Goal: Task Accomplishment & Management: Use online tool/utility

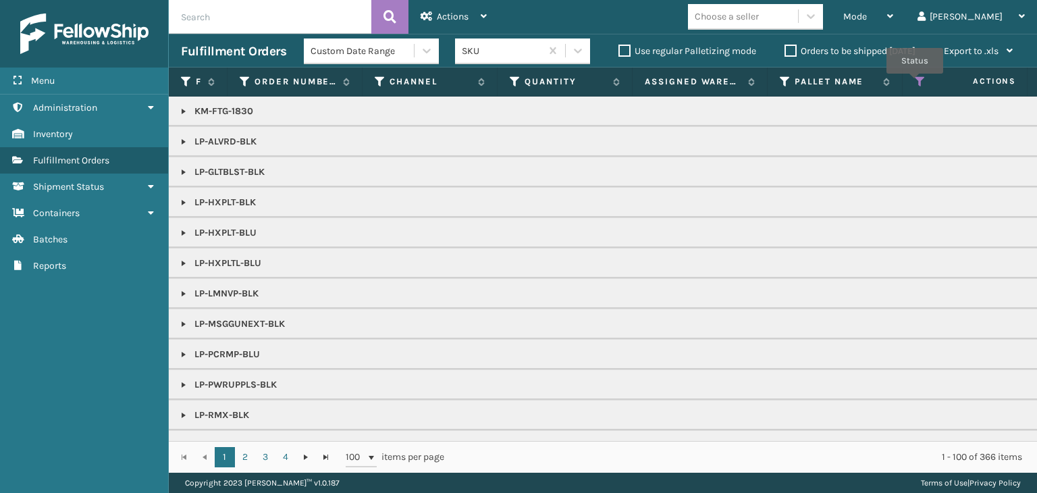
click at [915, 83] on icon at bounding box center [920, 82] width 11 height 12
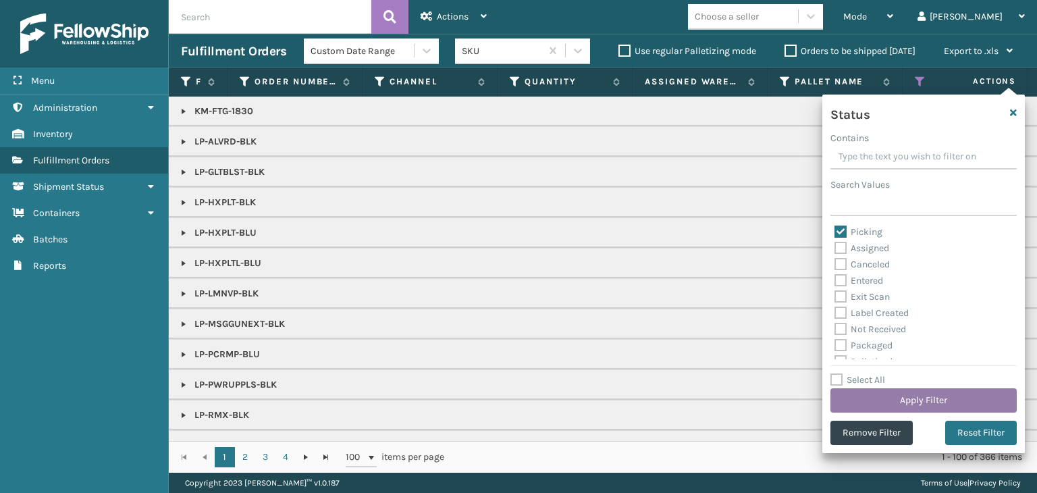
click at [925, 399] on button "Apply Filter" at bounding box center [924, 400] width 186 height 24
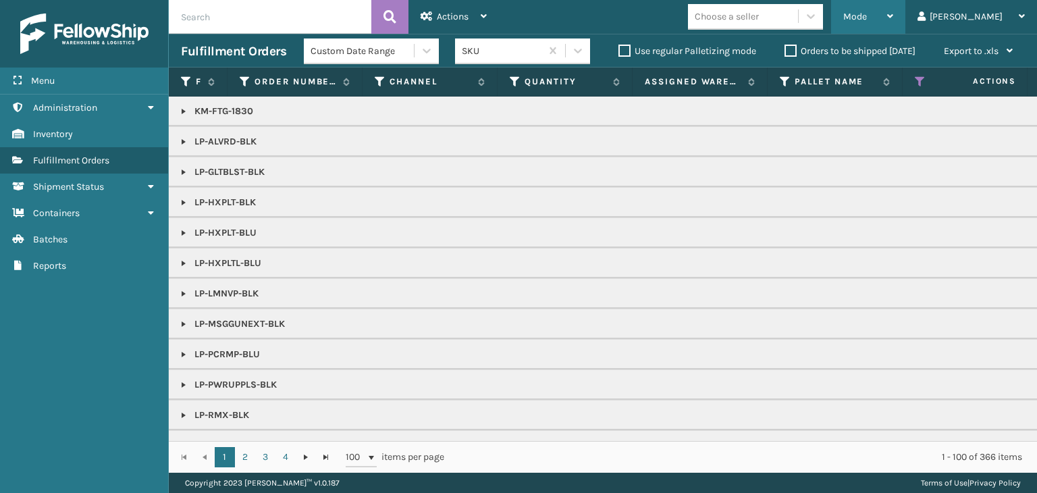
click at [894, 14] on icon at bounding box center [890, 15] width 6 height 9
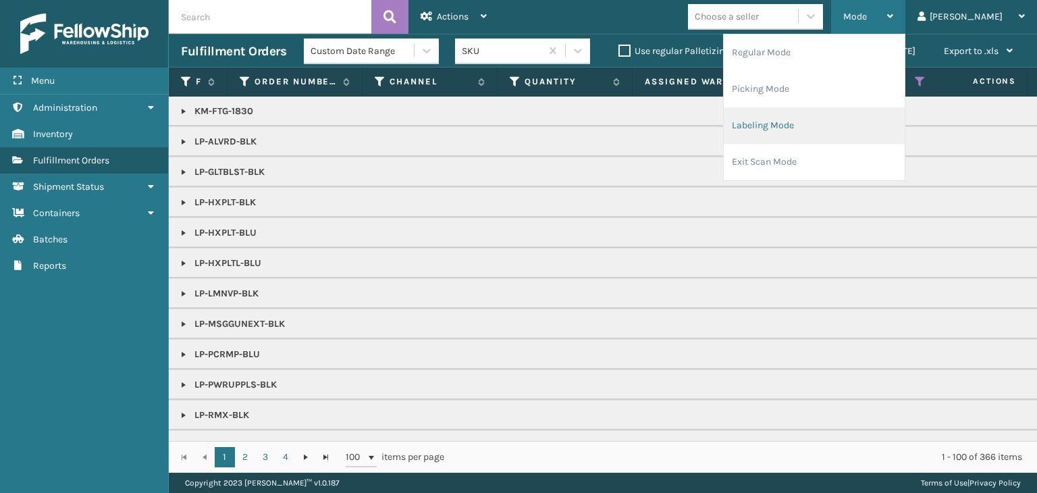
click at [905, 120] on li "Labeling Mode" at bounding box center [814, 125] width 181 height 36
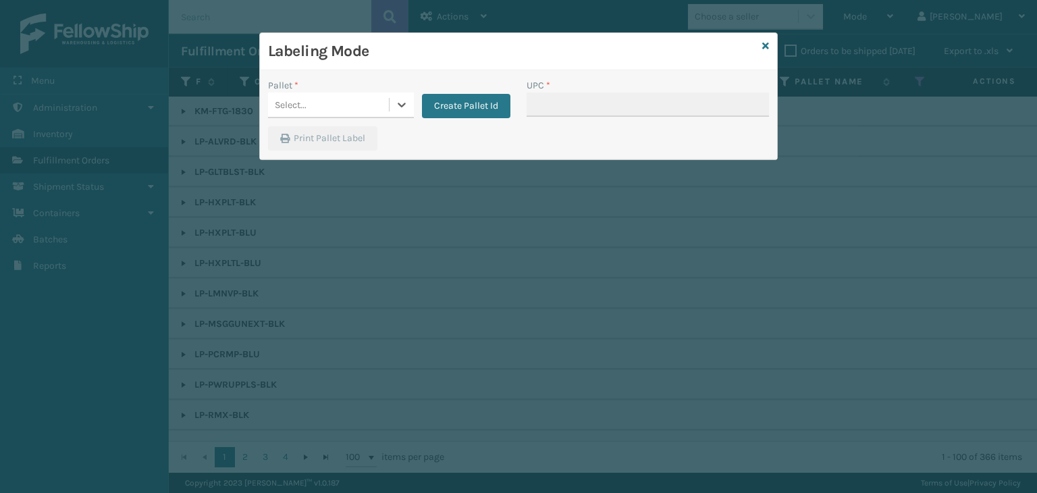
click at [373, 106] on div "Select..." at bounding box center [328, 105] width 121 height 22
click at [459, 109] on button "Create Pallet Id" at bounding box center [466, 106] width 88 height 24
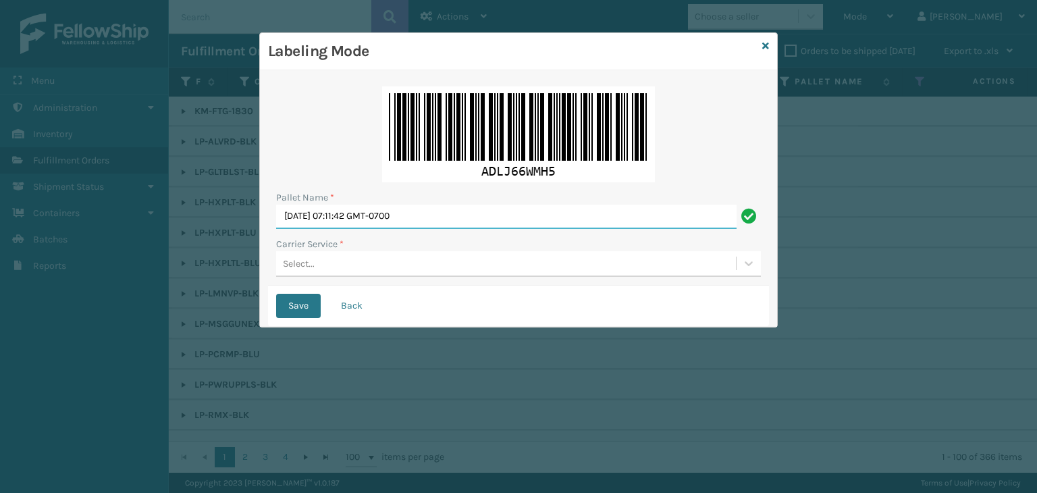
drag, startPoint x: 446, startPoint y: 214, endPoint x: 0, endPoint y: 133, distance: 453.1
click at [0, 133] on div "Labeling Mode Pallet Name * Sun Aug 24 2025 07:11:42 GMT-0700 Carrier Service *…" at bounding box center [518, 246] width 1037 height 493
paste input "UPST8444872"
type input "UPST8444872"
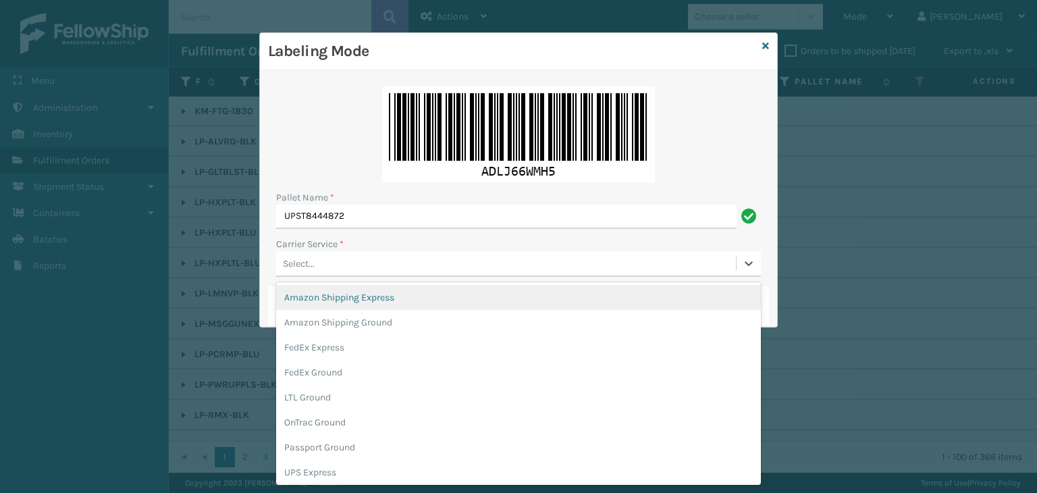
click at [294, 262] on div "Select..." at bounding box center [299, 264] width 32 height 14
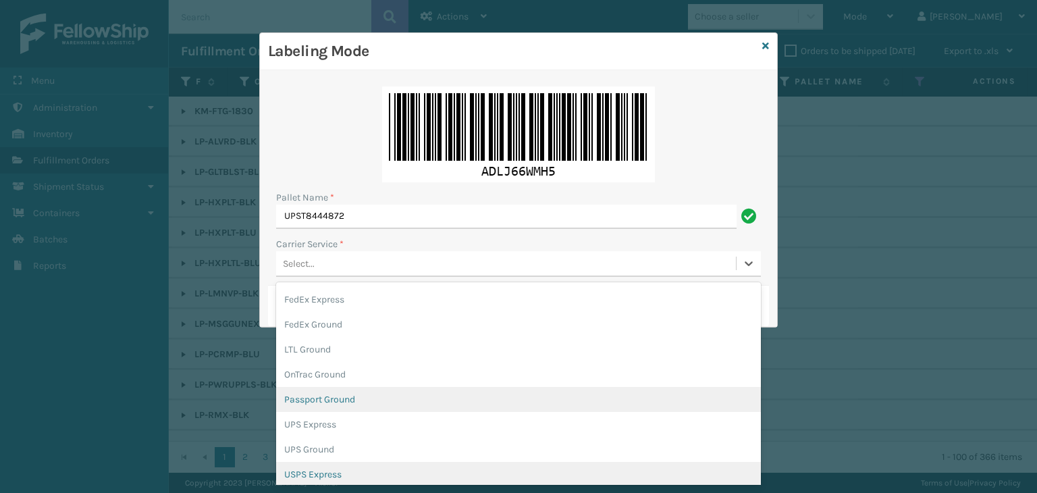
scroll to position [68, 0]
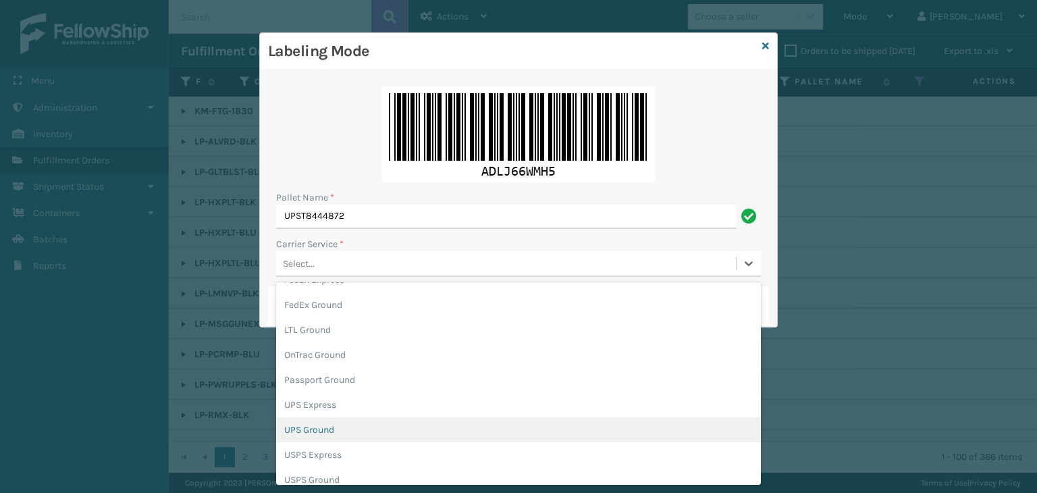
click at [340, 430] on div "UPS Ground" at bounding box center [518, 429] width 485 height 25
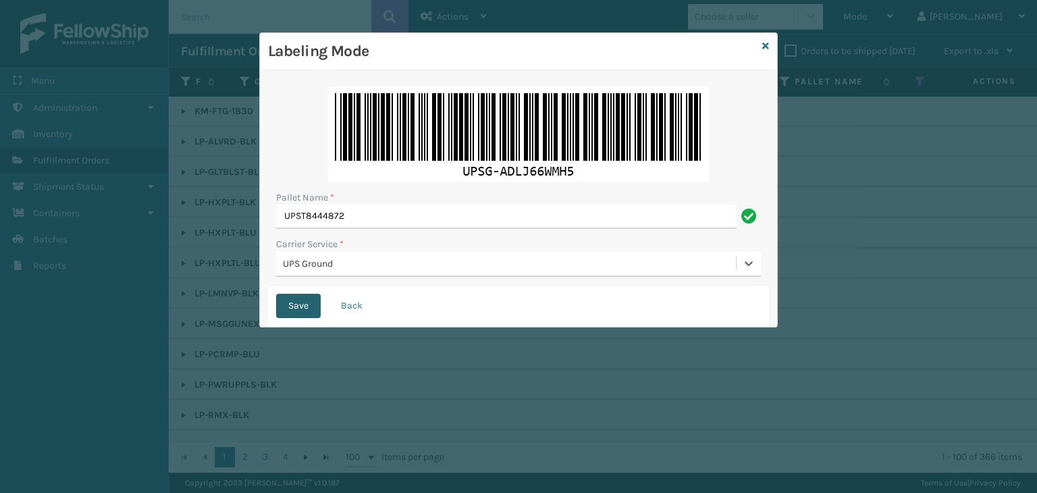
click at [309, 303] on button "Save" at bounding box center [298, 306] width 45 height 24
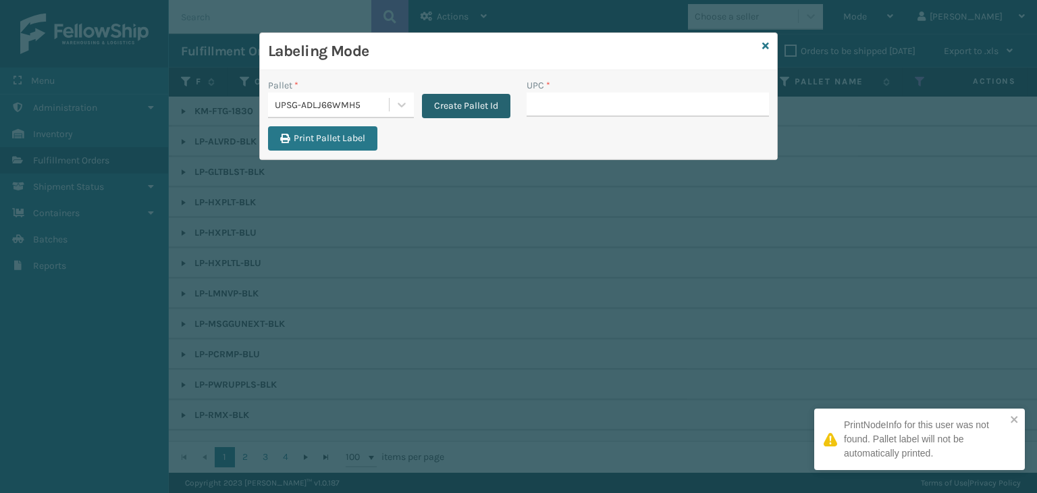
click at [465, 107] on button "Create Pallet Id" at bounding box center [466, 106] width 88 height 24
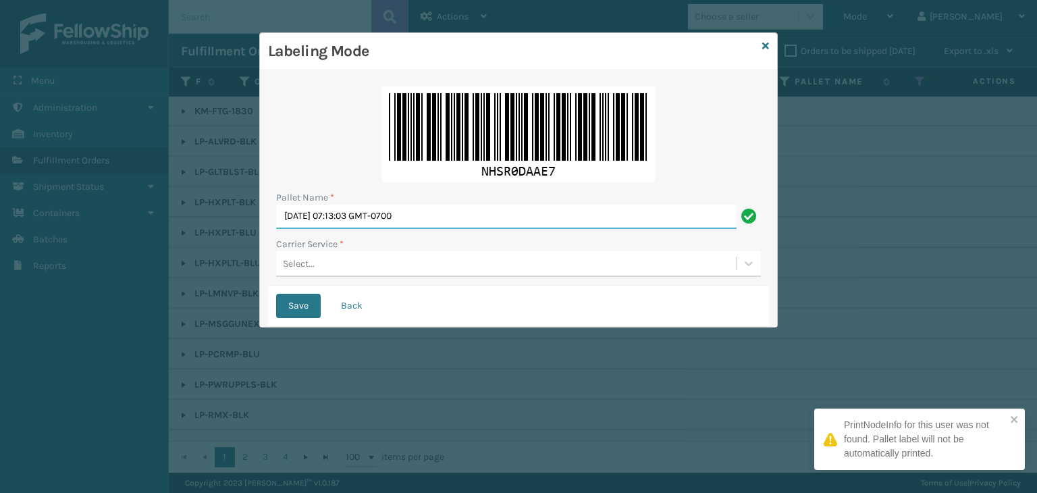
drag, startPoint x: 482, startPoint y: 209, endPoint x: 0, endPoint y: 52, distance: 507.0
click at [0, 52] on div "Labeling Mode Pallet Name * Sun Aug 24 2025 07:13:03 GMT-0700 Carrier Service *…" at bounding box center [518, 246] width 1037 height 493
paste input "901226"
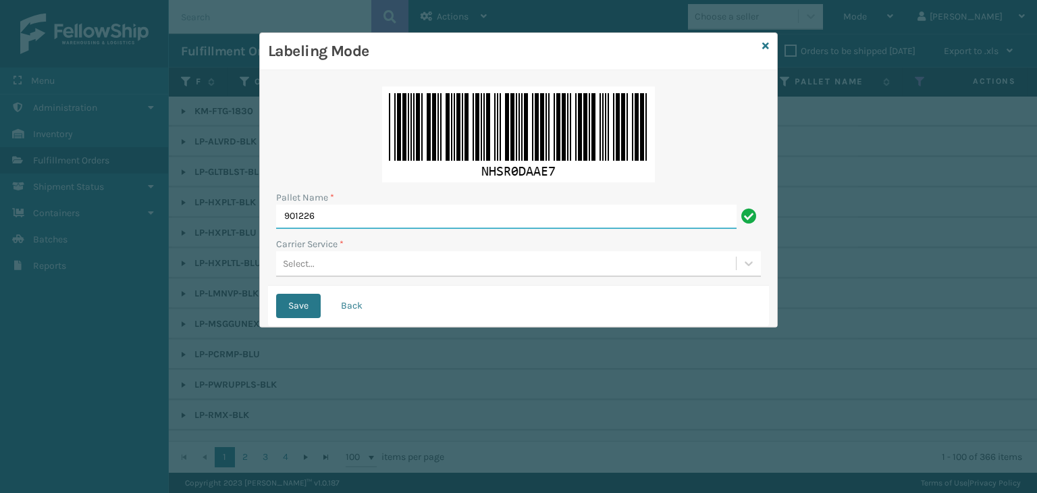
type input "901226"
drag, startPoint x: 436, startPoint y: 264, endPoint x: 438, endPoint y: 274, distance: 10.3
click at [437, 263] on div "Select..." at bounding box center [506, 264] width 460 height 22
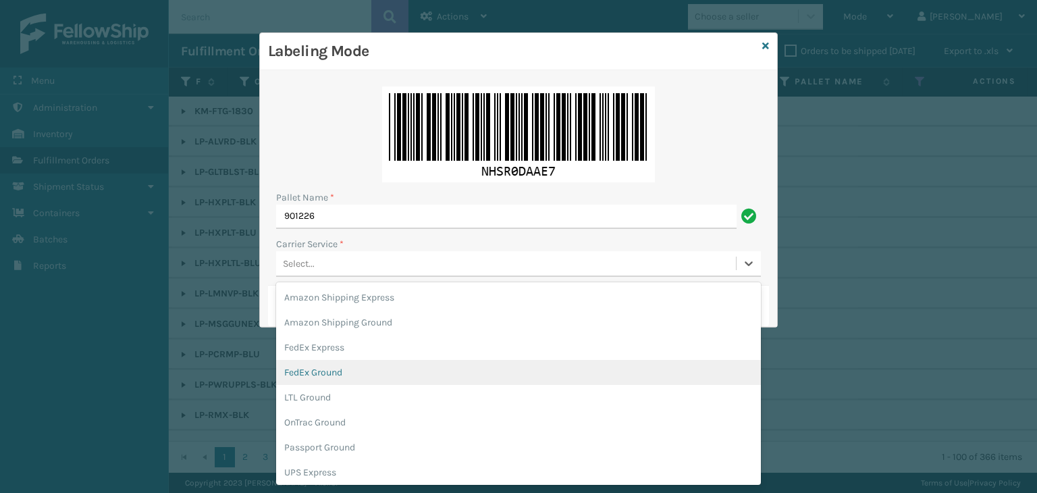
click at [388, 378] on div "FedEx Ground" at bounding box center [518, 372] width 485 height 25
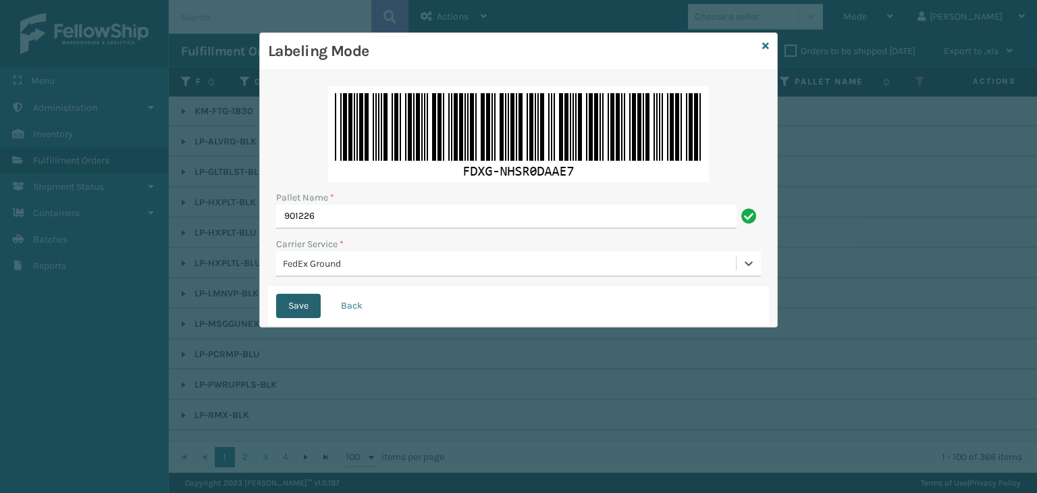
click at [304, 306] on button "Save" at bounding box center [298, 306] width 45 height 24
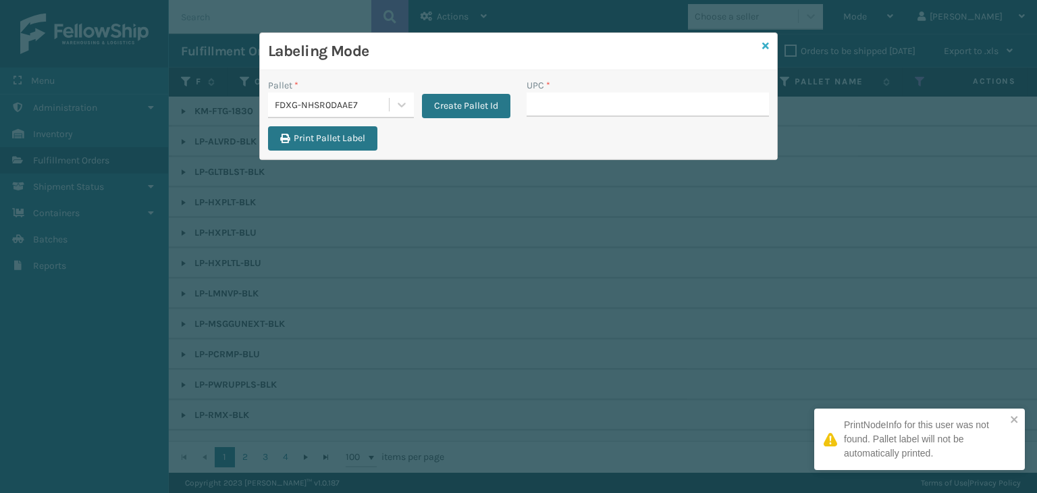
click at [765, 47] on icon at bounding box center [766, 45] width 7 height 9
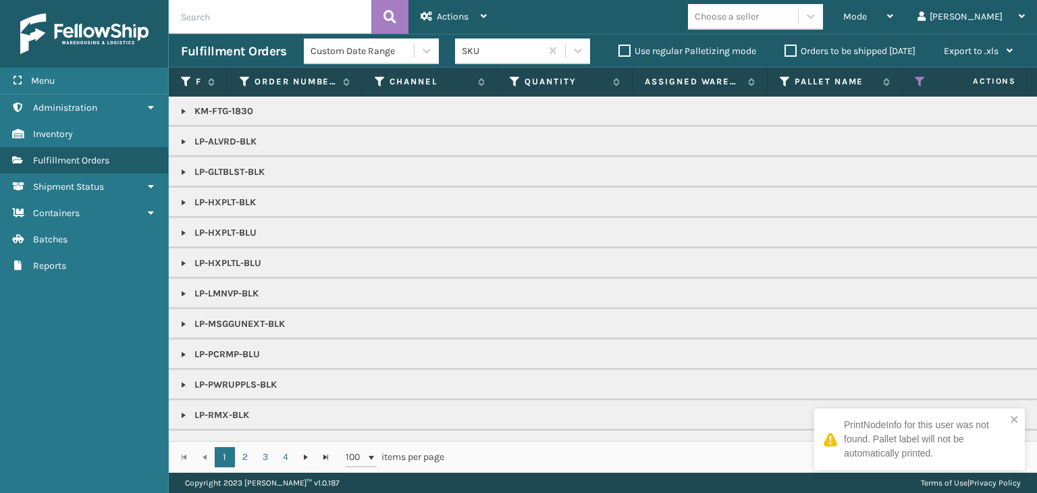
click at [913, 77] on th "Status" at bounding box center [970, 82] width 135 height 29
click at [921, 86] on icon at bounding box center [920, 82] width 11 height 12
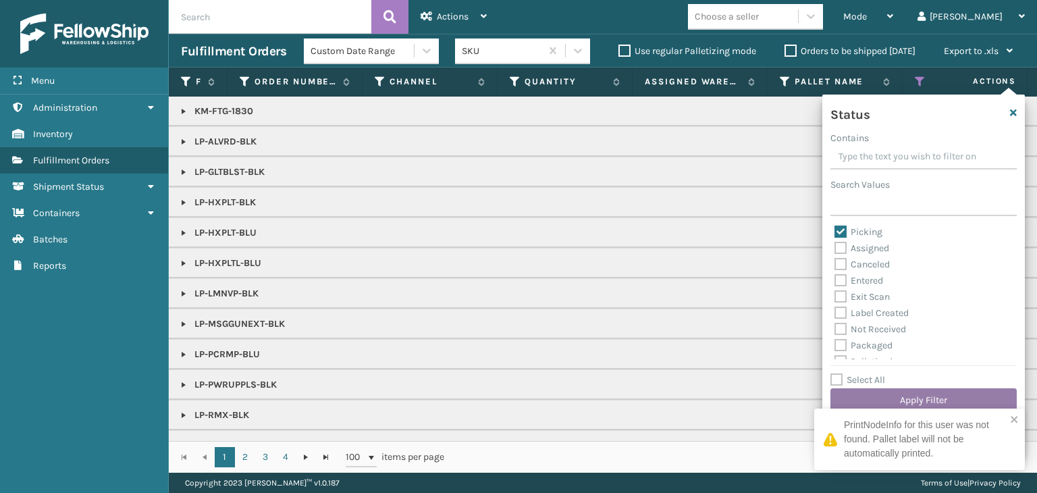
click at [927, 392] on button "Apply Filter" at bounding box center [924, 400] width 186 height 24
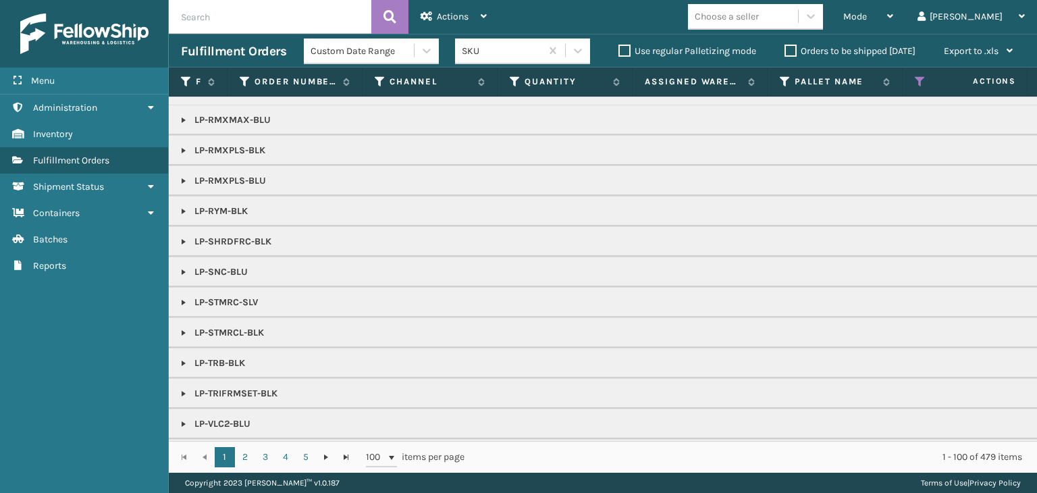
scroll to position [405, 0]
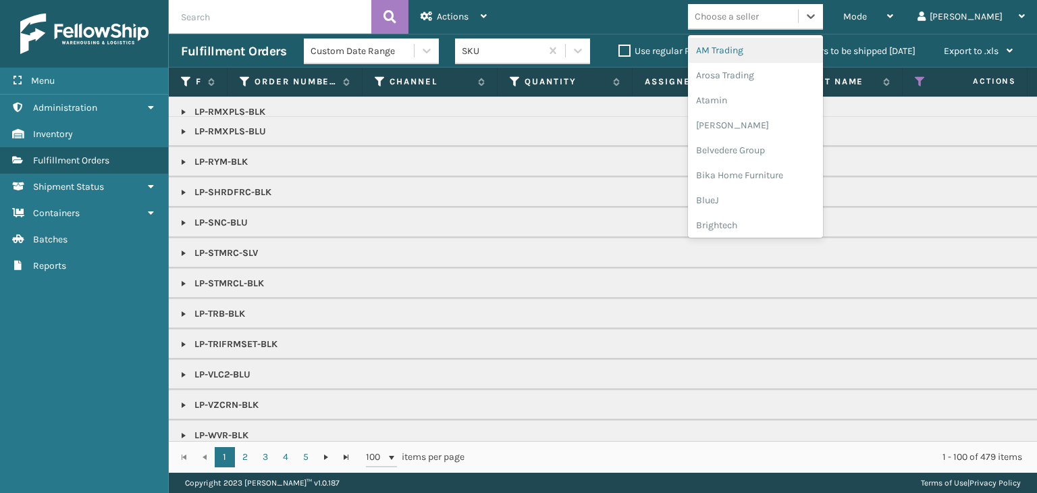
click at [798, 7] on div "Choose a seller" at bounding box center [743, 16] width 110 height 22
type input "li"
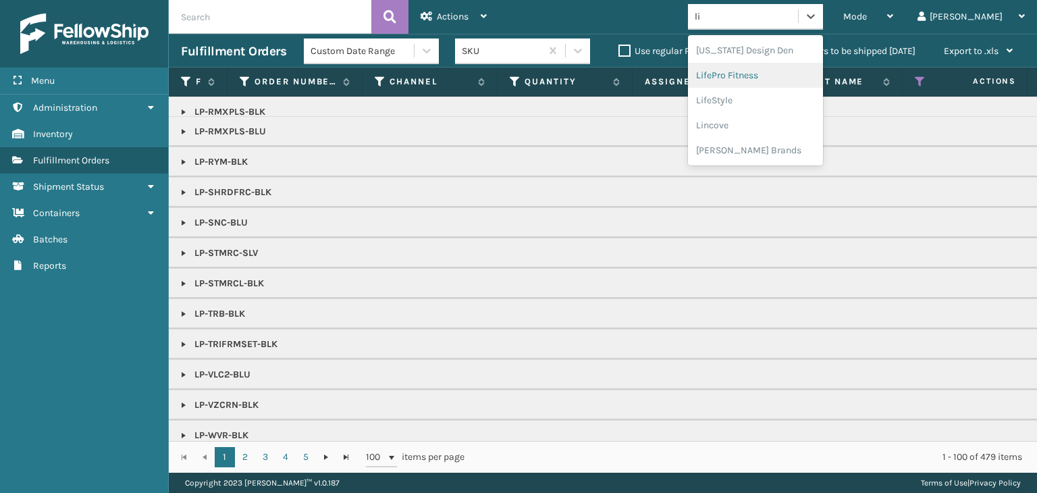
click at [789, 71] on div "LifePro Fitness" at bounding box center [755, 75] width 135 height 25
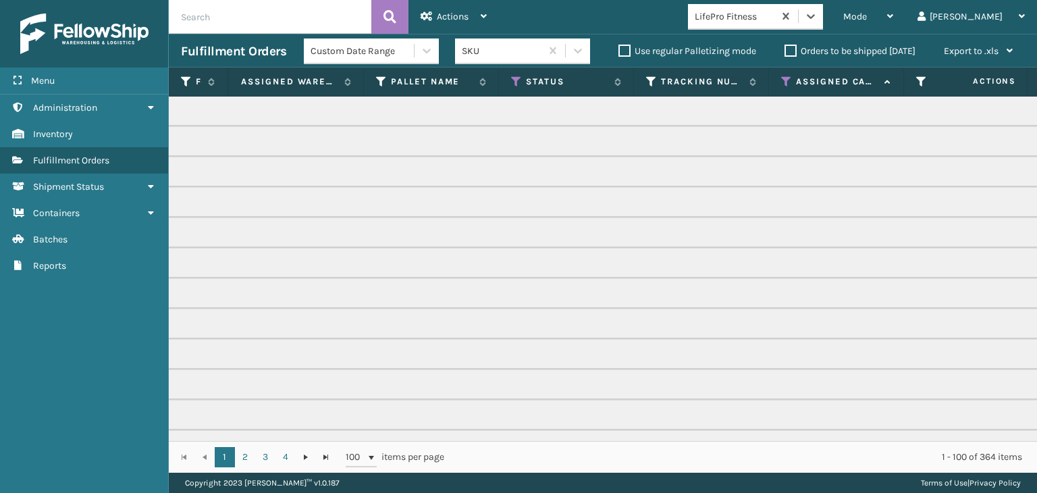
scroll to position [0, 419]
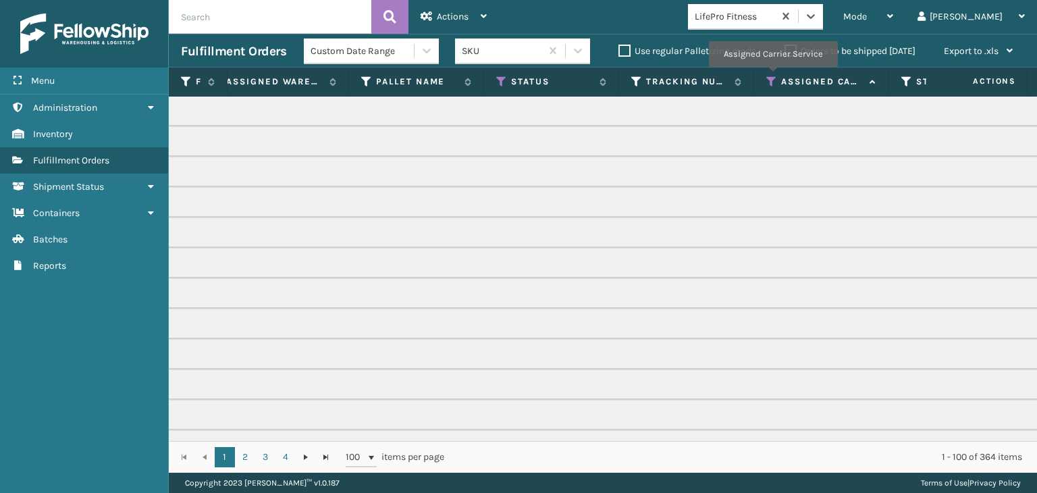
click at [773, 76] on icon at bounding box center [772, 82] width 11 height 12
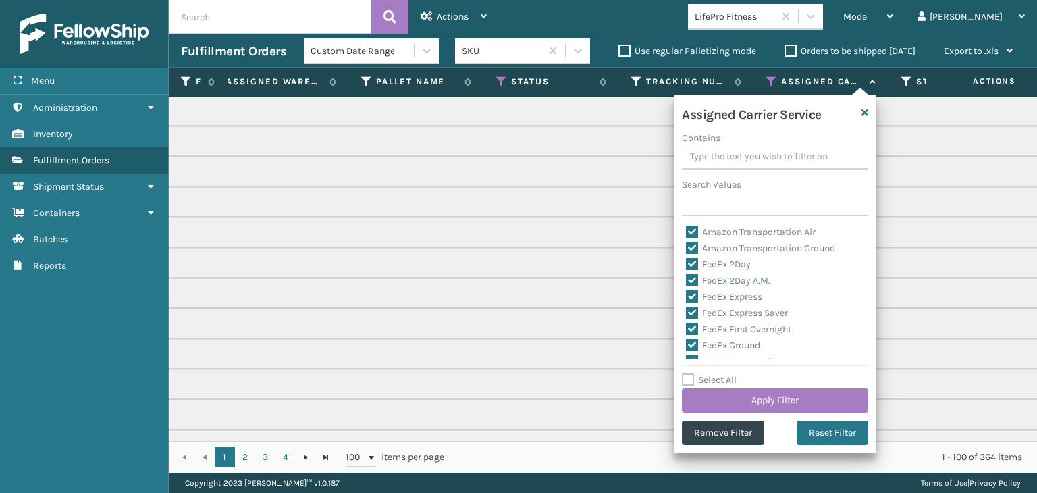
click at [716, 378] on label "Select All" at bounding box center [709, 379] width 55 height 11
click at [716, 373] on input "Select All" at bounding box center [783, 372] width 203 height 1
checkbox input "true"
click at [716, 378] on label "Select All" at bounding box center [709, 379] width 55 height 11
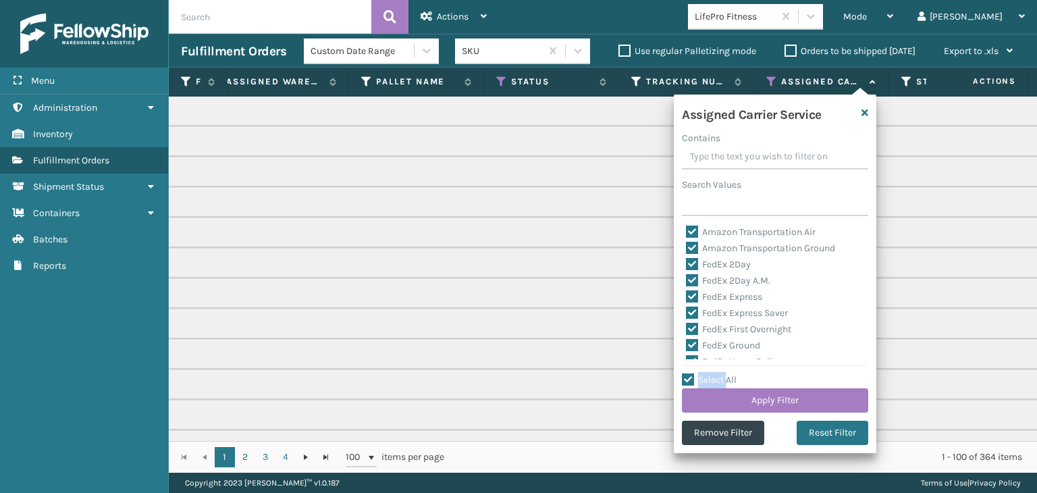
click at [716, 373] on input "Select All" at bounding box center [783, 372] width 203 height 1
checkbox input "false"
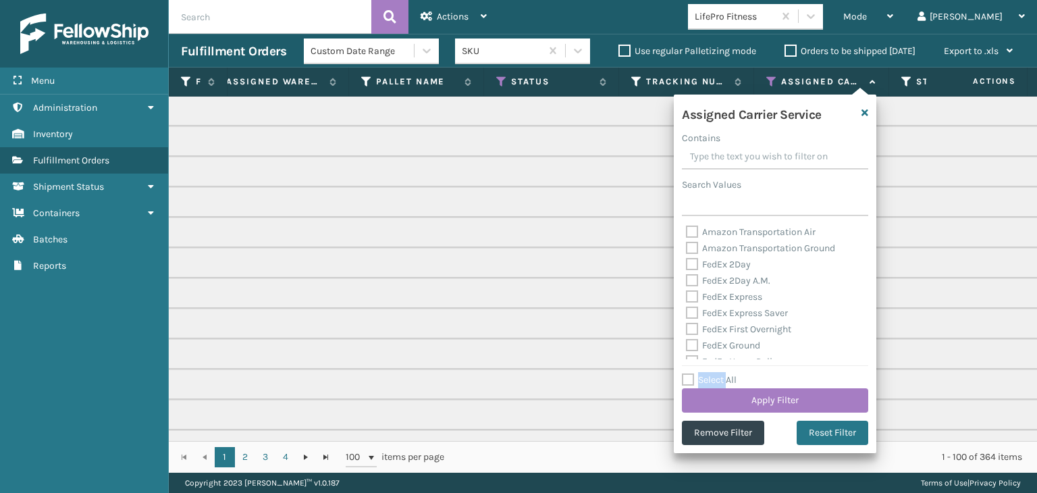
checkbox input "false"
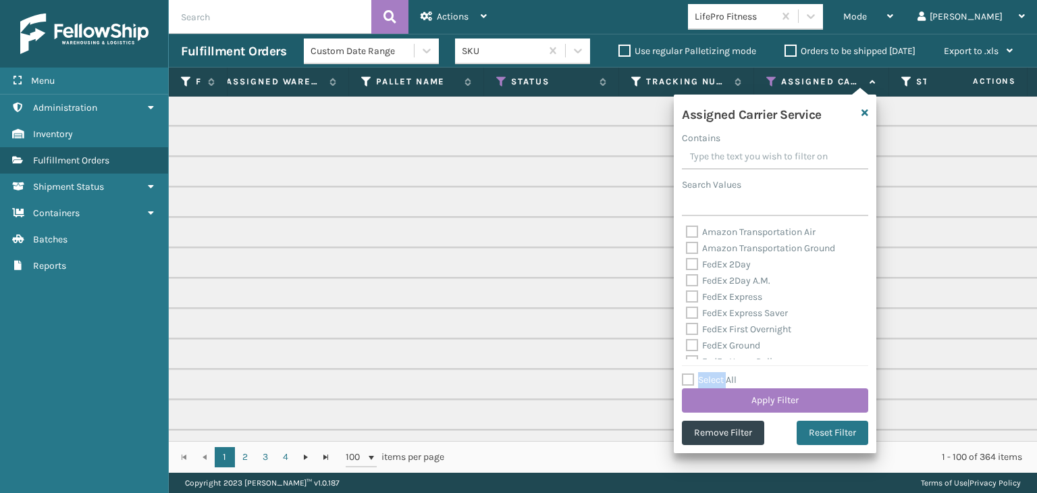
checkbox input "false"
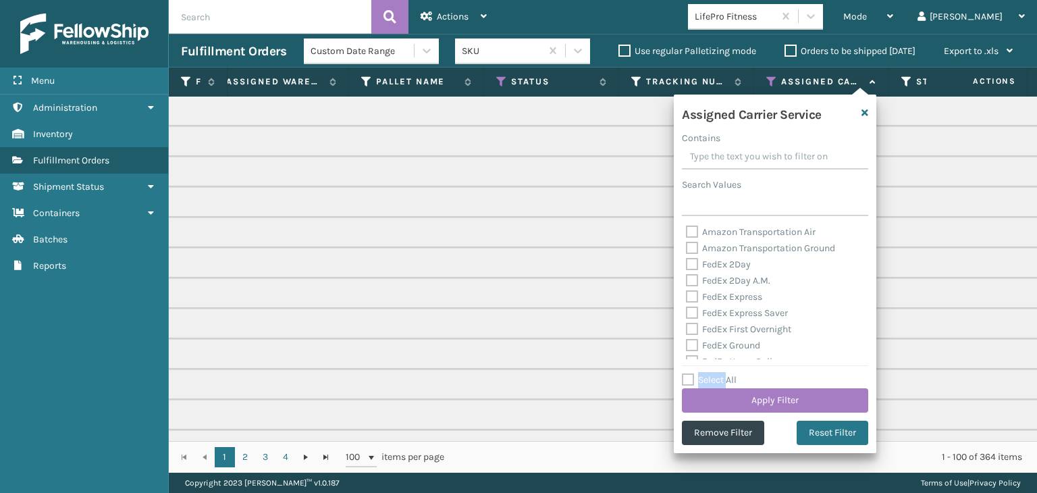
checkbox input "false"
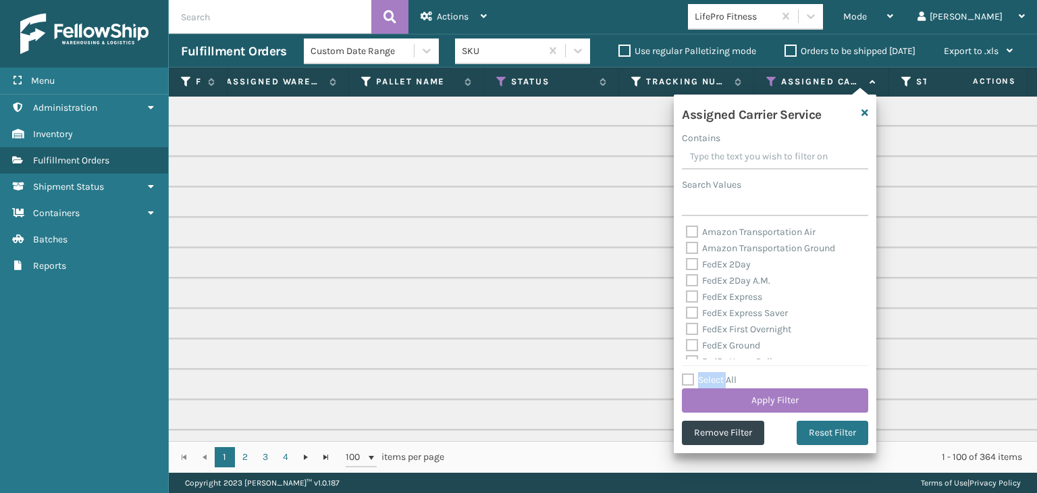
checkbox input "false"
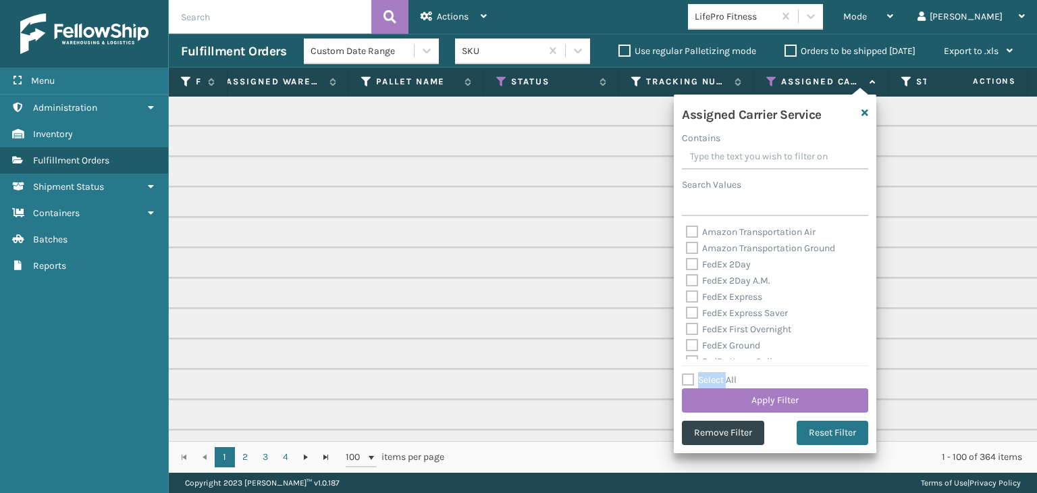
checkbox input "false"
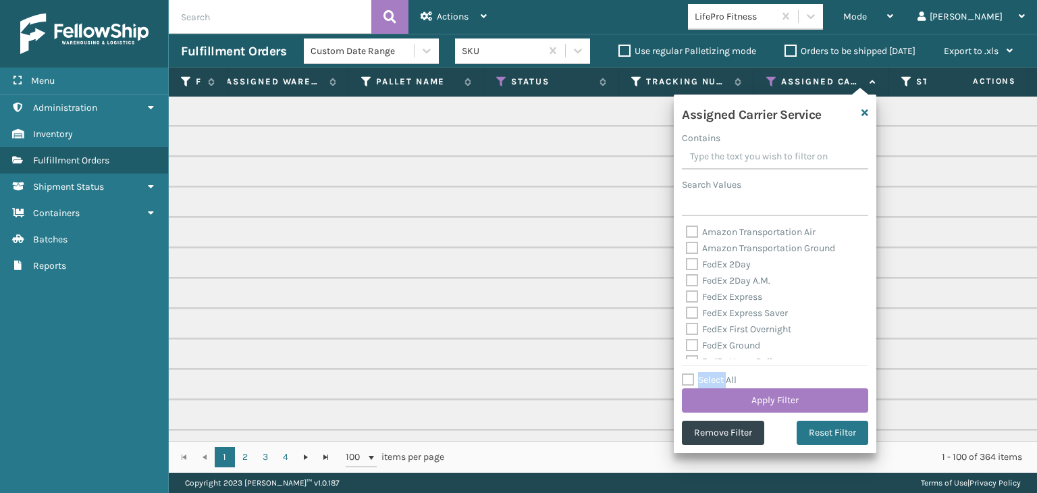
checkbox input "false"
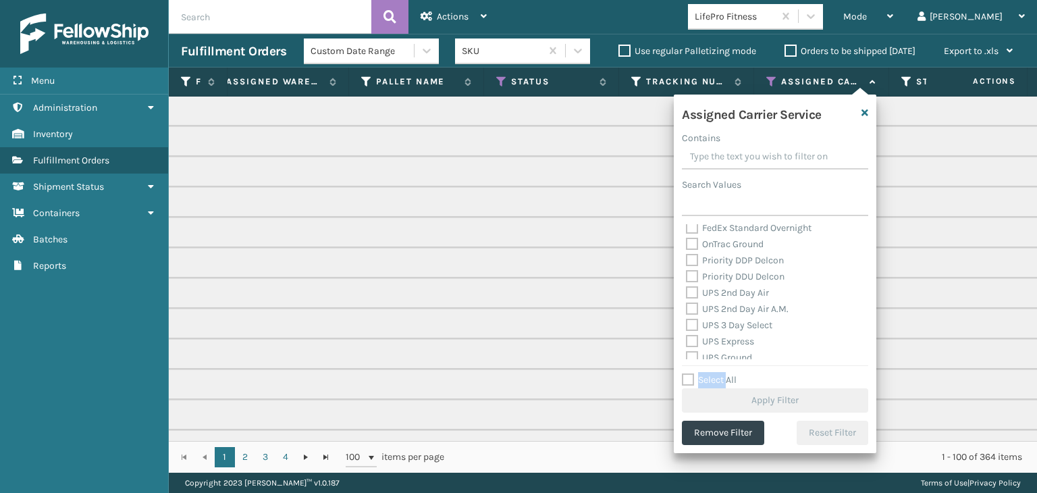
scroll to position [203, 0]
click at [721, 276] on label "UPS 2nd Day Air" at bounding box center [727, 272] width 83 height 11
click at [687, 274] on input "UPS 2nd Day Air" at bounding box center [686, 269] width 1 height 9
checkbox input "true"
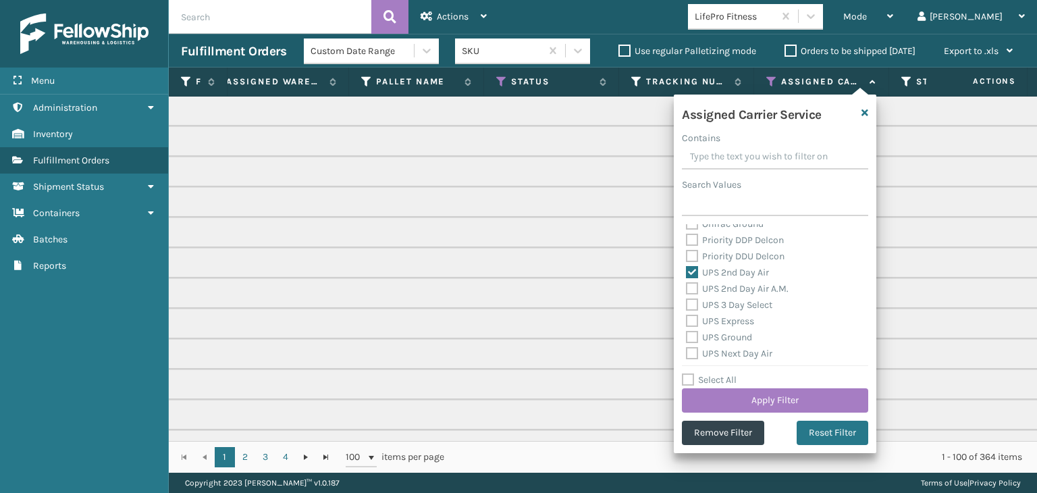
click at [724, 292] on label "UPS 2nd Day Air A.M." at bounding box center [737, 288] width 103 height 11
click at [687, 290] on input "UPS 2nd Day Air A.M." at bounding box center [686, 285] width 1 height 9
checkbox input "true"
click at [725, 306] on label "UPS 3 Day Select" at bounding box center [729, 304] width 86 height 11
click at [687, 306] on input "UPS 3 Day Select" at bounding box center [686, 301] width 1 height 9
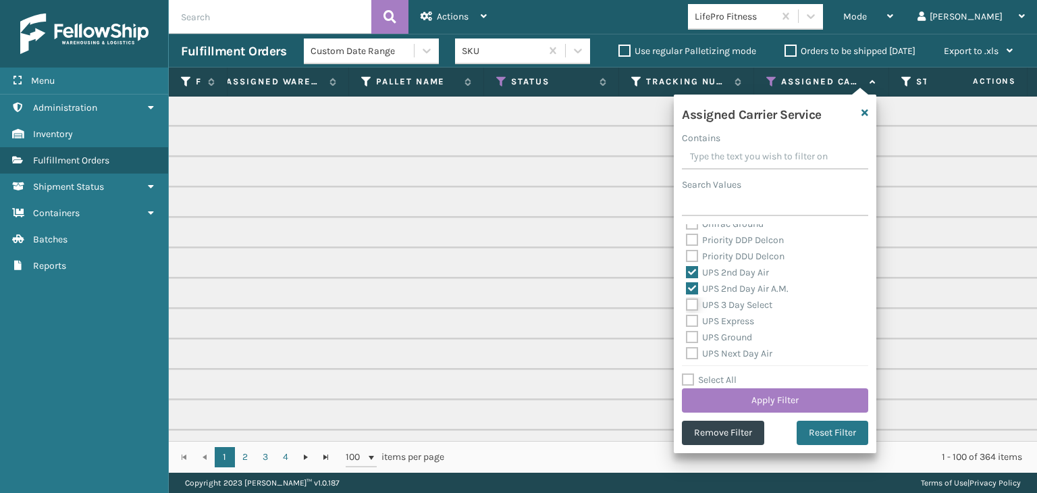
checkbox input "true"
click at [725, 321] on label "UPS Express" at bounding box center [720, 320] width 68 height 11
click at [687, 321] on input "UPS Express" at bounding box center [686, 317] width 1 height 9
checkbox input "true"
click at [727, 332] on label "UPS Ground" at bounding box center [719, 337] width 66 height 11
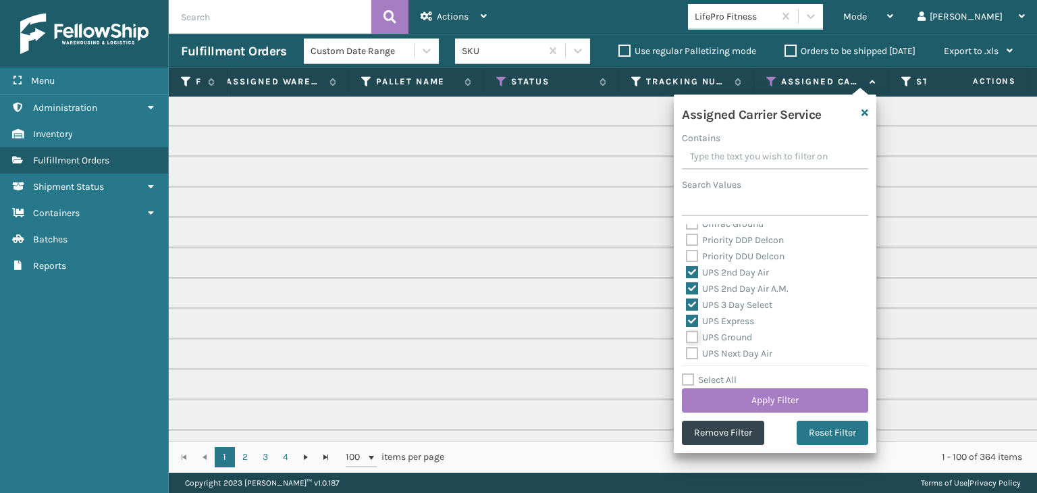
click at [687, 332] on input "UPS Ground" at bounding box center [686, 334] width 1 height 9
checkbox input "true"
click at [733, 346] on div "UPS Next Day Air" at bounding box center [775, 354] width 178 height 16
click at [737, 352] on label "UPS Next Day Air" at bounding box center [729, 353] width 86 height 11
click at [687, 352] on input "UPS Next Day Air" at bounding box center [686, 350] width 1 height 9
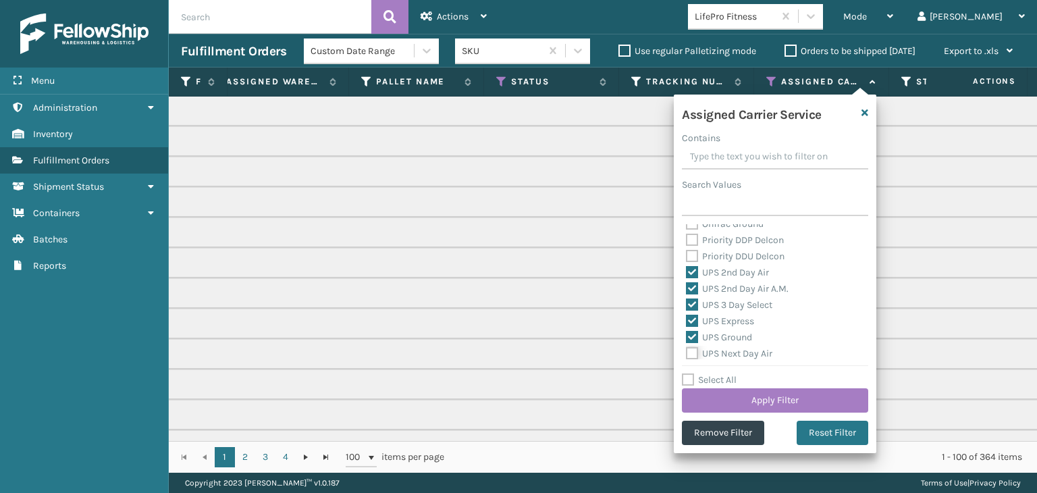
checkbox input "true"
click at [732, 303] on label "UPS Next Day Air Early" at bounding box center [741, 301] width 110 height 11
click at [687, 303] on input "UPS Next Day Air Early" at bounding box center [686, 298] width 1 height 9
checkbox input "true"
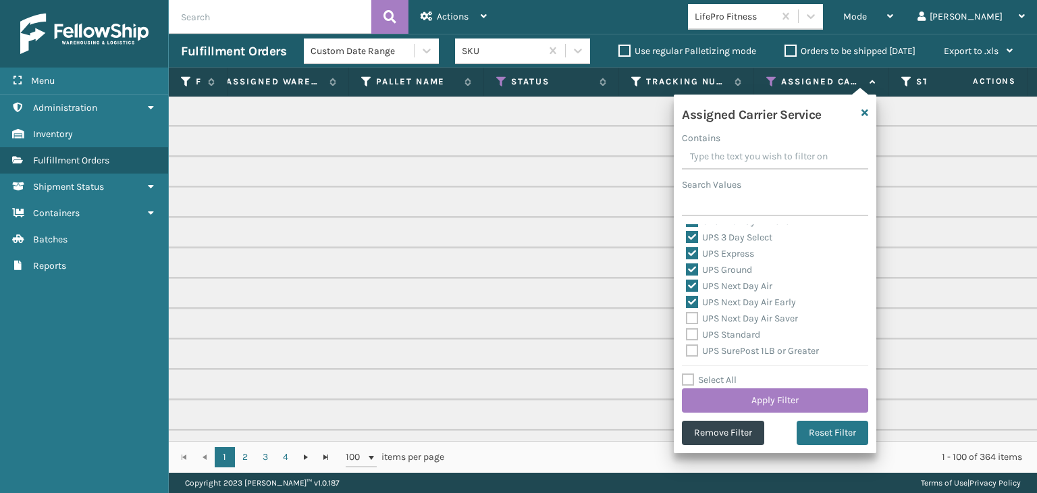
click at [737, 319] on label "UPS Next Day Air Saver" at bounding box center [742, 318] width 112 height 11
click at [687, 319] on input "UPS Next Day Air Saver" at bounding box center [686, 315] width 1 height 9
checkbox input "true"
drag, startPoint x: 737, startPoint y: 333, endPoint x: 738, endPoint y: 341, distance: 8.1
click at [738, 333] on label "UPS Standard" at bounding box center [723, 334] width 74 height 11
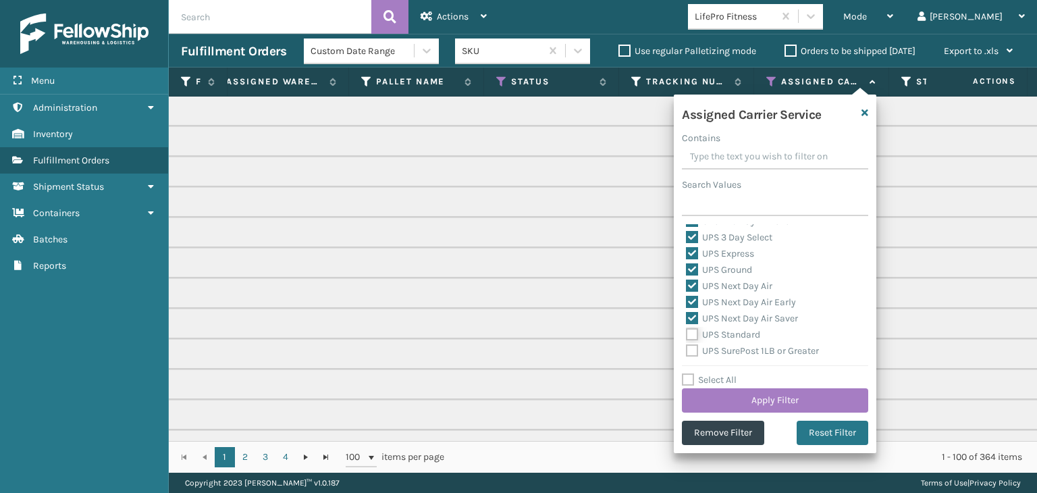
click at [687, 333] on input "UPS Standard" at bounding box center [686, 331] width 1 height 9
checkbox input "true"
click at [738, 341] on div "UPS Standard" at bounding box center [775, 335] width 178 height 16
click at [742, 344] on div "UPS SurePost 1LB or Greater" at bounding box center [775, 351] width 178 height 16
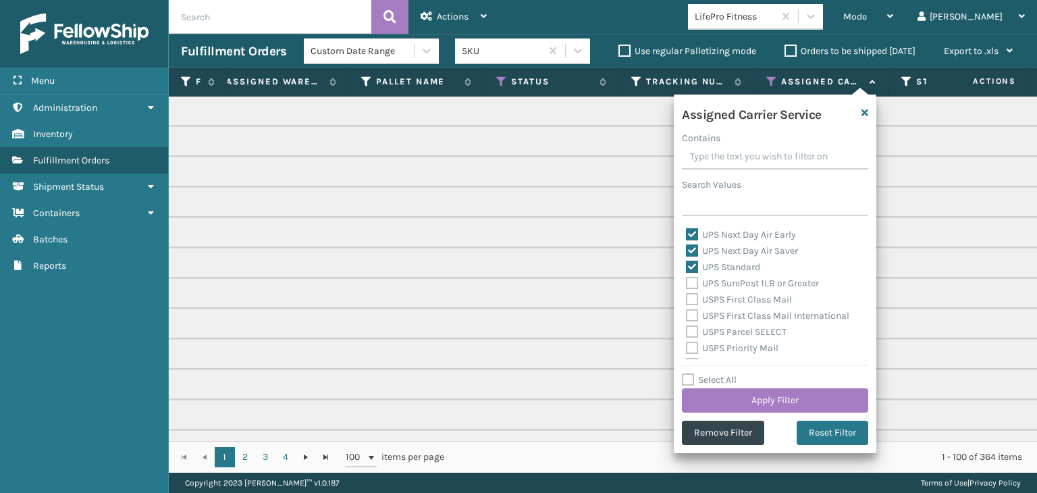
click at [742, 284] on label "UPS SurePost 1LB or Greater" at bounding box center [752, 283] width 133 height 11
click at [687, 284] on input "UPS SurePost 1LB or Greater" at bounding box center [686, 280] width 1 height 9
checkbox input "true"
click at [773, 400] on button "Apply Filter" at bounding box center [775, 400] width 186 height 24
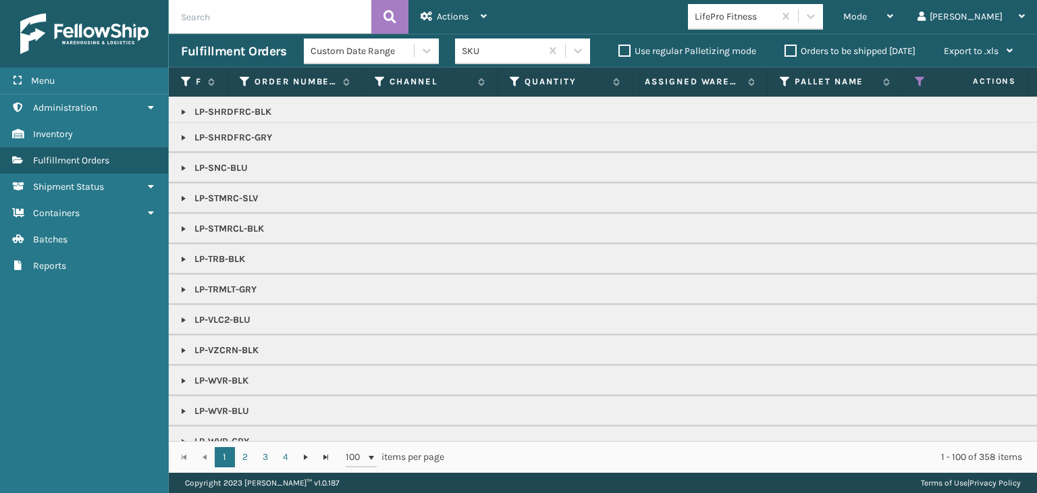
scroll to position [602, 0]
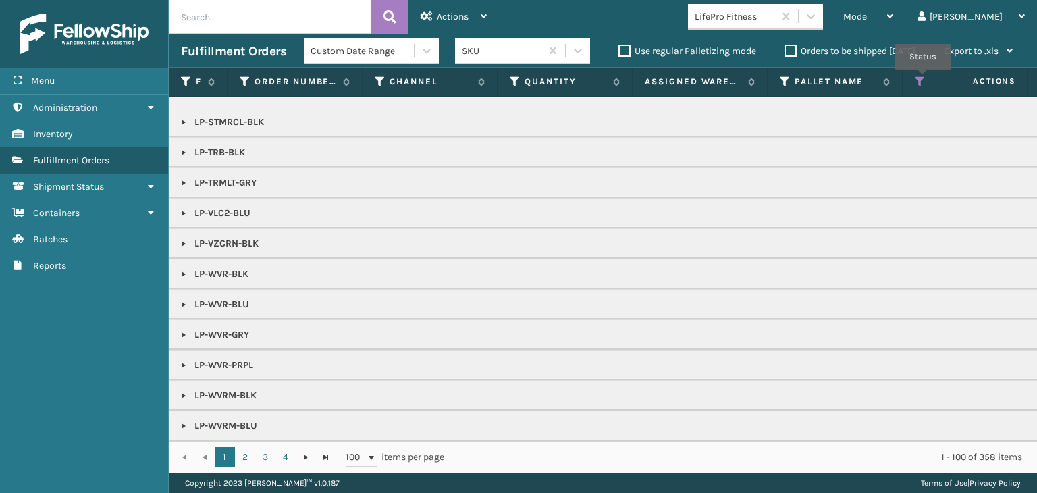
click at [923, 79] on icon at bounding box center [920, 82] width 11 height 12
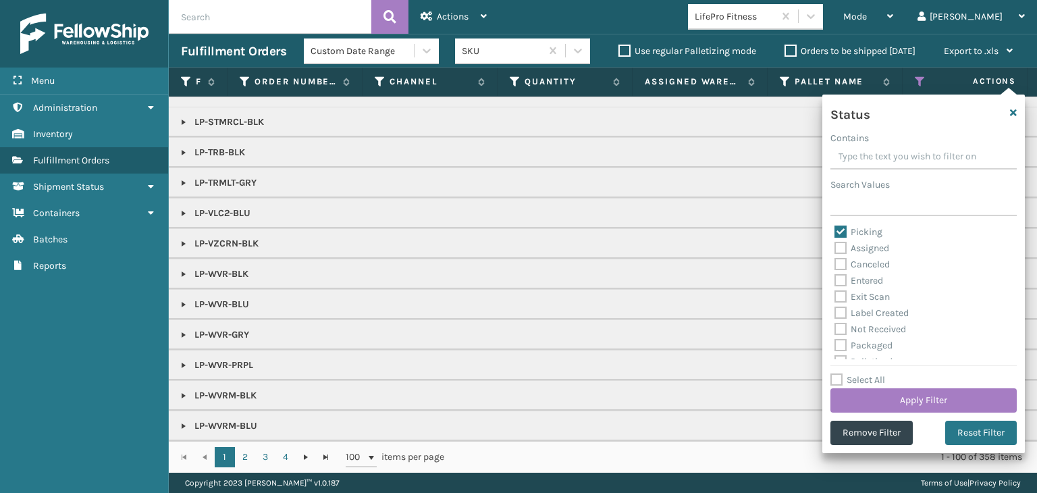
click at [878, 375] on label "Select All" at bounding box center [858, 379] width 55 height 11
click at [878, 373] on input "Select All" at bounding box center [932, 372] width 203 height 1
checkbox input "true"
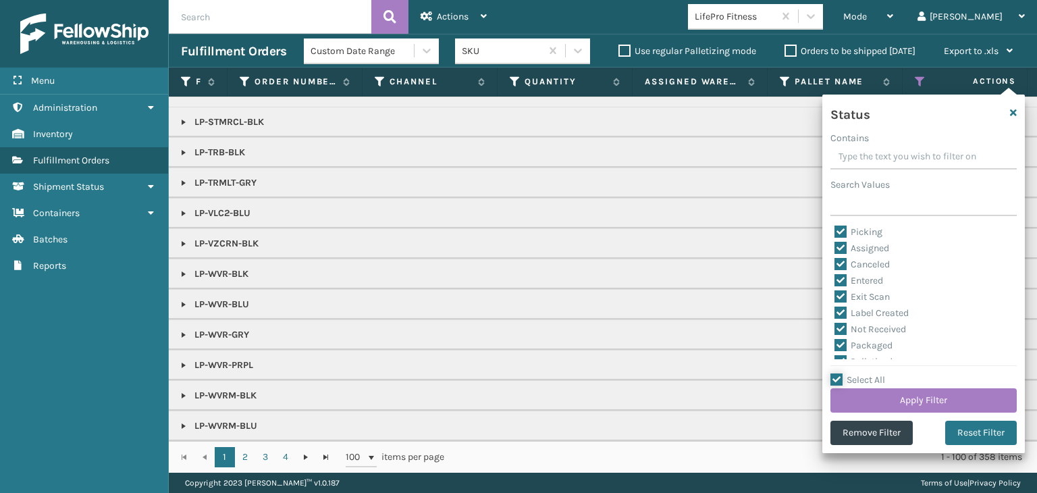
checkbox input "true"
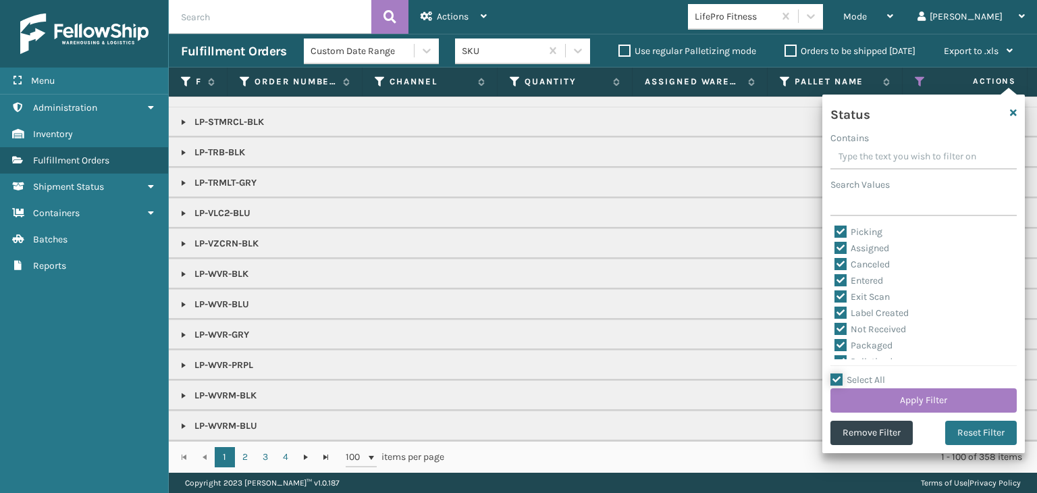
checkbox input "true"
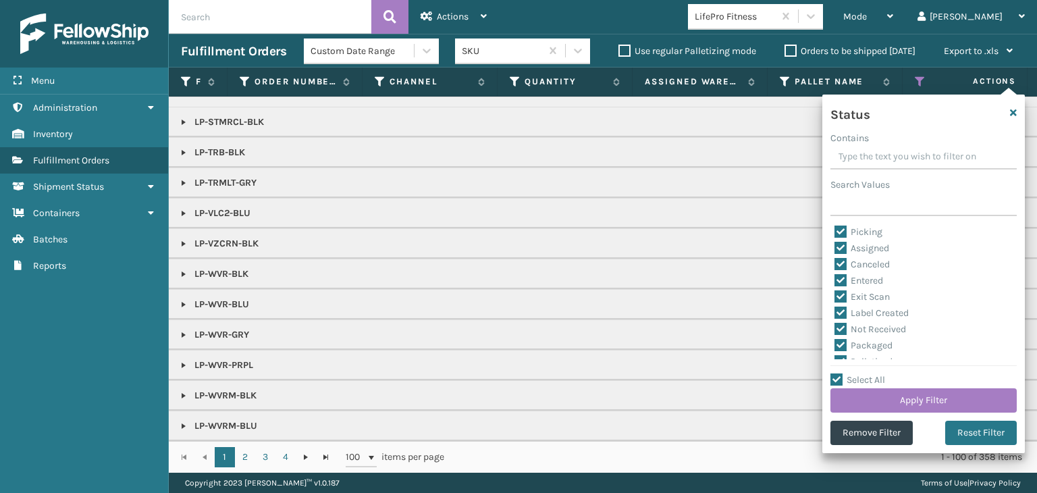
click at [879, 375] on label "Select All" at bounding box center [858, 379] width 55 height 11
click at [879, 373] on input "Select All" at bounding box center [932, 372] width 203 height 1
checkbox input "false"
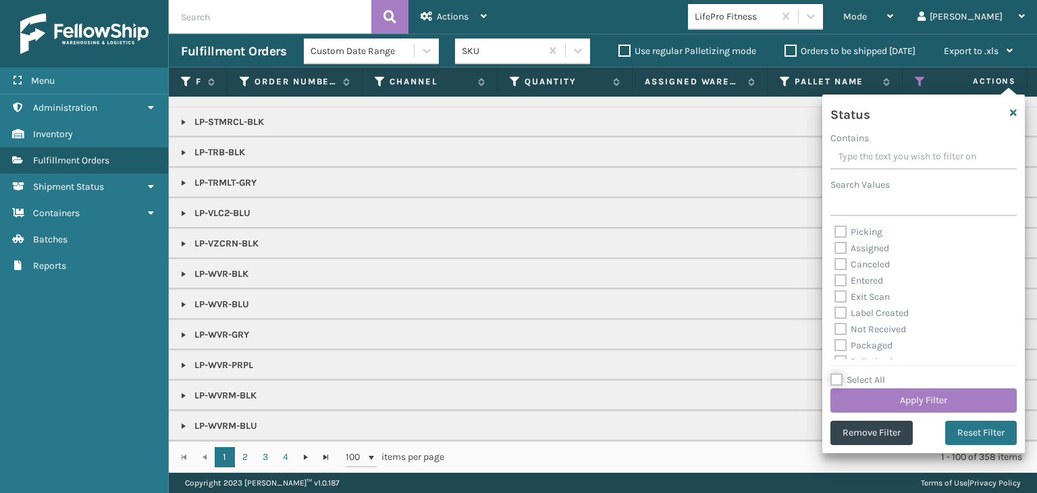
checkbox input "false"
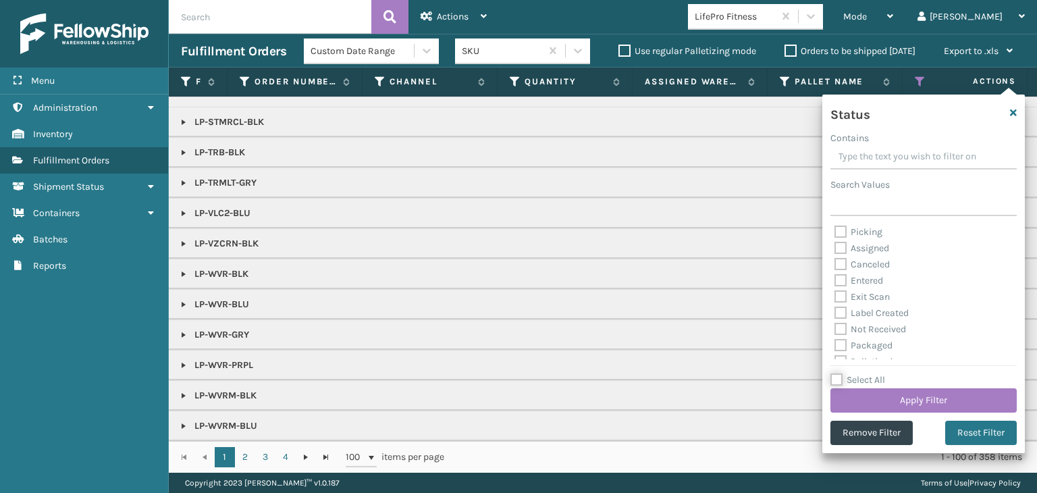
checkbox input "false"
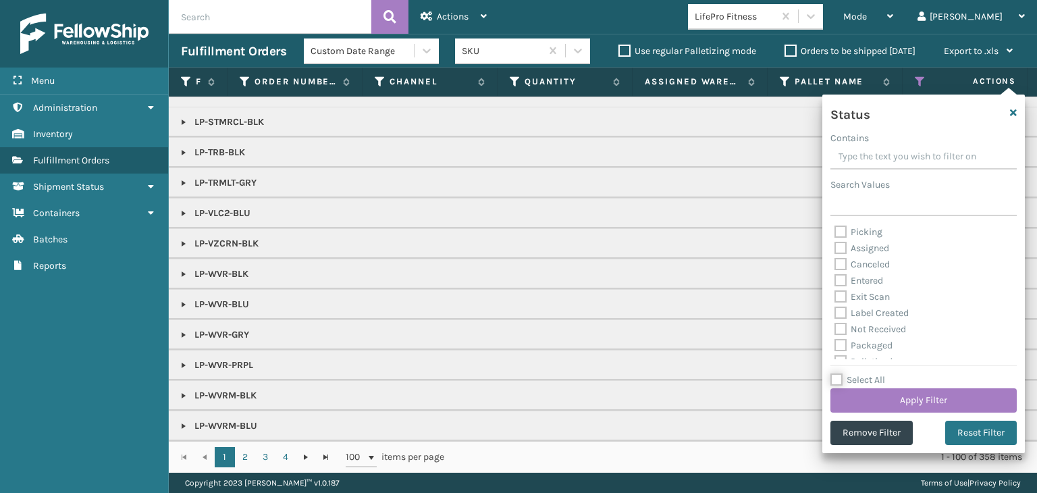
checkbox input "false"
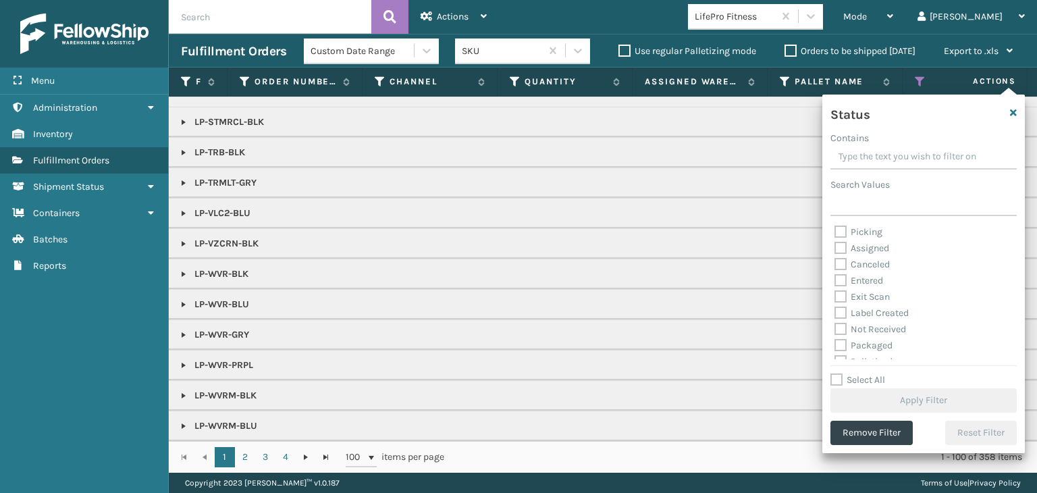
click at [859, 232] on label "Picking" at bounding box center [859, 231] width 48 height 11
click at [835, 232] on input "Picking" at bounding box center [835, 228] width 1 height 9
checkbox input "true"
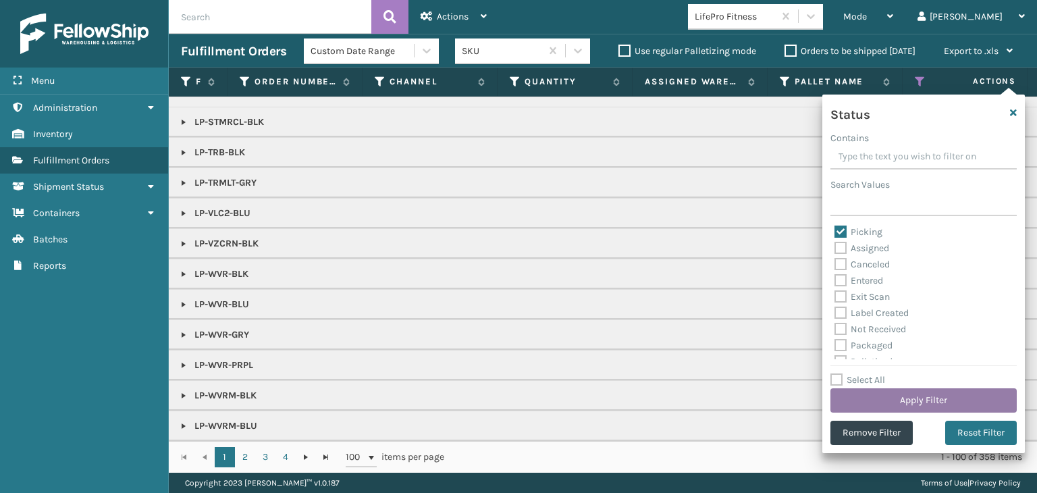
click at [896, 395] on button "Apply Filter" at bounding box center [924, 400] width 186 height 24
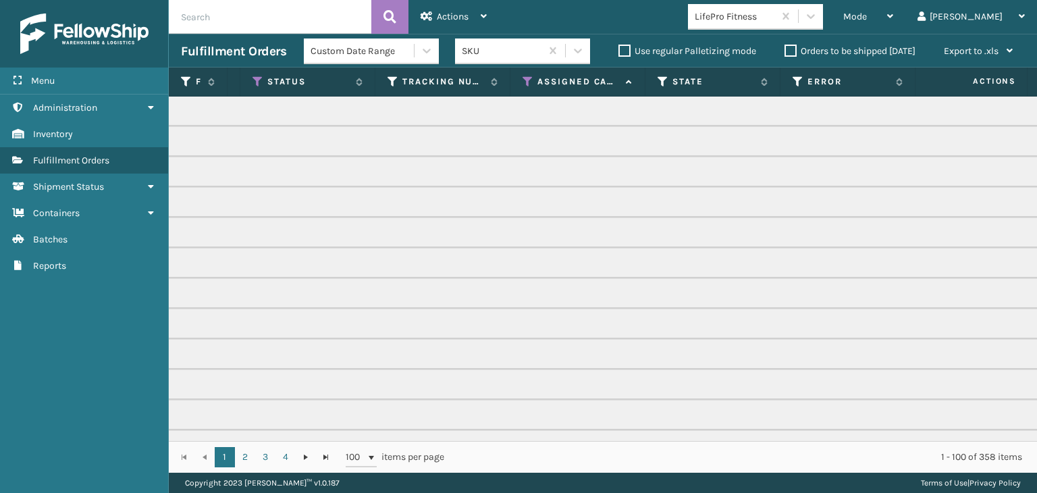
scroll to position [0, 673]
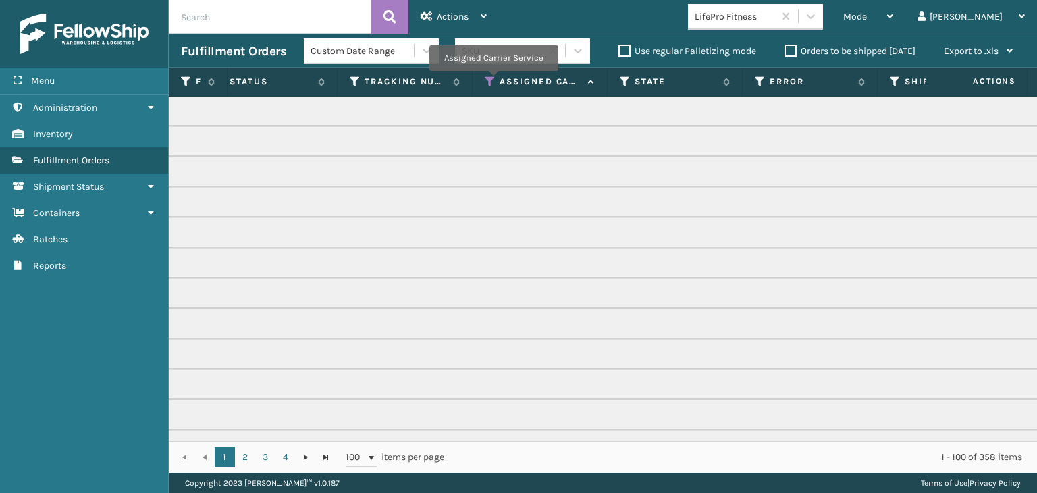
click at [493, 80] on icon at bounding box center [490, 82] width 11 height 12
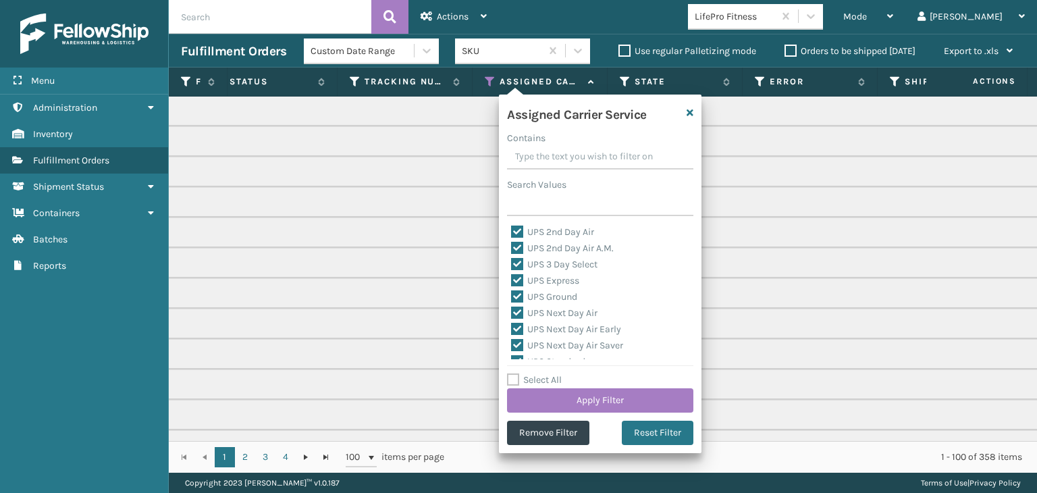
click at [562, 383] on label "Select All" at bounding box center [534, 379] width 55 height 11
click at [562, 373] on input "Select All" at bounding box center [608, 372] width 203 height 1
checkbox input "true"
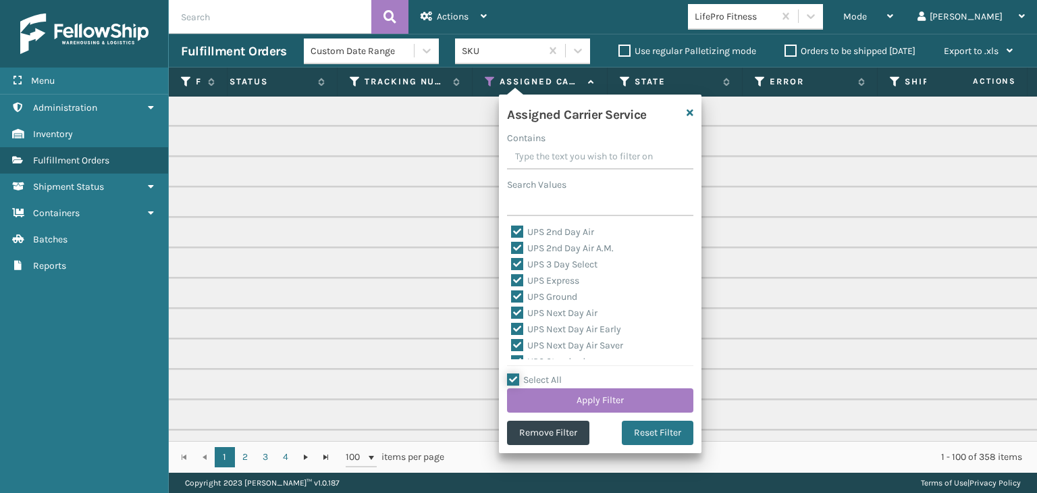
checkbox input "true"
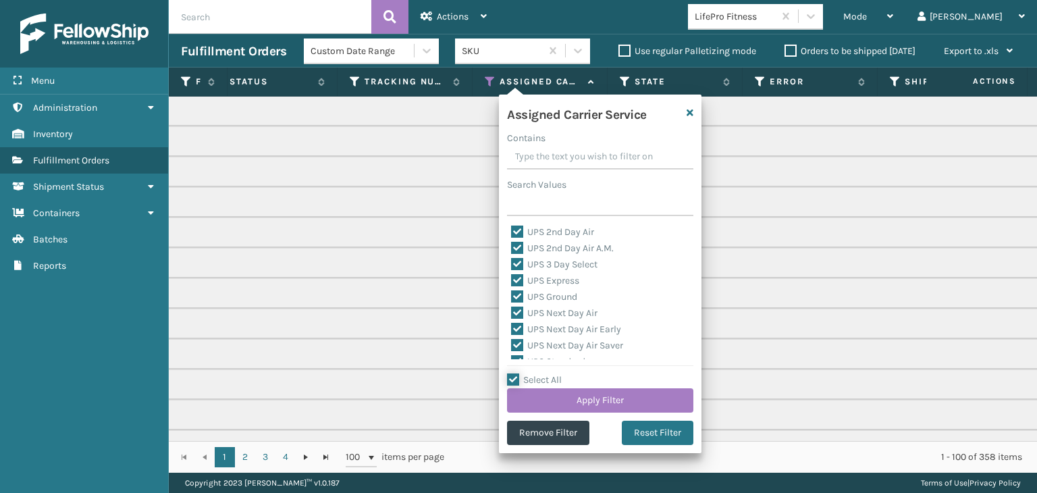
checkbox input "true"
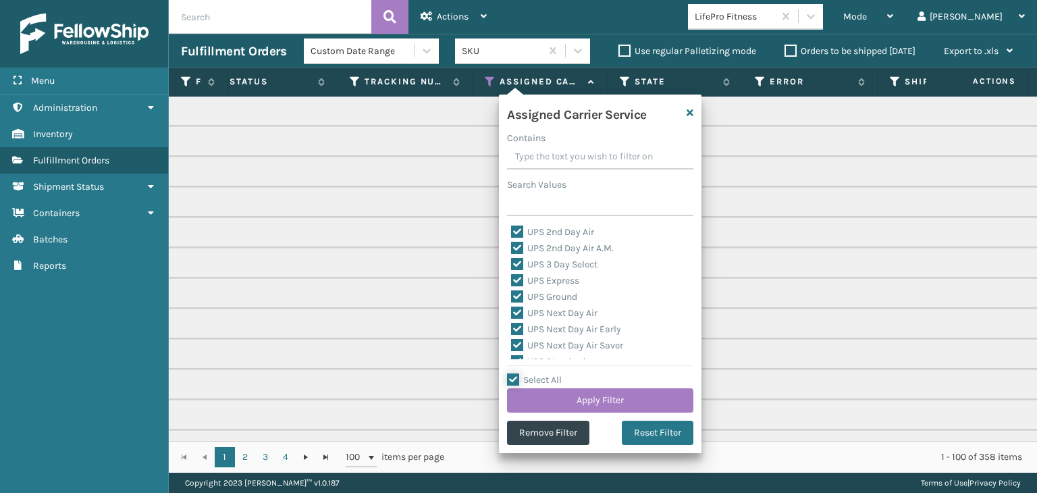
checkbox input "true"
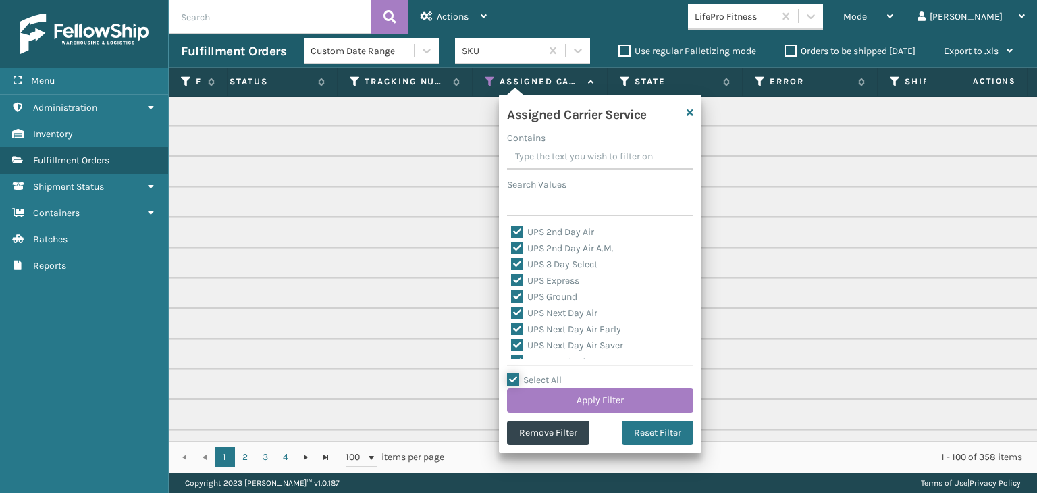
checkbox input "true"
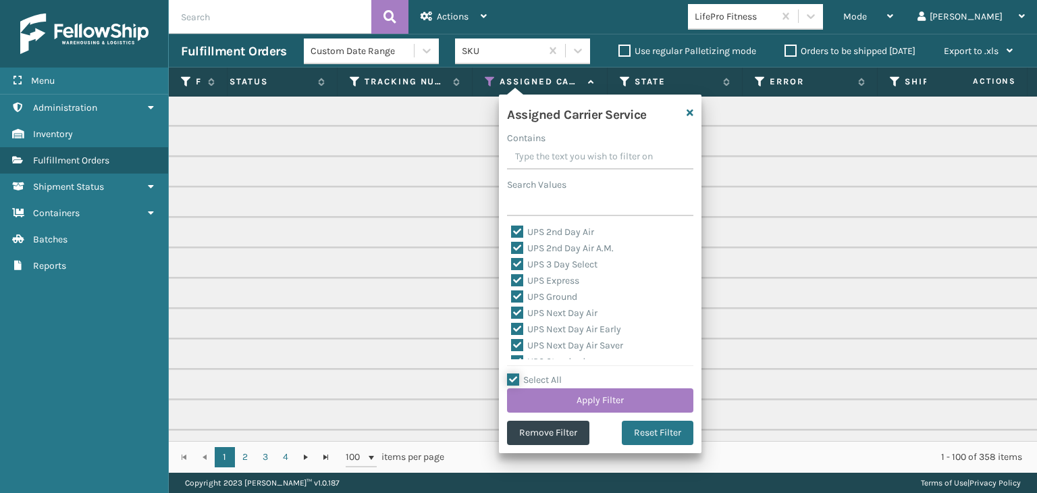
checkbox input "true"
click at [562, 384] on label "Select All" at bounding box center [534, 379] width 55 height 11
click at [562, 373] on input "Select All" at bounding box center [608, 372] width 203 height 1
checkbox input "false"
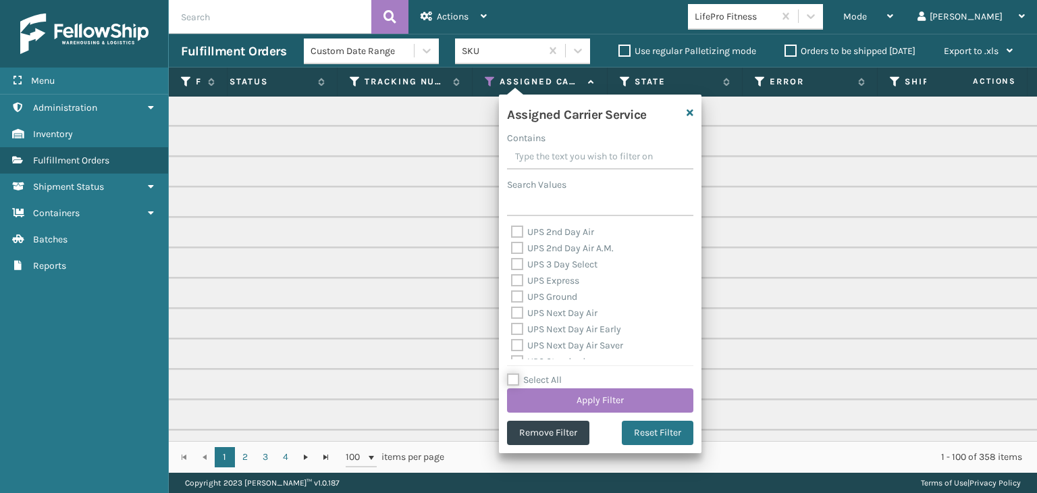
checkbox input "false"
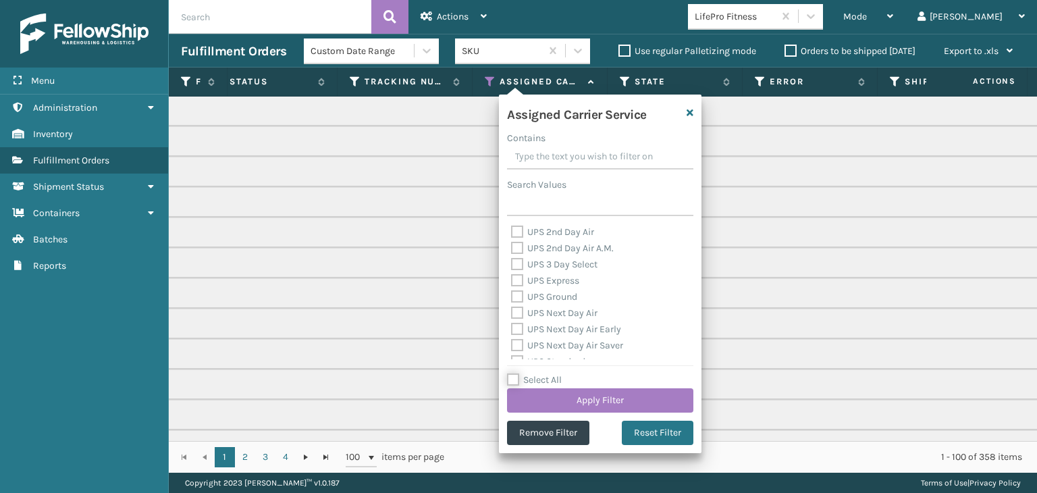
checkbox input "false"
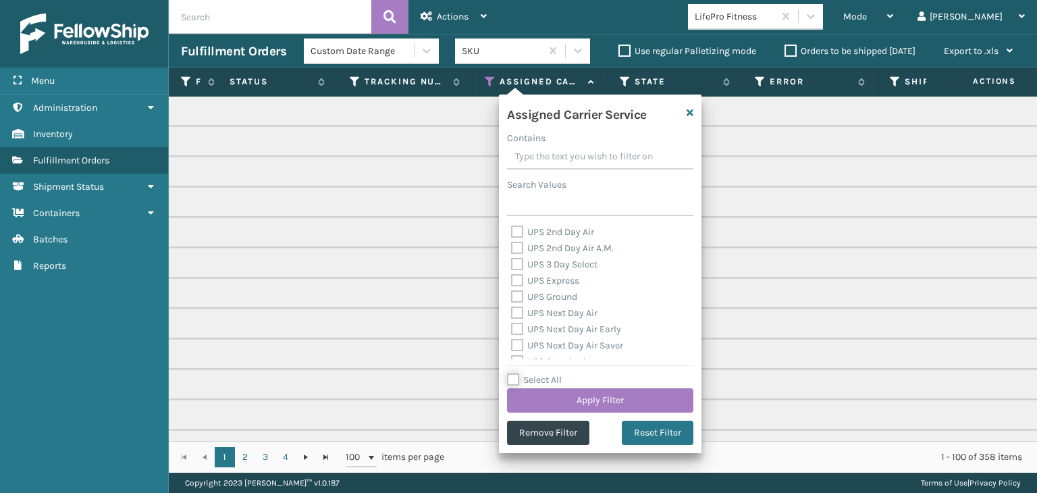
checkbox input "false"
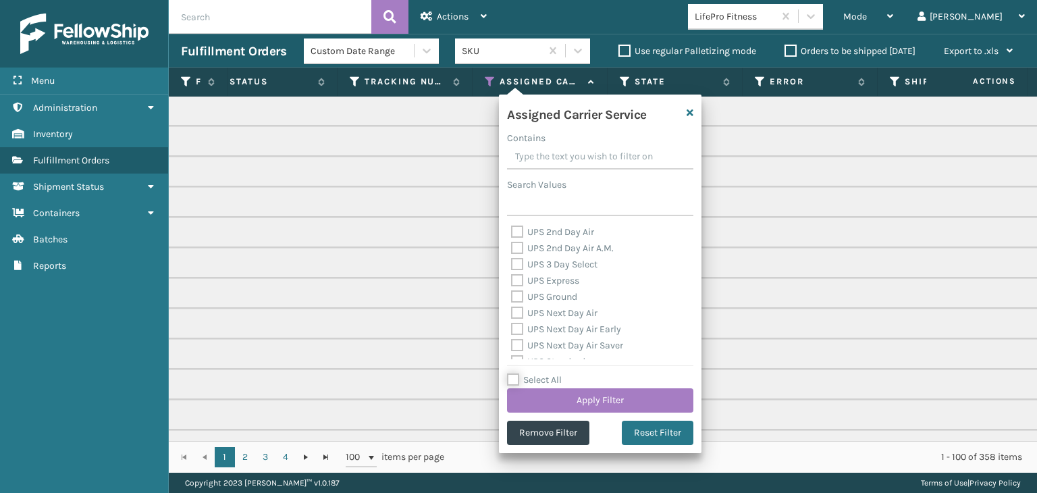
checkbox input "false"
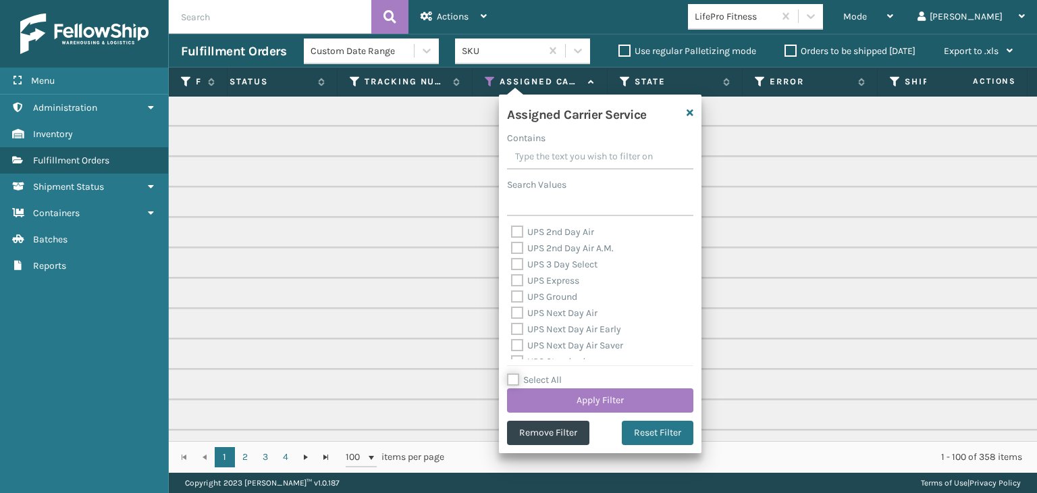
checkbox input "false"
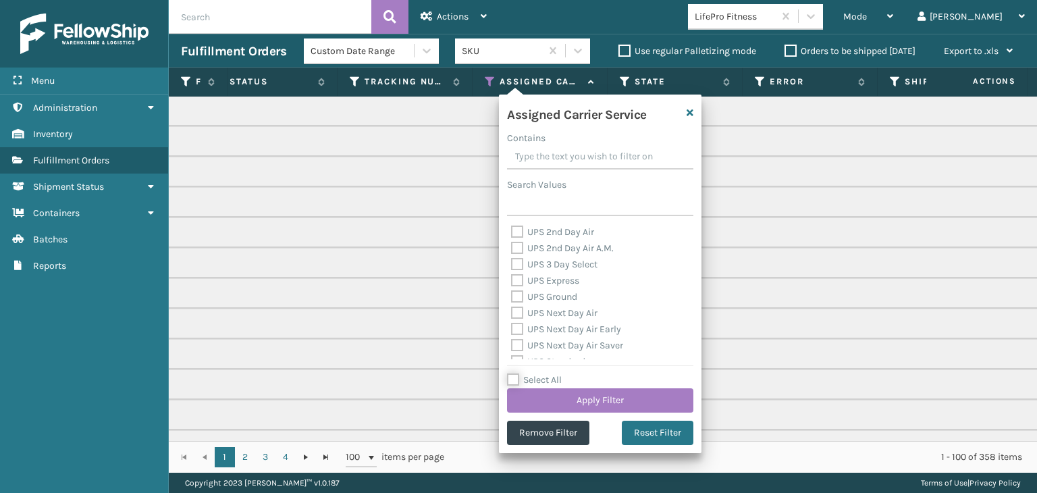
checkbox input "false"
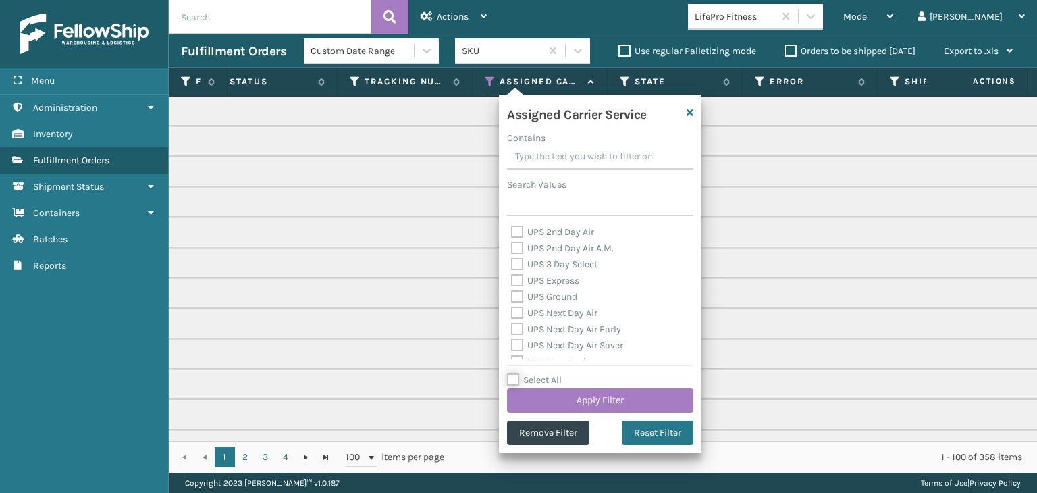
checkbox input "false"
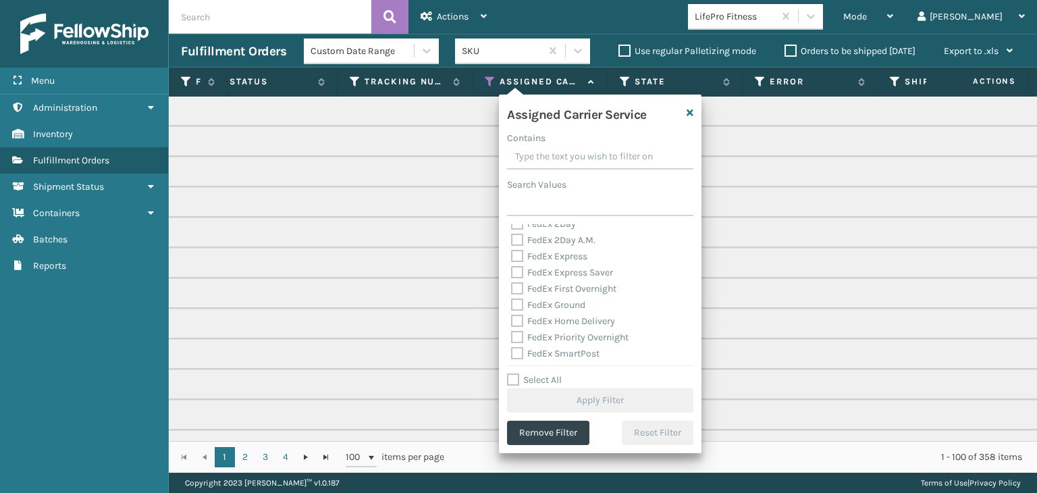
click at [567, 240] on label "FedEx 2Day A.M." at bounding box center [553, 239] width 84 height 11
click at [512, 240] on input "FedEx 2Day A.M." at bounding box center [511, 236] width 1 height 9
checkbox input "true"
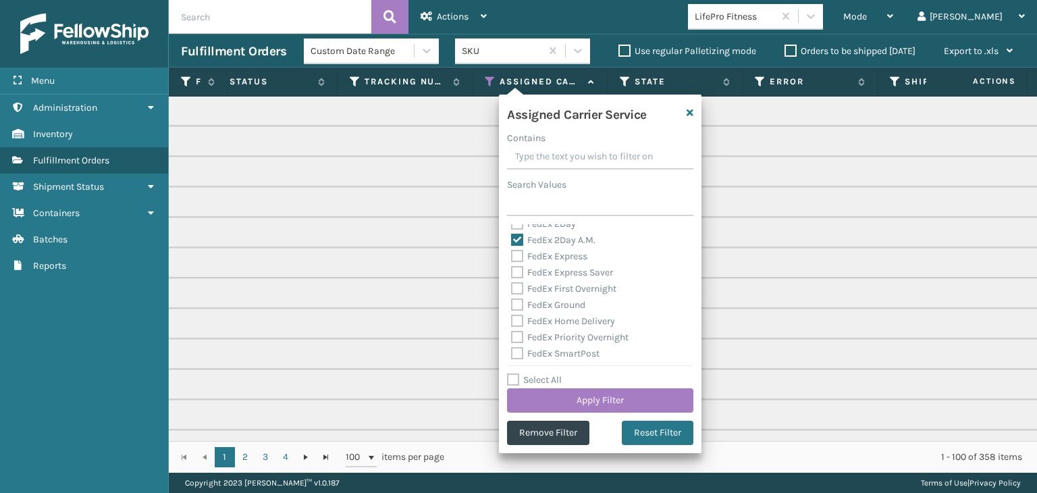
click at [559, 226] on label "FedEx 2Day" at bounding box center [543, 223] width 65 height 11
click at [512, 225] on input "FedEx 2Day" at bounding box center [511, 220] width 1 height 9
checkbox input "true"
click at [559, 261] on label "FedEx Express" at bounding box center [549, 264] width 76 height 11
click at [512, 261] on input "FedEx Express" at bounding box center [511, 261] width 1 height 9
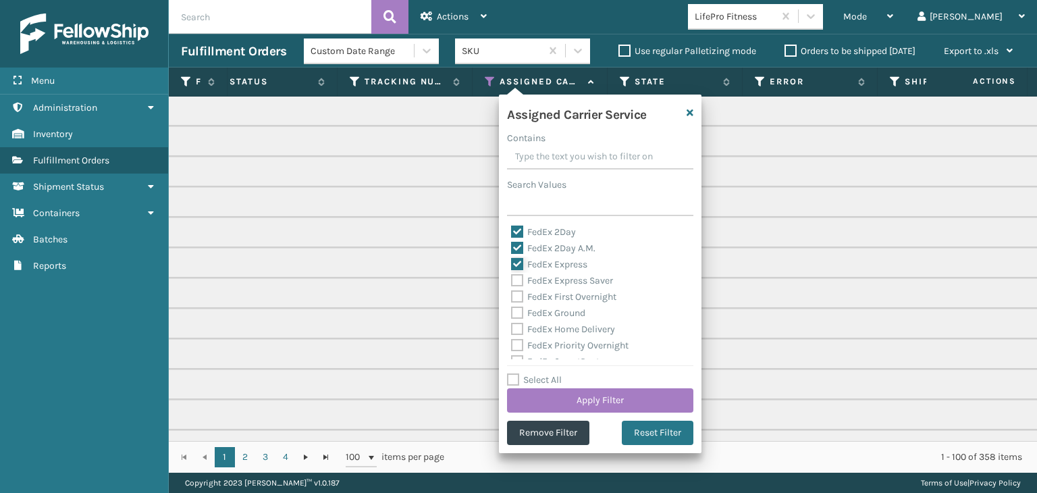
checkbox input "true"
click at [565, 287] on div "FedEx Express Saver" at bounding box center [600, 281] width 178 height 16
click at [564, 280] on label "FedEx Express Saver" at bounding box center [562, 280] width 102 height 11
click at [512, 280] on input "FedEx Express Saver" at bounding box center [511, 277] width 1 height 9
checkbox input "true"
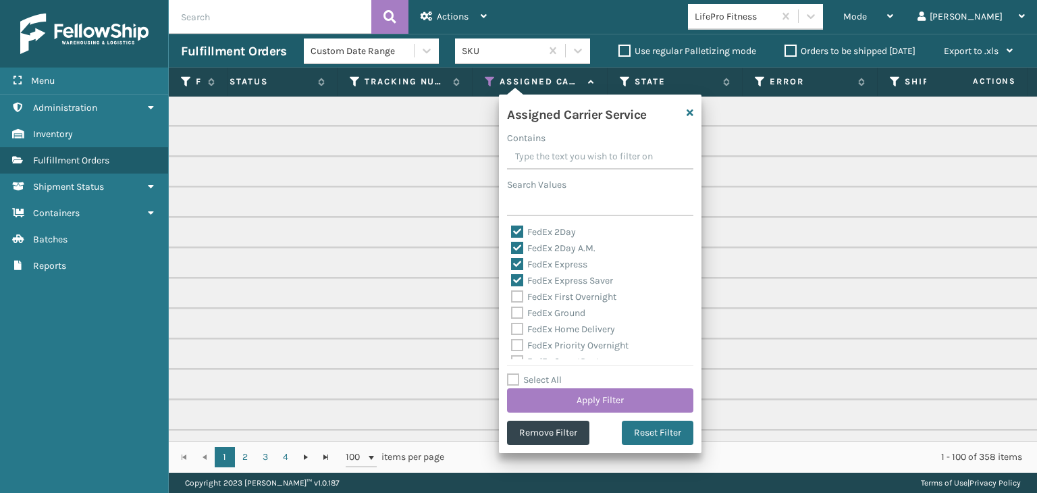
click at [567, 296] on label "FedEx First Overnight" at bounding box center [563, 296] width 105 height 11
click at [512, 296] on input "FedEx First Overnight" at bounding box center [511, 293] width 1 height 9
checkbox input "true"
click at [572, 311] on label "FedEx Ground" at bounding box center [548, 312] width 74 height 11
click at [512, 311] on input "FedEx Ground" at bounding box center [511, 309] width 1 height 9
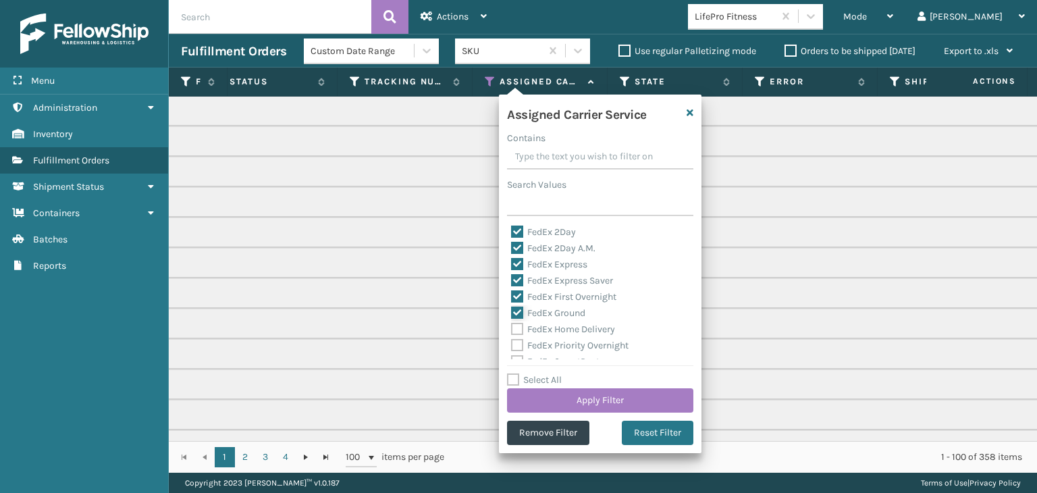
checkbox input "true"
drag, startPoint x: 573, startPoint y: 328, endPoint x: 574, endPoint y: 349, distance: 21.7
click at [573, 332] on label "FedEx Home Delivery" at bounding box center [563, 329] width 104 height 11
click at [512, 330] on input "FedEx Home Delivery" at bounding box center [511, 325] width 1 height 9
checkbox input "true"
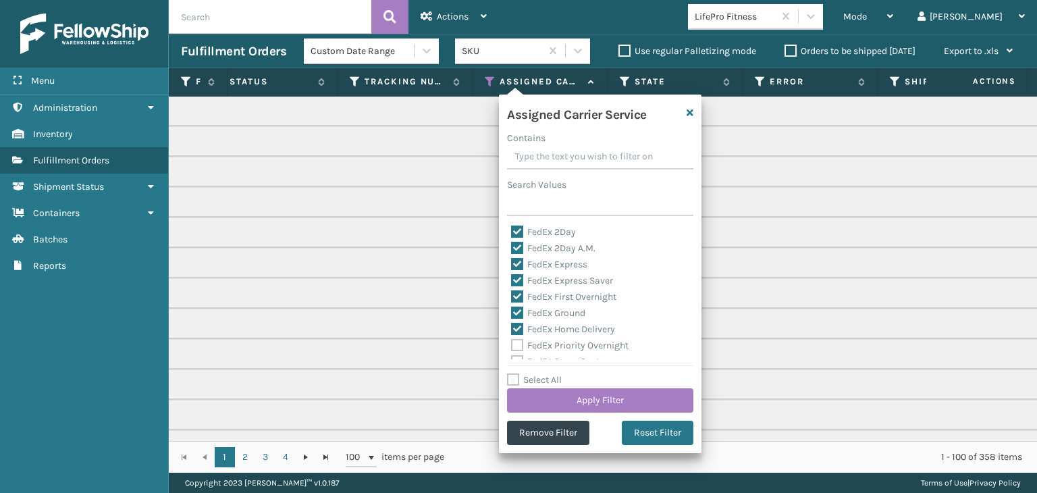
drag, startPoint x: 574, startPoint y: 349, endPoint x: 572, endPoint y: 341, distance: 8.4
click at [575, 349] on label "FedEx Priority Overnight" at bounding box center [570, 345] width 118 height 11
click at [512, 346] on input "FedEx Priority Overnight" at bounding box center [511, 342] width 1 height 9
checkbox input "true"
drag, startPoint x: 565, startPoint y: 296, endPoint x: 569, endPoint y: 302, distance: 7.3
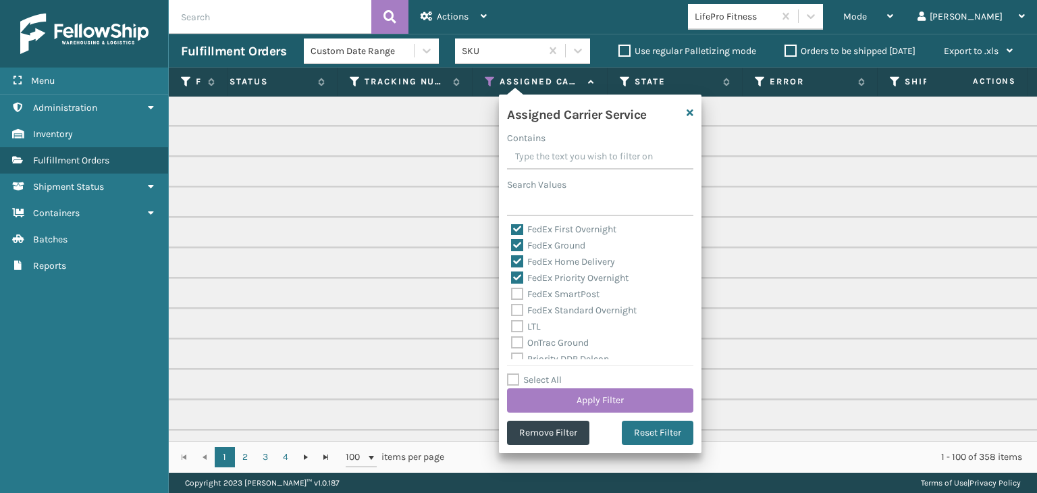
click at [565, 296] on label "FedEx SmartPost" at bounding box center [555, 293] width 88 height 11
click at [570, 304] on div "FedEx Standard Overnight" at bounding box center [600, 311] width 178 height 16
click at [567, 291] on label "FedEx SmartPost" at bounding box center [555, 293] width 88 height 11
click at [512, 291] on input "FedEx SmartPost" at bounding box center [511, 290] width 1 height 9
checkbox input "true"
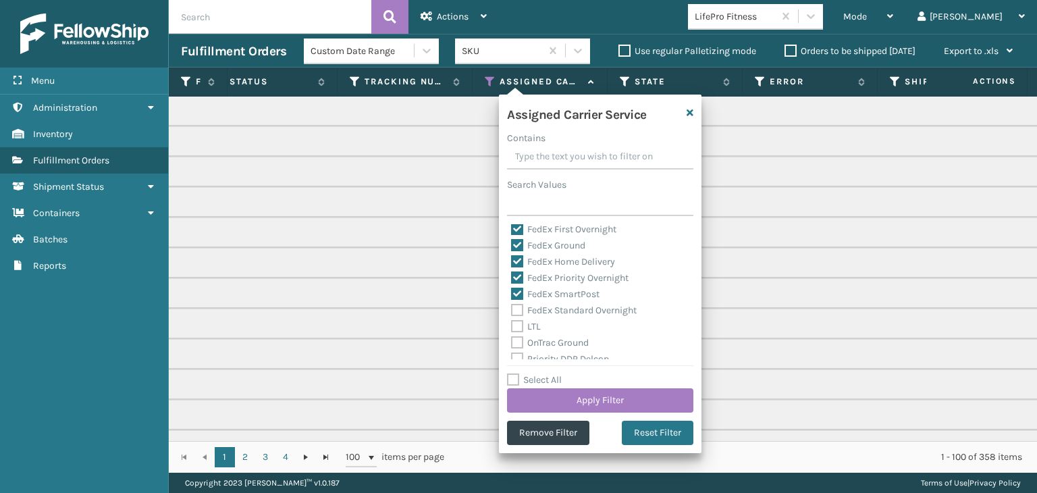
click at [570, 306] on label "FedEx Standard Overnight" at bounding box center [574, 310] width 126 height 11
click at [512, 306] on input "FedEx Standard Overnight" at bounding box center [511, 307] width 1 height 9
checkbox input "true"
click at [584, 395] on button "Apply Filter" at bounding box center [600, 400] width 186 height 24
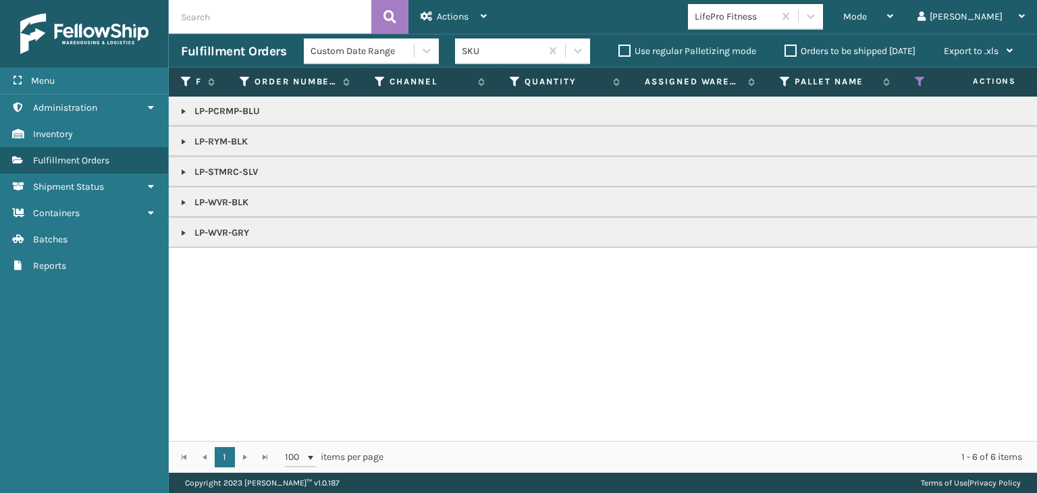
click at [182, 109] on link at bounding box center [183, 111] width 11 height 11
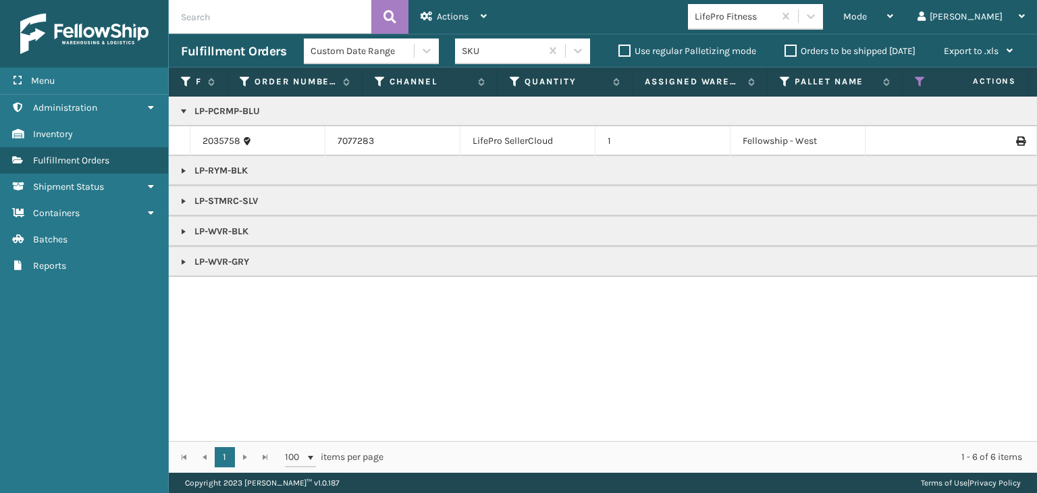
click at [184, 171] on link at bounding box center [183, 170] width 11 height 11
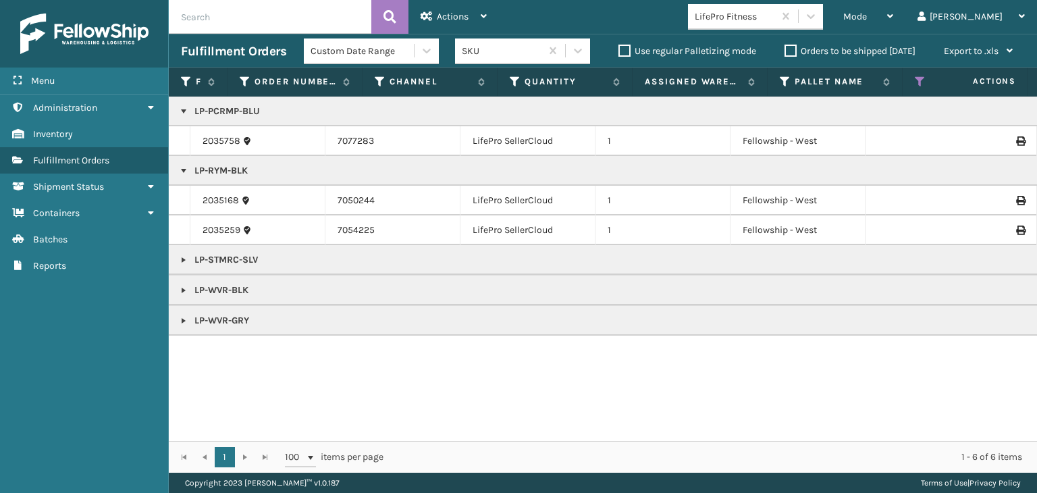
click at [188, 263] on link at bounding box center [183, 260] width 11 height 11
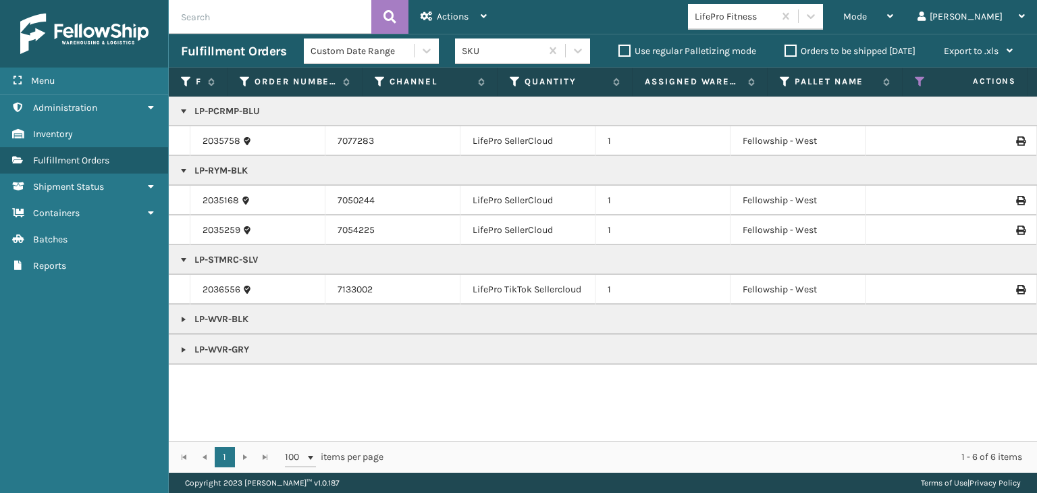
click at [186, 315] on link at bounding box center [183, 319] width 11 height 11
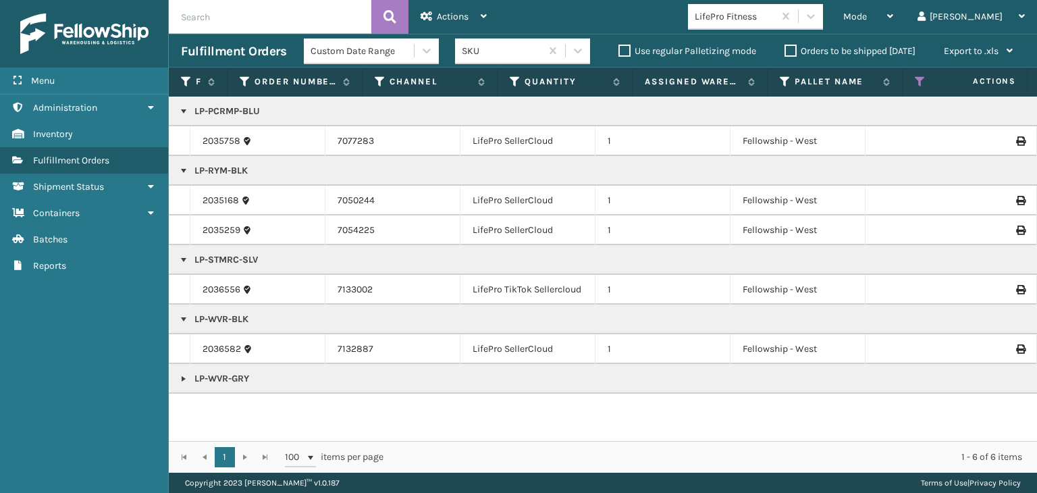
click at [178, 378] on link at bounding box center [183, 378] width 11 height 11
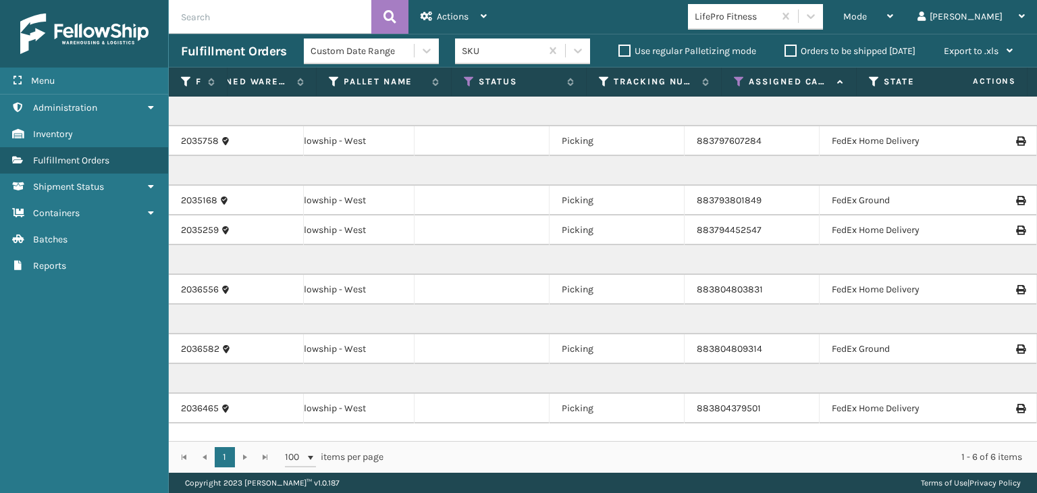
scroll to position [0, 453]
click at [737, 85] on icon at bounding box center [738, 82] width 11 height 12
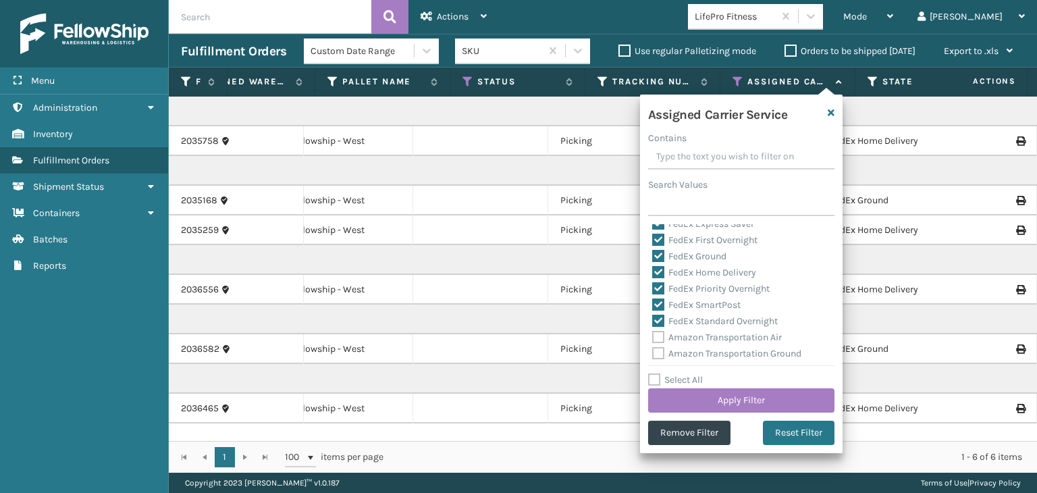
scroll to position [203, 0]
click at [687, 382] on label "Select All" at bounding box center [675, 379] width 55 height 11
click at [687, 373] on input "Select All" at bounding box center [749, 372] width 203 height 1
checkbox input "true"
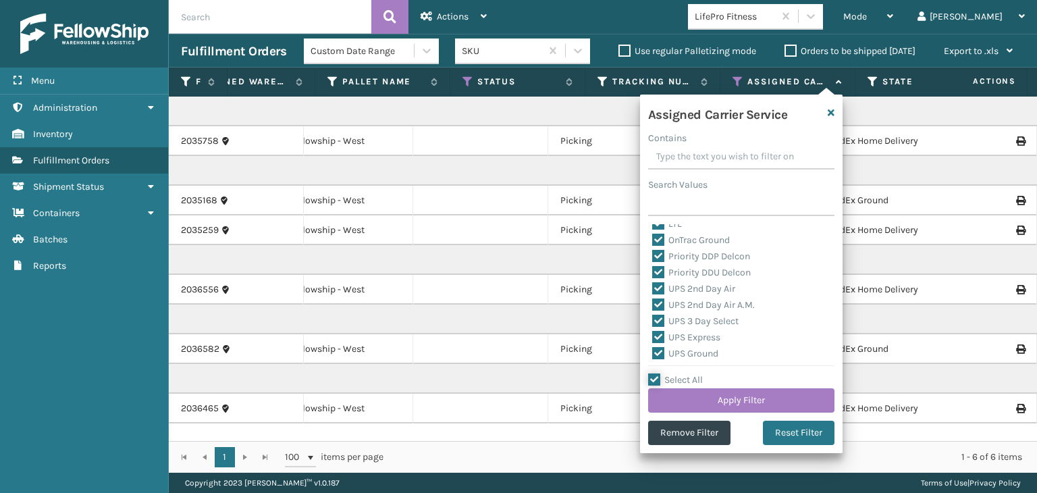
checkbox input "true"
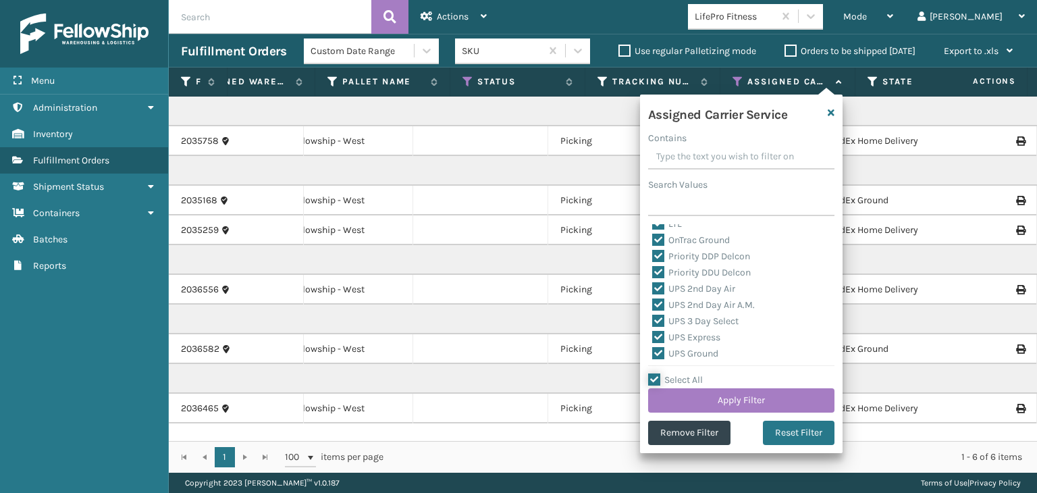
checkbox input "true"
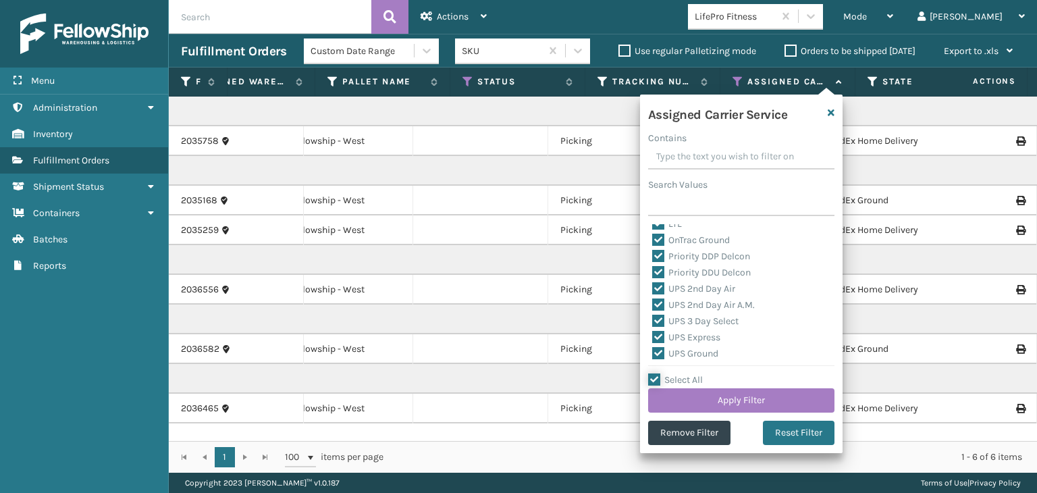
checkbox input "true"
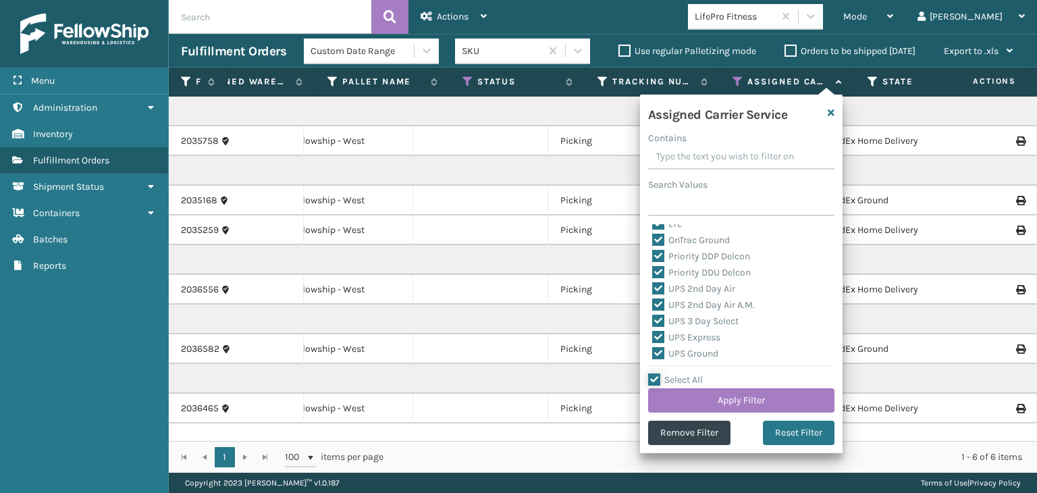
checkbox input "true"
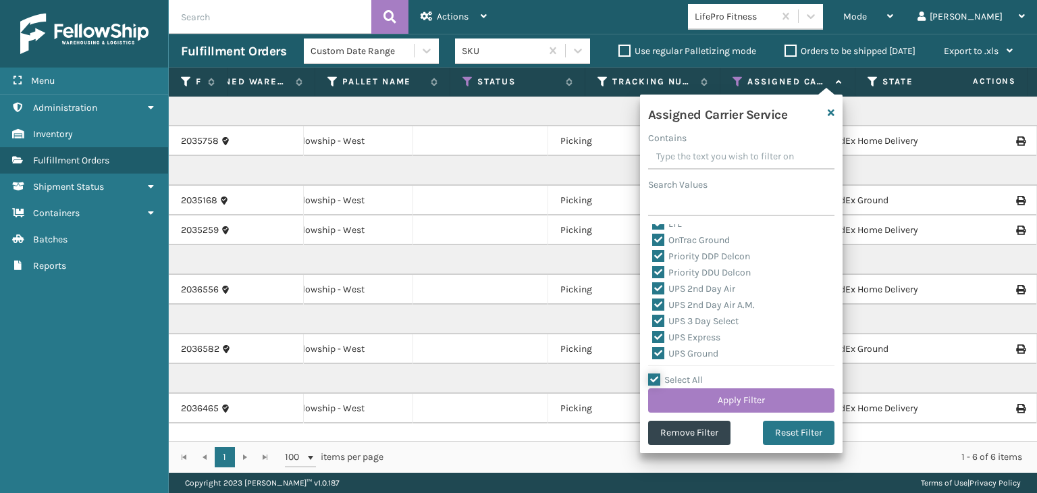
checkbox input "true"
click at [677, 279] on label "LTL" at bounding box center [667, 280] width 30 height 11
click at [653, 279] on input "LTL" at bounding box center [652, 277] width 1 height 9
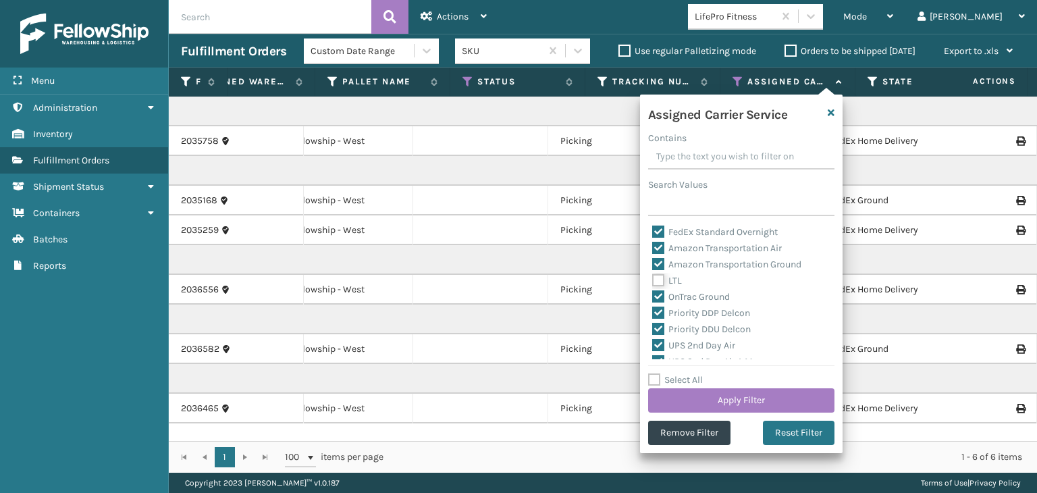
checkbox input "false"
click at [750, 401] on button "Apply Filter" at bounding box center [741, 400] width 186 height 24
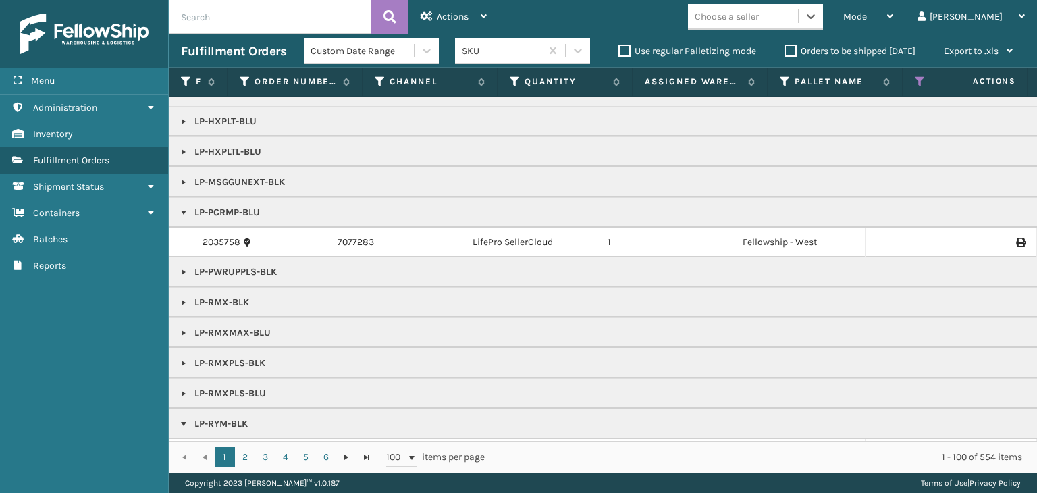
scroll to position [270, 0]
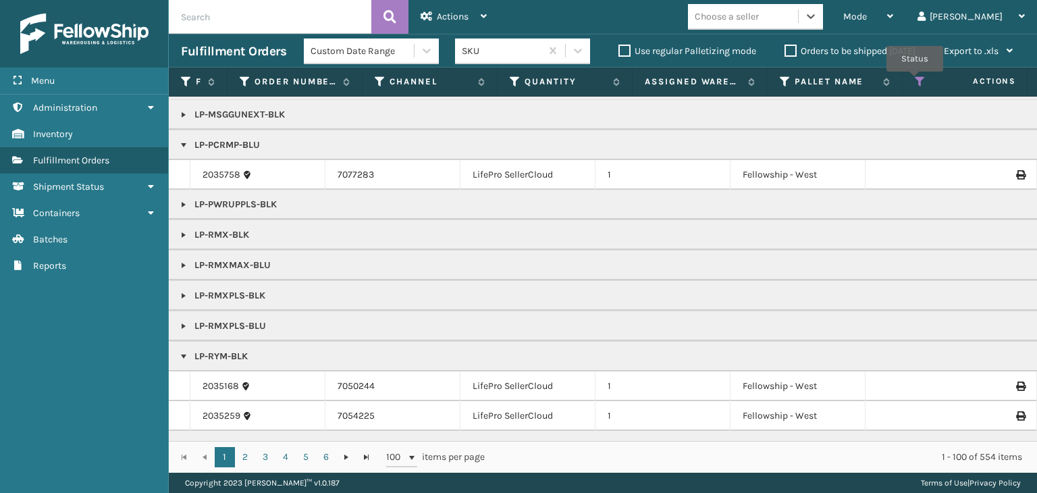
drag, startPoint x: 915, startPoint y: 81, endPoint x: 918, endPoint y: 90, distance: 9.2
click at [916, 82] on icon at bounding box center [920, 82] width 11 height 12
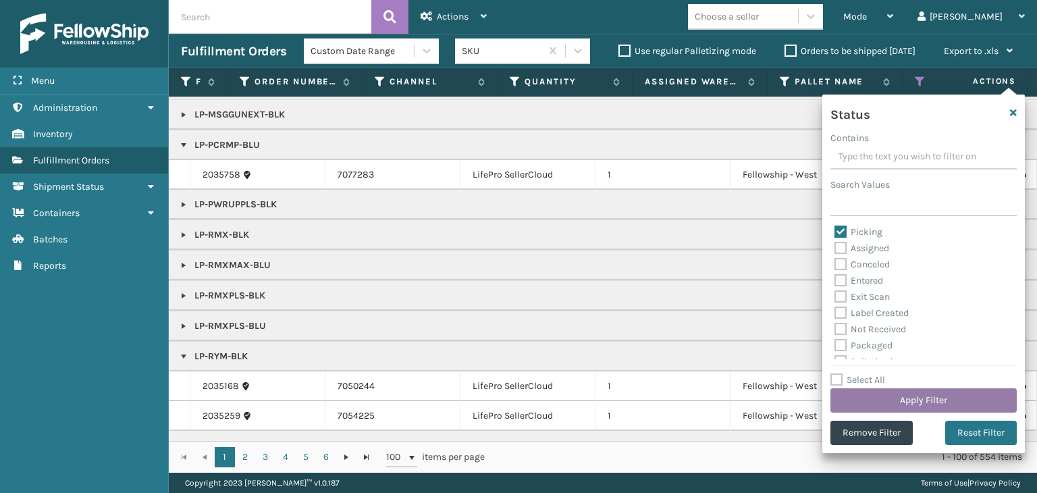
click at [892, 410] on button "Apply Filter" at bounding box center [924, 400] width 186 height 24
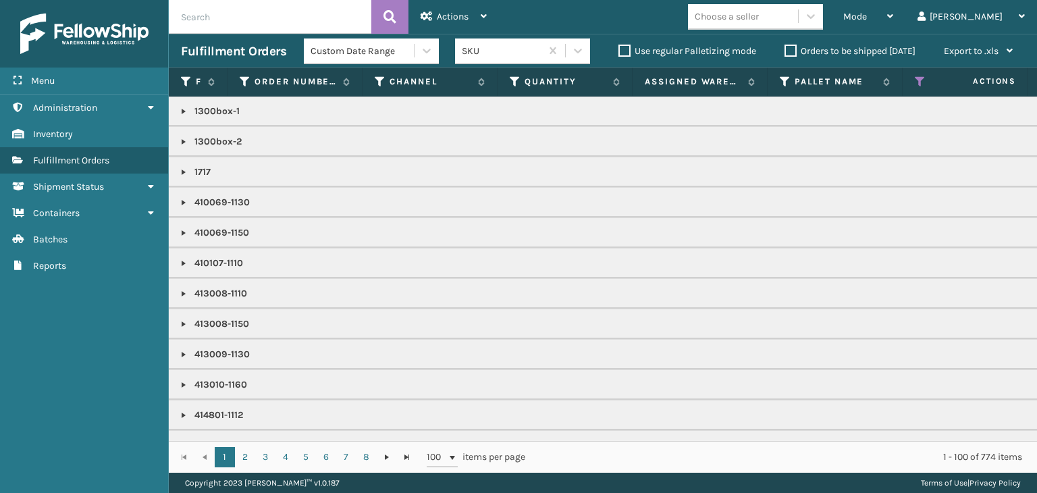
click at [798, 10] on div "Choose a seller" at bounding box center [743, 16] width 110 height 22
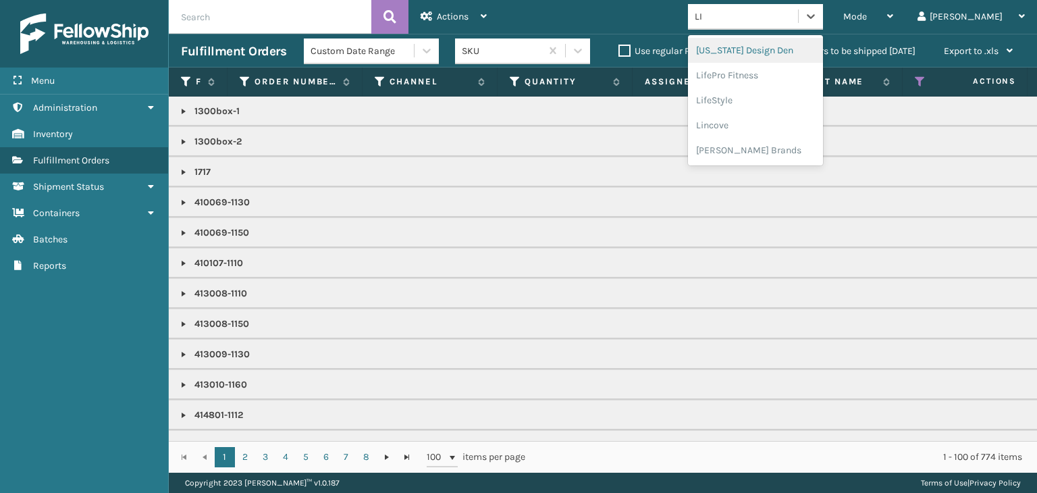
type input "LIFE"
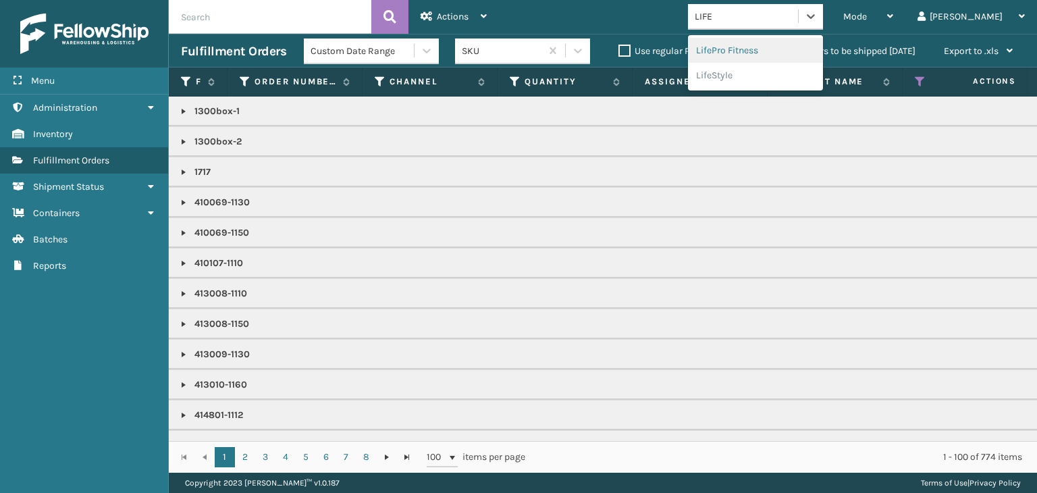
click at [779, 55] on div "LifePro Fitness" at bounding box center [755, 50] width 135 height 25
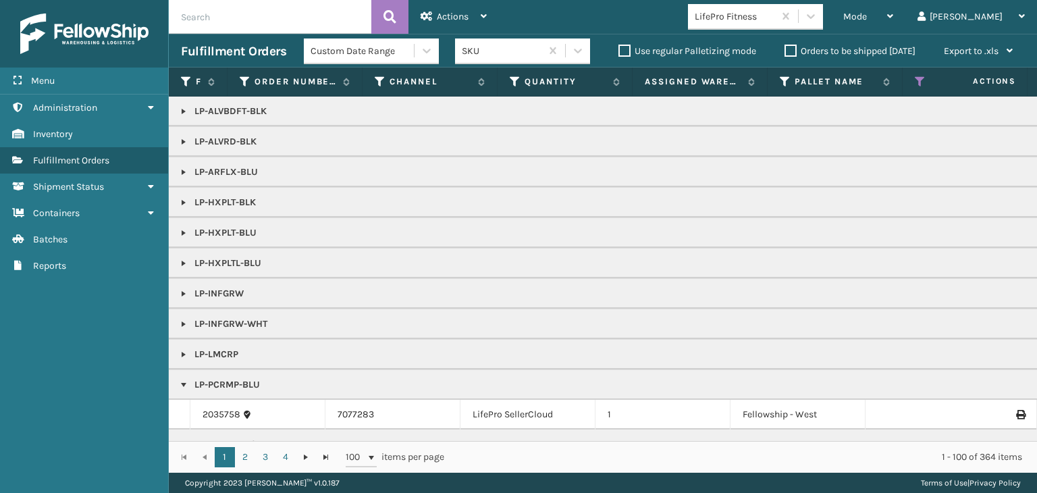
click at [185, 140] on link at bounding box center [183, 141] width 11 height 11
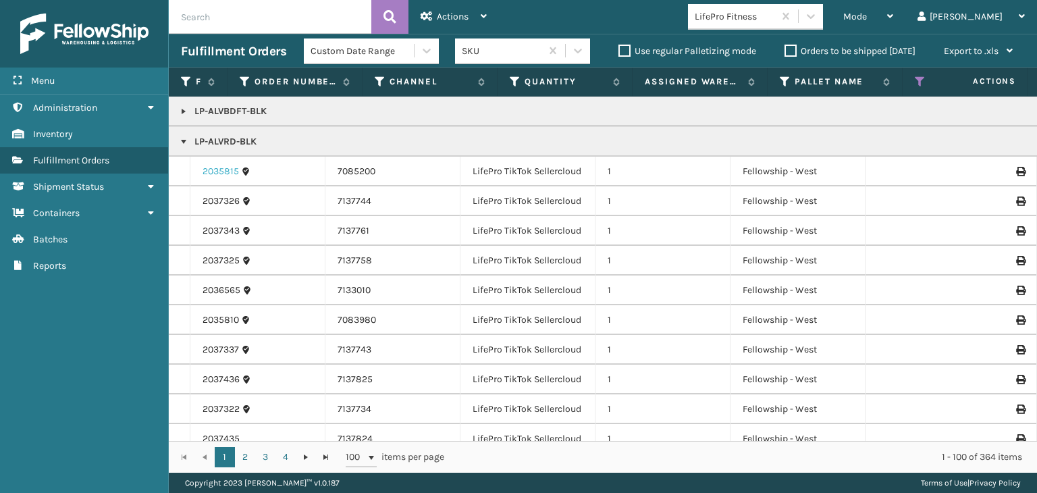
click at [227, 167] on link "2035815" at bounding box center [221, 172] width 36 height 14
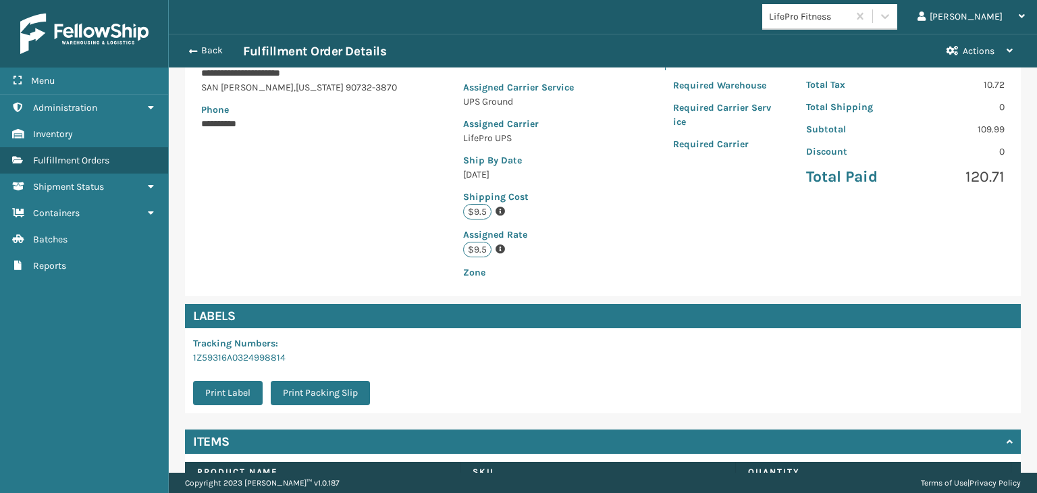
scroll to position [319, 0]
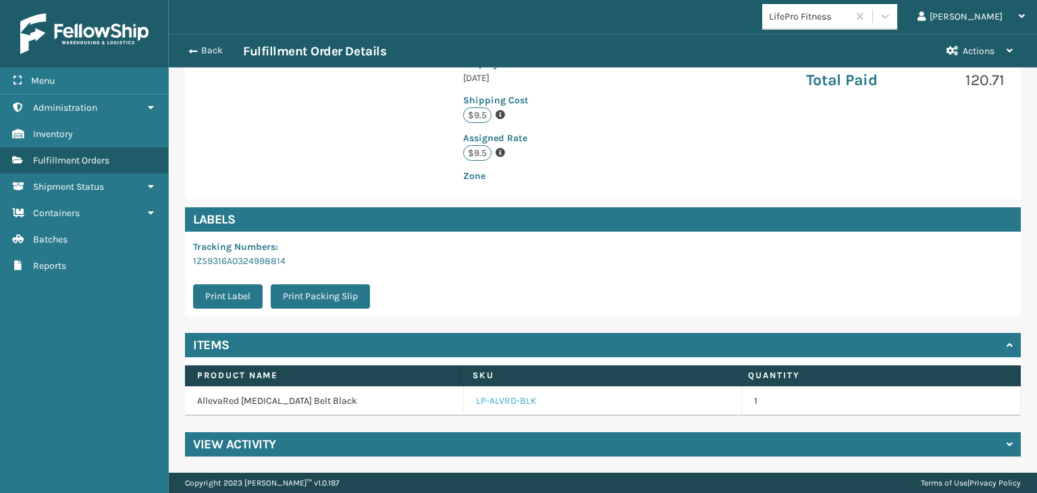
click at [515, 407] on link "LP-ALVRD-BLK" at bounding box center [506, 401] width 61 height 14
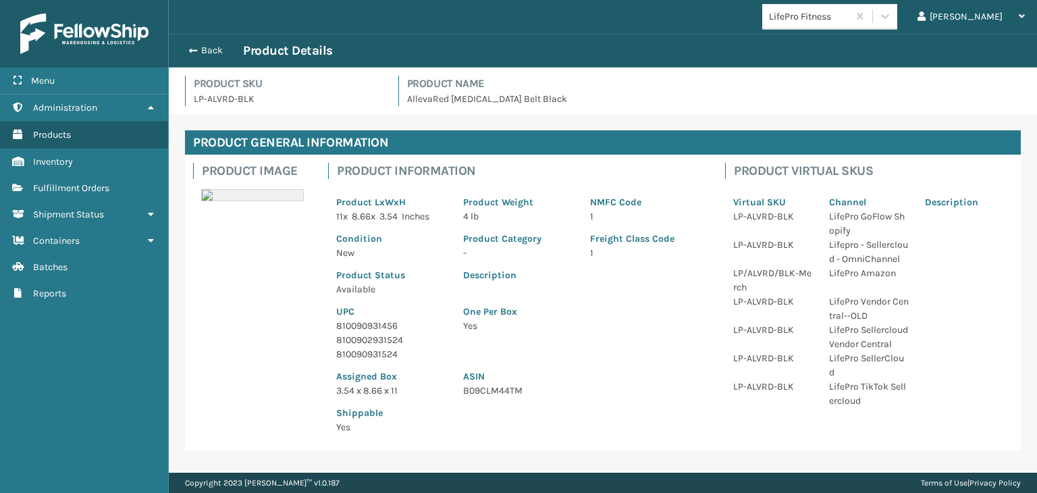
click at [357, 321] on p "810090931456" at bounding box center [391, 326] width 111 height 14
copy p "810090931456"
click at [200, 52] on button "Back" at bounding box center [212, 51] width 62 height 12
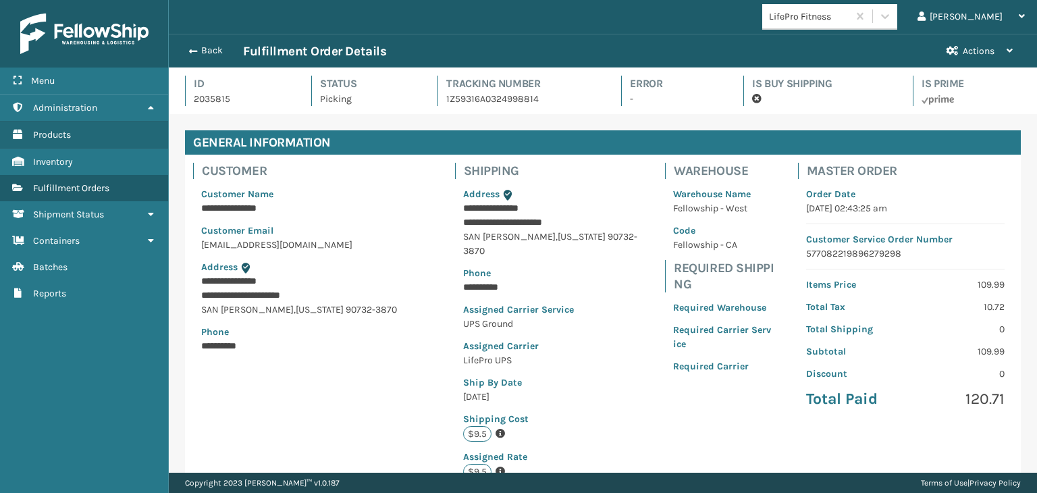
scroll to position [32, 868]
click at [200, 52] on button "Back" at bounding box center [212, 51] width 62 height 12
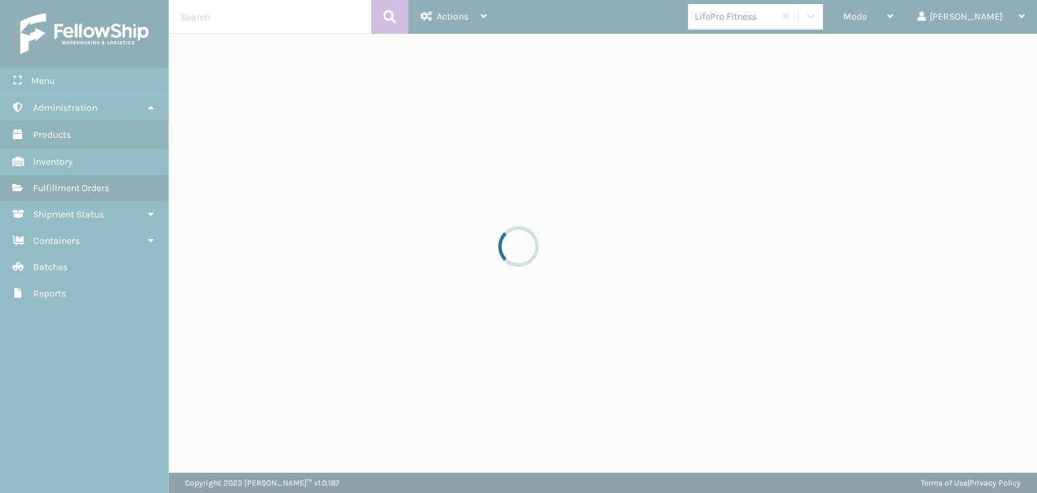
click at [904, 16] on div at bounding box center [518, 246] width 1037 height 493
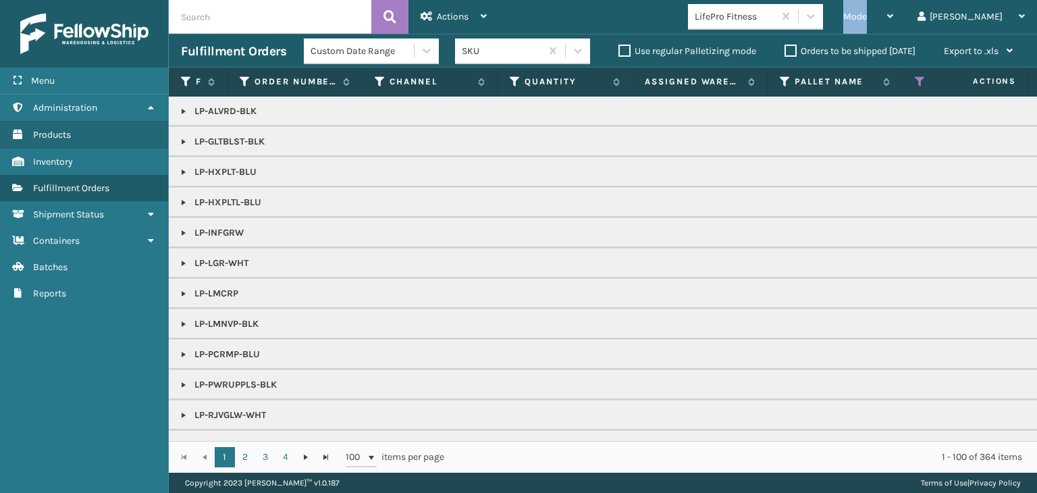
click at [867, 16] on span "Mode" at bounding box center [856, 16] width 24 height 11
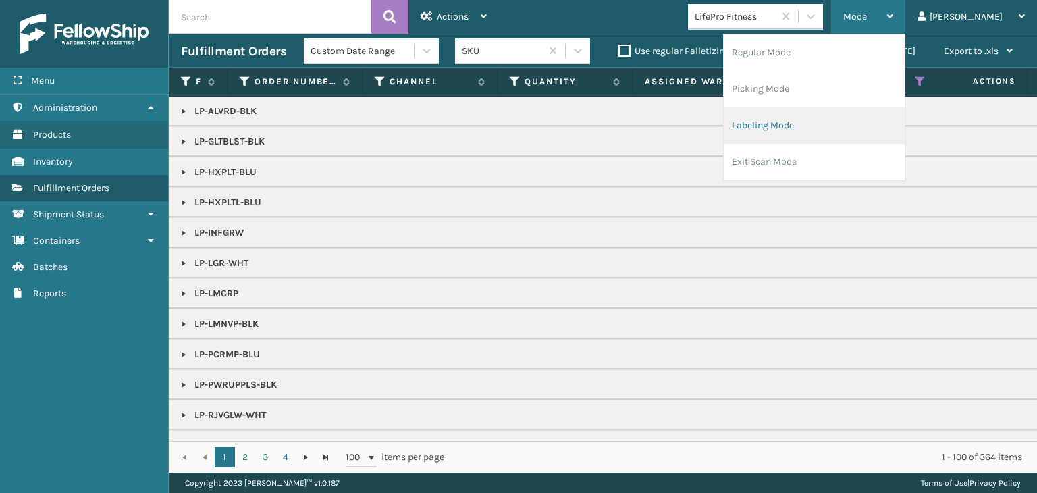
click at [848, 136] on li "Labeling Mode" at bounding box center [814, 125] width 181 height 36
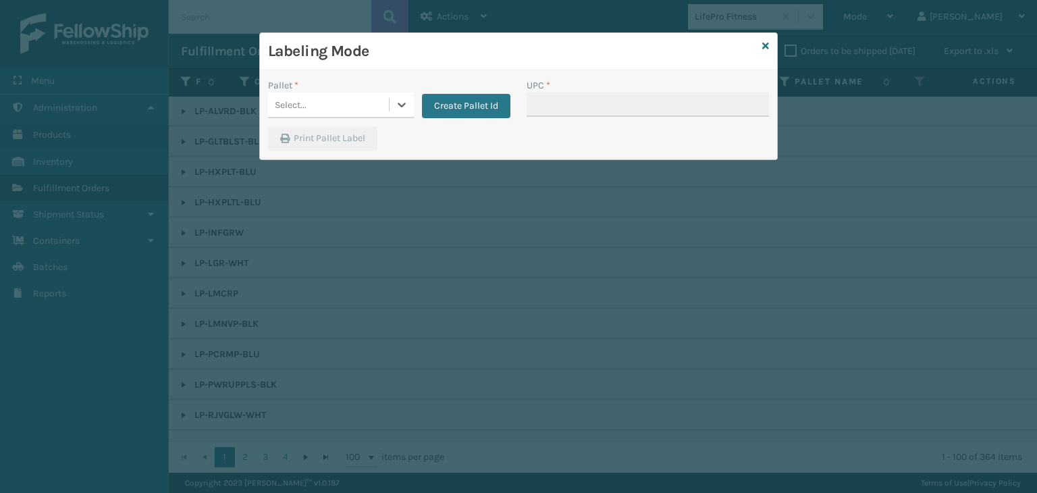
click at [348, 109] on div "Select..." at bounding box center [328, 105] width 121 height 22
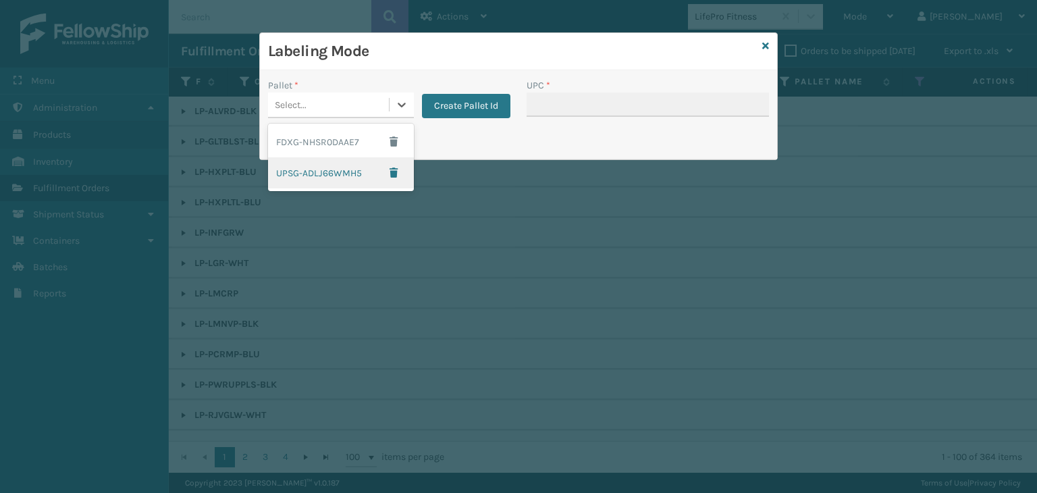
click at [365, 172] on div "UPSG-ADLJ66WMH5" at bounding box center [341, 172] width 146 height 31
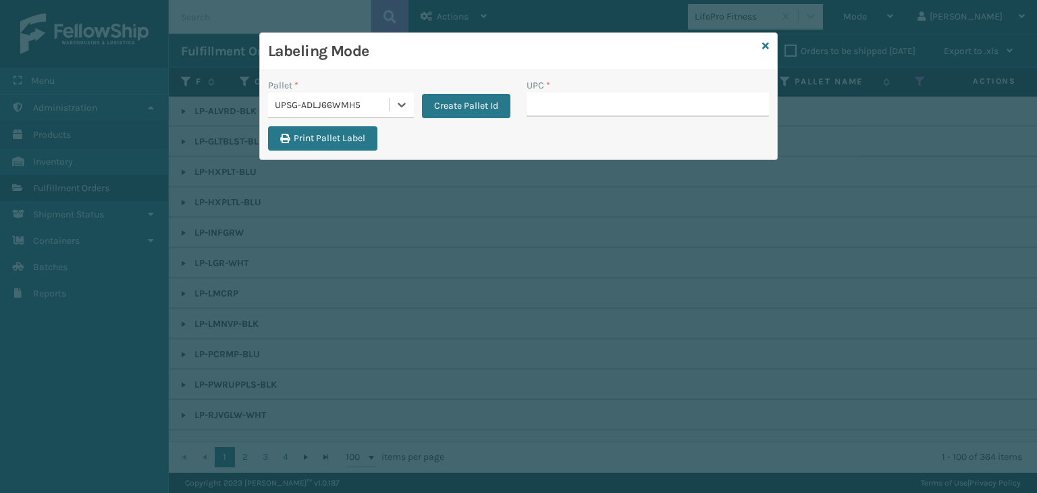
click at [524, 106] on div "UPC *" at bounding box center [648, 102] width 259 height 48
click at [594, 95] on input "UPC *" at bounding box center [648, 105] width 242 height 24
paste input "810090931456"
type input "810090931456"
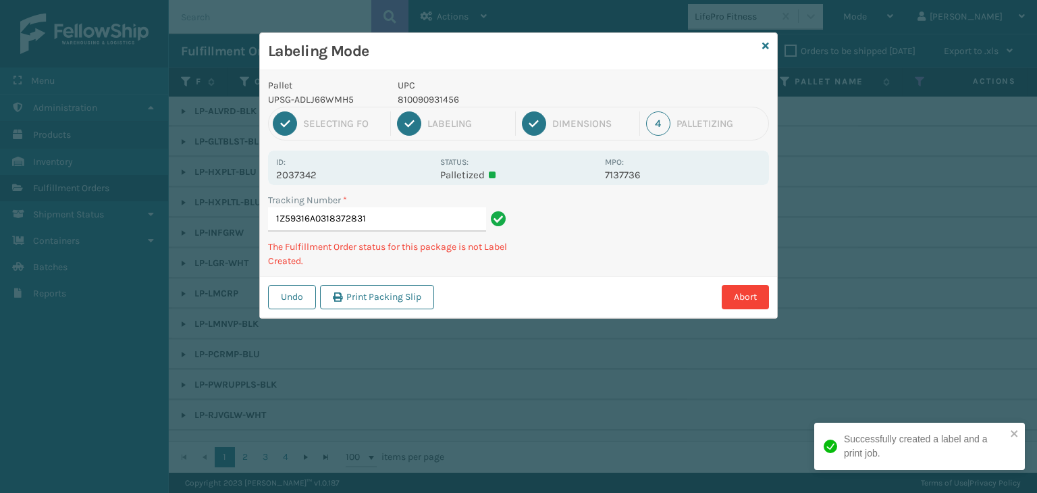
type input "1Z59316A0318372831810090931456"
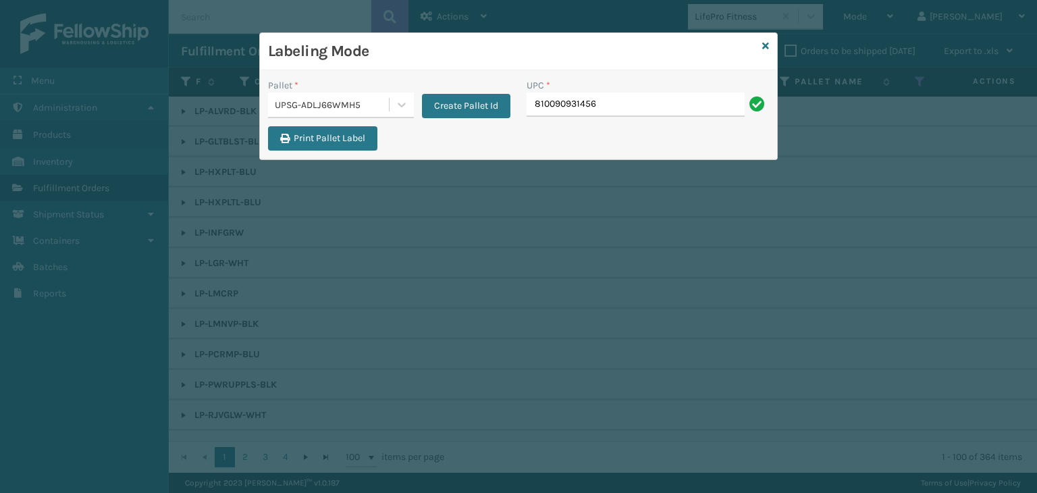
type input "810090931456"
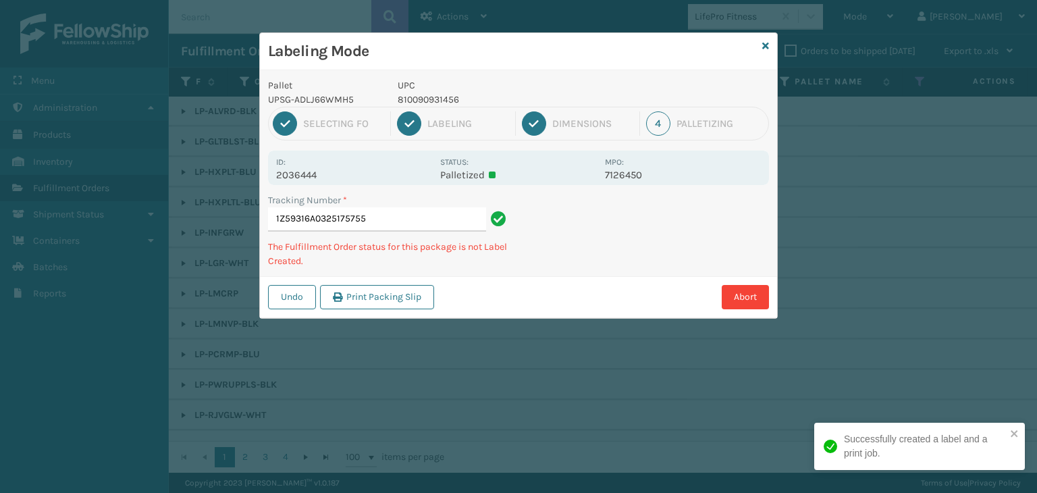
type input "1Z59316A0325175755810090931456"
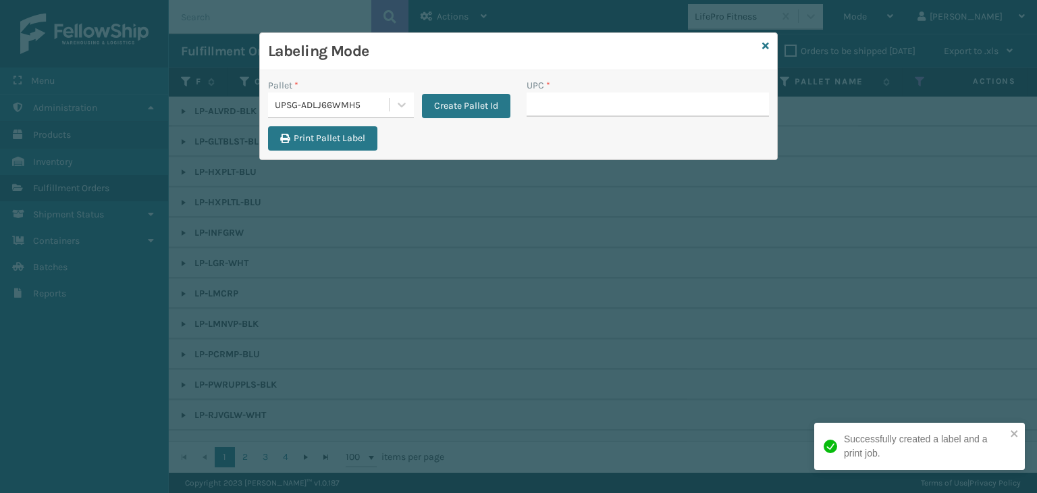
type input "810090931456"
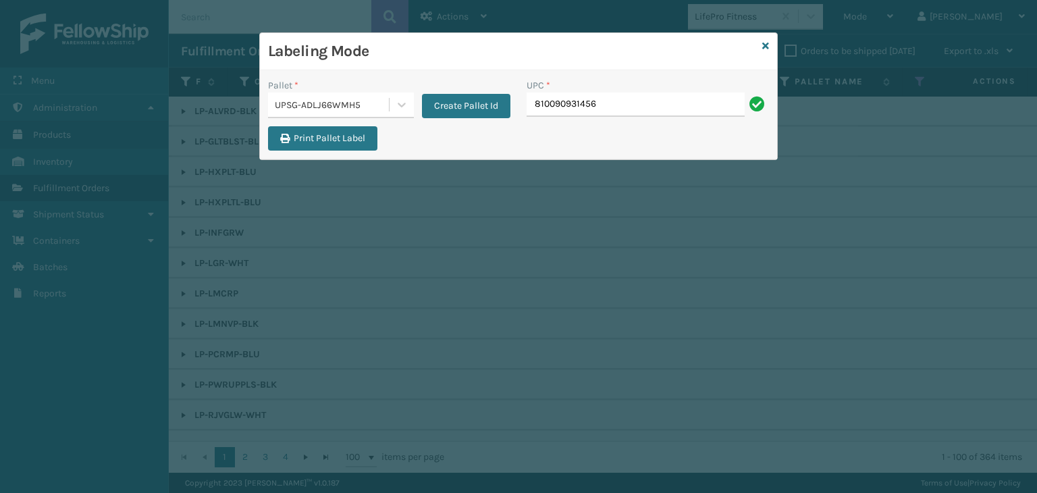
type input "810090931456"
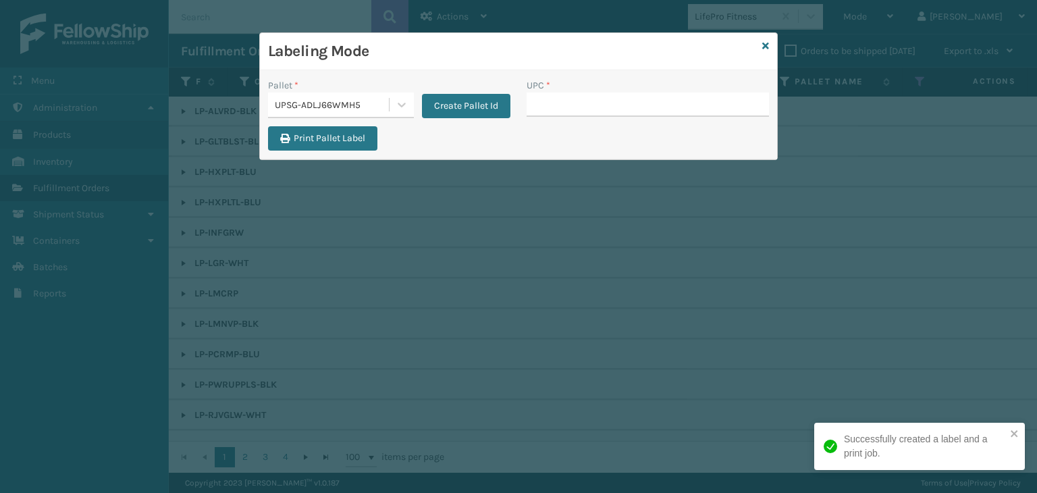
type input "810090931456"
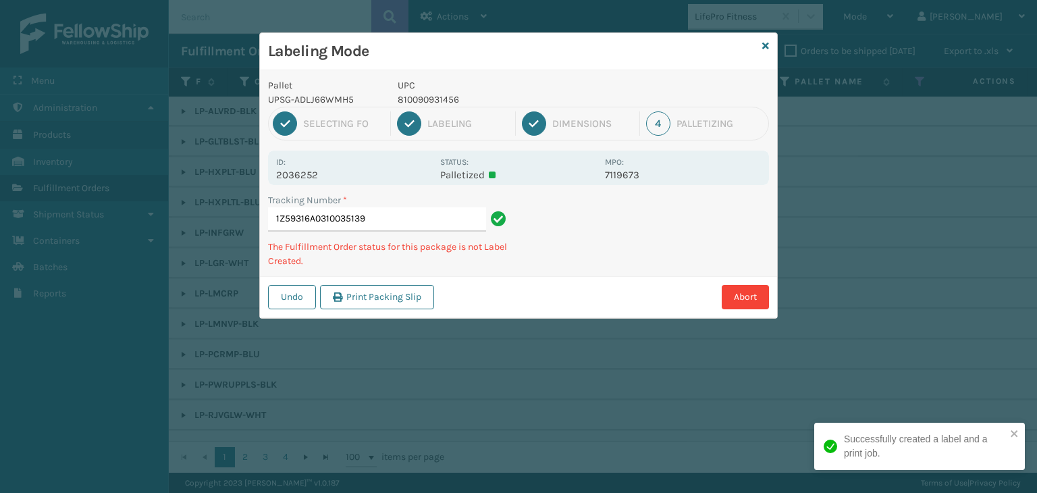
type input "1Z59316A0310035139810090931456"
click at [829, 148] on div "Labeling Mode Pallet UPSG-ADLJ66WMH5 UPC 810090931456 1 Selecting FO 2 Labeling…" at bounding box center [518, 246] width 1037 height 493
click at [851, 153] on div "Labeling Mode Pallet UPSG-ADLJ66WMH5 UPC 810090931456 1 Selecting FO 2 Labeling…" at bounding box center [518, 246] width 1037 height 493
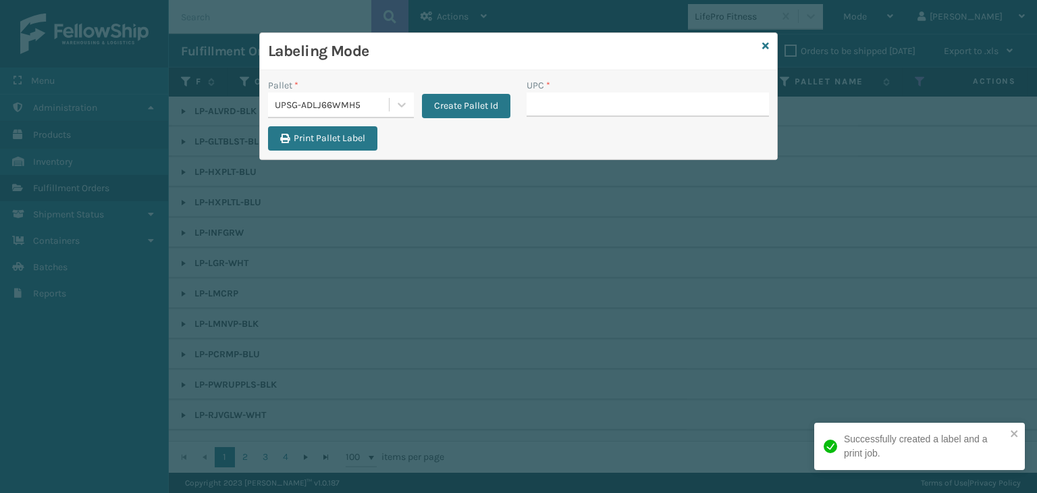
type input "810090931456"
click at [863, 24] on div "Labeling Mode Pallet * UPSG-ADLJ66WMH5 Create Pallet Id UPC * 810090931456 Prin…" at bounding box center [518, 246] width 1037 height 493
type input "810090931456"
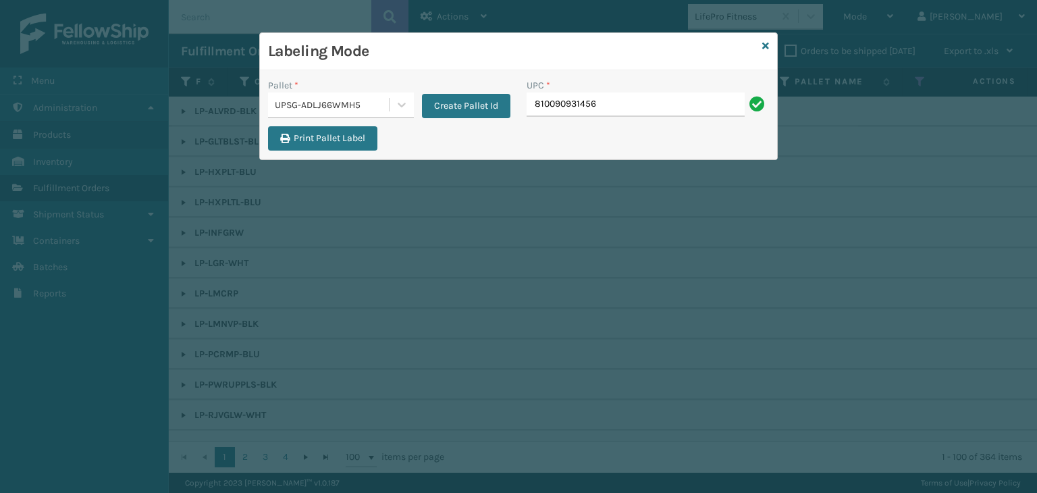
type input "810090931456"
click at [624, 98] on input "810090931456" at bounding box center [636, 105] width 218 height 24
type input "810090931456"
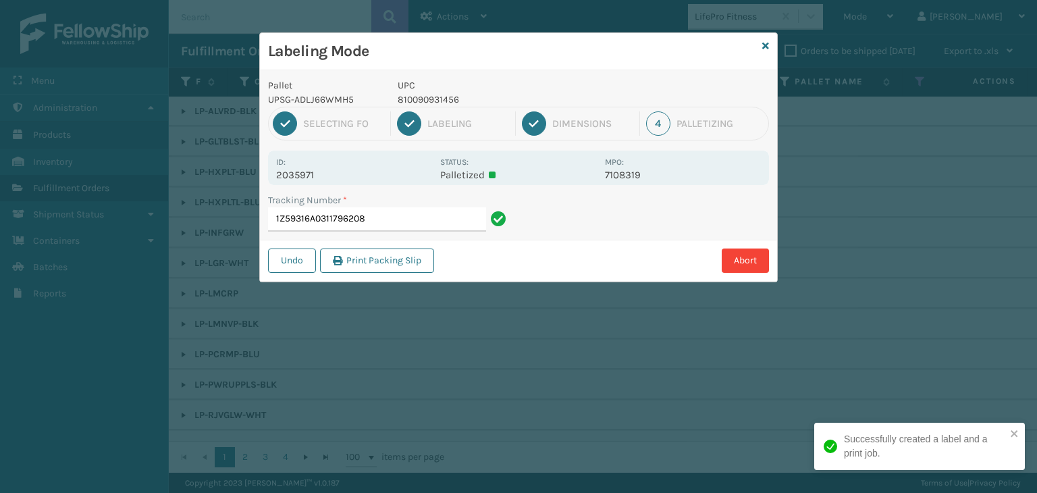
type input "1Z59316A0311796208810090931456"
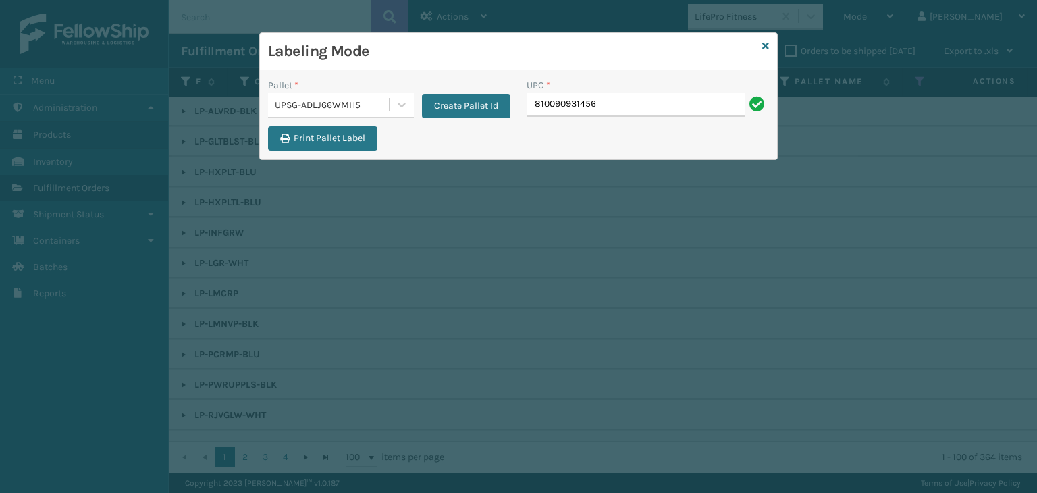
type input "810090931456"
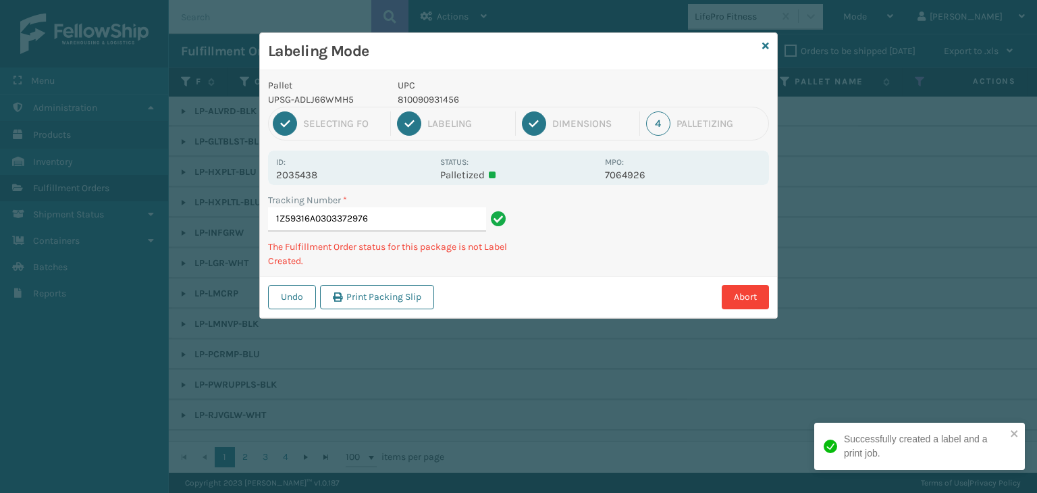
click at [635, 107] on div "1 Selecting FO 2 Labeling 3 Dimensions 4 Palletizing" at bounding box center [518, 124] width 501 height 34
drag, startPoint x: 635, startPoint y: 106, endPoint x: 681, endPoint y: 136, distance: 55.6
click at [681, 136] on div "1 Selecting FO 2 Labeling 3 Dimensions 4 Palletizing" at bounding box center [518, 124] width 501 height 34
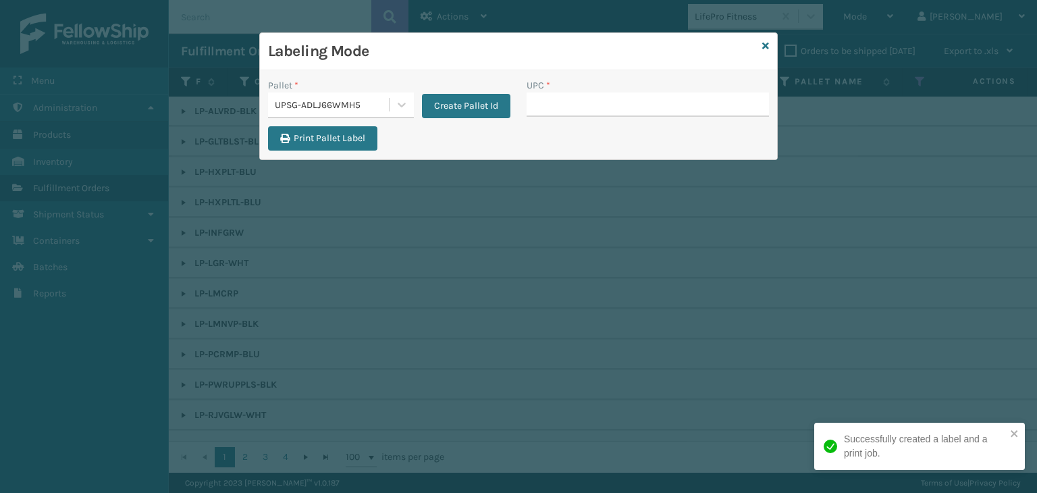
type input "810090931456"
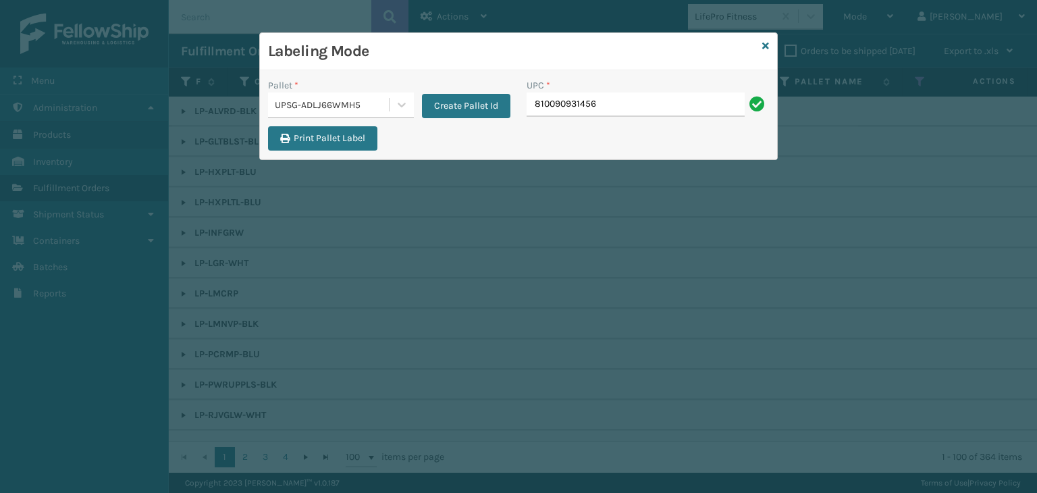
type input "810090931456"
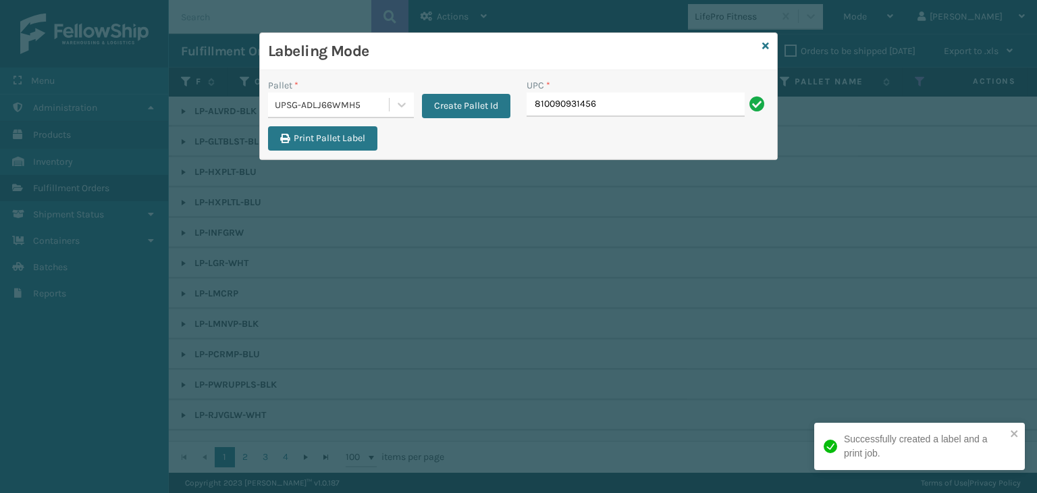
type input "810090931456"
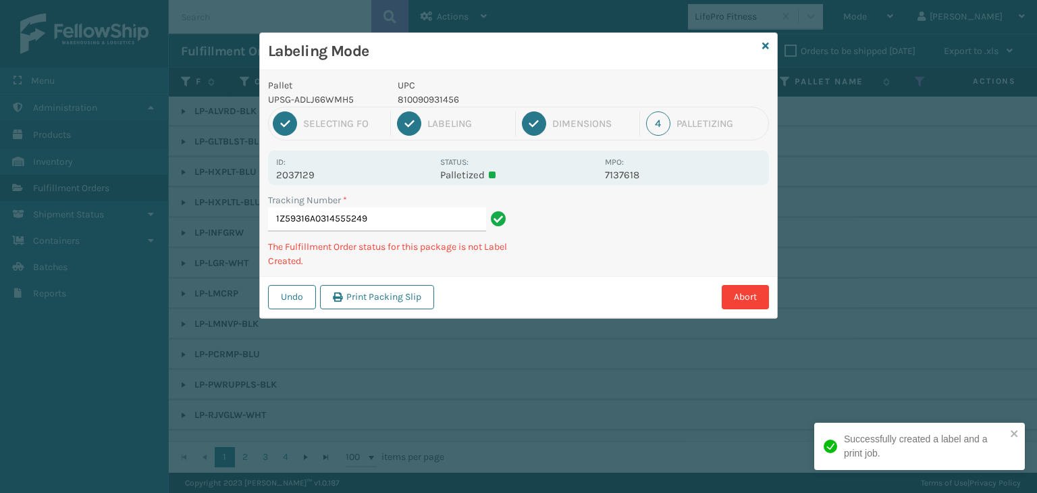
type input "1Z59316A0314555249810090931456"
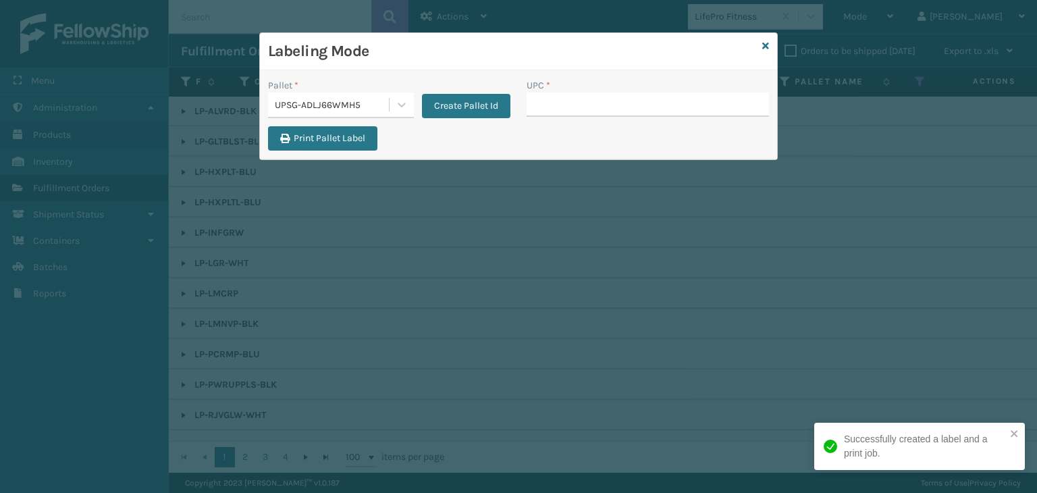
type input "810090931456"
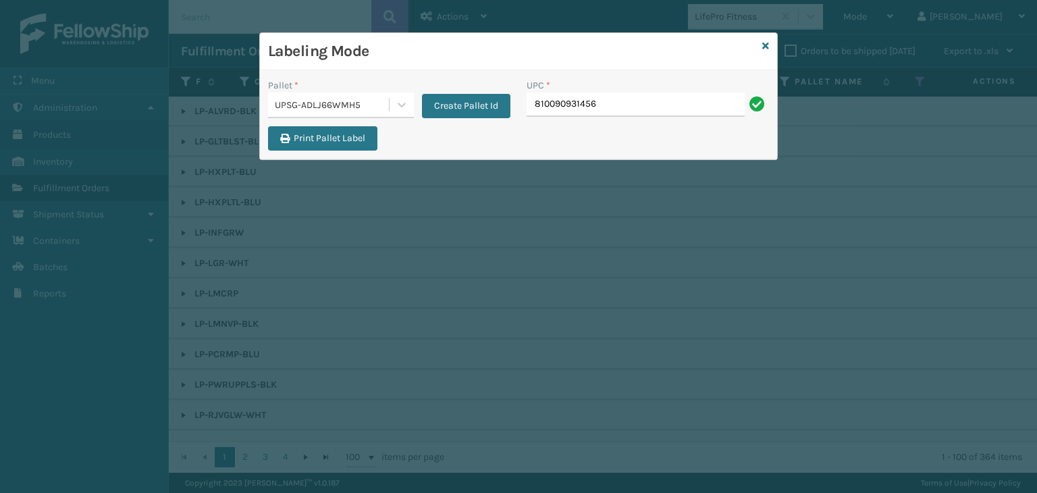
click at [915, 38] on div "Labeling Mode Pallet * UPSG-ADLJ66WMH5 Create Pallet Id UPC * 810090931456 Prin…" at bounding box center [518, 246] width 1037 height 493
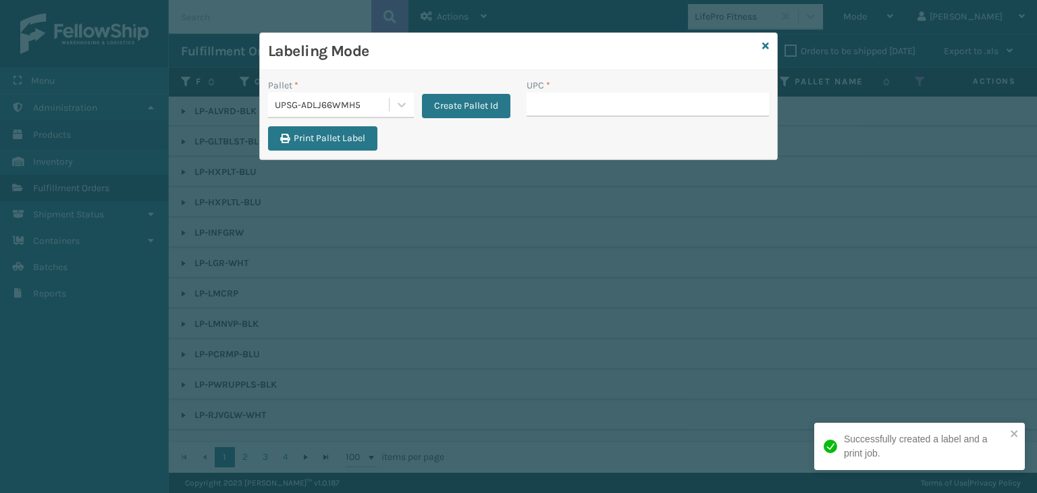
click at [915, 38] on div "Labeling Mode Pallet * UPSG-ADLJ66WMH5 Create Pallet Id UPC * Print Pallet Label" at bounding box center [518, 246] width 1037 height 493
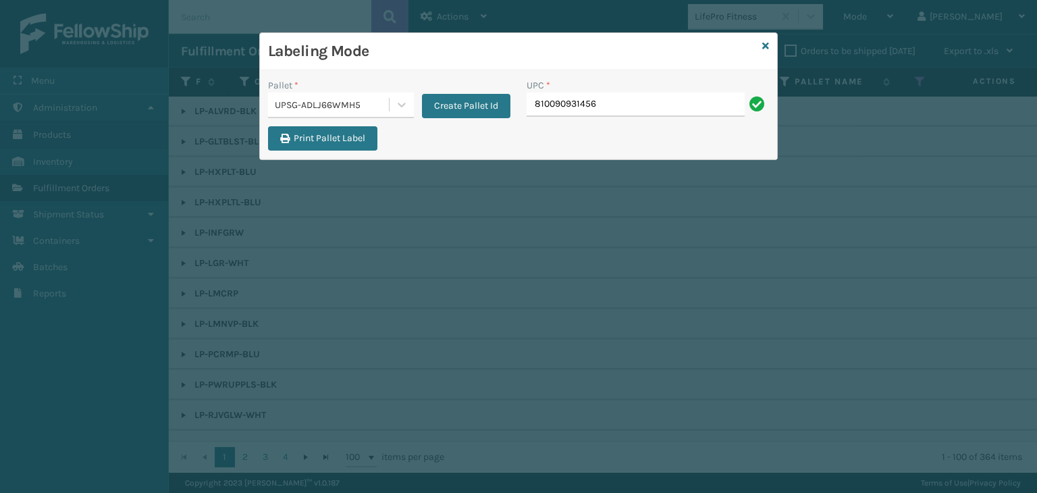
type input "810090931456"
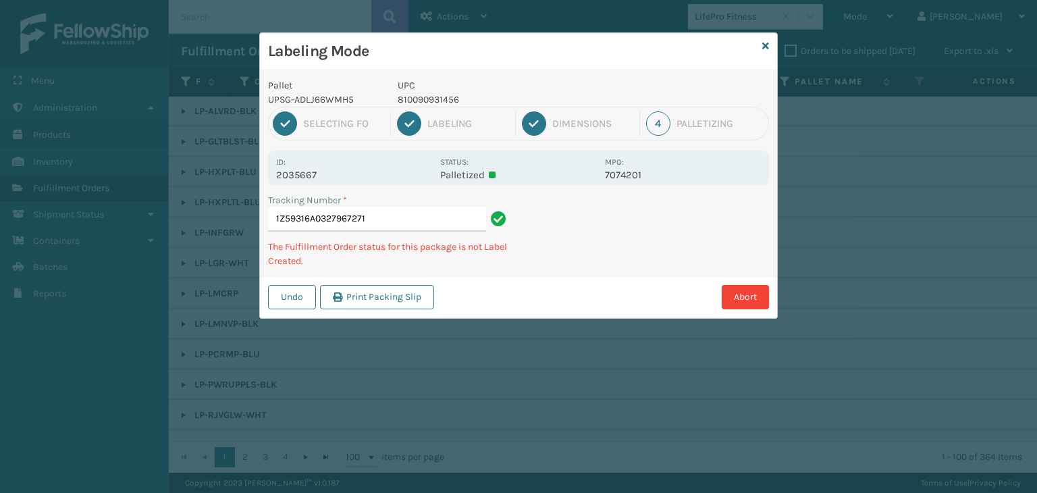
click at [1008, 10] on div "Labeling Mode Pallet UPSG-ADLJ66WMH5 UPC 810090931456 1 Selecting FO 2 Labeling…" at bounding box center [518, 246] width 1037 height 493
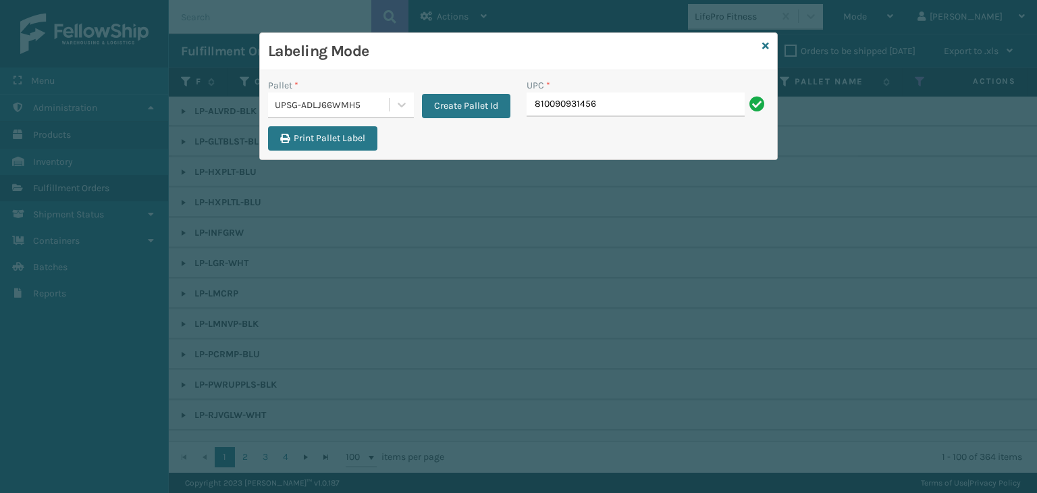
type input "810090931456"
click at [1008, 10] on div "Labeling Mode Pallet * UPSG-ADLJ66WMH5 Create Pallet Id UPC * 81009093145681009…" at bounding box center [518, 246] width 1037 height 493
click at [719, 106] on input "810090931456810090931456810090931456810090931456810090931456810090931456" at bounding box center [636, 105] width 218 height 24
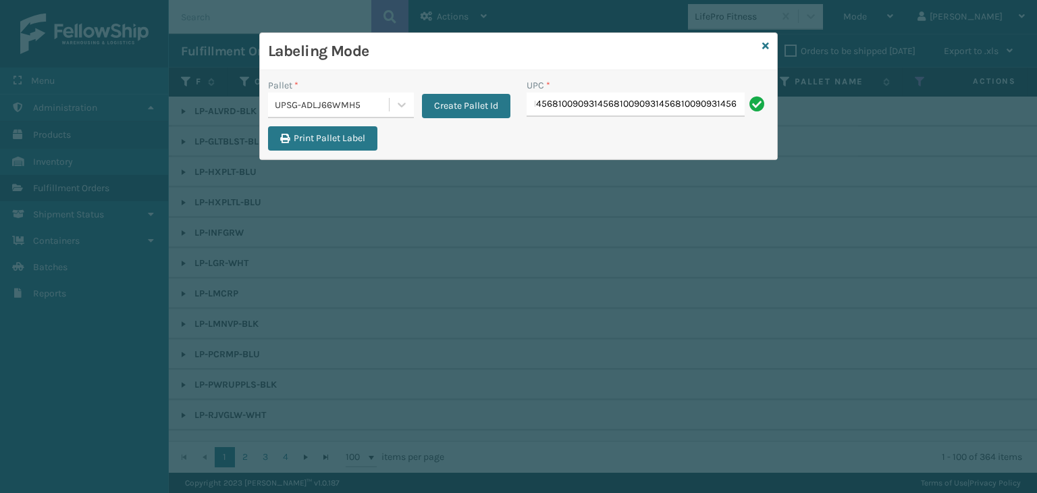
click at [719, 106] on input "810090931456810090931456810090931456810090931456810090931456810090931456" at bounding box center [636, 105] width 218 height 24
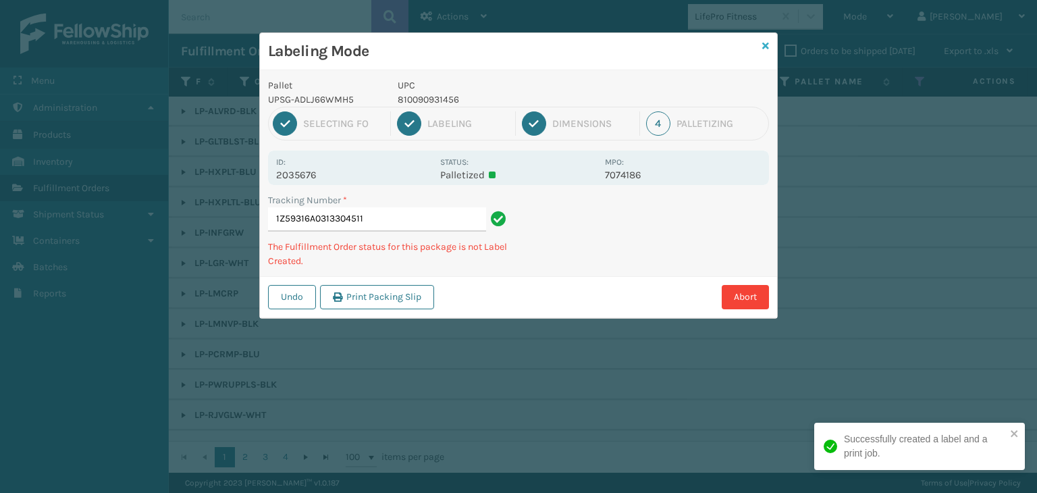
click at [767, 49] on icon at bounding box center [766, 45] width 7 height 9
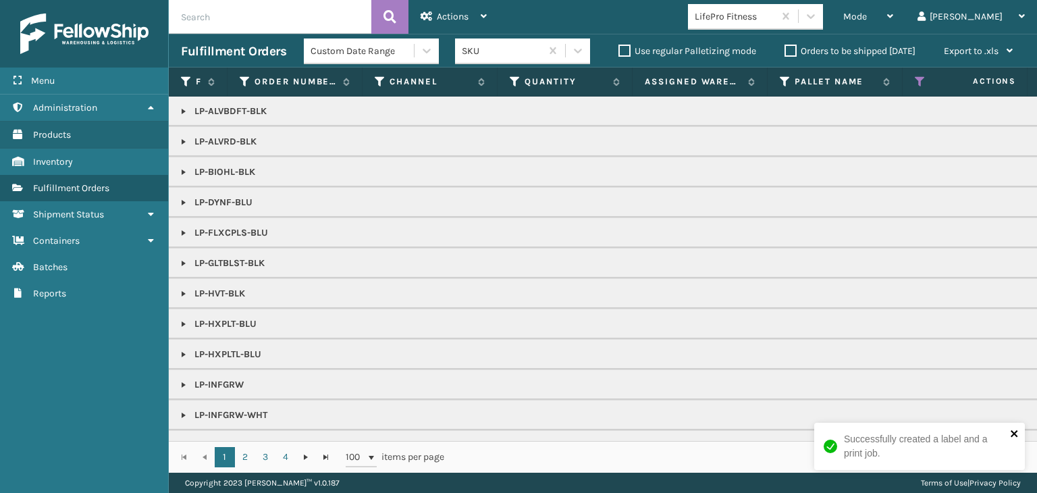
click at [1013, 434] on icon "close" at bounding box center [1014, 433] width 7 height 7
click at [185, 142] on link at bounding box center [183, 141] width 11 height 11
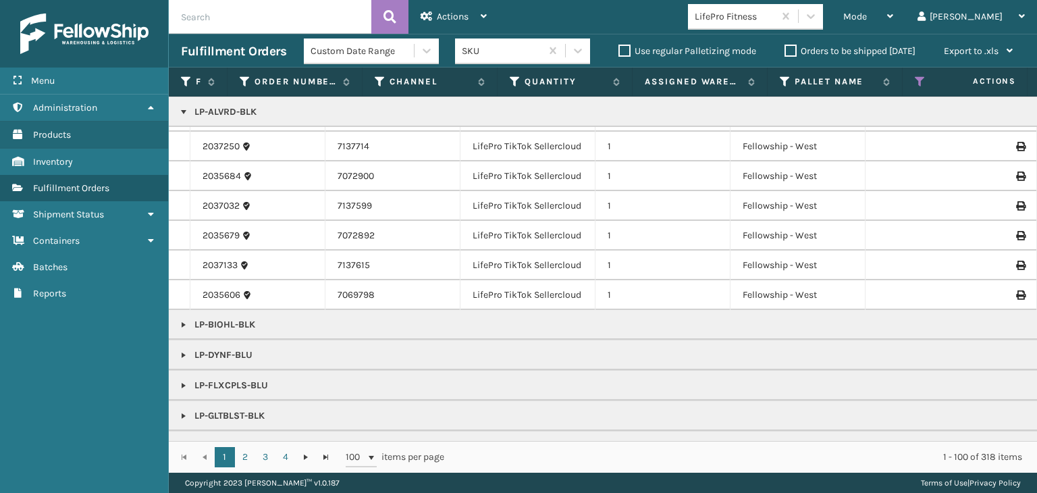
scroll to position [338, 0]
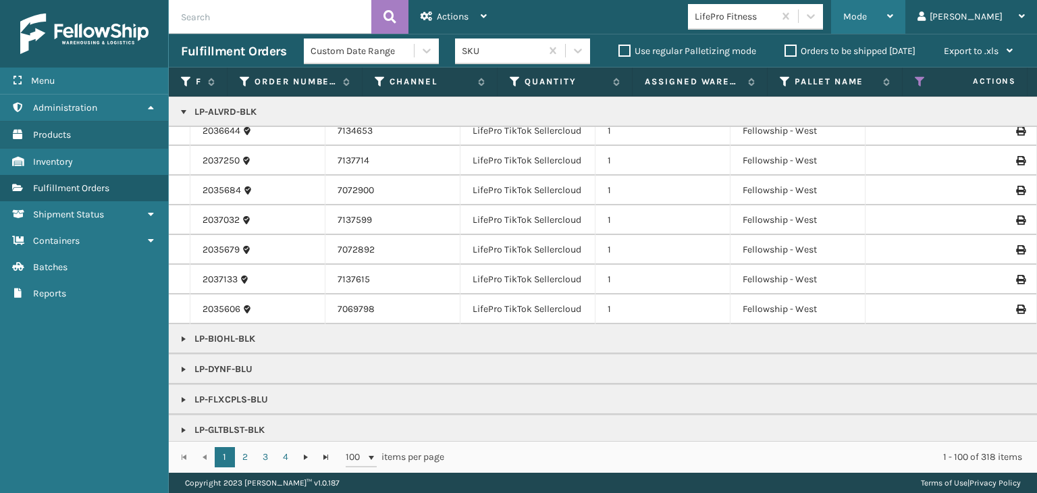
drag, startPoint x: 908, startPoint y: 17, endPoint x: 887, endPoint y: 46, distance: 35.8
click at [867, 17] on span "Mode" at bounding box center [856, 16] width 24 height 11
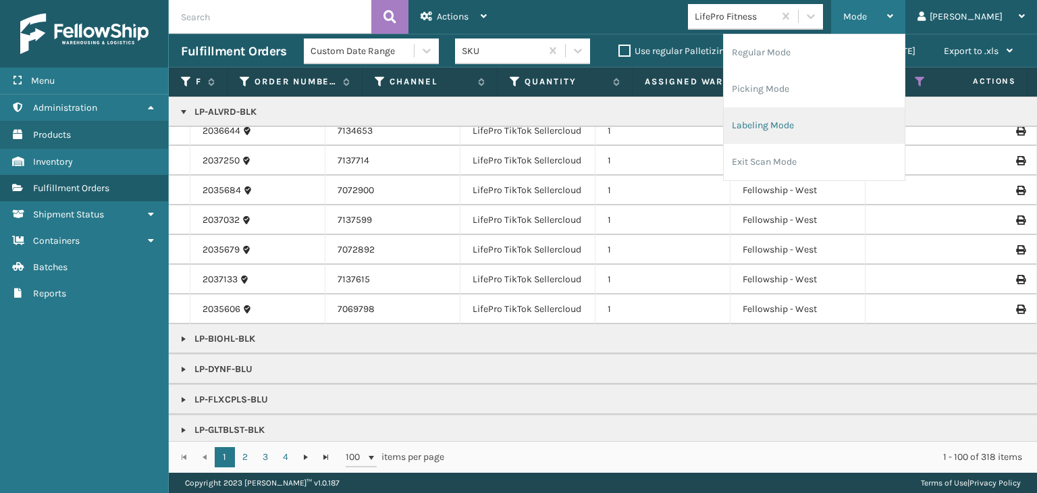
click at [877, 108] on li "Labeling Mode" at bounding box center [814, 125] width 181 height 36
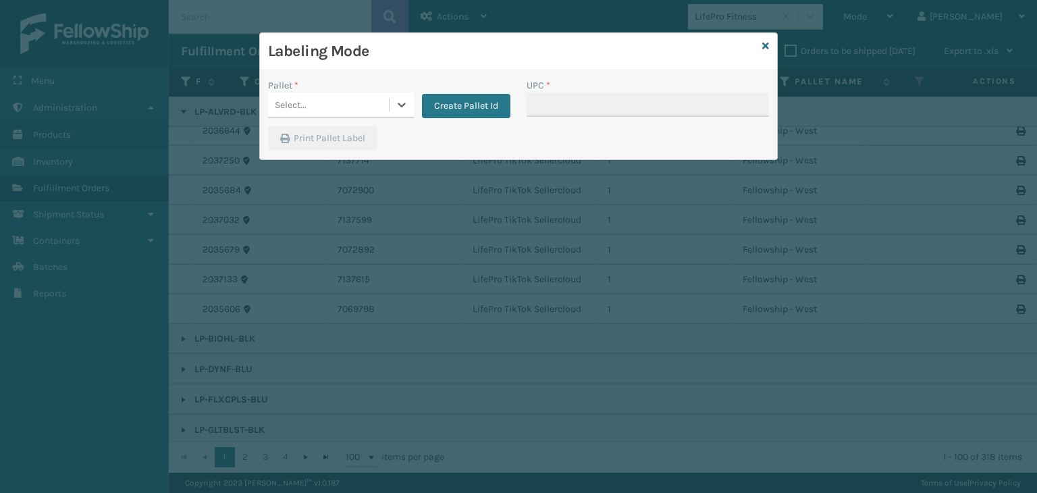
click at [308, 104] on div "Select..." at bounding box center [328, 105] width 121 height 22
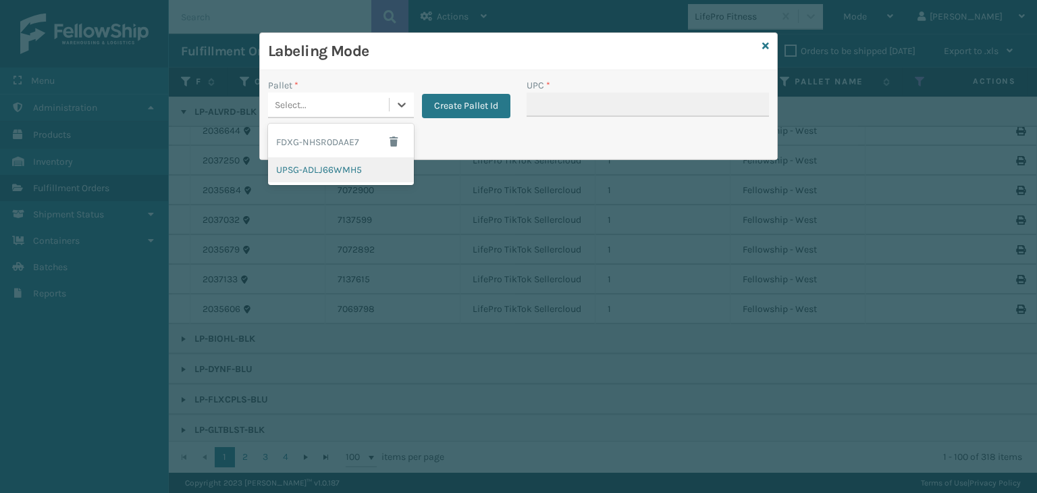
click at [332, 171] on div "UPSG-ADLJ66WMH5" at bounding box center [341, 169] width 146 height 25
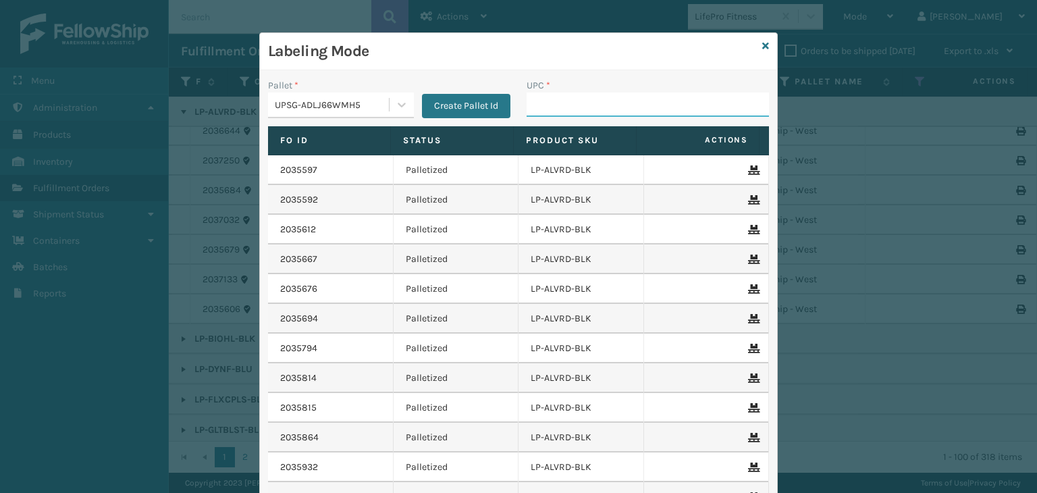
click at [586, 114] on input "UPC *" at bounding box center [648, 105] width 242 height 24
paste input "810090931456"
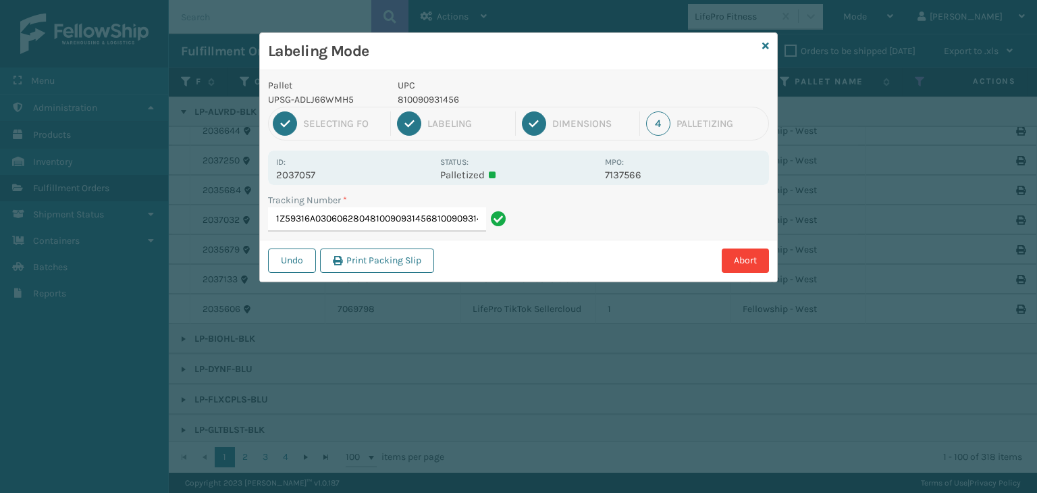
scroll to position [0, 16]
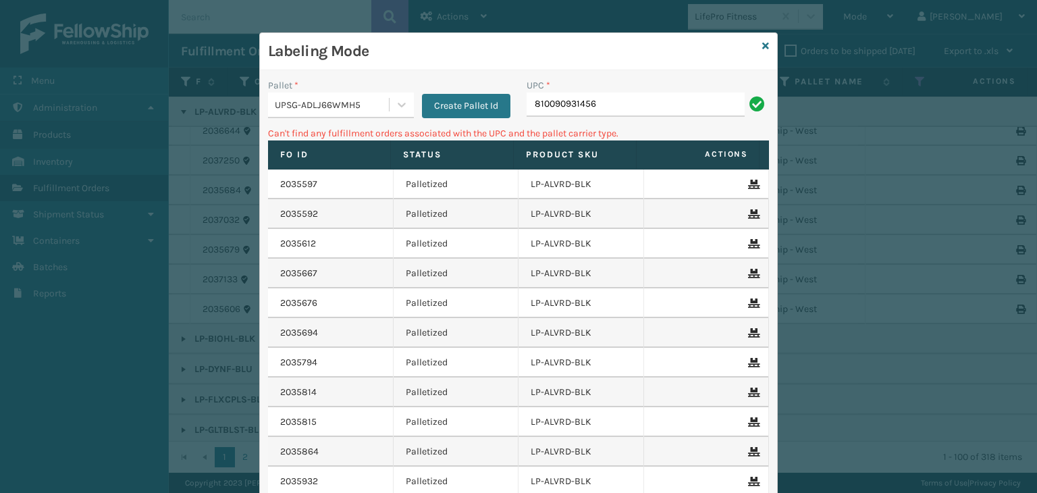
drag, startPoint x: 287, startPoint y: 106, endPoint x: 330, endPoint y: 109, distance: 42.6
click at [300, 106] on div "UPSG-ADLJ66WMH5" at bounding box center [332, 105] width 115 height 14
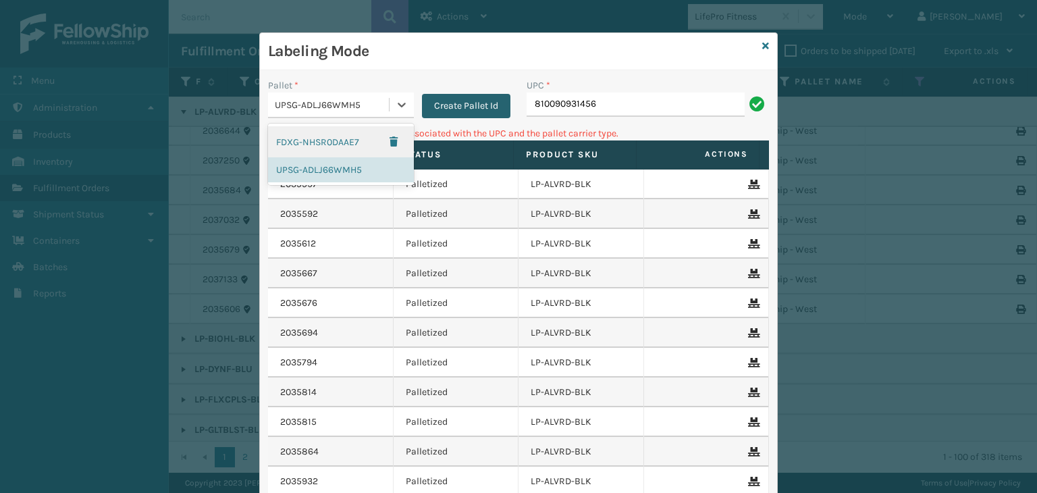
click at [442, 105] on button "Create Pallet Id" at bounding box center [466, 106] width 88 height 24
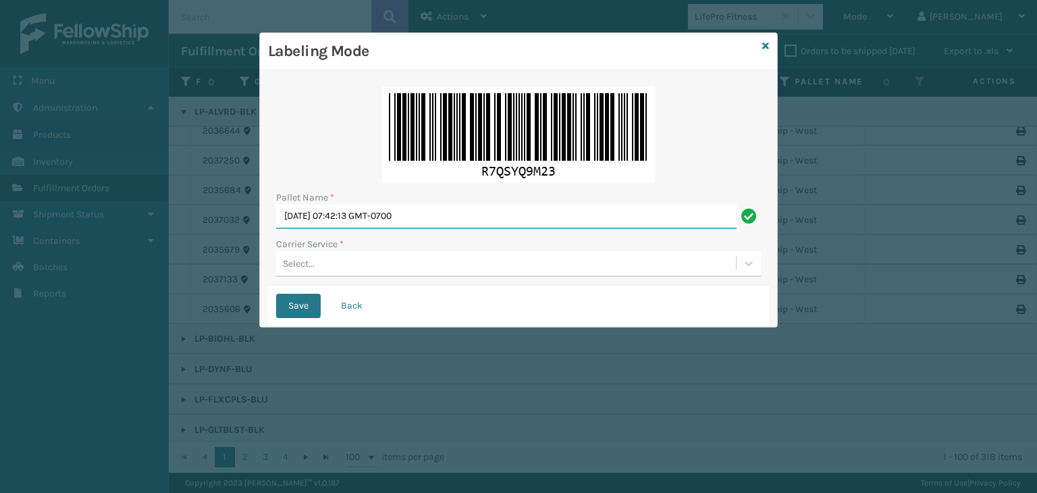
drag, startPoint x: 465, startPoint y: 205, endPoint x: 0, endPoint y: 189, distance: 464.9
click at [0, 189] on div "Labeling Mode Pallet Name * Sun Aug 24 2025 07:42:13 GMT-0700 Carrier Service *…" at bounding box center [518, 246] width 1037 height 493
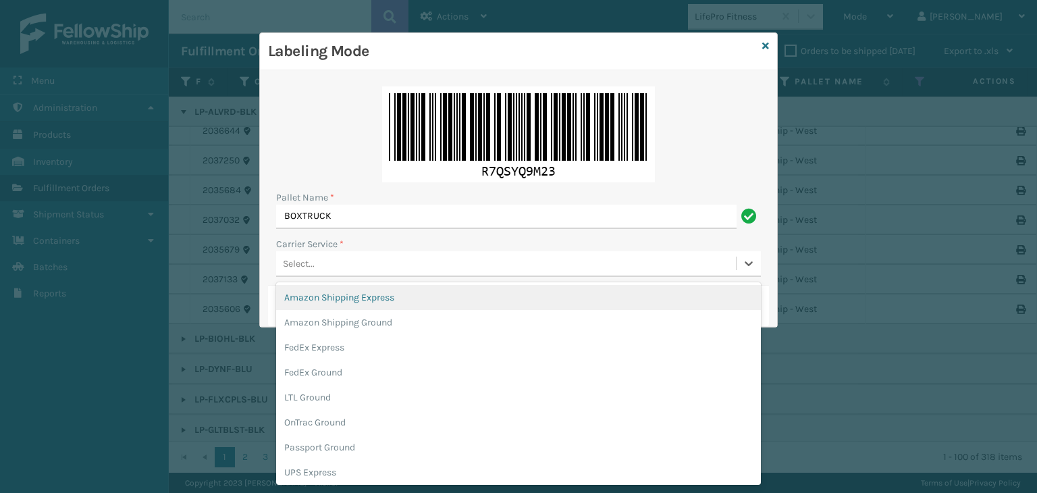
drag, startPoint x: 291, startPoint y: 252, endPoint x: 301, endPoint y: 251, distance: 10.2
click at [292, 253] on div "Select..." at bounding box center [506, 264] width 460 height 22
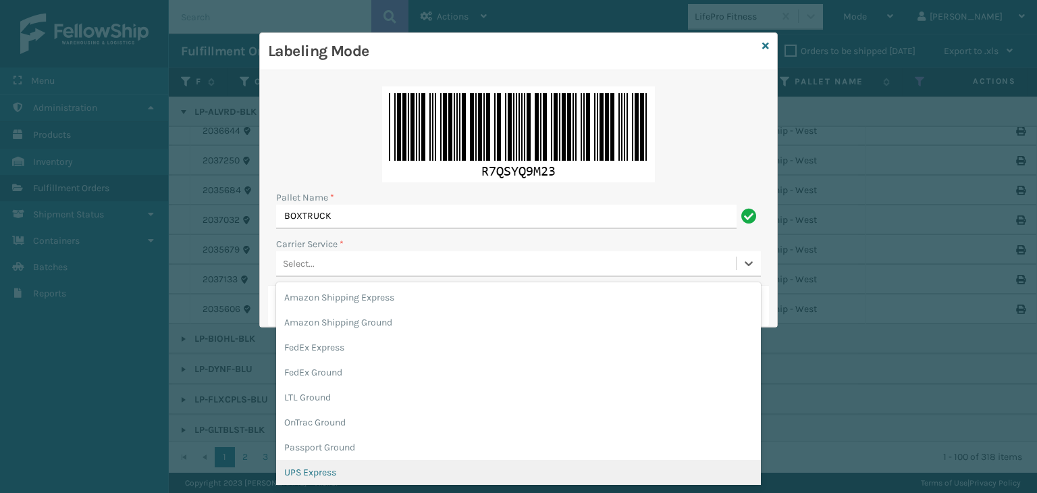
click at [335, 466] on div "UPS Express" at bounding box center [518, 472] width 485 height 25
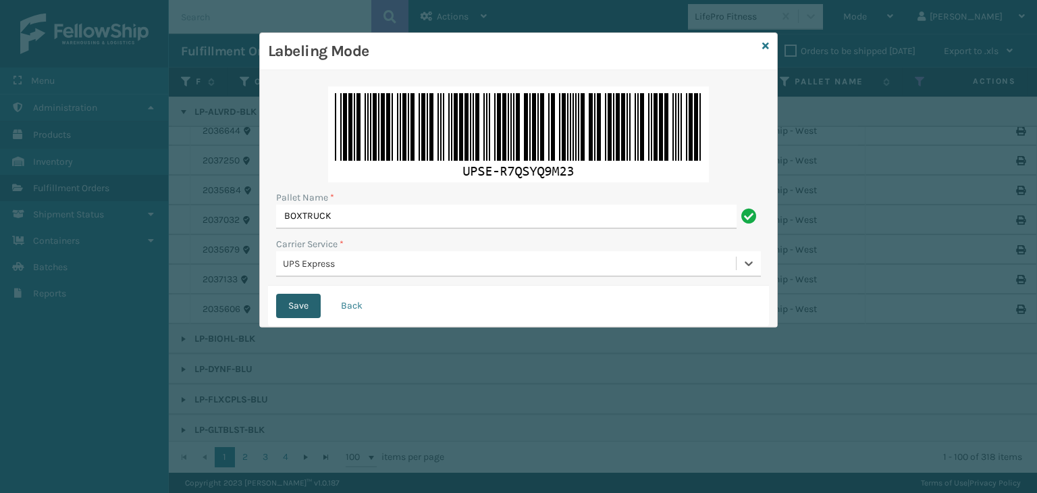
click at [307, 300] on button "Save" at bounding box center [298, 306] width 45 height 24
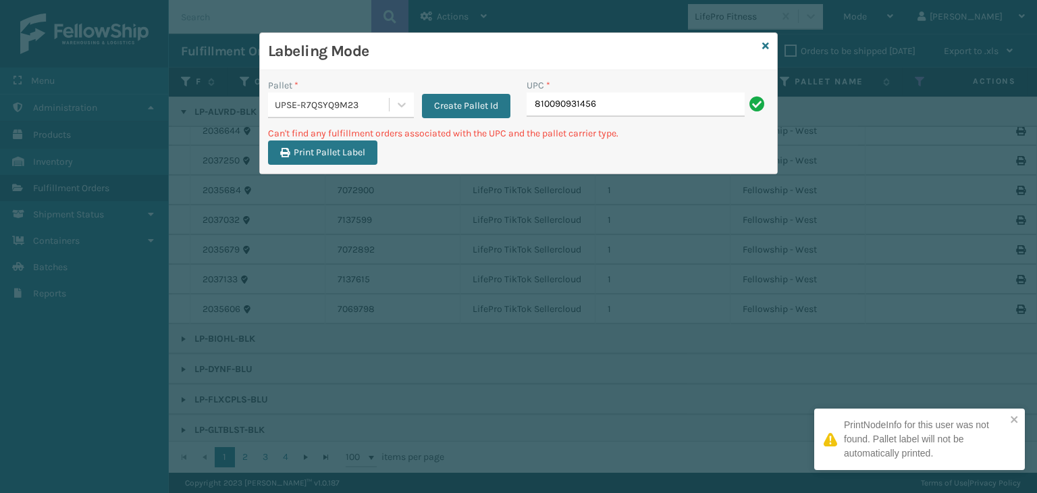
click at [771, 43] on div "Labeling Mode" at bounding box center [518, 51] width 517 height 37
click at [767, 43] on icon at bounding box center [766, 45] width 7 height 9
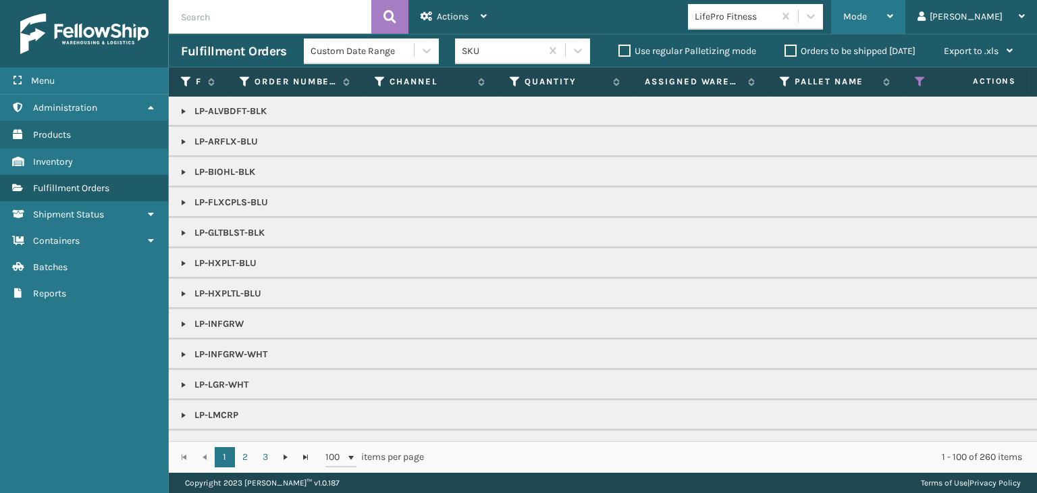
click at [867, 12] on span "Mode" at bounding box center [856, 16] width 24 height 11
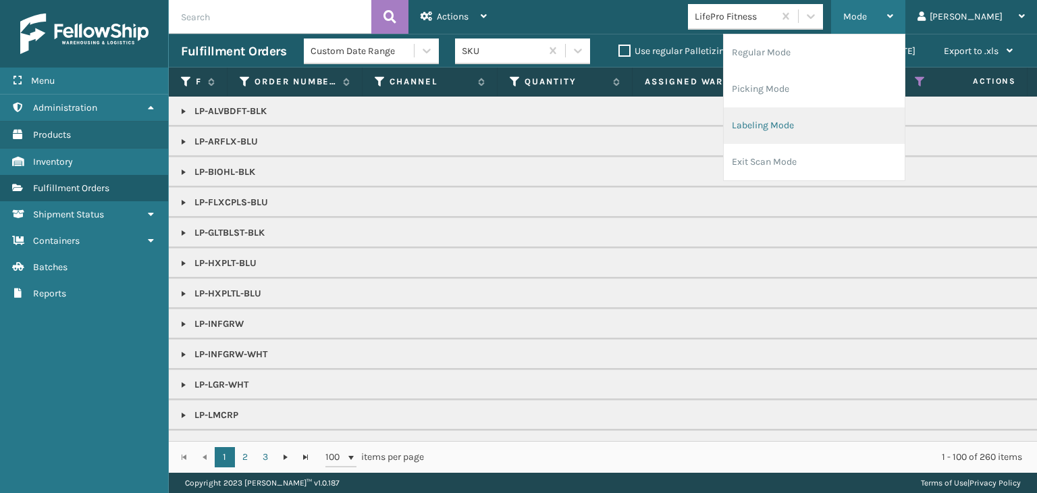
click at [867, 121] on li "Labeling Mode" at bounding box center [814, 125] width 181 height 36
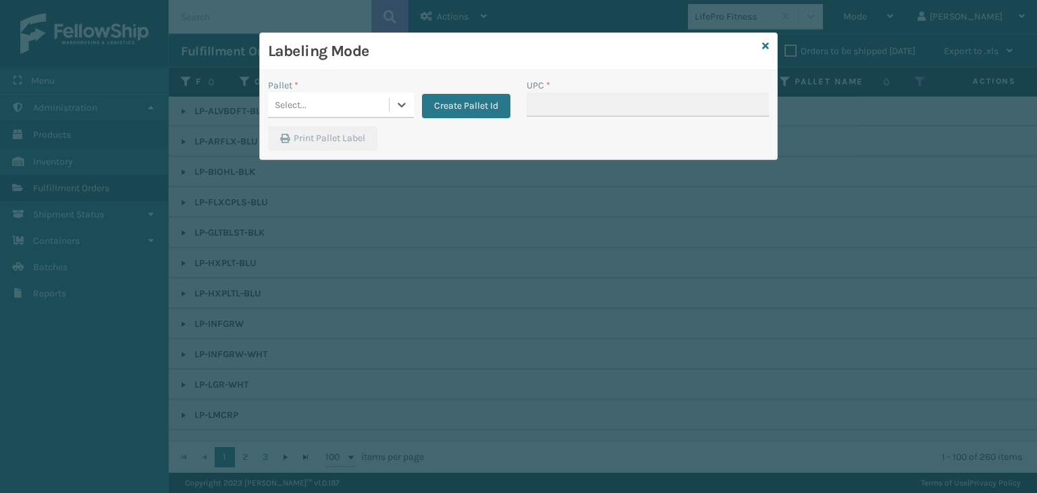
click at [336, 106] on div "Select..." at bounding box center [328, 105] width 121 height 22
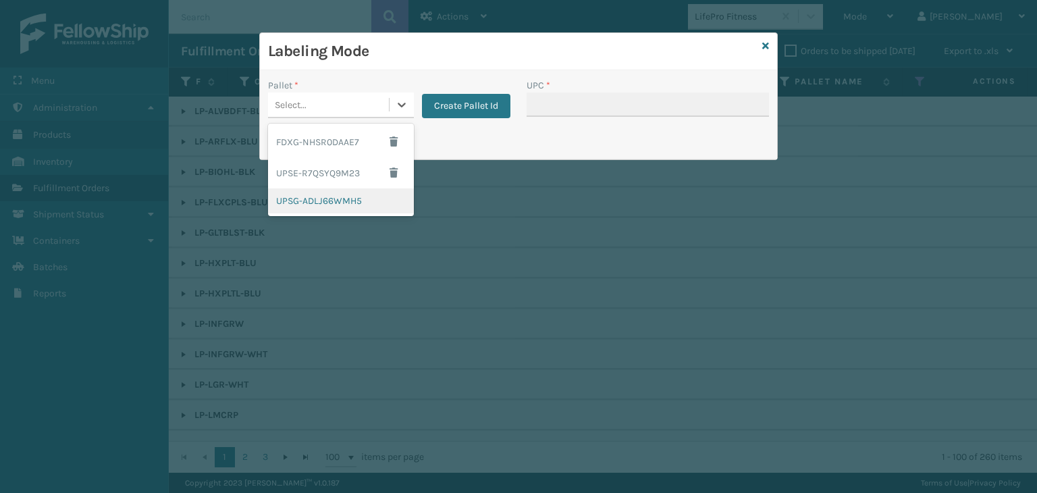
click at [341, 195] on div "UPSG-ADLJ66WMH5" at bounding box center [341, 200] width 146 height 25
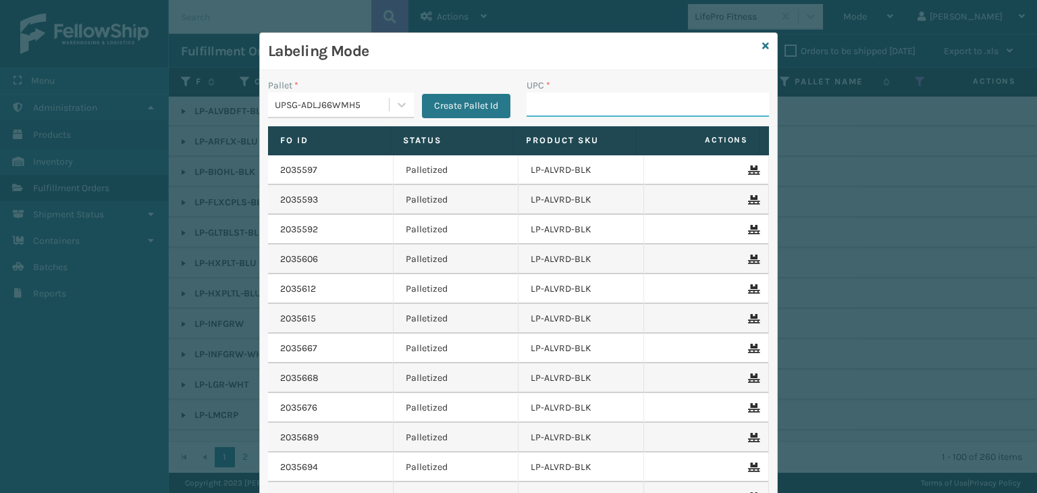
click at [573, 114] on input "UPC *" at bounding box center [648, 105] width 242 height 24
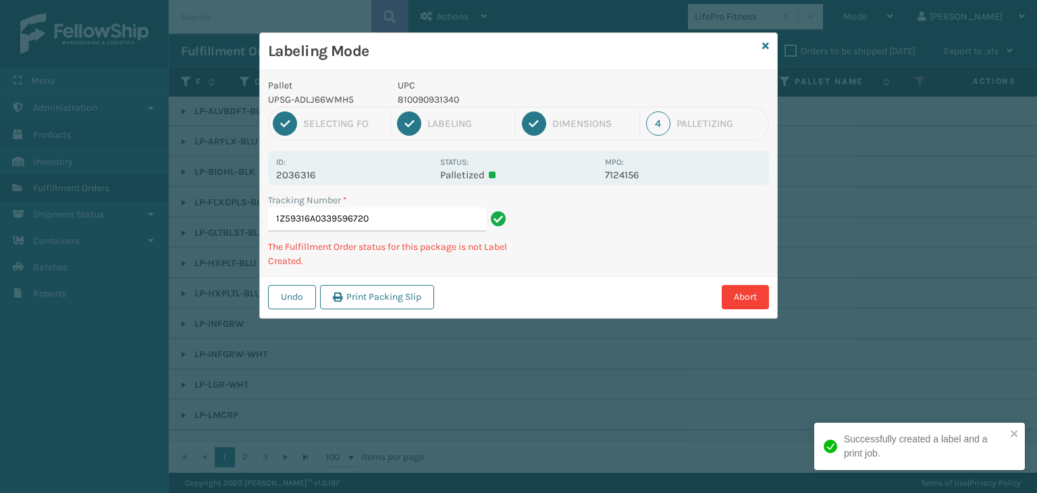
click at [430, 97] on p "810090931340" at bounding box center [497, 100] width 199 height 14
click at [431, 97] on p "810090931340" at bounding box center [497, 100] width 199 height 14
copy p "810090931340"
click at [429, 99] on p "810090933351" at bounding box center [497, 100] width 199 height 14
click at [426, 100] on p "810090933351" at bounding box center [497, 100] width 199 height 14
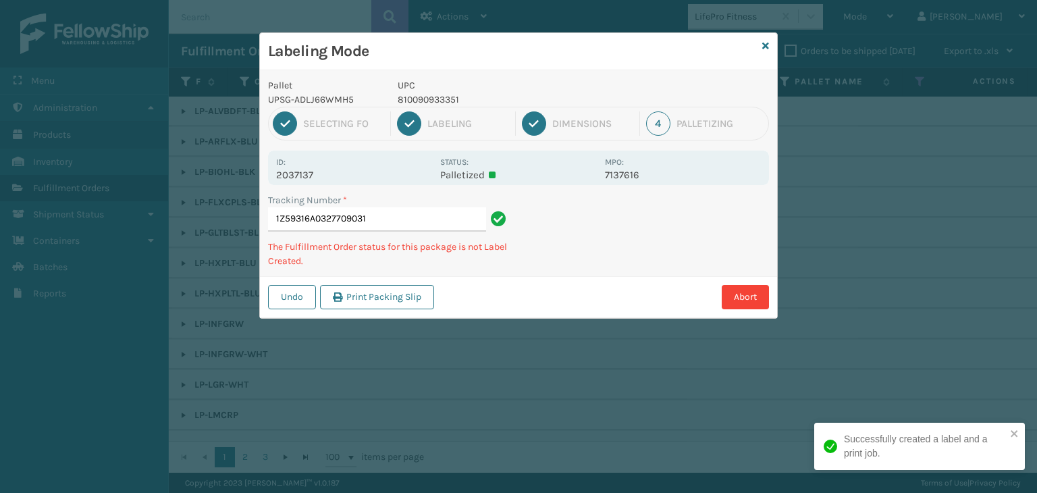
click at [424, 93] on p "810090933351" at bounding box center [497, 100] width 199 height 14
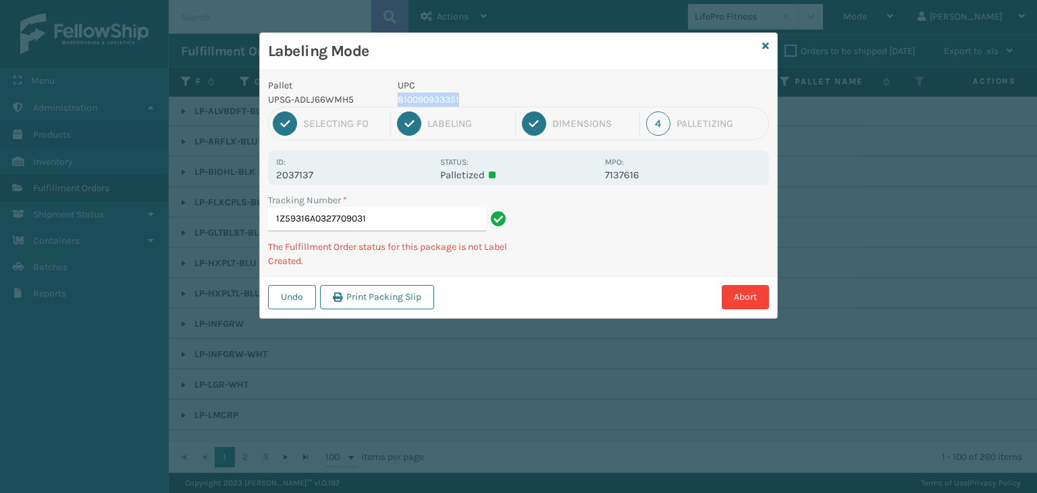
copy p "810090933351"
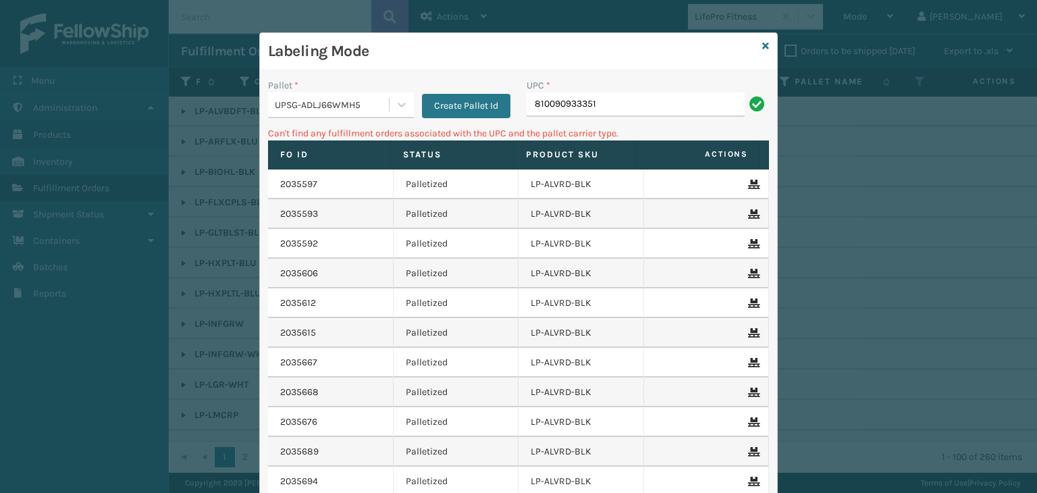
drag, startPoint x: 379, startPoint y: 106, endPoint x: 379, endPoint y: 115, distance: 8.8
click at [380, 111] on div "UPSG-ADLJ66WMH5" at bounding box center [332, 105] width 115 height 14
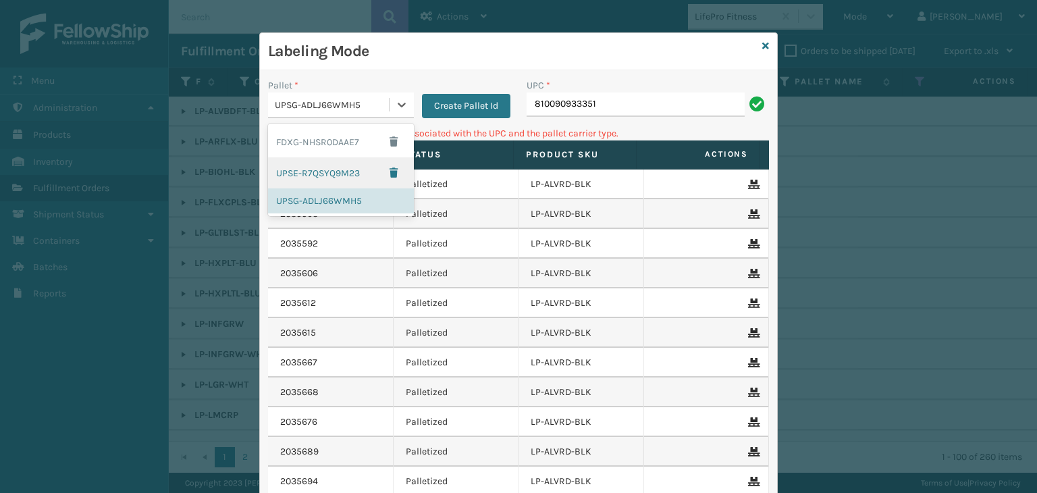
drag, startPoint x: 332, startPoint y: 176, endPoint x: 729, endPoint y: 81, distance: 407.6
click at [335, 175] on div "UPSE-R7QSYQ9M23" at bounding box center [341, 172] width 146 height 31
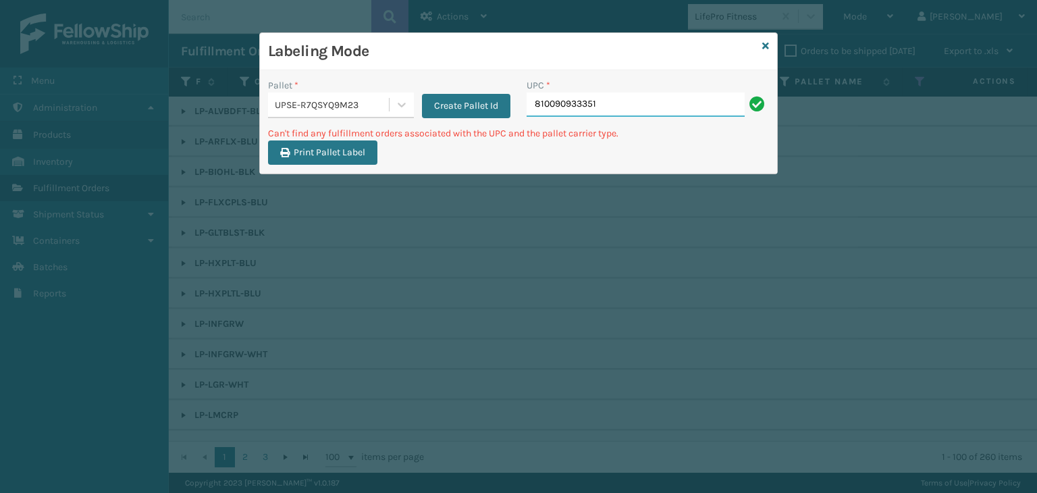
click at [671, 110] on input "810090933351" at bounding box center [636, 105] width 218 height 24
click at [764, 47] on icon at bounding box center [766, 45] width 7 height 9
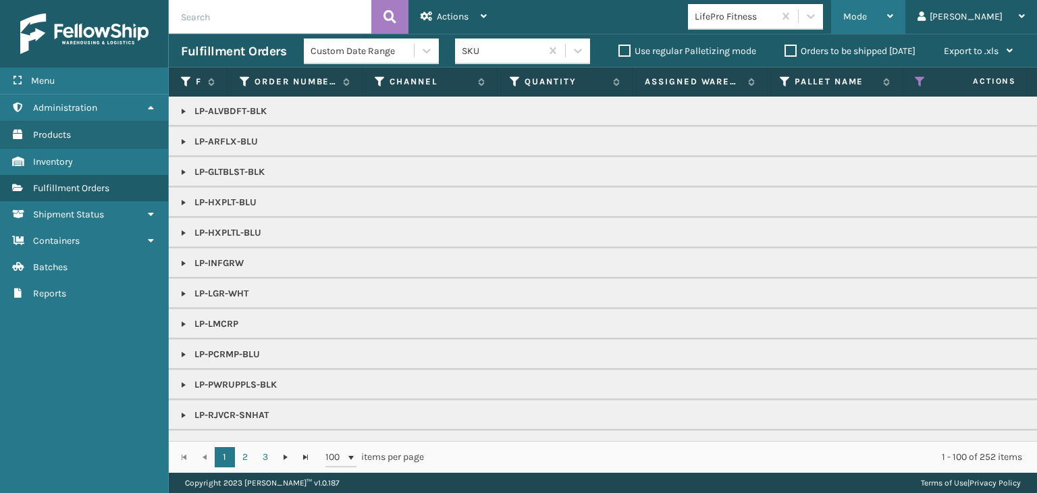
click at [894, 9] on div "Mode" at bounding box center [869, 17] width 50 height 34
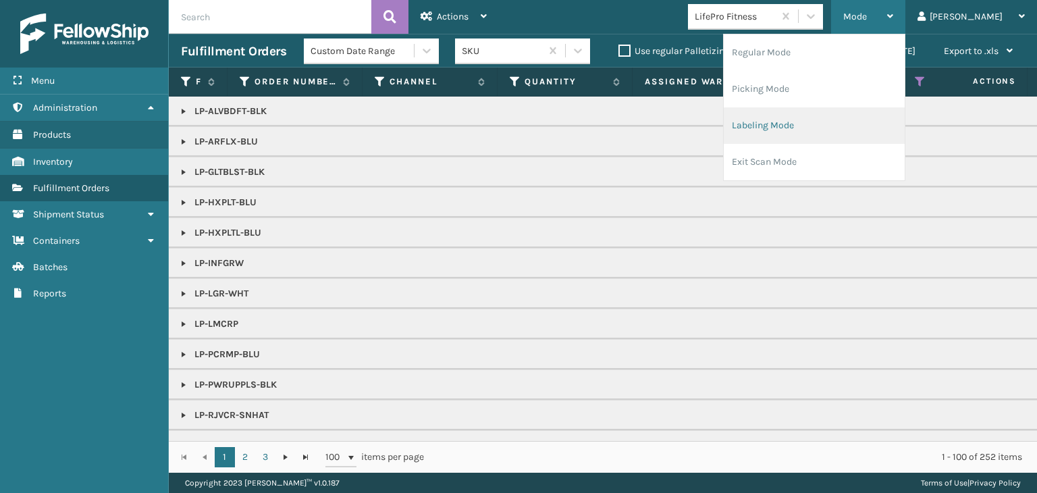
click at [858, 117] on li "Labeling Mode" at bounding box center [814, 125] width 181 height 36
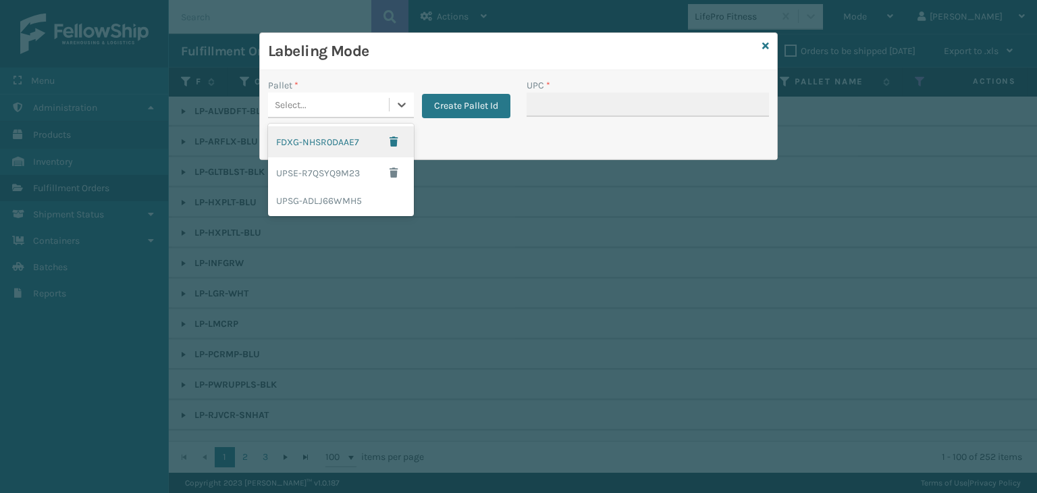
click at [301, 112] on div "Select..." at bounding box center [328, 105] width 121 height 22
click at [317, 200] on div "UPSG-ADLJ66WMH5" at bounding box center [341, 200] width 146 height 25
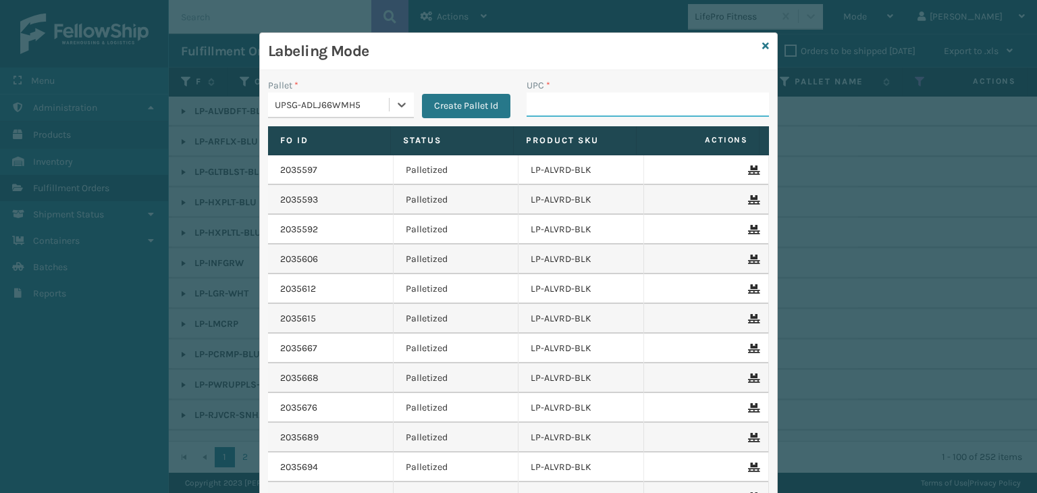
click at [602, 97] on input "UPC *" at bounding box center [648, 105] width 242 height 24
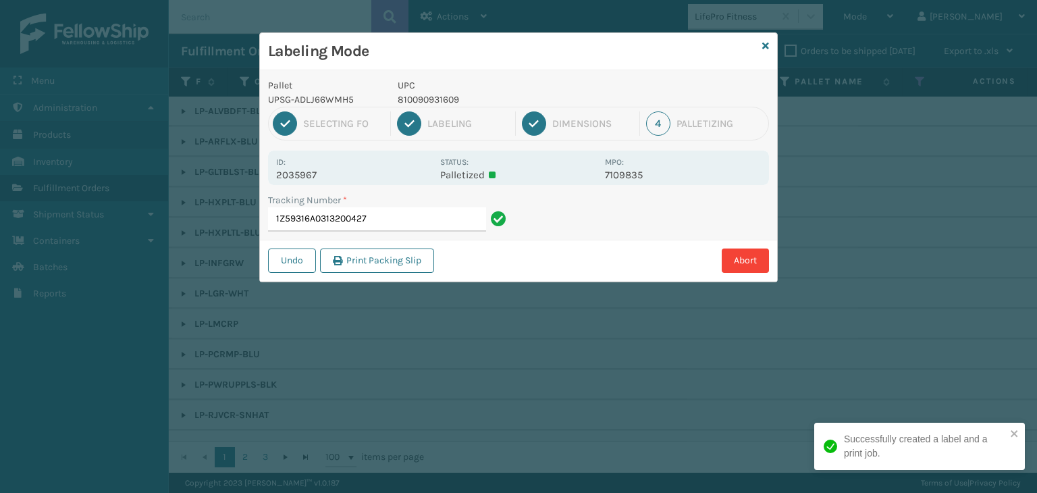
click at [444, 99] on p "810090931609" at bounding box center [497, 100] width 199 height 14
copy p "810090931609"
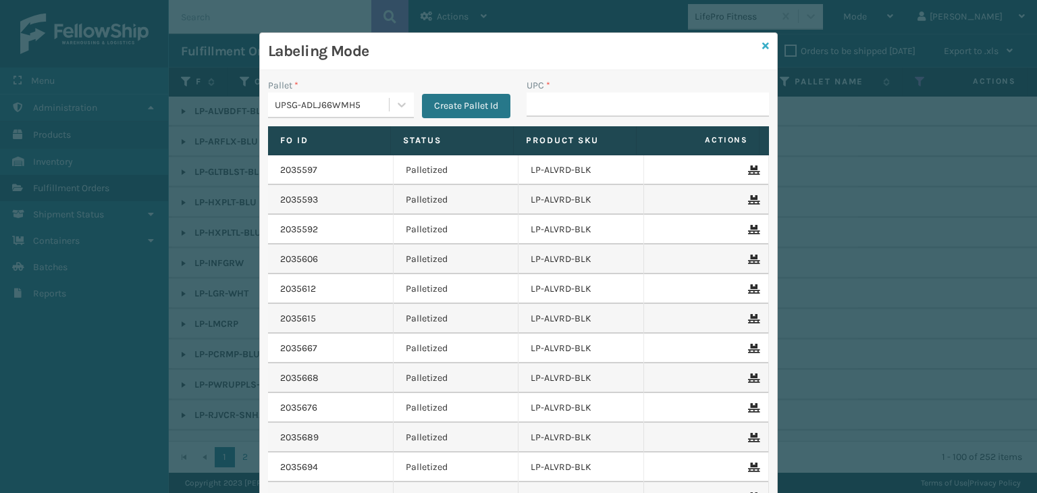
click at [763, 46] on icon at bounding box center [766, 45] width 7 height 9
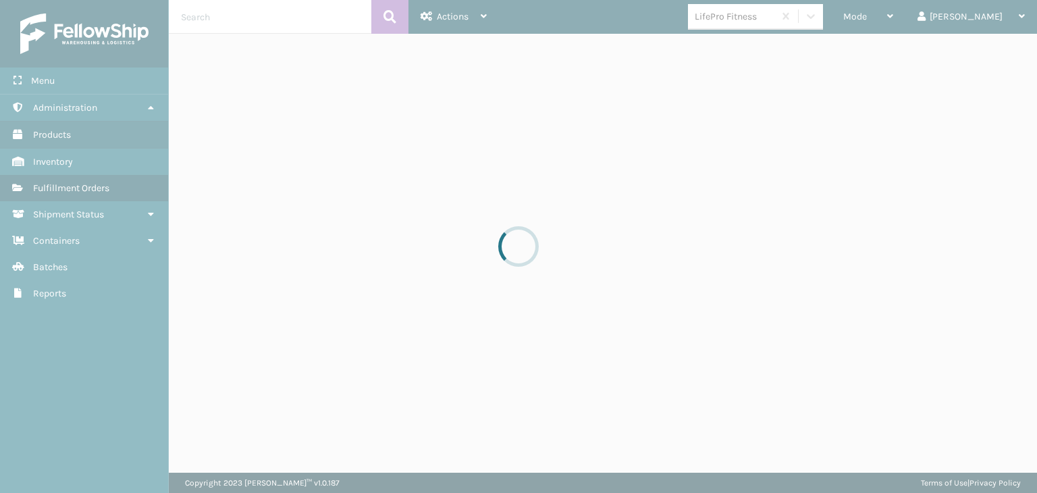
click at [786, 23] on div at bounding box center [518, 246] width 1037 height 493
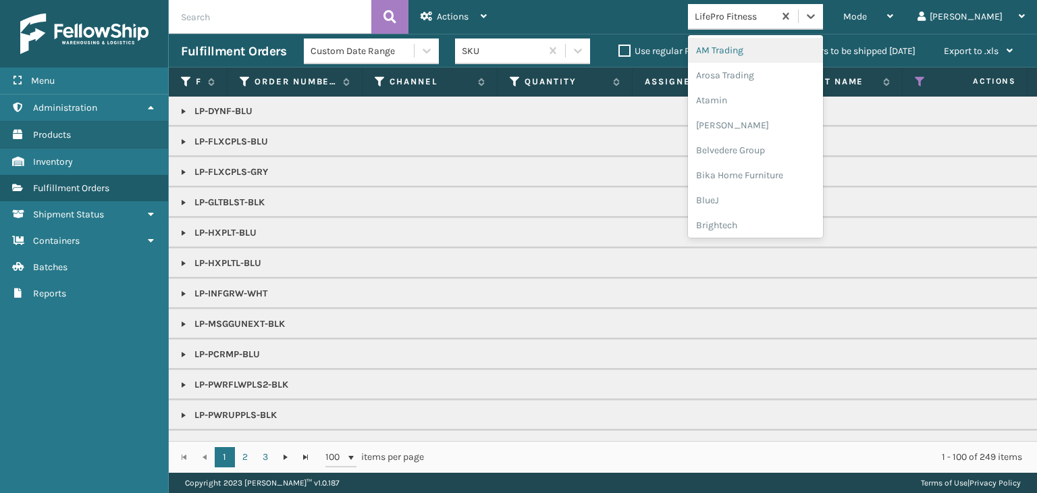
click at [775, 23] on div "LifePro Fitness" at bounding box center [735, 16] width 80 height 14
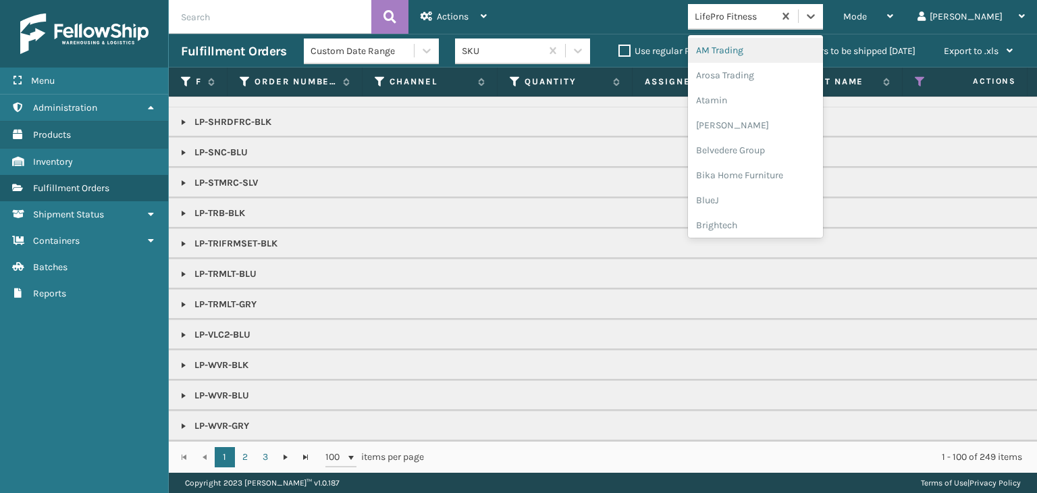
scroll to position [573, 0]
click at [266, 459] on link "3" at bounding box center [265, 457] width 20 height 20
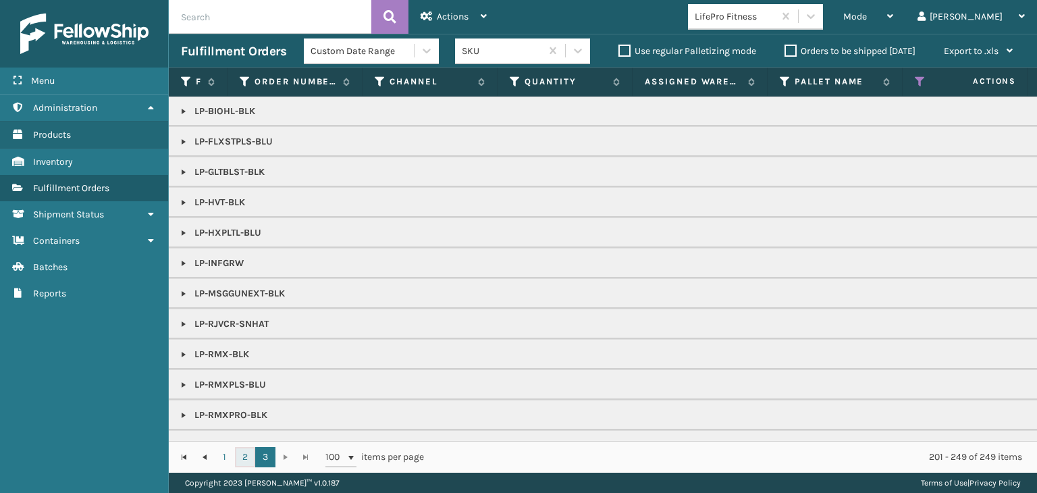
click at [238, 461] on link "2" at bounding box center [245, 457] width 20 height 20
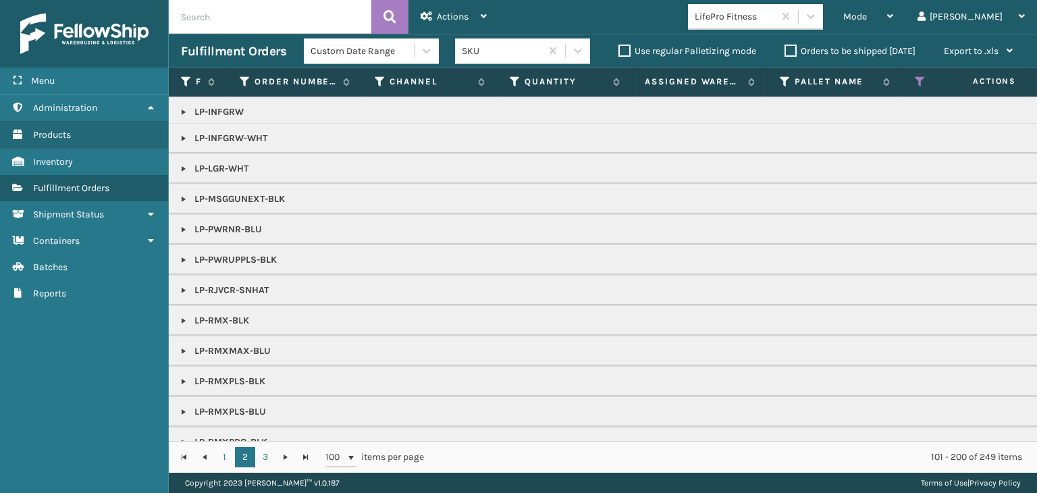
scroll to position [270, 0]
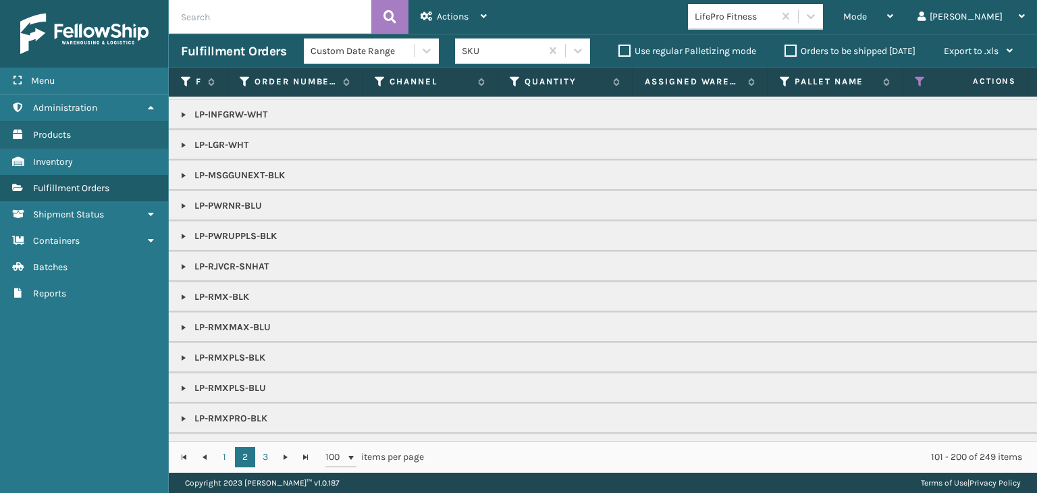
click at [187, 262] on link at bounding box center [183, 266] width 11 height 11
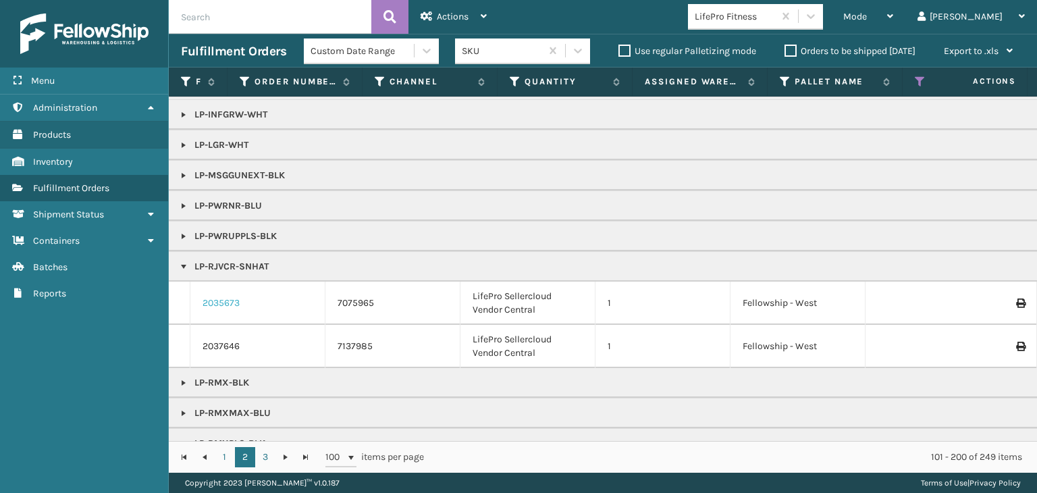
click at [232, 302] on link "2035673" at bounding box center [221, 303] width 37 height 14
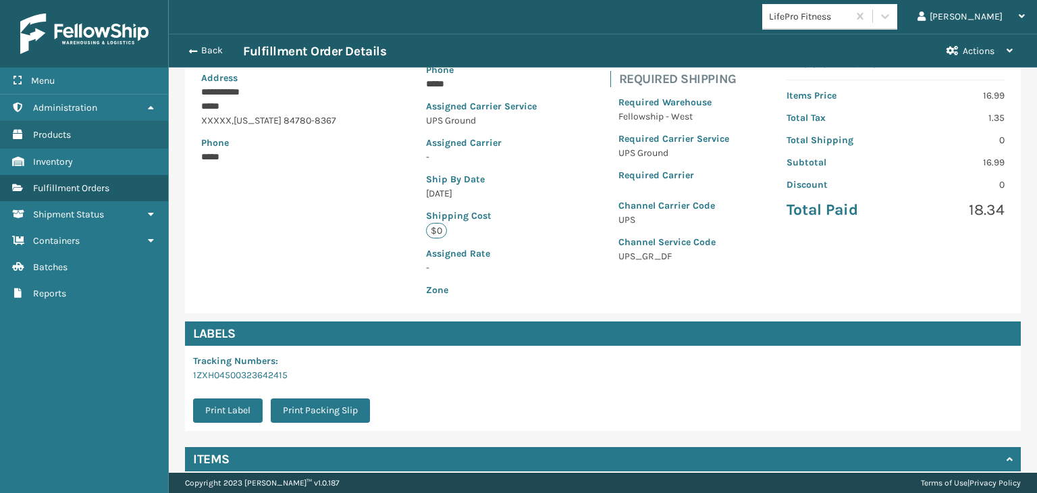
scroll to position [303, 0]
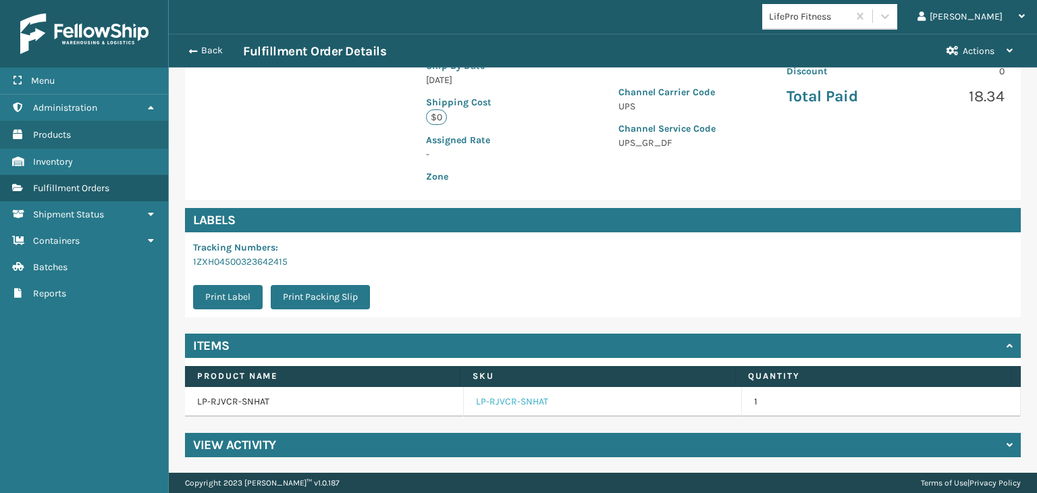
click at [518, 396] on link "LP-RJVCR-SNHAT" at bounding box center [512, 402] width 72 height 14
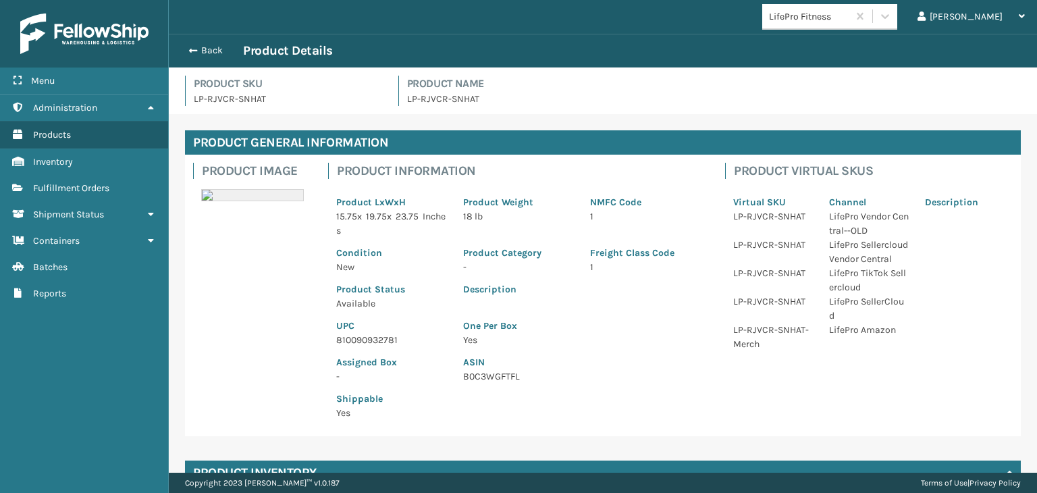
click at [357, 336] on p "810090932781" at bounding box center [391, 340] width 111 height 14
copy p "810090932781"
click at [197, 44] on div "Back Product Details" at bounding box center [603, 51] width 844 height 16
click at [216, 56] on div "Back Product Details" at bounding box center [603, 51] width 844 height 16
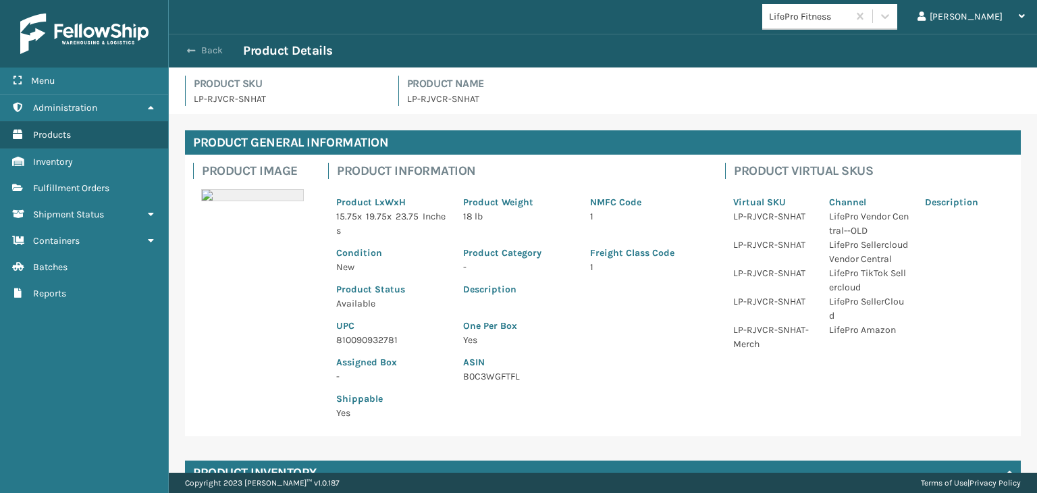
click at [215, 52] on button "Back" at bounding box center [212, 51] width 62 height 12
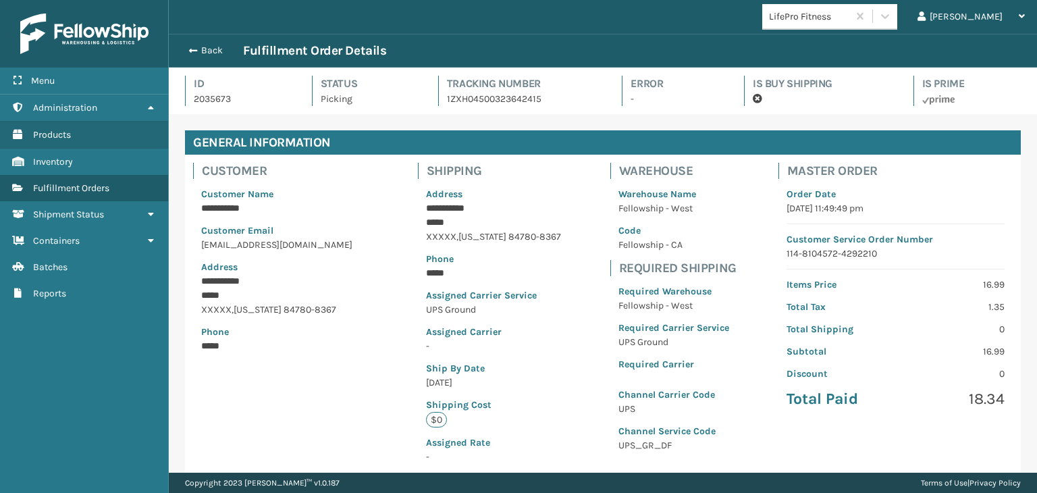
scroll to position [32, 868]
click at [215, 52] on button "Back" at bounding box center [212, 51] width 62 height 12
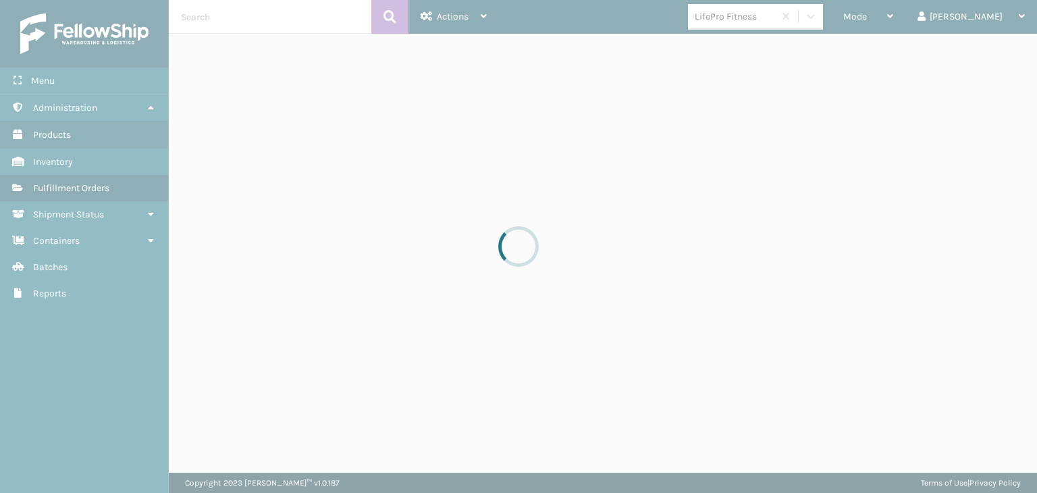
click at [924, 15] on div at bounding box center [518, 246] width 1037 height 493
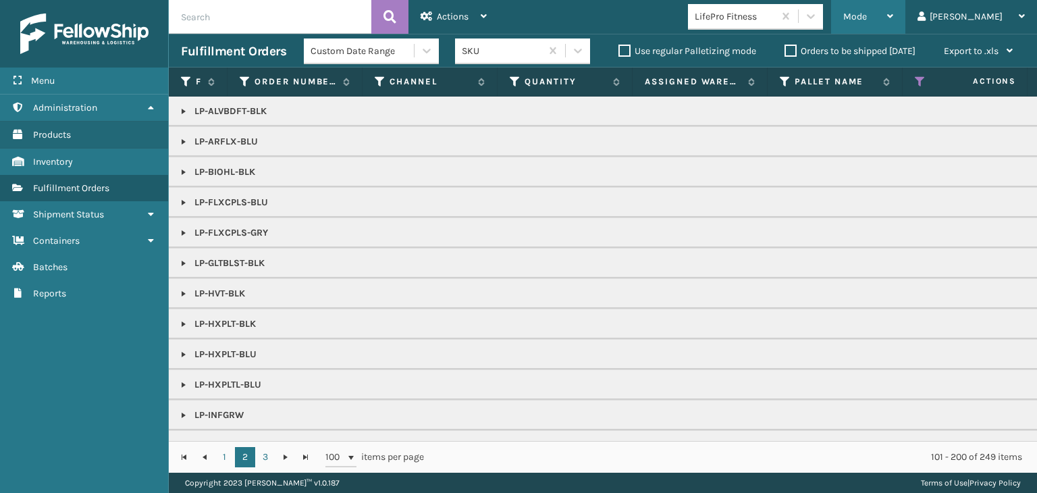
click at [894, 17] on div "Mode" at bounding box center [869, 17] width 50 height 34
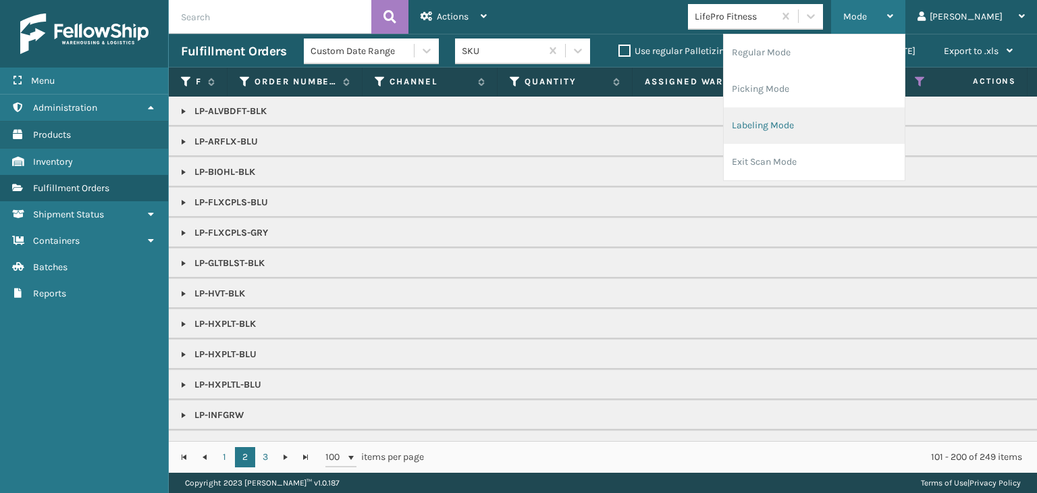
click at [879, 112] on li "Labeling Mode" at bounding box center [814, 125] width 181 height 36
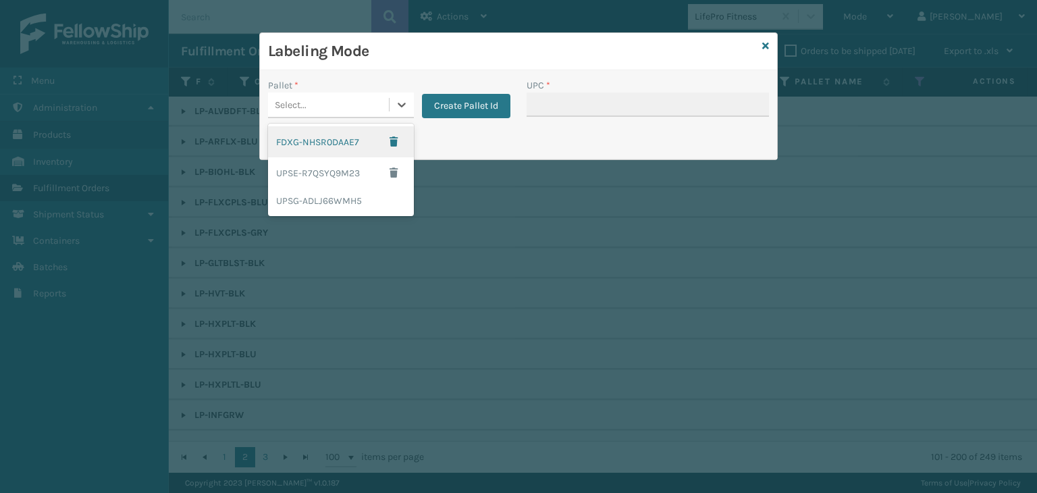
click at [343, 108] on div "Select..." at bounding box center [328, 105] width 121 height 22
click at [348, 195] on div "UPSG-ADLJ66WMH5" at bounding box center [341, 200] width 146 height 25
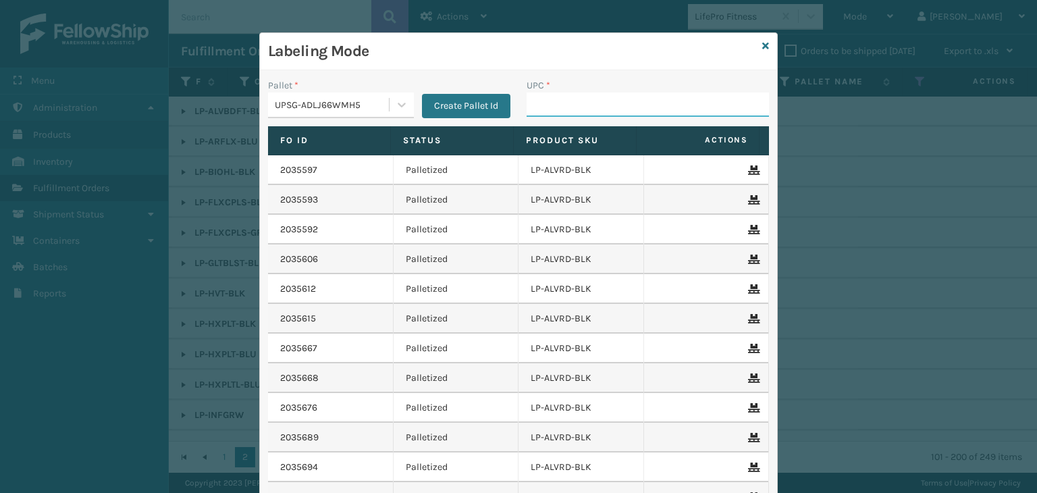
drag, startPoint x: 640, startPoint y: 103, endPoint x: 650, endPoint y: 111, distance: 12.9
click at [640, 103] on input "UPC *" at bounding box center [648, 105] width 242 height 24
paste input "810090932781"
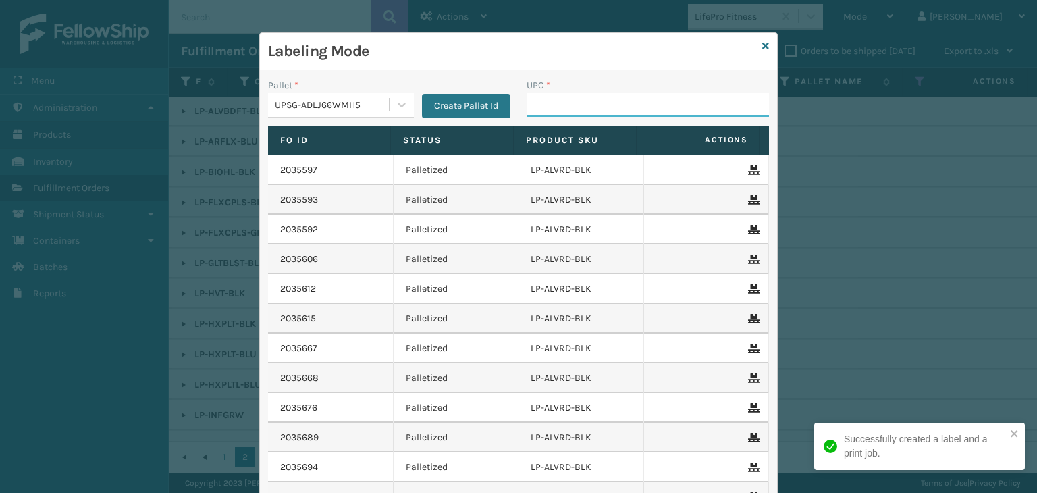
paste input "810090932781"
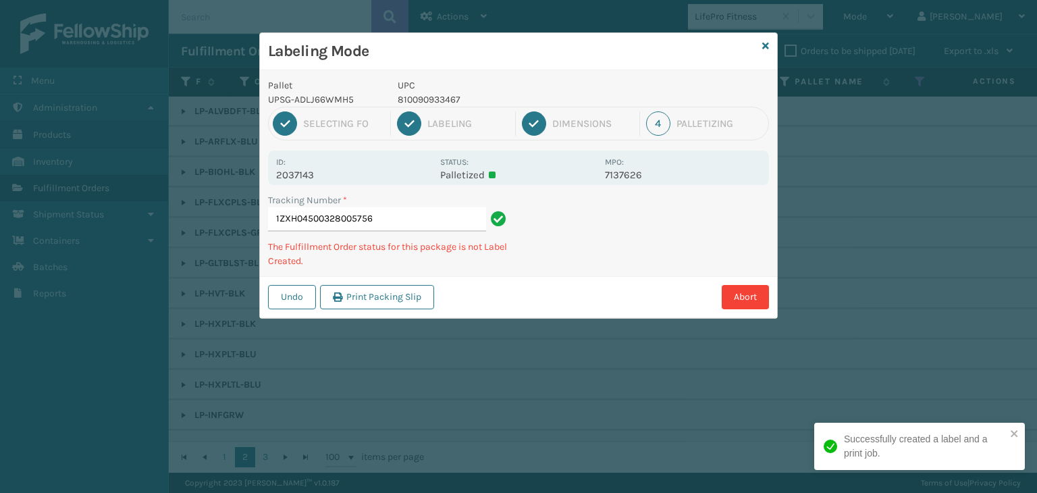
click at [430, 95] on p "810090933467" at bounding box center [497, 100] width 199 height 14
copy p "810090933467"
click at [431, 95] on p "810090931500" at bounding box center [497, 100] width 199 height 14
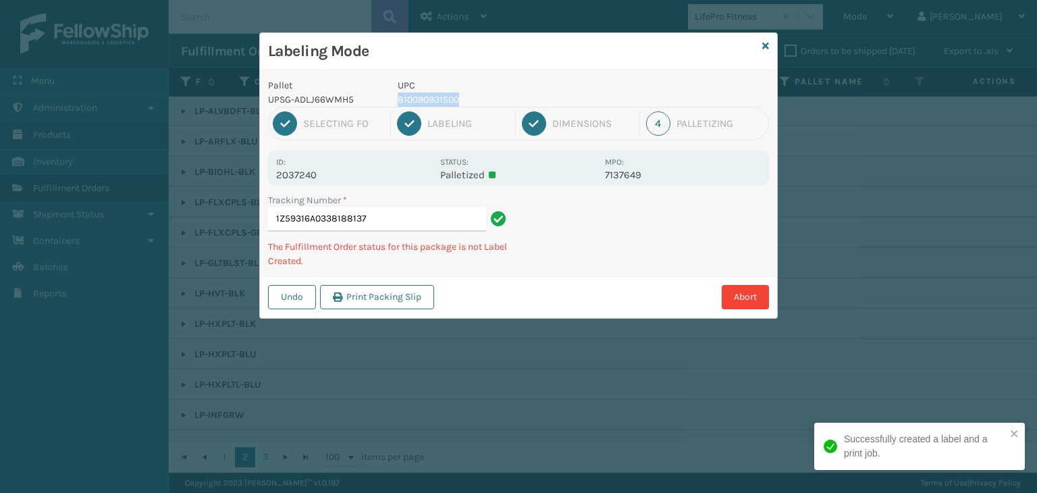
click at [431, 95] on p "810090931500" at bounding box center [497, 100] width 199 height 14
copy p "810090931500"
click at [430, 107] on div "1 Selecting FO 2 Labeling 3 Dimensions 4 Palletizing" at bounding box center [518, 124] width 501 height 34
click at [430, 103] on p "810090930800" at bounding box center [497, 100] width 199 height 14
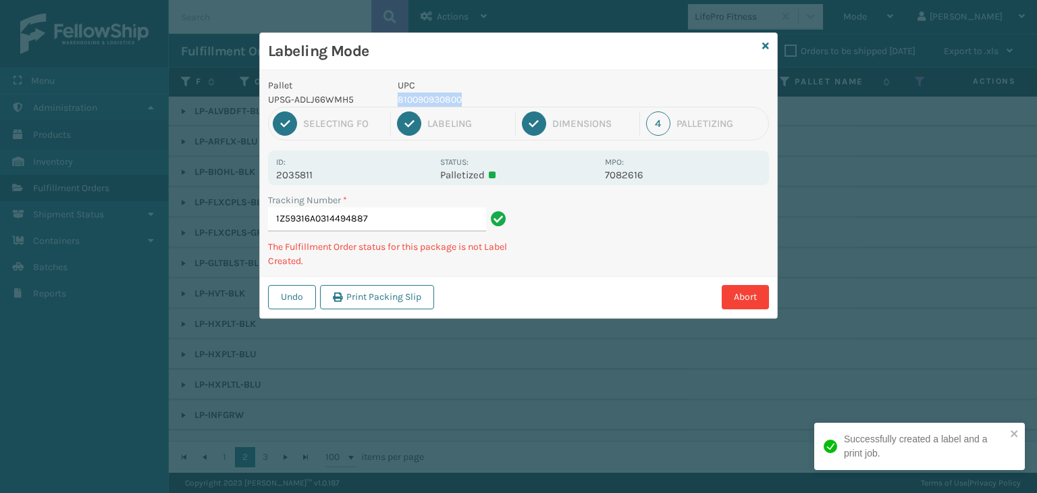
click at [430, 103] on p "810090930800" at bounding box center [497, 100] width 199 height 14
copy p "810090930800"
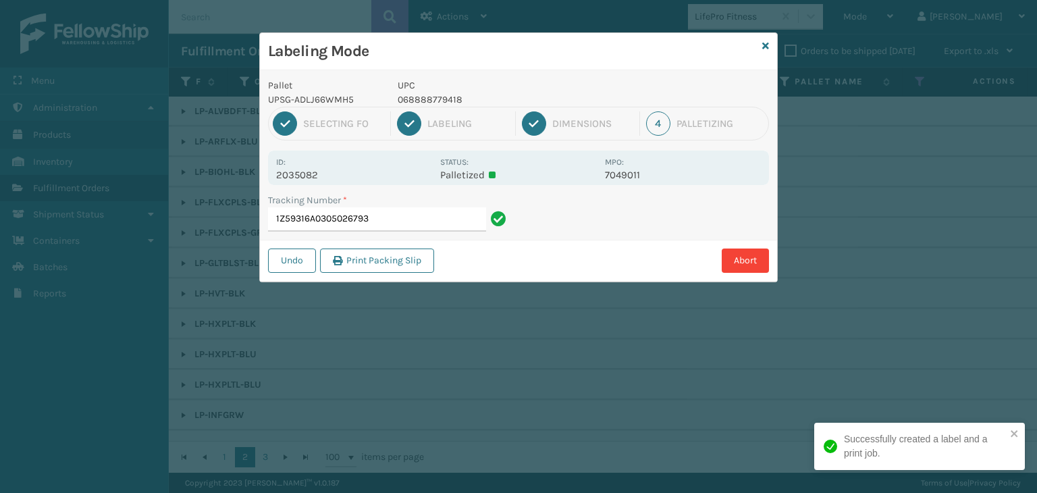
click at [436, 90] on p "UPC" at bounding box center [497, 85] width 199 height 14
click at [436, 91] on p "UPC" at bounding box center [497, 85] width 199 height 14
click at [440, 94] on p "068888779418" at bounding box center [497, 100] width 199 height 14
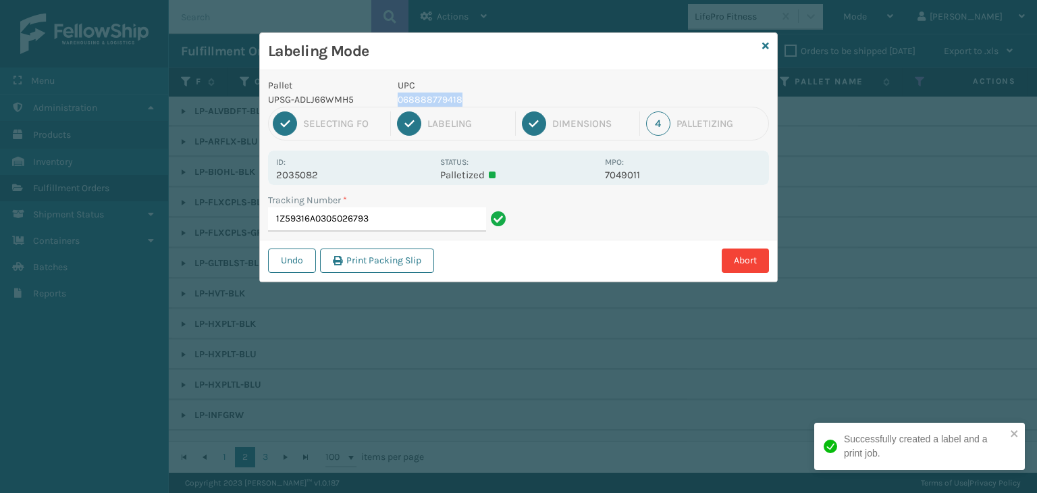
copy p "068888779418"
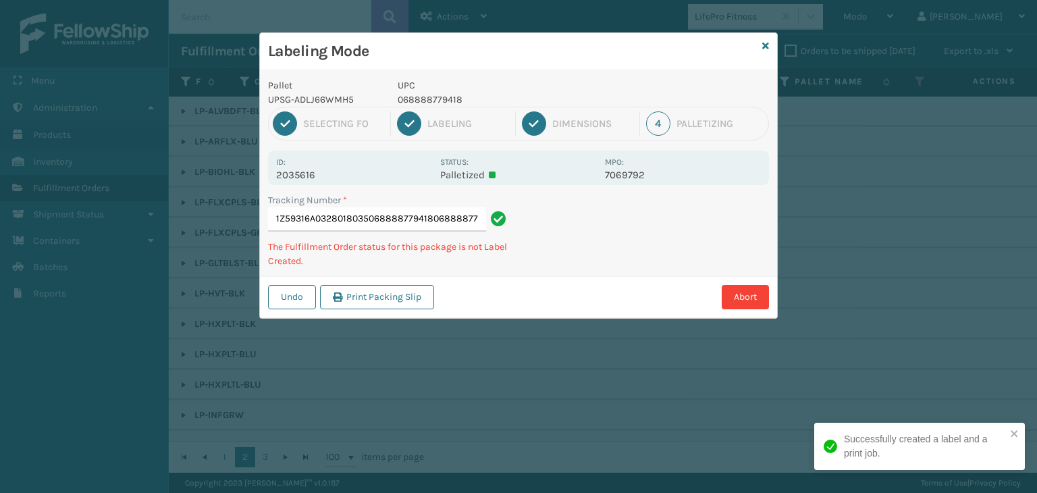
scroll to position [0, 0]
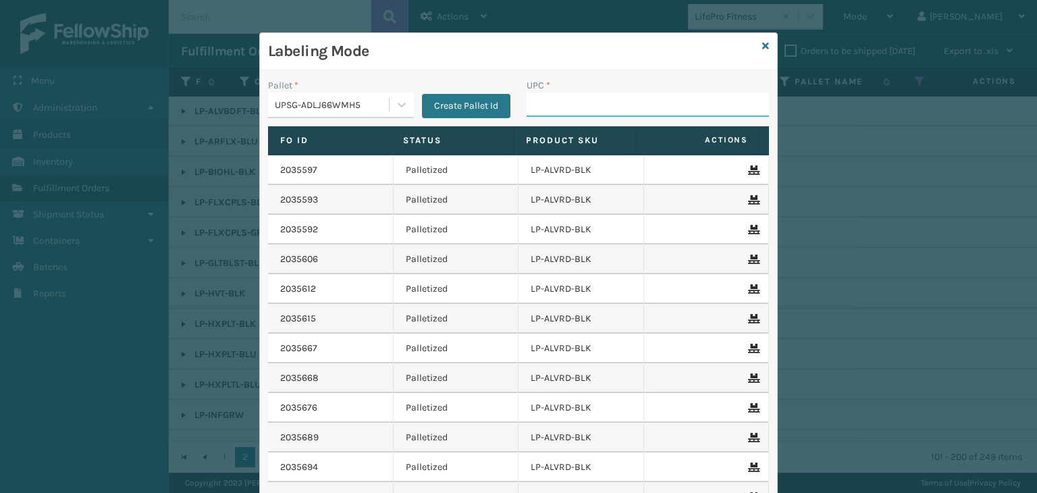
paste input "068888779418"
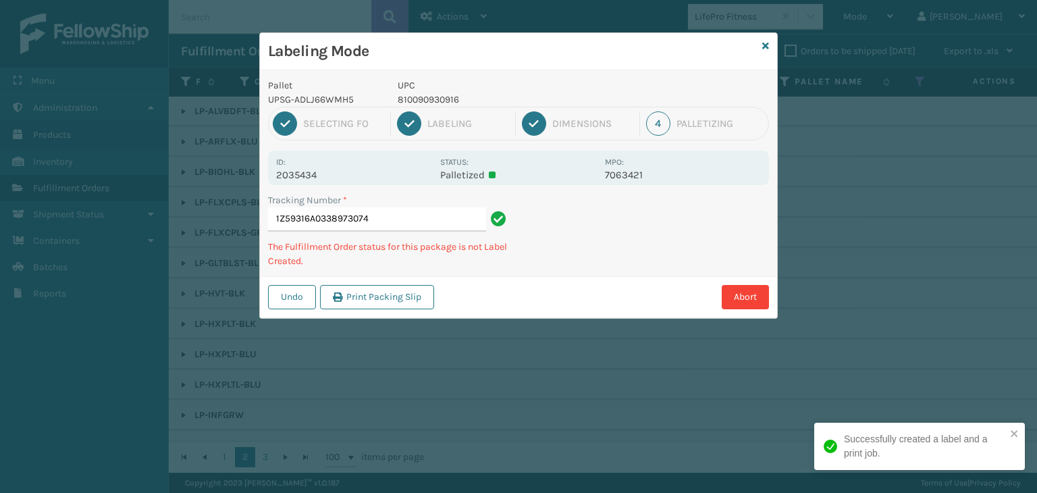
click at [428, 100] on p "810090930916" at bounding box center [497, 100] width 199 height 14
copy p "810090930916"
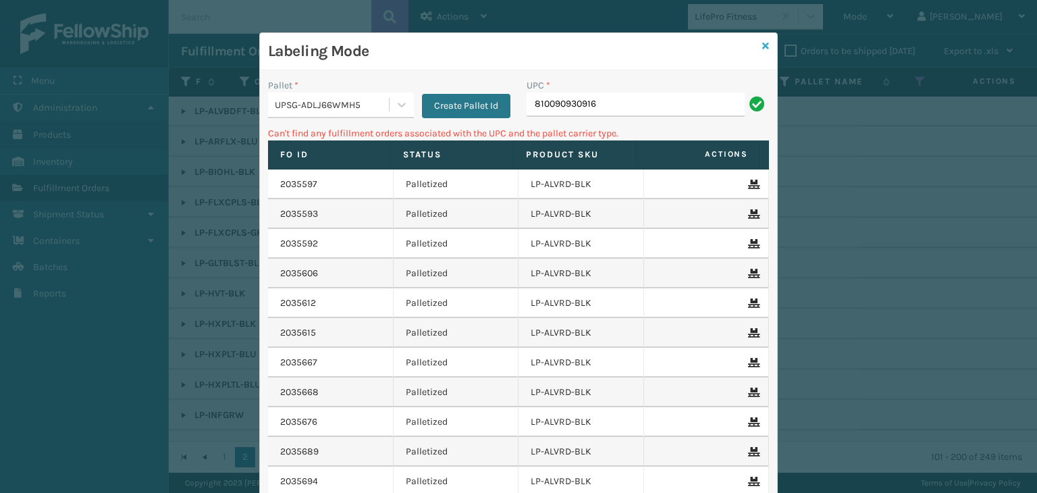
click at [763, 43] on icon at bounding box center [766, 45] width 7 height 9
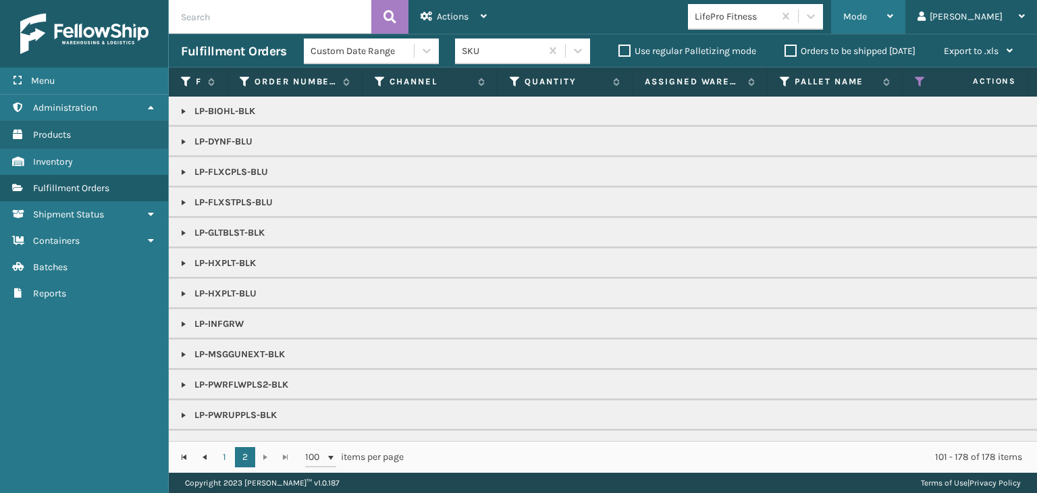
click at [867, 19] on span "Mode" at bounding box center [856, 16] width 24 height 11
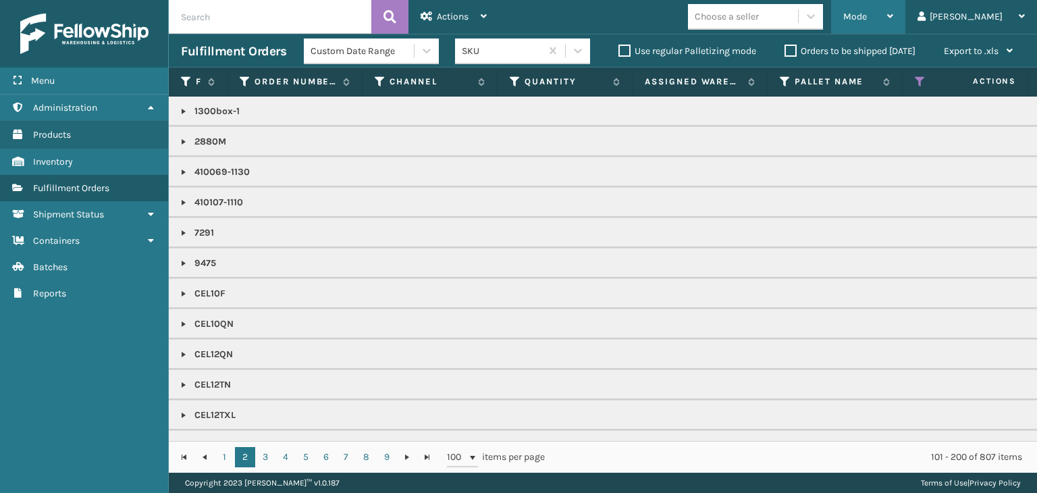
click at [867, 20] on span "Mode" at bounding box center [856, 16] width 24 height 11
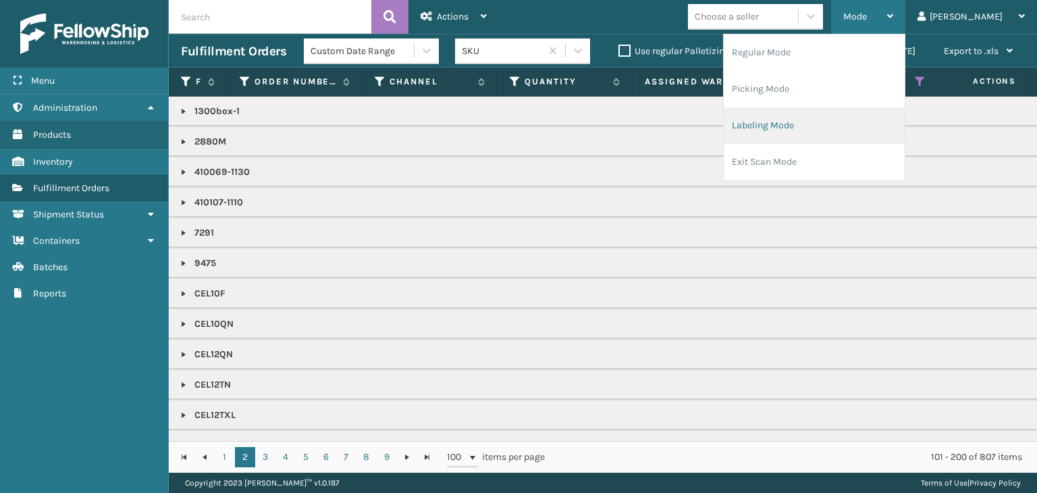
click at [867, 112] on li "Labeling Mode" at bounding box center [814, 125] width 181 height 36
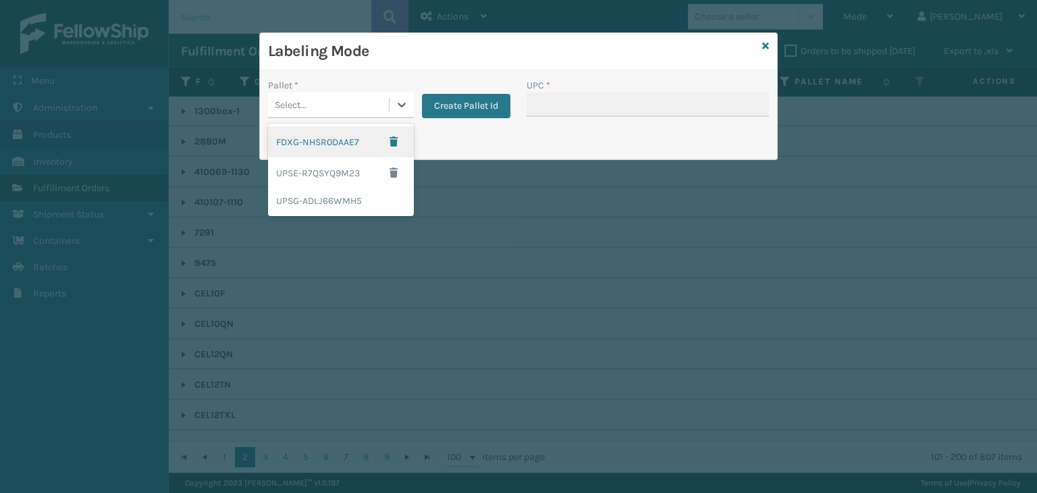
click at [378, 117] on div "Select..." at bounding box center [341, 106] width 146 height 26
drag, startPoint x: 364, startPoint y: 149, endPoint x: 359, endPoint y: 159, distance: 11.5
click at [359, 157] on div "FDXG-NHSR0DAAE7 UPSE-R7QSYQ9M23 UPSG-ADLJ66WMH5" at bounding box center [341, 170] width 146 height 93
click at [352, 122] on div "Pallet * option FDXG-NHSR0DAAE7 focused, 1 of 3. 3 results available. Use Up an…" at bounding box center [389, 102] width 259 height 48
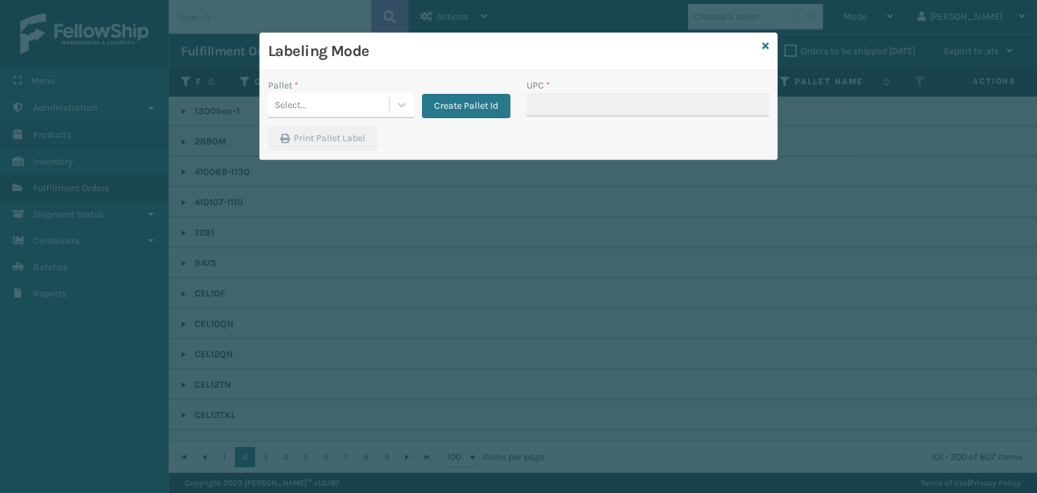
click at [337, 98] on div "Select..." at bounding box center [328, 105] width 121 height 22
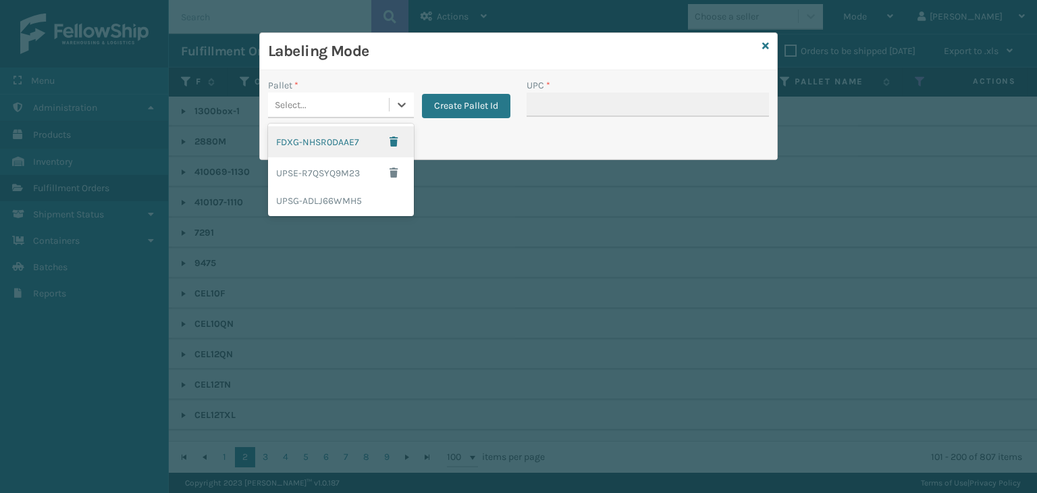
click at [329, 147] on div "FDXG-NHSR0DAAE7" at bounding box center [341, 141] width 146 height 31
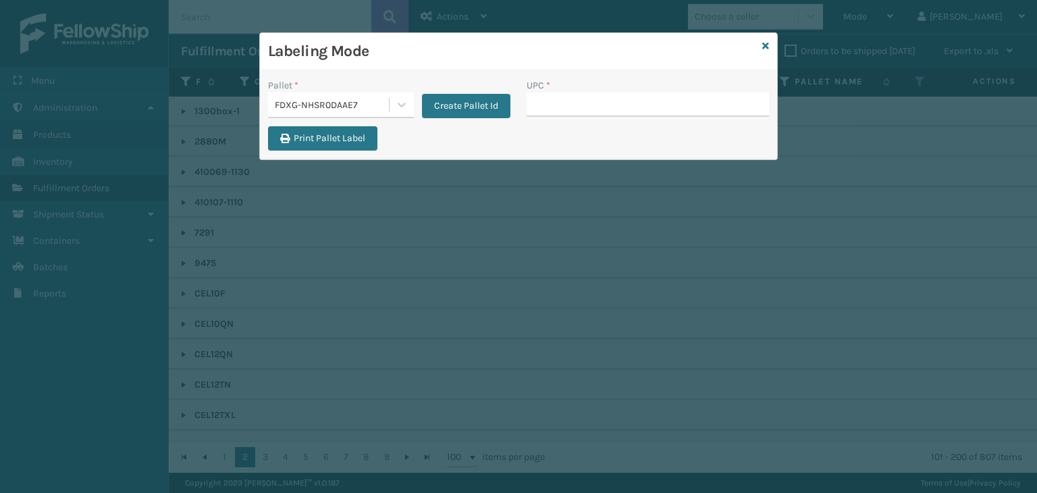
click at [597, 89] on div "UPC *" at bounding box center [648, 85] width 242 height 14
drag, startPoint x: 600, startPoint y: 103, endPoint x: 586, endPoint y: 98, distance: 15.2
click at [600, 103] on input "UPC *" at bounding box center [648, 105] width 242 height 24
click at [380, 95] on div "FDXG-NHSR0DAAE7" at bounding box center [328, 105] width 121 height 22
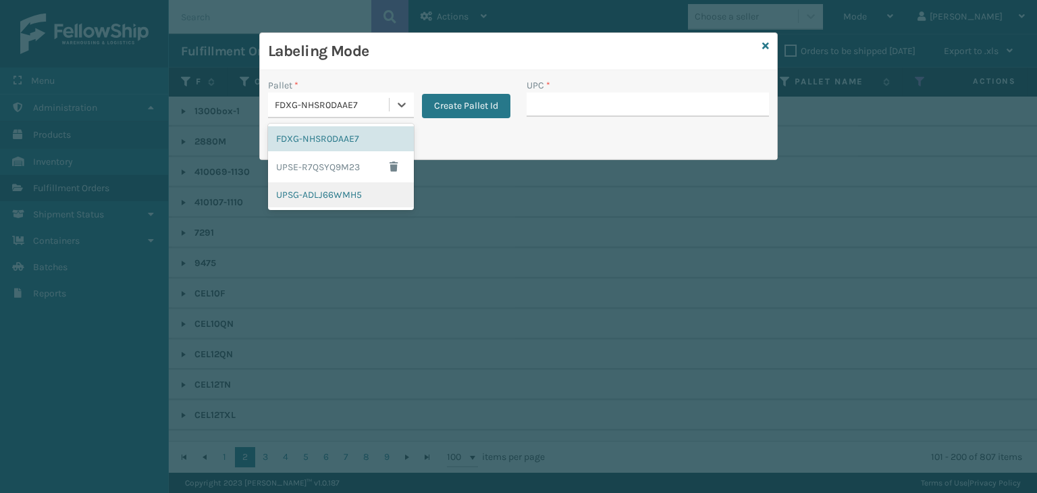
click at [338, 207] on div "FDXG-NHSR0DAAE7 UPSE-R7QSYQ9M23 UPSG-ADLJ66WMH5" at bounding box center [341, 167] width 146 height 86
drag, startPoint x: 312, startPoint y: 198, endPoint x: 594, endPoint y: 97, distance: 299.9
click at [313, 197] on div "UPSG-ADLJ66WMH5" at bounding box center [341, 194] width 146 height 25
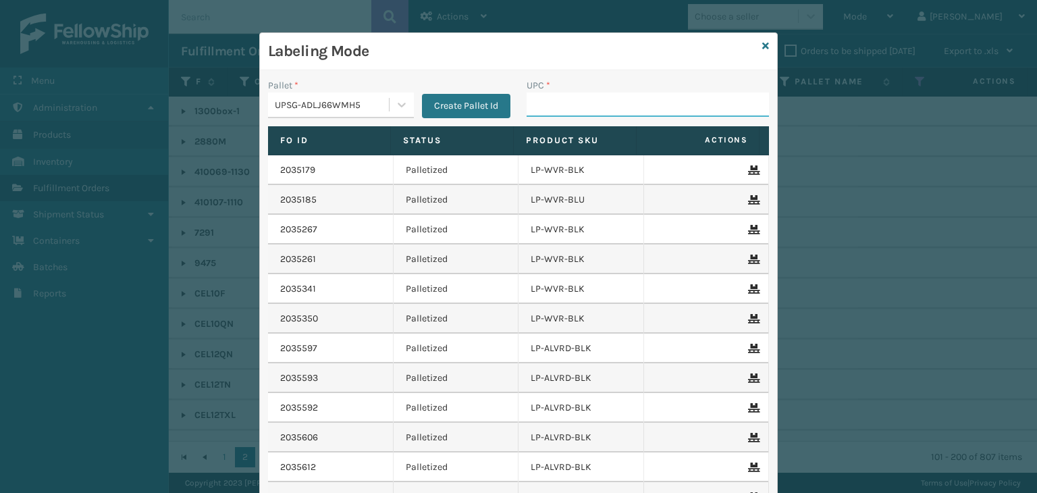
drag, startPoint x: 583, startPoint y: 98, endPoint x: 576, endPoint y: 95, distance: 7.3
click at [582, 98] on input "UPC *" at bounding box center [648, 105] width 242 height 24
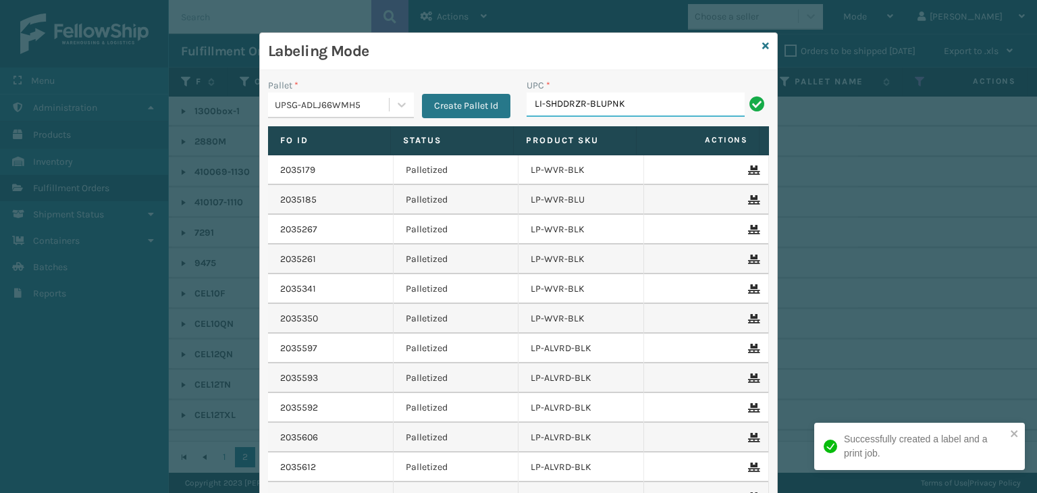
drag, startPoint x: 642, startPoint y: 111, endPoint x: 170, endPoint y: 238, distance: 489.0
click at [175, 237] on div "Labeling Mode Pallet * UPSG-ADLJ66WMH5 Create Pallet Id UPC * LI-SHDDRZR-BLUPNK…" at bounding box center [518, 246] width 1037 height 493
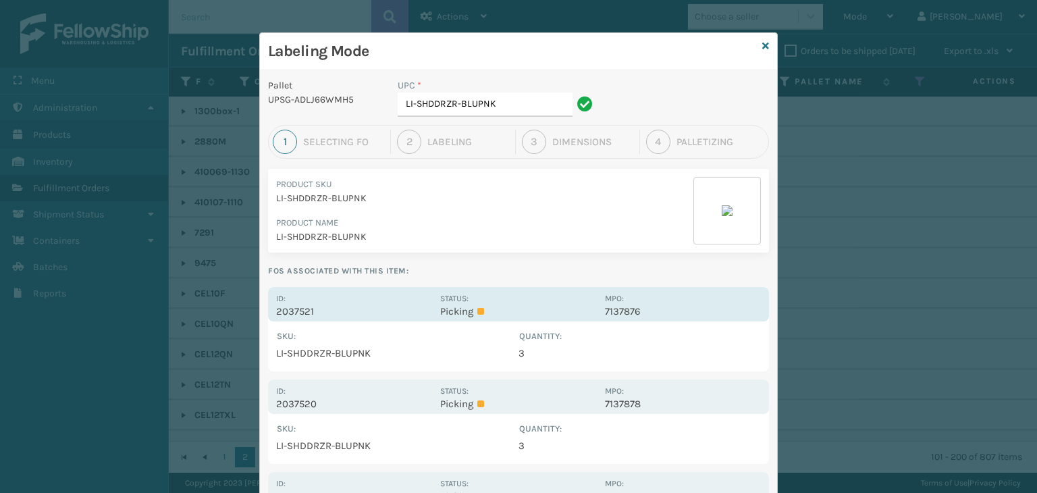
click at [473, 301] on div "Status: Picking" at bounding box center [518, 304] width 156 height 26
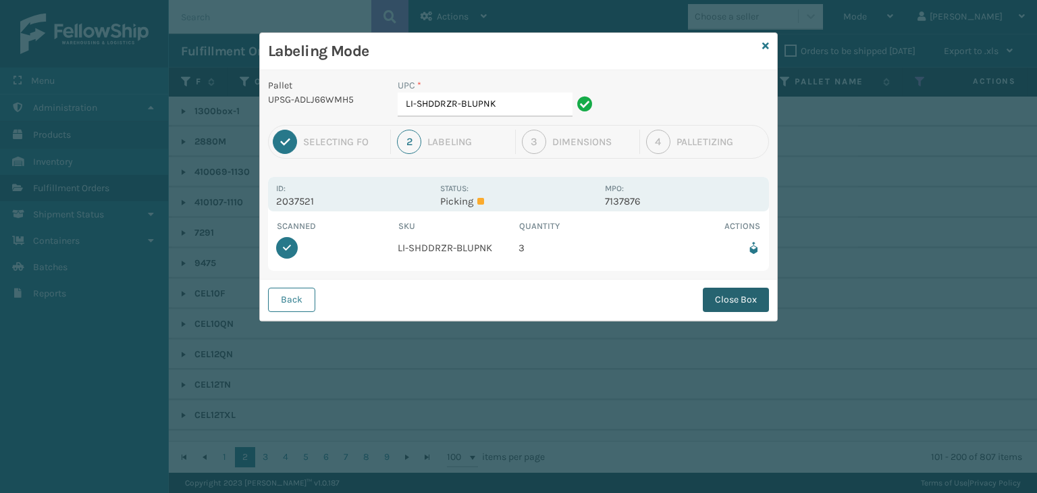
click at [749, 294] on button "Close Box" at bounding box center [736, 300] width 66 height 24
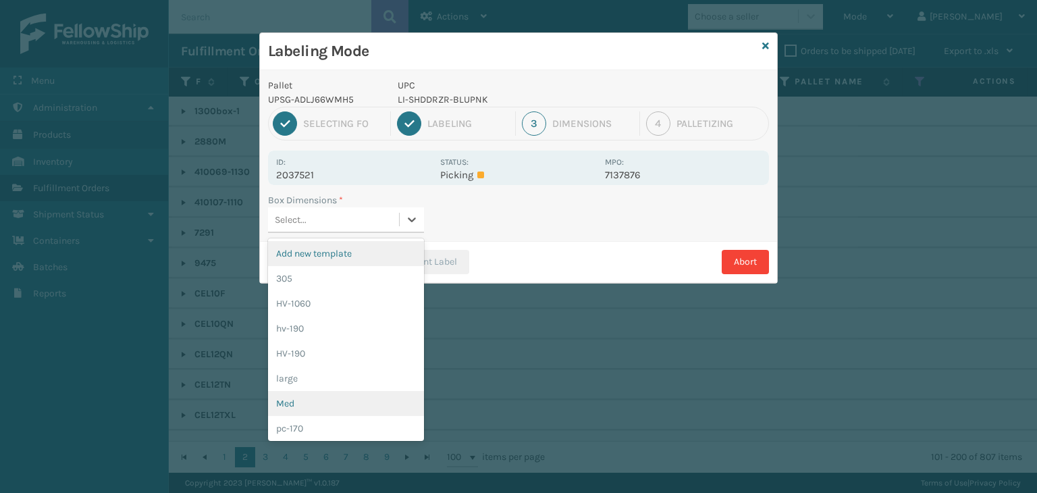
drag, startPoint x: 331, startPoint y: 222, endPoint x: 359, endPoint y: 391, distance: 171.2
click at [332, 233] on div "Box Dimensions * option Add new template focused, 1 of 21. 21 results available…" at bounding box center [518, 217] width 517 height 48
click at [332, 405] on div "Med" at bounding box center [346, 403] width 156 height 25
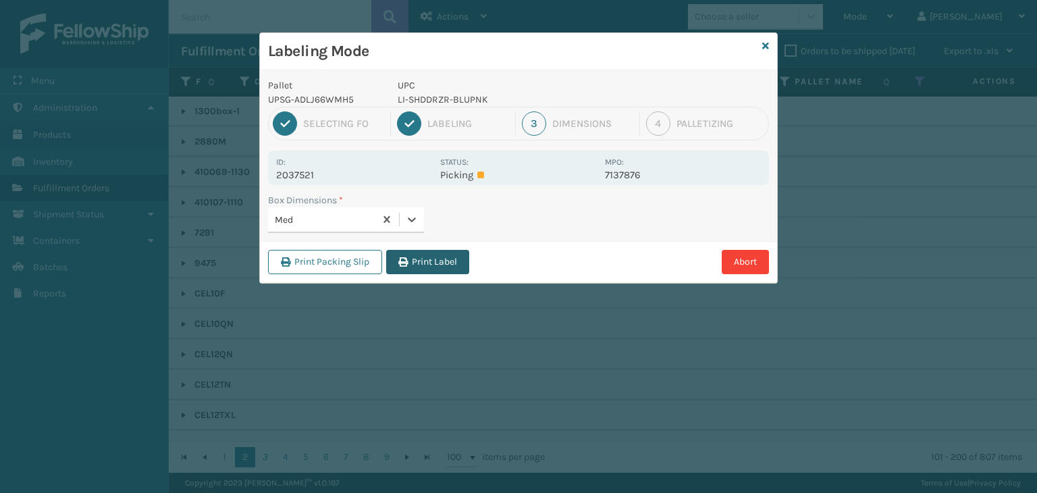
click at [413, 263] on button "Print Label" at bounding box center [427, 262] width 83 height 24
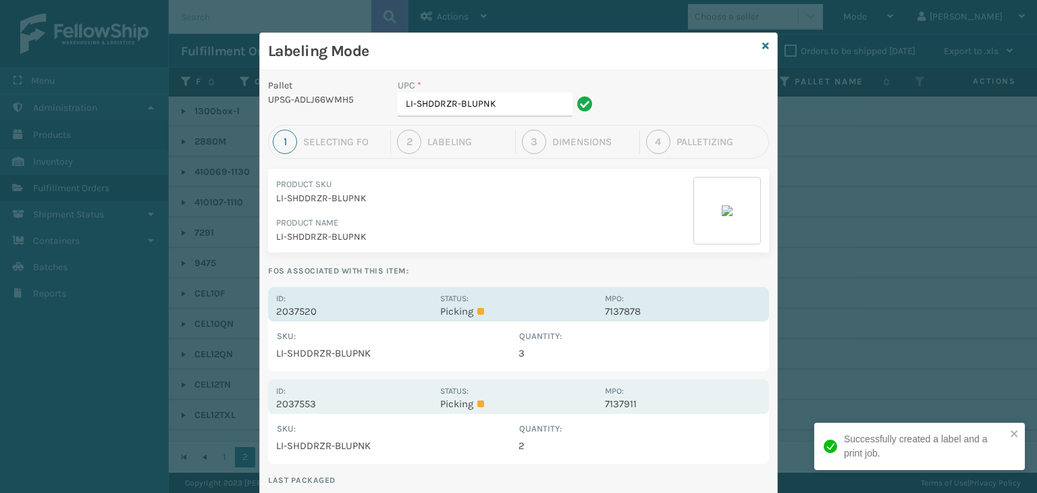
click at [529, 296] on div "Status: Picking" at bounding box center [518, 304] width 156 height 26
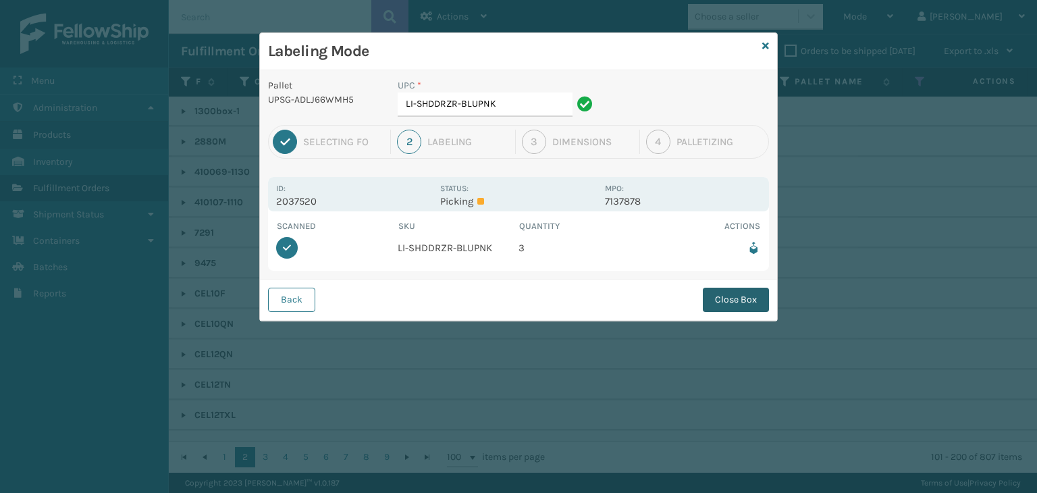
click at [748, 301] on button "Close Box" at bounding box center [736, 300] width 66 height 24
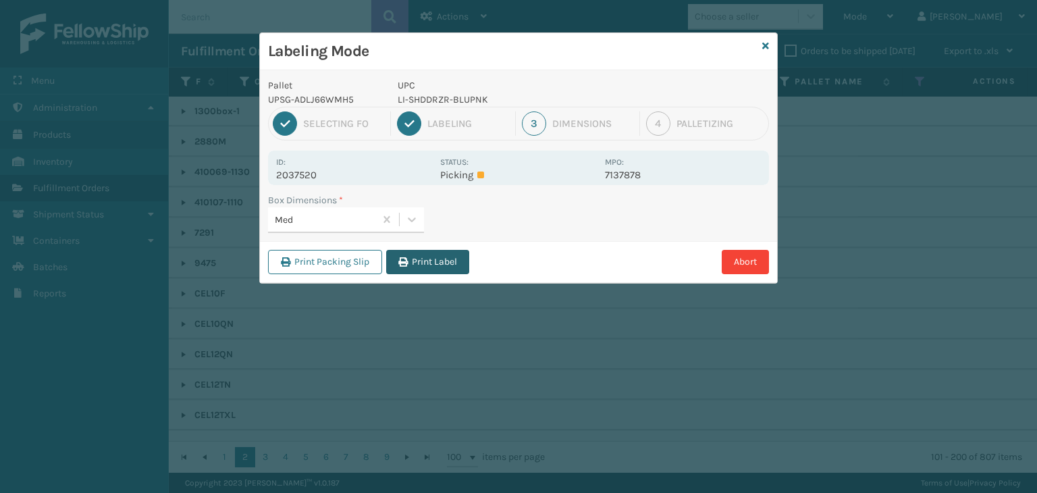
click at [448, 257] on button "Print Label" at bounding box center [427, 262] width 83 height 24
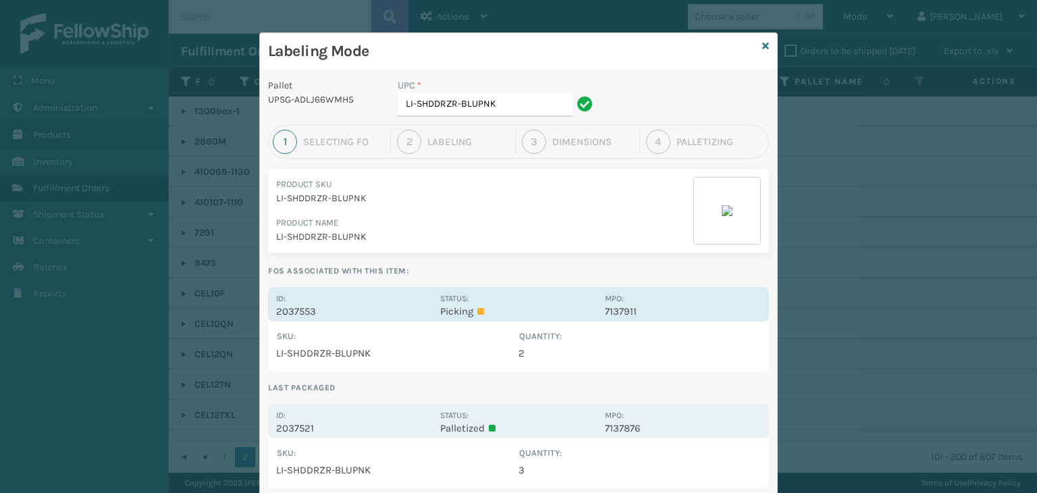
click at [549, 287] on div "Id: 2037553 Status: Picking MPO: 7137911" at bounding box center [518, 304] width 501 height 34
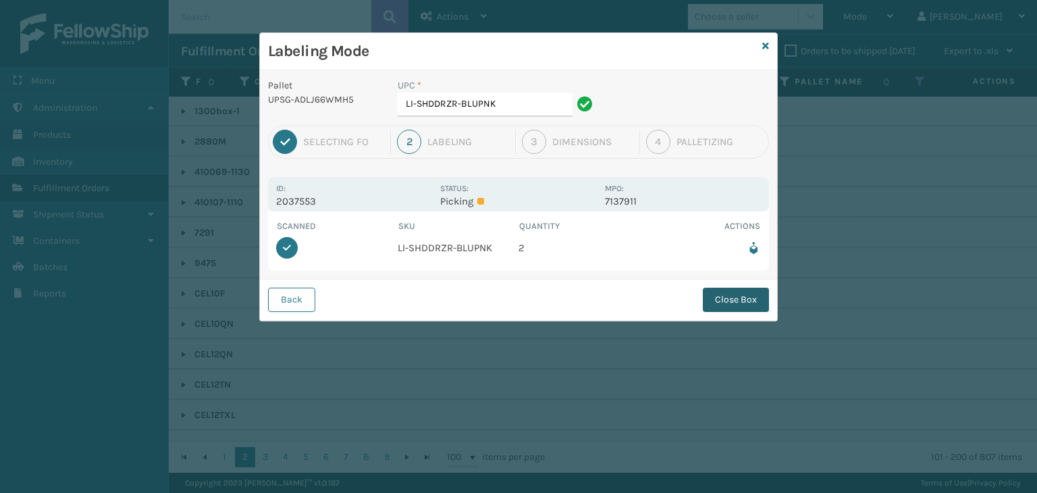
click at [738, 301] on button "Close Box" at bounding box center [736, 300] width 66 height 24
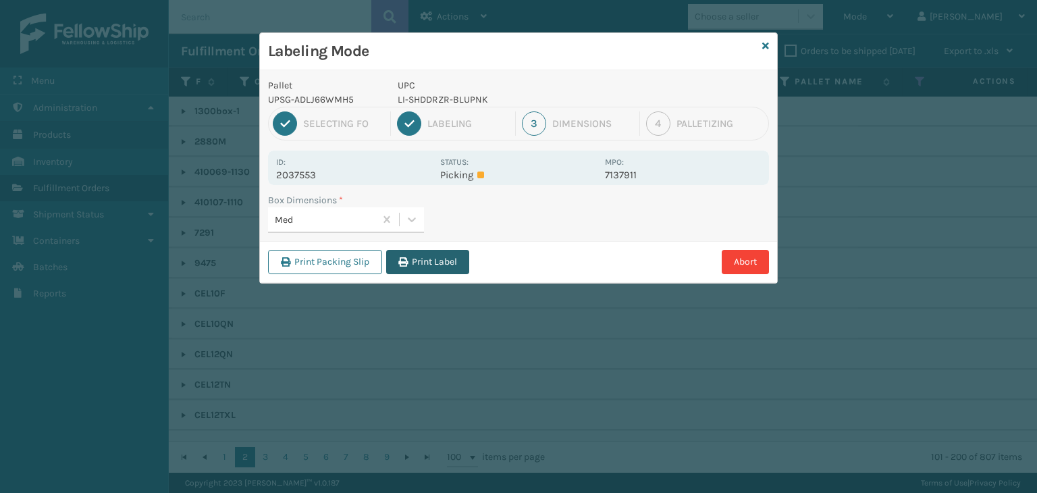
click at [438, 256] on button "Print Label" at bounding box center [427, 262] width 83 height 24
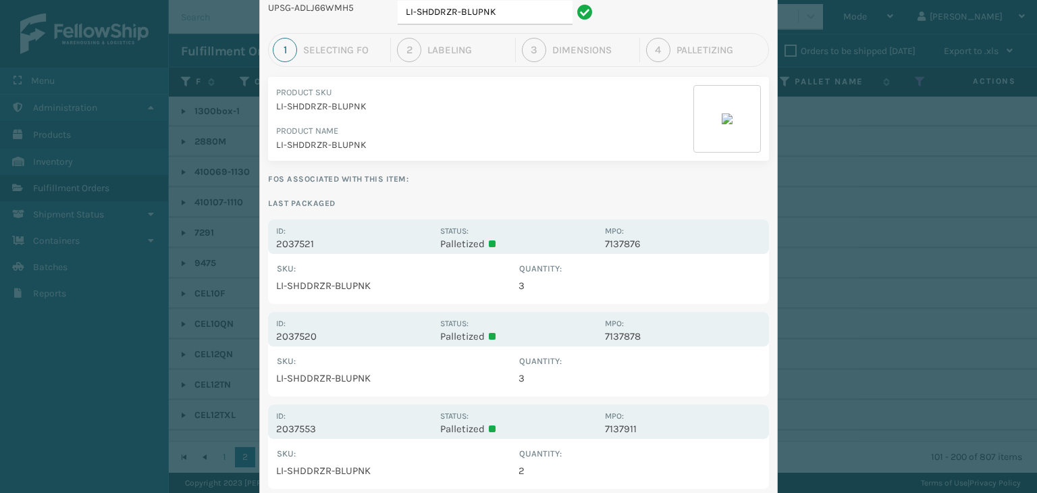
scroll to position [0, 0]
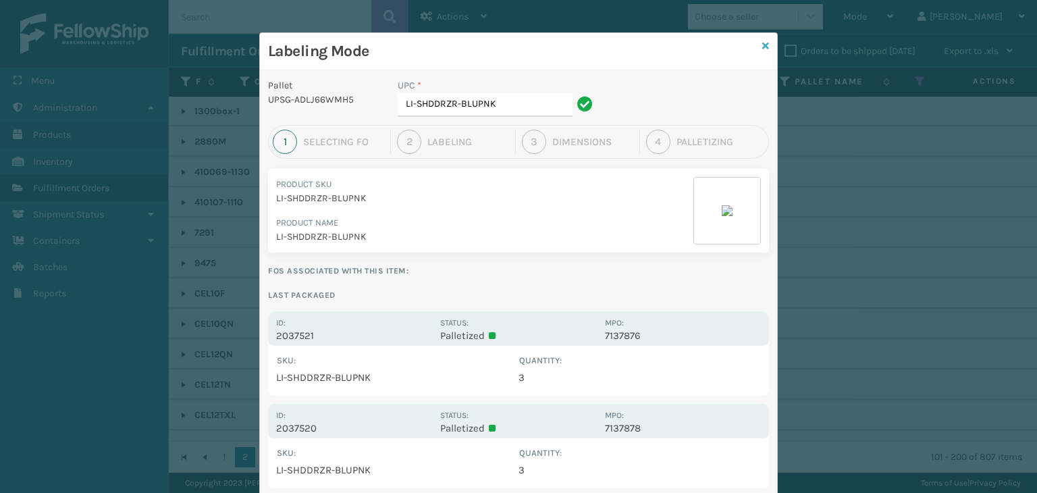
click at [763, 47] on icon at bounding box center [766, 45] width 7 height 9
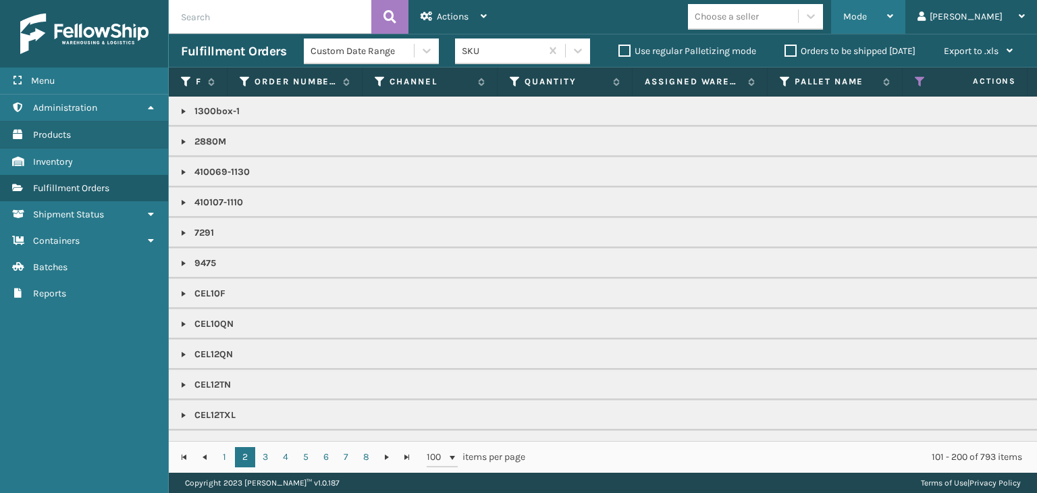
click at [894, 20] on div "Mode" at bounding box center [869, 17] width 50 height 34
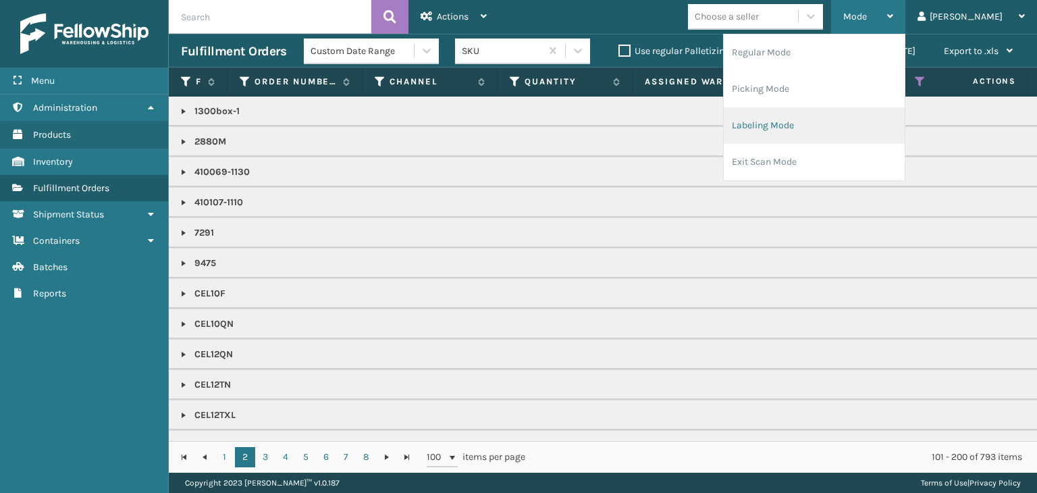
click at [870, 130] on li "Labeling Mode" at bounding box center [814, 125] width 181 height 36
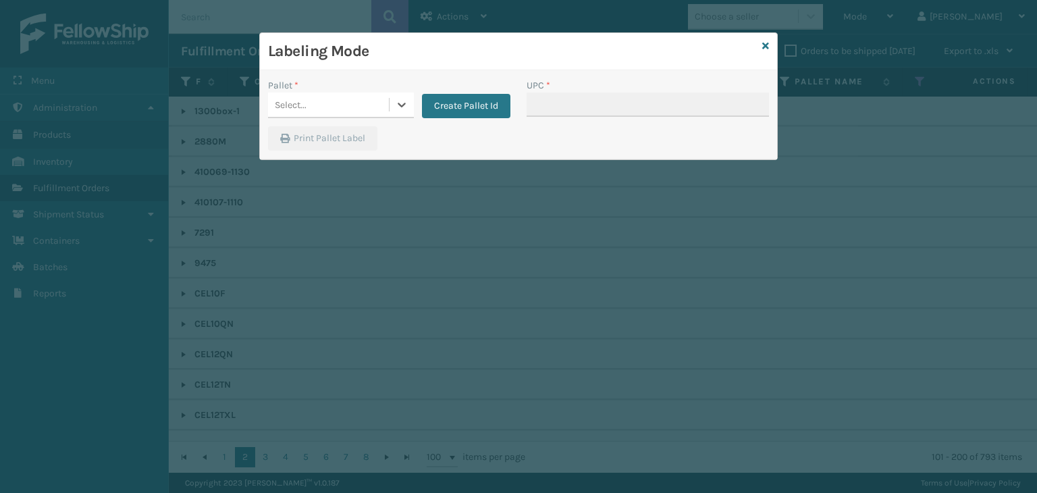
click at [376, 112] on div "Select..." at bounding box center [328, 105] width 121 height 22
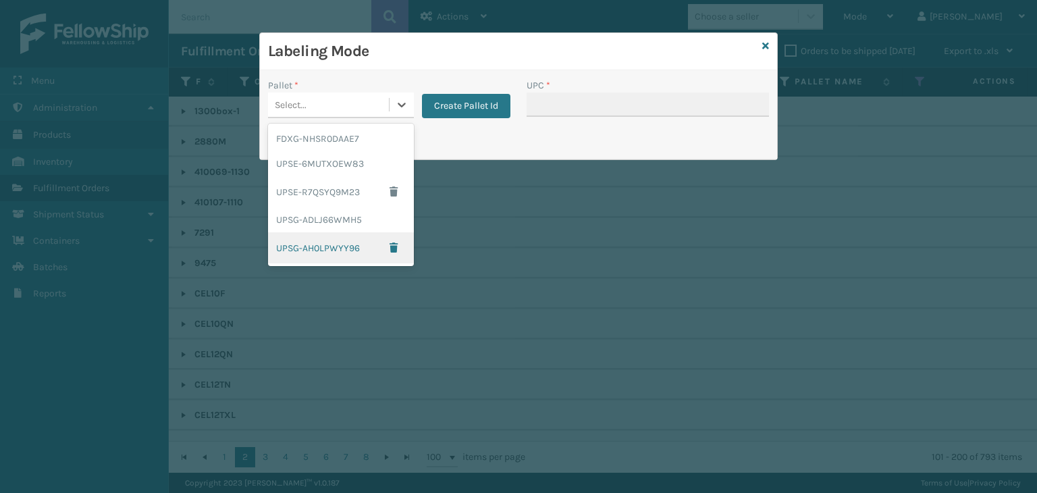
click at [359, 257] on div "UPSG-AH0LPWYY96" at bounding box center [341, 247] width 146 height 31
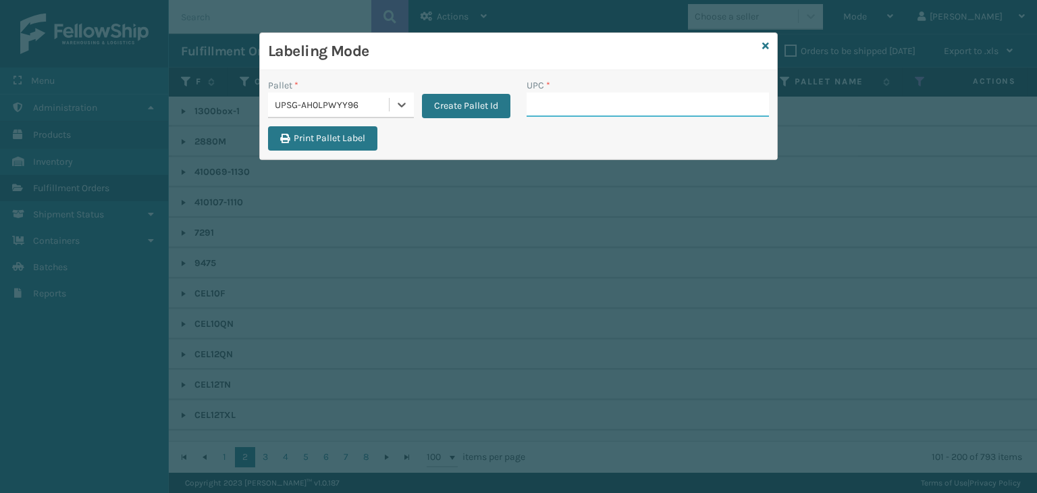
drag, startPoint x: 592, startPoint y: 107, endPoint x: 594, endPoint y: 116, distance: 9.8
click at [592, 107] on input "UPC *" at bounding box center [648, 105] width 242 height 24
drag, startPoint x: 618, startPoint y: 103, endPoint x: 224, endPoint y: 157, distance: 397.3
click at [224, 157] on div "Labeling Mode Pallet * UPSG-AH0LPWYY96 Create Pallet Id UPC * LP-WVR-GRY Print …" at bounding box center [518, 246] width 1037 height 493
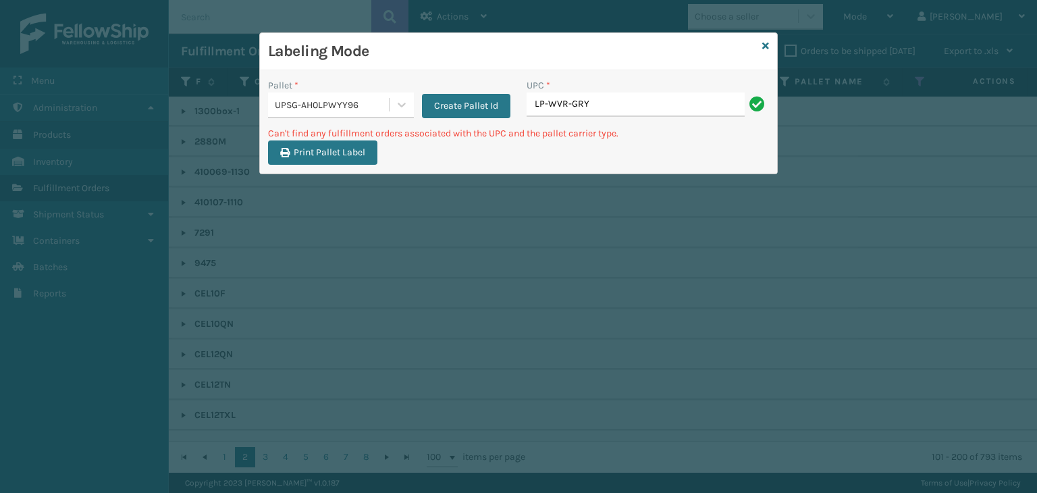
click at [367, 99] on div "UPSG-AH0LPWYY96" at bounding box center [332, 105] width 115 height 14
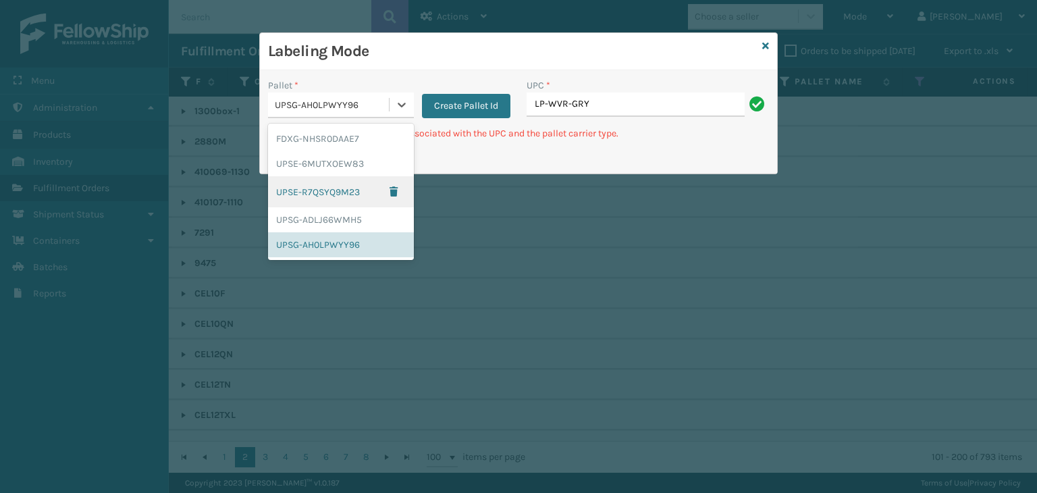
click at [344, 195] on div "UPSE-R7QSYQ9M23" at bounding box center [341, 191] width 146 height 31
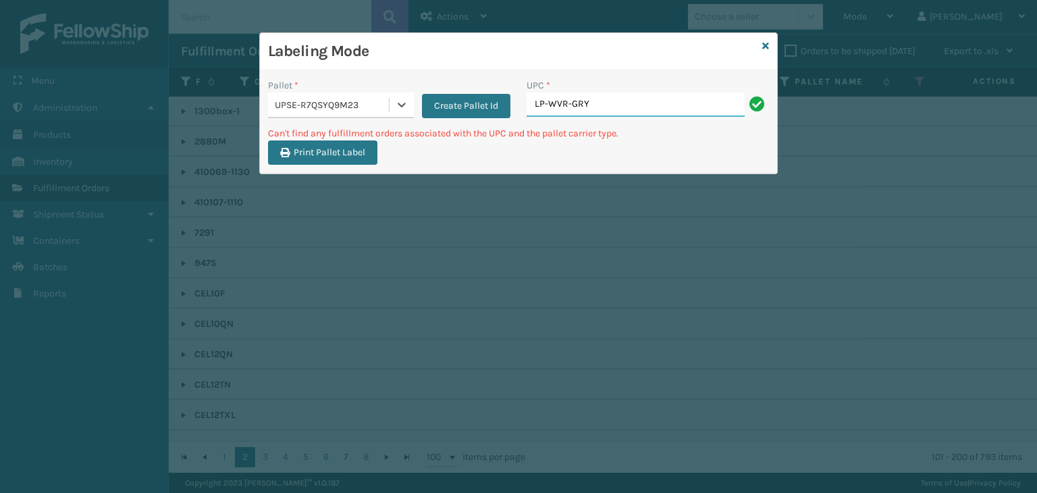
click at [596, 106] on input "LP-WVR-GRY" at bounding box center [636, 105] width 218 height 24
drag, startPoint x: 654, startPoint y: 114, endPoint x: 303, endPoint y: 138, distance: 352.7
click at [303, 138] on div "Pallet * UPSE-R7QSYQ9M23 Create Pallet Id UPC * LP-WVR-GRY Can't find any fulfi…" at bounding box center [518, 121] width 517 height 103
click at [376, 103] on div "UPSE-R7QSYQ9M23" at bounding box center [332, 105] width 115 height 14
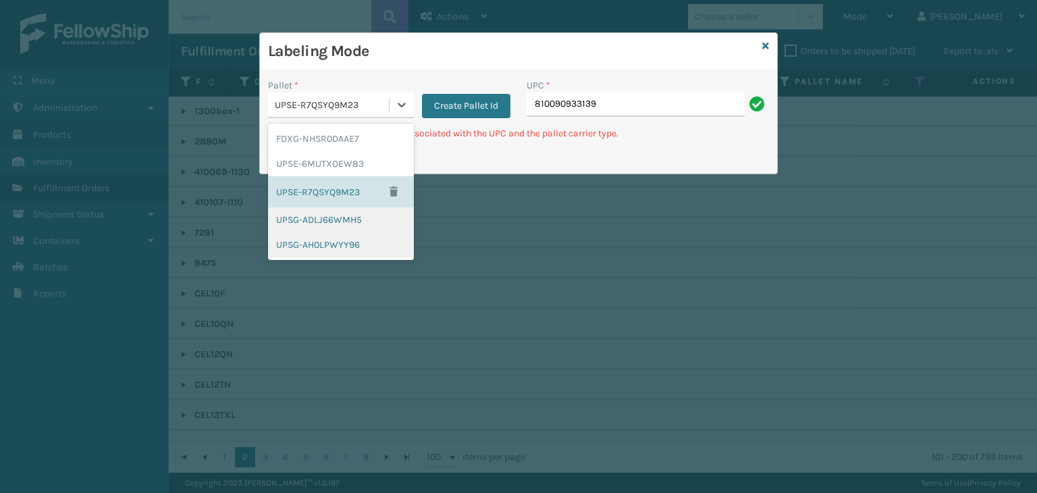
click at [330, 223] on div "UPSG-ADLJ66WMH5" at bounding box center [341, 219] width 146 height 25
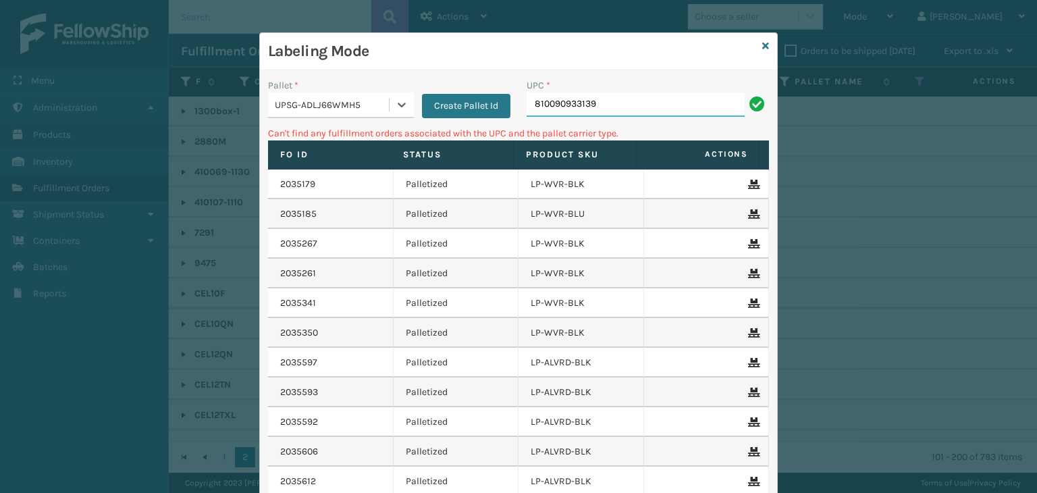
click at [630, 96] on input "810090933139" at bounding box center [636, 105] width 218 height 24
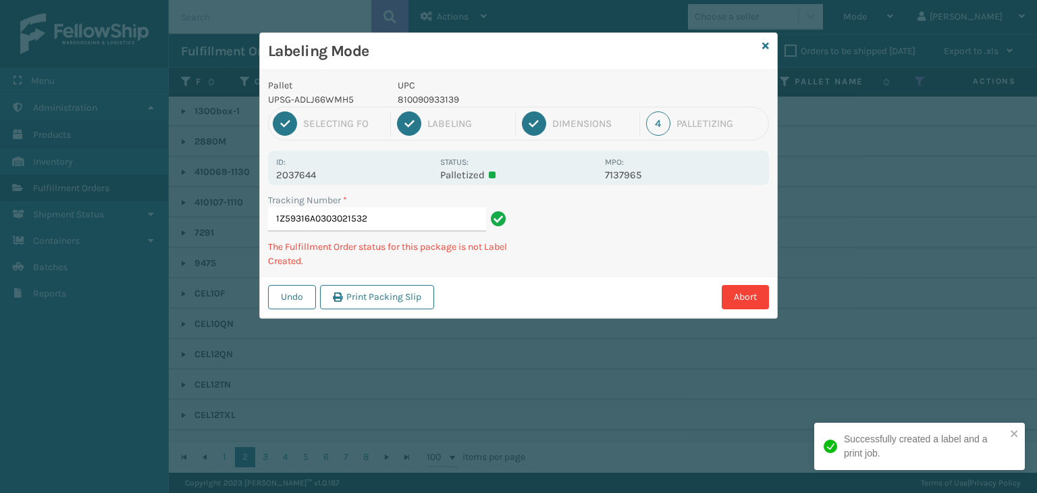
click at [448, 97] on p "810090933139" at bounding box center [497, 100] width 199 height 14
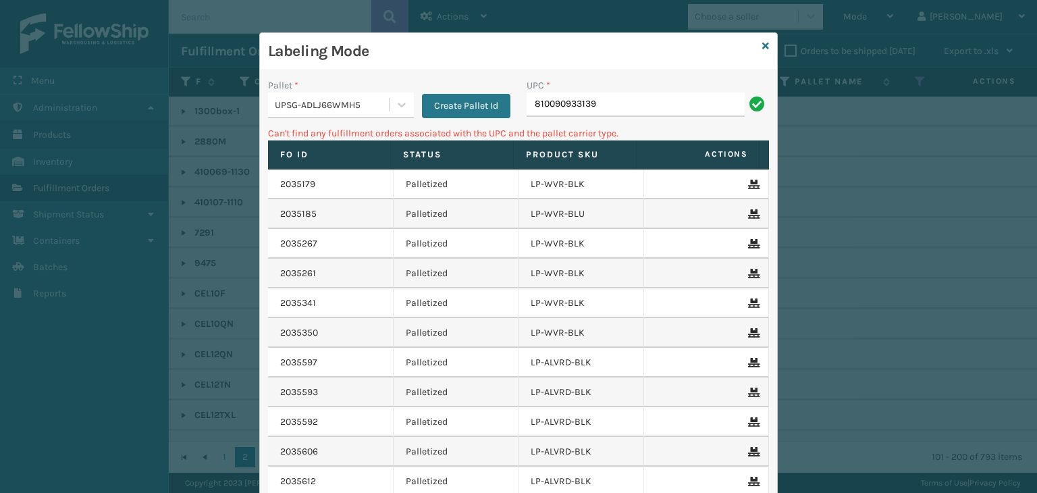
click at [366, 106] on div "UPSG-ADLJ66WMH5" at bounding box center [332, 105] width 115 height 14
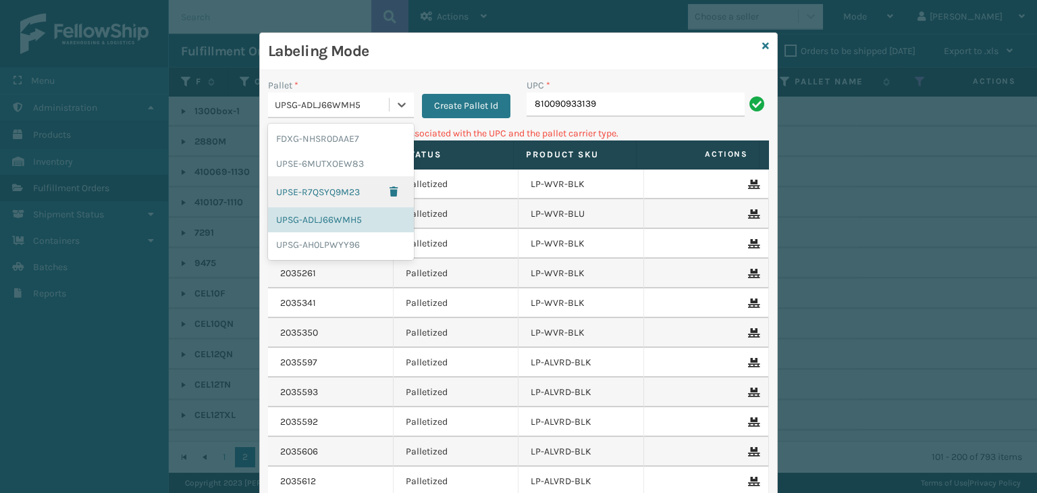
click at [332, 195] on div "UPSE-R7QSYQ9M23" at bounding box center [341, 191] width 146 height 31
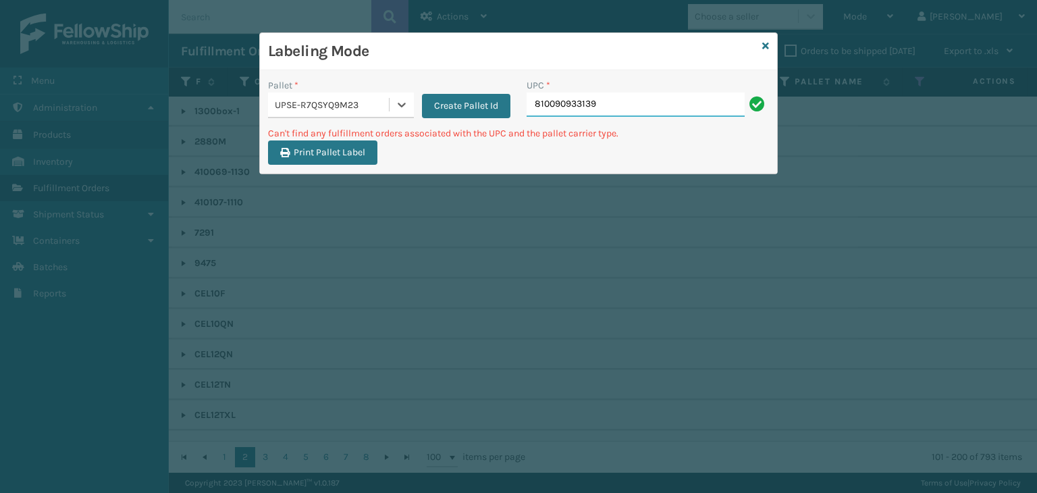
click at [639, 95] on input "810090933139" at bounding box center [636, 105] width 218 height 24
click at [765, 45] on icon at bounding box center [766, 45] width 7 height 9
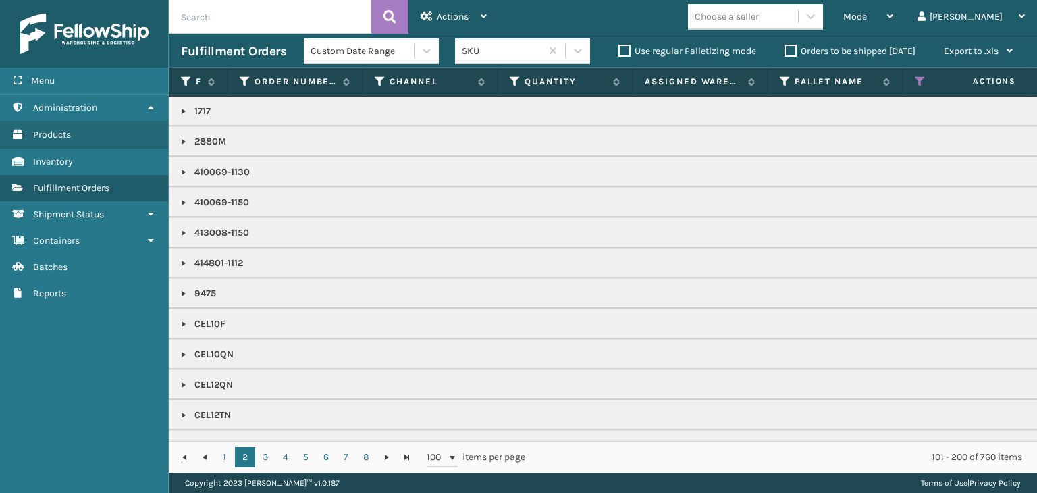
click at [759, 14] on div "Choose a seller" at bounding box center [727, 16] width 64 height 14
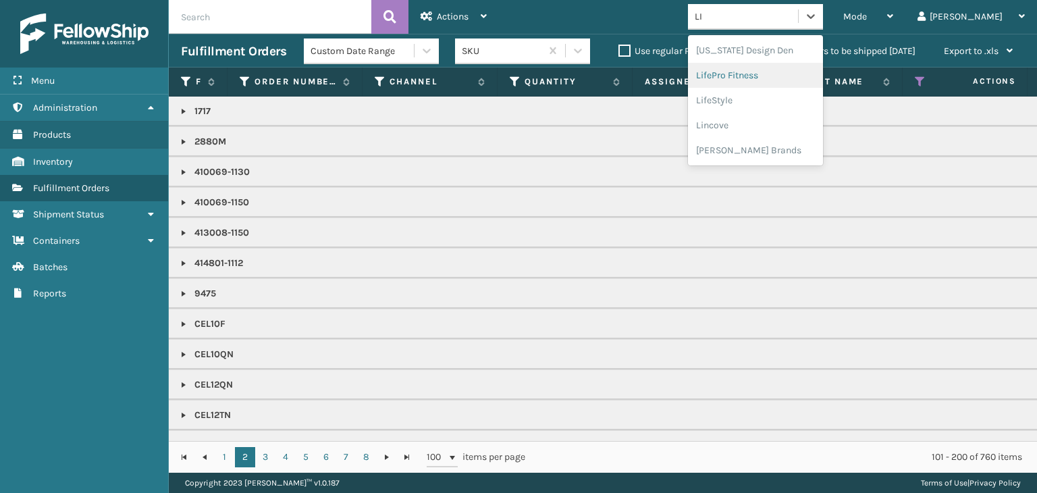
click at [774, 78] on div "LifePro Fitness" at bounding box center [755, 75] width 135 height 25
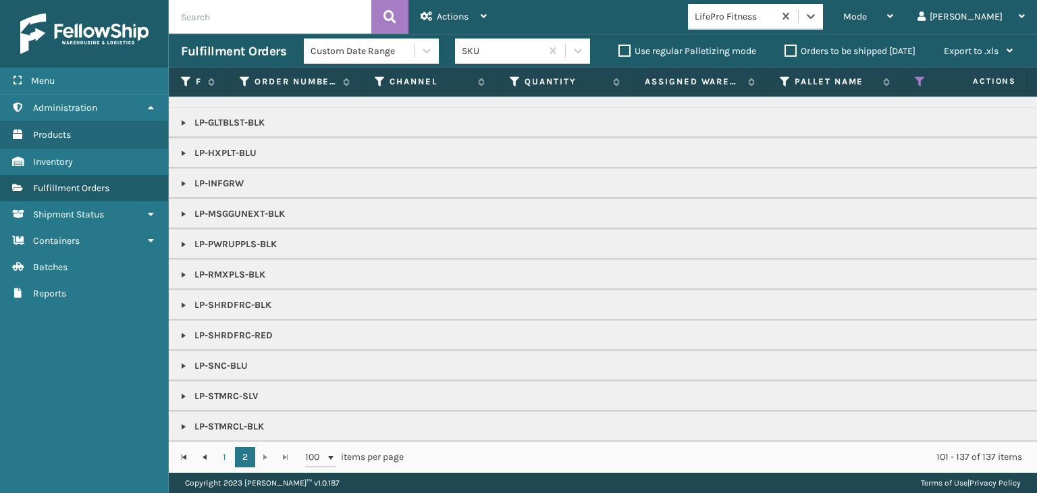
scroll to position [179, 0]
click at [228, 450] on link "1" at bounding box center [225, 457] width 20 height 20
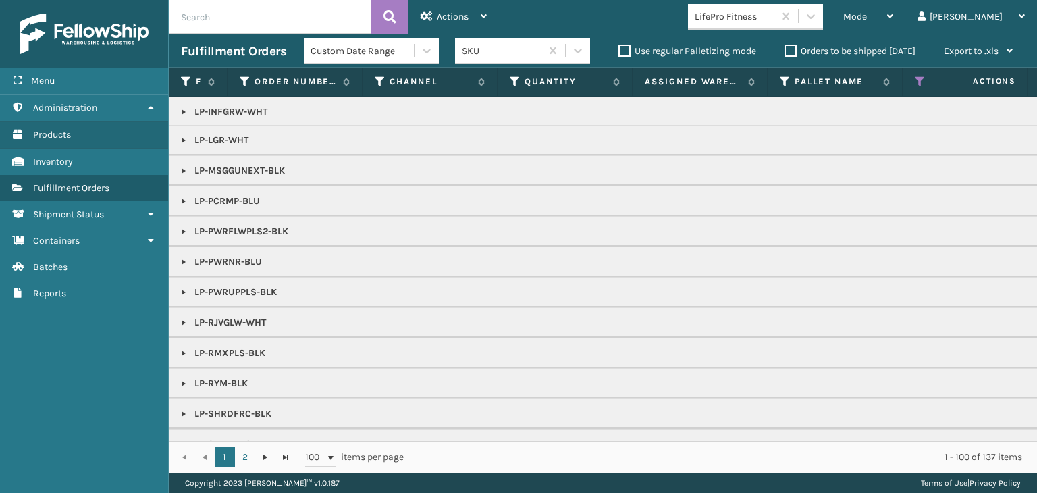
scroll to position [338, 0]
click at [182, 228] on link at bounding box center [183, 229] width 11 height 11
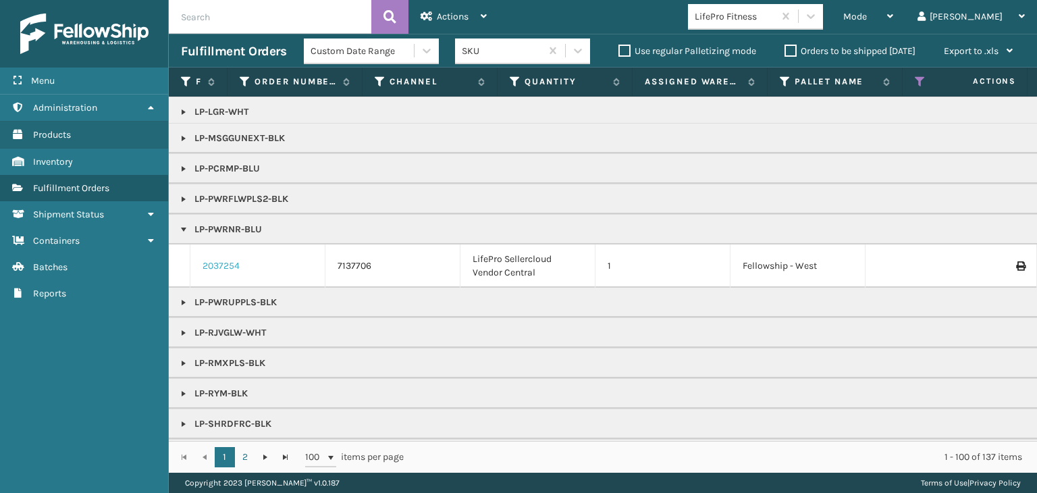
click at [217, 259] on link "2037254" at bounding box center [221, 266] width 37 height 14
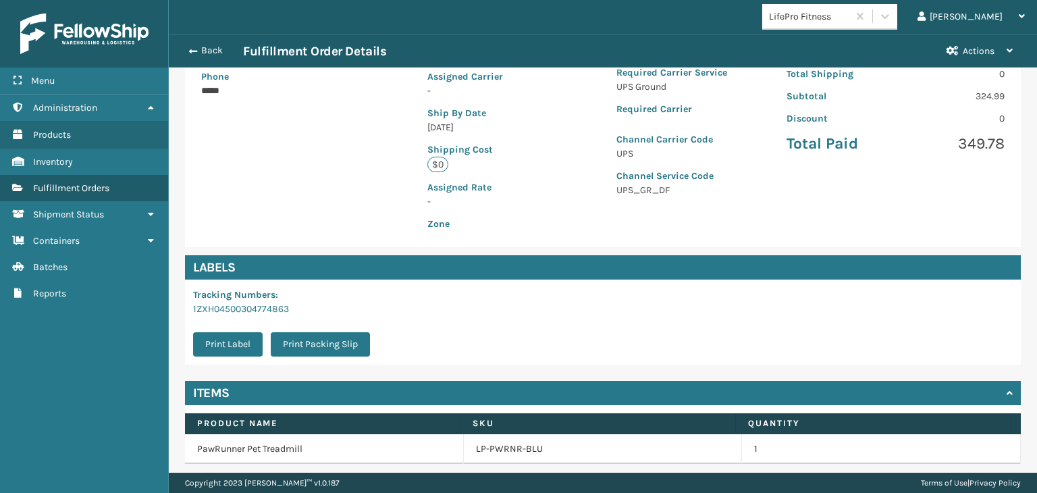
scroll to position [303, 0]
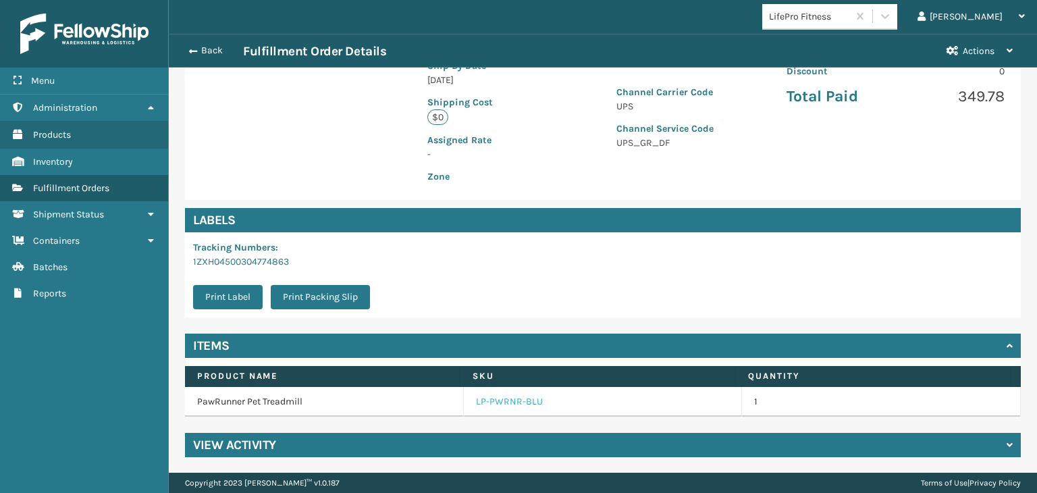
click at [486, 403] on link "LP-PWRNR-BLU" at bounding box center [509, 402] width 67 height 14
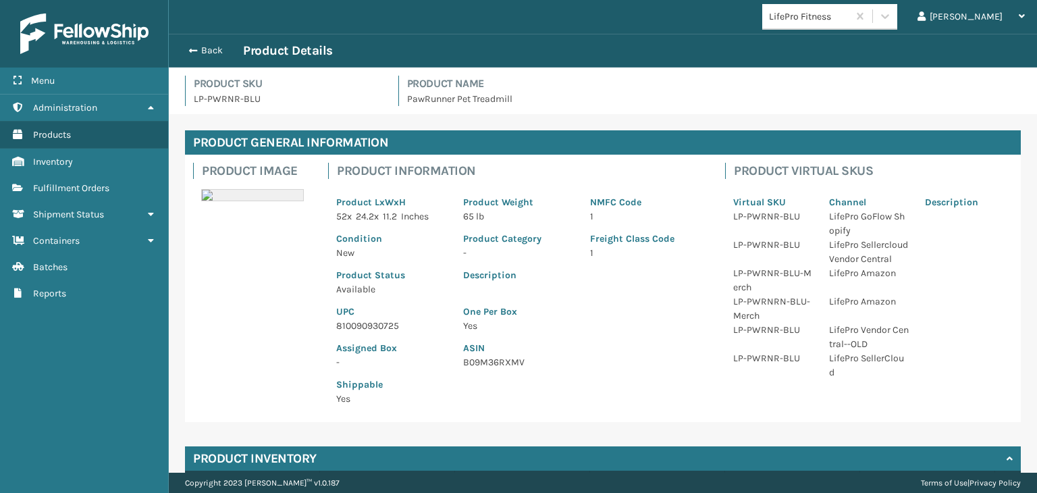
click at [351, 329] on p "810090930725" at bounding box center [391, 326] width 111 height 14
click at [213, 53] on button "Back" at bounding box center [212, 51] width 62 height 12
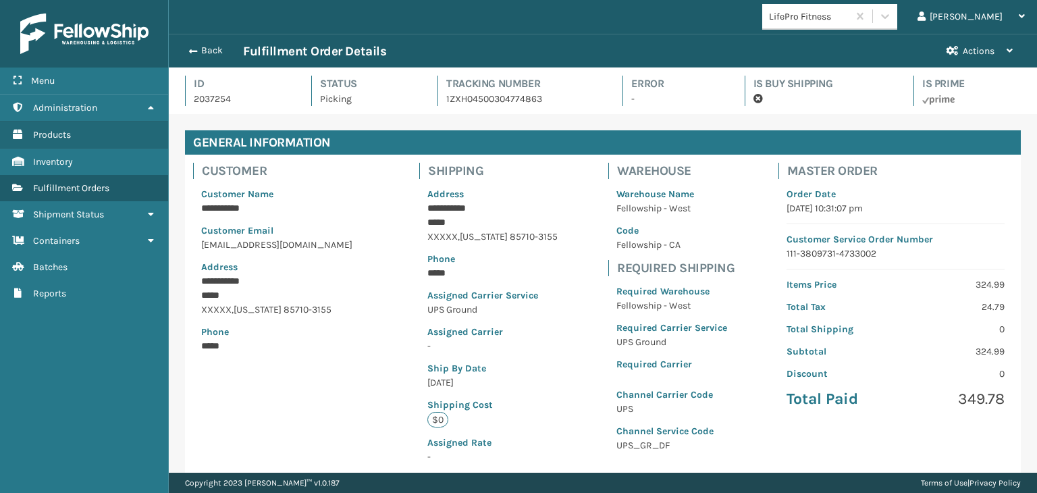
scroll to position [32, 868]
drag, startPoint x: 208, startPoint y: 56, endPoint x: 833, endPoint y: 54, distance: 625.4
click at [211, 57] on button "Back" at bounding box center [212, 51] width 62 height 12
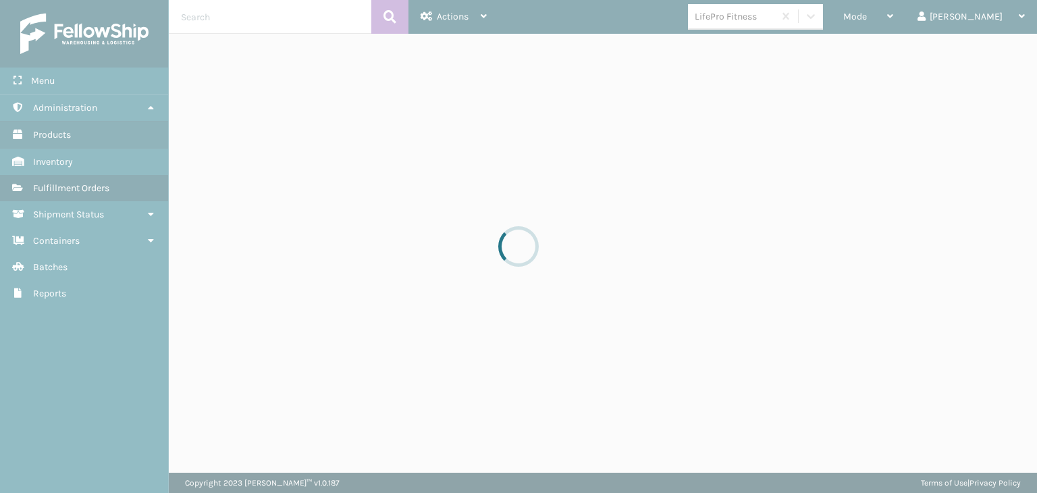
click at [927, 20] on div at bounding box center [518, 246] width 1037 height 493
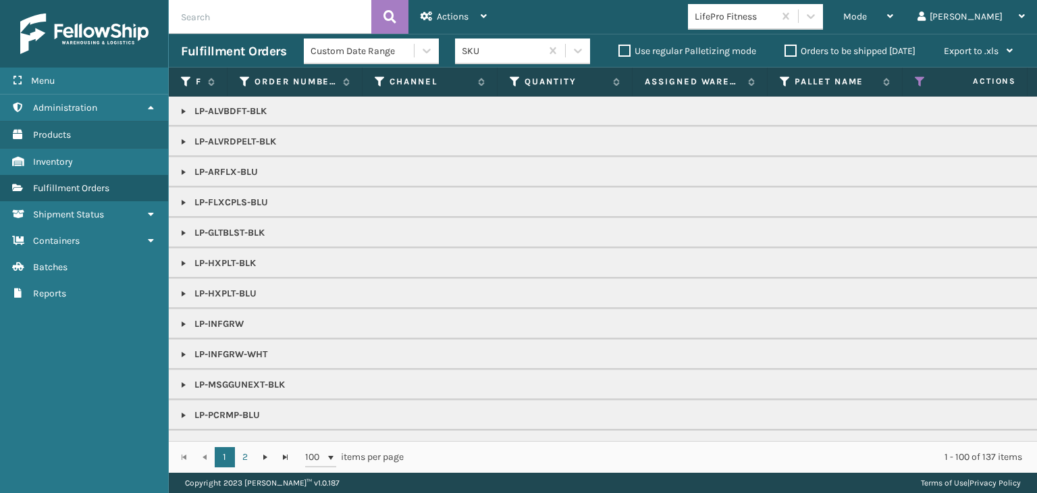
click at [894, 20] on div "Mode" at bounding box center [869, 17] width 50 height 34
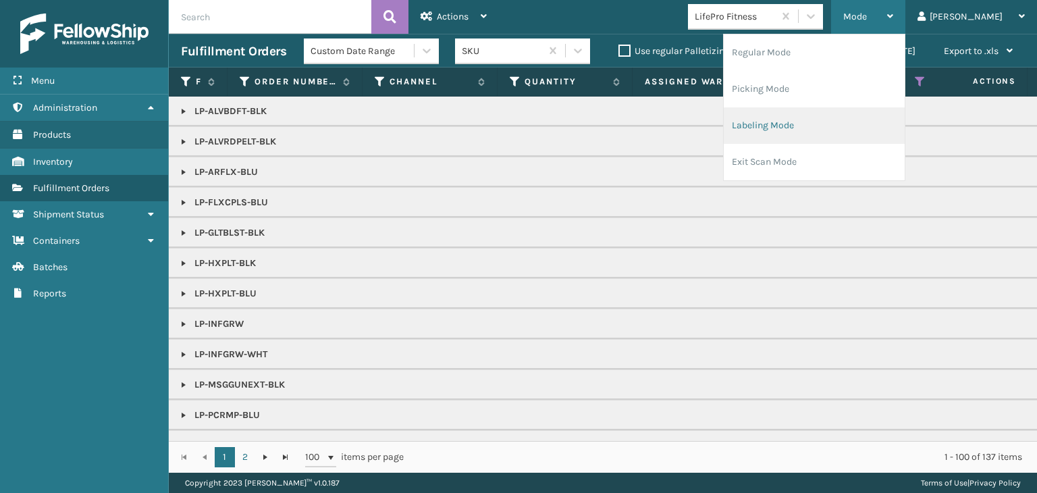
click at [860, 117] on li "Labeling Mode" at bounding box center [814, 125] width 181 height 36
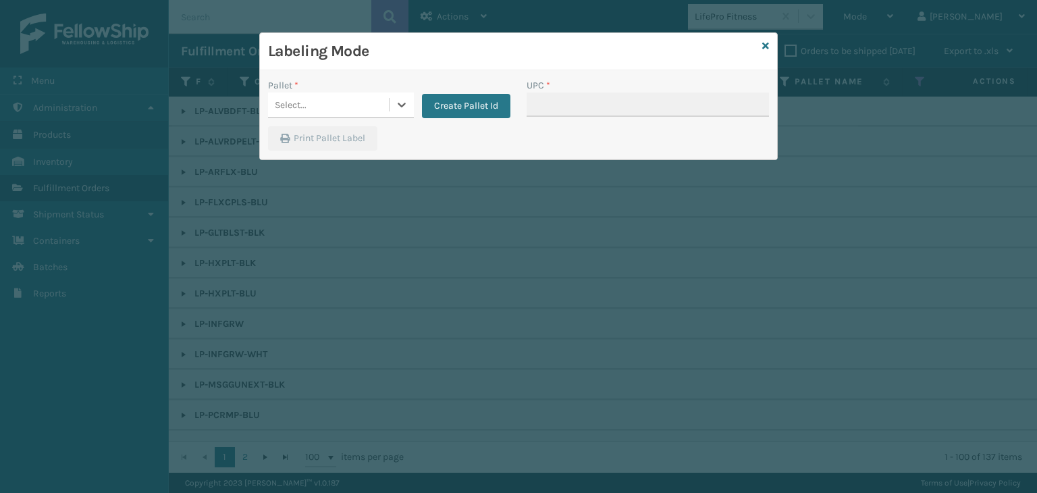
click at [321, 100] on div "Select..." at bounding box center [328, 105] width 121 height 22
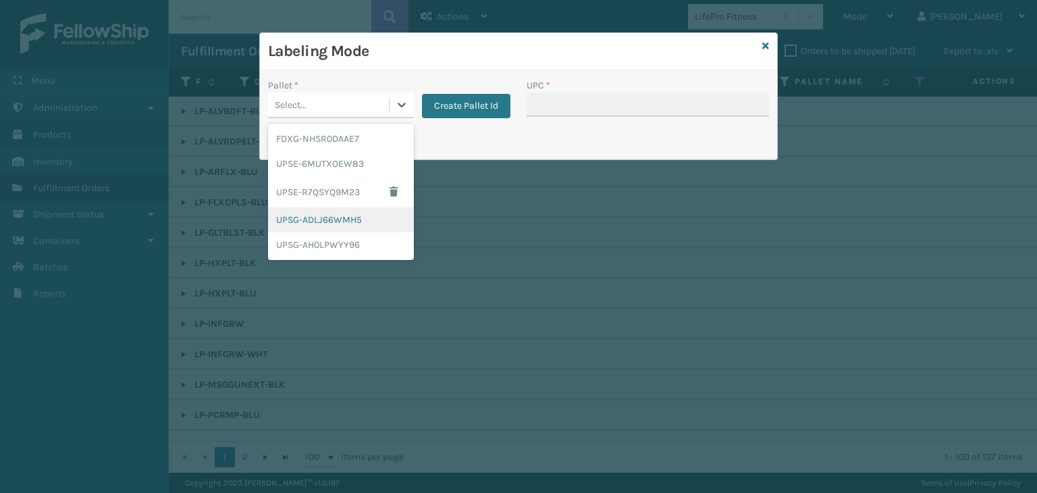
click at [348, 214] on div "UPSG-ADLJ66WMH5" at bounding box center [341, 219] width 146 height 25
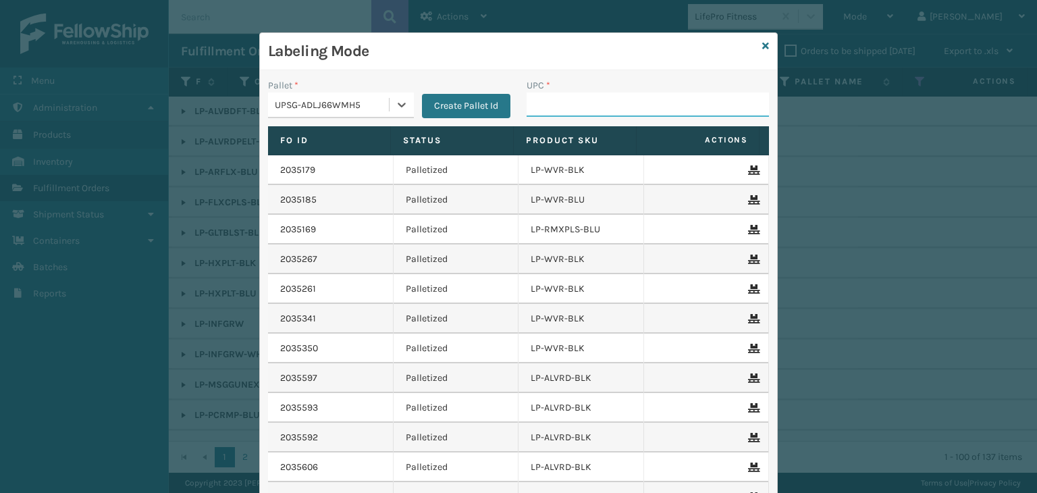
drag, startPoint x: 542, startPoint y: 109, endPoint x: 528, endPoint y: 119, distance: 17.0
click at [542, 109] on input "UPC *" at bounding box center [648, 105] width 242 height 24
paste input "810090930725"
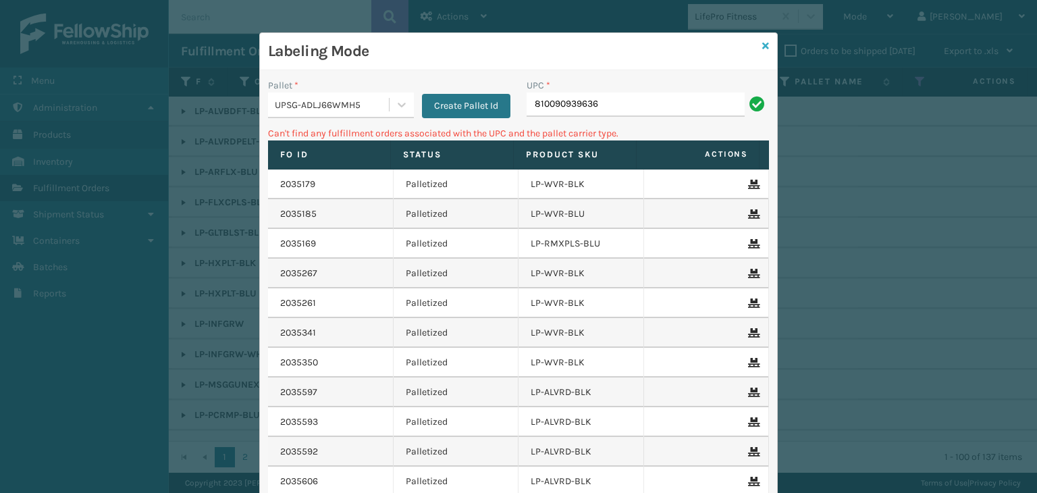
click at [763, 45] on icon at bounding box center [766, 45] width 7 height 9
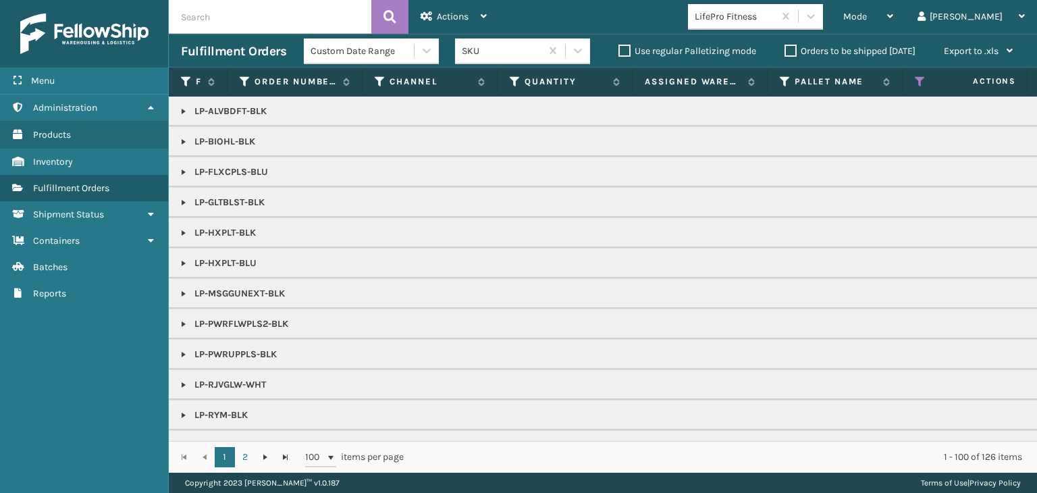
click at [188, 140] on link at bounding box center [183, 141] width 11 height 11
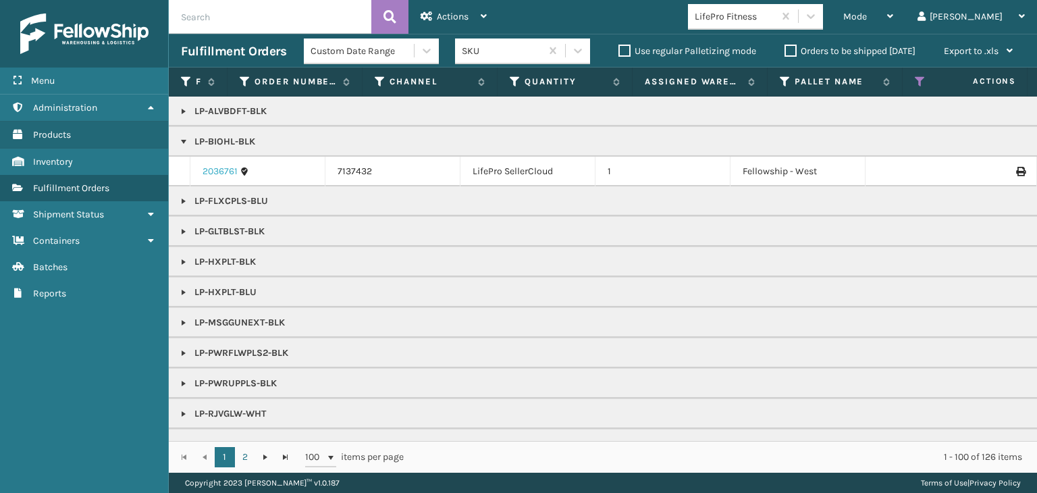
click at [216, 170] on link "2036761" at bounding box center [220, 172] width 35 height 14
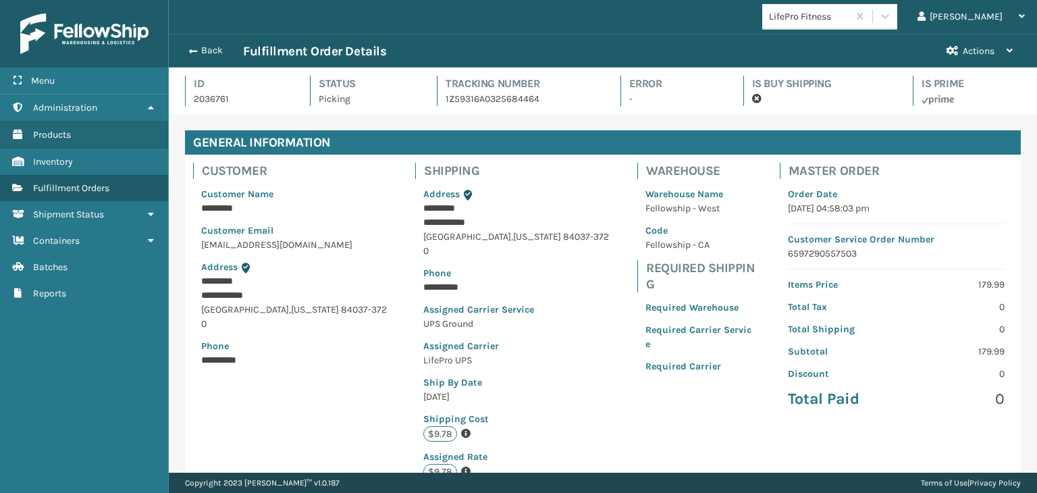
scroll to position [32, 868]
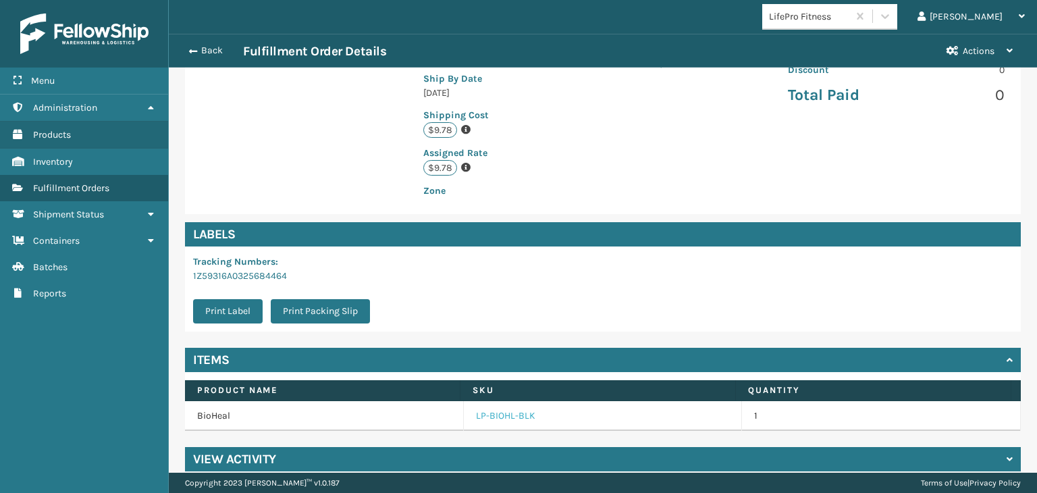
click at [498, 409] on link "LP-BIOHL-BLK" at bounding box center [505, 416] width 59 height 14
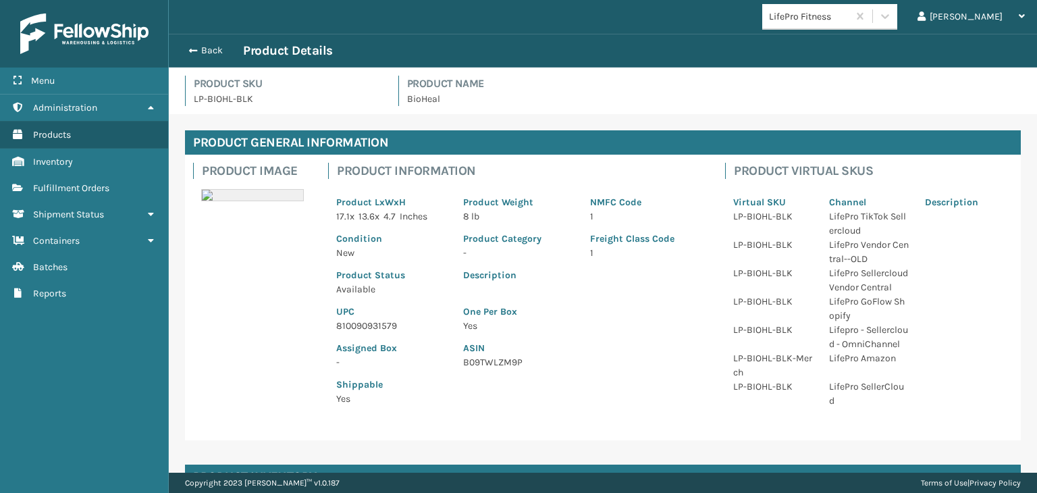
click at [369, 321] on p "810090931579" at bounding box center [391, 326] width 111 height 14
click at [207, 52] on button "Back" at bounding box center [212, 51] width 62 height 12
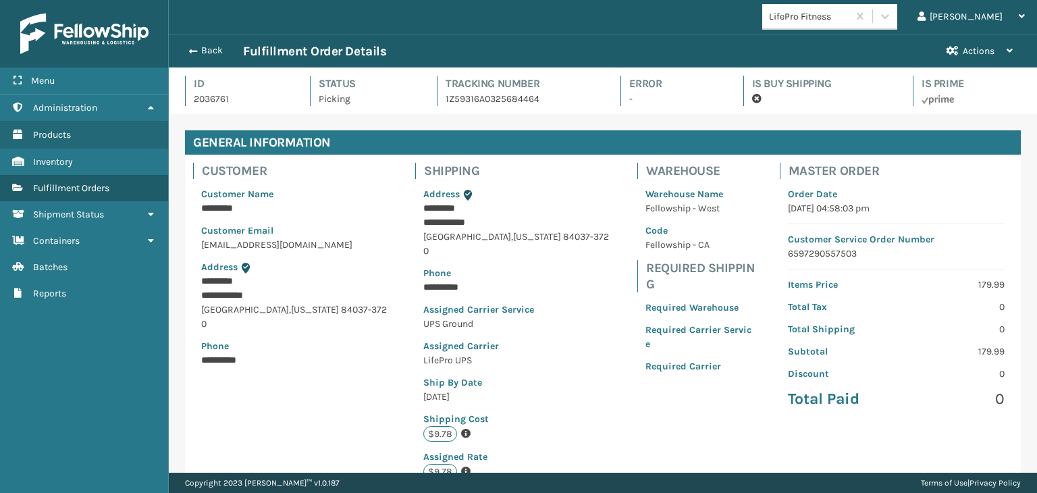
scroll to position [32, 868]
click at [207, 49] on button "Back" at bounding box center [212, 51] width 62 height 12
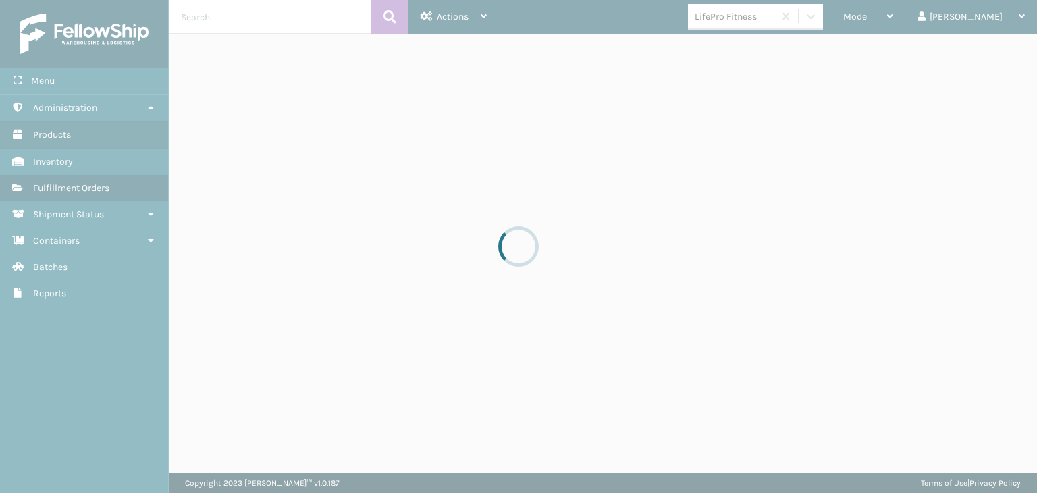
click at [920, 20] on div at bounding box center [518, 246] width 1037 height 493
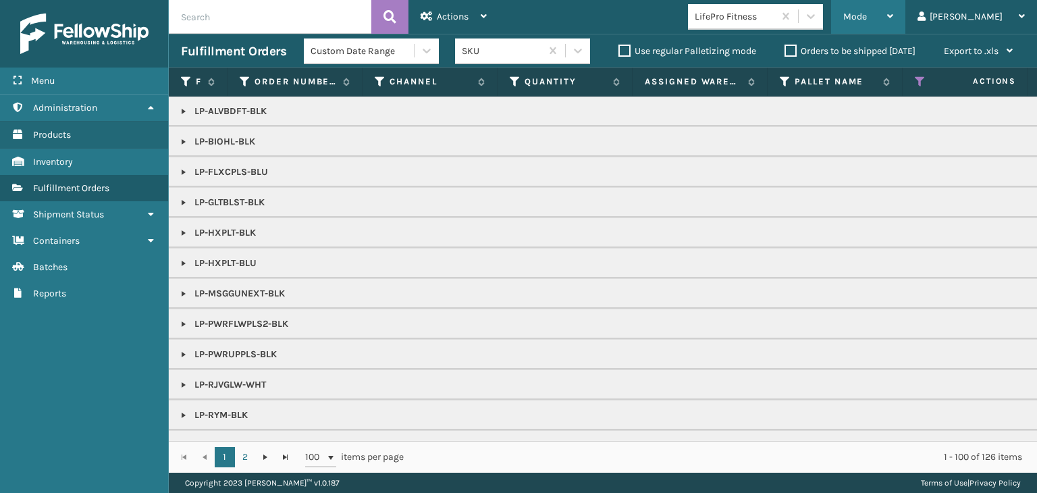
click at [894, 18] on div "Mode" at bounding box center [869, 17] width 50 height 34
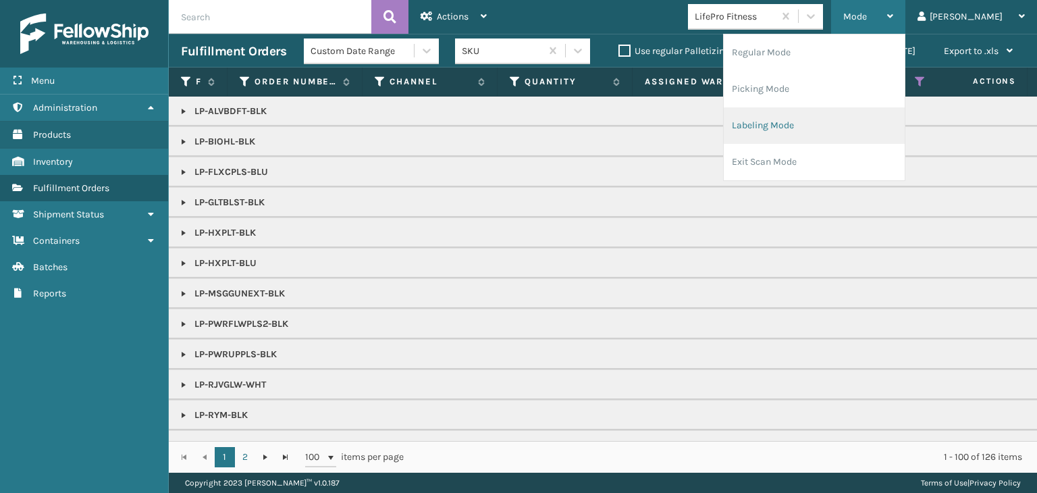
click at [868, 119] on li "Labeling Mode" at bounding box center [814, 125] width 181 height 36
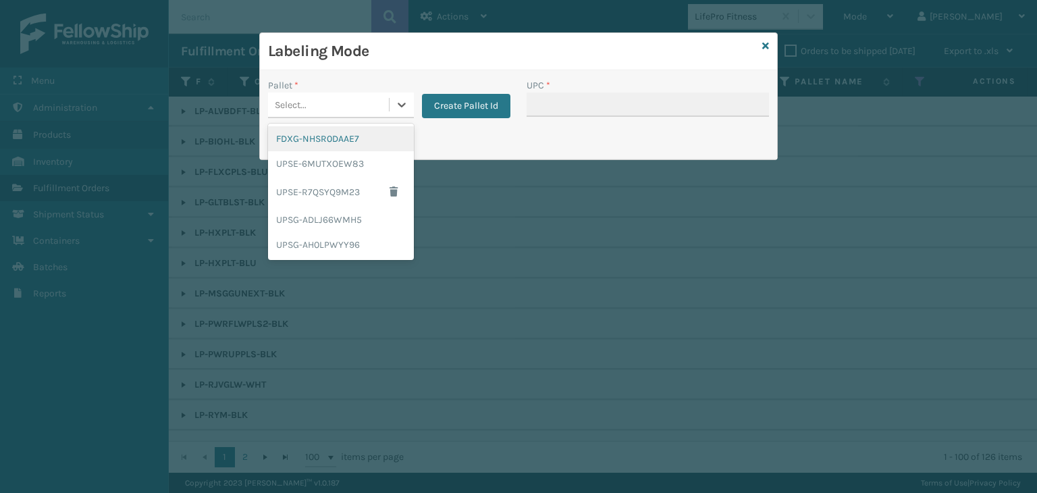
click at [292, 101] on div "Select..." at bounding box center [291, 105] width 32 height 14
click at [318, 222] on div "UPSG-ADLJ66WMH5" at bounding box center [341, 219] width 146 height 25
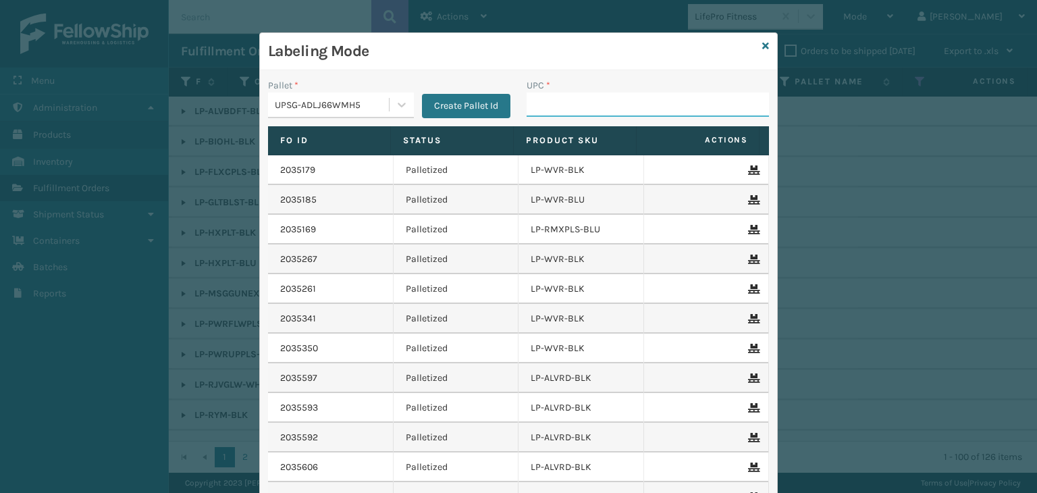
click at [605, 102] on input "UPC *" at bounding box center [648, 105] width 242 height 24
paste input "810090931579"
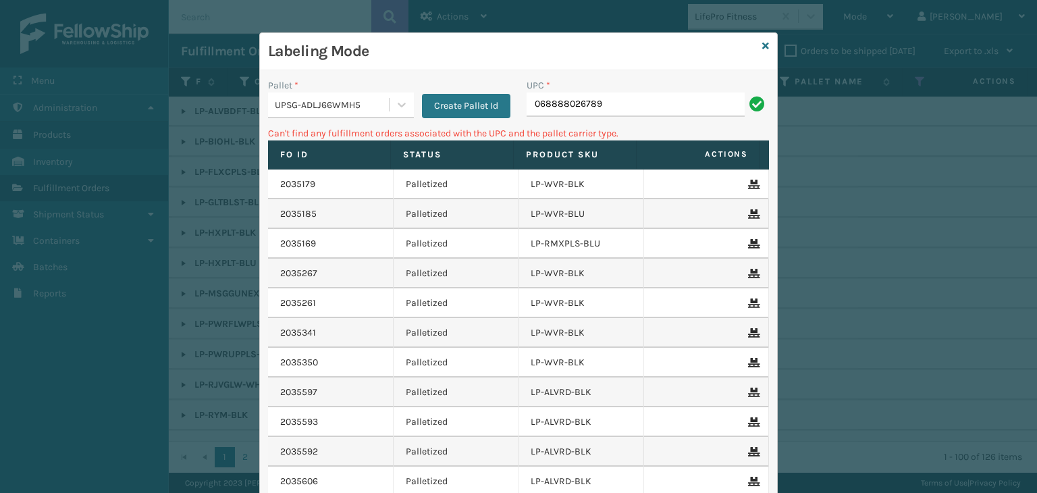
click at [536, 101] on input "068888026789" at bounding box center [636, 105] width 218 height 24
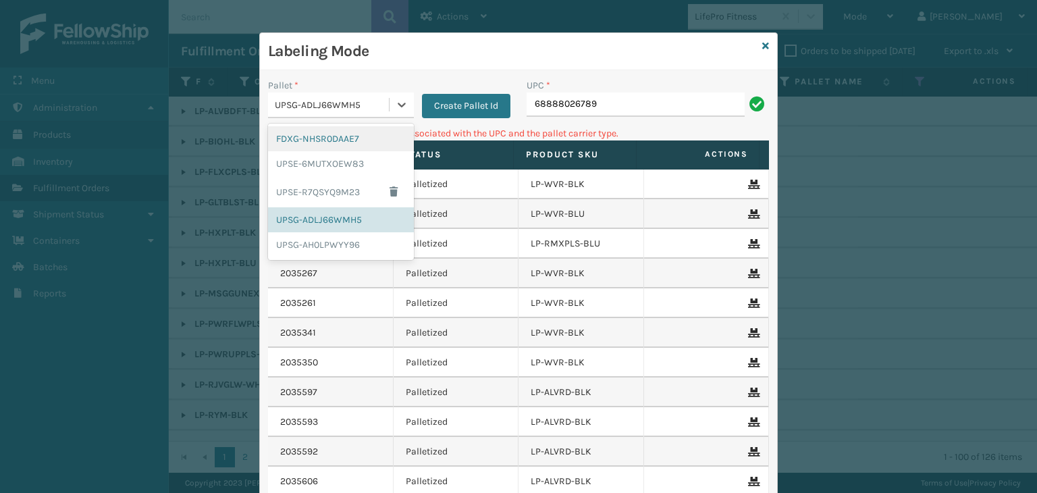
click at [373, 107] on div "UPSG-ADLJ66WMH5" at bounding box center [332, 105] width 115 height 14
click at [763, 47] on icon at bounding box center [766, 45] width 7 height 9
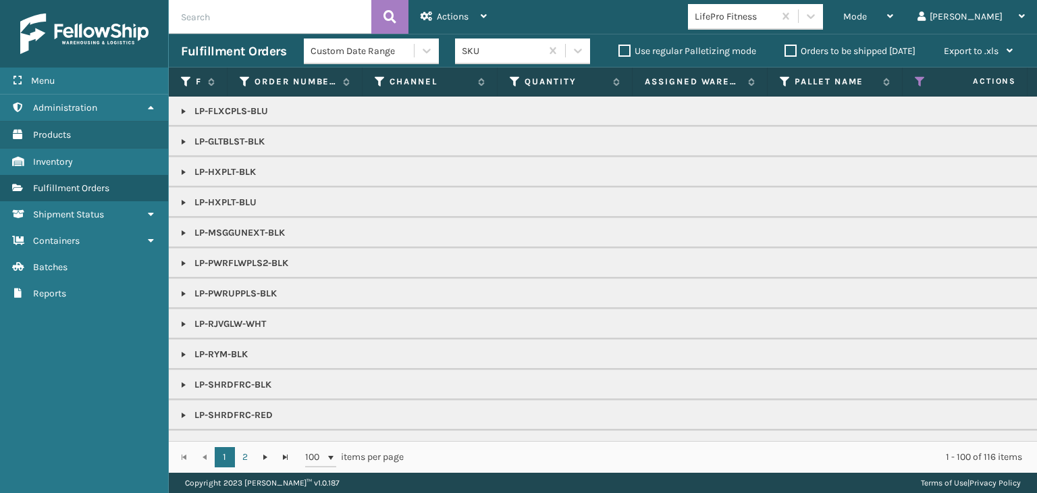
drag, startPoint x: 181, startPoint y: 109, endPoint x: 197, endPoint y: 121, distance: 20.3
click at [181, 109] on link at bounding box center [183, 111] width 11 height 11
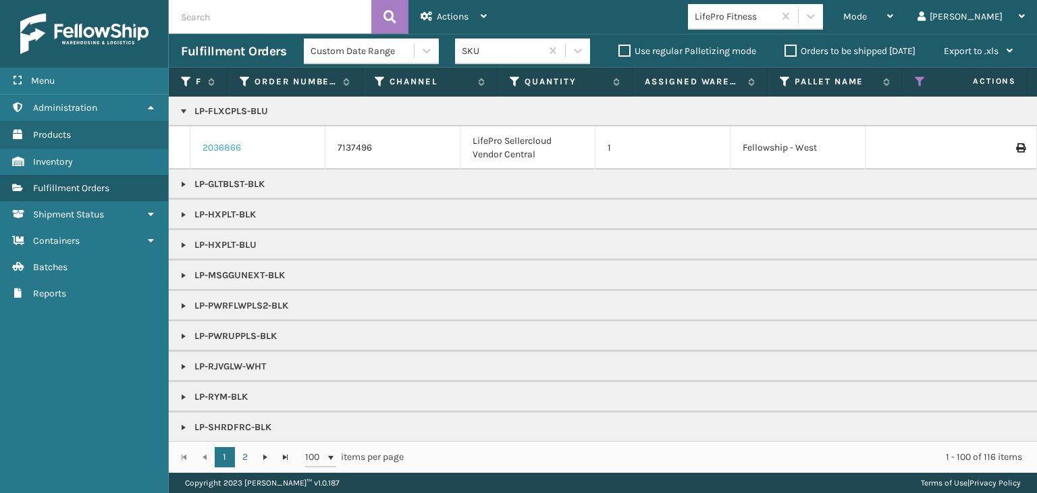
click at [235, 147] on link "2036866" at bounding box center [222, 148] width 38 height 14
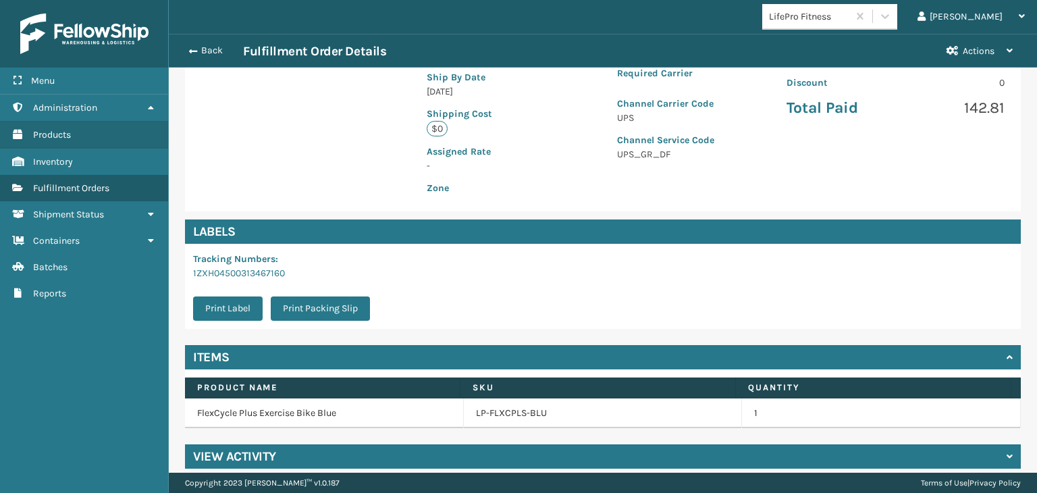
scroll to position [303, 0]
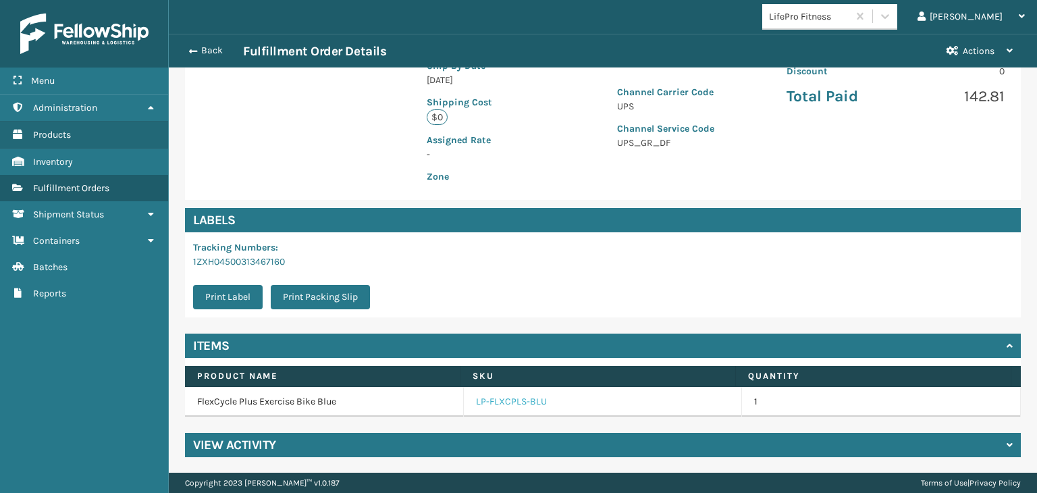
click at [511, 403] on link "LP-FLXCPLS-BLU" at bounding box center [511, 402] width 71 height 14
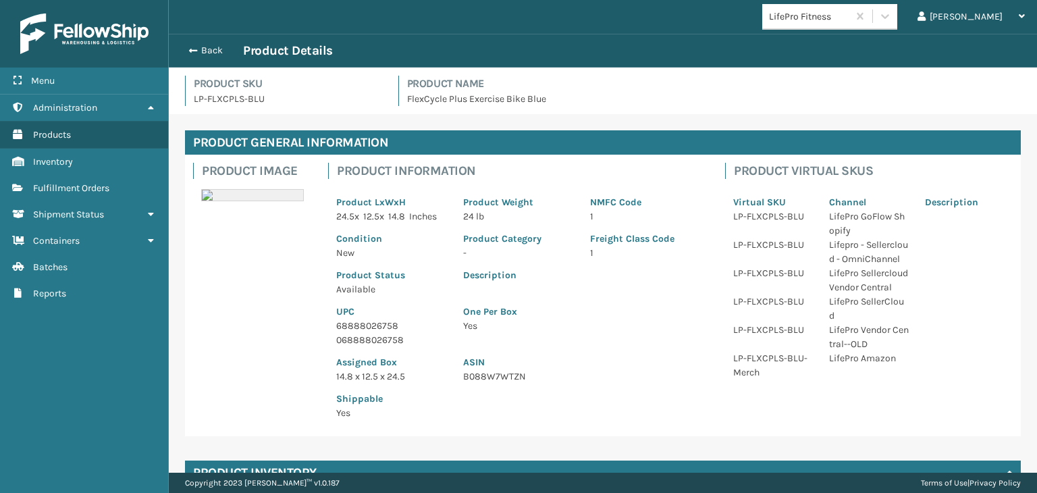
click at [362, 322] on p "68888026758" at bounding box center [391, 326] width 111 height 14
click at [205, 44] on div "Back Product Details" at bounding box center [603, 51] width 844 height 16
click at [207, 45] on button "Back" at bounding box center [212, 51] width 62 height 12
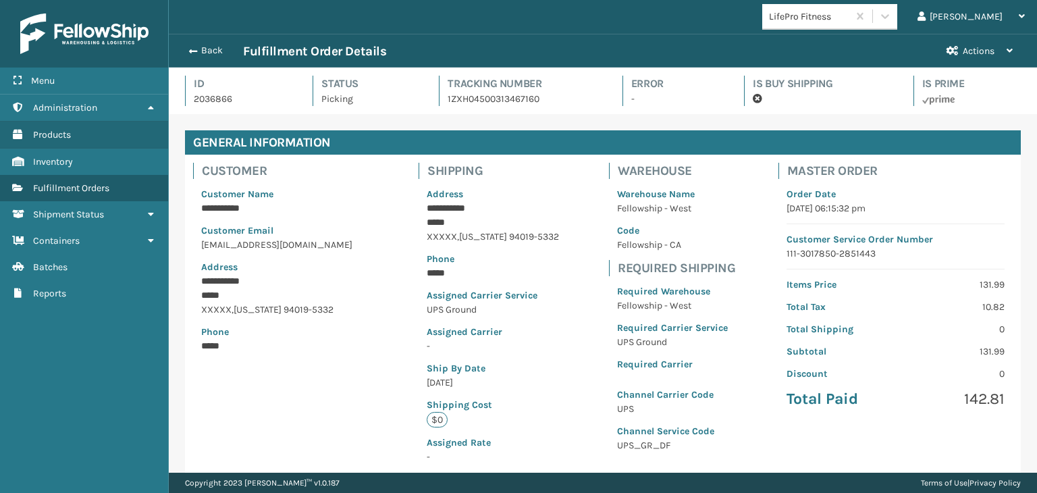
scroll to position [32, 868]
click at [207, 45] on button "Back" at bounding box center [212, 51] width 62 height 12
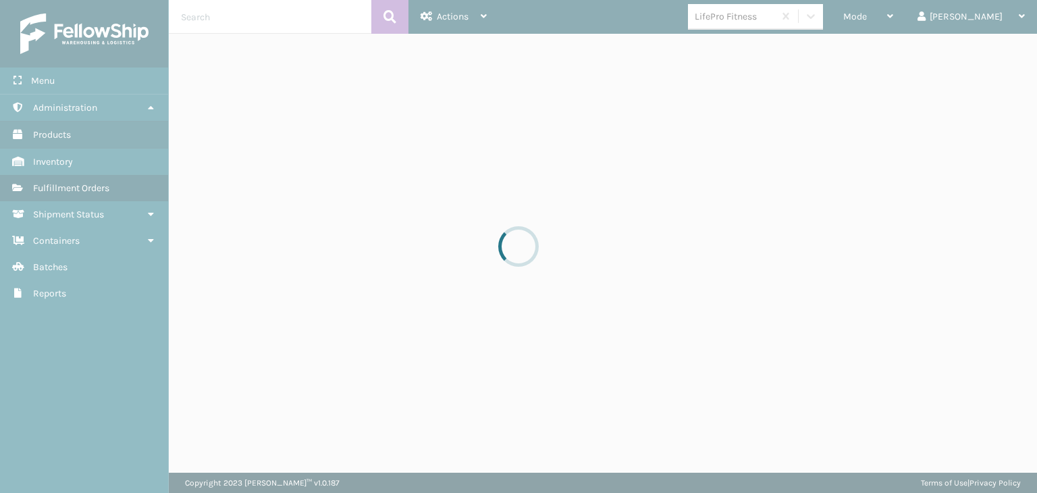
click at [910, 17] on div at bounding box center [518, 246] width 1037 height 493
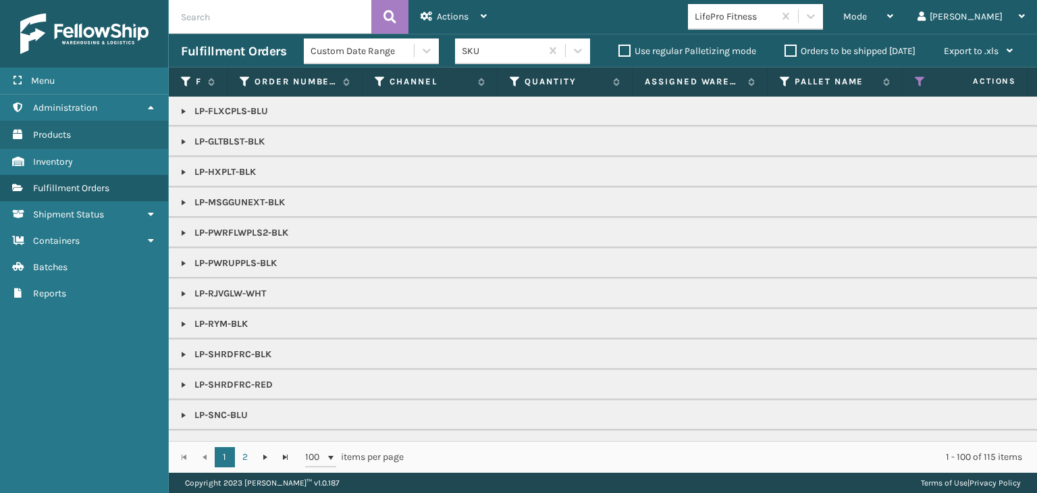
click at [867, 17] on span "Mode" at bounding box center [856, 16] width 24 height 11
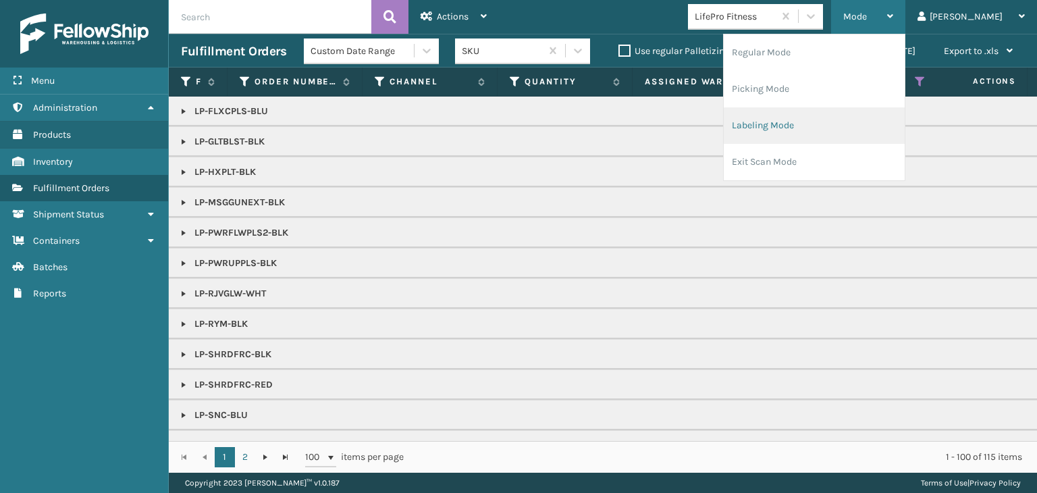
click at [867, 126] on li "Labeling Mode" at bounding box center [814, 125] width 181 height 36
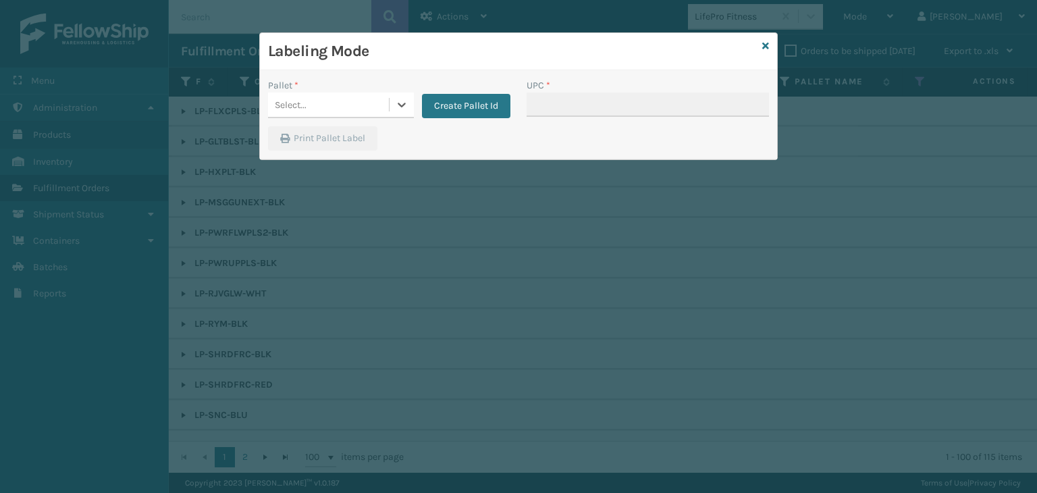
click at [313, 102] on div "Select..." at bounding box center [328, 105] width 121 height 22
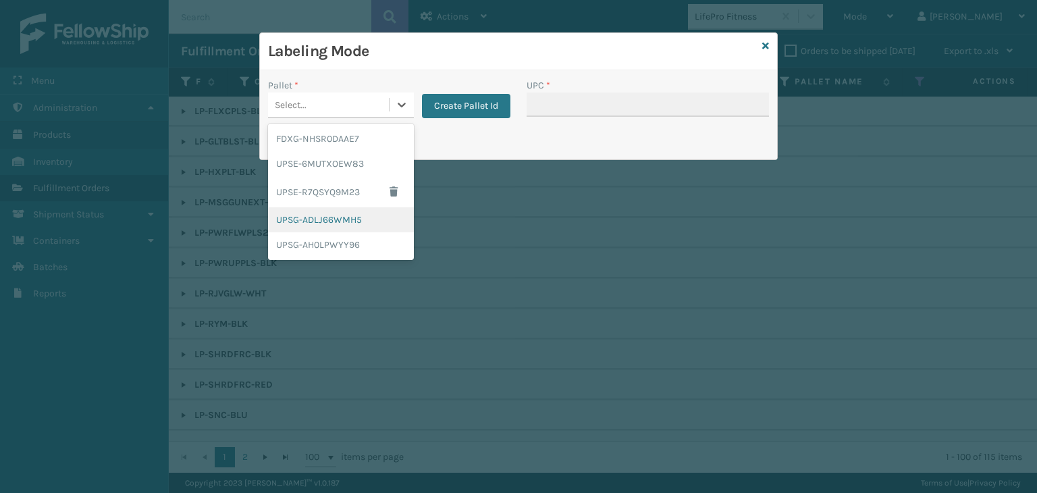
drag, startPoint x: 351, startPoint y: 217, endPoint x: 556, endPoint y: 117, distance: 228.7
click at [352, 217] on div "UPSG-ADLJ66WMH5" at bounding box center [341, 219] width 146 height 25
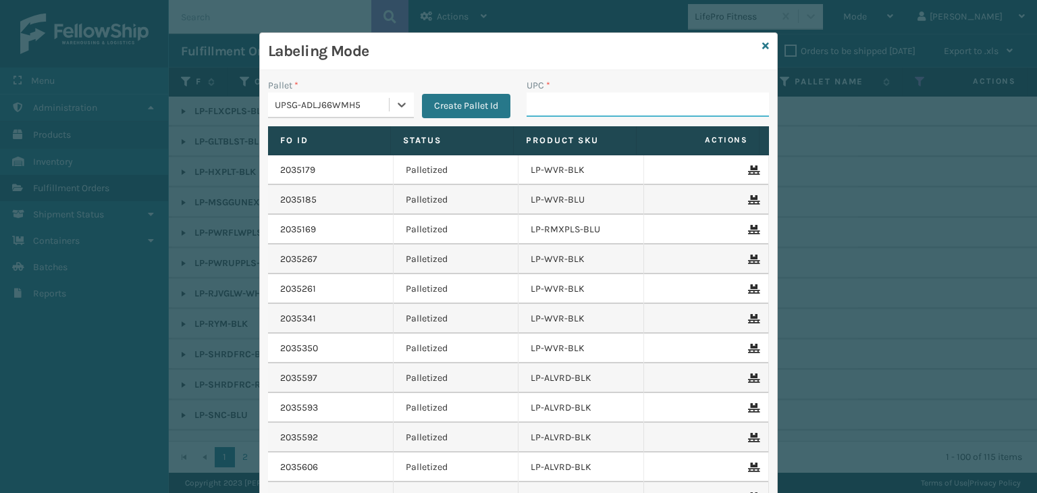
click at [564, 106] on input "UPC *" at bounding box center [648, 105] width 242 height 24
paste input "68888026758"
click at [763, 45] on icon at bounding box center [766, 45] width 7 height 9
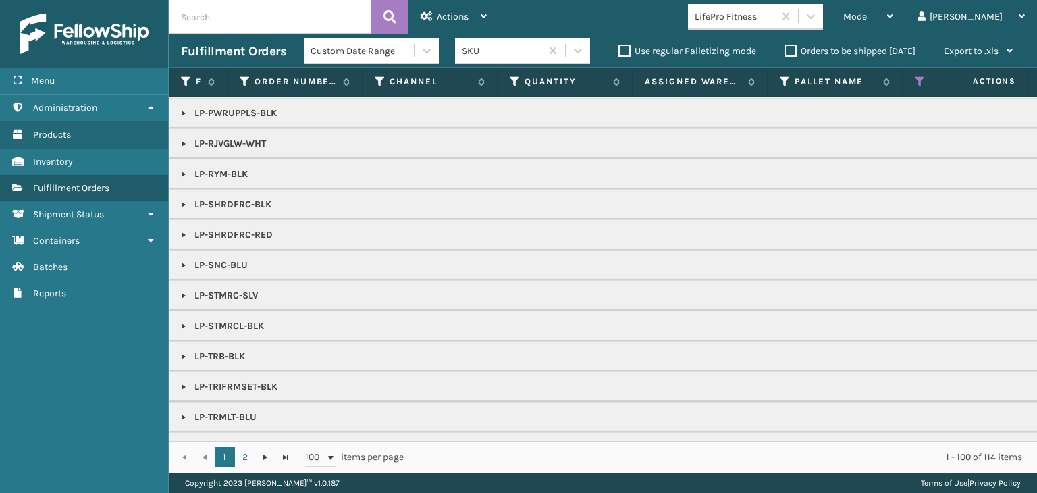
scroll to position [149, 0]
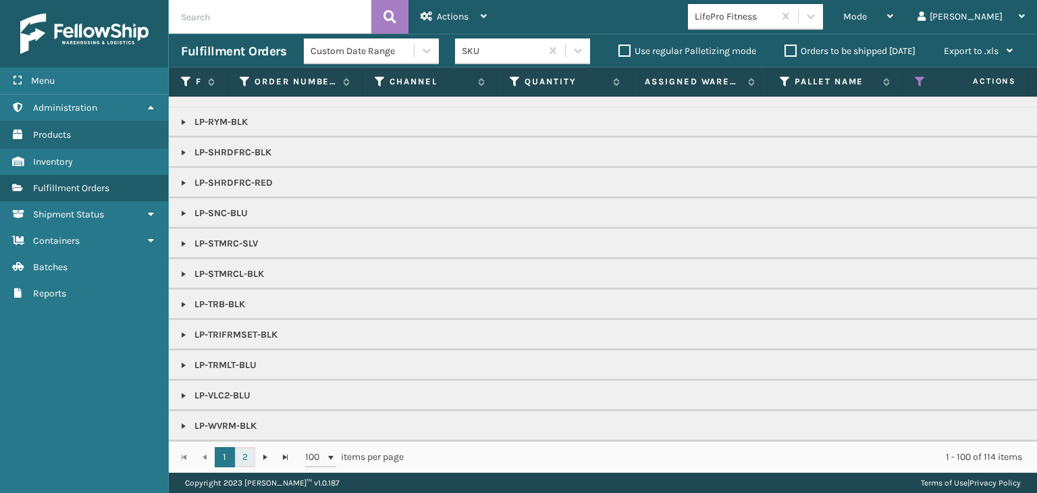
click at [251, 457] on link "2" at bounding box center [245, 457] width 20 height 20
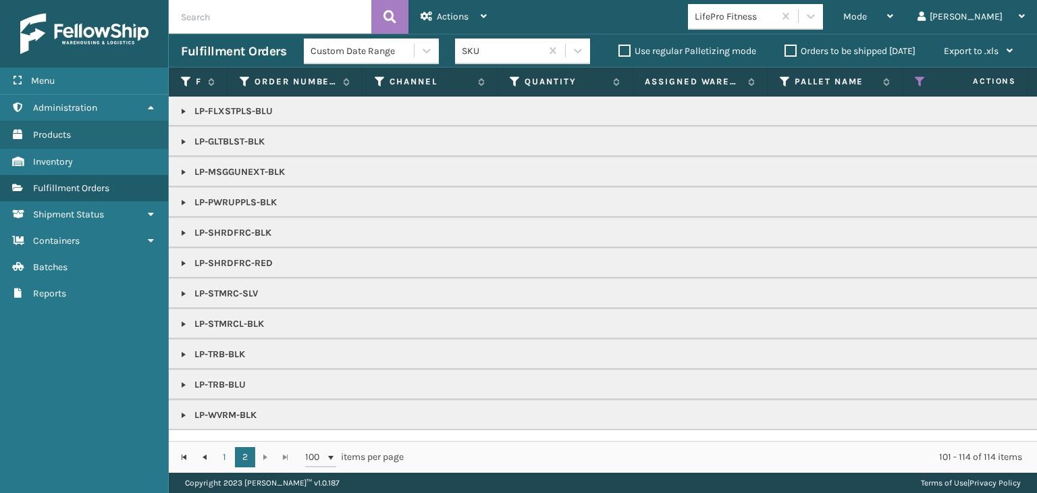
click at [186, 109] on link at bounding box center [183, 111] width 11 height 11
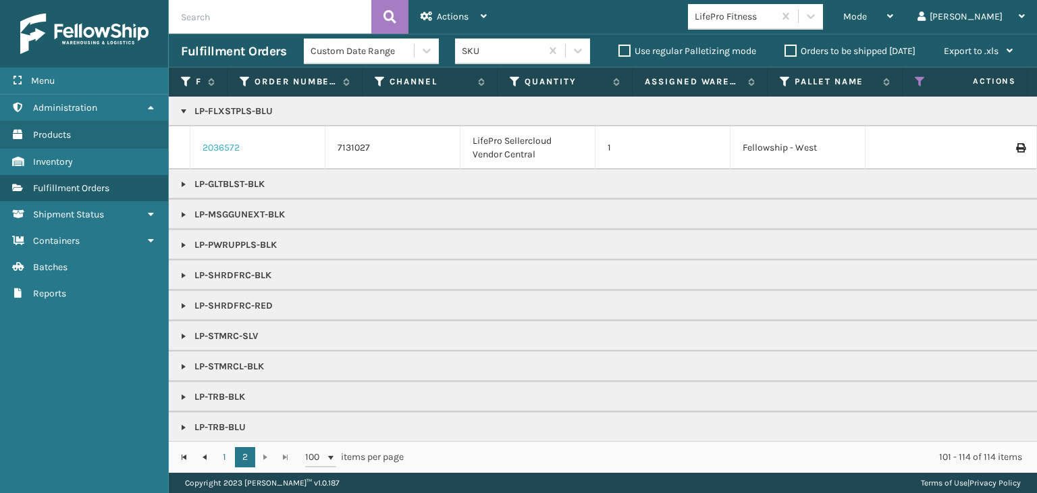
click at [233, 144] on link "2036572" at bounding box center [221, 148] width 37 height 14
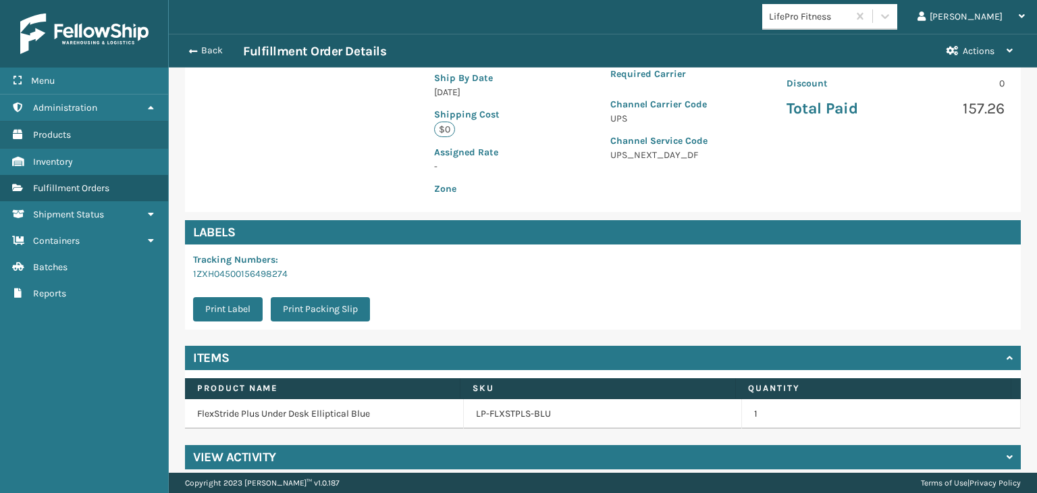
scroll to position [303, 0]
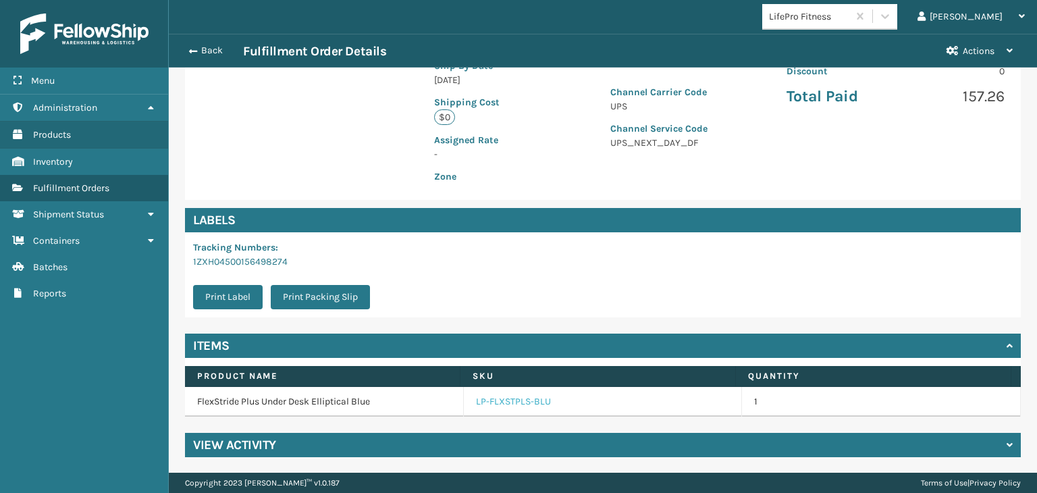
click at [511, 401] on link "LP-FLXSTPLS-BLU" at bounding box center [513, 402] width 75 height 14
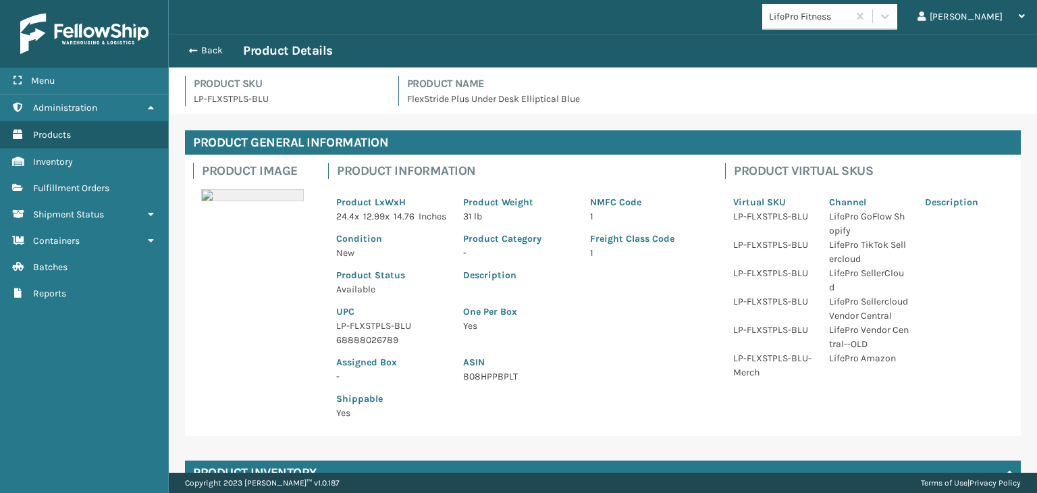
click at [378, 333] on p "LP-FLXSTPLS-BLU" at bounding box center [391, 326] width 111 height 14
click at [373, 333] on p "LP-FLXSTPLS-BLU" at bounding box center [391, 326] width 111 height 14
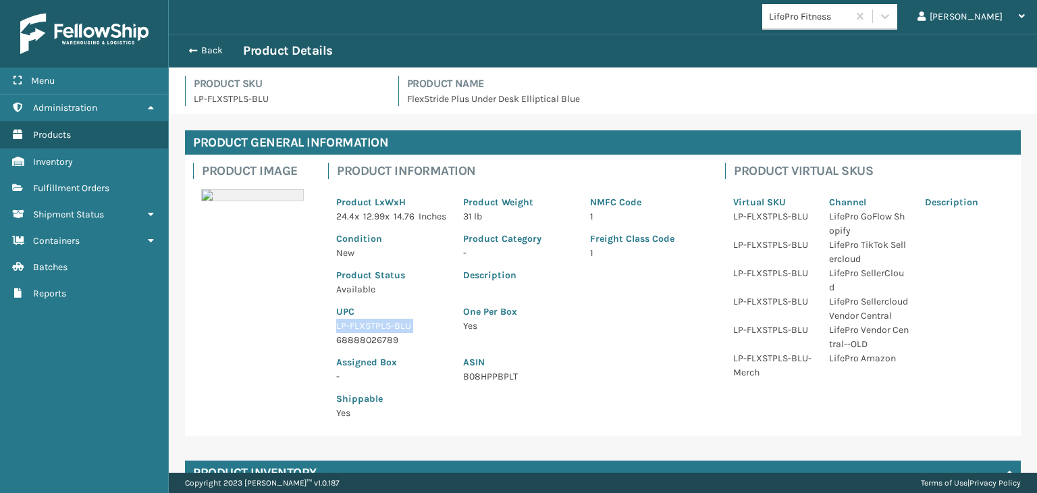
click at [373, 333] on p "LP-FLXSTPLS-BLU" at bounding box center [391, 326] width 111 height 14
click at [207, 51] on button "Back" at bounding box center [212, 51] width 62 height 12
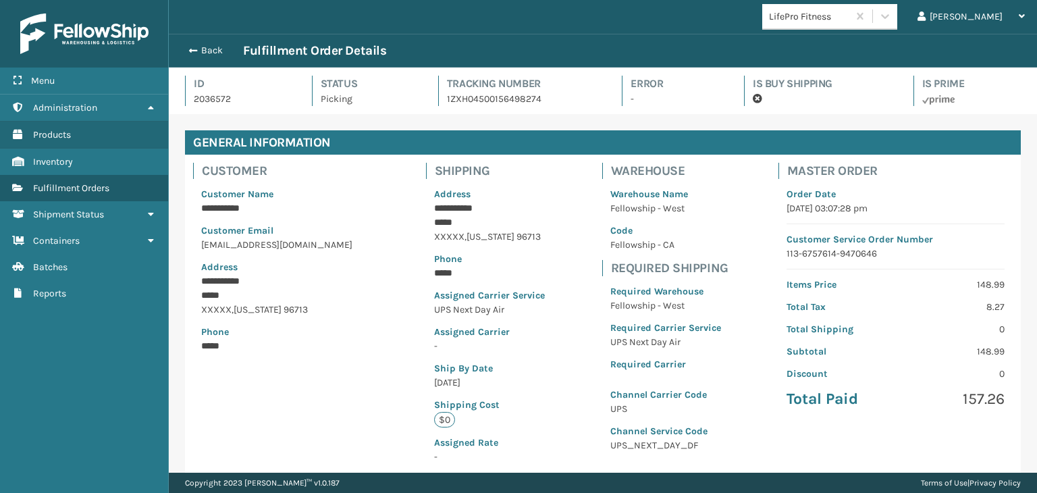
scroll to position [32, 868]
click at [206, 51] on button "Back" at bounding box center [212, 51] width 62 height 12
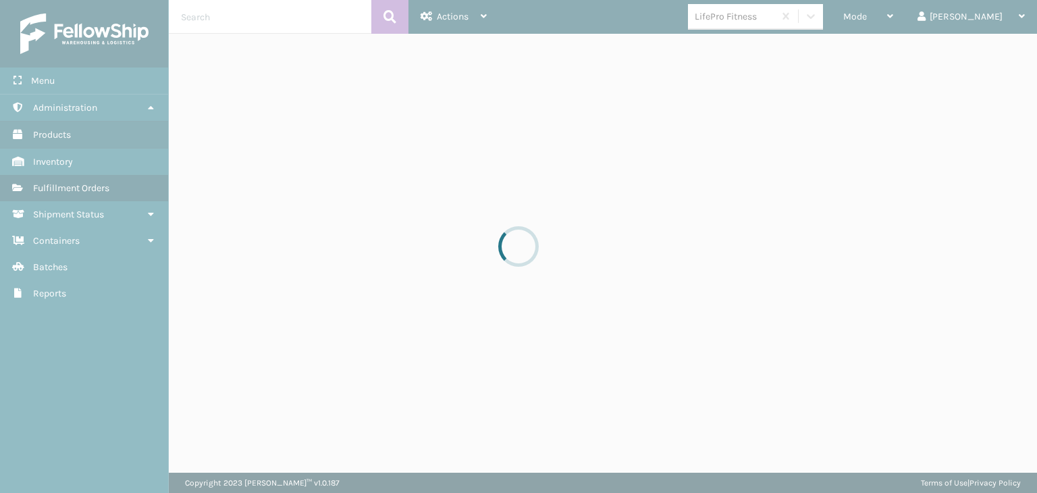
click at [919, 11] on div at bounding box center [518, 246] width 1037 height 493
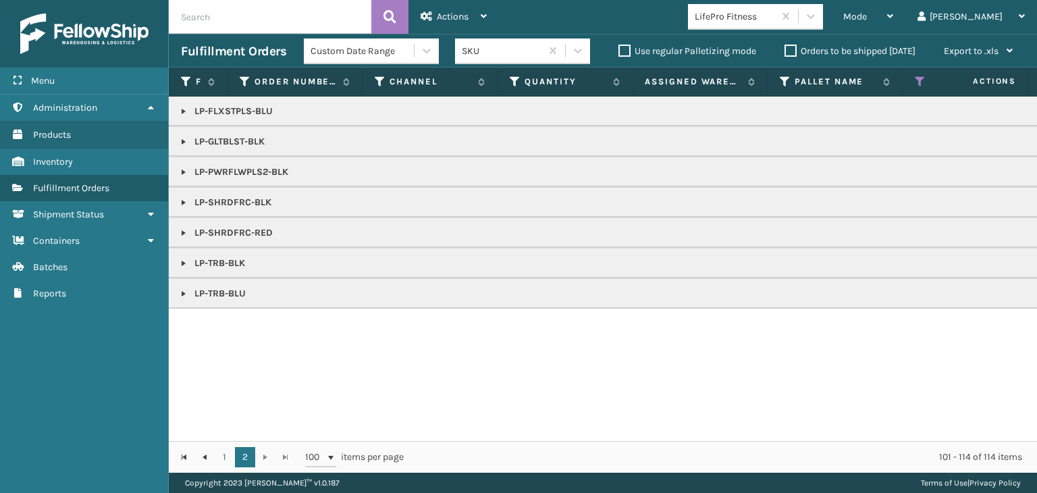
click at [894, 11] on div "Mode" at bounding box center [869, 17] width 50 height 34
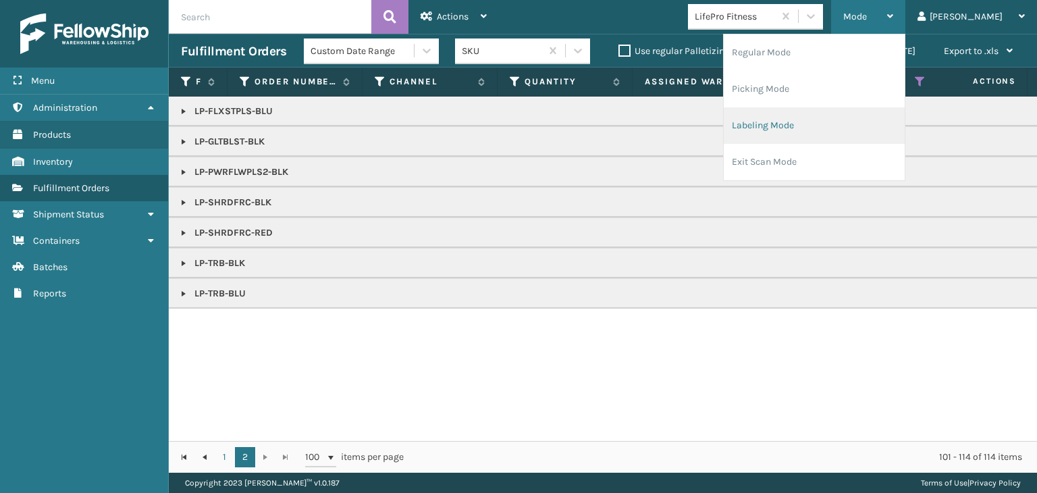
click at [844, 132] on li "Labeling Mode" at bounding box center [814, 125] width 181 height 36
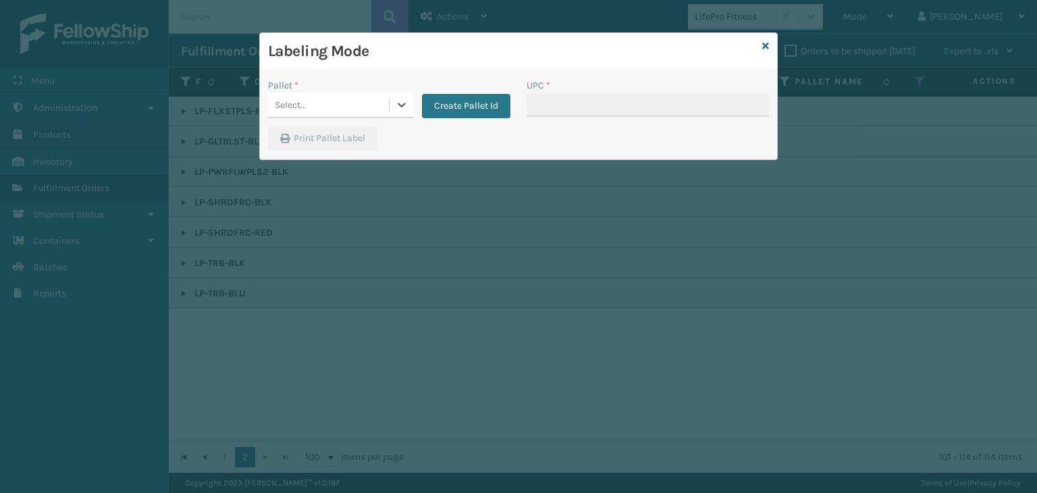
click at [365, 110] on div "Select..." at bounding box center [328, 105] width 121 height 22
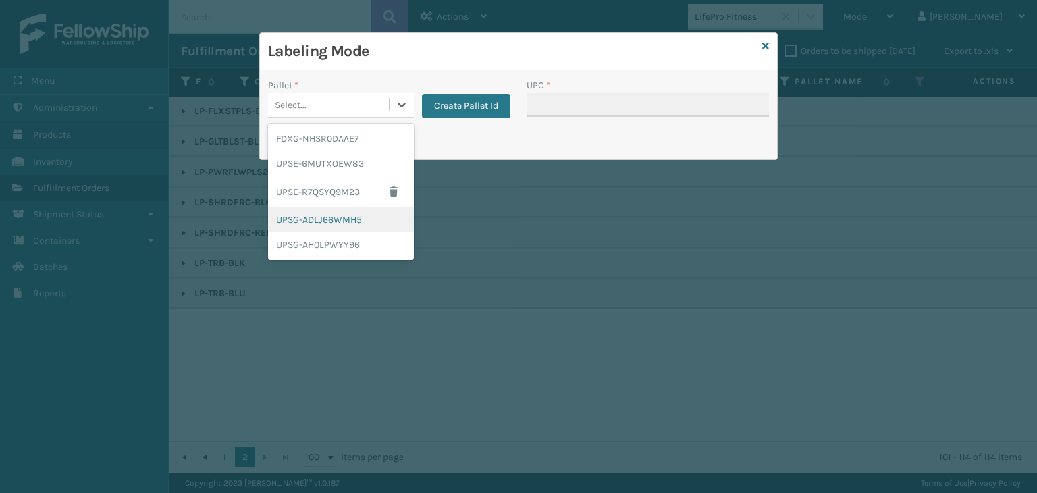
click at [351, 215] on div "UPSG-ADLJ66WMH5" at bounding box center [341, 219] width 146 height 25
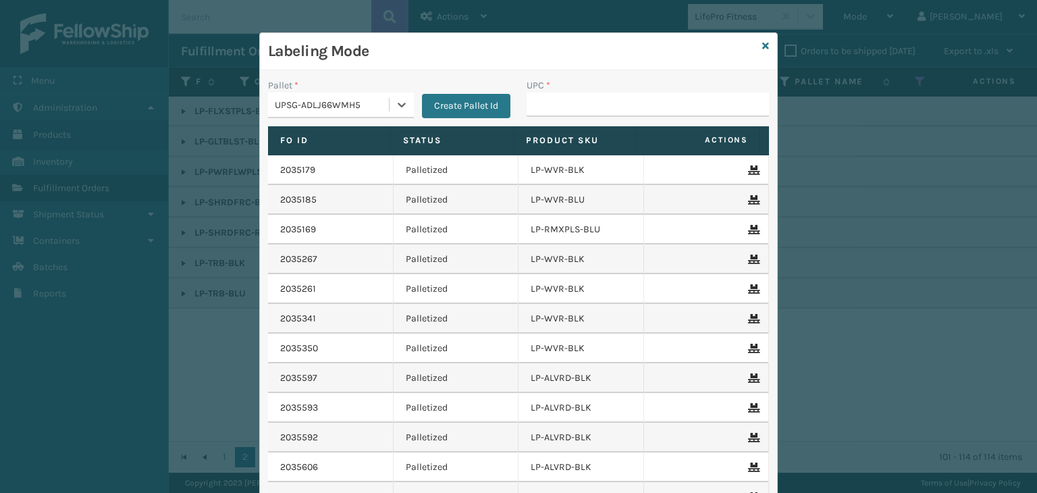
click at [594, 84] on div "UPC *" at bounding box center [648, 85] width 242 height 14
click at [596, 95] on input "UPC *" at bounding box center [648, 105] width 242 height 24
paste input "LP-FLXSTPLS-BLU"
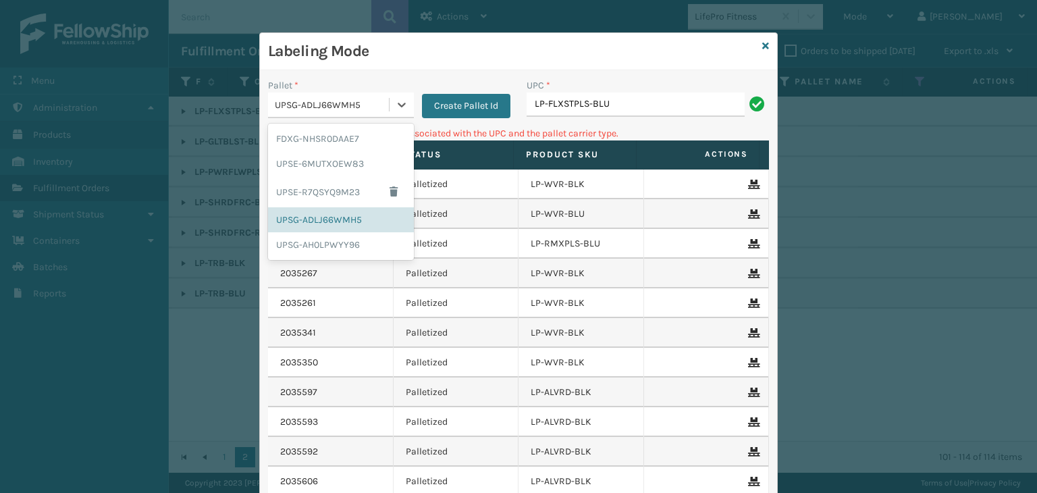
click at [312, 99] on div "UPSG-ADLJ66WMH5" at bounding box center [332, 105] width 115 height 14
click at [328, 182] on div "UPSE-R7QSYQ9M23" at bounding box center [341, 191] width 146 height 31
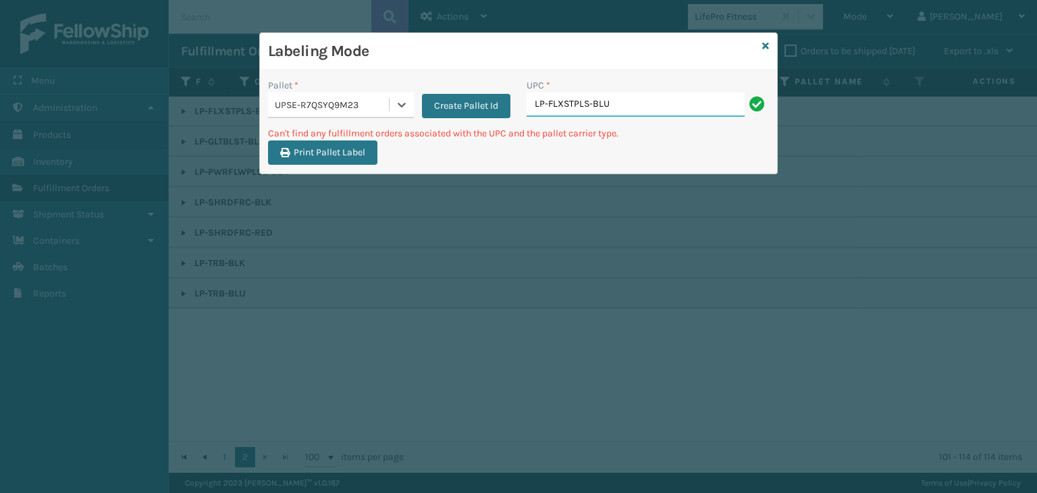
click at [624, 97] on input "LP-FLXSTPLS-BLU" at bounding box center [636, 105] width 218 height 24
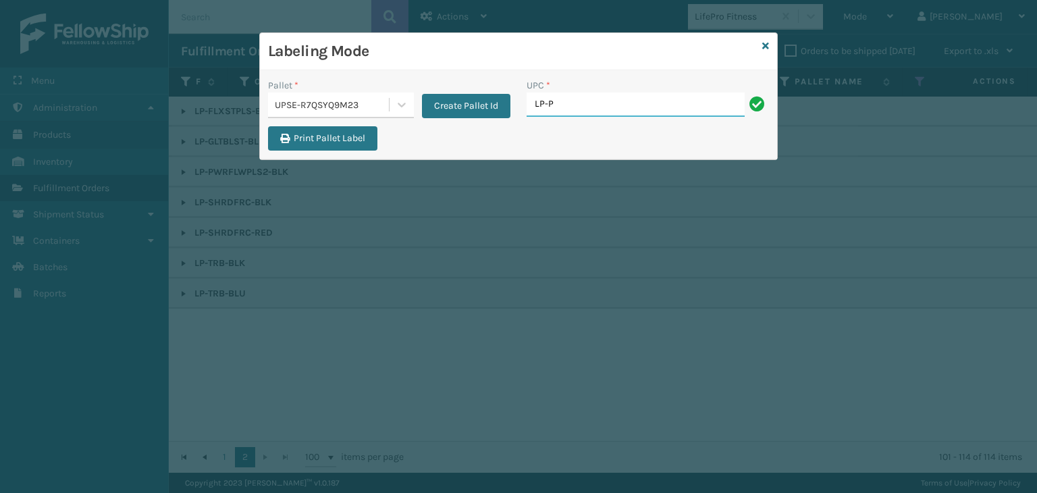
type input "LP-PWRUPPLS-BLK"
click at [339, 104] on div "UPSE-R7QSYQ9M23" at bounding box center [332, 105] width 115 height 14
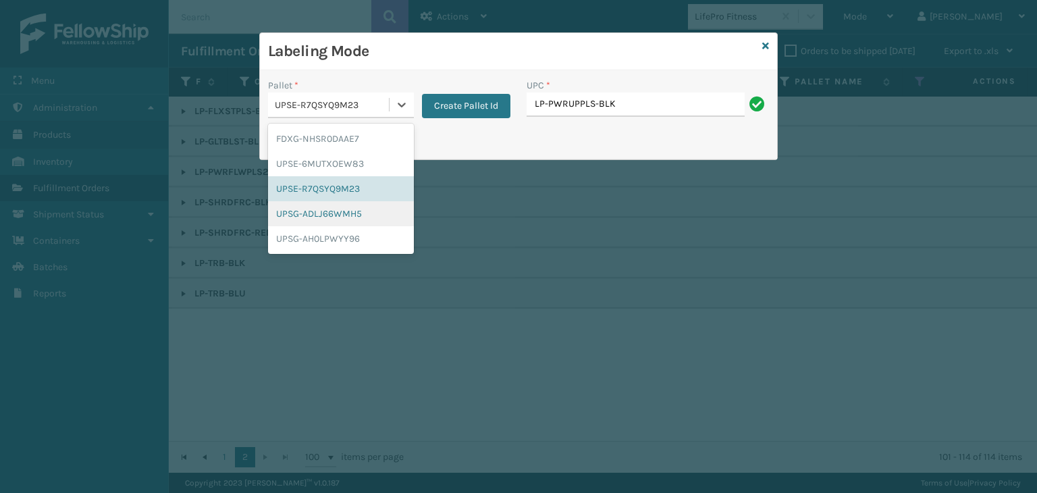
click at [327, 213] on div "UPSG-ADLJ66WMH5" at bounding box center [341, 213] width 146 height 25
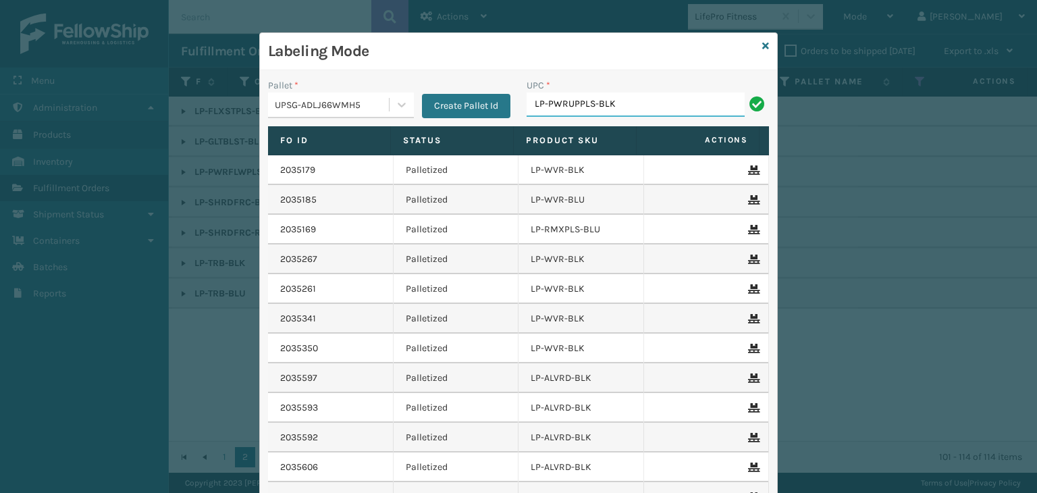
drag, startPoint x: 621, startPoint y: 101, endPoint x: 100, endPoint y: 117, distance: 521.6
click at [100, 117] on div "Labeling Mode Pallet * UPSG-ADLJ66WMH5 Create Pallet Id UPC * LP-PWRUPPLS-BLK F…" at bounding box center [518, 246] width 1037 height 493
type input "LP-PWRUPPLS-BLK"
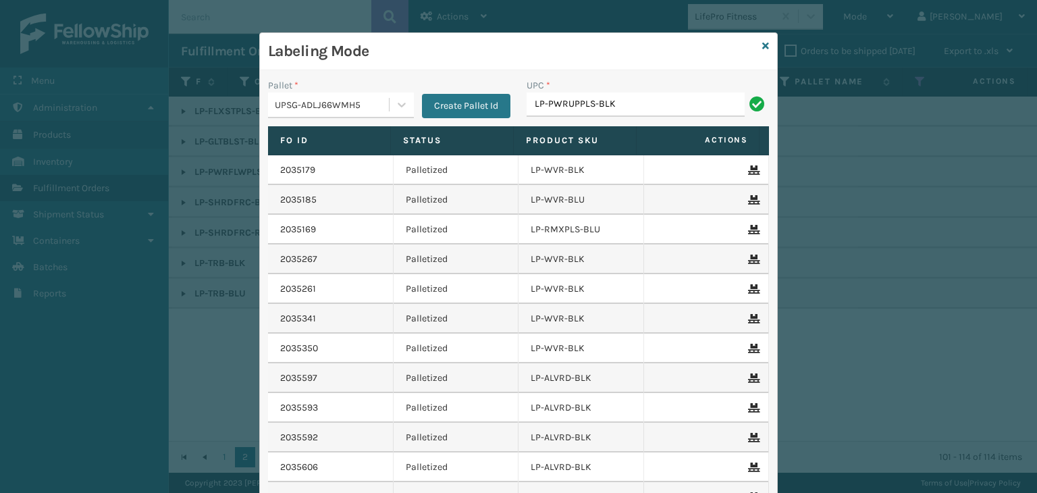
type input "LP-PWRUPPLS-BLK"
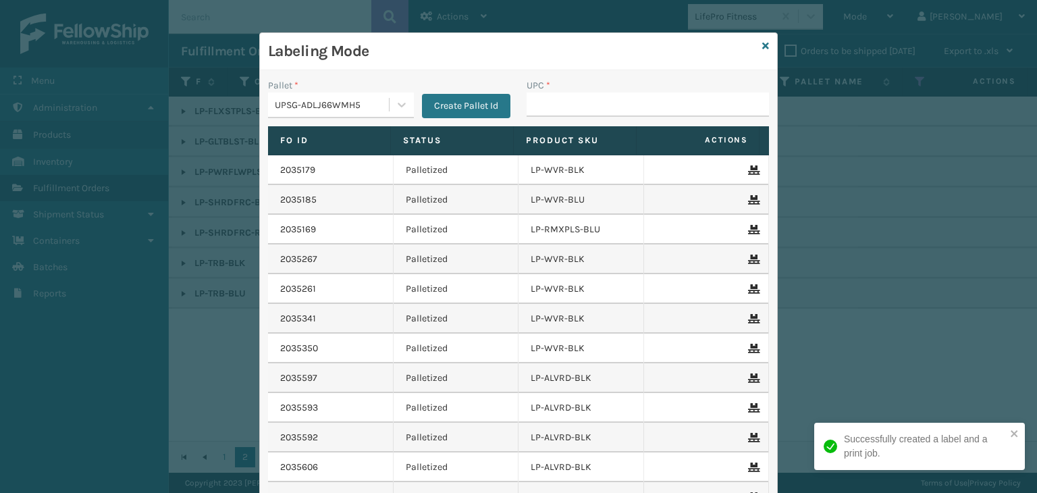
type input "LP-PWRUPPLS-BLK"
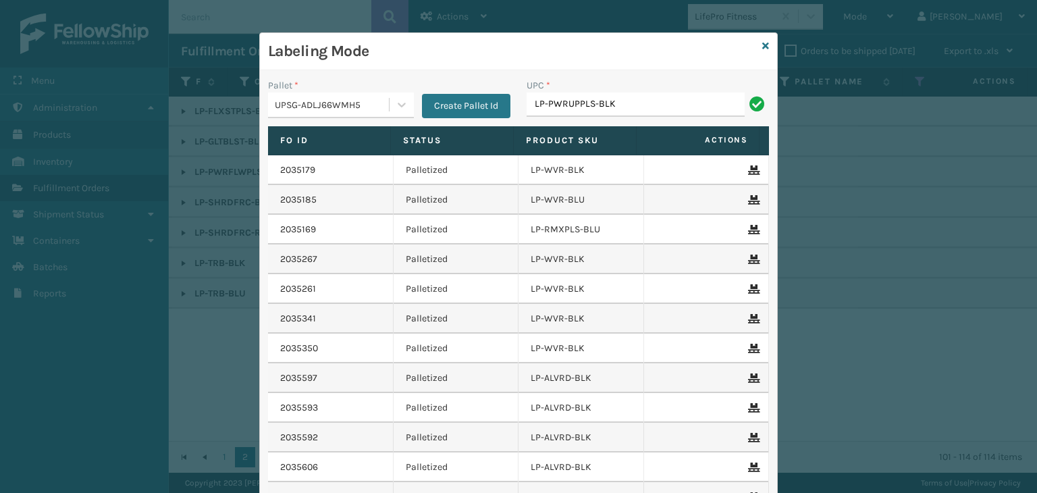
type input "LP-PWRUPPLS-BLK"
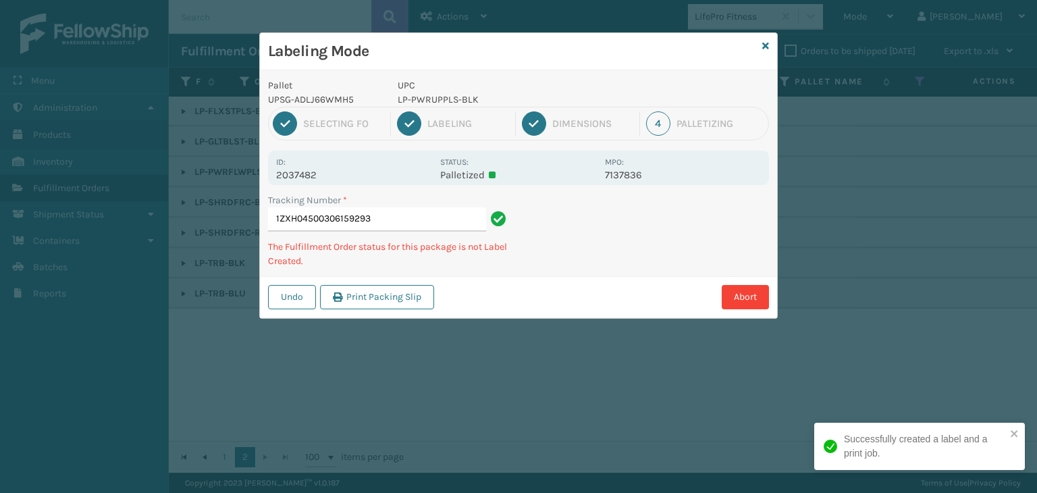
type input "1ZXH04500306159293LP-PWRUPPLS-BLK"
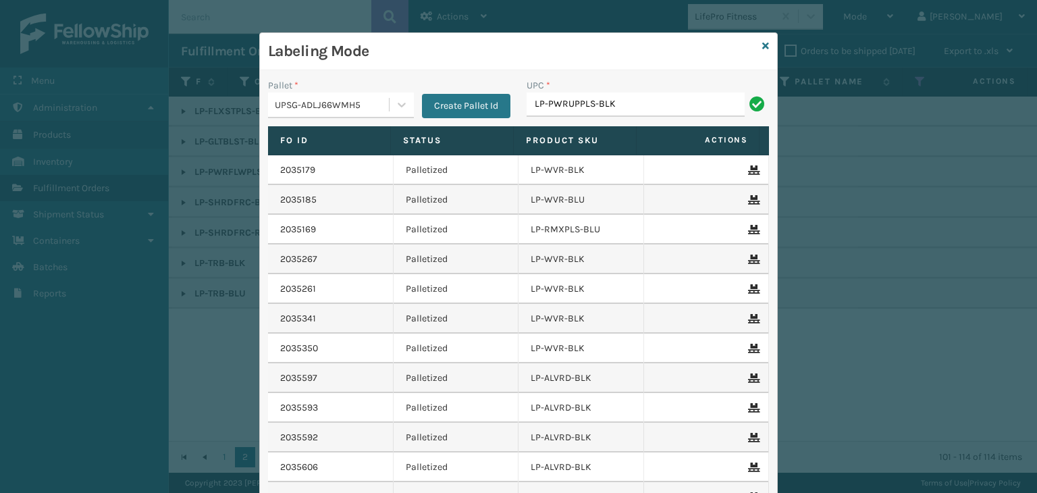
type input "LP-PWRUPPLS-BLK"
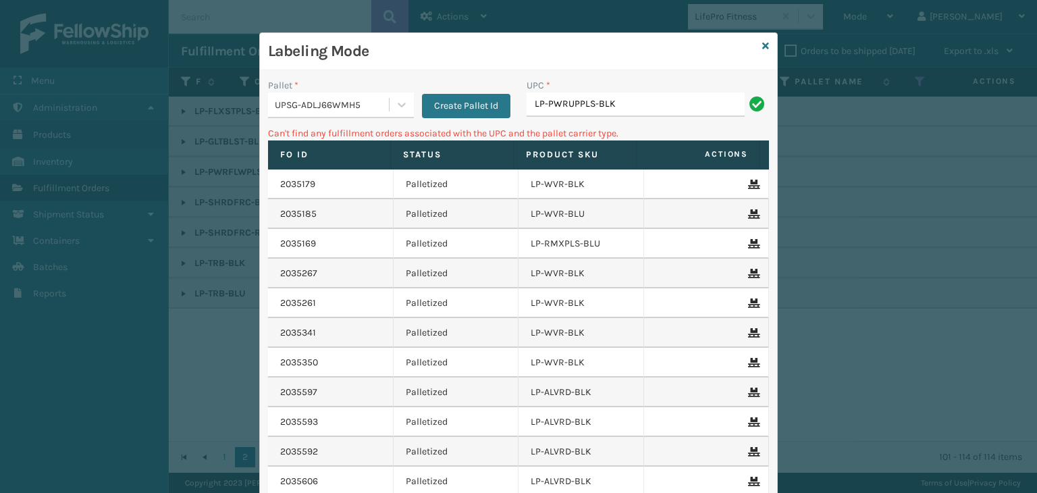
click at [368, 109] on div "UPSG-ADLJ66WMH5" at bounding box center [332, 105] width 115 height 14
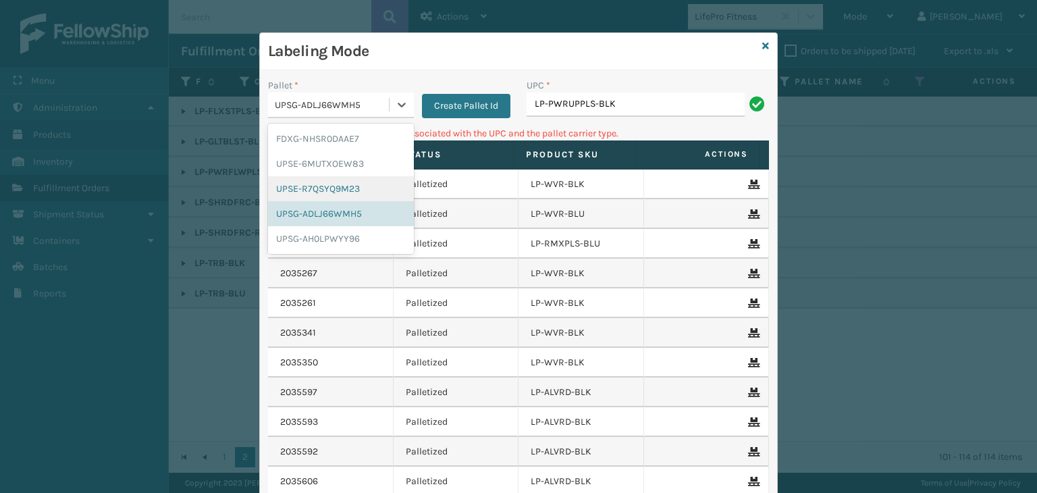
click at [342, 184] on div "UPSE-R7QSYQ9M23" at bounding box center [341, 188] width 146 height 25
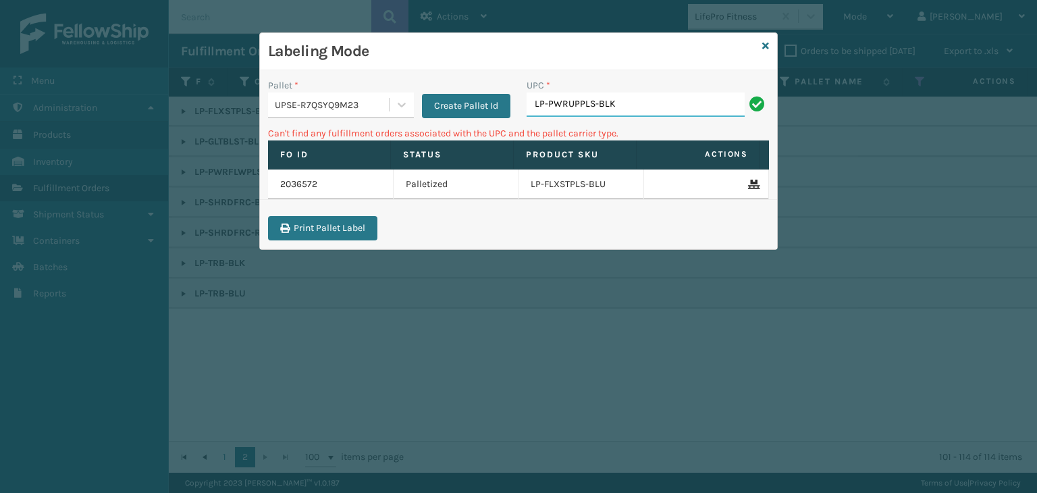
click at [667, 93] on input "LP-PWRUPPLS-BLK" at bounding box center [636, 105] width 218 height 24
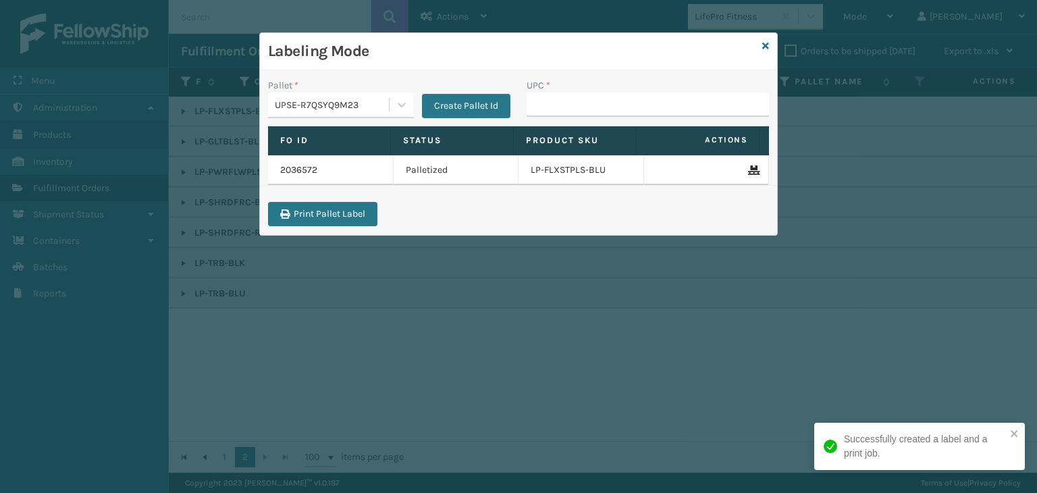
click at [336, 95] on div "UPSE-R7QSYQ9M23" at bounding box center [328, 105] width 121 height 22
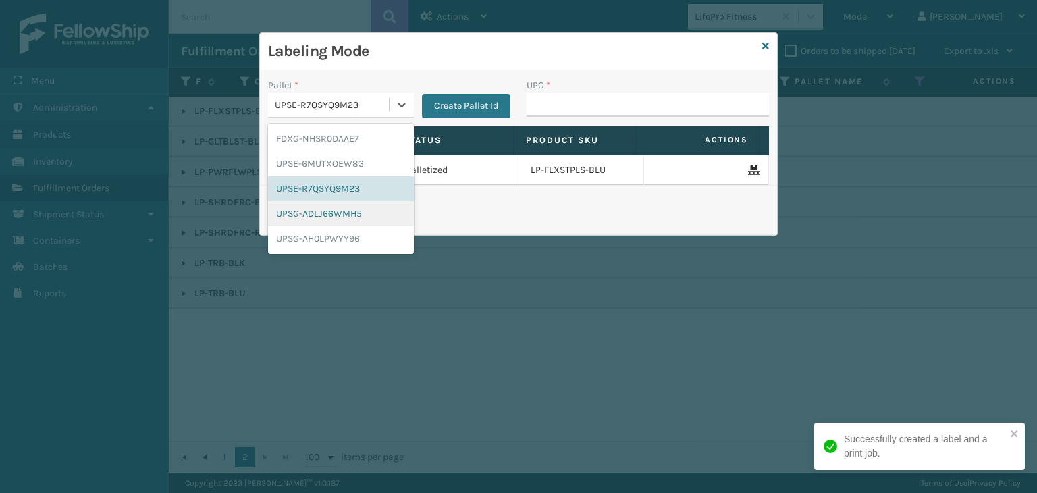
drag, startPoint x: 330, startPoint y: 221, endPoint x: 589, endPoint y: 125, distance: 276.5
click at [331, 220] on div "UPSG-ADLJ66WMH5" at bounding box center [341, 213] width 146 height 25
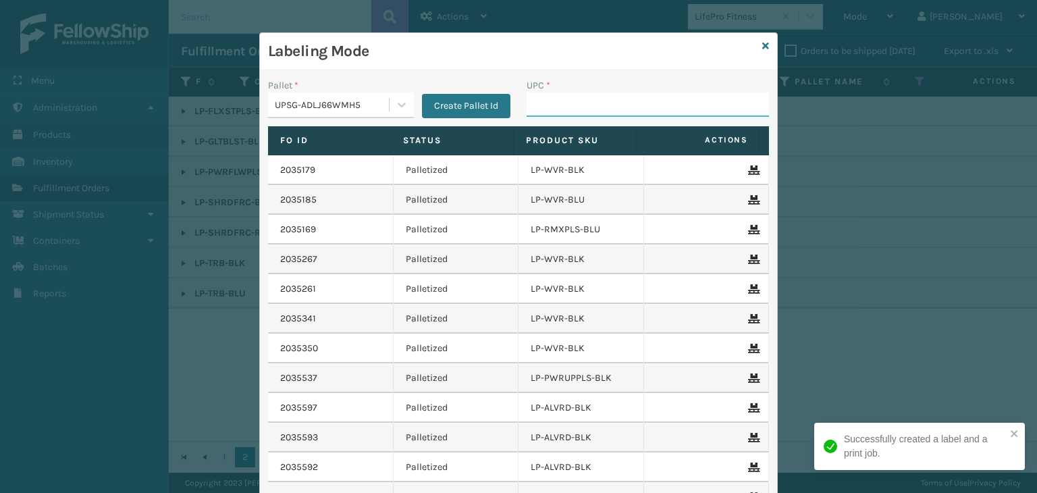
drag, startPoint x: 586, startPoint y: 106, endPoint x: 580, endPoint y: 89, distance: 17.7
click at [586, 106] on input "UPC *" at bounding box center [648, 105] width 242 height 24
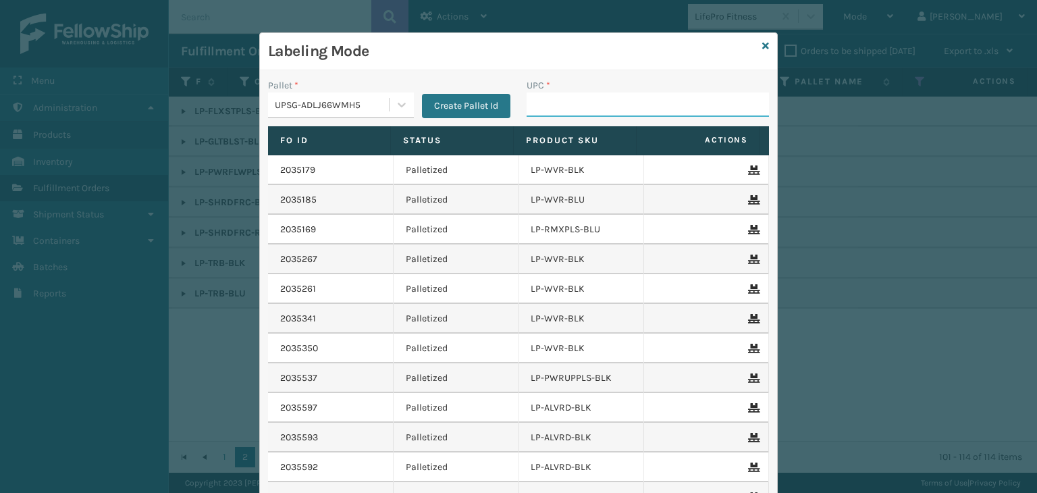
click at [652, 108] on input "UPC *" at bounding box center [648, 105] width 242 height 24
type input "8"
click at [575, 102] on input "8" at bounding box center [636, 105] width 218 height 24
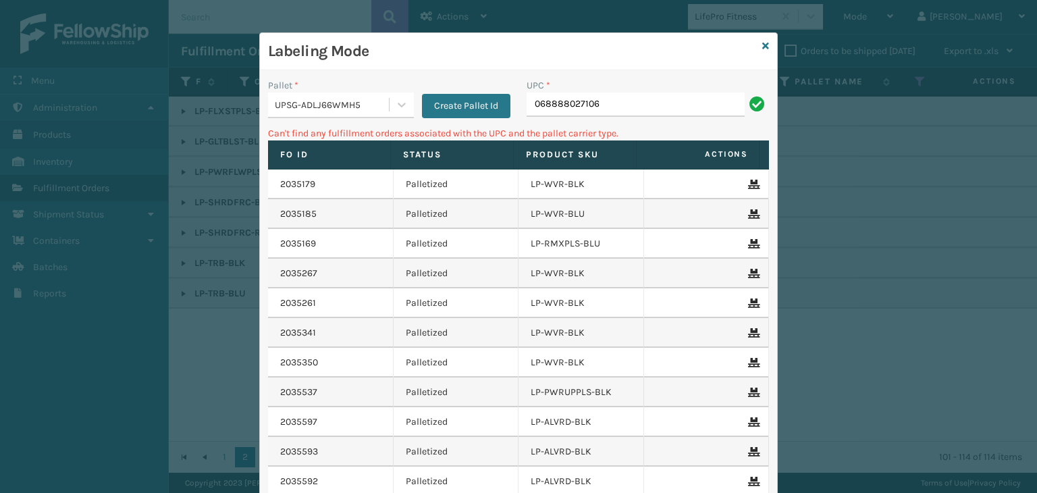
click at [534, 97] on input "068888027106" at bounding box center [636, 105] width 218 height 24
type input "68888027106"
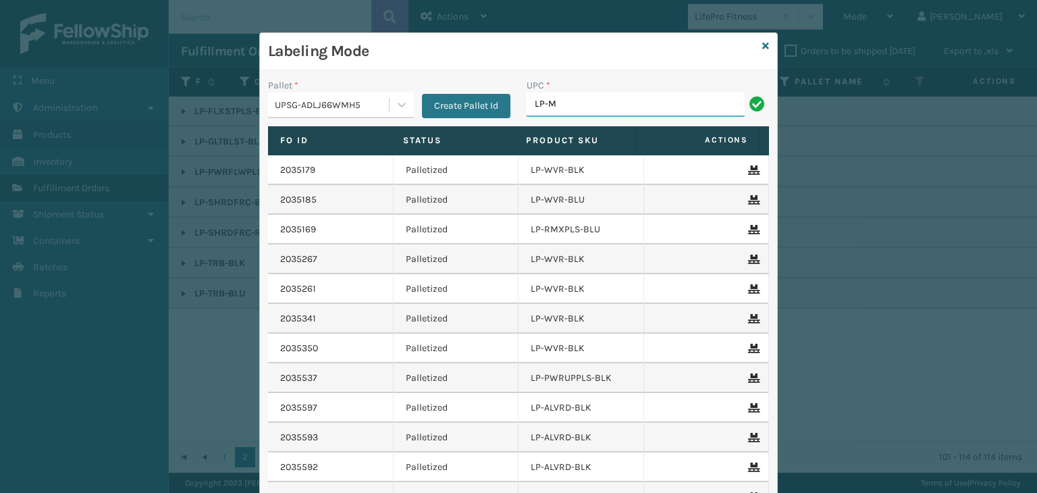
type input "LP-MSGGUNEXT-BLK"
drag, startPoint x: 644, startPoint y: 97, endPoint x: 300, endPoint y: 179, distance: 354.2
click at [300, 179] on div "Pallet * UPSG-ADLJ66WMH5 Create Pallet Id UPC * LP-MSGGUNEXT-BLK Fo Id Status P…" at bounding box center [518, 325] width 517 height 511
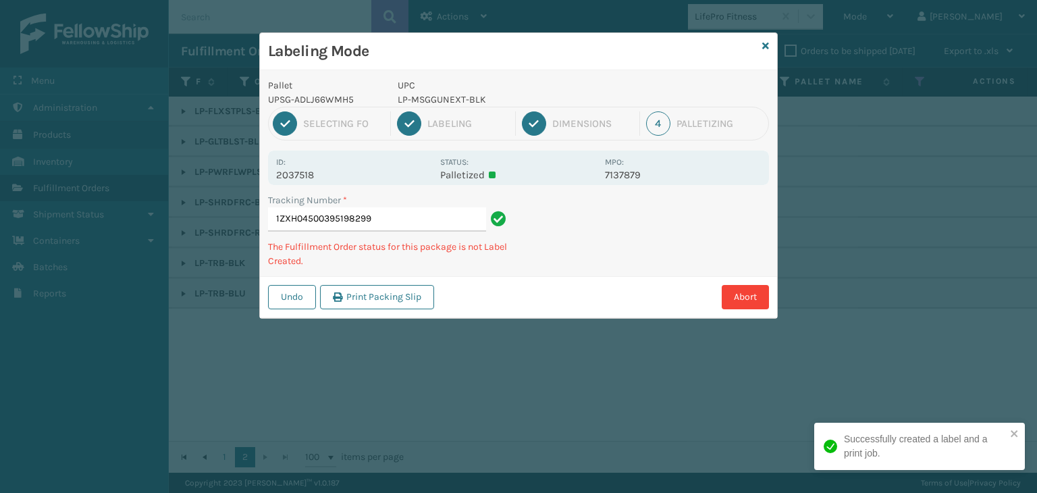
click at [236, 217] on div "Labeling Mode Pallet UPSG-ADLJ66WMH5 UPC LP-MSGGUNEXT-BLK 1 Selecting FO 2 Labe…" at bounding box center [518, 246] width 1037 height 493
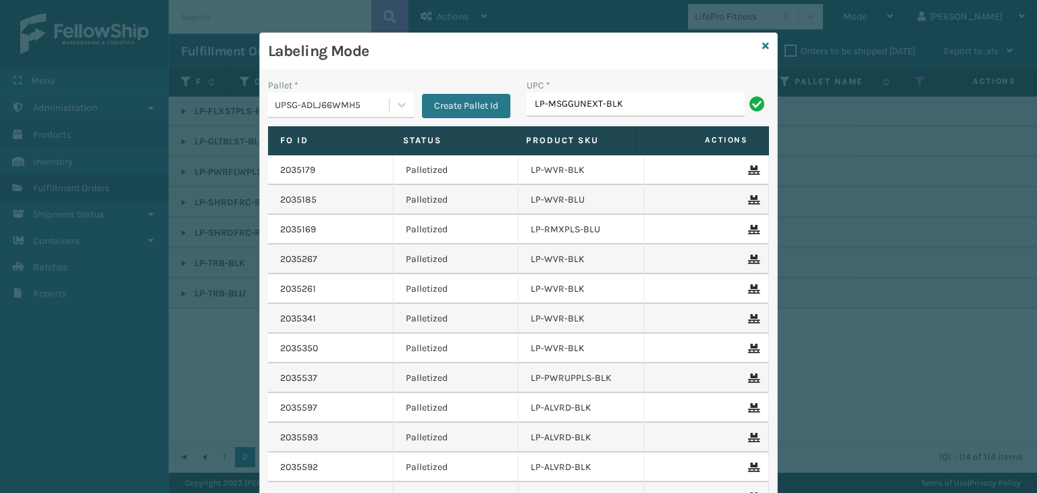
type input "LP-MSGGUNEXT-BLK"
click at [763, 49] on icon at bounding box center [766, 45] width 7 height 9
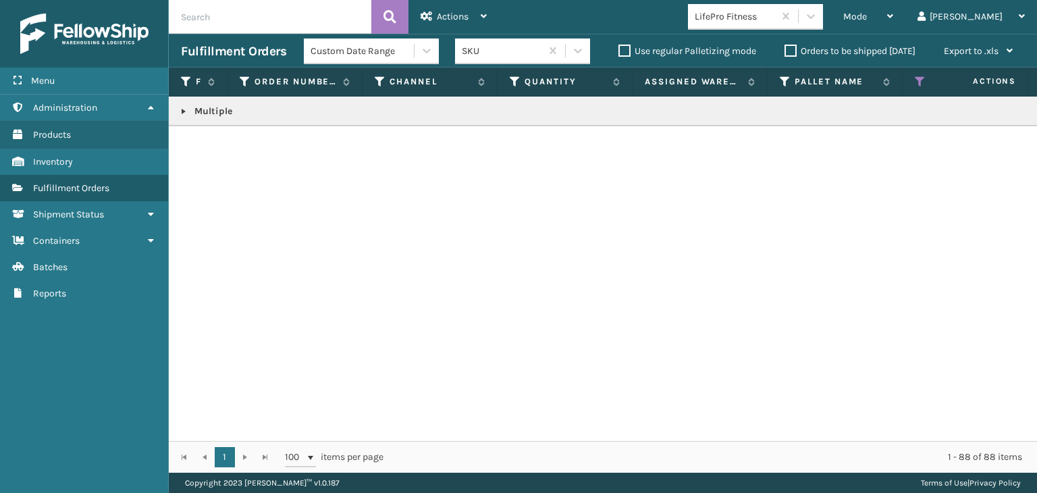
click at [197, 109] on p "Multiple" at bounding box center [1041, 112] width 1720 height 14
click at [181, 114] on link at bounding box center [183, 111] width 11 height 11
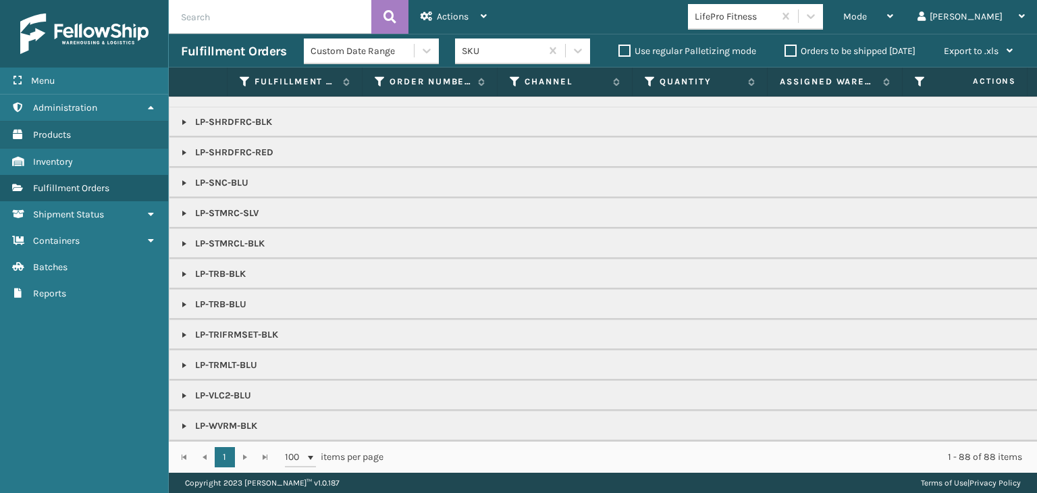
scroll to position [149, 0]
click at [186, 178] on link at bounding box center [184, 183] width 11 height 11
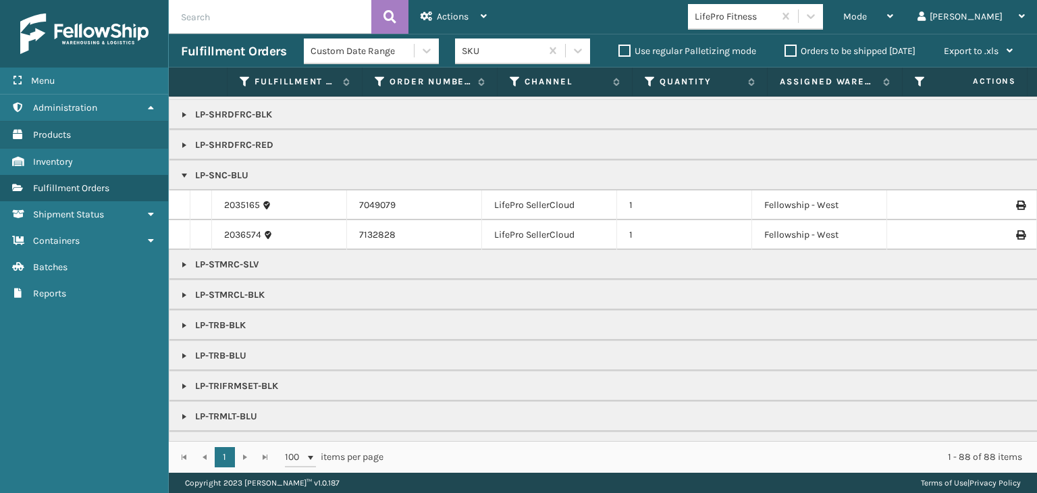
click at [240, 195] on td "2035165" at bounding box center [279, 205] width 135 height 30
click at [247, 213] on td "2035165" at bounding box center [279, 205] width 135 height 30
click at [247, 205] on link "2035165" at bounding box center [242, 206] width 36 height 14
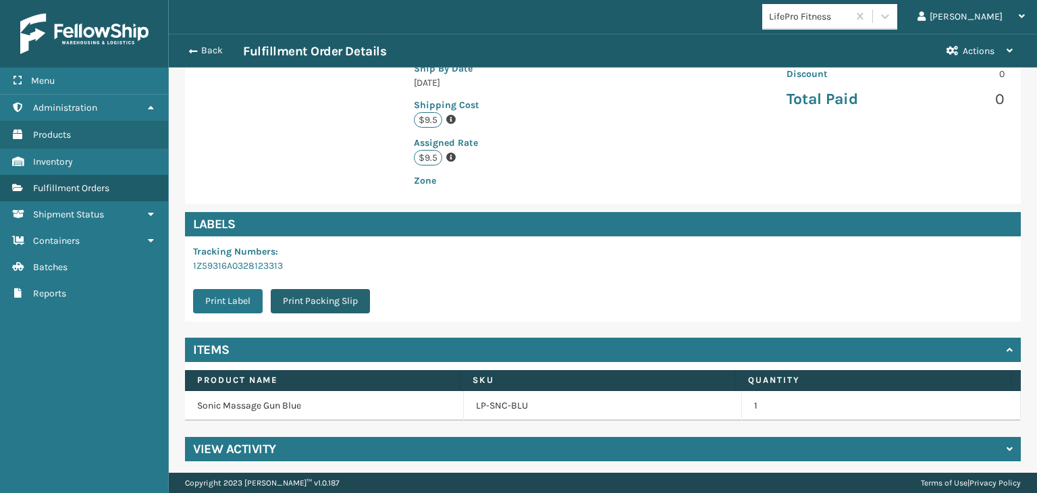
scroll to position [304, 0]
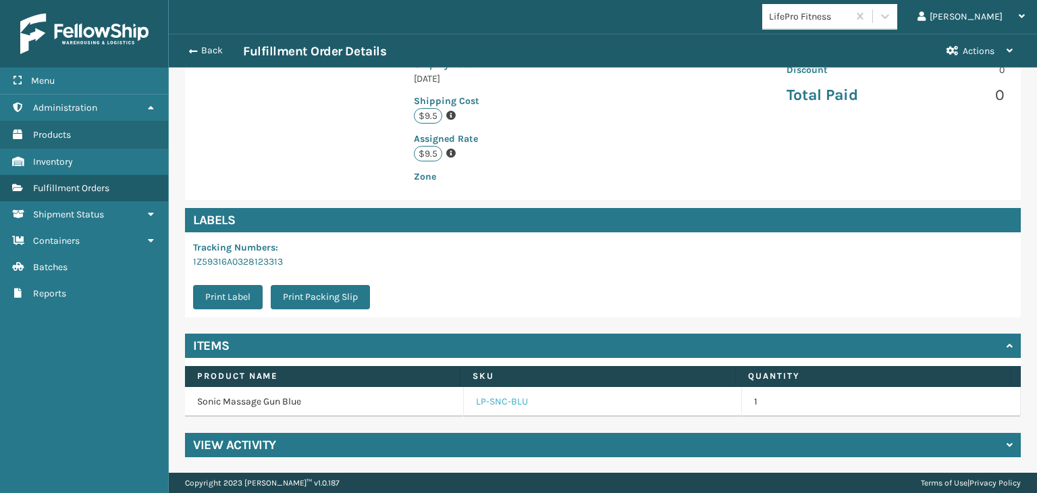
click at [492, 405] on link "LP-SNC-BLU" at bounding box center [502, 402] width 52 height 14
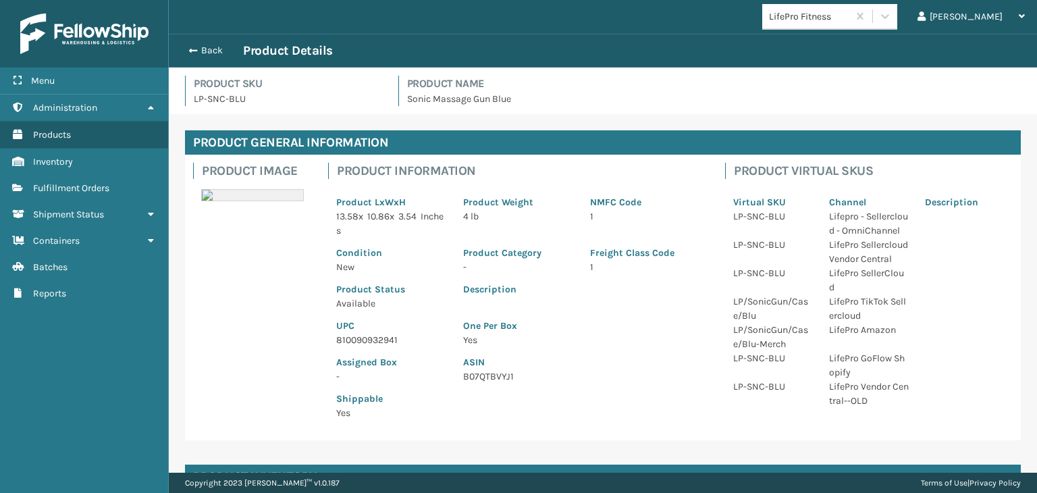
click at [388, 342] on p "810090932941" at bounding box center [391, 340] width 111 height 14
copy p "810090932941"
click at [216, 52] on button "Back" at bounding box center [212, 51] width 62 height 12
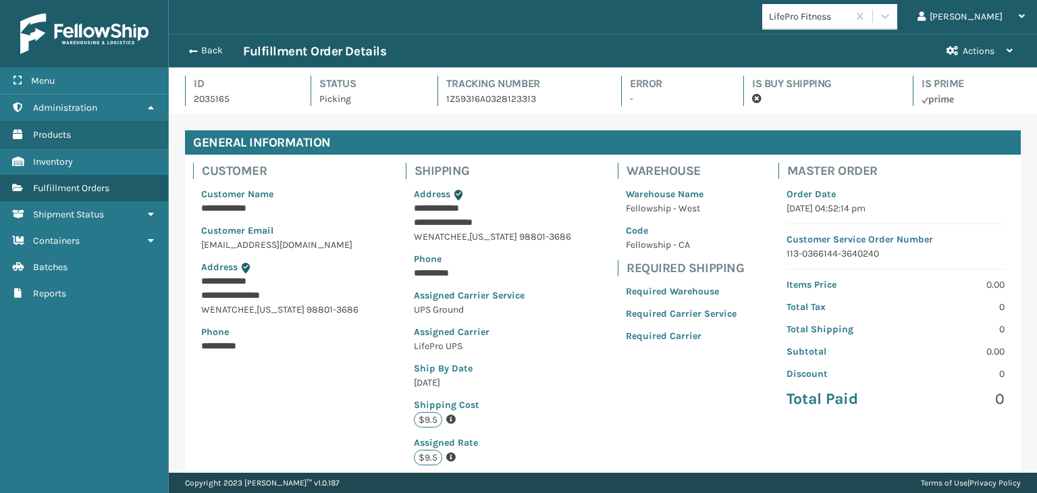
scroll to position [32, 868]
click at [216, 52] on button "Back" at bounding box center [212, 51] width 62 height 12
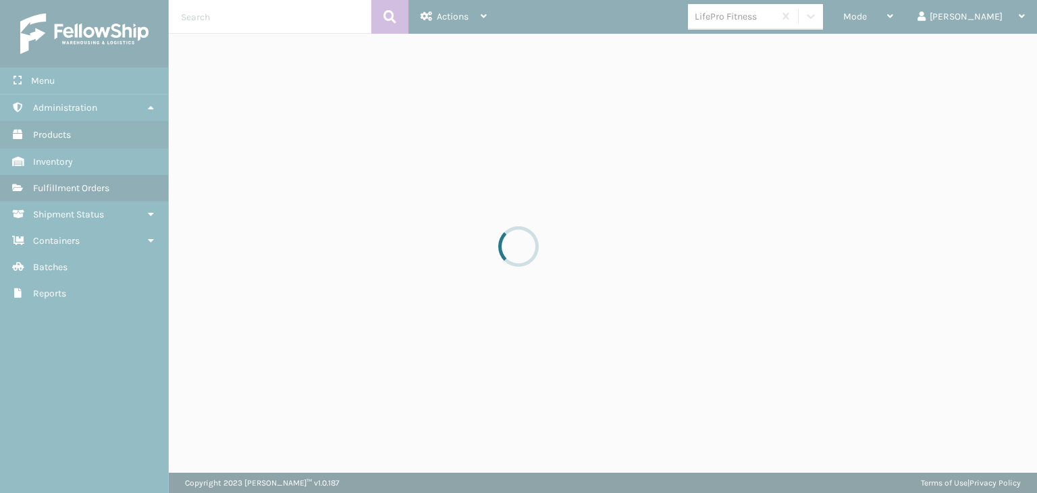
click at [915, 18] on div at bounding box center [518, 246] width 1037 height 493
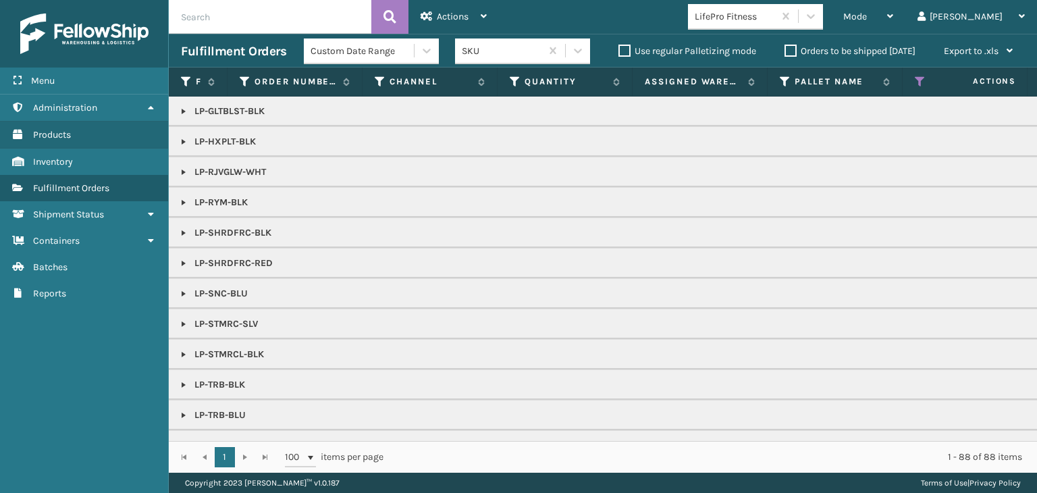
click at [867, 18] on span "Mode" at bounding box center [856, 16] width 24 height 11
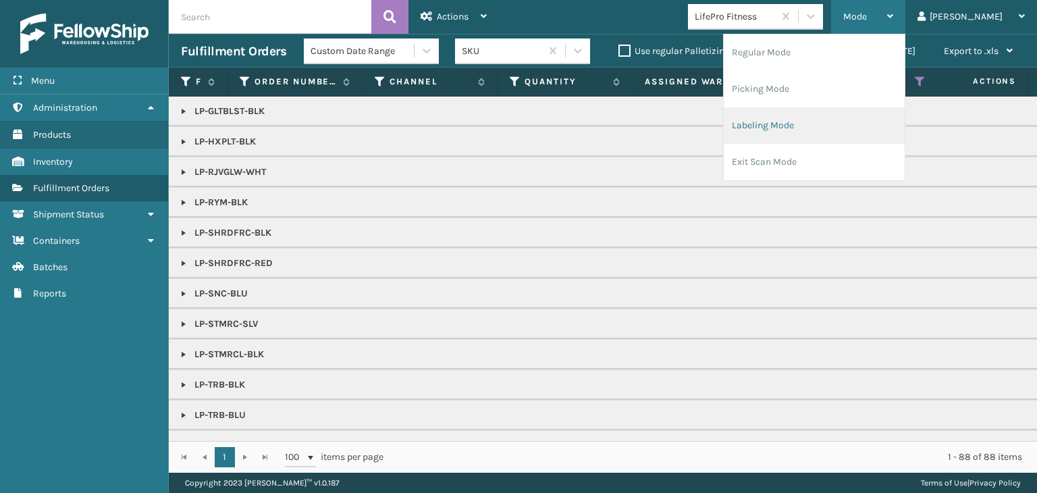
click at [853, 122] on li "Labeling Mode" at bounding box center [814, 125] width 181 height 36
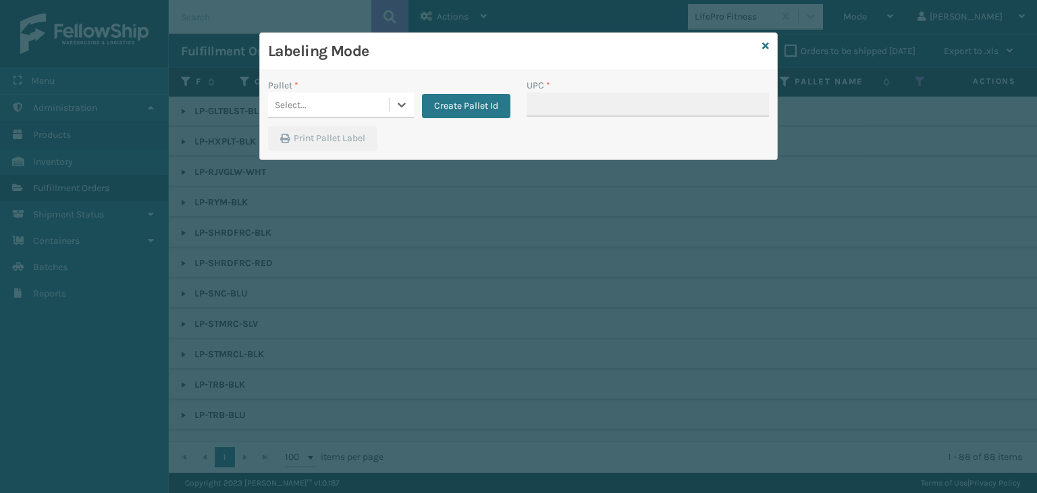
click at [327, 95] on div "Select..." at bounding box center [328, 105] width 121 height 22
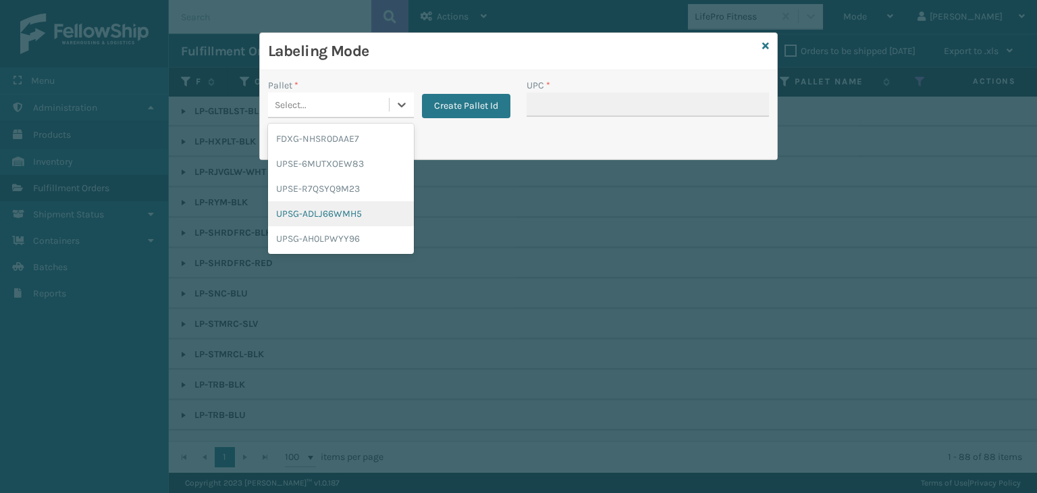
click at [330, 209] on div "UPSG-ADLJ66WMH5" at bounding box center [341, 213] width 146 height 25
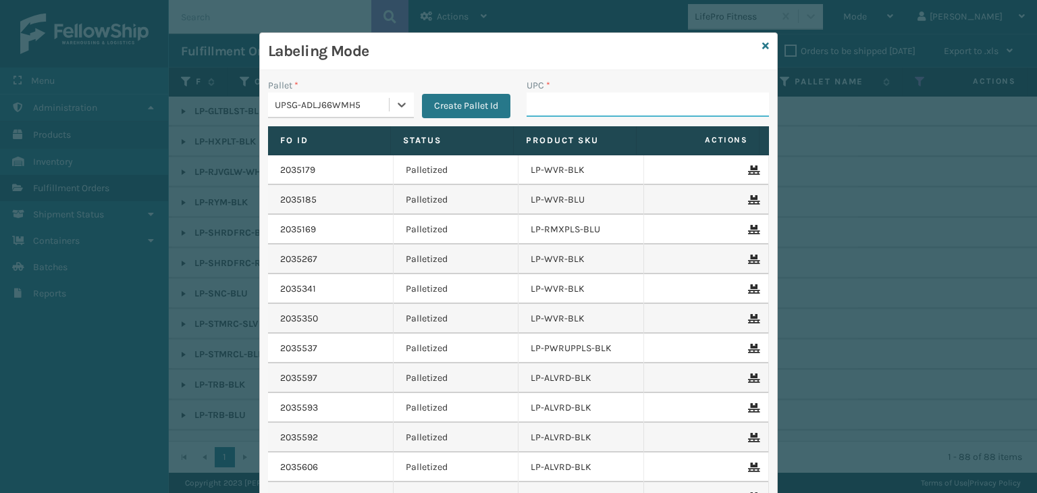
click at [548, 113] on input "UPC *" at bounding box center [648, 105] width 242 height 24
paste input "810090932941"
type input "810090932941"
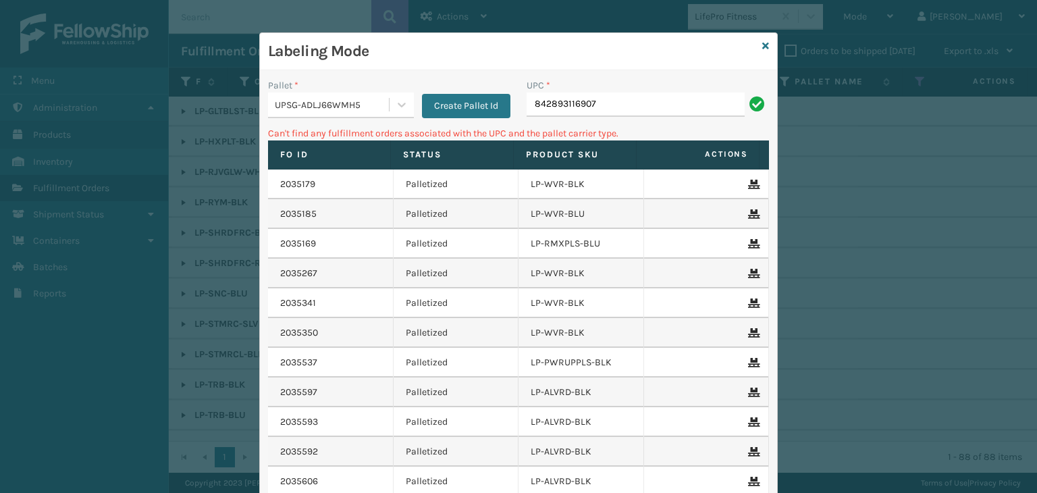
drag, startPoint x: 639, startPoint y: 104, endPoint x: 232, endPoint y: 149, distance: 409.1
click at [211, 126] on div "Labeling Mode Pallet * UPSG-ADLJ66WMH5 Create Pallet Id UPC * 842893116907 Can'…" at bounding box center [518, 246] width 1037 height 493
type input "LP-TRB-BLK"
drag, startPoint x: 639, startPoint y: 98, endPoint x: 65, endPoint y: 166, distance: 578.1
click at [65, 166] on div "Labeling Mode Pallet * UPSG-ADLJ66WMH5 Create Pallet Id UPC * LP-TRB-BLK Can't …" at bounding box center [518, 246] width 1037 height 493
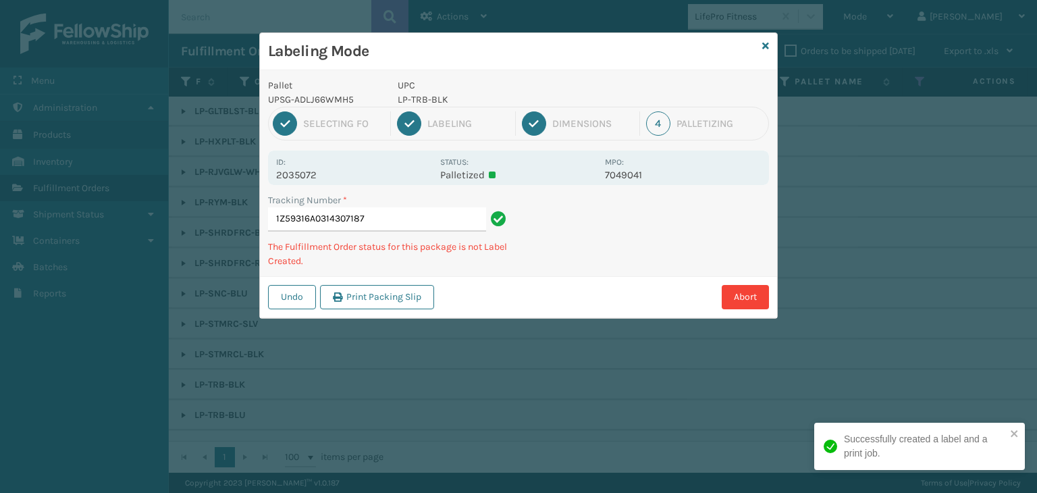
type input "1Z59316A0314307187LP-TRB-BLK"
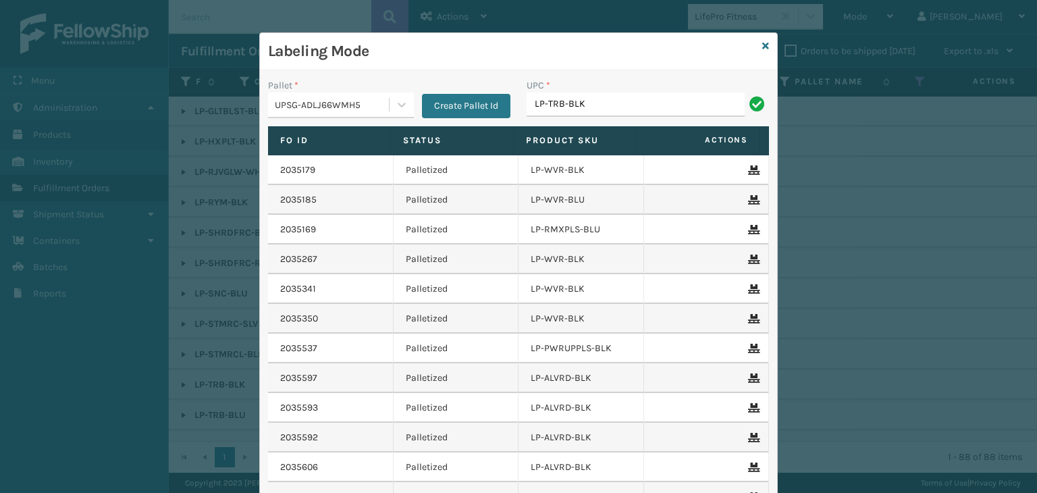
type input "LP-TRB-BLK"
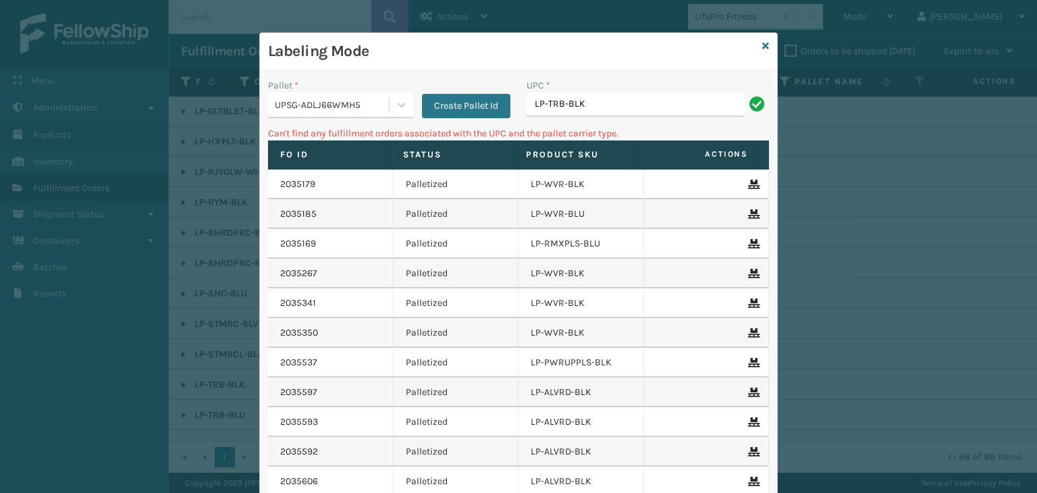
click at [292, 109] on div "UPSG-ADLJ66WMH5" at bounding box center [332, 105] width 115 height 14
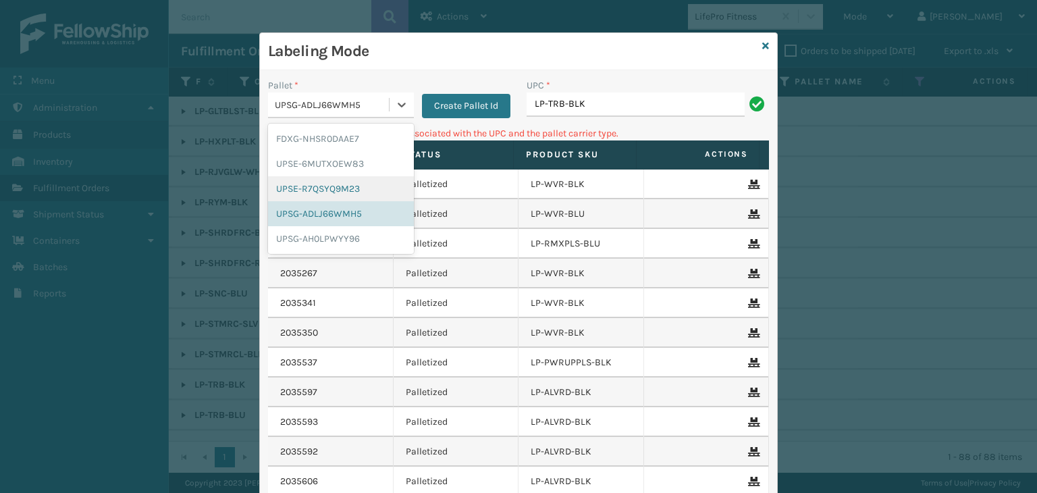
click at [334, 186] on div "UPSE-R7QSYQ9M23" at bounding box center [341, 188] width 146 height 25
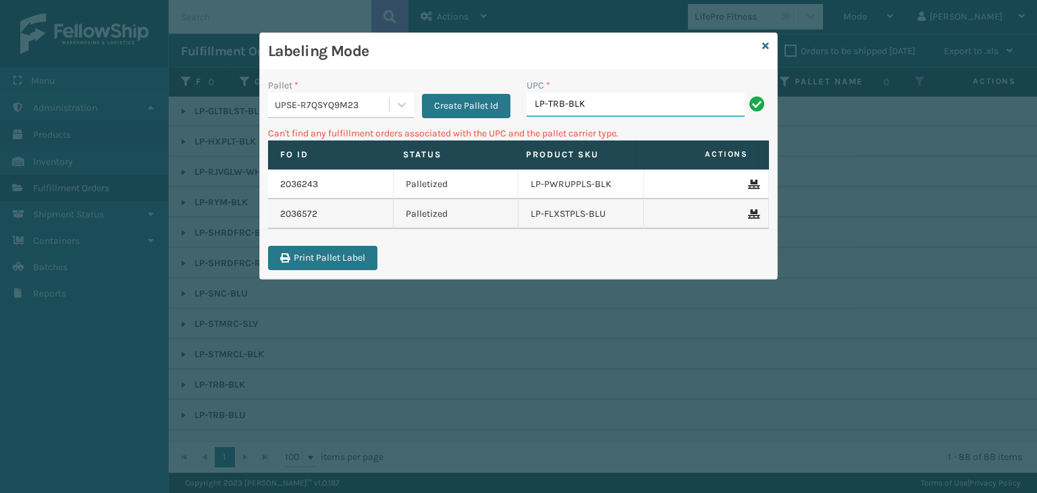
click at [594, 102] on input "LP-TRB-BLK" at bounding box center [636, 105] width 218 height 24
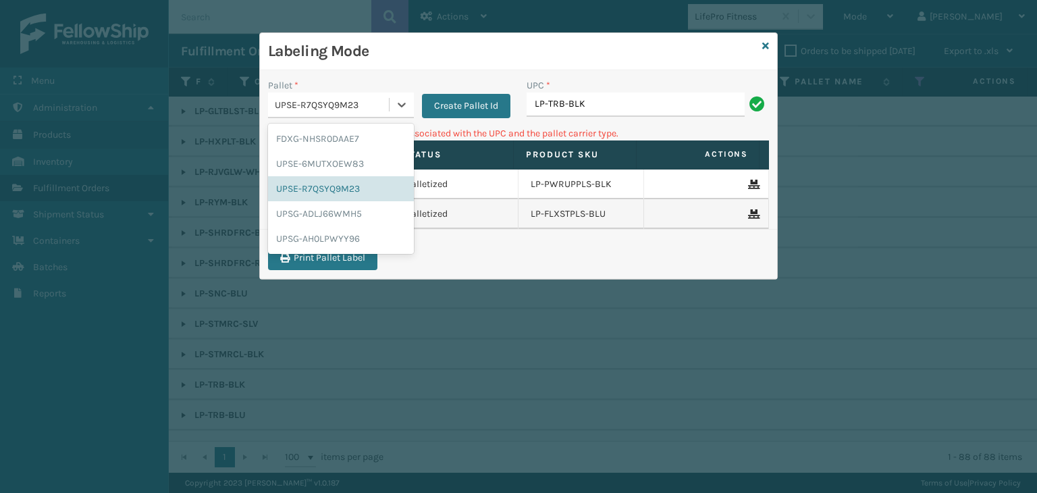
click at [296, 101] on div "UPSE-R7QSYQ9M23" at bounding box center [332, 105] width 115 height 14
click at [357, 211] on div "UPSG-ADLJ66WMH5" at bounding box center [341, 213] width 146 height 25
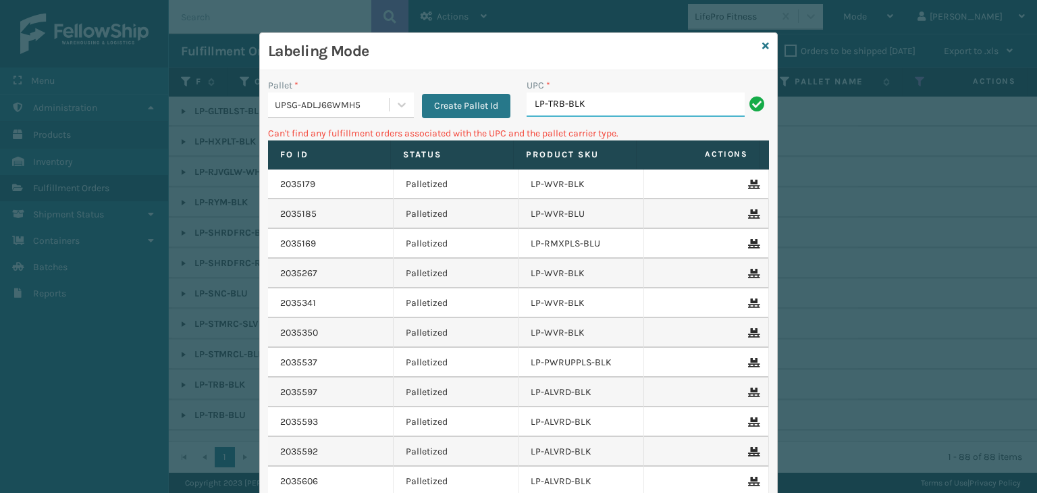
drag, startPoint x: 660, startPoint y: 107, endPoint x: 101, endPoint y: 141, distance: 560.3
click at [101, 141] on div "Labeling Mode Pallet * UPSG-ADLJ66WMH5 Create Pallet Id UPC * LP-TRB-BLK Can't …" at bounding box center [518, 246] width 1037 height 493
drag, startPoint x: 671, startPoint y: 104, endPoint x: 0, endPoint y: 250, distance: 687.0
click at [0, 190] on div "Labeling Mode Pallet * UPSG-ADLJ66WMH5 Create Pallet Id UPC * 842893116877 Can'…" at bounding box center [518, 246] width 1037 height 493
type input "LP-TRB-BLU"
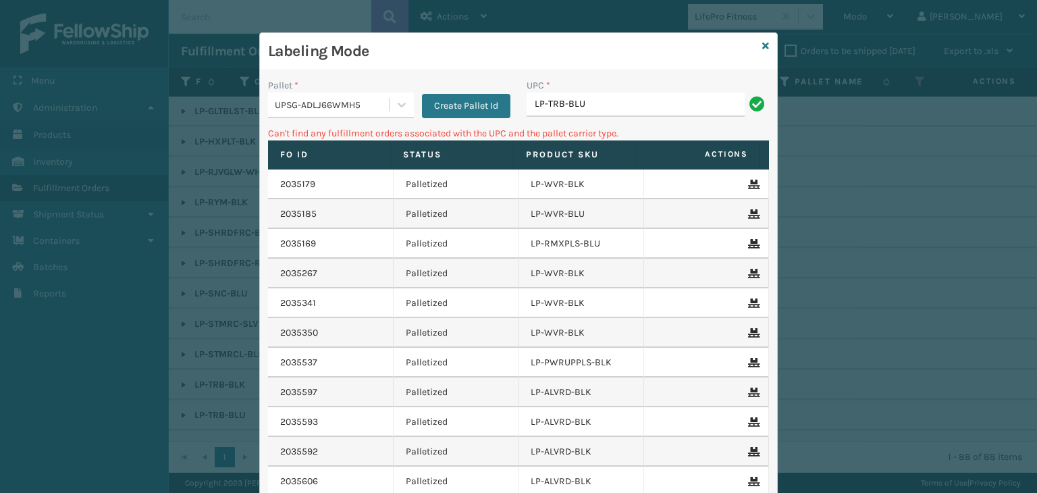
click at [332, 99] on div "UPSG-ADLJ66WMH5" at bounding box center [332, 105] width 115 height 14
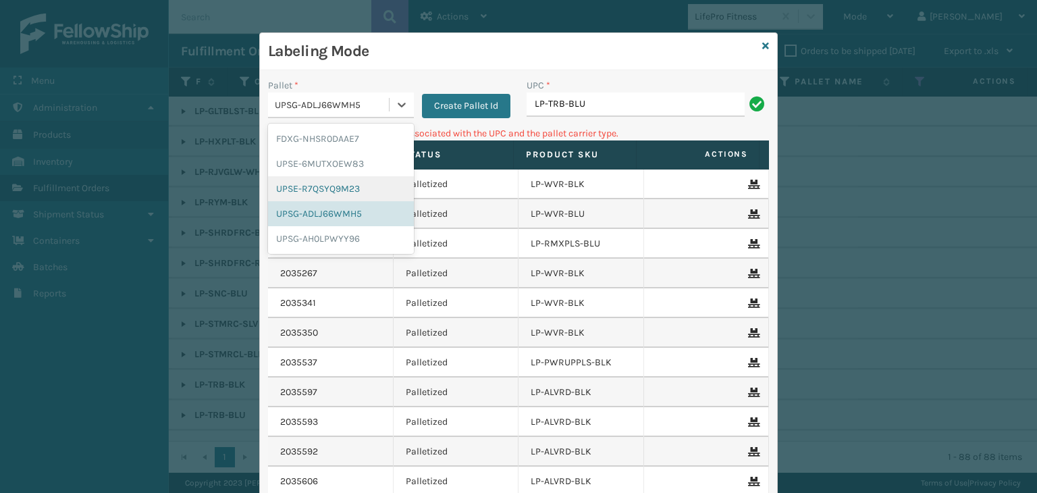
drag, startPoint x: 343, startPoint y: 182, endPoint x: 499, endPoint y: 146, distance: 160.1
click at [343, 182] on div "UPSE-R7QSYQ9M23" at bounding box center [341, 188] width 146 height 25
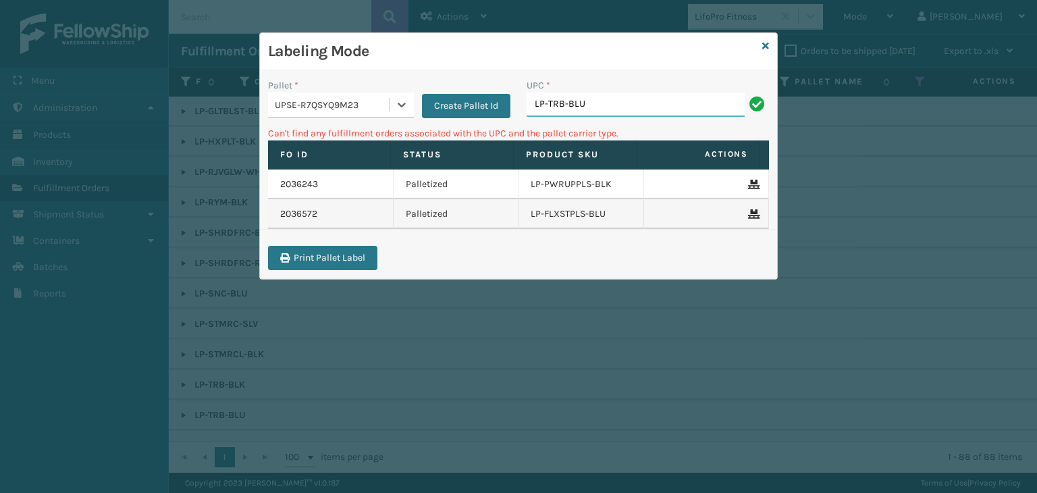
click at [640, 97] on input "LP-TRB-BLU" at bounding box center [636, 105] width 218 height 24
drag, startPoint x: 619, startPoint y: 95, endPoint x: 243, endPoint y: 138, distance: 378.7
click at [243, 138] on div "Labeling Mode Pallet * UPSE-R7QSYQ9M23 Create Pallet Id UPC * LP-TRB-BLU Can't …" at bounding box center [518, 246] width 1037 height 493
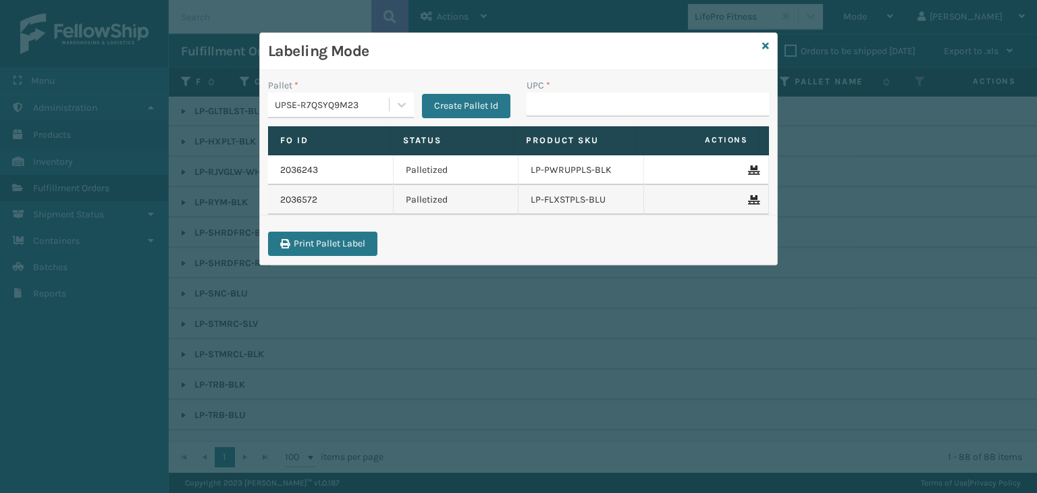
click at [292, 102] on div "UPSE-R7QSYQ9M23" at bounding box center [332, 105] width 115 height 14
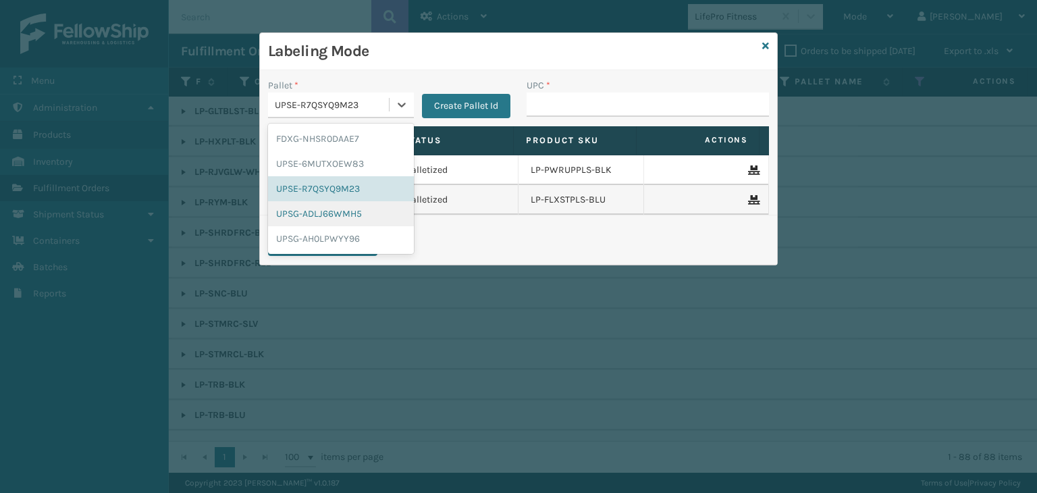
click at [344, 218] on div "UPSG-ADLJ66WMH5" at bounding box center [341, 213] width 146 height 25
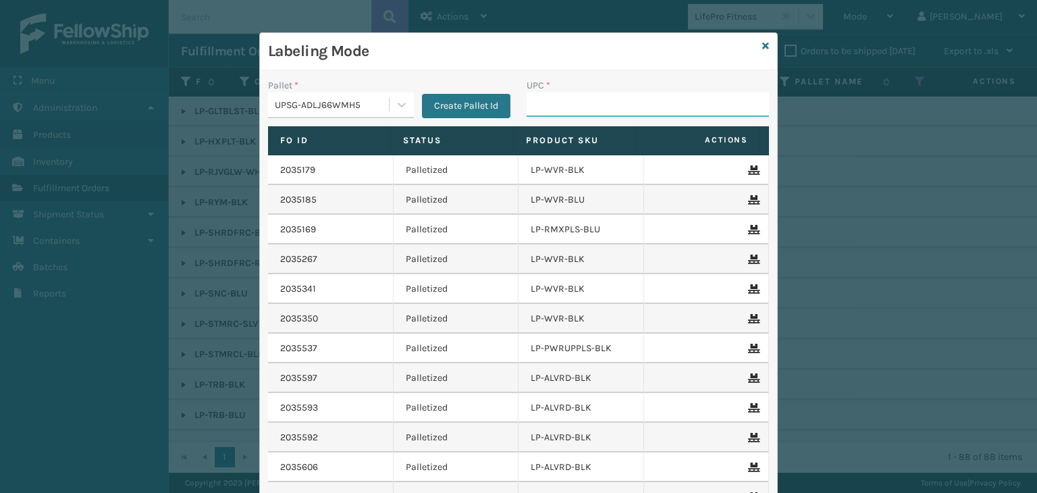
drag, startPoint x: 594, startPoint y: 100, endPoint x: 587, endPoint y: 74, distance: 27.4
click at [594, 100] on input "UPC *" at bounding box center [648, 105] width 242 height 24
type input "LP-STMRC-SLV"
drag, startPoint x: 627, startPoint y: 111, endPoint x: 121, endPoint y: 113, distance: 506.5
click at [121, 113] on div "Labeling Mode Pallet * UPSG-ADLJ66WMH5 Create Pallet Id UPC * LP-STMRC-SLV Fo I…" at bounding box center [518, 246] width 1037 height 493
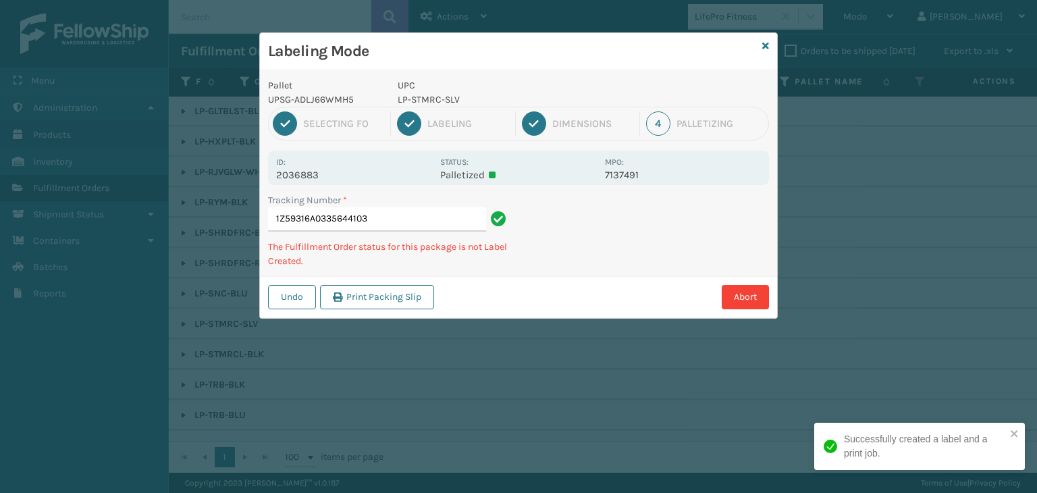
type input "1Z59316A0335644103LP-STMRC-SLV"
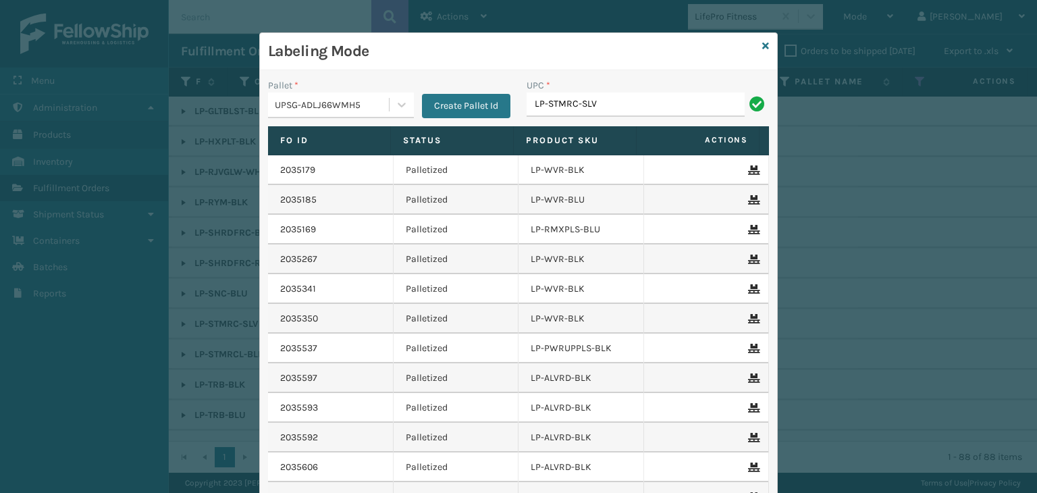
type input "LP-STMRC-SLV"
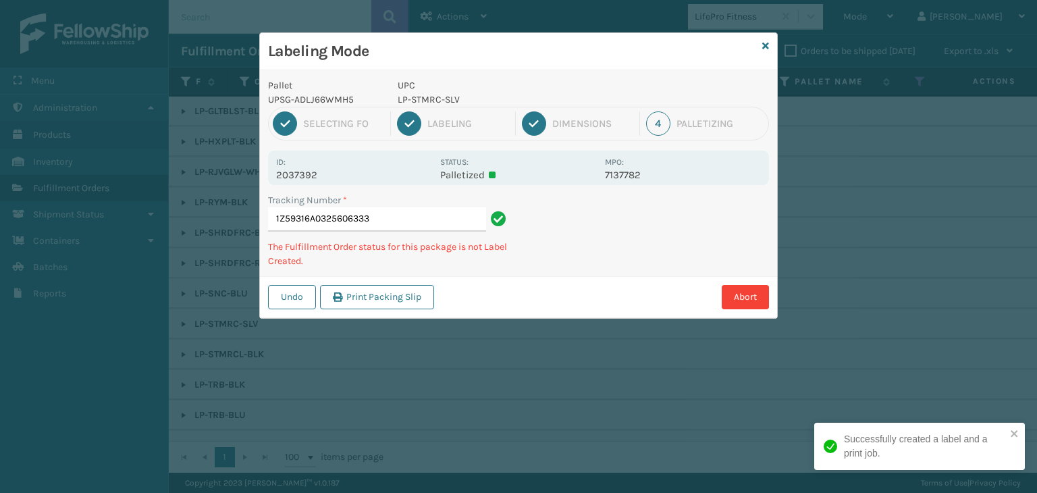
type input "1Z59316A0325606333LP-STMRC-SLV"
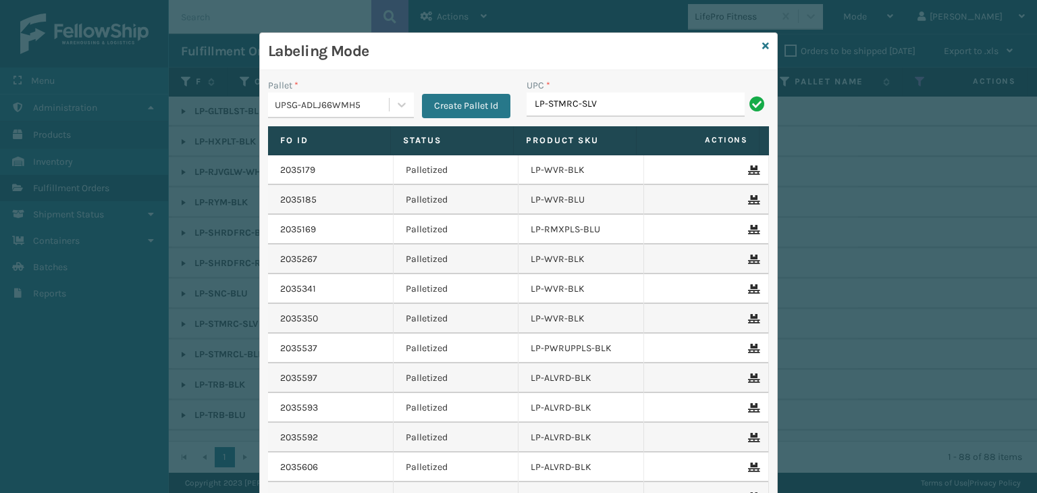
type input "LP-STMRC-SLV"
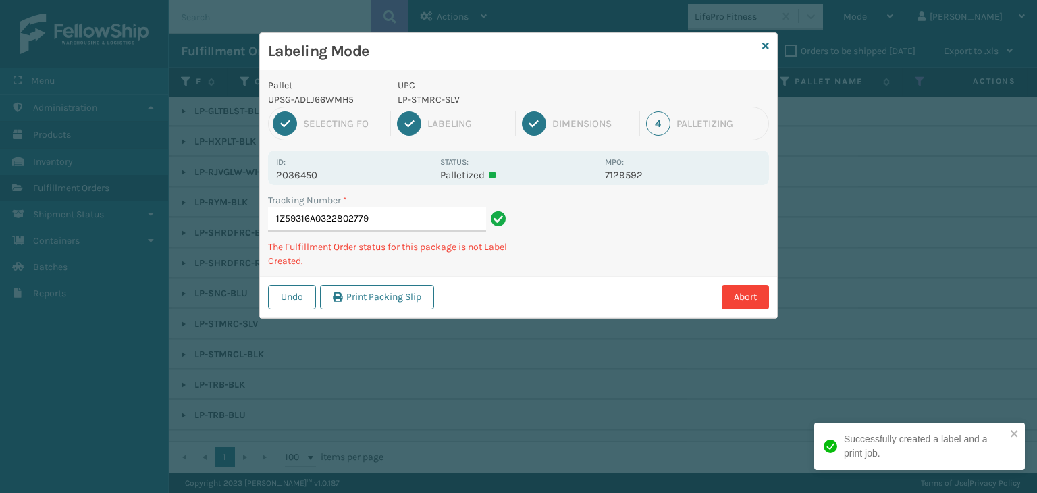
type input "1Z59316A0322802779LP-STMRC-SLV"
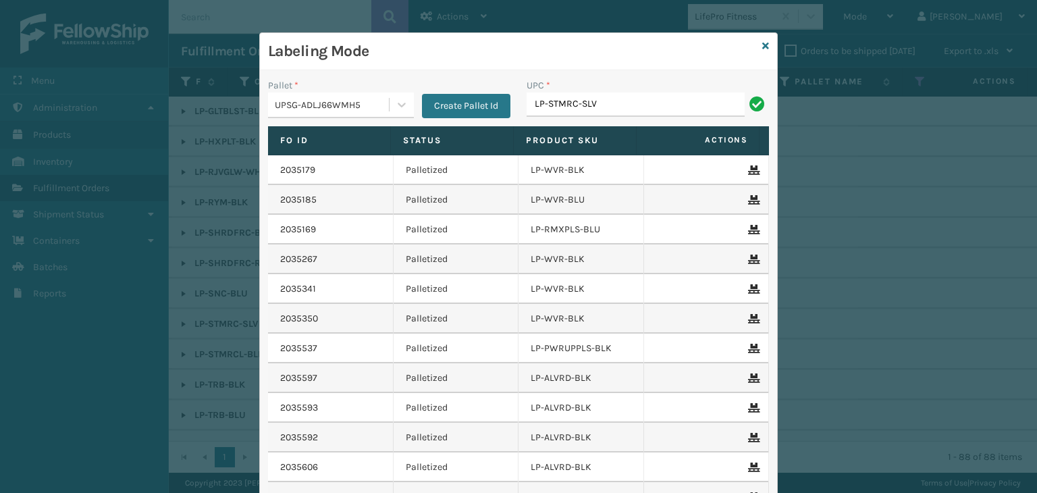
type input "LP-STMRC-SLV"
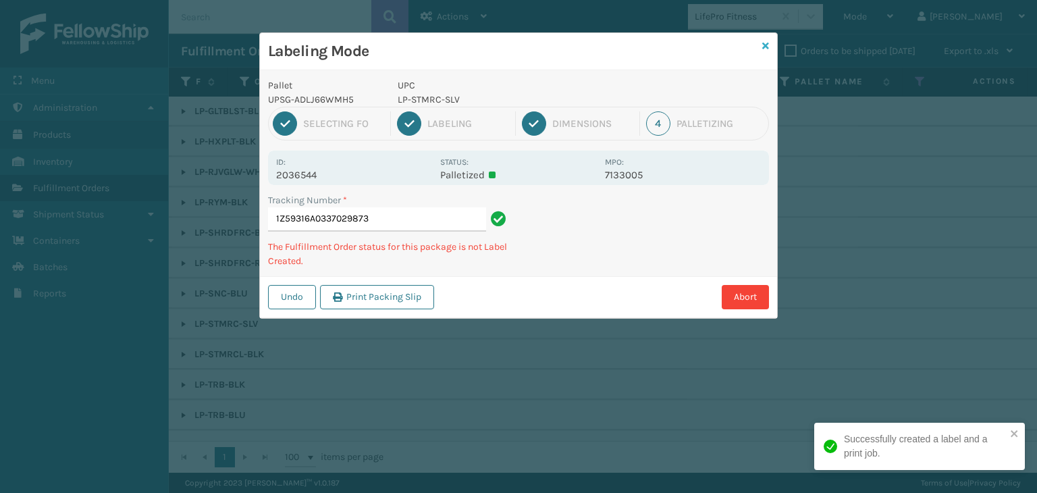
click at [763, 44] on icon at bounding box center [766, 45] width 7 height 9
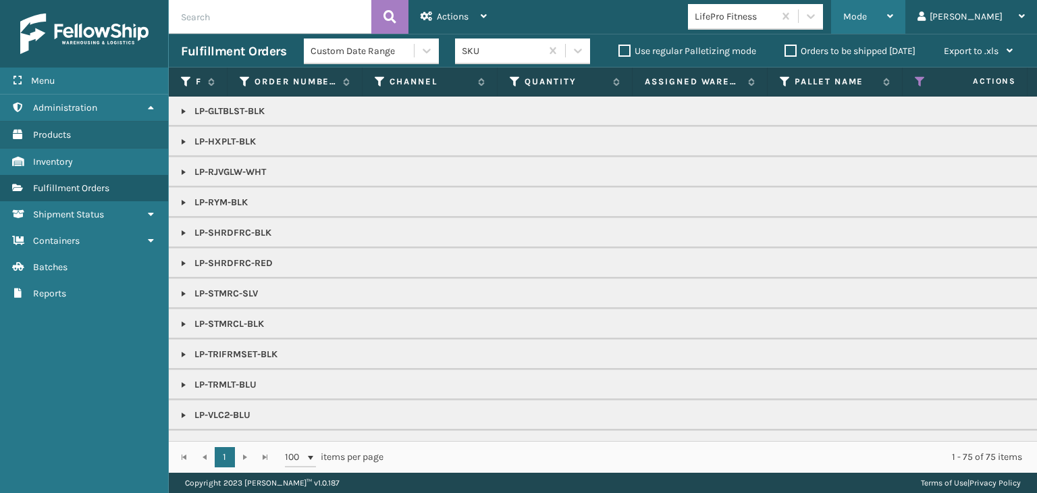
click at [894, 6] on div "Mode" at bounding box center [869, 17] width 50 height 34
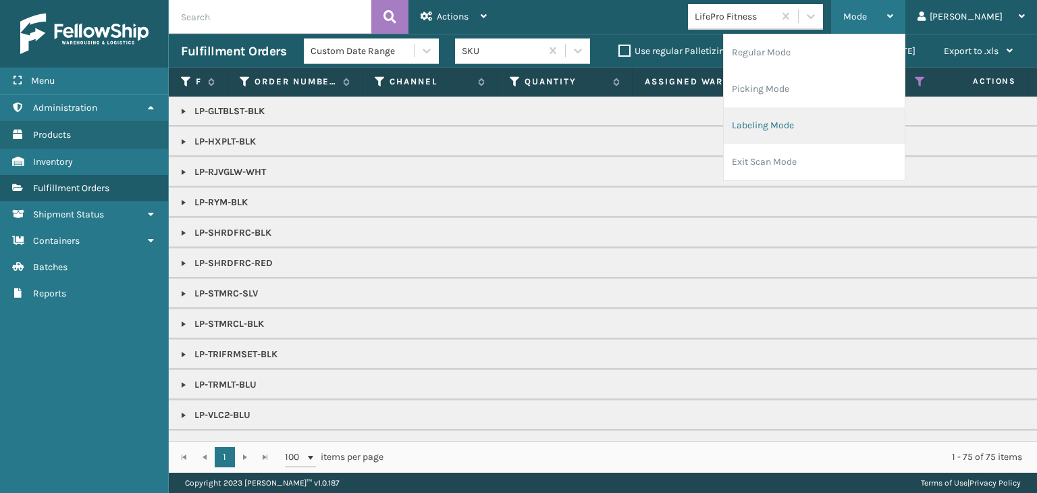
click at [852, 133] on li "Labeling Mode" at bounding box center [814, 125] width 181 height 36
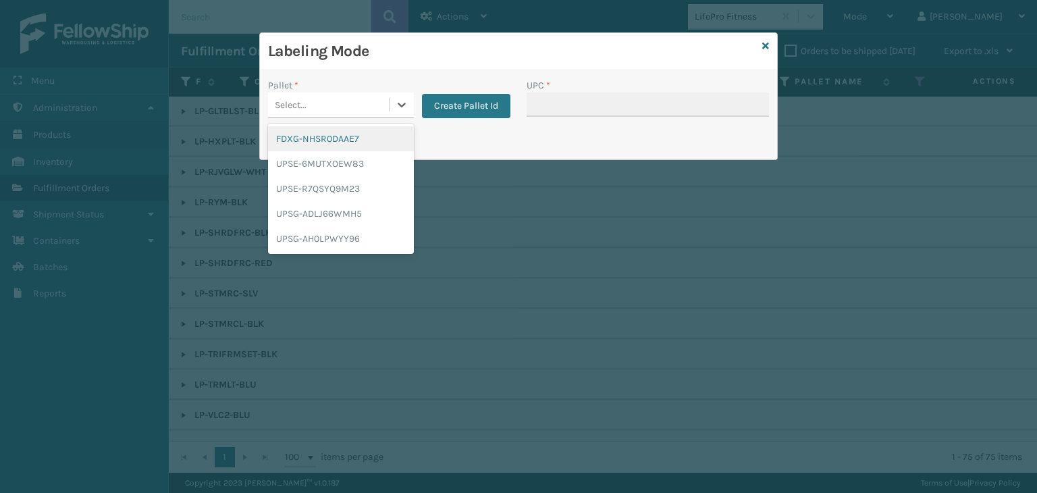
click at [325, 103] on div "Select..." at bounding box center [328, 105] width 121 height 22
drag, startPoint x: 332, startPoint y: 210, endPoint x: 608, endPoint y: 103, distance: 296.4
click at [333, 210] on div "UPSG-ADLJ66WMH5" at bounding box center [341, 213] width 146 height 25
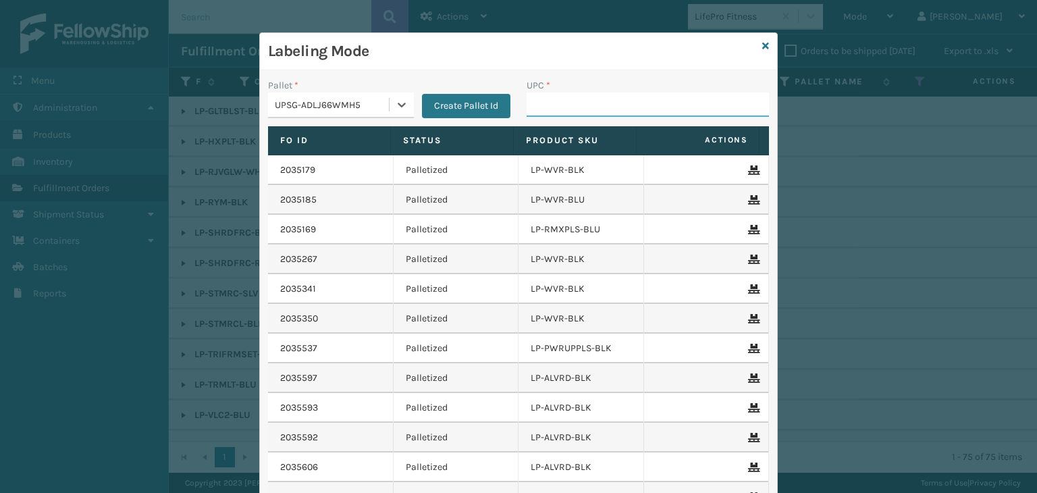
click at [609, 101] on input "UPC *" at bounding box center [648, 105] width 242 height 24
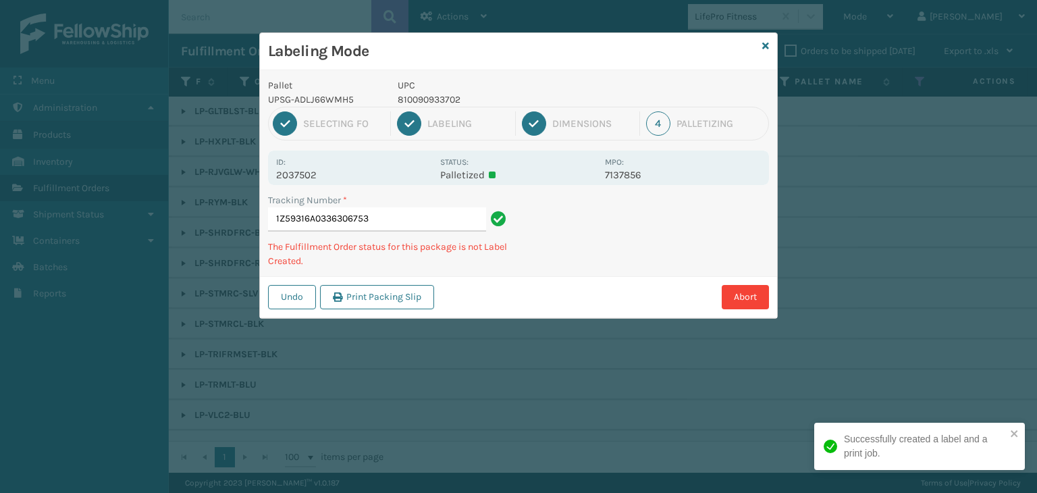
click at [407, 98] on p "810090933702" at bounding box center [497, 100] width 199 height 14
copy p "810090933702"
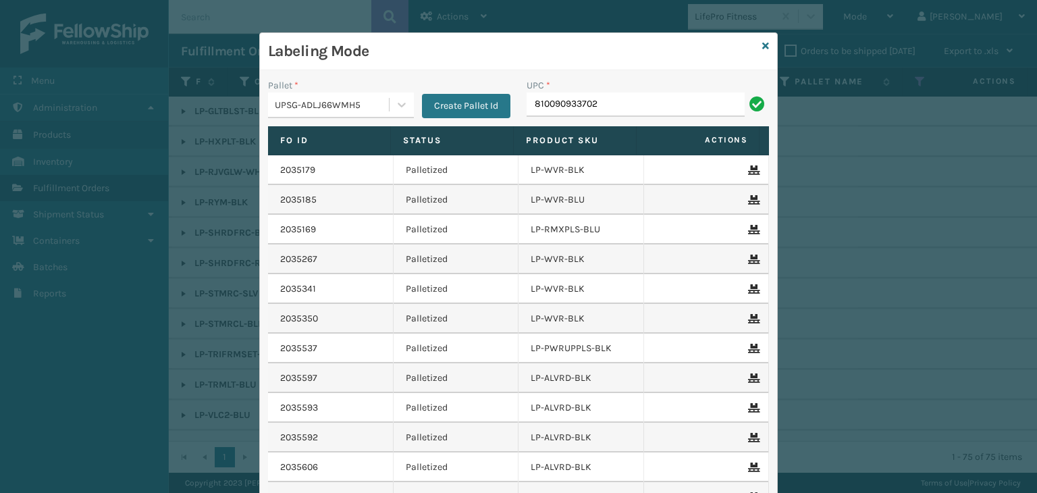
type input "810090933702"
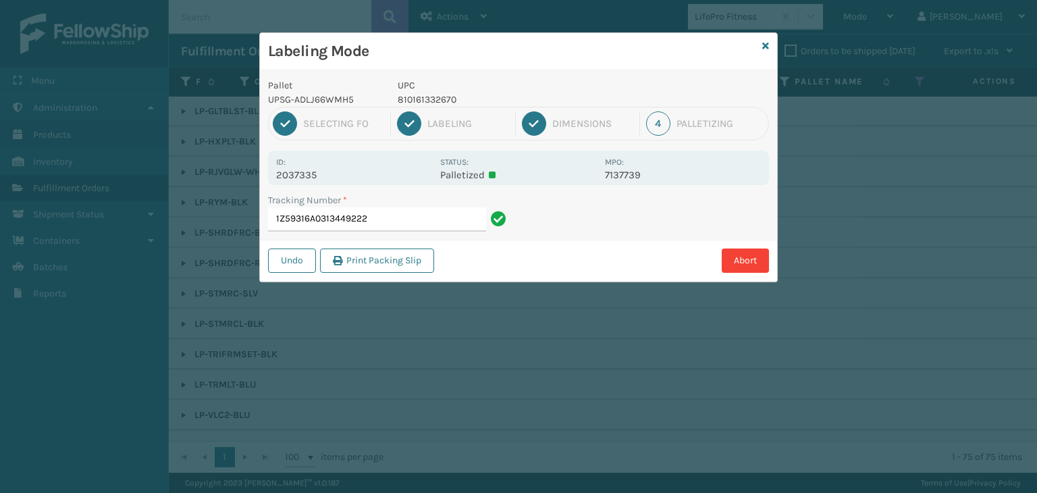
click at [442, 101] on p "810161332670" at bounding box center [497, 100] width 199 height 14
copy p "810161332670"
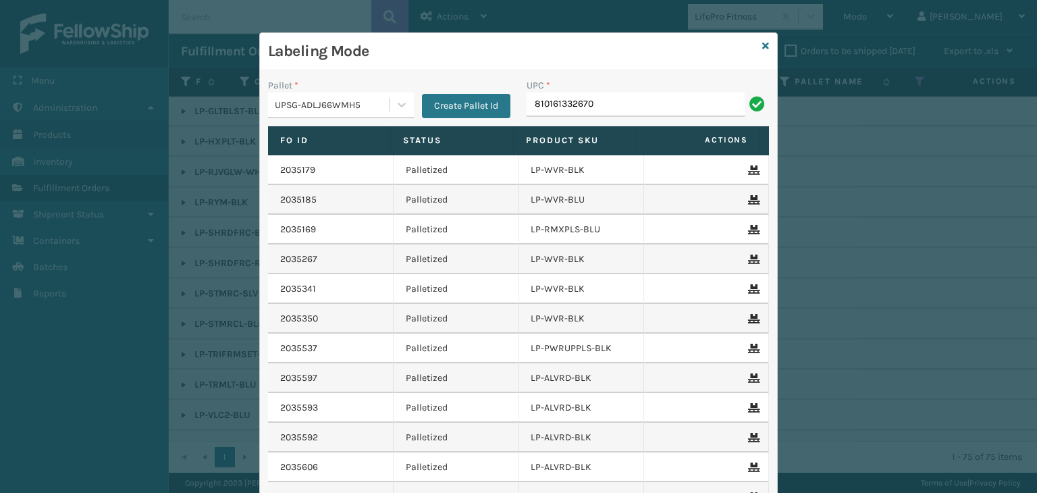
type input "810161332670"
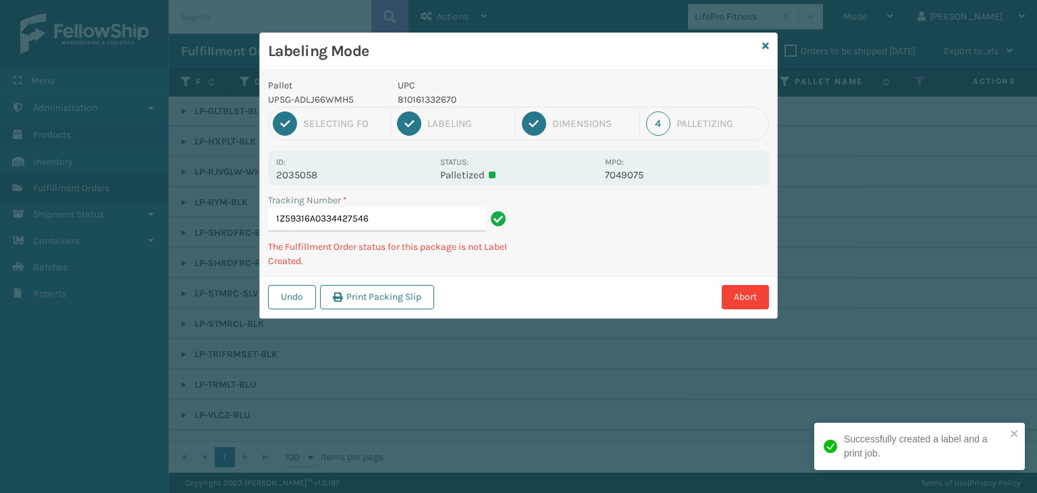
type input "1Z59316A0334427546810161332670"
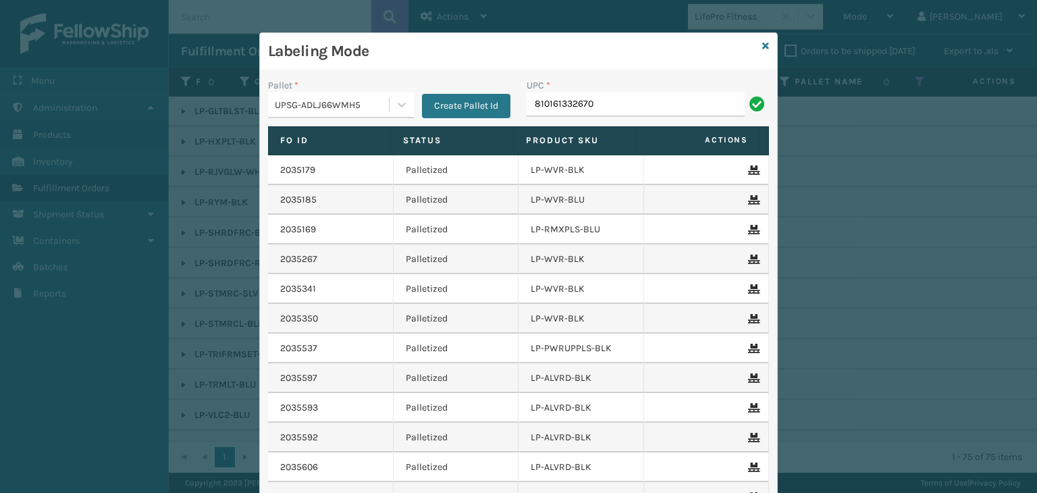
type input "810161332670"
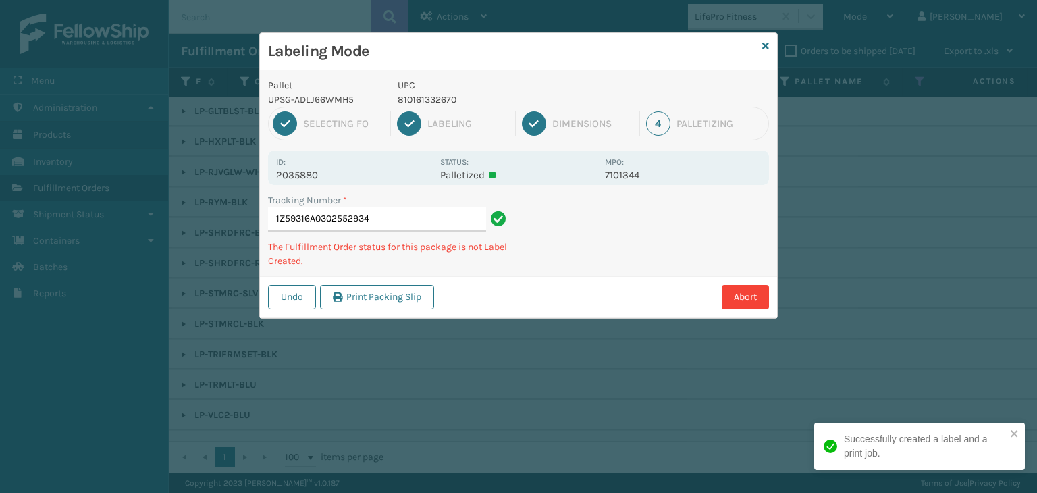
click at [442, 101] on p "810161332670" at bounding box center [497, 100] width 199 height 14
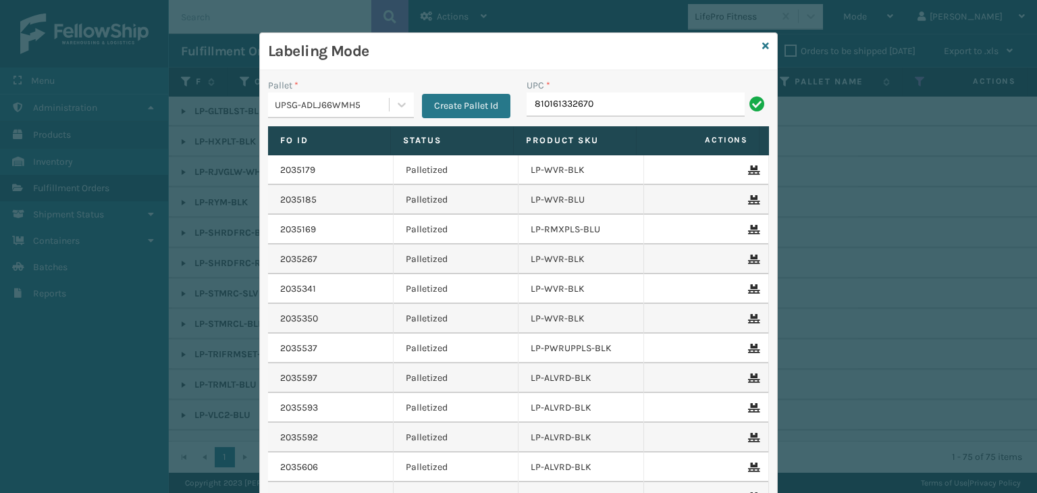
type input "810161332670"
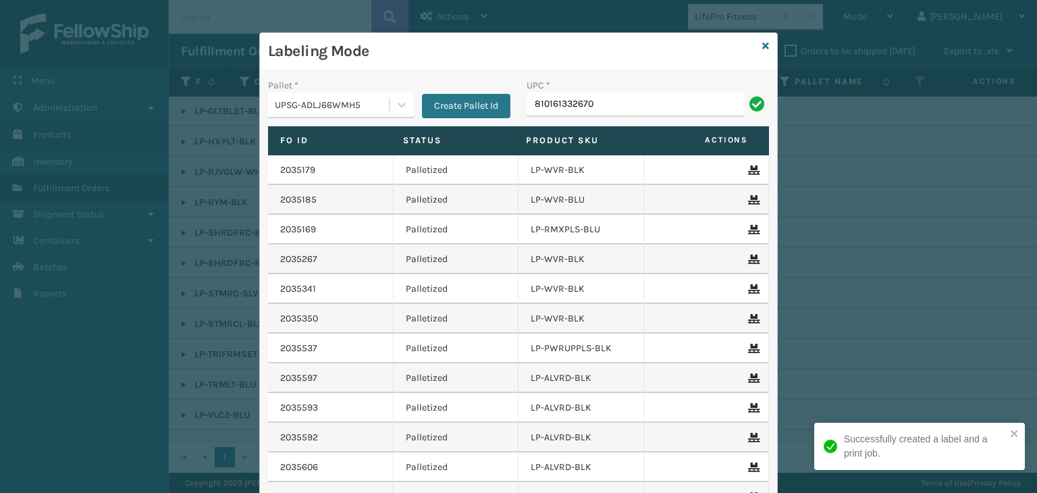
type input "810161332670"
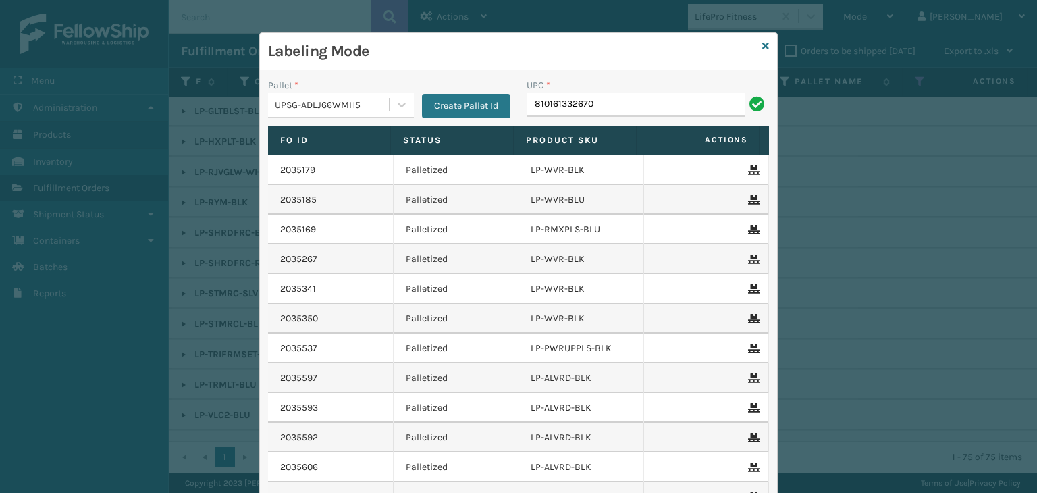
type input "810161332670"
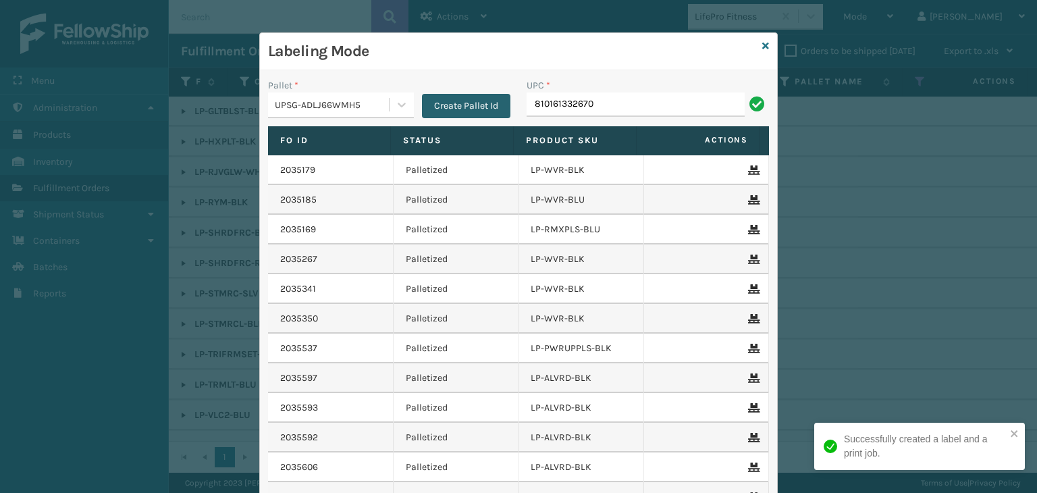
type input "810161332670"
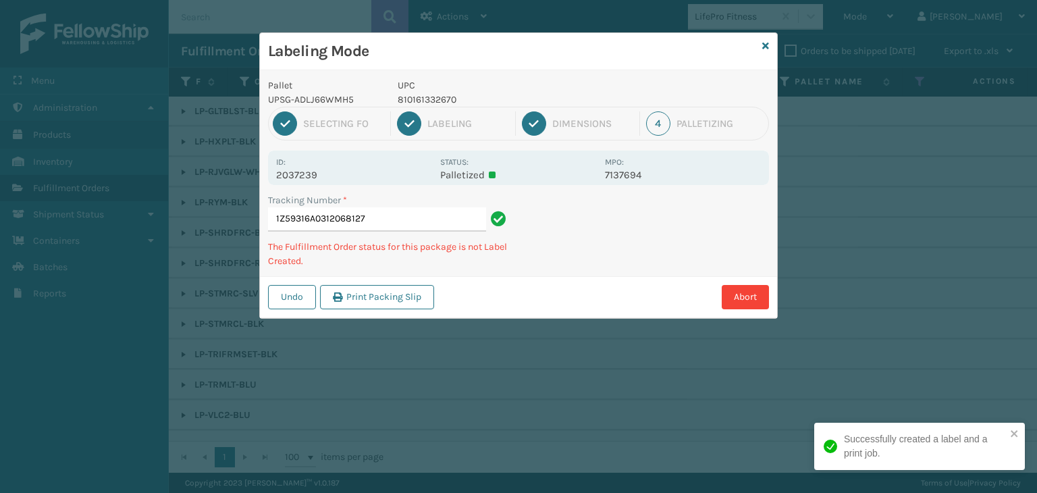
type input "1Z59316A0312068127810161332670"
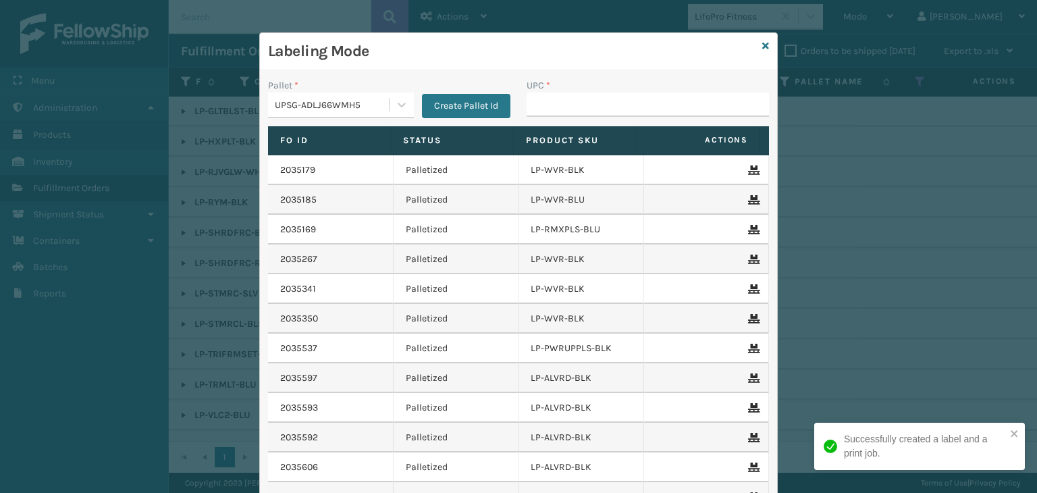
type input "810161332670"
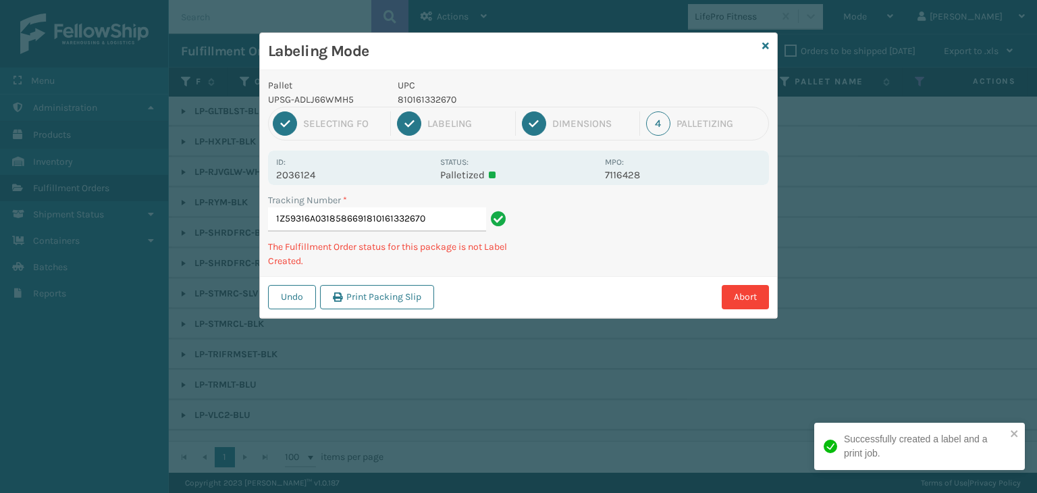
type input "1Z59316A0318586691810161332670810161332670"
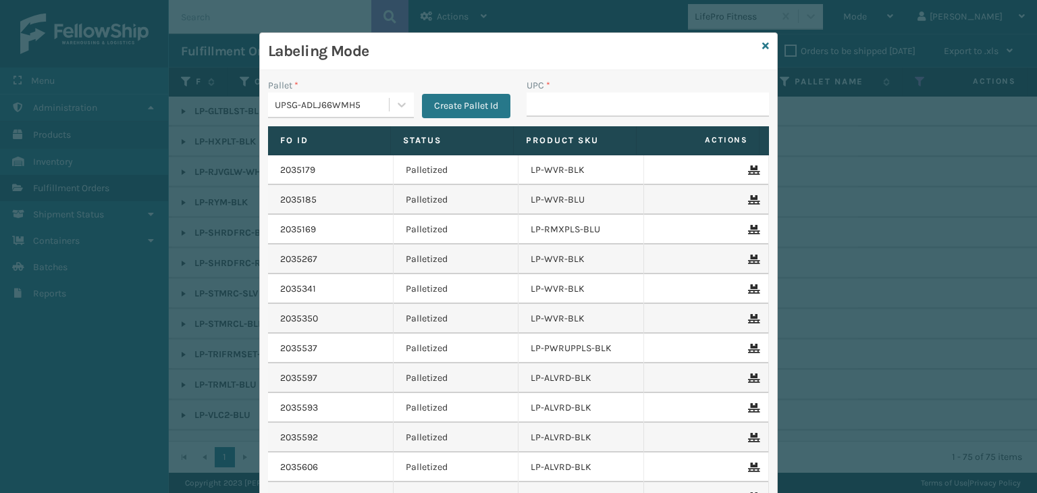
type input "810161332670"
paste input "810161332670"
type input "810161332670"
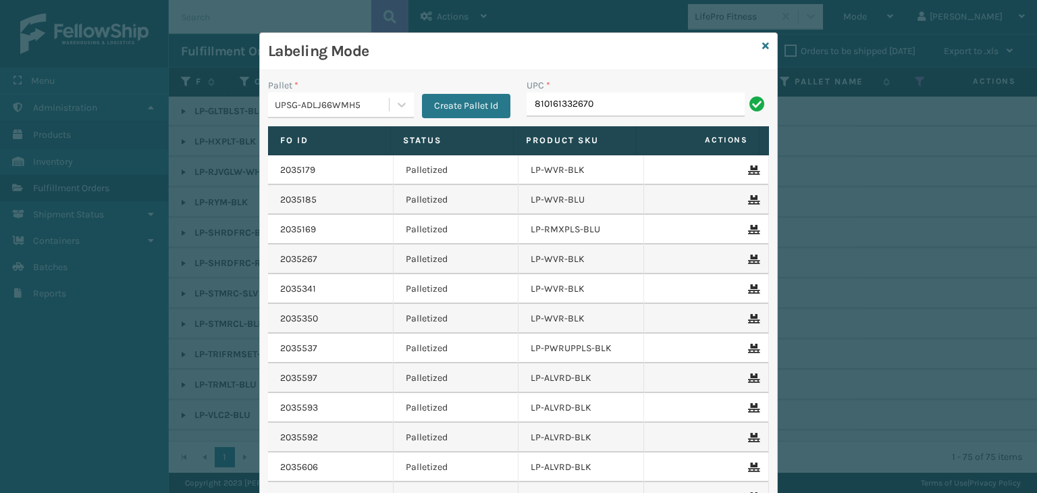
type input "810161332670"
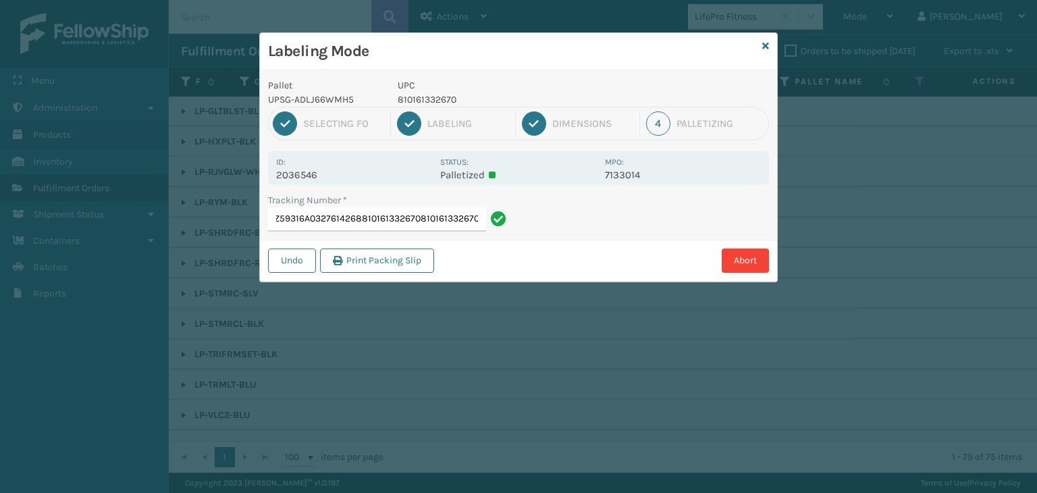
scroll to position [0, 63]
type input "1Z59316A0327614268810161332670810161332670810161332670810161332670"
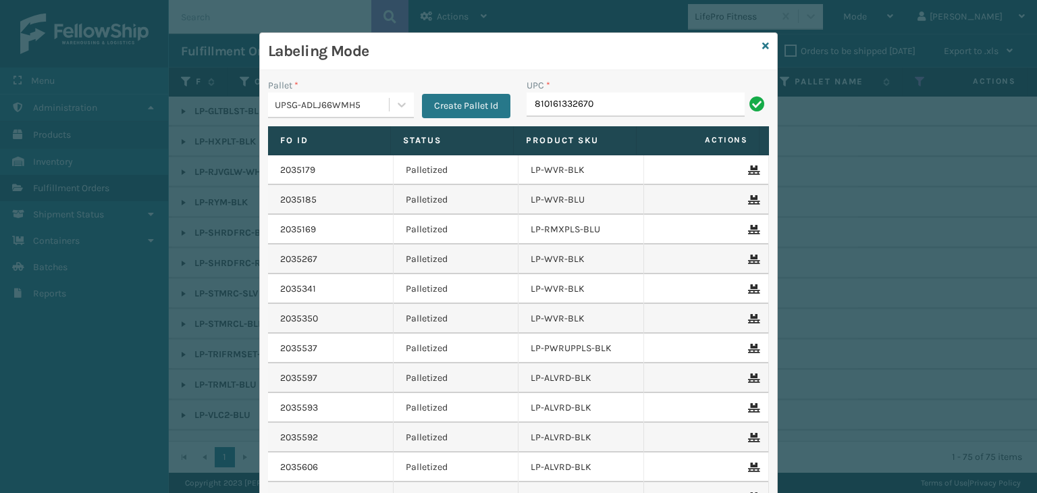
type input "810161332670"
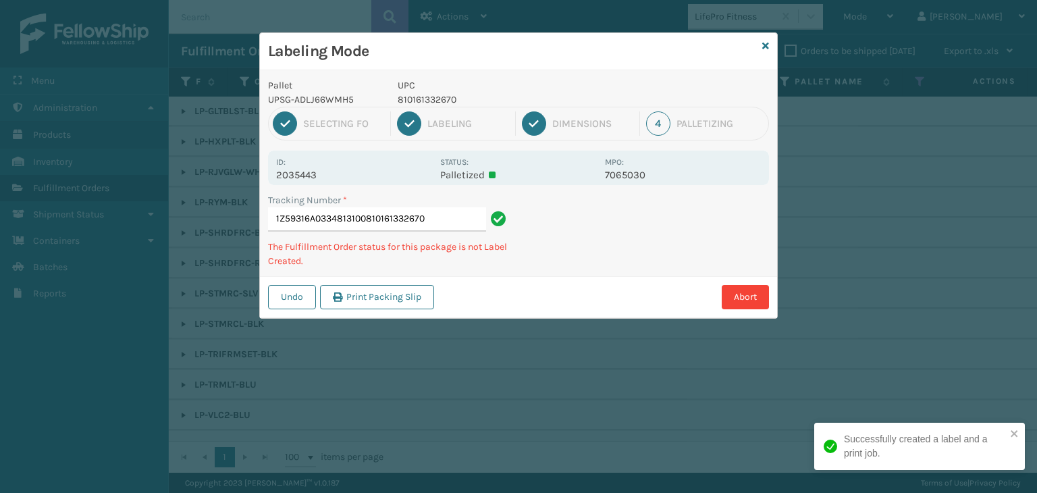
type input "1Z59316A0334813100810161332670810161332670"
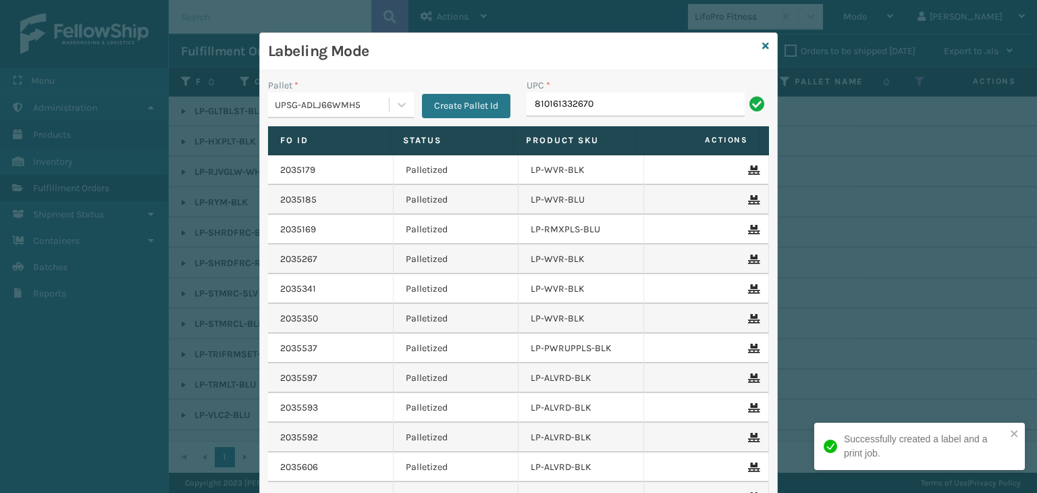
type input "810161332670"
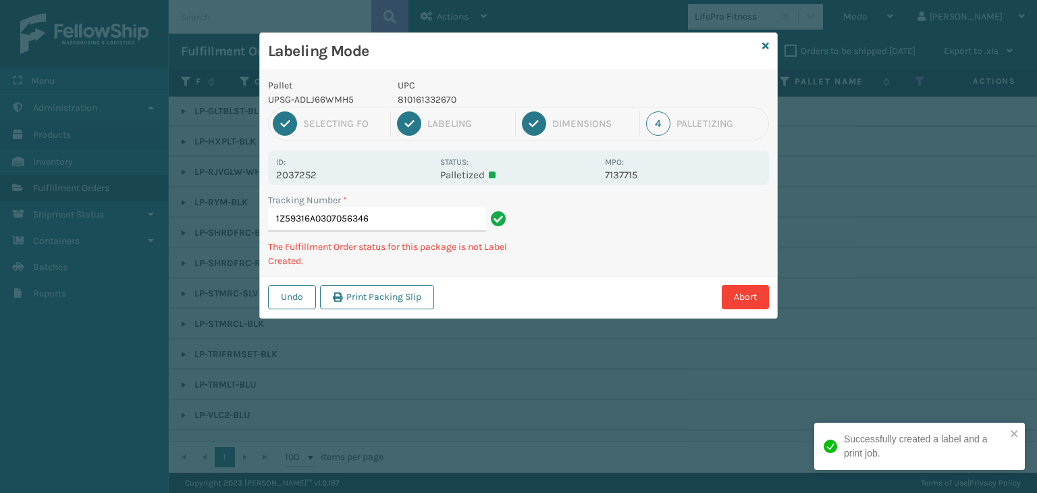
type input "1Z59316A0307056346810161332670"
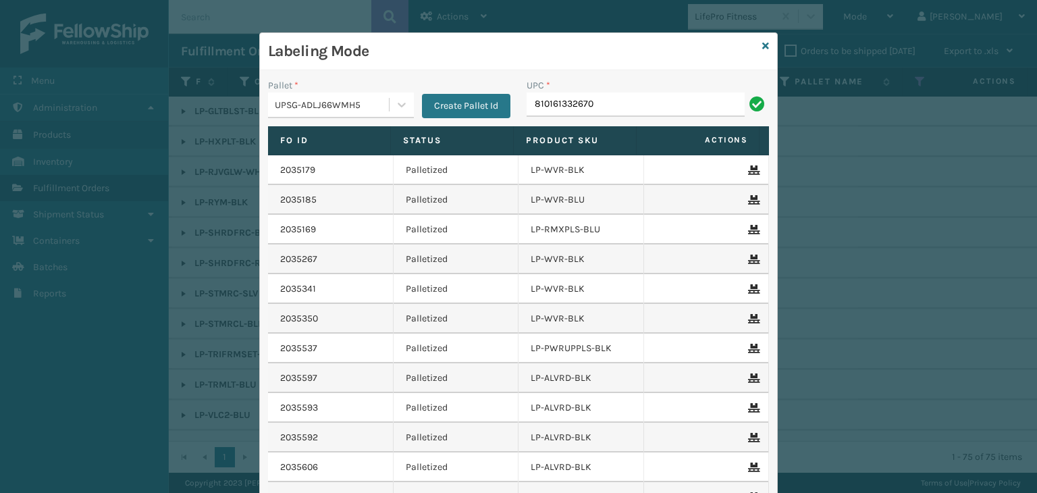
type input "810161332670"
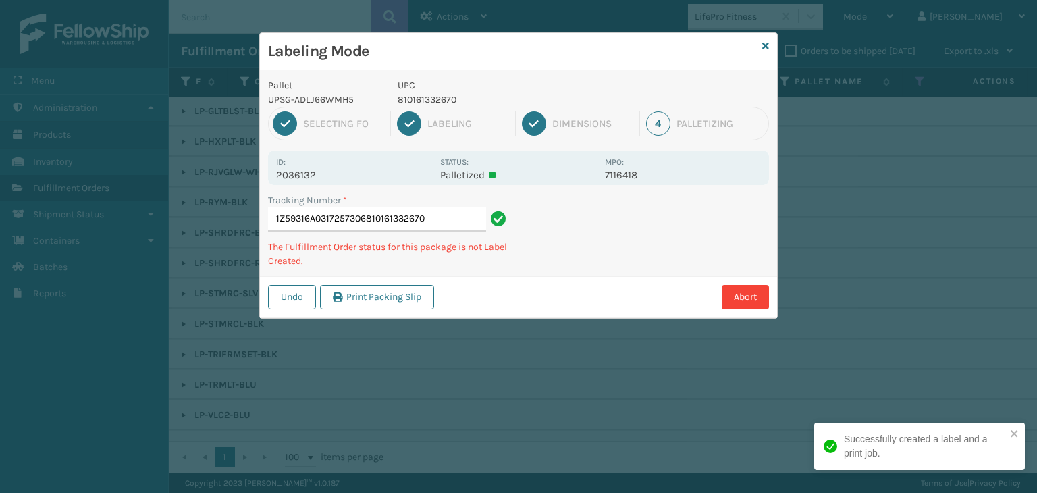
type input "1Z59316A0317257306810161332670810161332670"
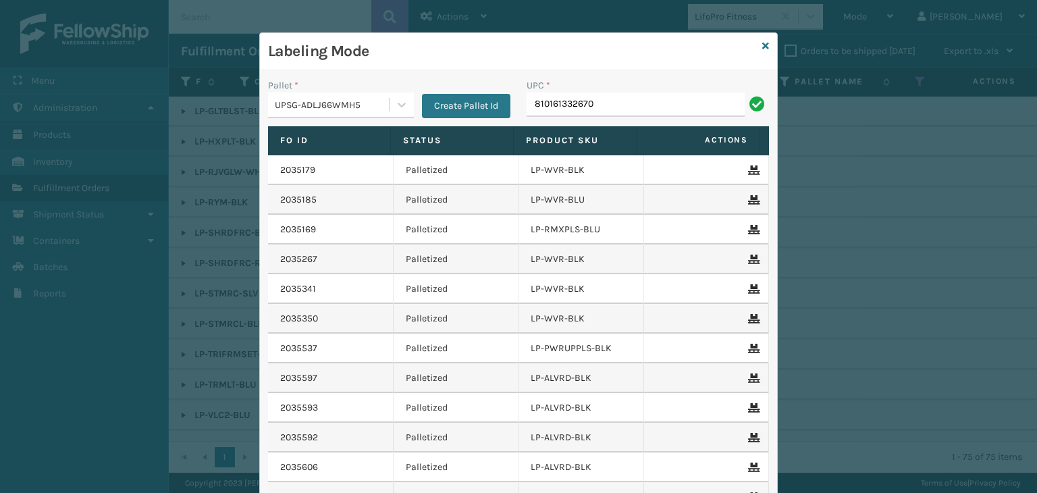
type input "810161332670"
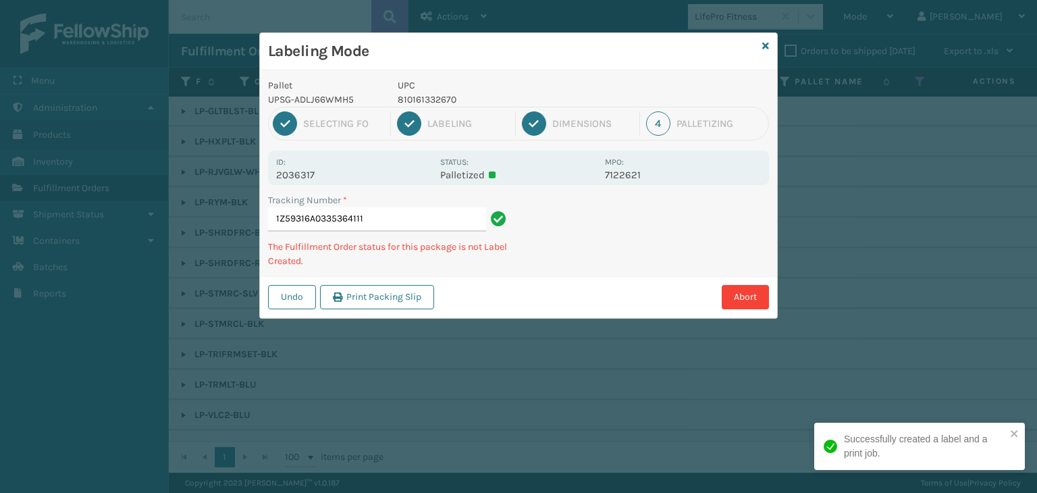
type input "1Z59316A0335364111810161332670"
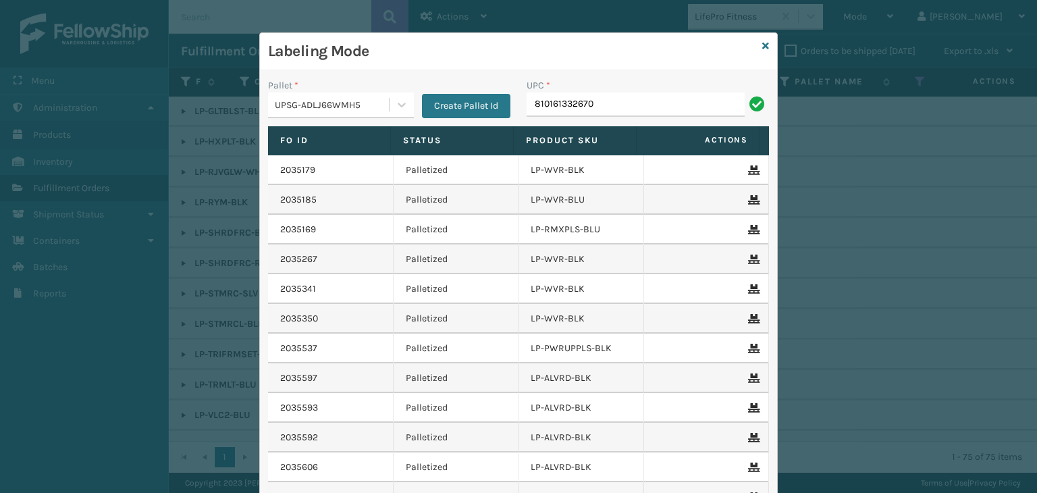
type input "810161332670"
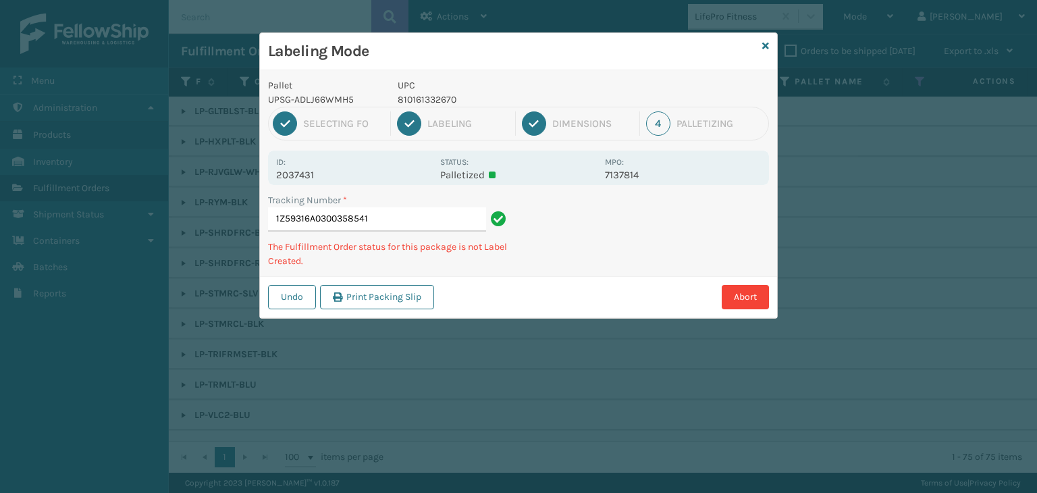
type input "1Z59316A0300358541810161332670"
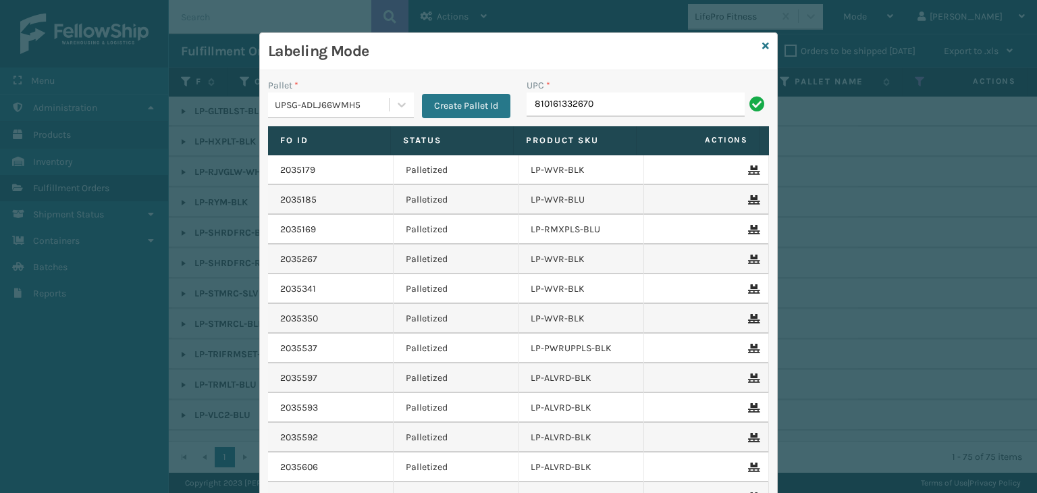
type input "810161332670"
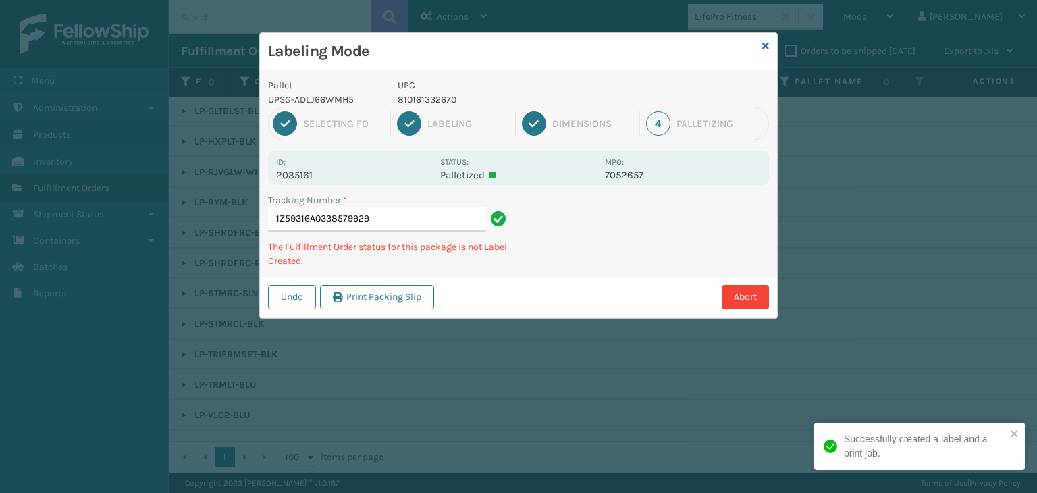
type input "1Z59316A0338579929810161332670"
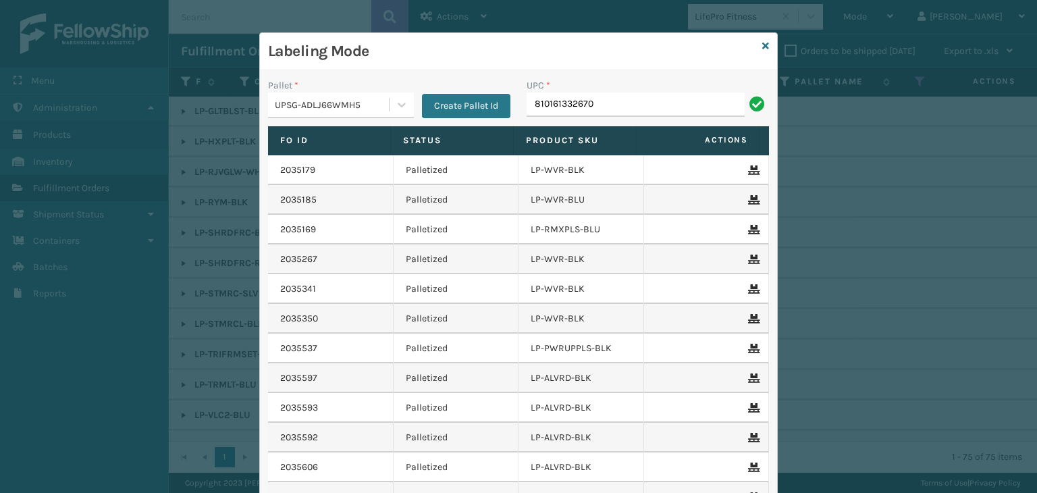
type input "810161332670"
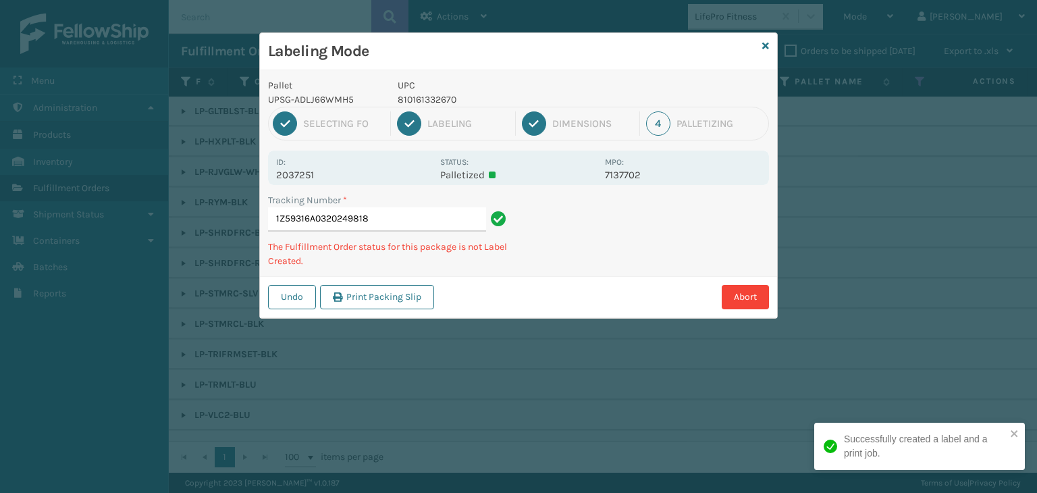
type input "1Z59316A0320249818810161332670"
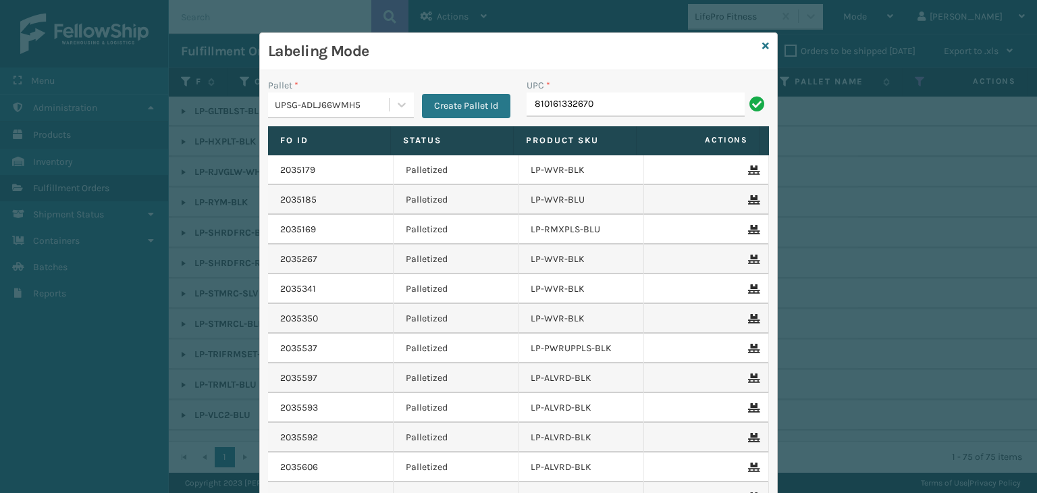
type input "810161332670"
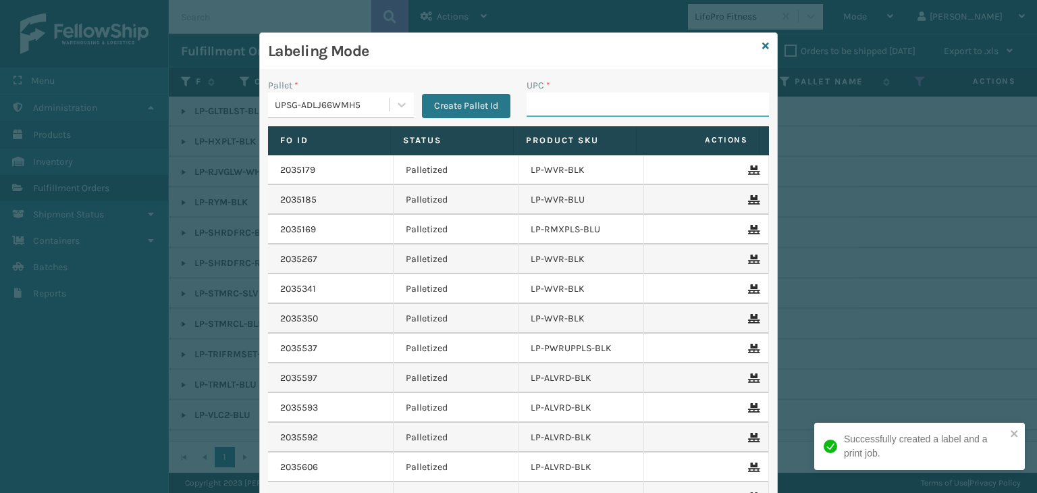
click at [594, 104] on input "UPC *" at bounding box center [648, 105] width 242 height 24
click at [592, 104] on input "UPC *" at bounding box center [648, 105] width 242 height 24
paste input "810161332670"
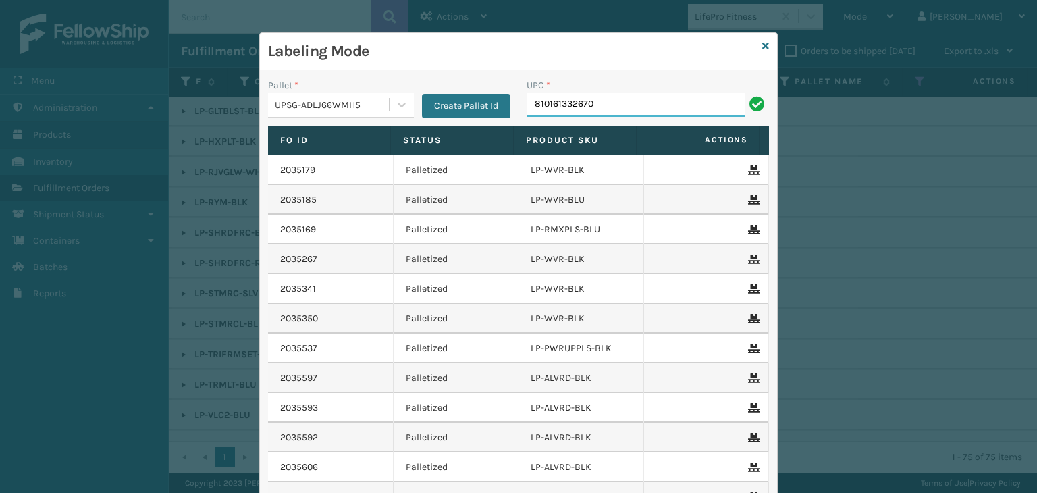
click at [592, 104] on input "810161332670" at bounding box center [636, 105] width 218 height 24
type input "810161332670"
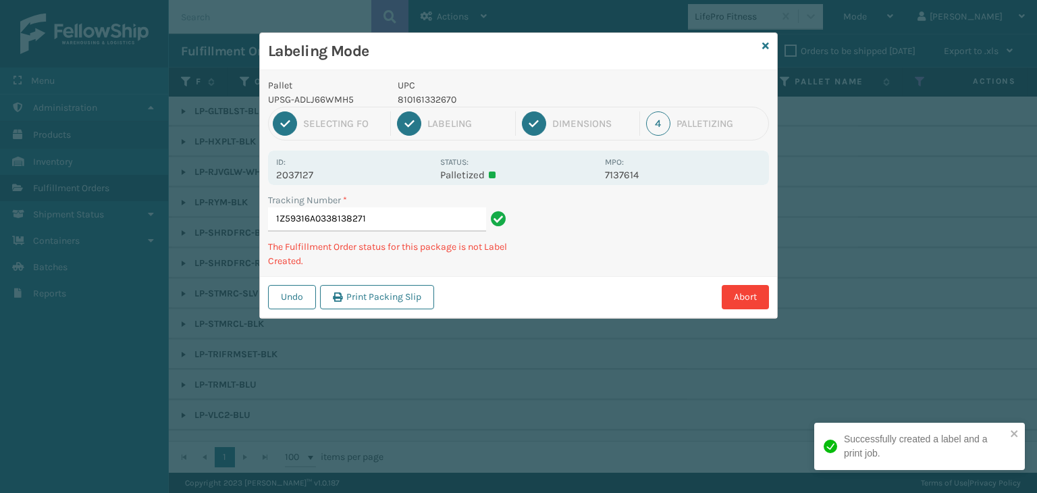
click at [592, 104] on p "810161332670" at bounding box center [497, 100] width 199 height 14
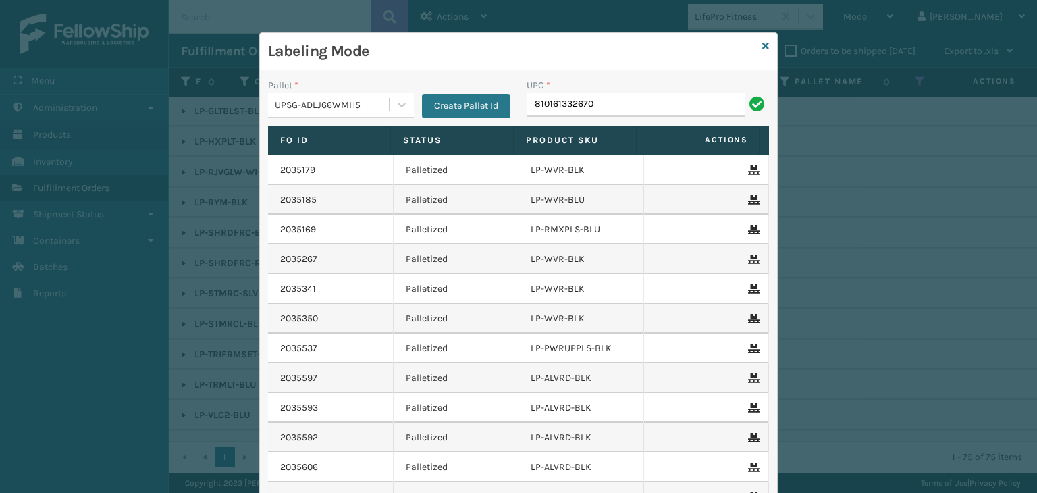
type input "810161332670"
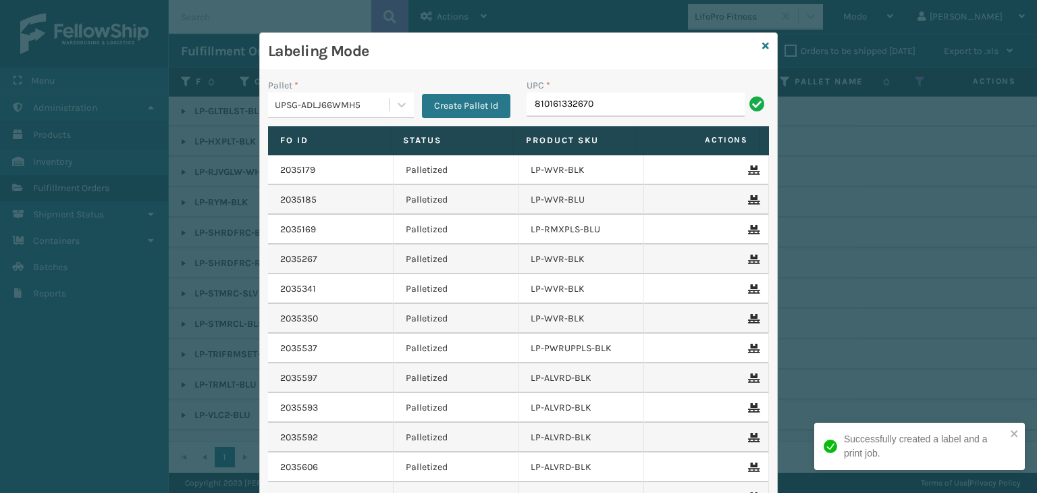
type input "810161332670"
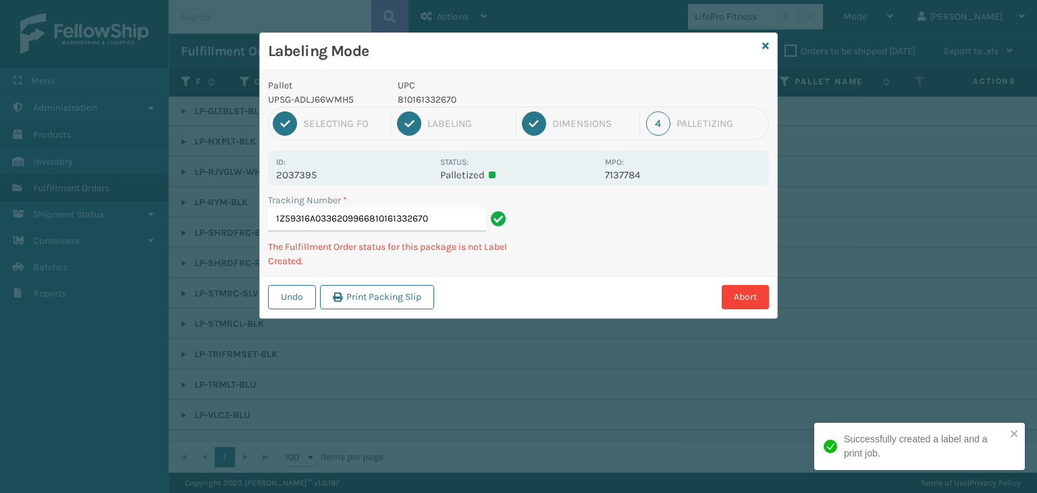
type input "1Z59316A0336209966810161332670810161332670"
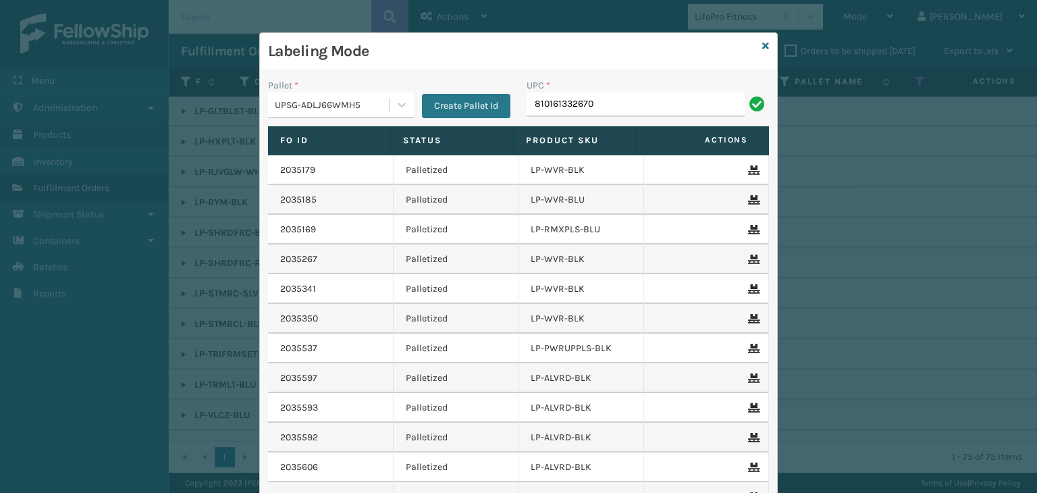
type input "810161332670"
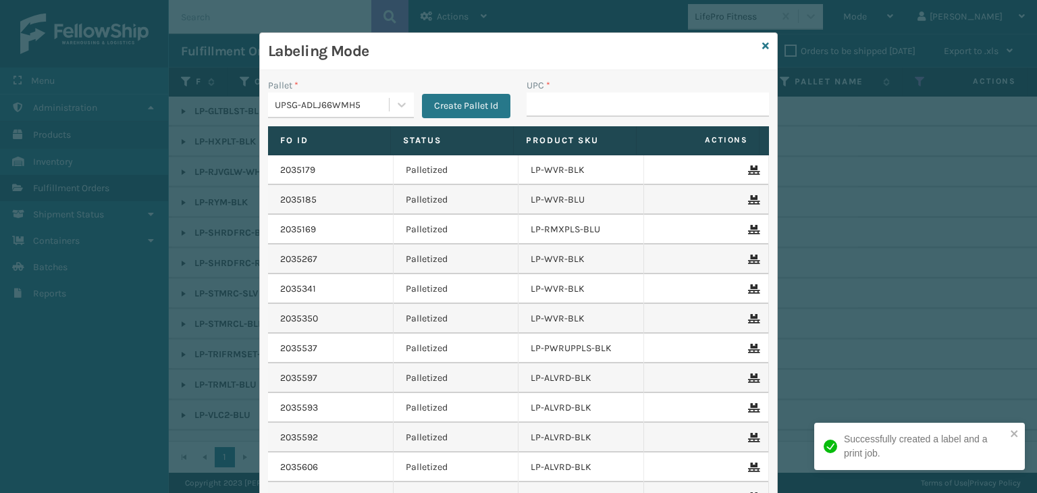
type input "810161332670"
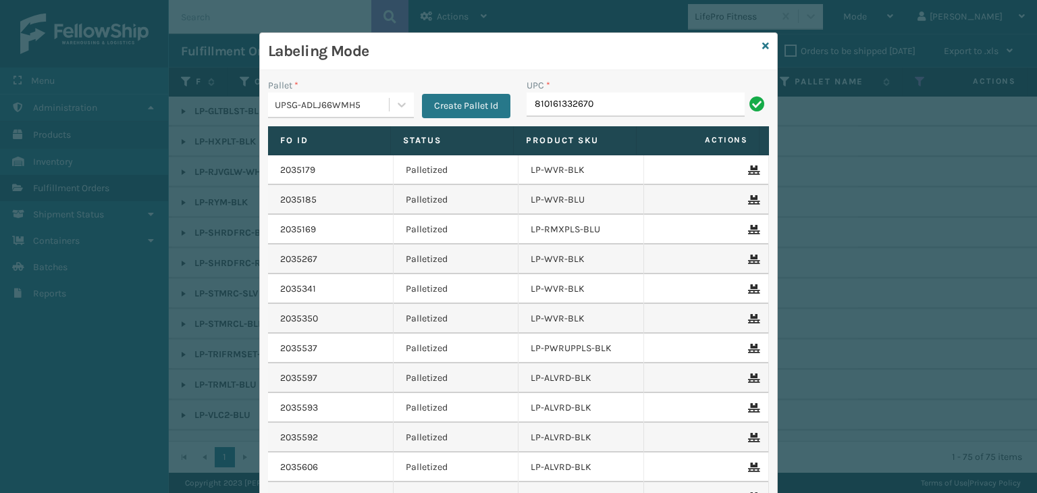
click at [951, 7] on div "Labeling Mode Pallet * UPSG-ADLJ66WMH5 Create Pallet Id UPC * 810161332670 Fo I…" at bounding box center [518, 246] width 1037 height 493
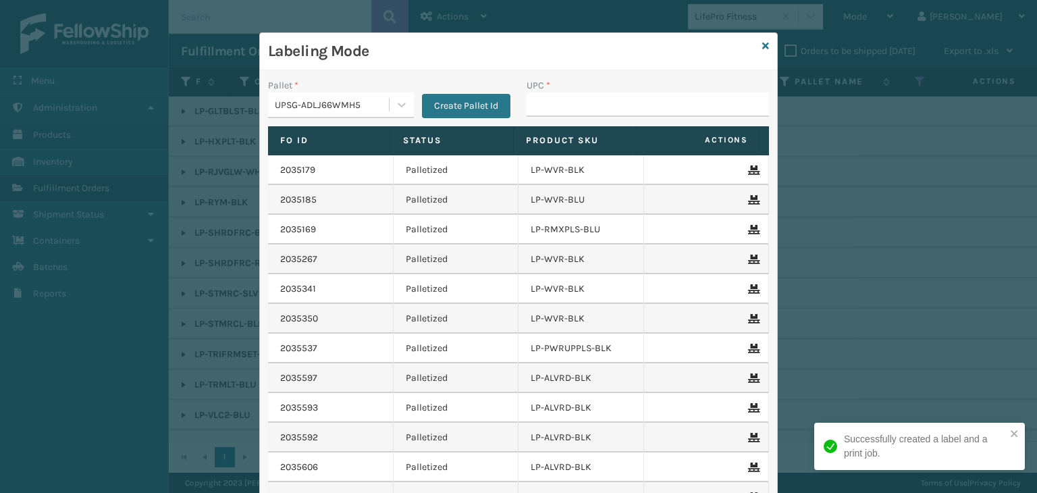
type input "810161332670"
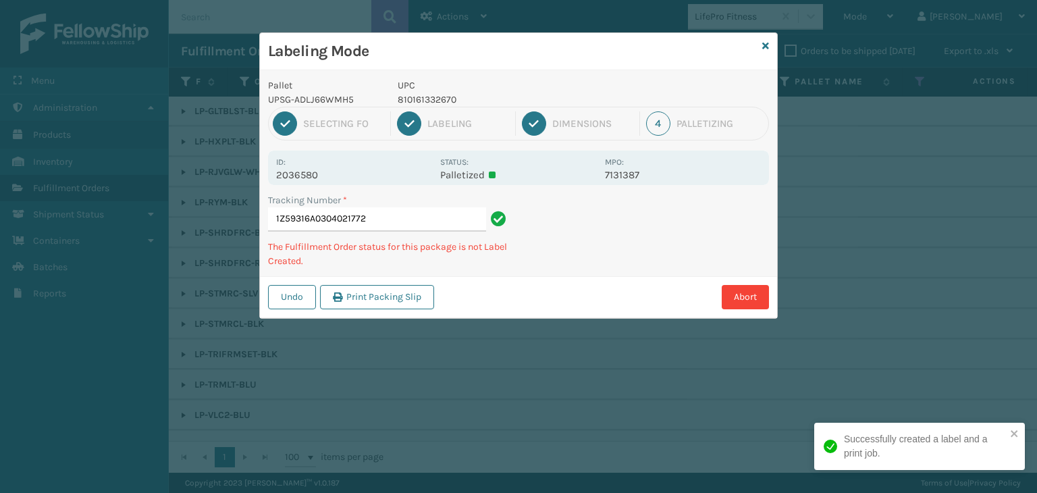
type input "1Z59316A0304021772810161332670"
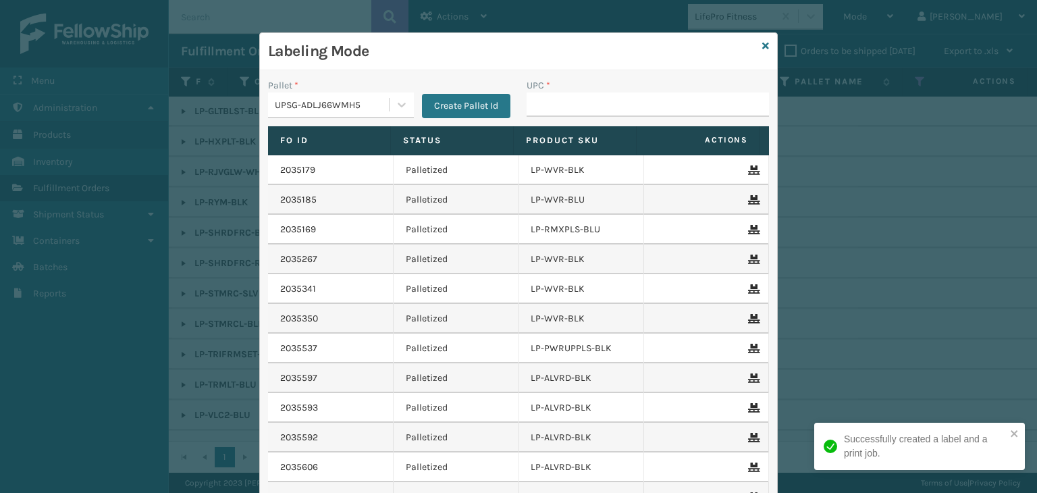
type input "810161332670"
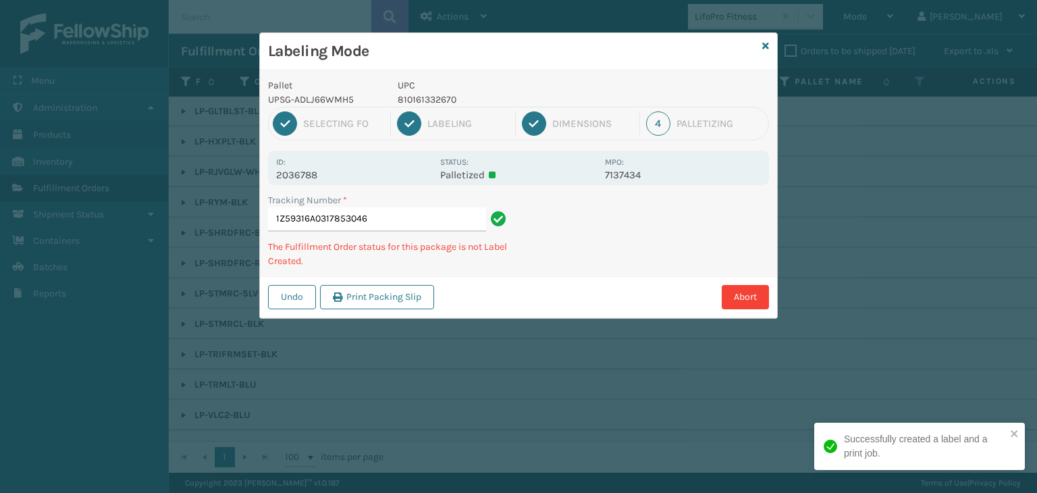
type input "1Z59316A0317853046810161332670"
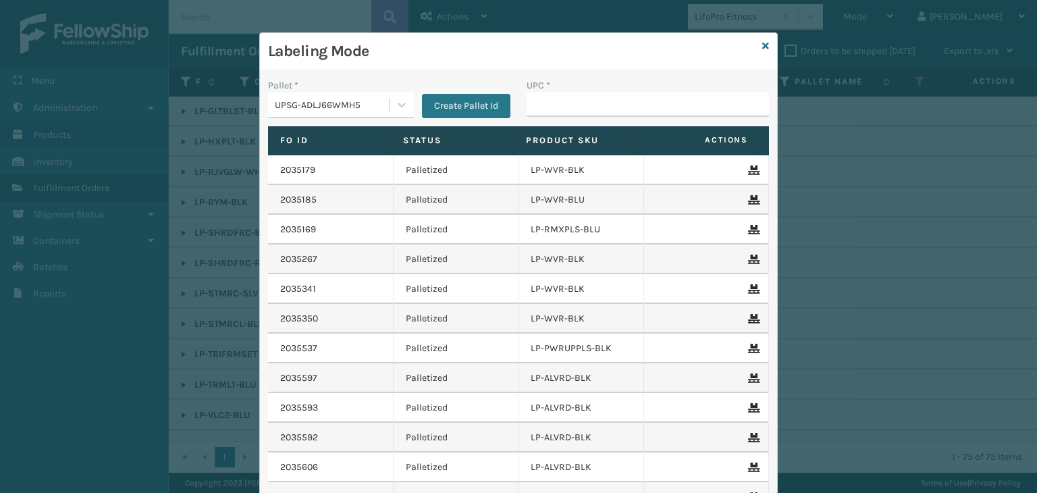
type input "810161332670"
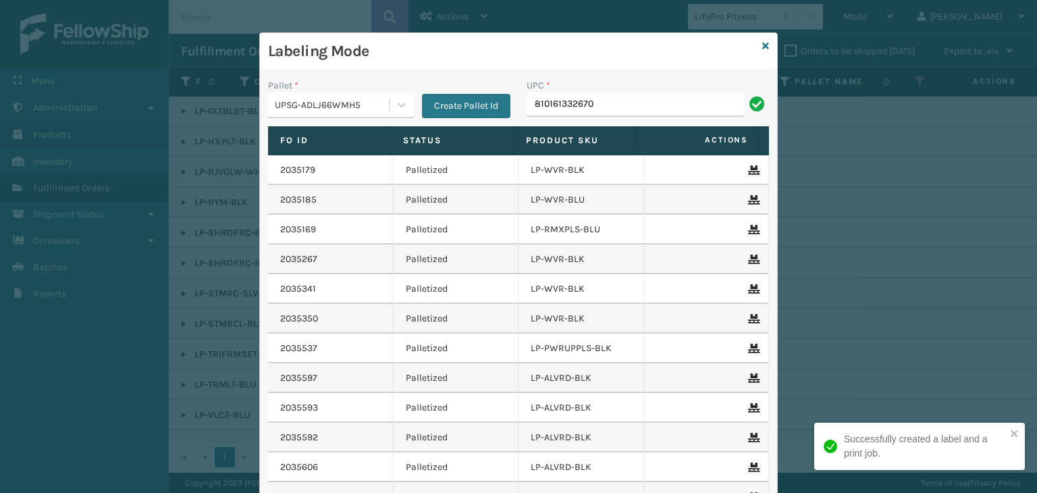
type input "810161332670"
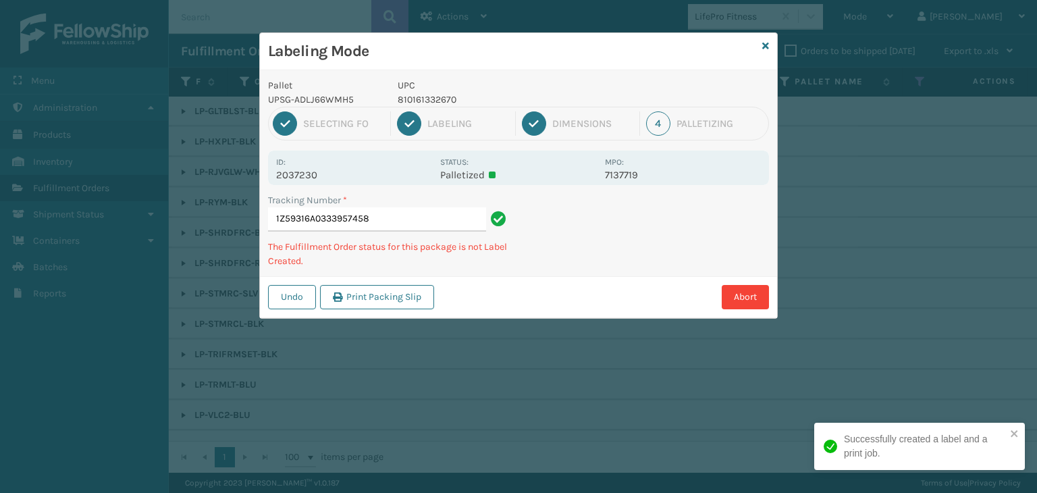
type input "1Z59316A0333957458810161332670"
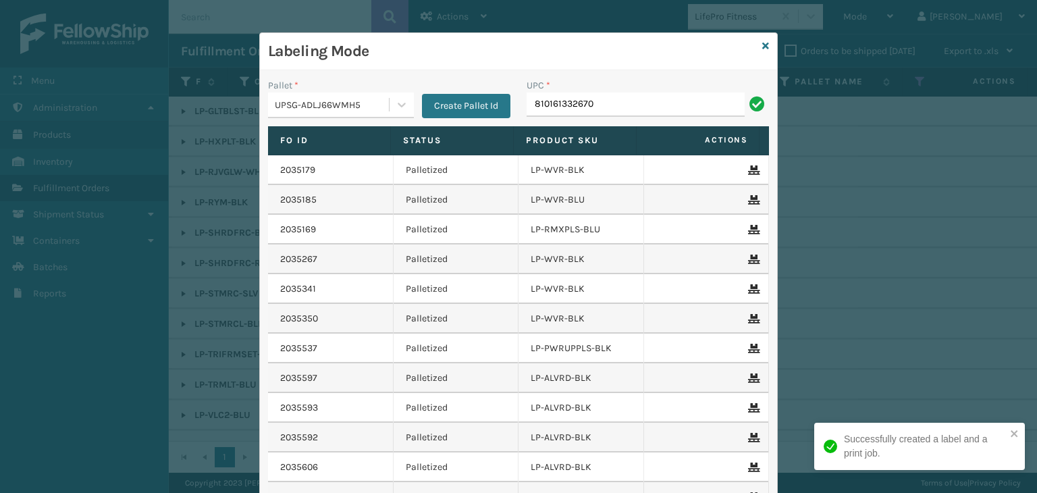
type input "810161332670"
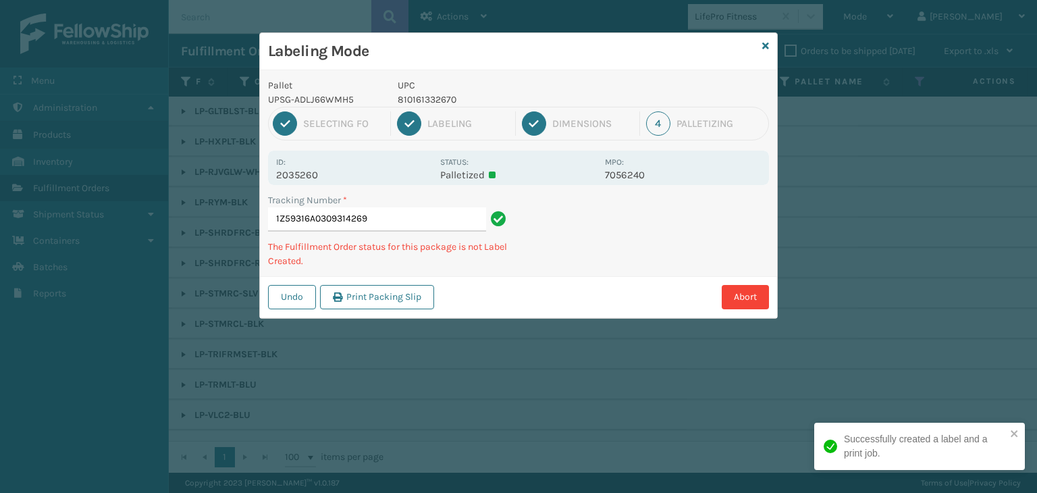
type input "1Z59316A0309314269810161332670"
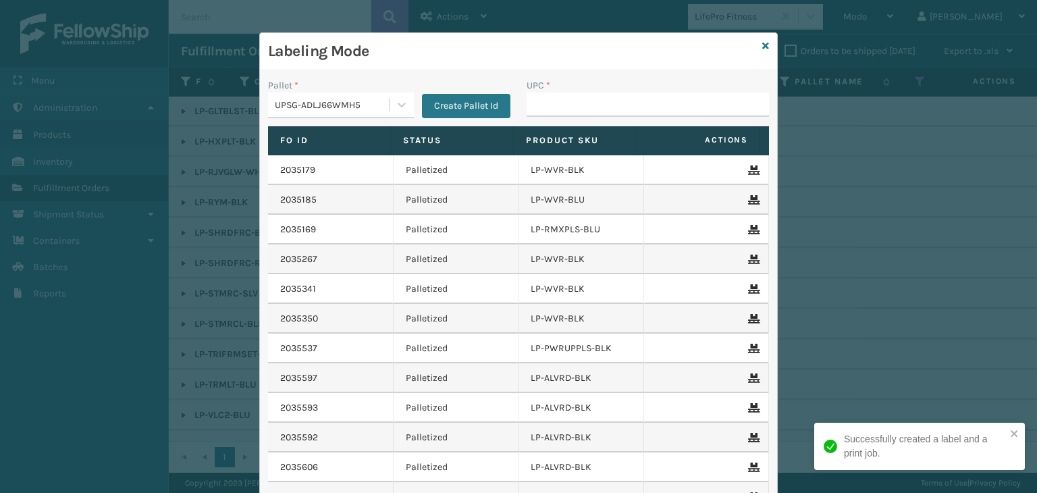
type input "810161332670"
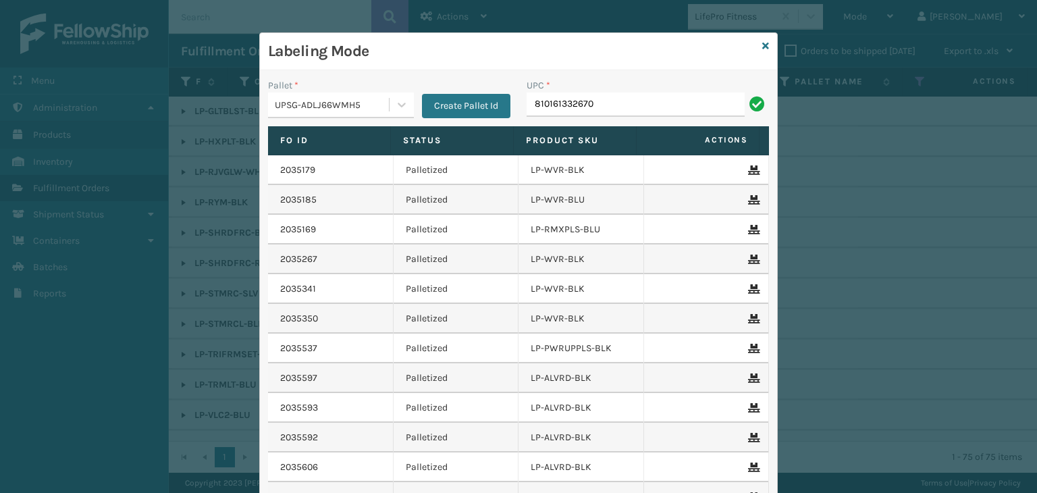
type input "810161332670"
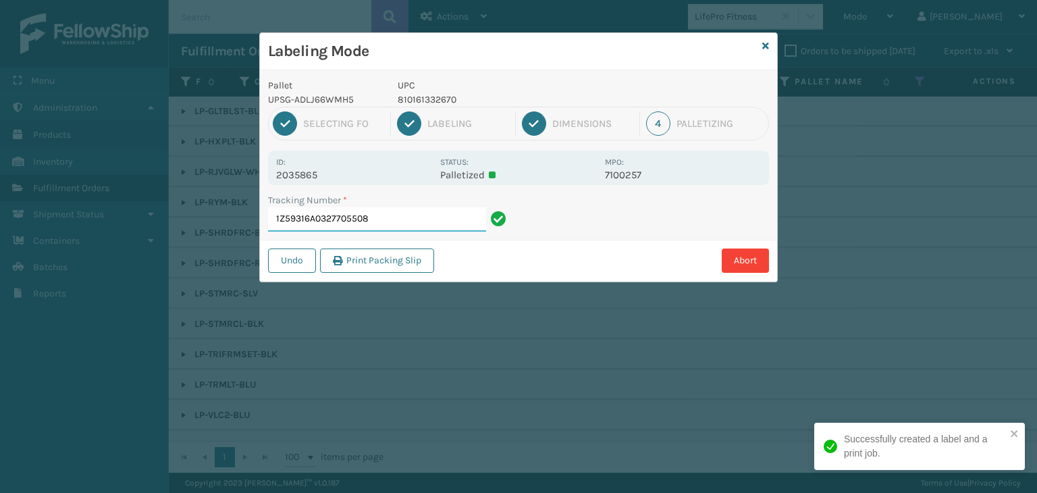
paste input "810161332670"
type input "1Z59316A0327705508810161332670810161332670VVVV"
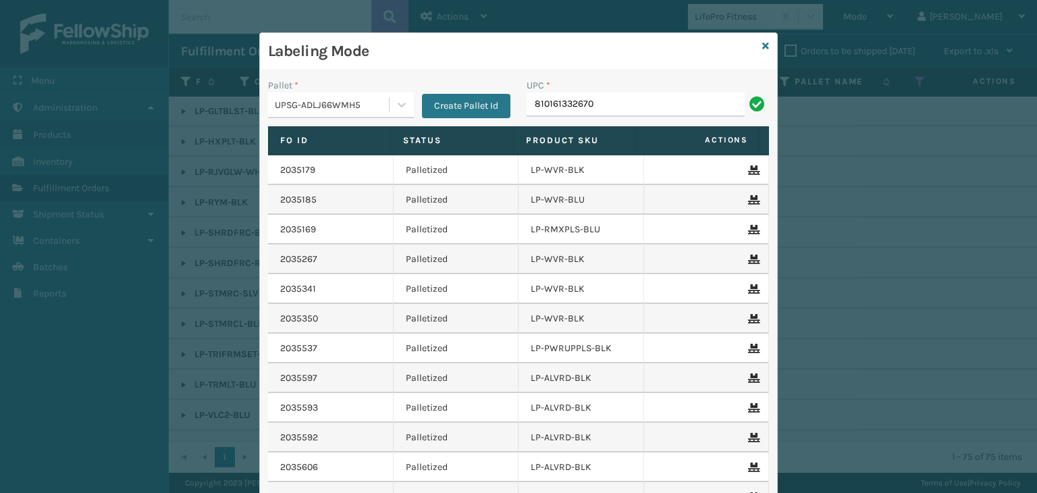
type input "810161332670"
paste input "810161332670"
type input "810161332670"
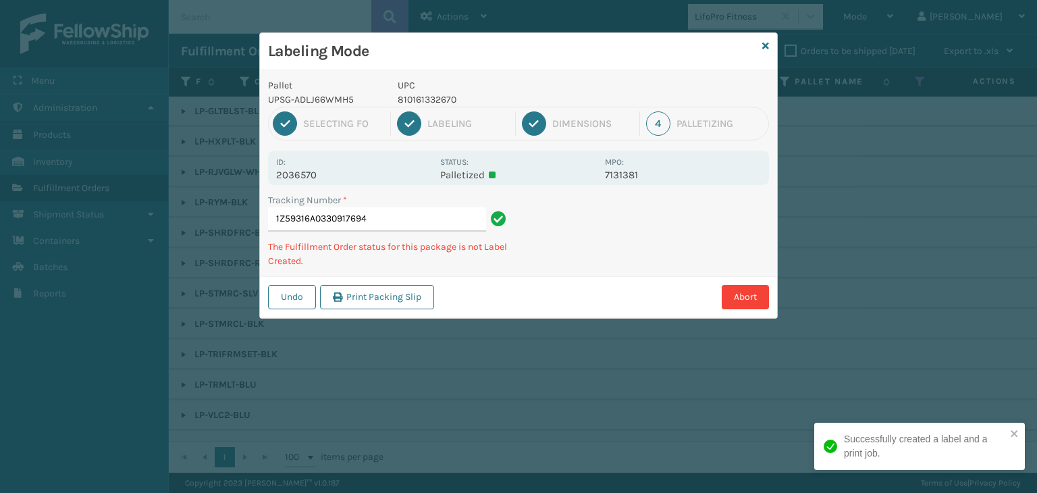
type input "1Z59316A0330917694810161332670"
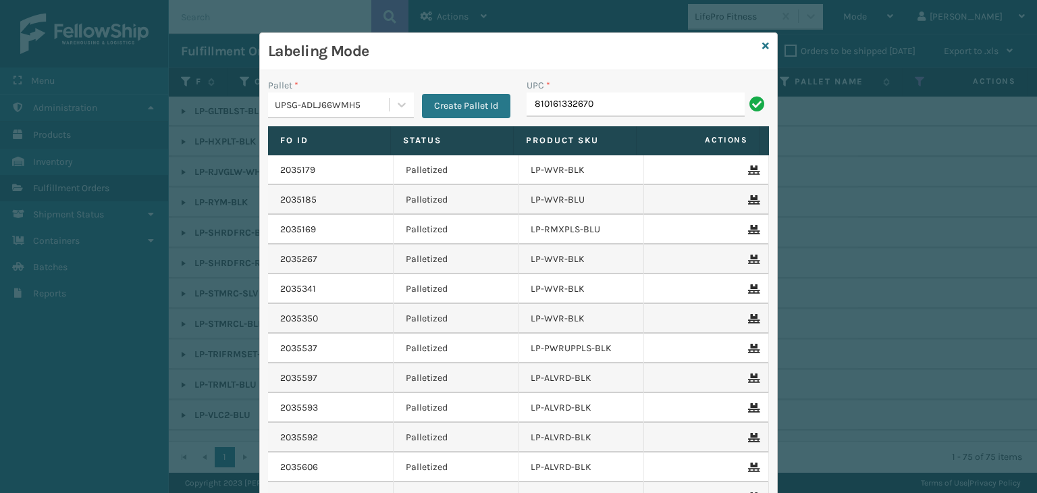
type input "810161332670"
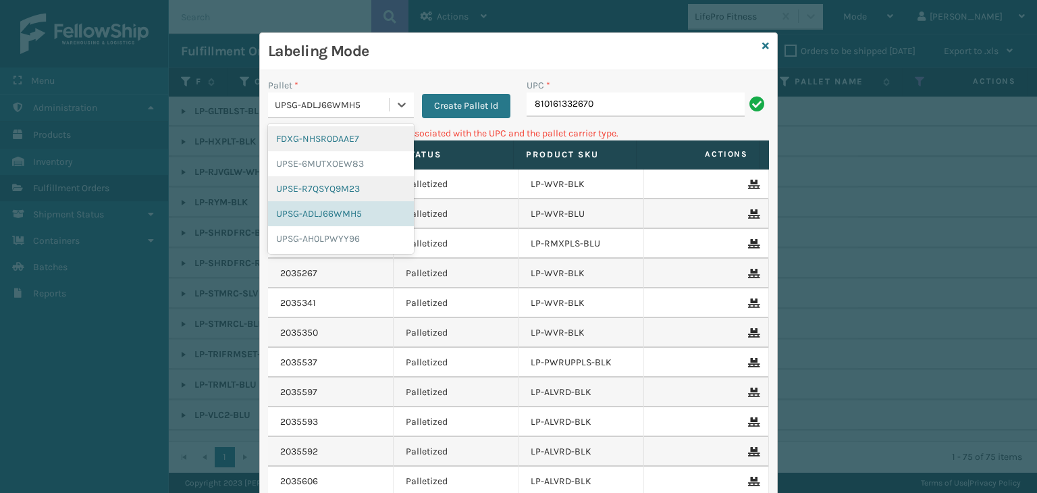
drag, startPoint x: 347, startPoint y: 111, endPoint x: 360, endPoint y: 199, distance: 88.7
click at [348, 113] on div "UPSG-ADLJ66WMH5" at bounding box center [328, 105] width 121 height 22
click at [348, 180] on div "UPSE-R7QSYQ9M23" at bounding box center [341, 188] width 146 height 25
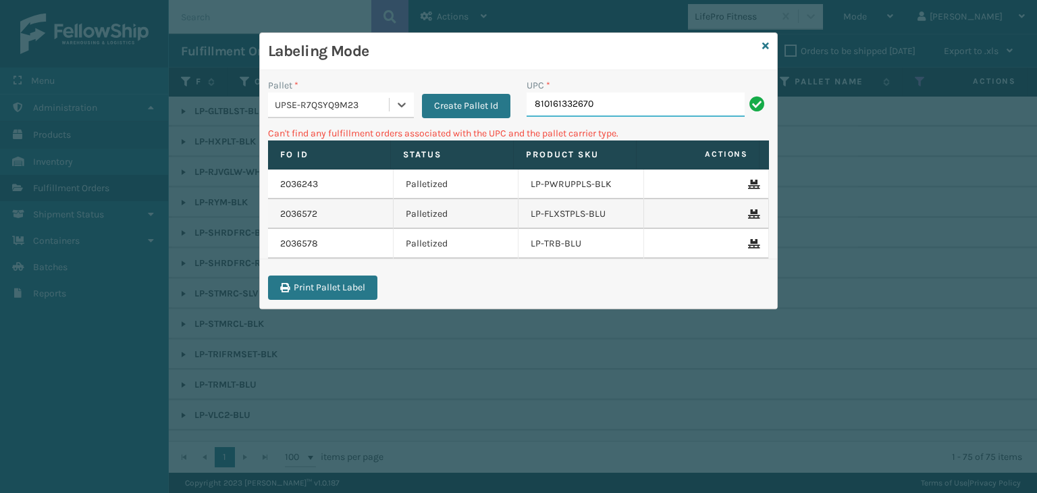
click at [614, 103] on input "810161332670" at bounding box center [636, 105] width 218 height 24
click at [763, 47] on icon at bounding box center [766, 45] width 7 height 9
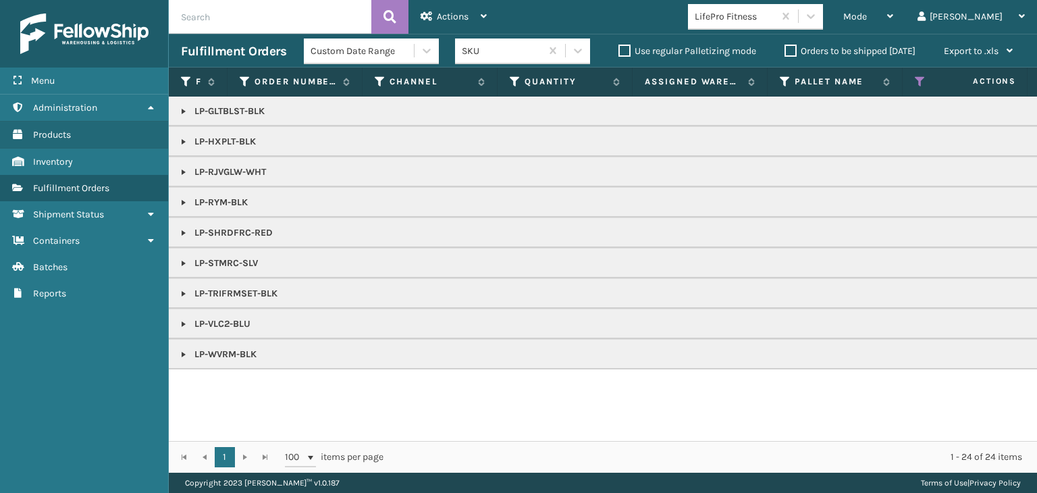
click at [182, 231] on link at bounding box center [183, 233] width 11 height 11
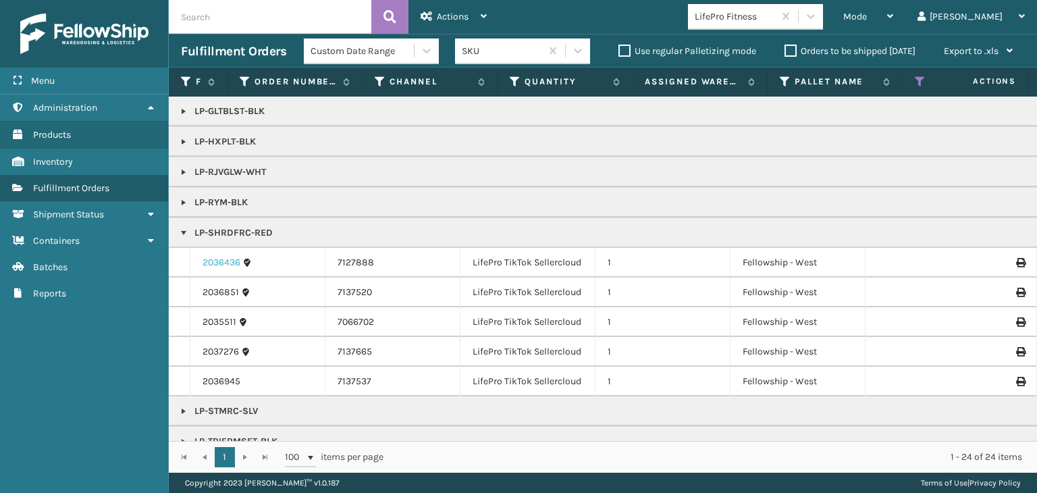
click at [210, 258] on link "2036436" at bounding box center [222, 263] width 38 height 14
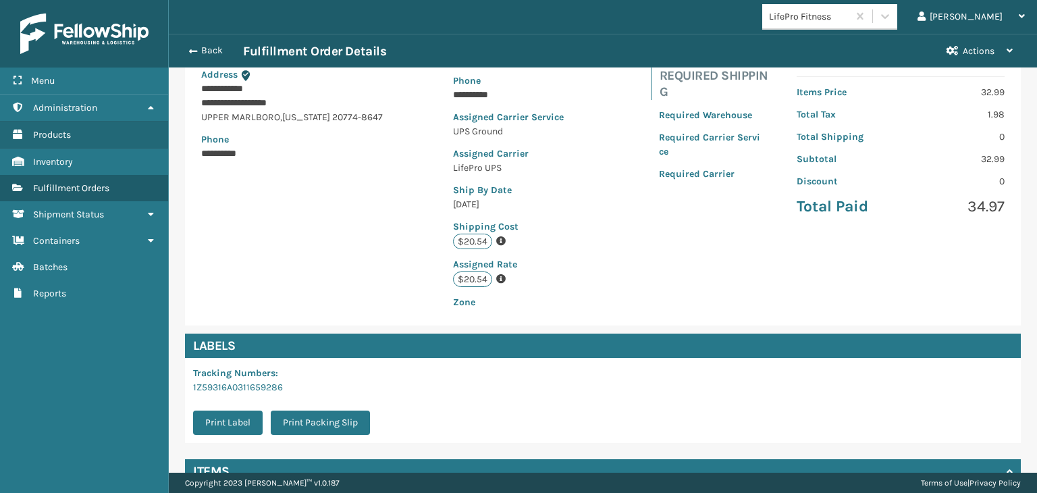
scroll to position [319, 0]
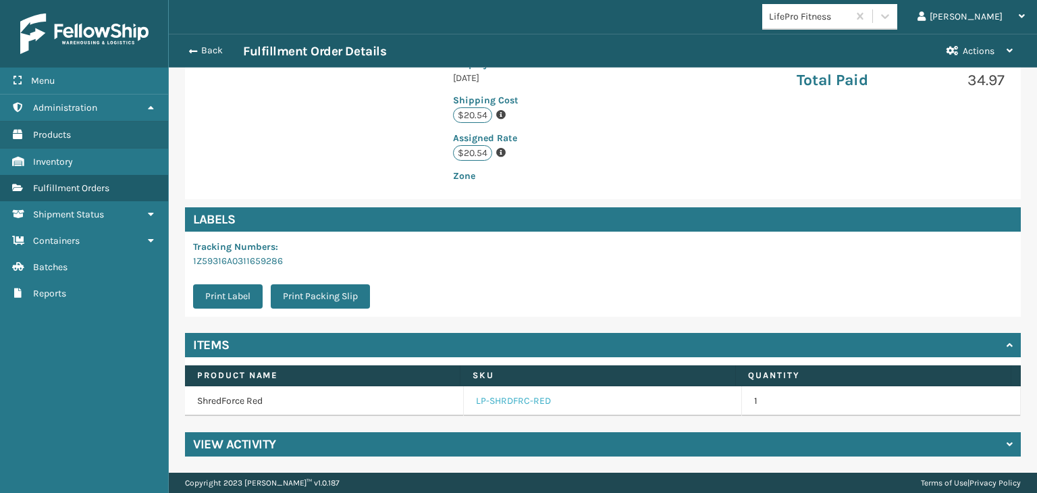
click at [517, 403] on link "LP-SHRDFRC-RED" at bounding box center [513, 401] width 75 height 14
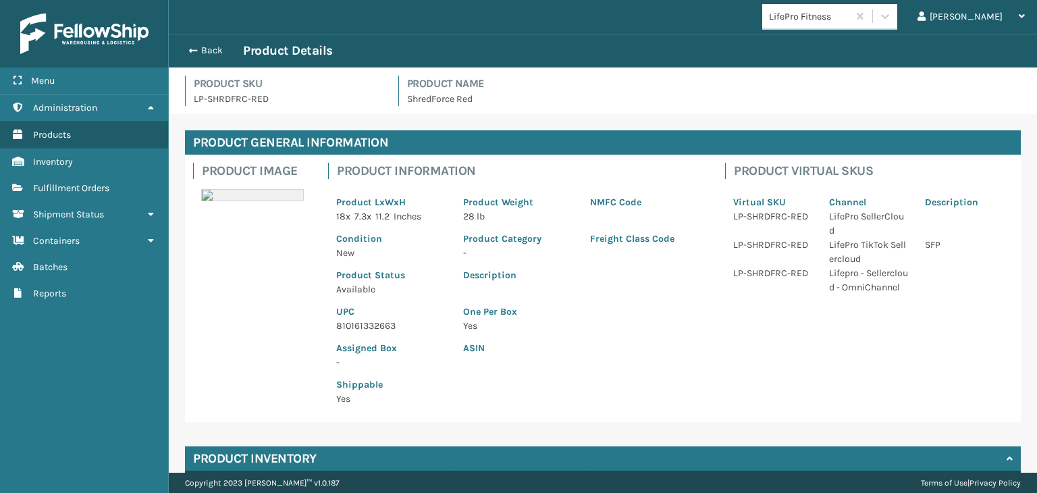
click at [384, 322] on p "810161332663" at bounding box center [391, 326] width 111 height 14
copy p "810161332663"
click at [211, 47] on button "Back" at bounding box center [212, 51] width 62 height 12
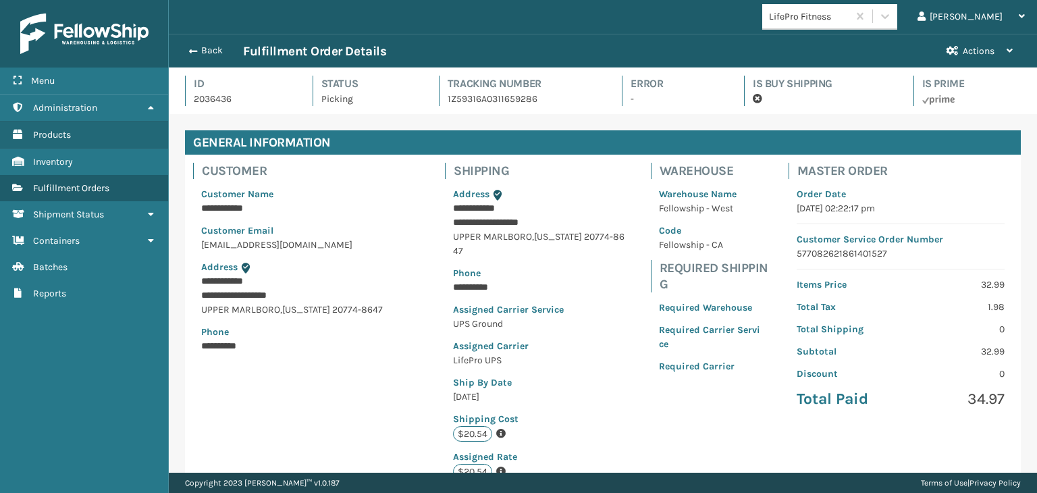
click at [211, 47] on button "Back" at bounding box center [212, 51] width 62 height 12
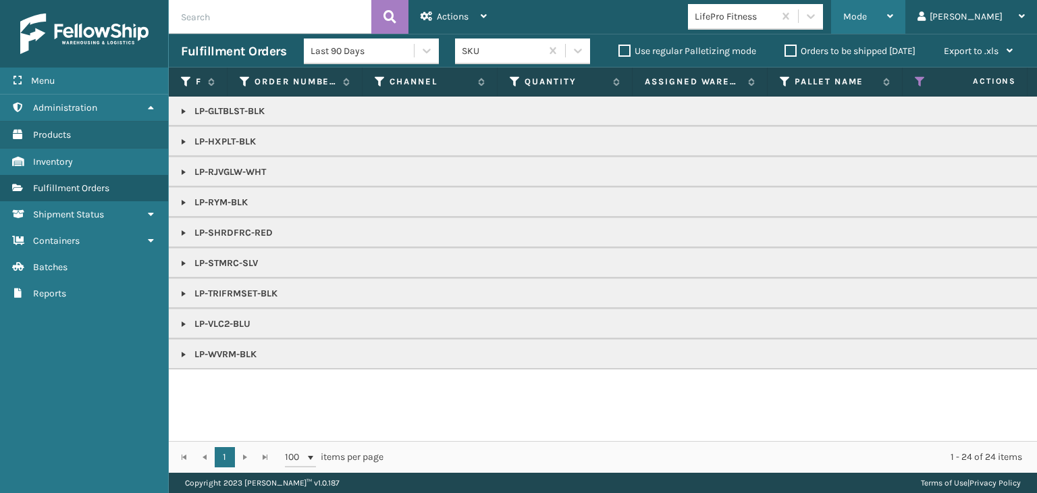
click at [867, 14] on span "Mode" at bounding box center [856, 16] width 24 height 11
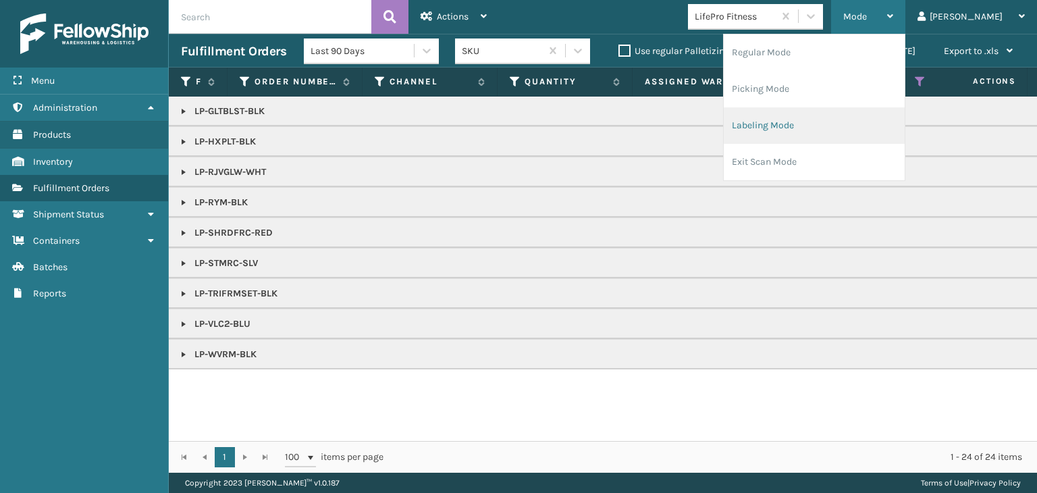
click at [875, 131] on li "Labeling Mode" at bounding box center [814, 125] width 181 height 36
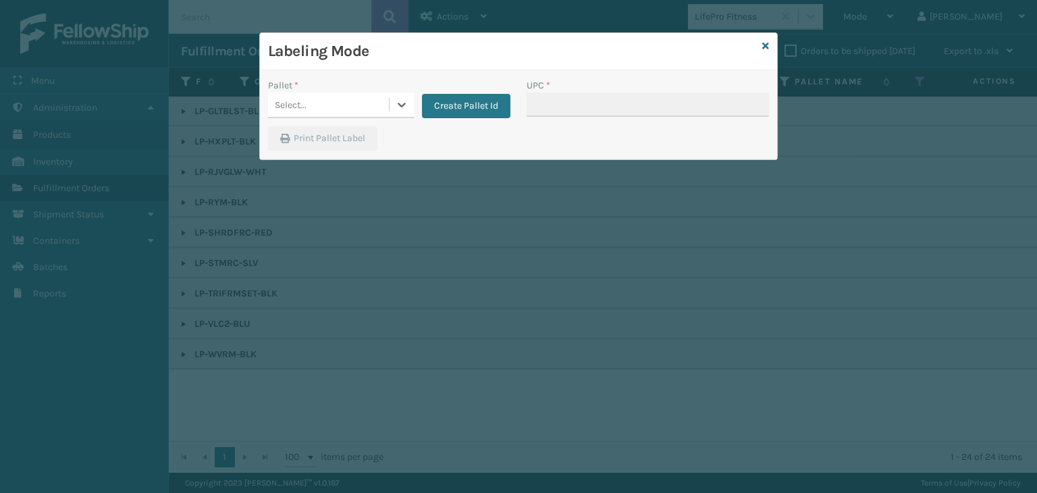
click at [298, 105] on div "Select..." at bounding box center [291, 105] width 32 height 14
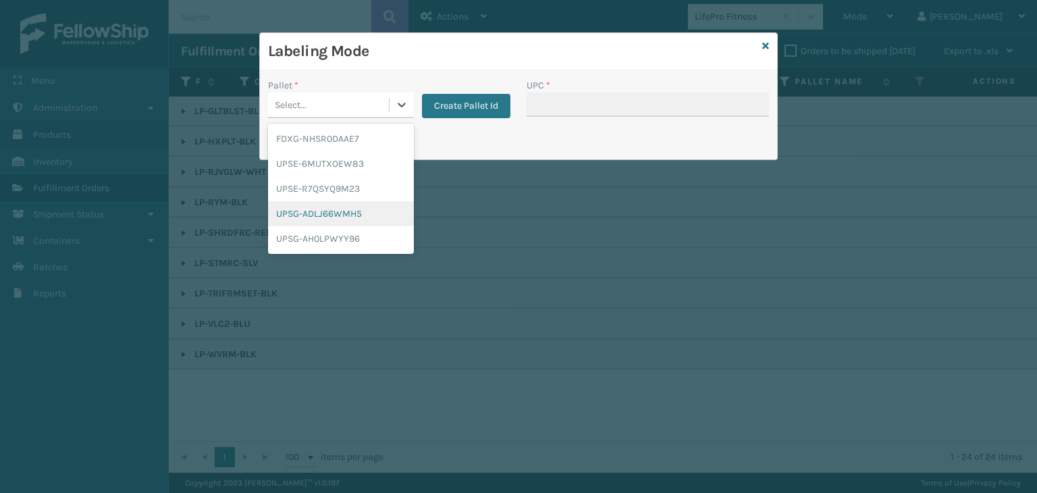
click at [304, 217] on div "UPSG-ADLJ66WMH5" at bounding box center [341, 213] width 146 height 25
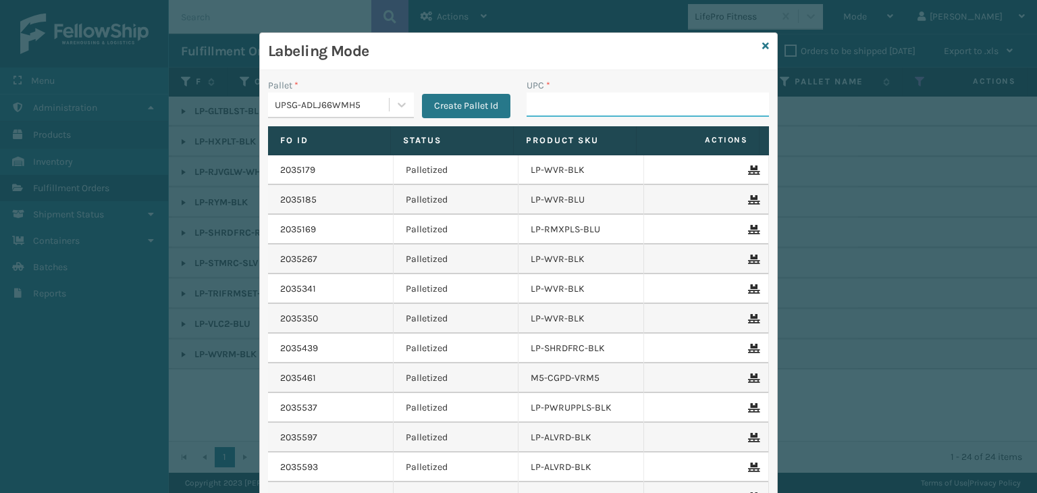
click at [558, 107] on input "UPC *" at bounding box center [648, 105] width 242 height 24
paste input "810161332663"
type input "810161332663"
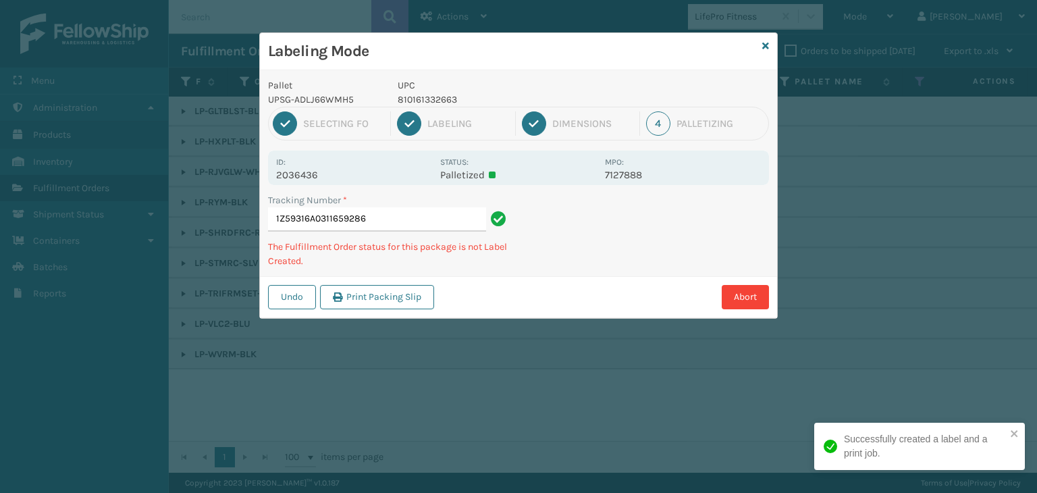
type input "1Z59316A0311659286810161332663"
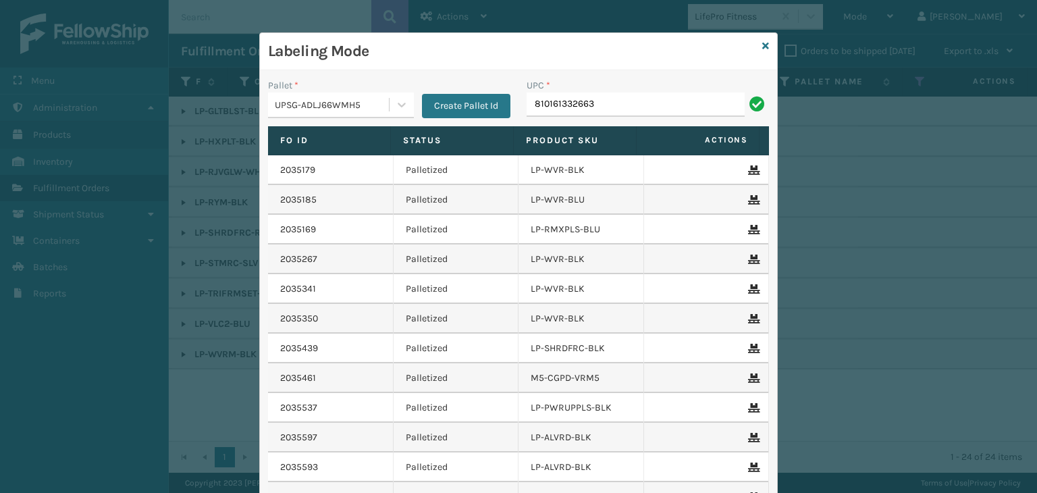
type input "810161332663"
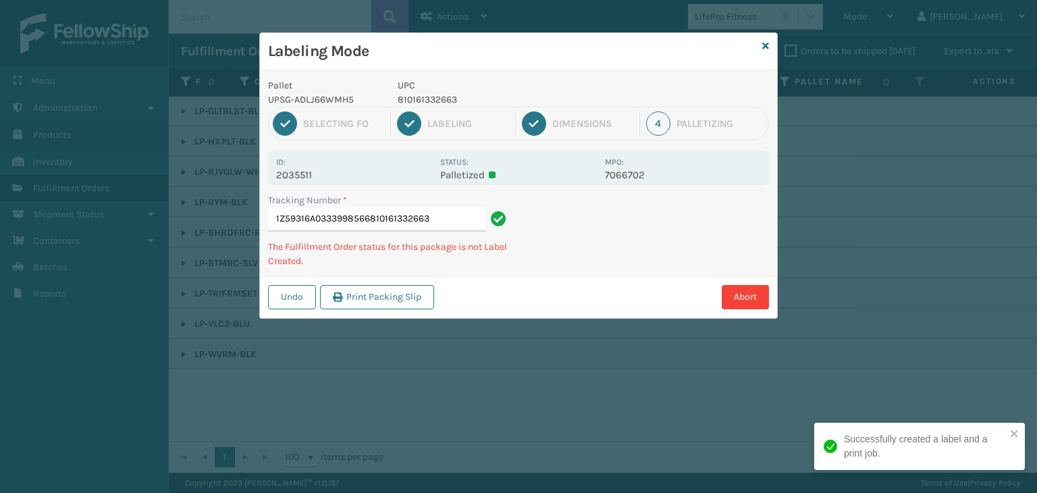
type input "1Z59316A0333998566810161332663"
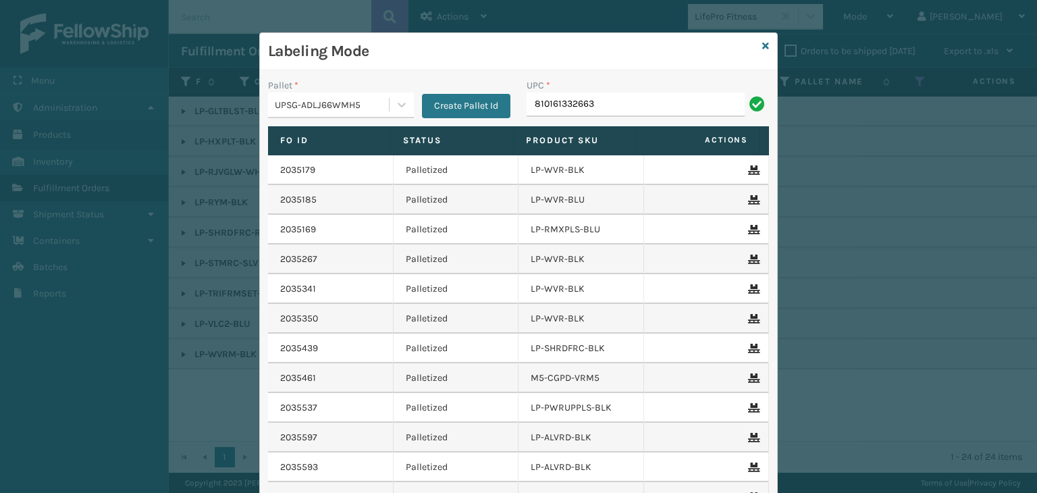
type input "810161332663"
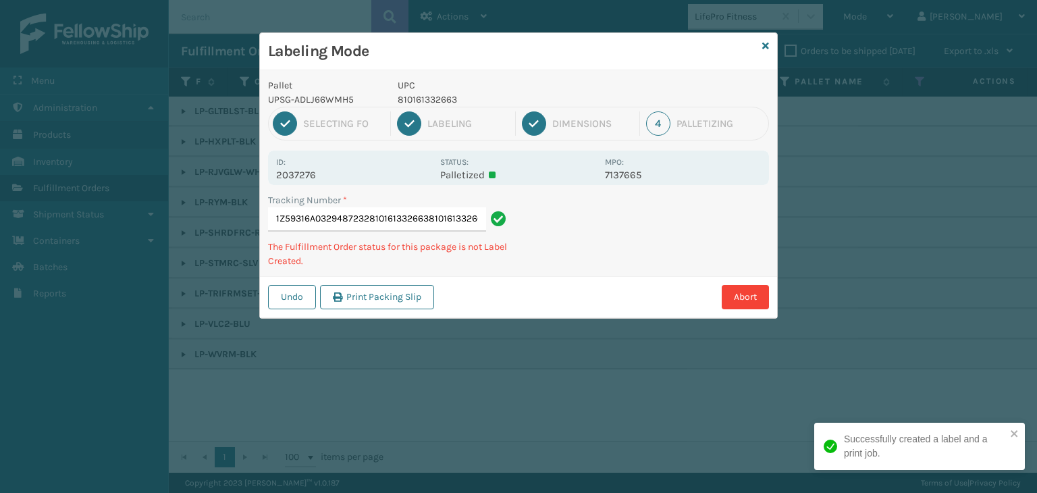
scroll to position [0, 9]
type input "1Z59316A0329487232810161332663810161332663810161332663"
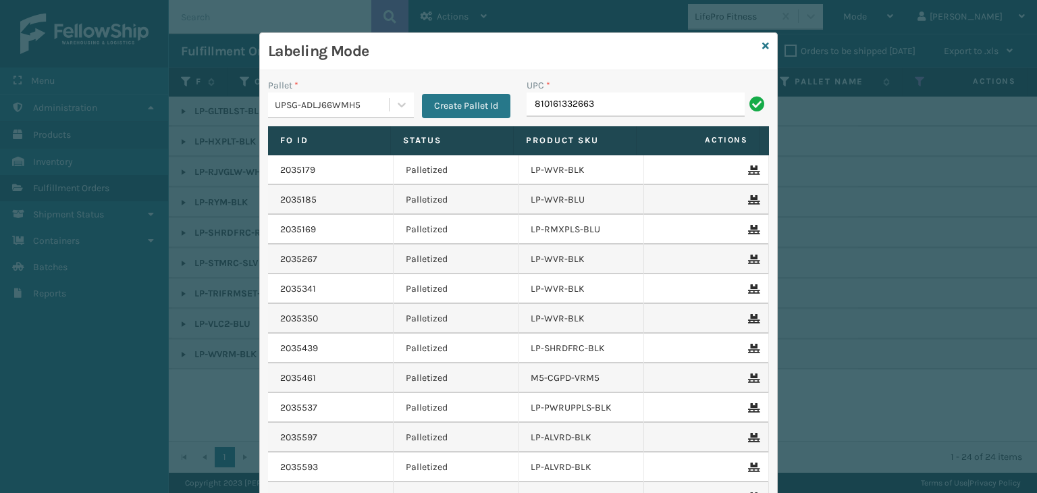
type input "810161332663"
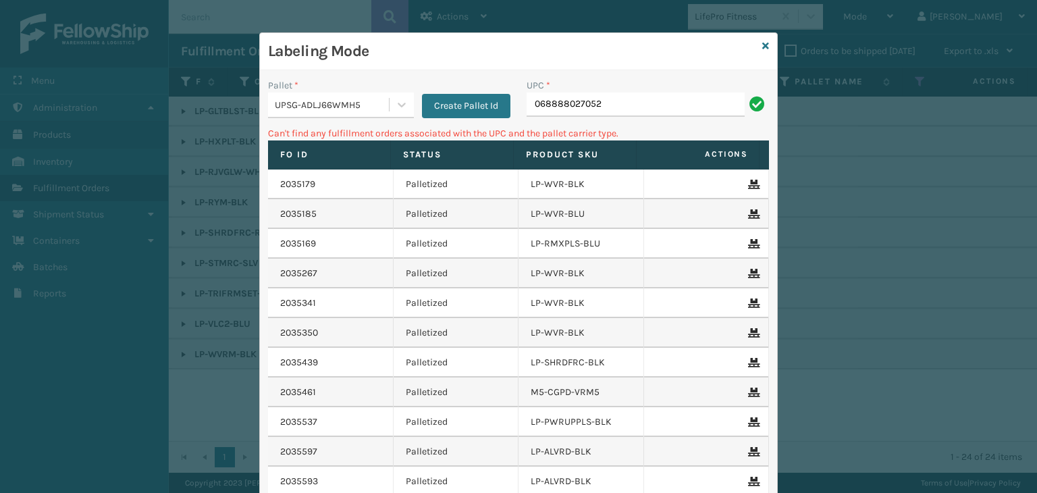
click at [535, 100] on input "068888027052" at bounding box center [636, 105] width 218 height 24
type input "68888027052"
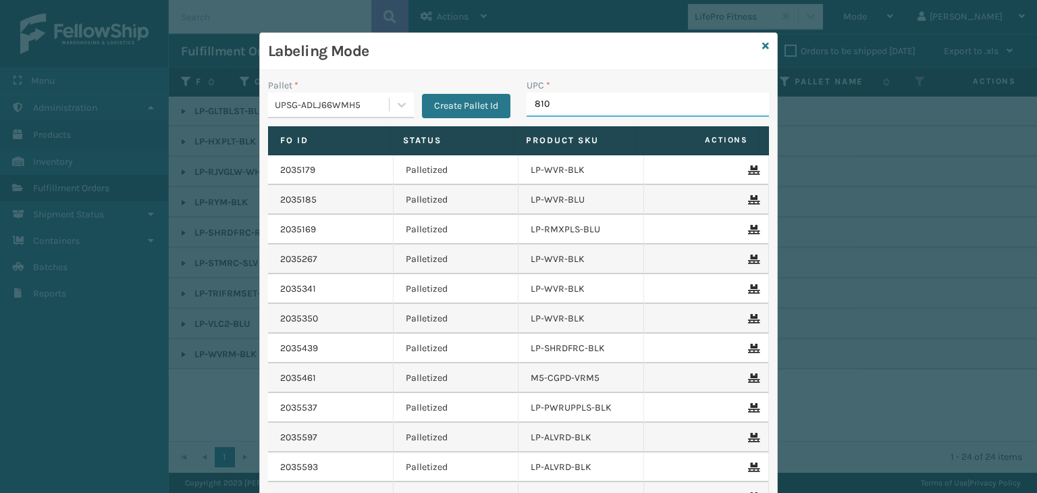
type input "8101"
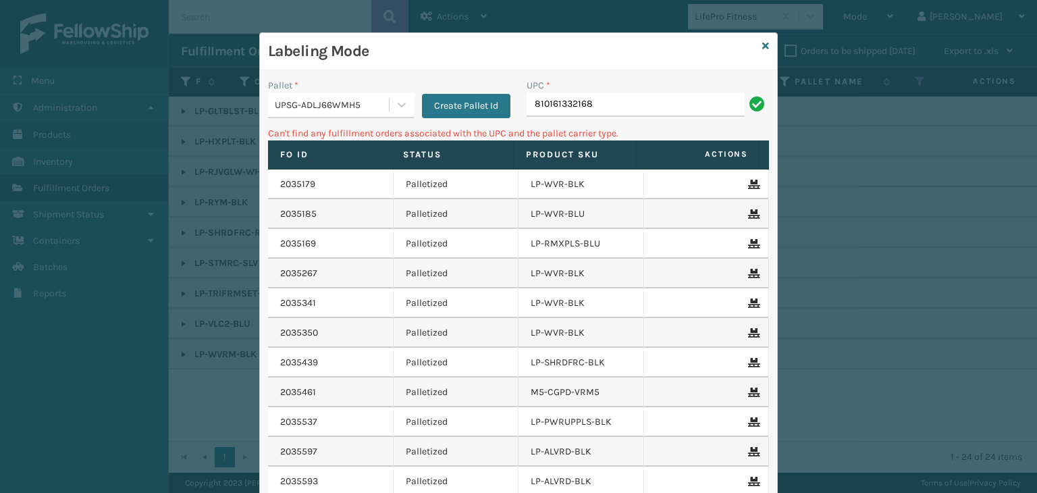
click at [527, 99] on input "810161332168" at bounding box center [636, 105] width 218 height 24
type input "0810161332168"
click at [763, 44] on icon at bounding box center [766, 45] width 7 height 9
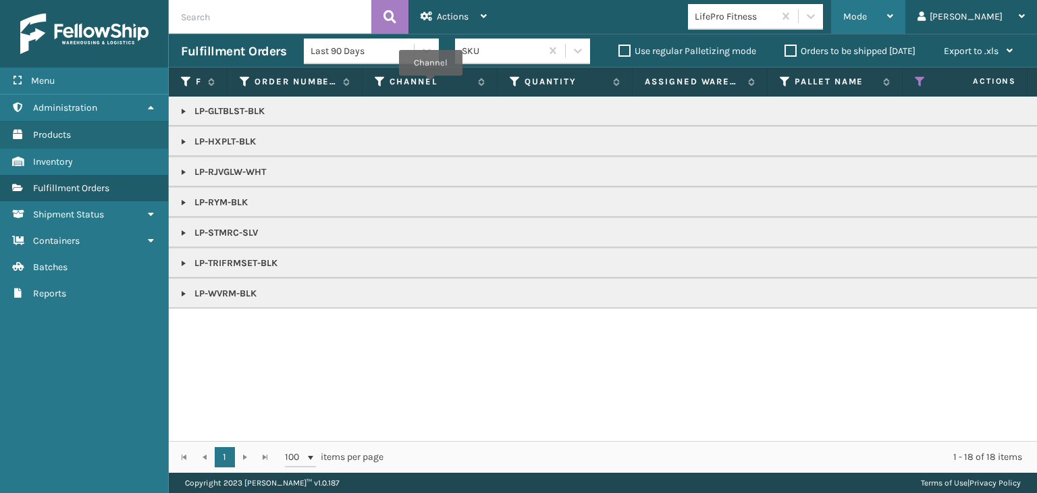
click at [894, 2] on div "Mode" at bounding box center [869, 17] width 50 height 34
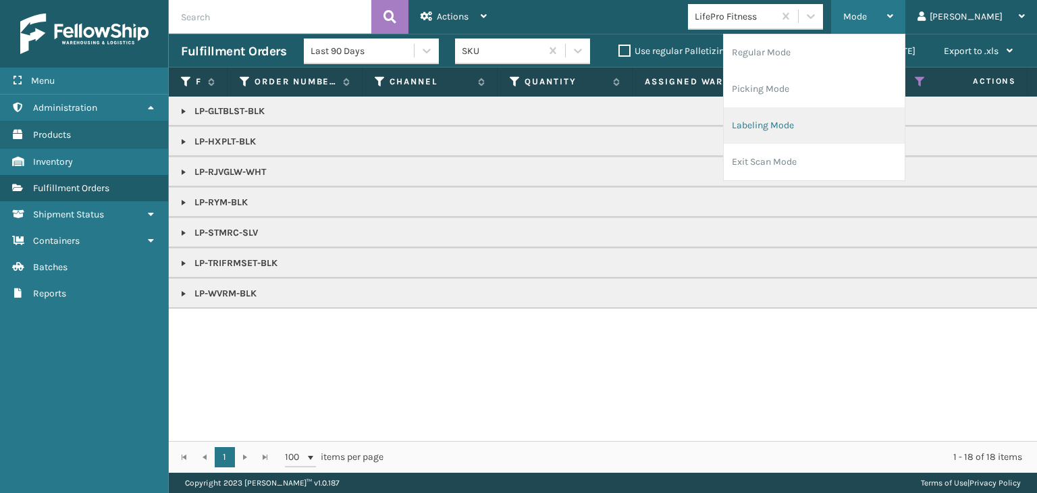
click at [805, 136] on li "Labeling Mode" at bounding box center [814, 125] width 181 height 36
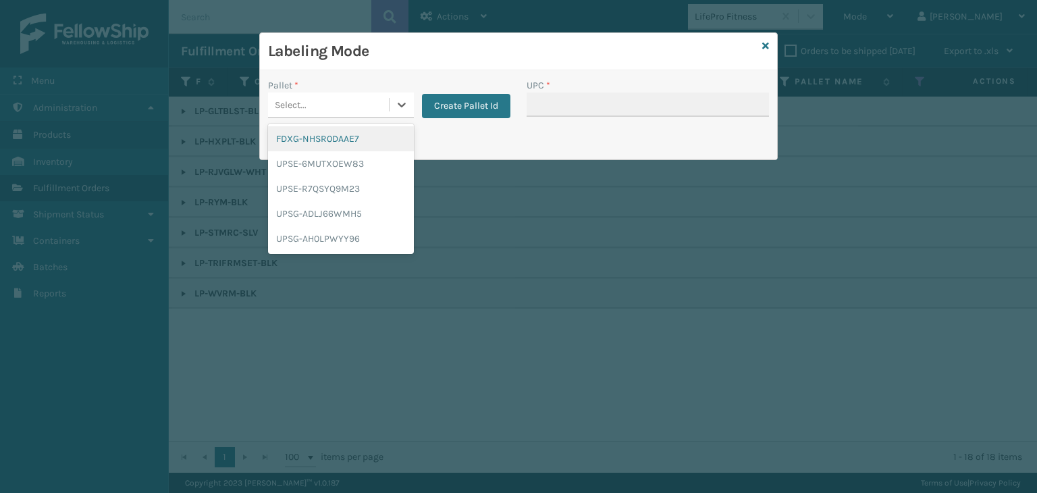
click at [364, 109] on div "Select..." at bounding box center [328, 105] width 121 height 22
click at [336, 212] on div "UPSG-ADLJ66WMH5" at bounding box center [341, 213] width 146 height 25
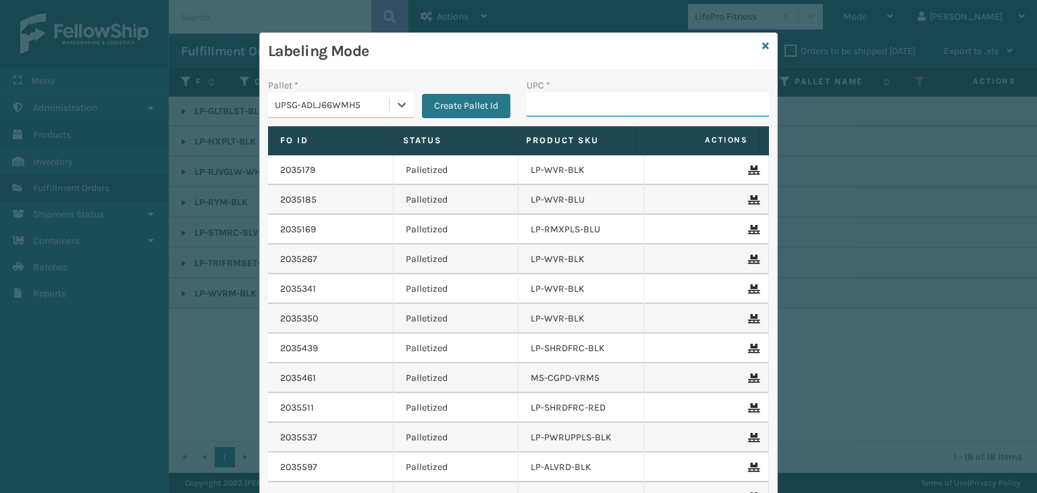
click at [594, 101] on input "UPC *" at bounding box center [648, 105] width 242 height 24
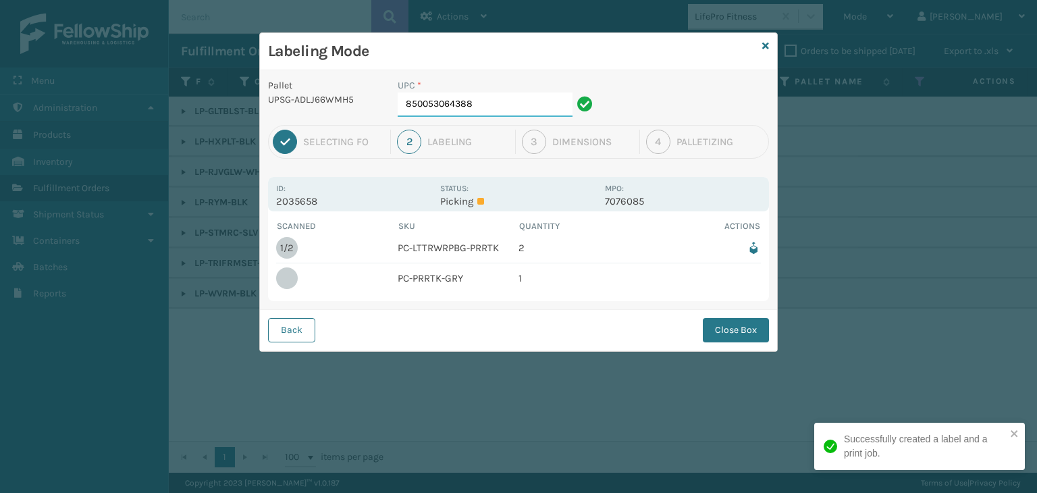
click at [484, 101] on input "850053064388" at bounding box center [485, 105] width 175 height 24
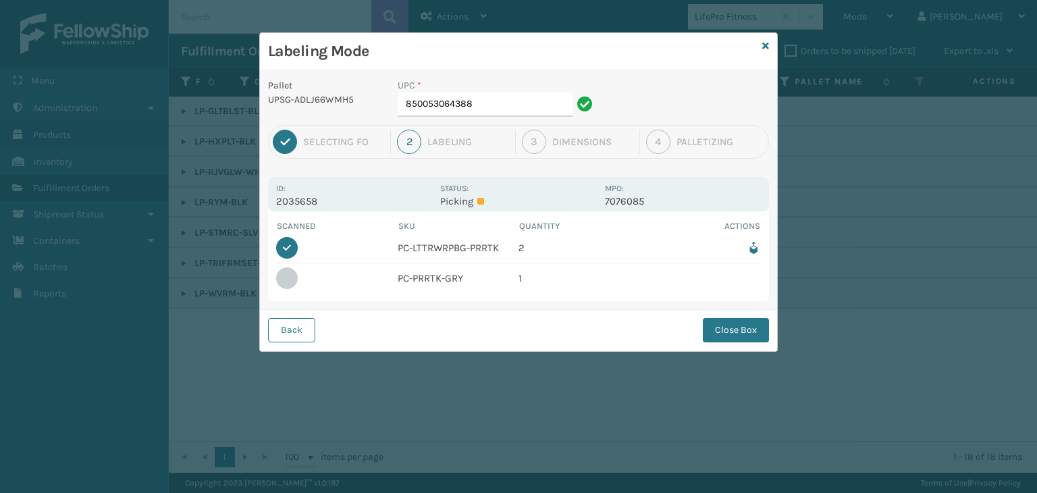
click at [735, 323] on button "Close Box" at bounding box center [736, 330] width 66 height 24
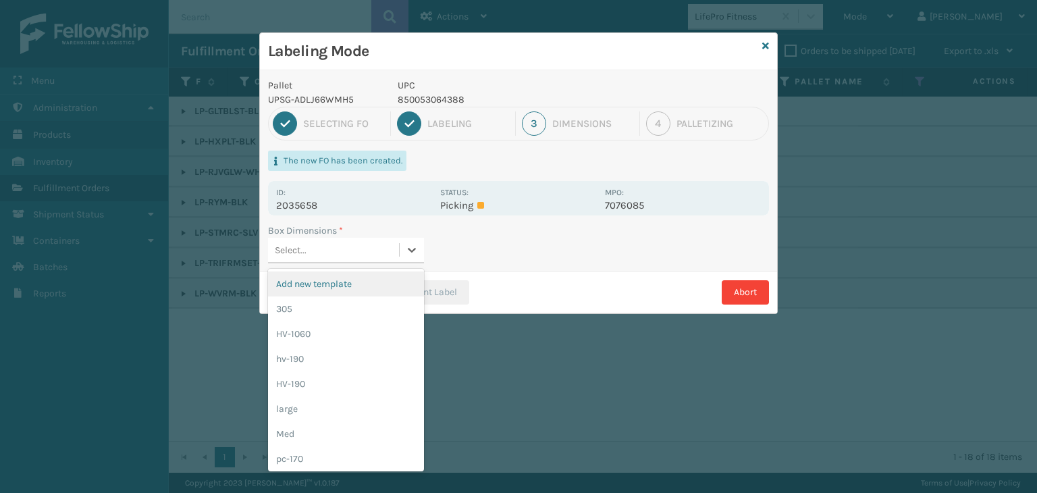
click at [320, 251] on div "Select..." at bounding box center [333, 250] width 131 height 22
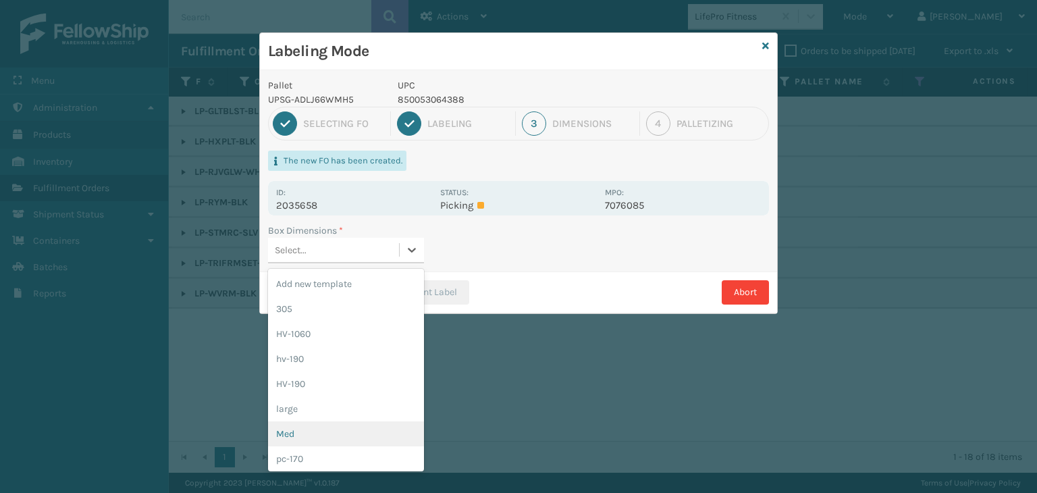
click at [309, 432] on div "Med" at bounding box center [346, 433] width 156 height 25
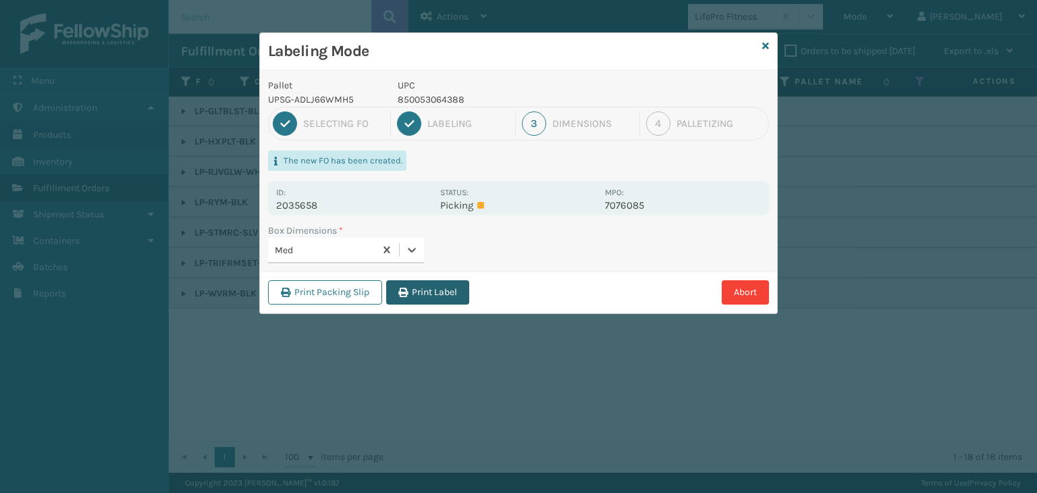
click at [436, 298] on button "Print Label" at bounding box center [427, 292] width 83 height 24
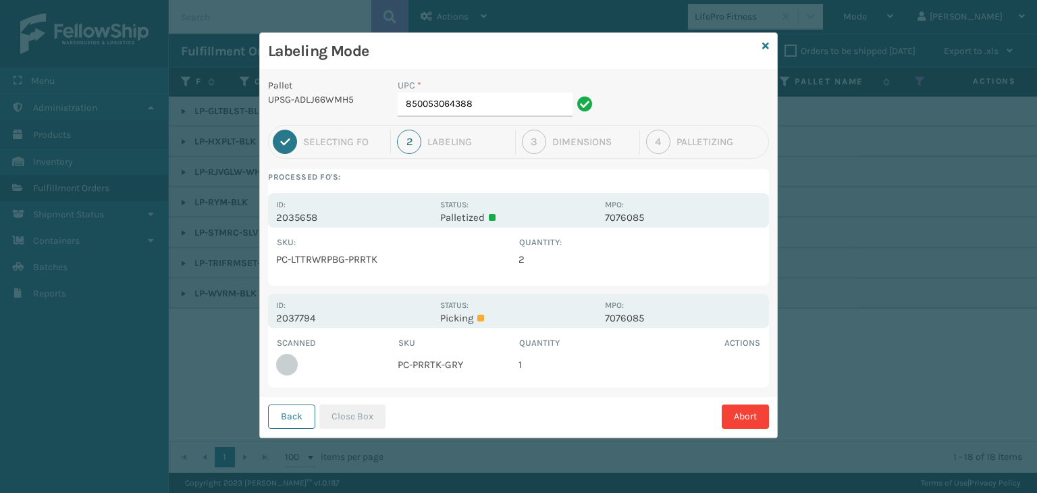
click at [754, 38] on div "Labeling Mode" at bounding box center [518, 51] width 517 height 37
click at [767, 46] on icon at bounding box center [766, 45] width 7 height 9
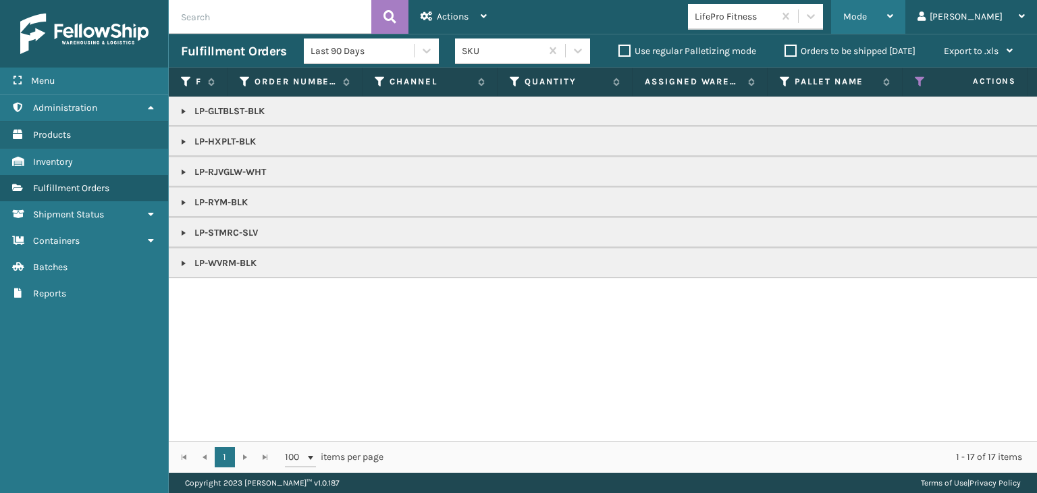
click at [894, 7] on div "Mode" at bounding box center [869, 17] width 50 height 34
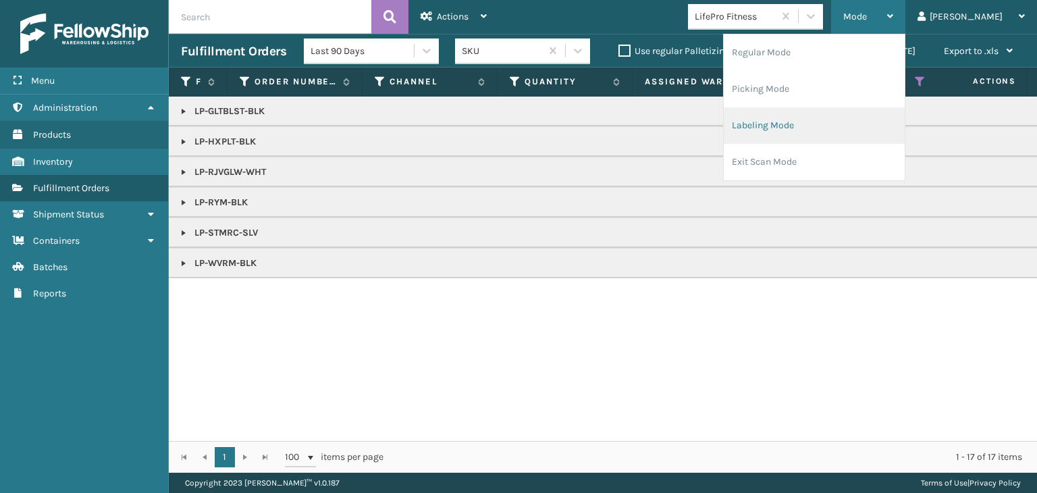
click at [873, 121] on li "Labeling Mode" at bounding box center [814, 125] width 181 height 36
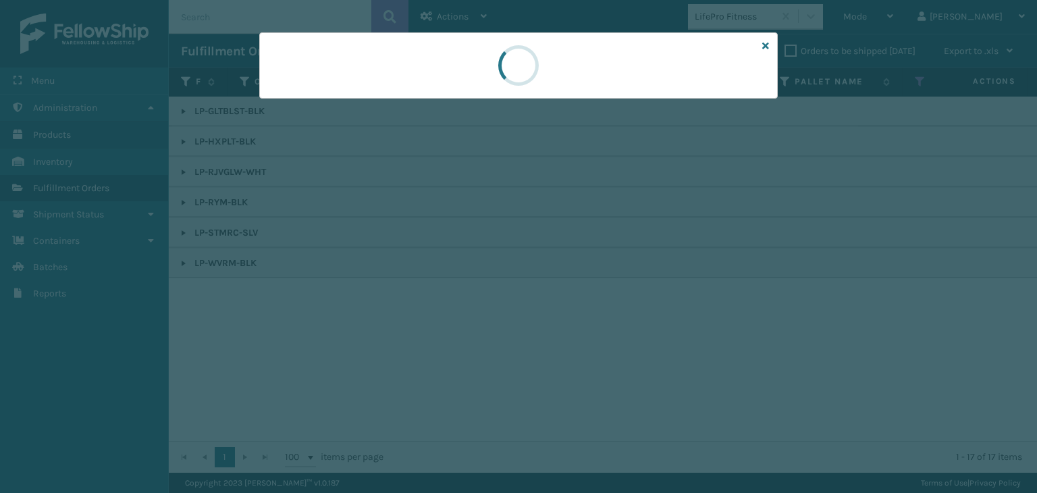
click at [373, 95] on div at bounding box center [518, 65] width 519 height 66
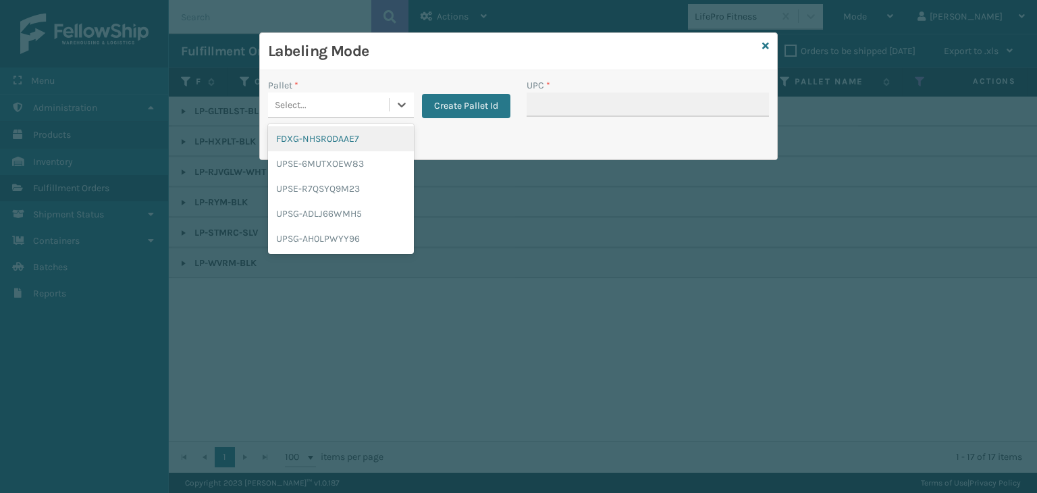
click at [370, 95] on div "Select..." at bounding box center [328, 105] width 121 height 22
drag, startPoint x: 329, startPoint y: 215, endPoint x: 540, endPoint y: 125, distance: 229.3
click at [334, 215] on div "UPSG-ADLJ66WMH5" at bounding box center [341, 213] width 146 height 25
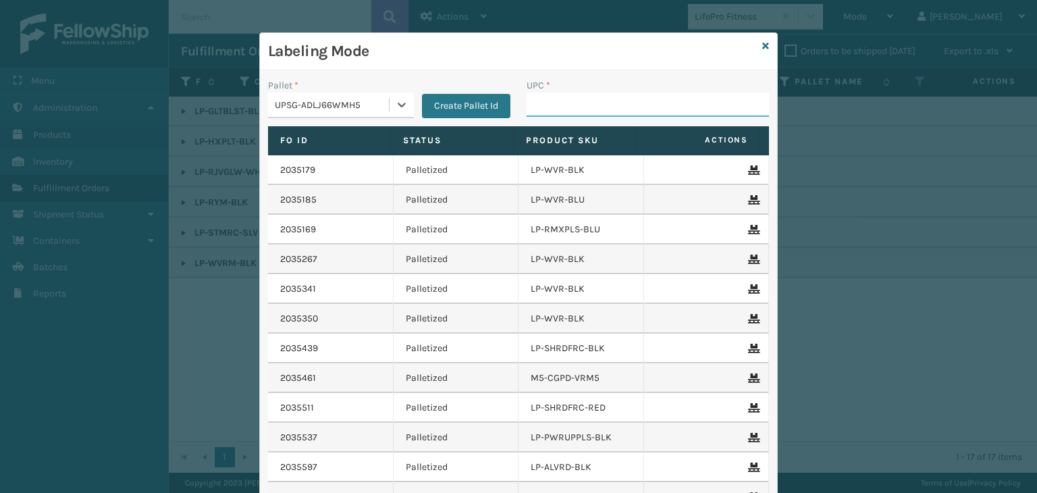
click at [543, 103] on input "UPC *" at bounding box center [648, 105] width 242 height 24
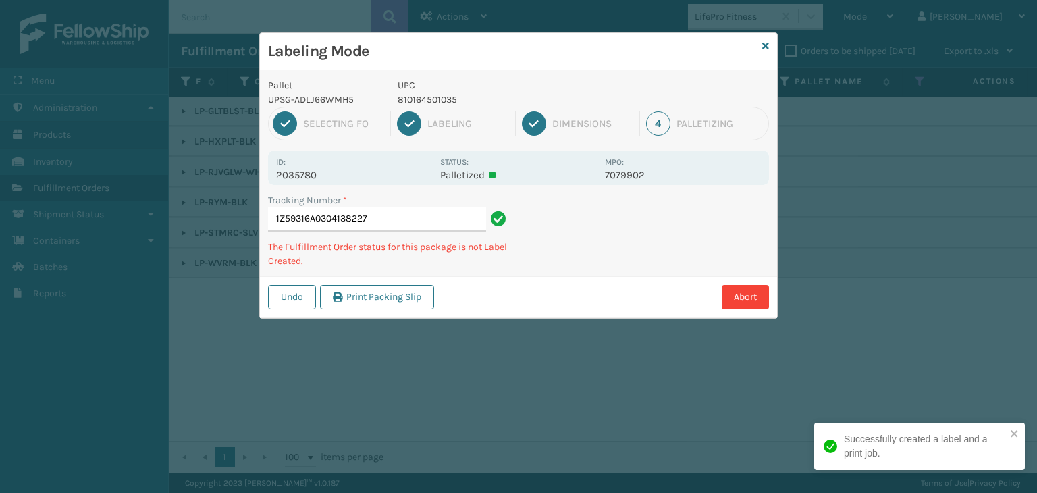
click at [436, 101] on p "810164501035" at bounding box center [497, 100] width 199 height 14
copy p "810164501035"
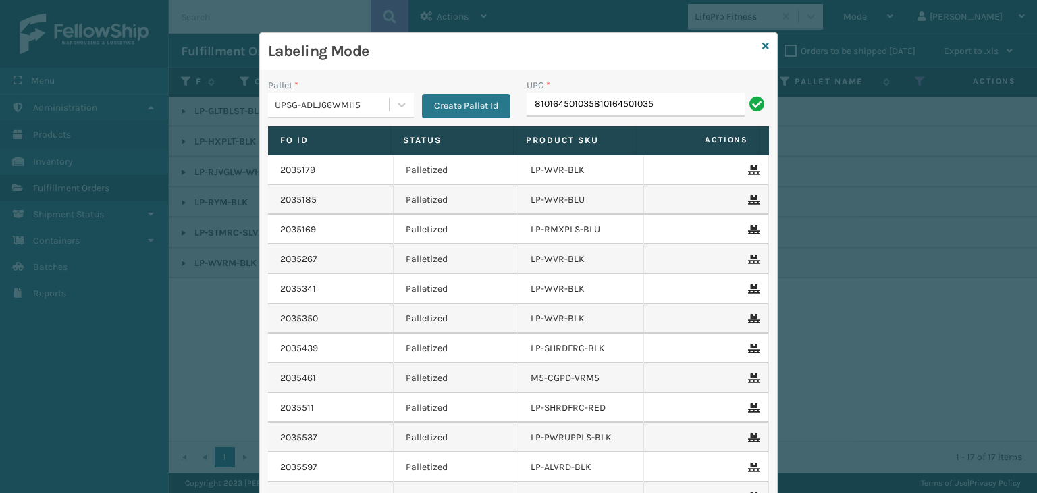
drag, startPoint x: 716, startPoint y: 106, endPoint x: 53, endPoint y: 149, distance: 664.6
click at [53, 149] on div "Labeling Mode Pallet * UPSG-ADLJ66WMH5 Create Pallet Id UPC * 81016450103581016…" at bounding box center [518, 246] width 1037 height 493
type input "810164501035"
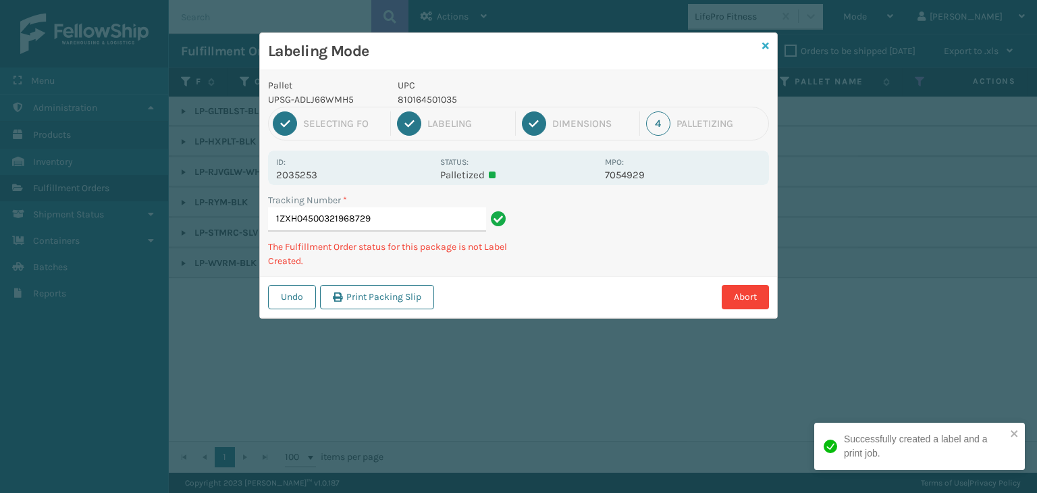
click at [763, 42] on icon at bounding box center [766, 45] width 7 height 9
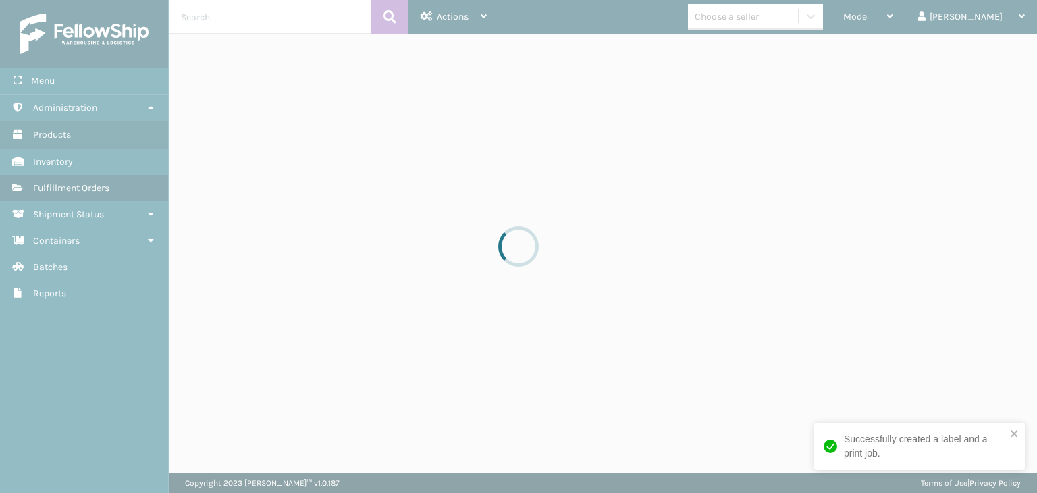
click at [923, 13] on div at bounding box center [518, 246] width 1037 height 493
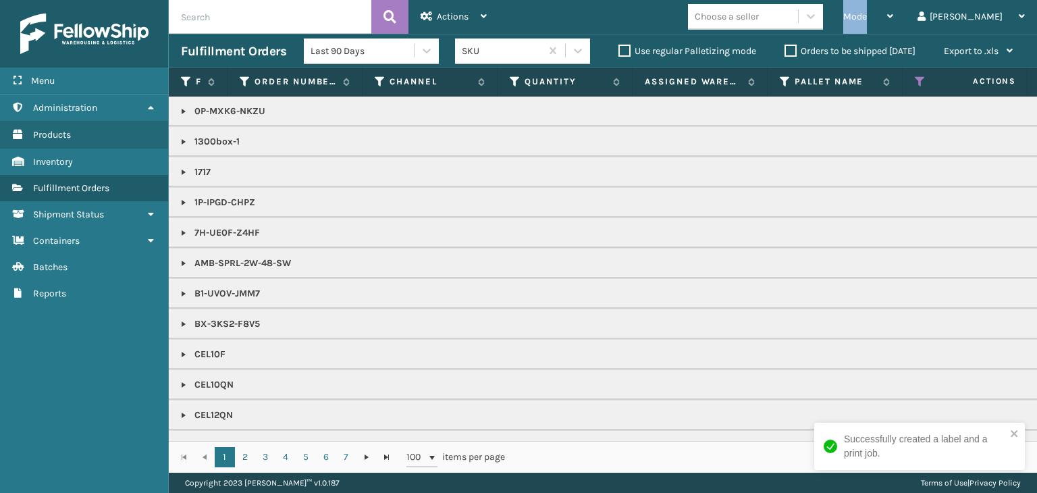
click at [894, 13] on div "Mode" at bounding box center [869, 17] width 50 height 34
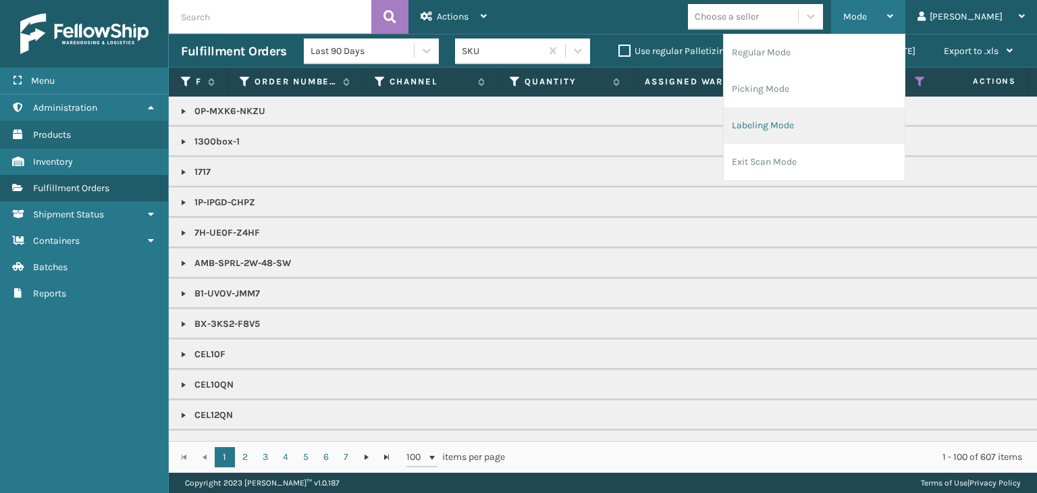
click at [867, 128] on li "Labeling Mode" at bounding box center [814, 125] width 181 height 36
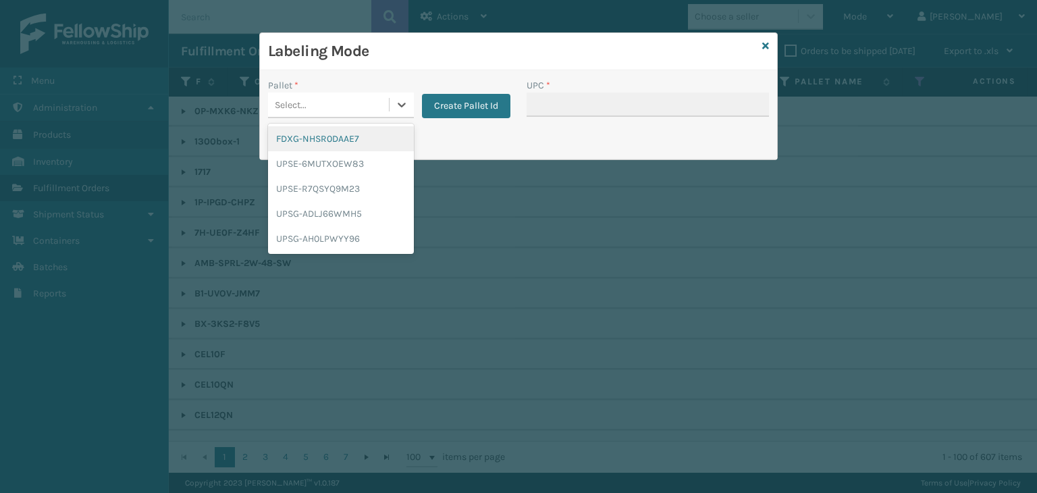
click at [335, 93] on div "Select..." at bounding box center [341, 106] width 146 height 26
click at [321, 217] on div "UPSG-ADLJ66WMH5" at bounding box center [341, 213] width 146 height 25
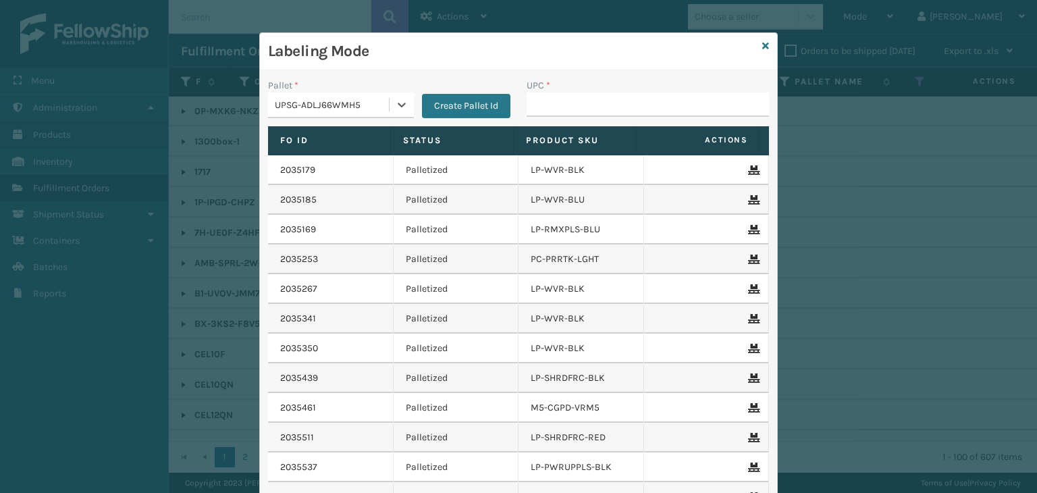
type input "1305Box-2"
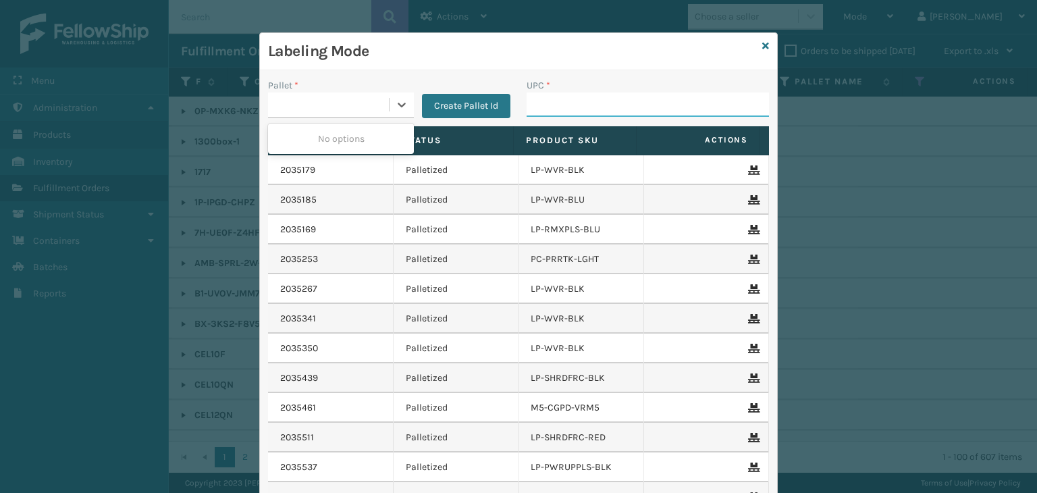
click at [592, 97] on input "UPC *" at bounding box center [648, 105] width 242 height 24
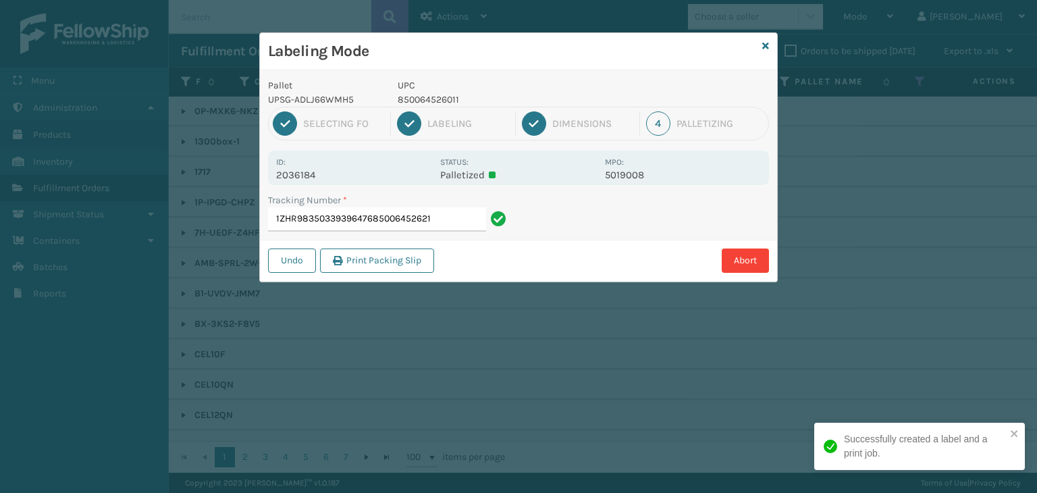
type input "1ZHR98350339396476850064526219"
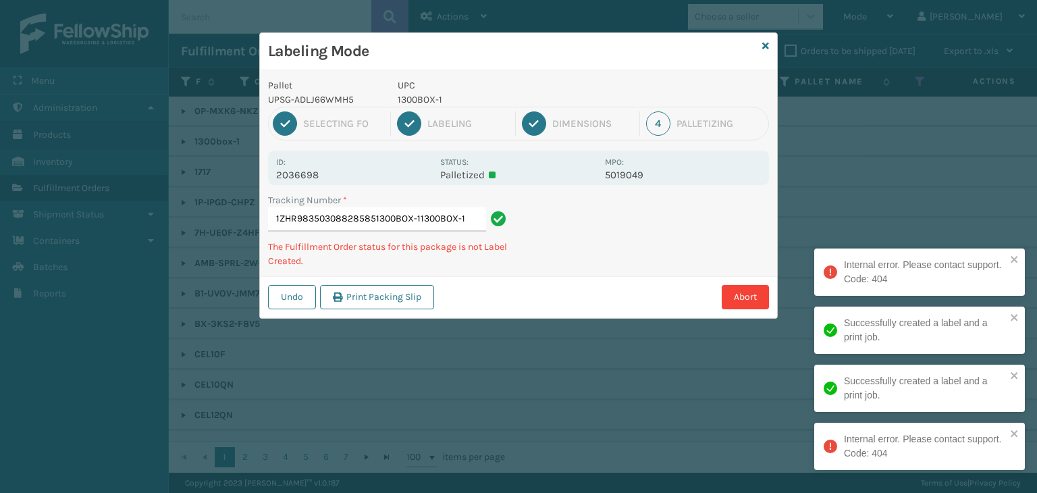
type input "1ZHR983503088285851300BOX-11300BOX-1"
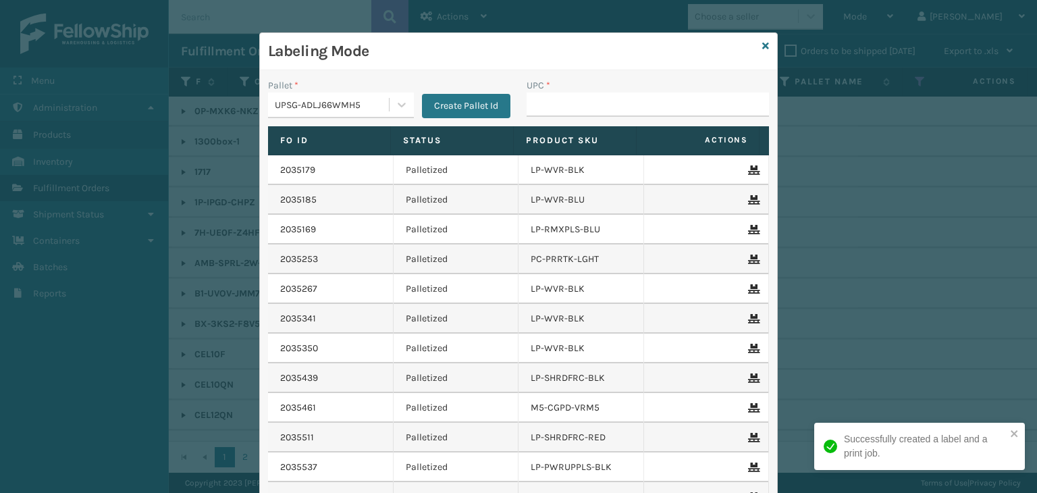
click at [755, 47] on div "Labeling Mode" at bounding box center [518, 51] width 517 height 37
click at [763, 47] on icon at bounding box center [766, 45] width 7 height 9
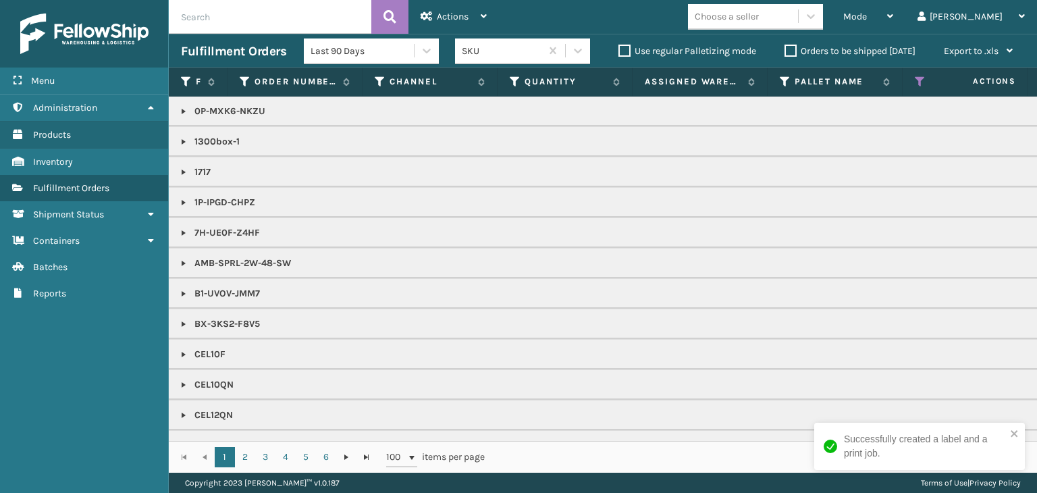
click at [759, 18] on div "Choose a seller" at bounding box center [727, 16] width 64 height 14
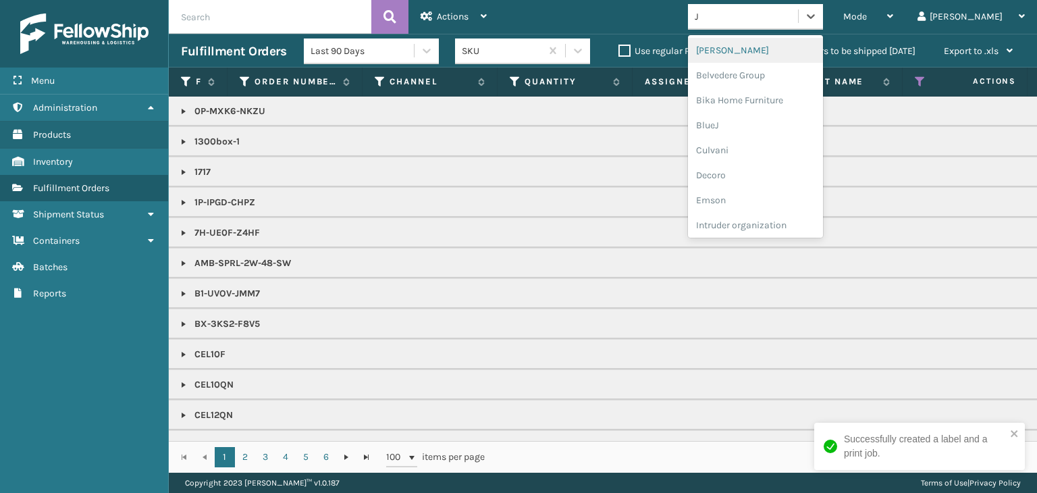
type input "[PERSON_NAME]"
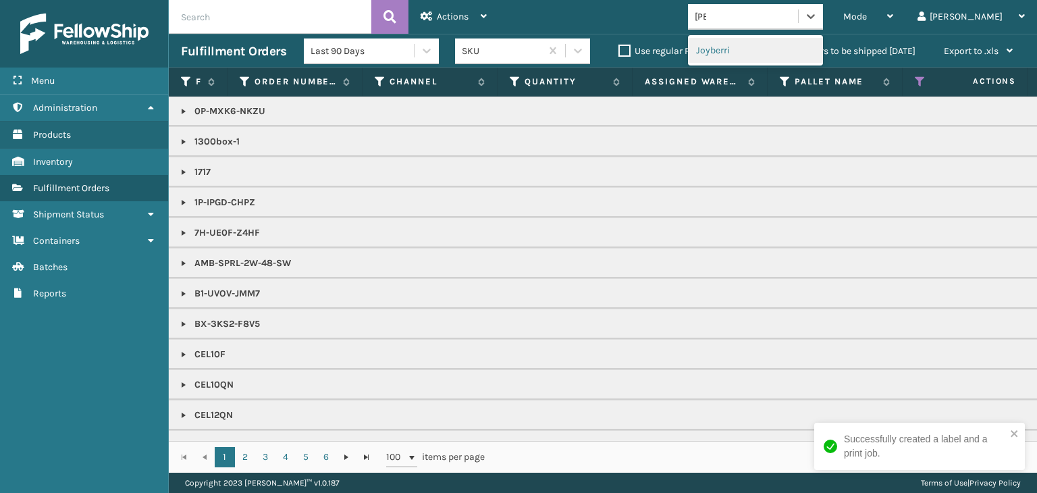
click at [787, 52] on div "Joyberri" at bounding box center [755, 50] width 135 height 25
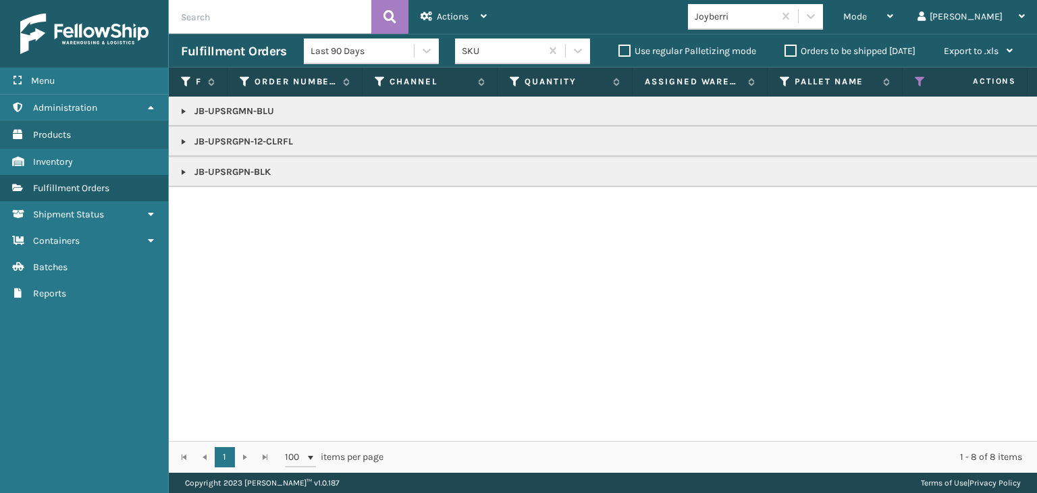
click at [185, 107] on link at bounding box center [183, 111] width 11 height 11
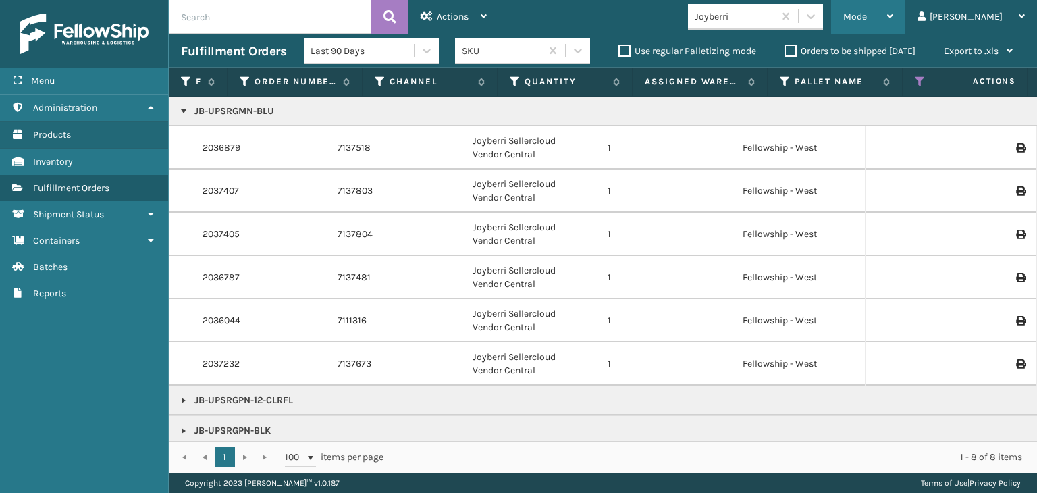
drag, startPoint x: 927, startPoint y: 20, endPoint x: 875, endPoint y: 111, distance: 105.2
click at [894, 20] on div "Mode" at bounding box center [869, 17] width 50 height 34
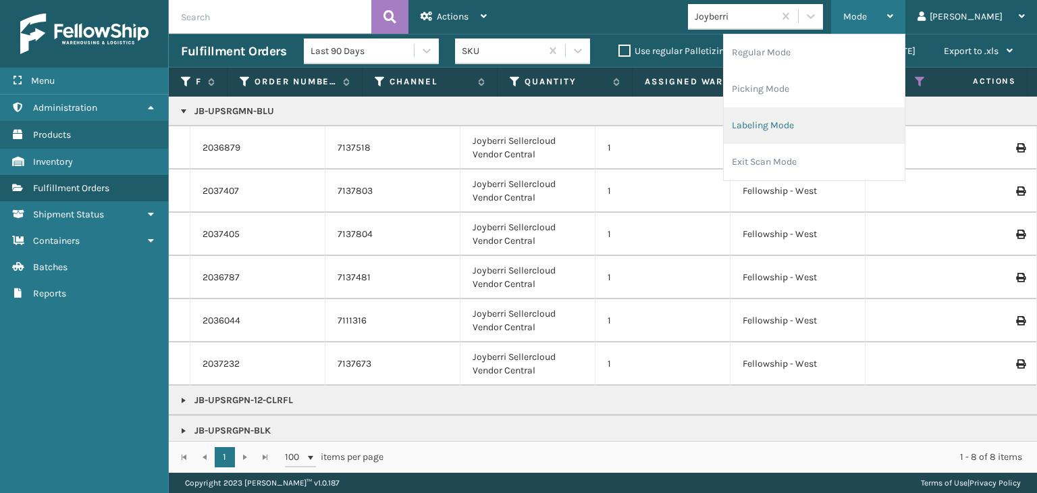
click at [852, 120] on li "Labeling Mode" at bounding box center [814, 125] width 181 height 36
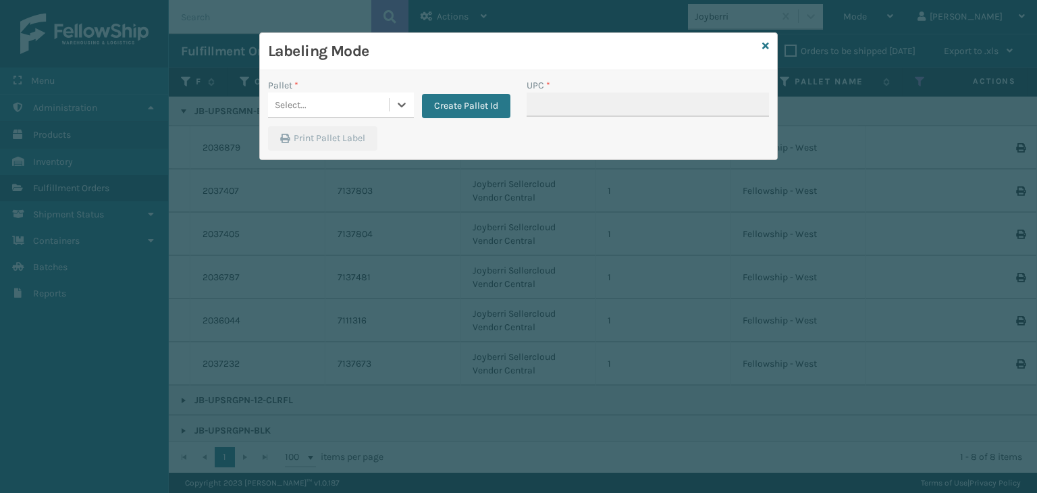
click at [341, 107] on div "Select..." at bounding box center [328, 105] width 121 height 22
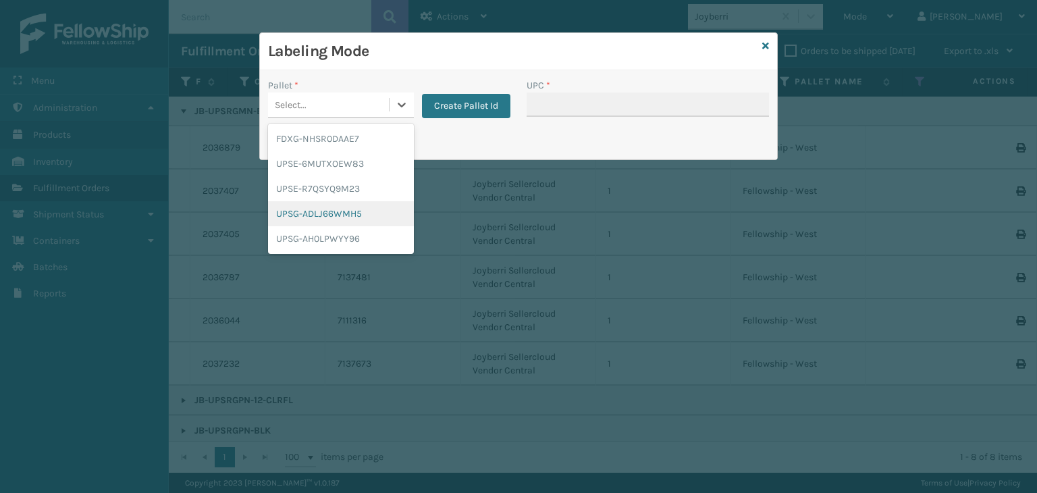
click at [332, 216] on div "UPSG-ADLJ66WMH5" at bounding box center [341, 213] width 146 height 25
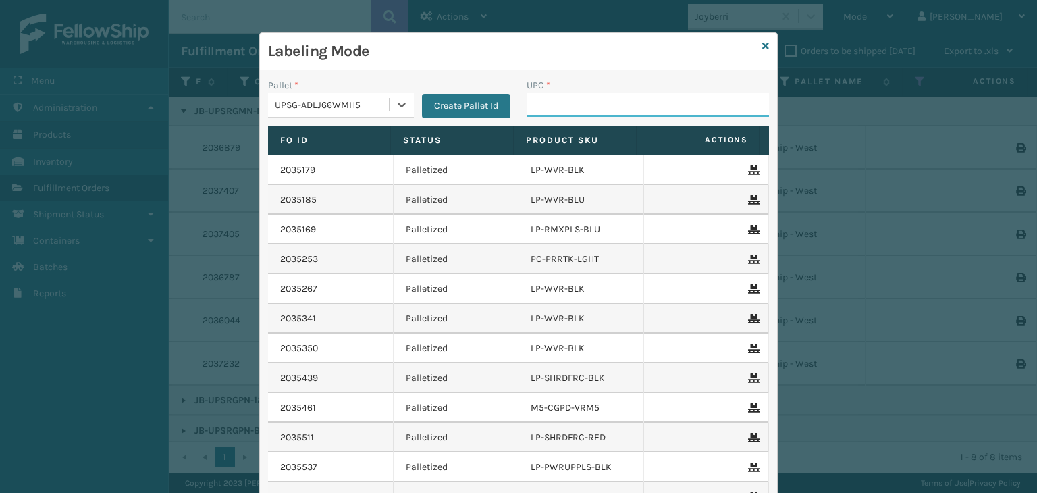
click at [603, 108] on input "UPC *" at bounding box center [648, 105] width 242 height 24
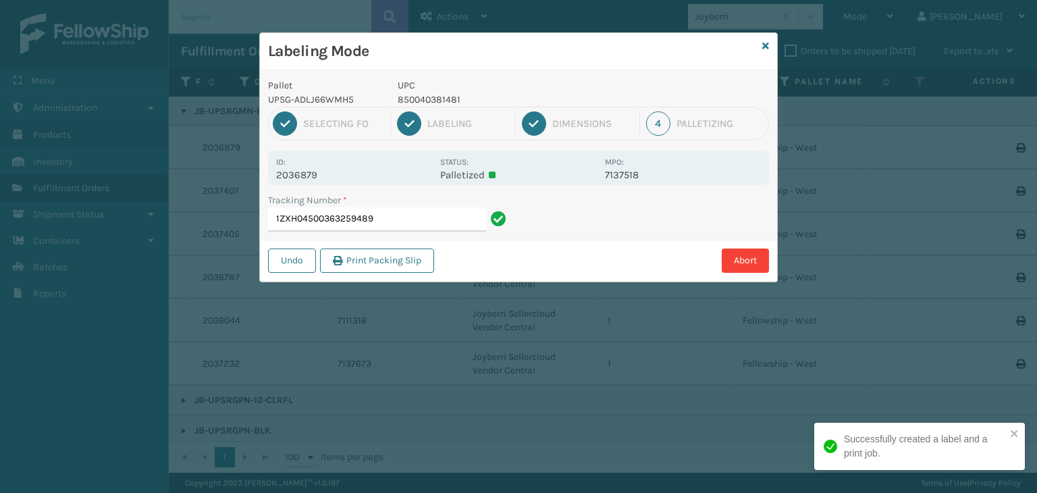
click at [434, 104] on p "850040381481" at bounding box center [497, 100] width 199 height 14
click at [432, 104] on p "850040381481" at bounding box center [497, 100] width 199 height 14
copy p "850040381481"
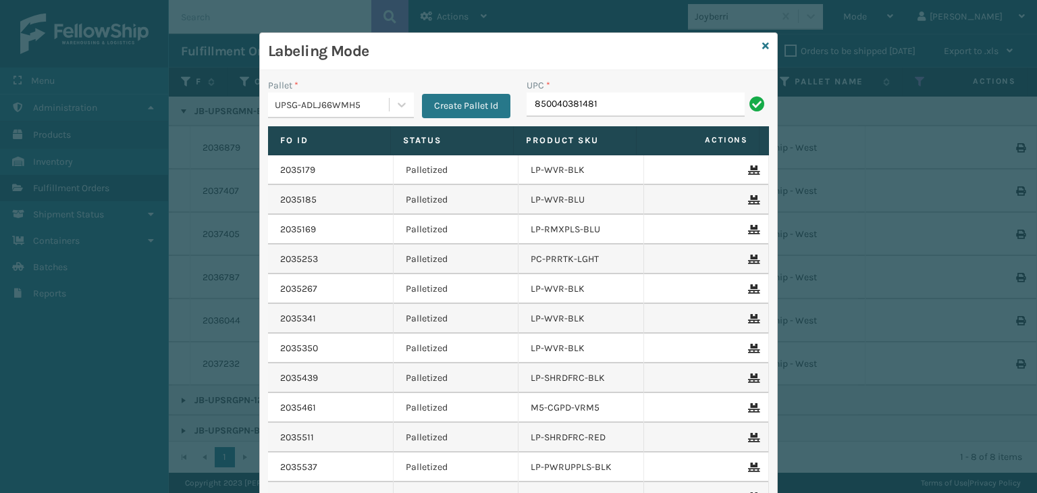
type input "850040381481"
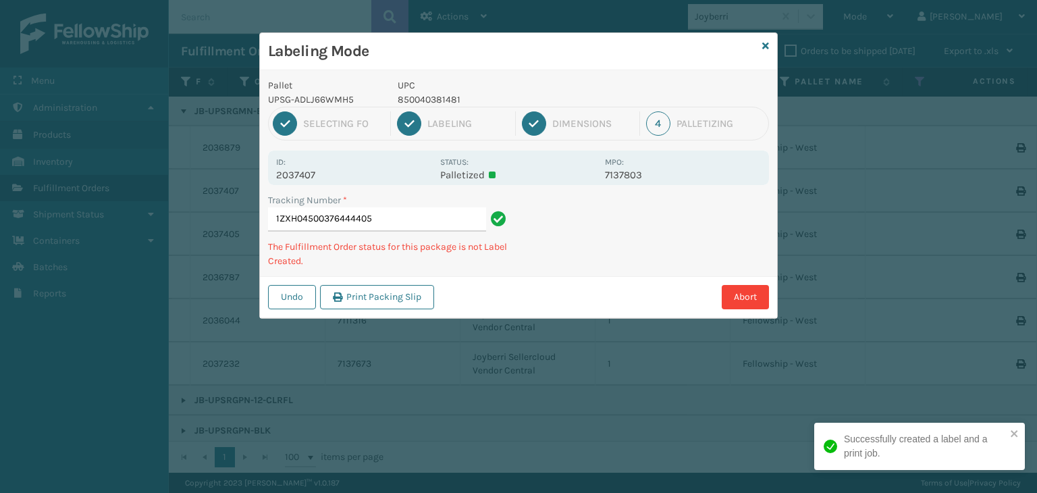
type input "1ZXH04500376444405850040381481"
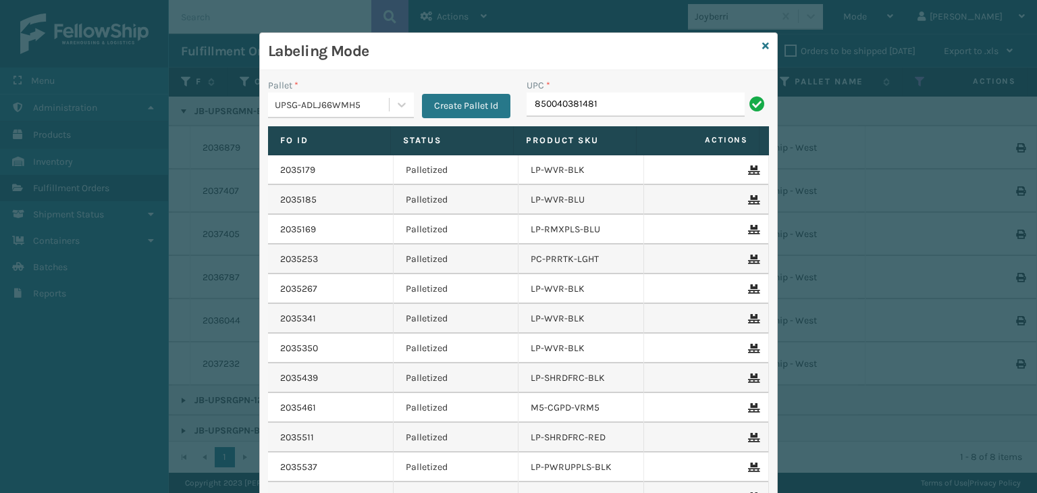
type input "850040381481"
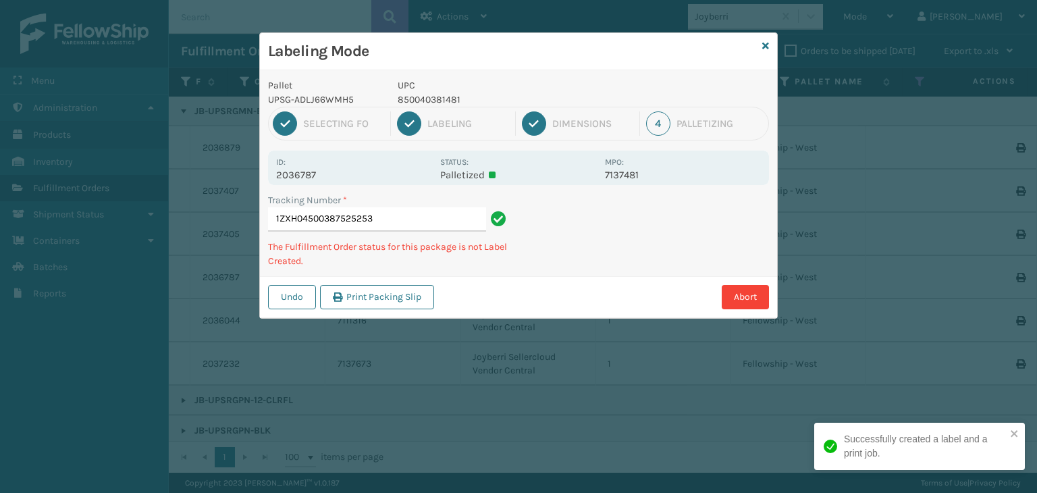
click at [432, 104] on p "850040381481" at bounding box center [497, 100] width 199 height 14
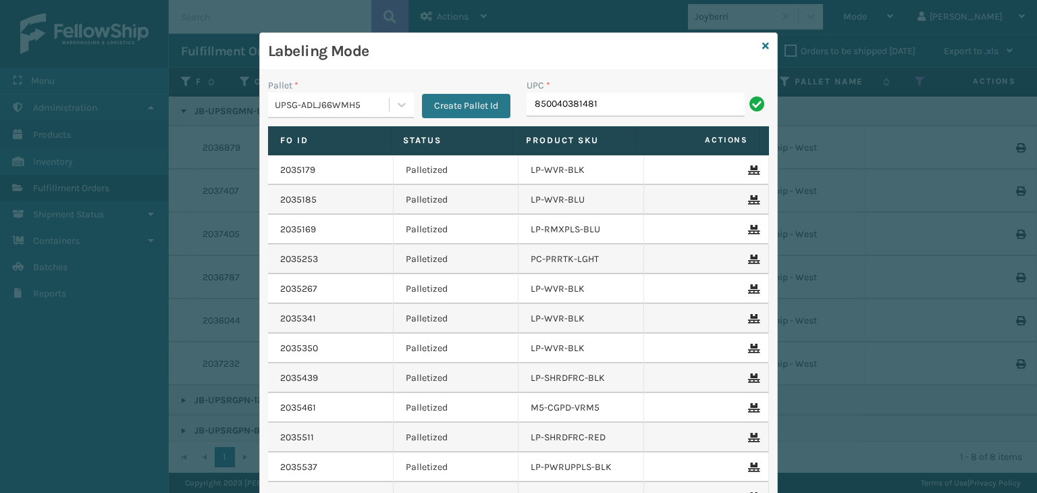
type input "850040381481"
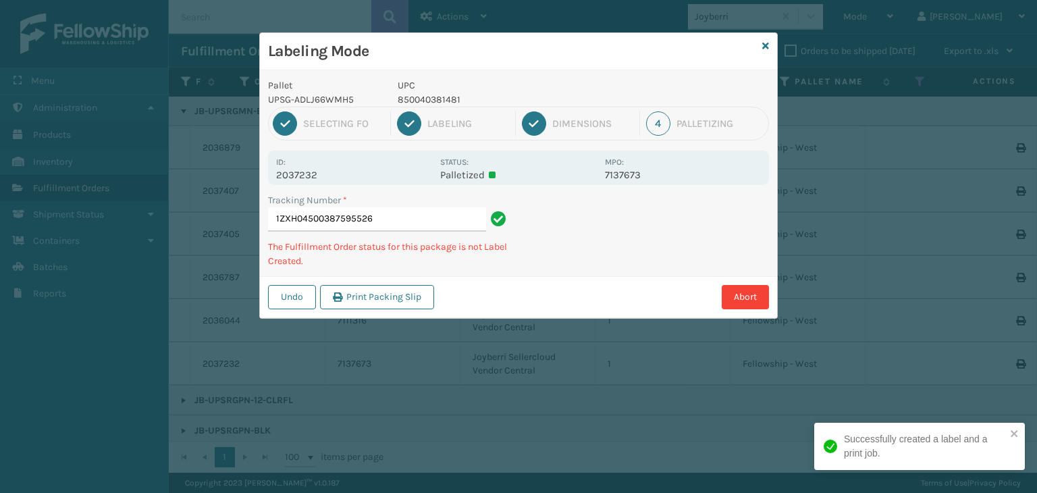
type input "1ZXH04500387595526850040381481"
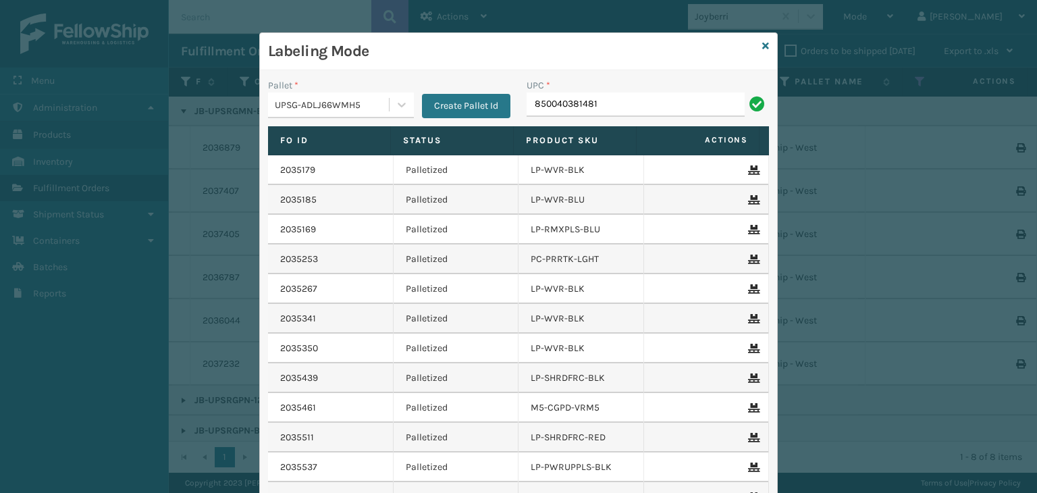
type input "850040381481"
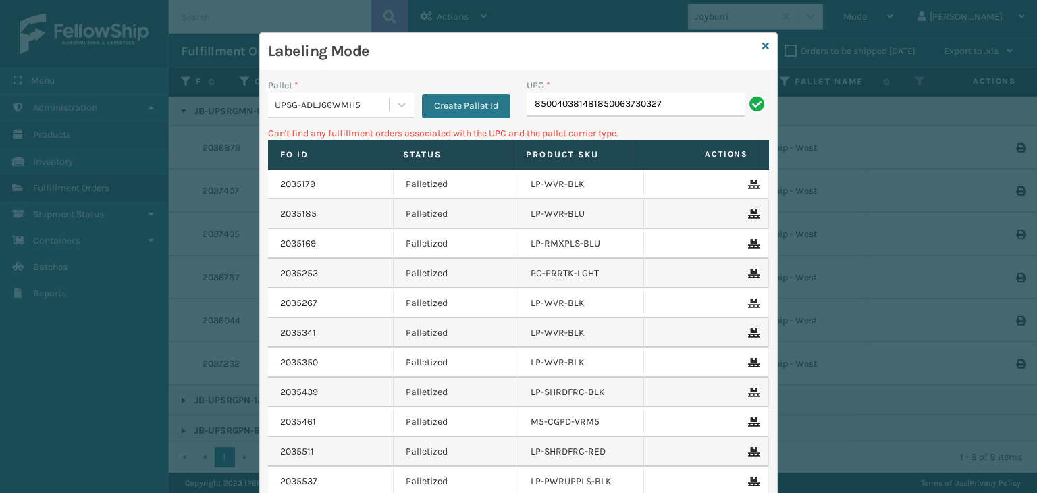
click at [589, 101] on input "850040381481850063730327" at bounding box center [636, 105] width 218 height 24
click at [592, 103] on input "850040381481850063730327" at bounding box center [636, 105] width 218 height 24
type input "850063730327"
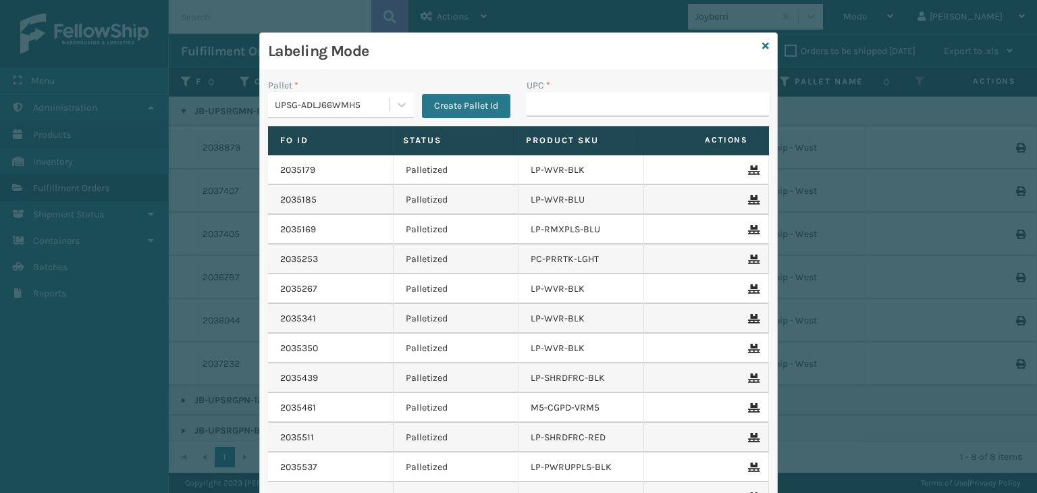
click at [768, 47] on div "Labeling Mode" at bounding box center [518, 51] width 517 height 37
click at [765, 43] on div "Labeling Mode" at bounding box center [518, 51] width 517 height 37
click at [765, 47] on div "Labeling Mode" at bounding box center [518, 51] width 517 height 37
click at [763, 46] on icon at bounding box center [766, 45] width 7 height 9
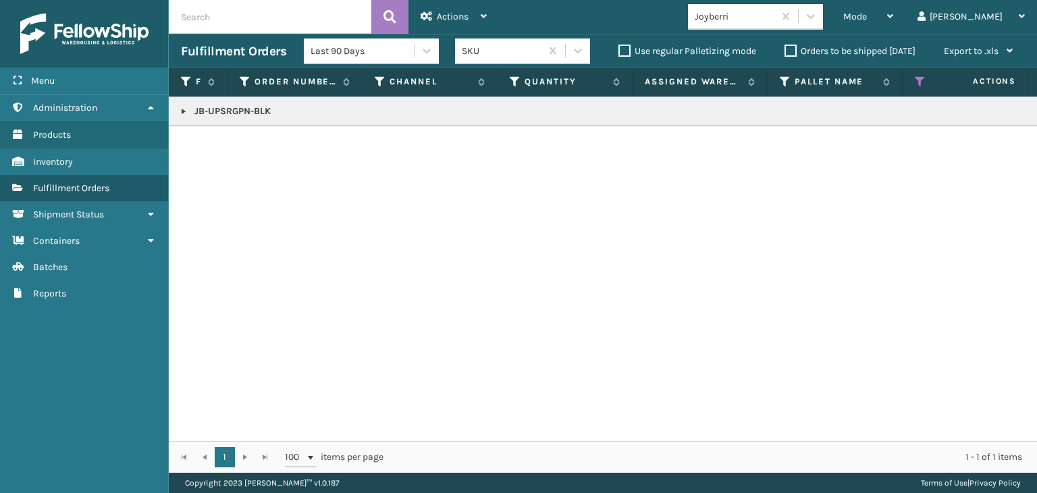
click at [186, 103] on td "JB-UPSRGPN-BLK" at bounding box center [1041, 112] width 1744 height 30
click at [186, 111] on link at bounding box center [183, 111] width 11 height 11
click at [212, 153] on link "2035698" at bounding box center [222, 148] width 38 height 14
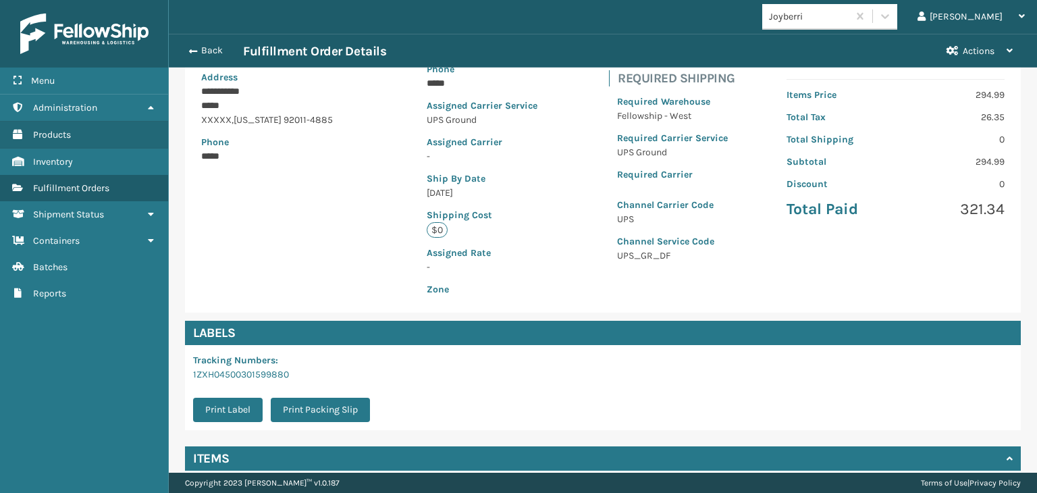
scroll to position [303, 0]
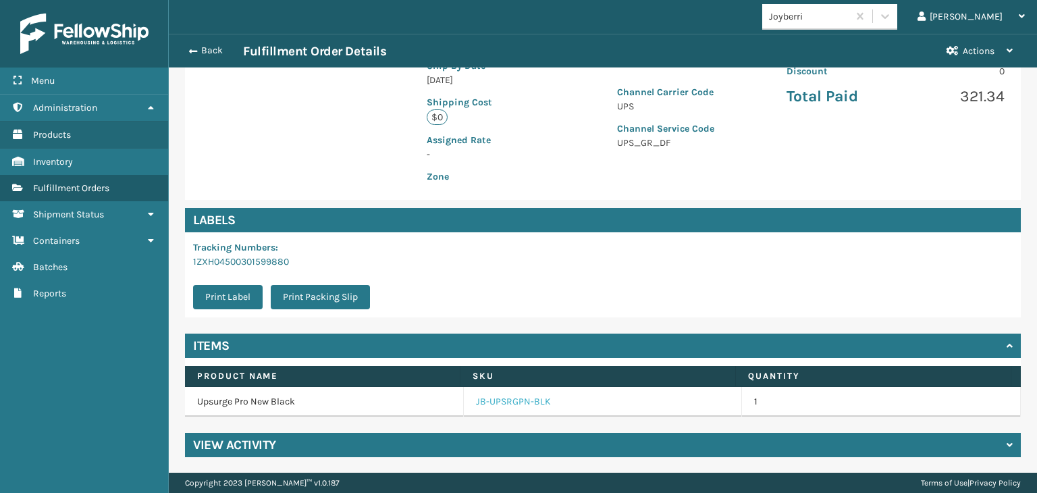
click at [499, 406] on link "JB-UPSRGPN-BLK" at bounding box center [513, 402] width 75 height 14
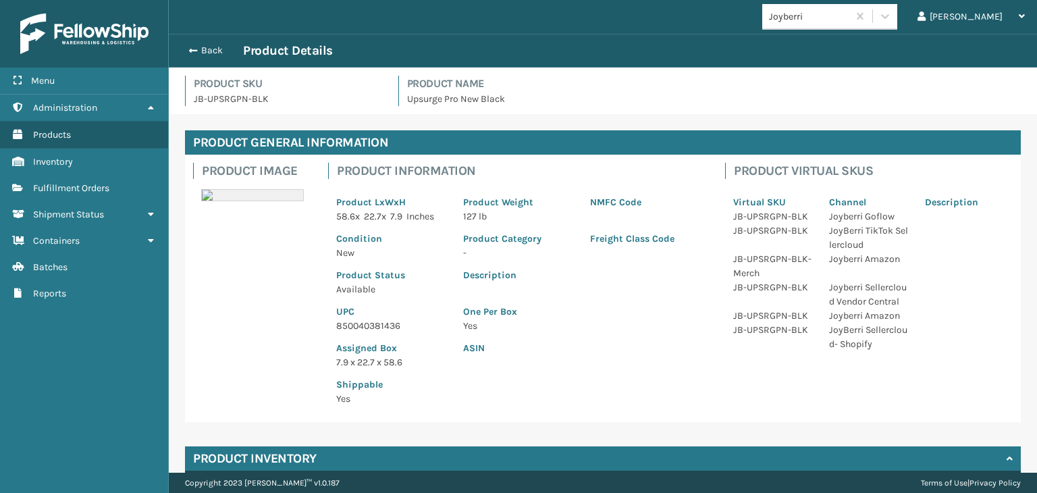
click at [384, 325] on p "850040381436" at bounding box center [391, 326] width 111 height 14
click at [384, 327] on p "850040381436" at bounding box center [391, 326] width 111 height 14
click at [378, 328] on p "850040381436" at bounding box center [391, 326] width 111 height 14
copy p "850040381436"
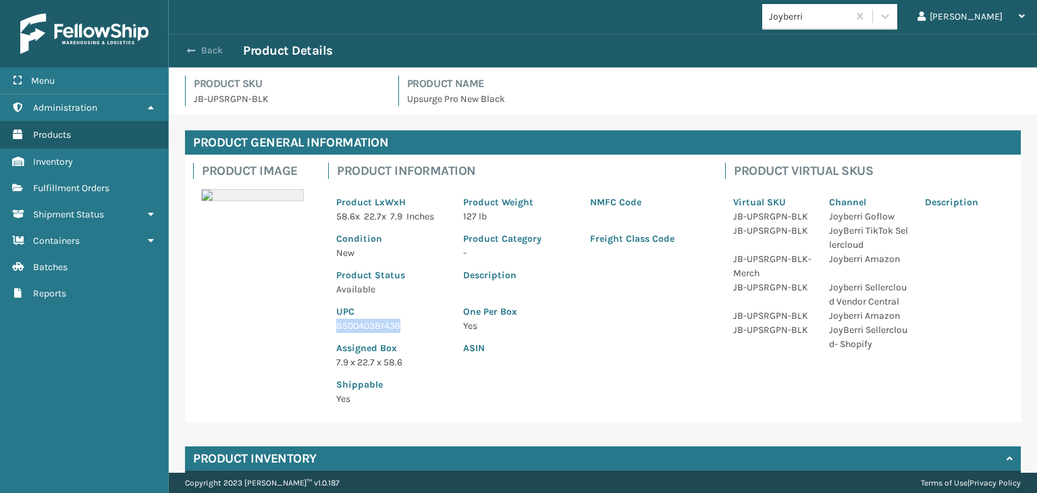
click at [205, 48] on button "Back" at bounding box center [212, 51] width 62 height 12
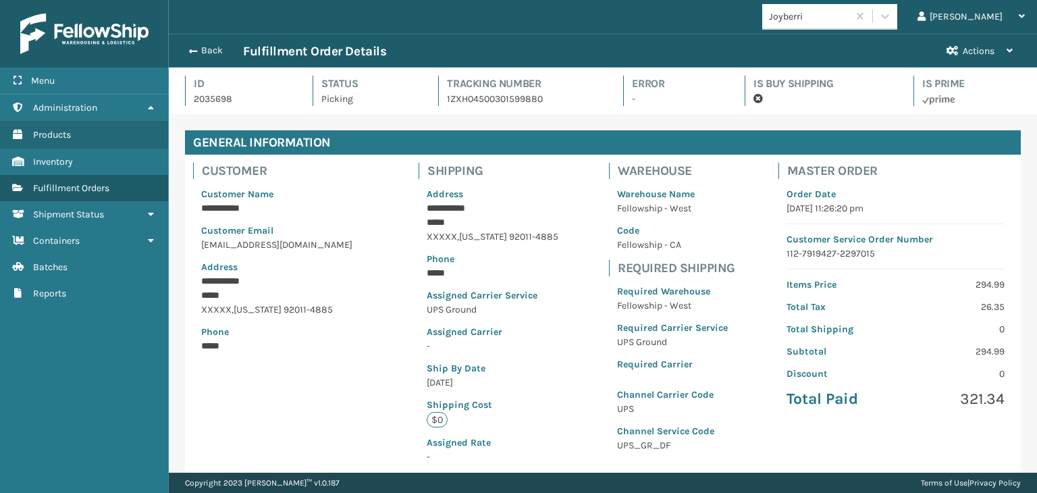
scroll to position [32, 868]
click at [205, 48] on button "Back" at bounding box center [212, 51] width 62 height 12
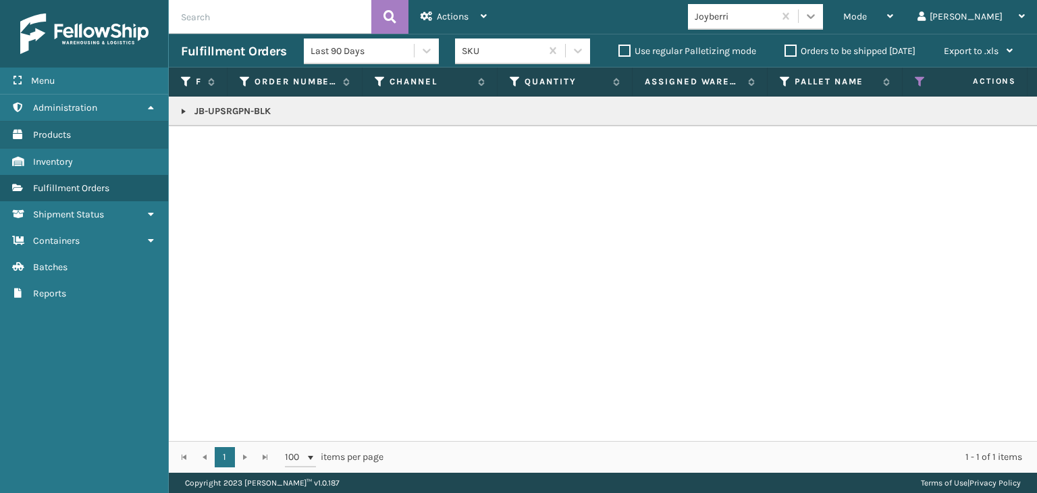
click at [818, 22] on icon at bounding box center [811, 16] width 14 height 14
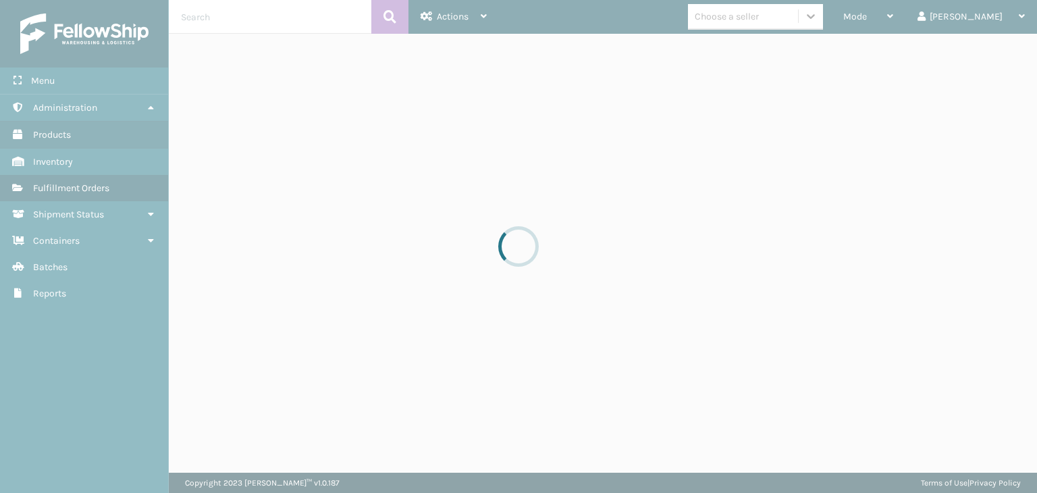
click at [916, 23] on div at bounding box center [518, 246] width 1037 height 493
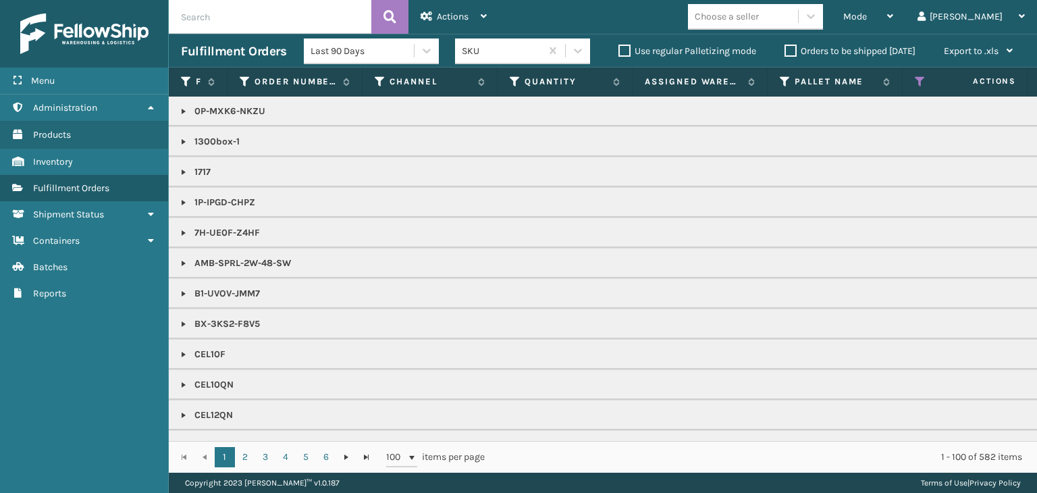
click at [894, 23] on div "Mode" at bounding box center [869, 17] width 50 height 34
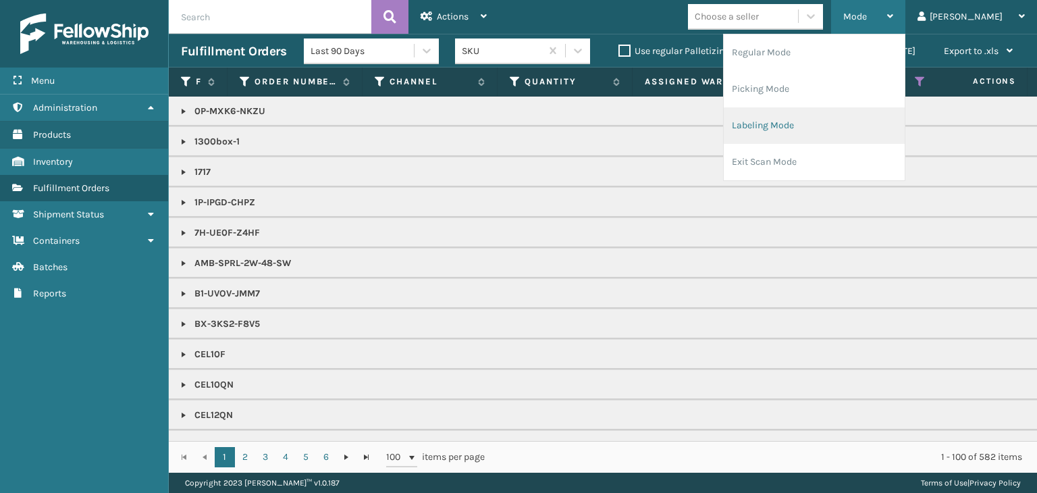
click at [817, 119] on li "Labeling Mode" at bounding box center [814, 125] width 181 height 36
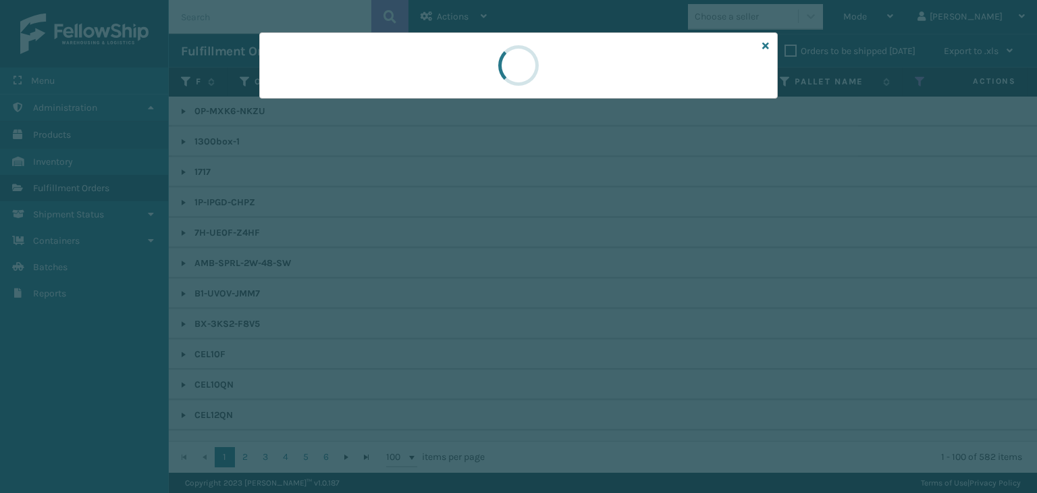
click at [354, 101] on div at bounding box center [518, 246] width 1037 height 493
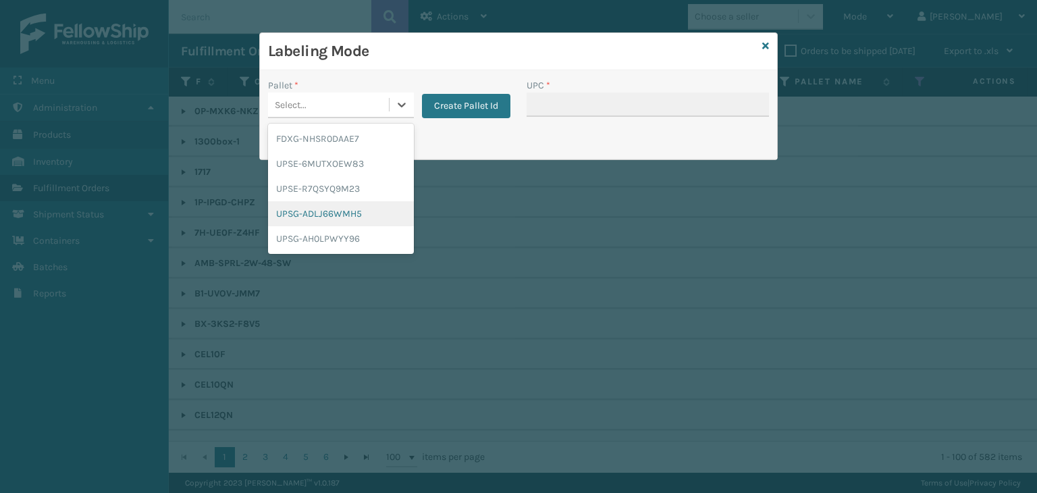
click at [332, 220] on div "UPSG-ADLJ66WMH5" at bounding box center [341, 213] width 146 height 25
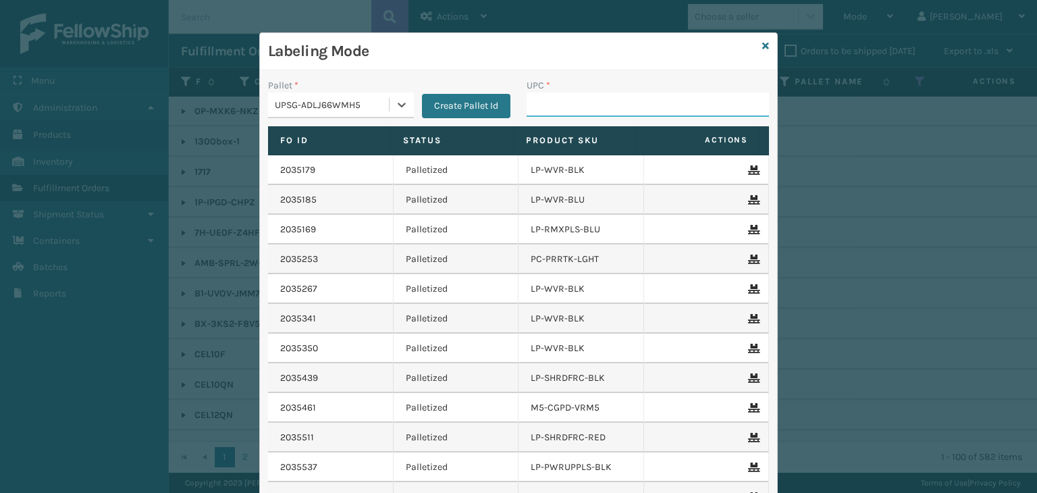
click at [548, 107] on input "UPC *" at bounding box center [648, 105] width 242 height 24
paste input "850040381436"
type input "850040381436"
click at [763, 41] on icon at bounding box center [766, 45] width 7 height 9
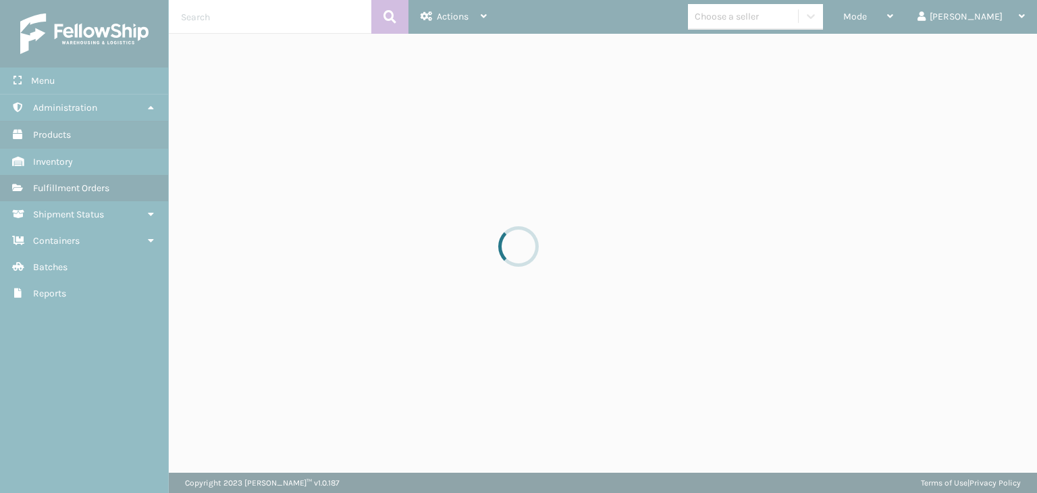
click at [770, 18] on div at bounding box center [518, 246] width 1037 height 493
click at [767, 18] on div at bounding box center [518, 246] width 1037 height 493
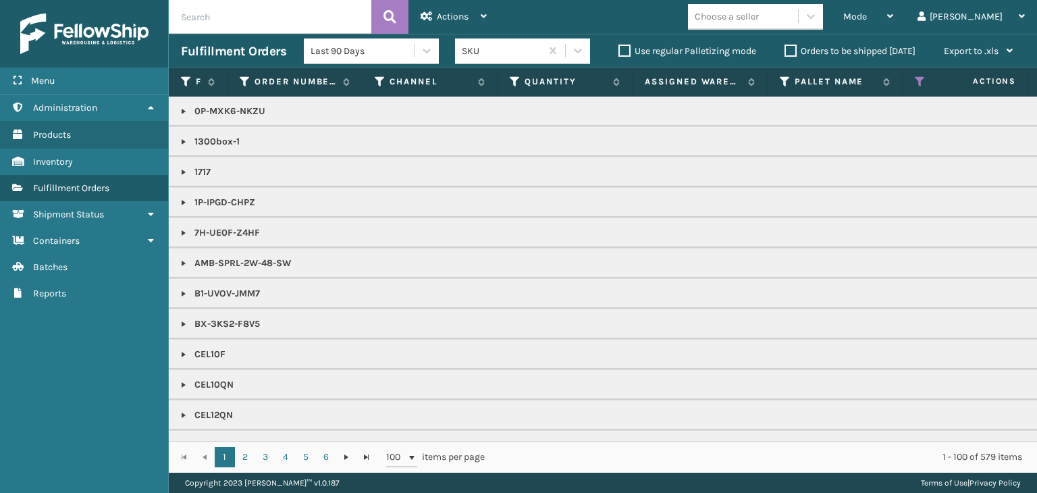
click at [759, 18] on div "Choose a seller" at bounding box center [727, 16] width 64 height 14
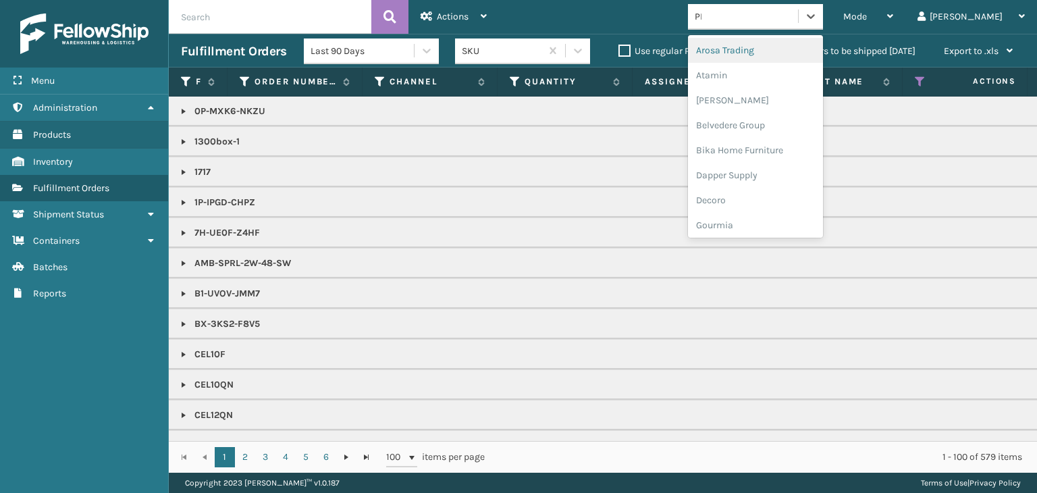
type input "PET"
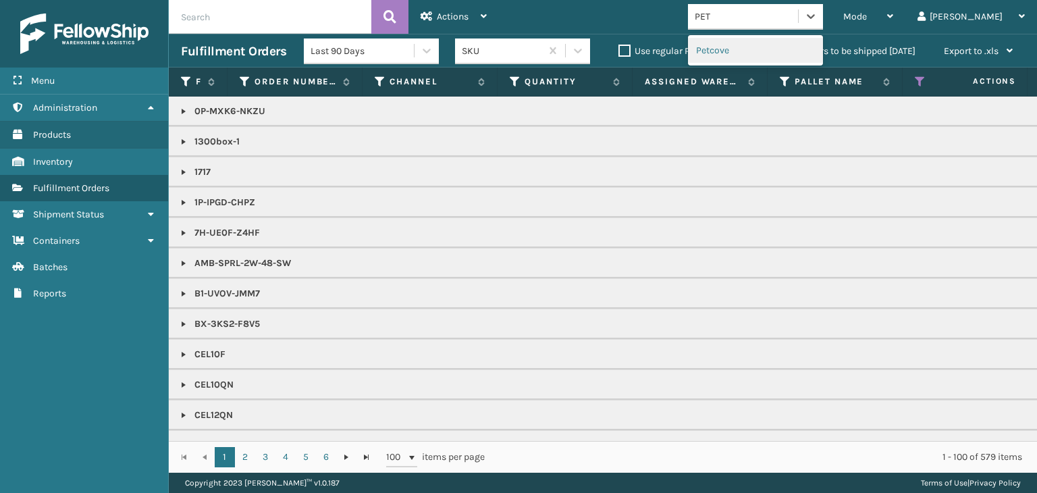
click at [775, 49] on div "Petcove" at bounding box center [755, 50] width 135 height 25
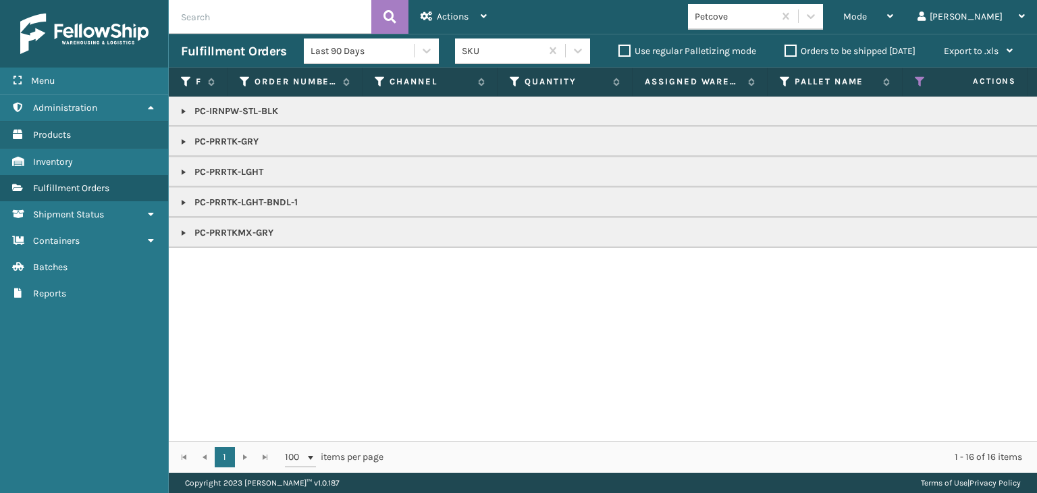
click at [191, 197] on p "PC-PRRTK-LGHT-BNDL-1" at bounding box center [1041, 203] width 1720 height 14
click at [188, 201] on link at bounding box center [183, 202] width 11 height 11
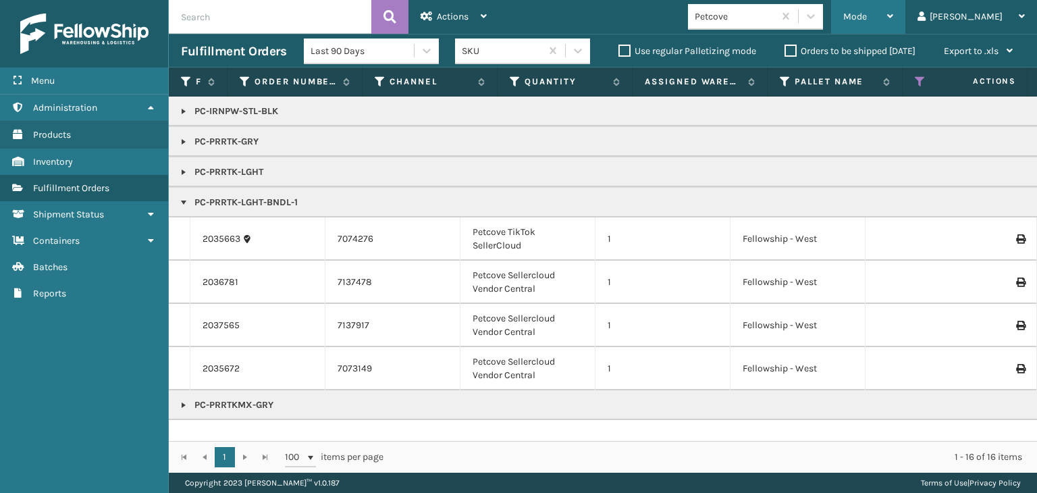
click at [894, 17] on div "Mode" at bounding box center [869, 17] width 50 height 34
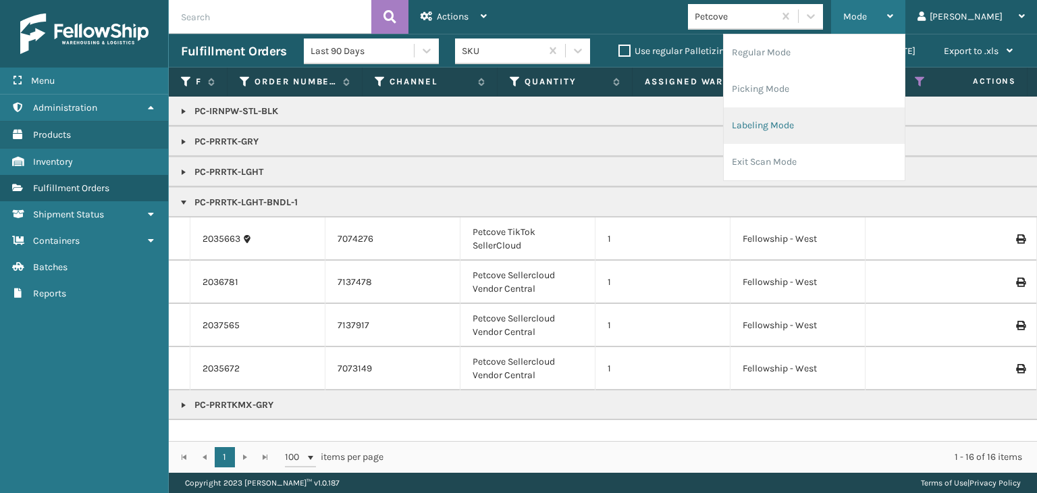
click at [871, 122] on li "Labeling Mode" at bounding box center [814, 125] width 181 height 36
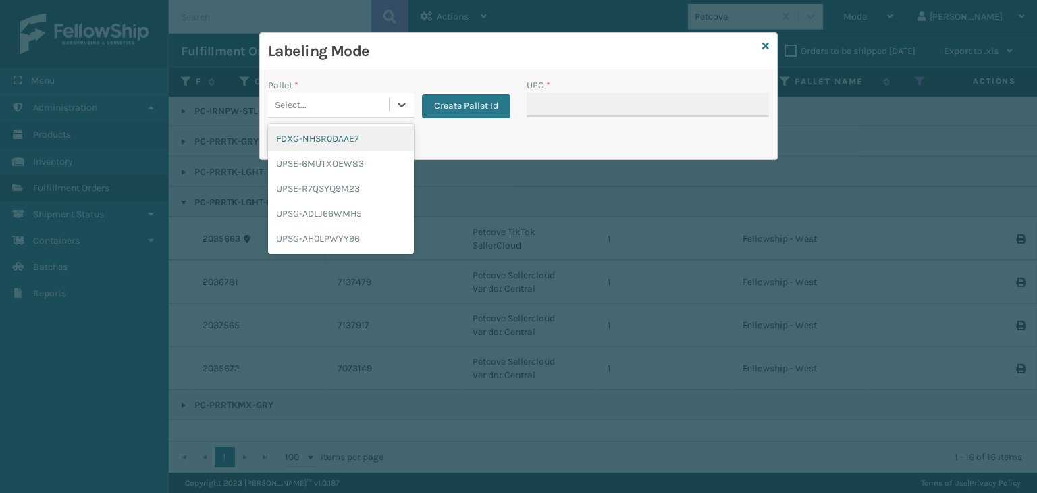
click at [340, 100] on div "Select..." at bounding box center [328, 105] width 121 height 22
click at [331, 207] on div "UPSG-ADLJ66WMH5" at bounding box center [341, 213] width 146 height 25
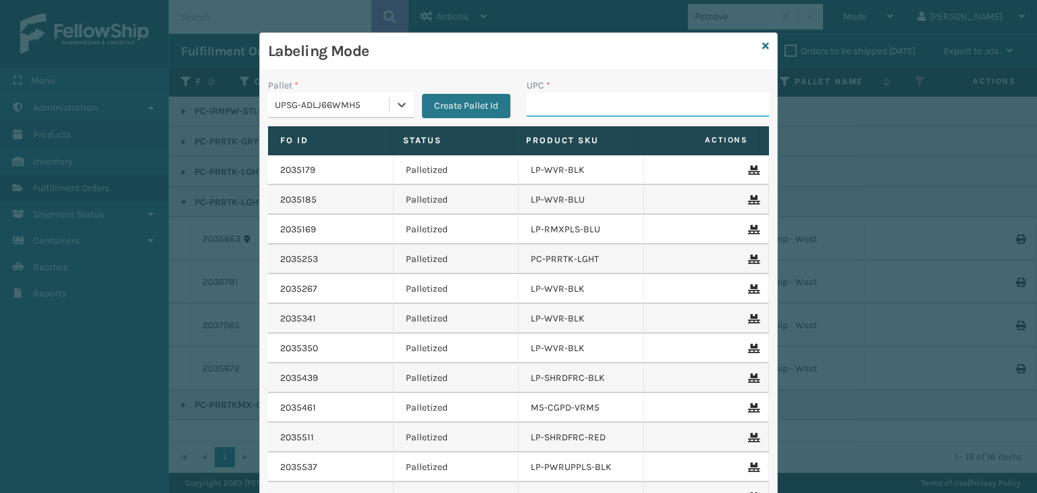
click at [574, 101] on input "UPC *" at bounding box center [648, 105] width 242 height 24
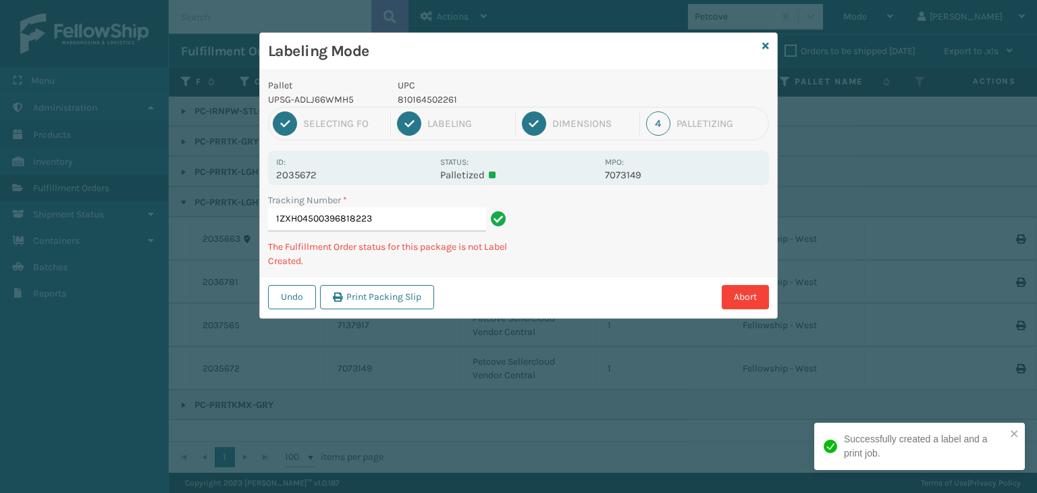
drag, startPoint x: 454, startPoint y: 93, endPoint x: 446, endPoint y: 96, distance: 8.8
click at [452, 93] on p "810164502261" at bounding box center [497, 100] width 199 height 14
click at [446, 96] on p "810164502261" at bounding box center [497, 100] width 199 height 14
copy p "810164502261"
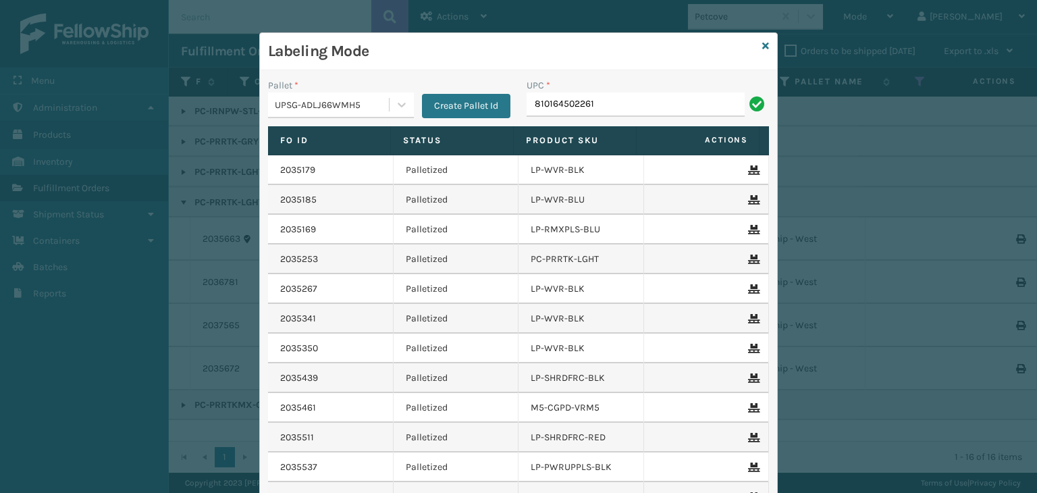
type input "810164502261"
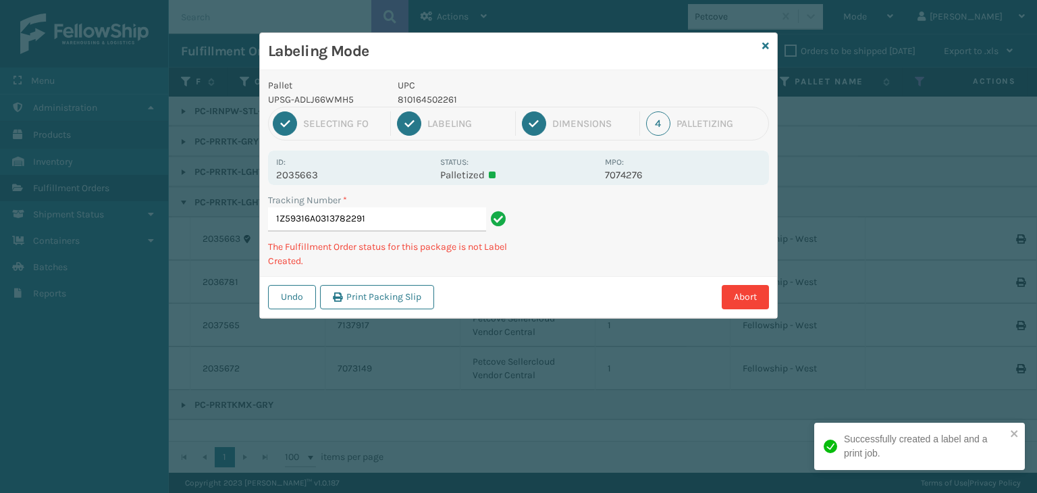
type input "1Z59316A0313782291810164502261"
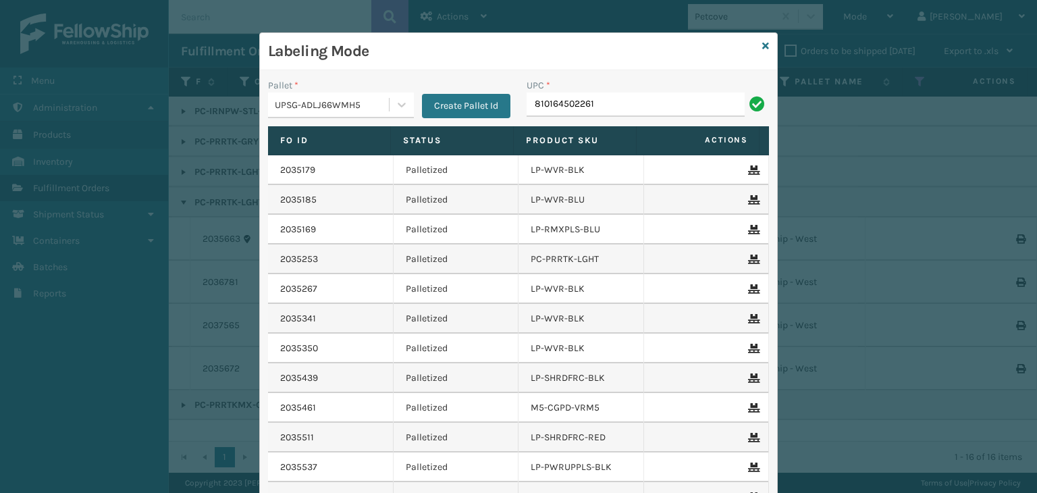
type input "810164502261"
click at [763, 44] on icon at bounding box center [766, 45] width 7 height 9
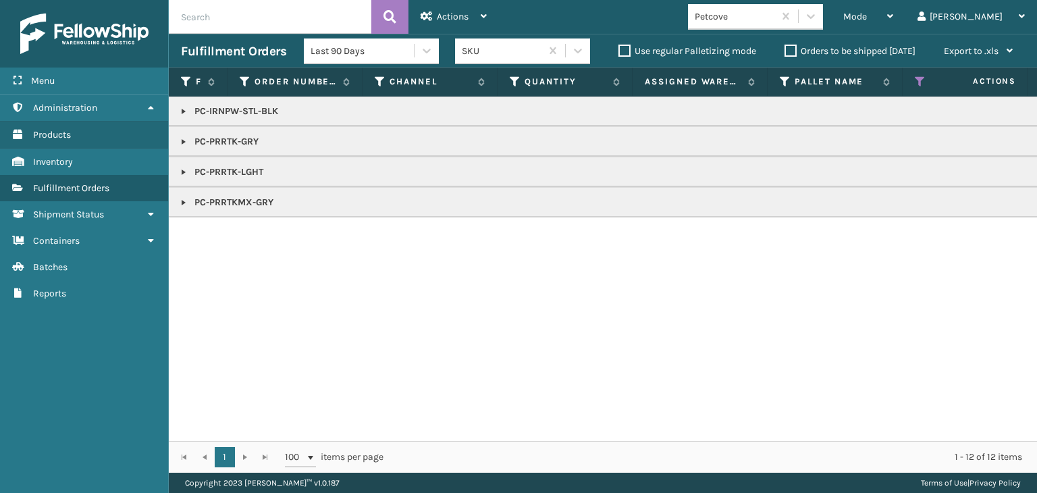
drag, startPoint x: 184, startPoint y: 170, endPoint x: 291, endPoint y: 160, distance: 107.1
click at [184, 170] on link at bounding box center [183, 172] width 11 height 11
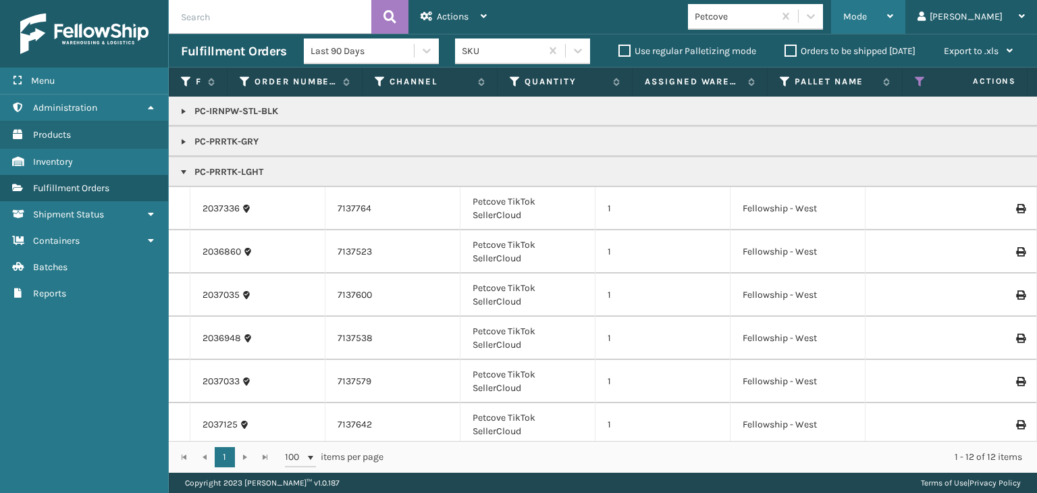
click at [894, 20] on div "Mode" at bounding box center [869, 17] width 50 height 34
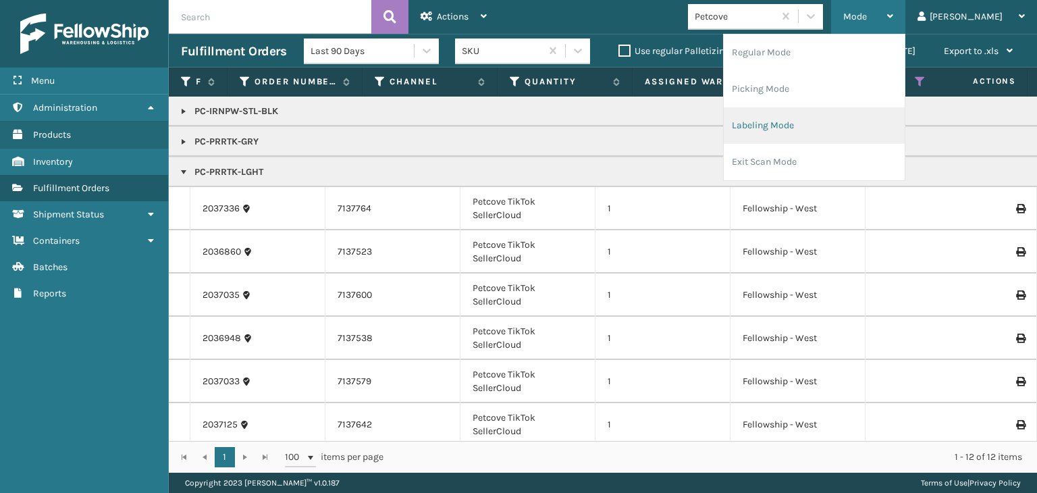
click at [878, 130] on li "Labeling Mode" at bounding box center [814, 125] width 181 height 36
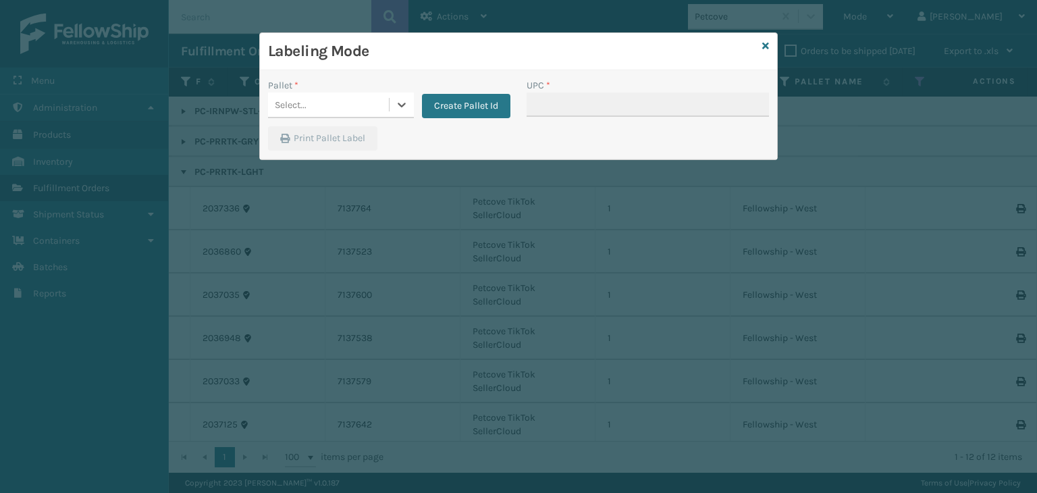
click at [302, 99] on div "Select..." at bounding box center [291, 105] width 32 height 14
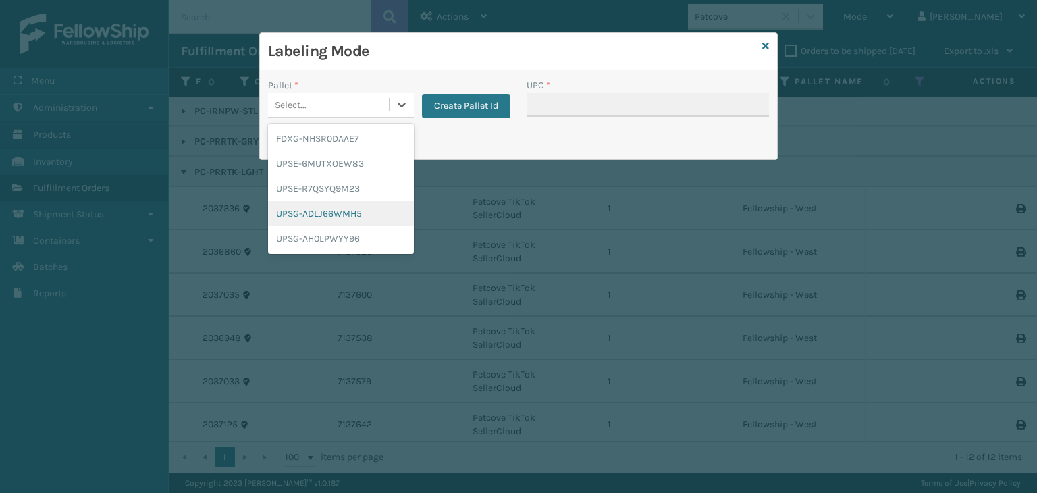
click at [306, 217] on div "UPSG-ADLJ66WMH5" at bounding box center [341, 213] width 146 height 25
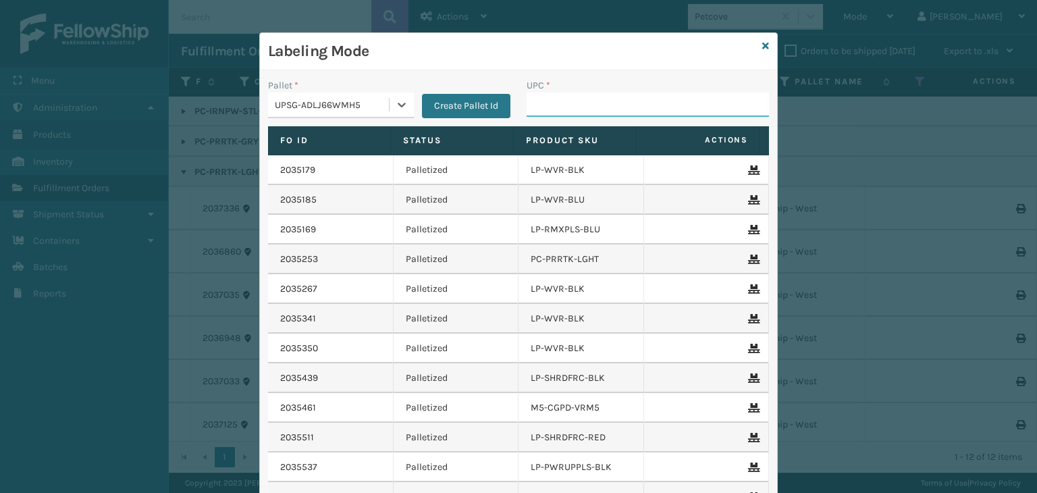
drag, startPoint x: 545, startPoint y: 115, endPoint x: 541, endPoint y: 122, distance: 8.5
click at [545, 115] on input "UPC *" at bounding box center [648, 105] width 242 height 24
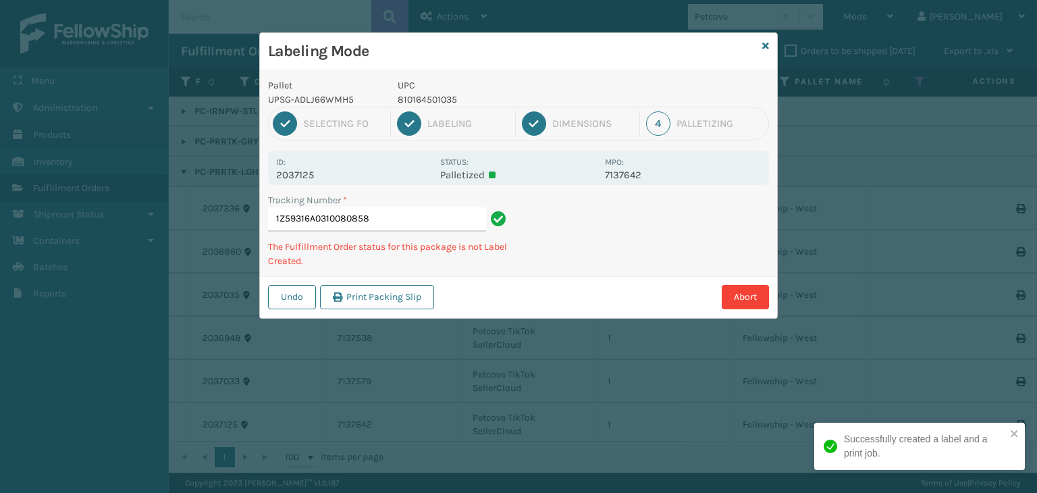
click at [442, 93] on p "810164501035" at bounding box center [497, 100] width 199 height 14
copy p "810164501035"
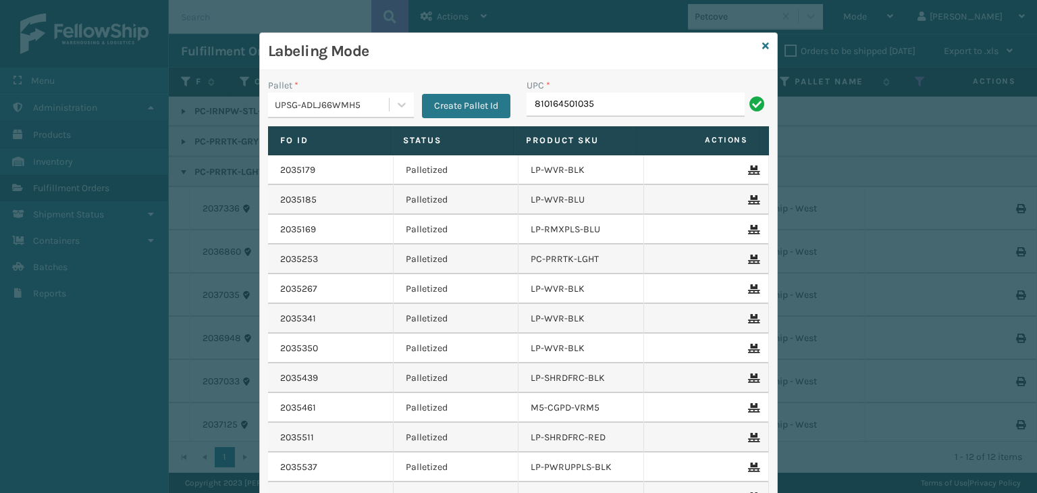
type input "810164501035"
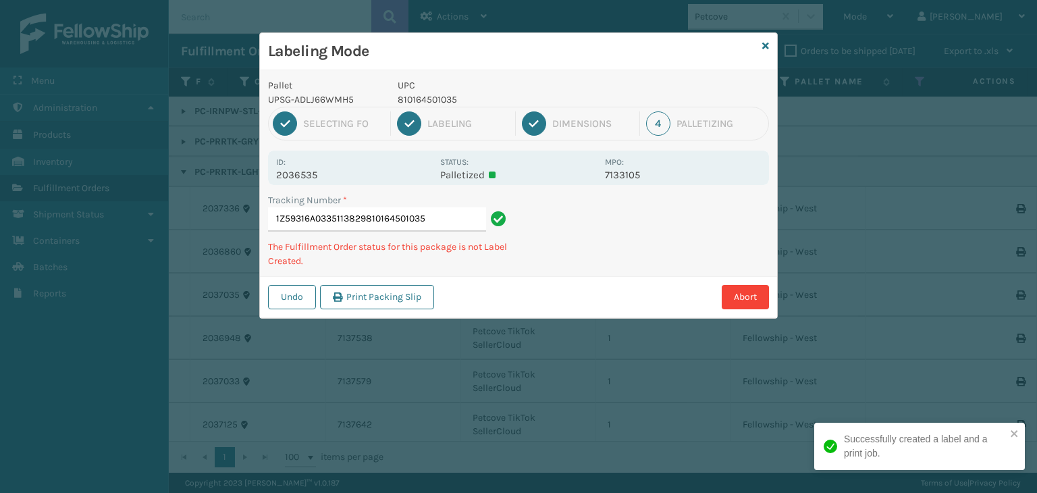
type input "1Z59316A0335113829810164501035810164501035"
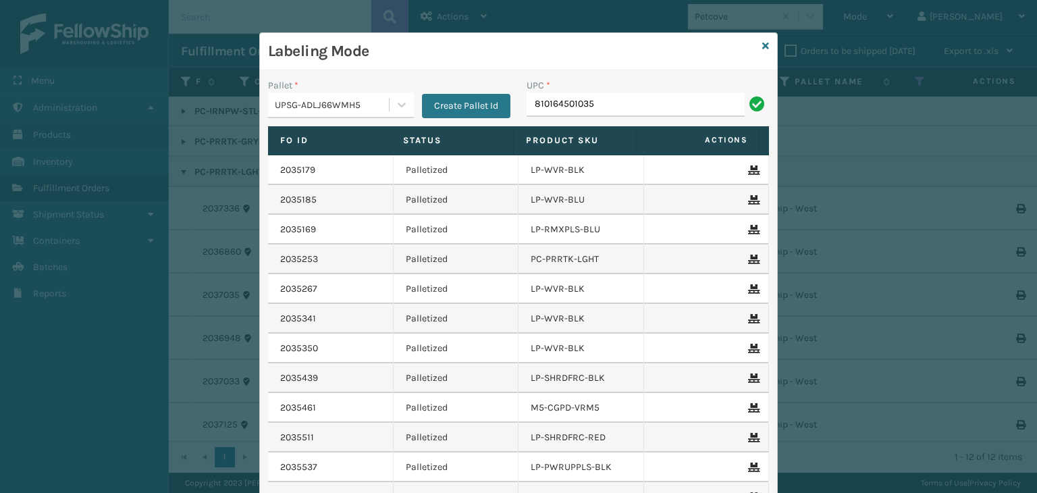
type input "810164501035"
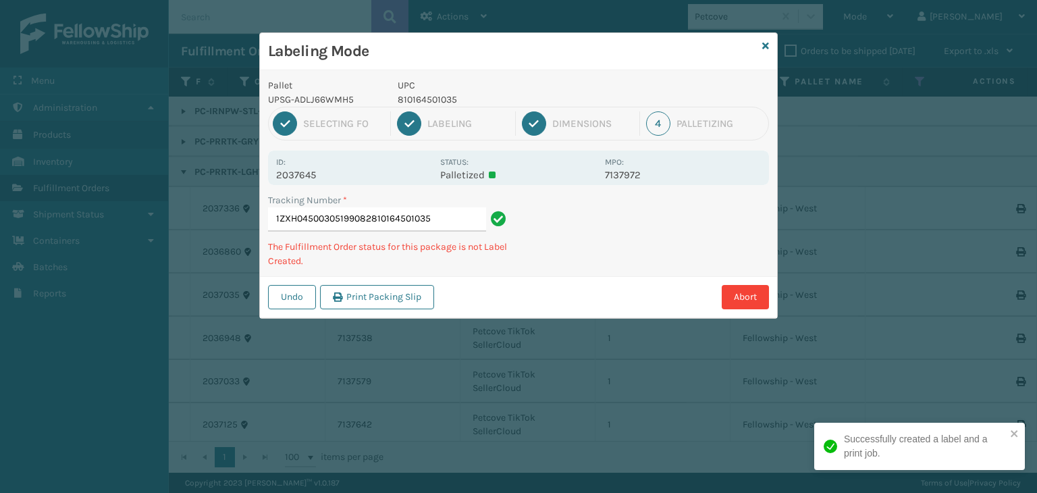
type input "1ZXH04500305199082810164501035810164501035"
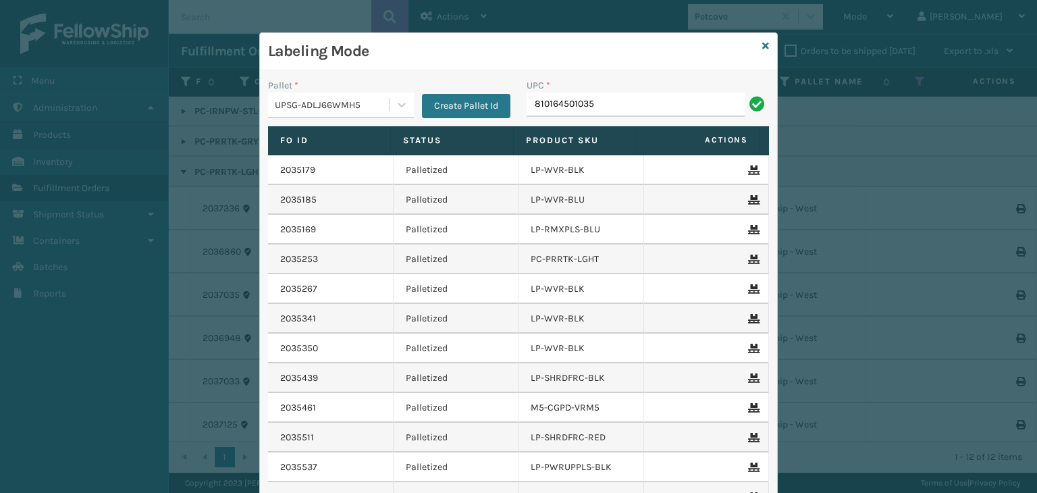
type input "810164501035"
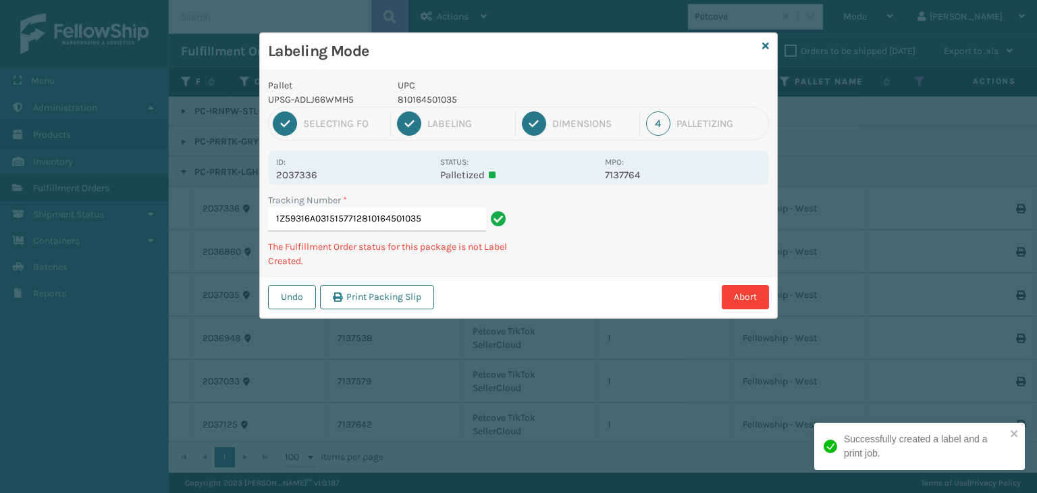
type input "1Z59316A0315157712810164501035810164501035"
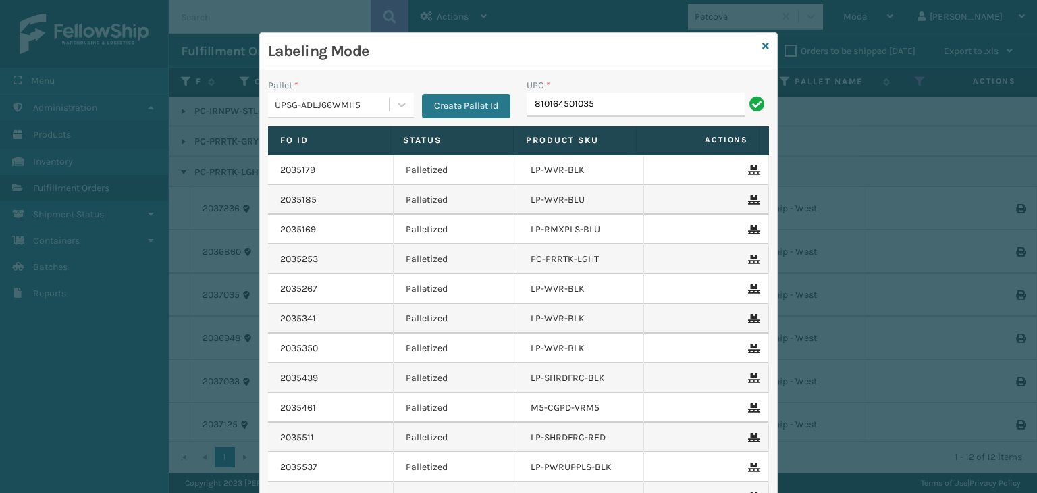
type input "810164501035"
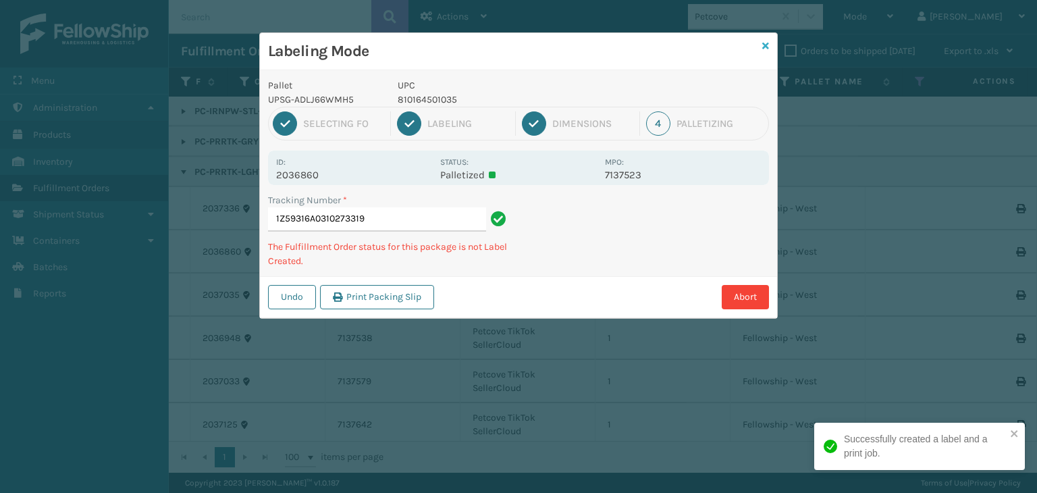
click at [765, 43] on icon at bounding box center [766, 45] width 7 height 9
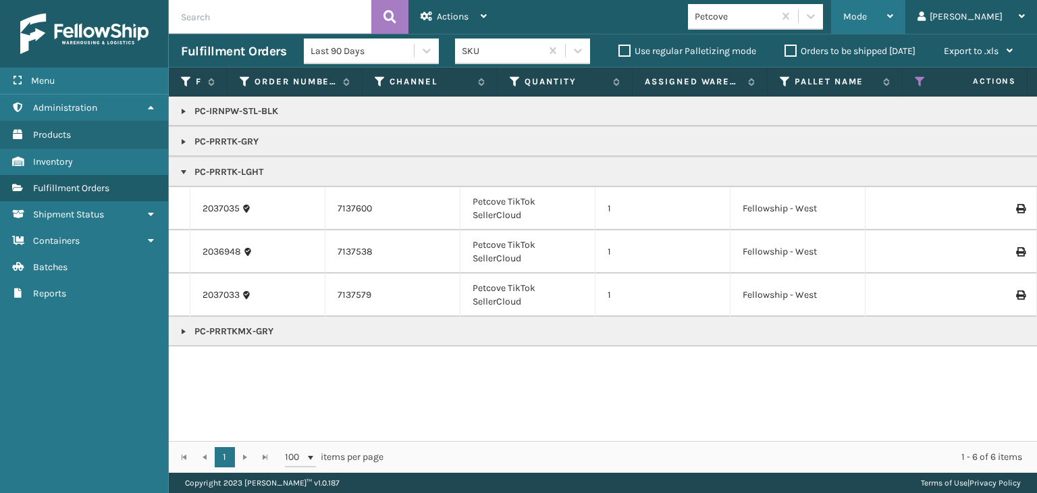
click at [894, 26] on div "Mode" at bounding box center [869, 17] width 50 height 34
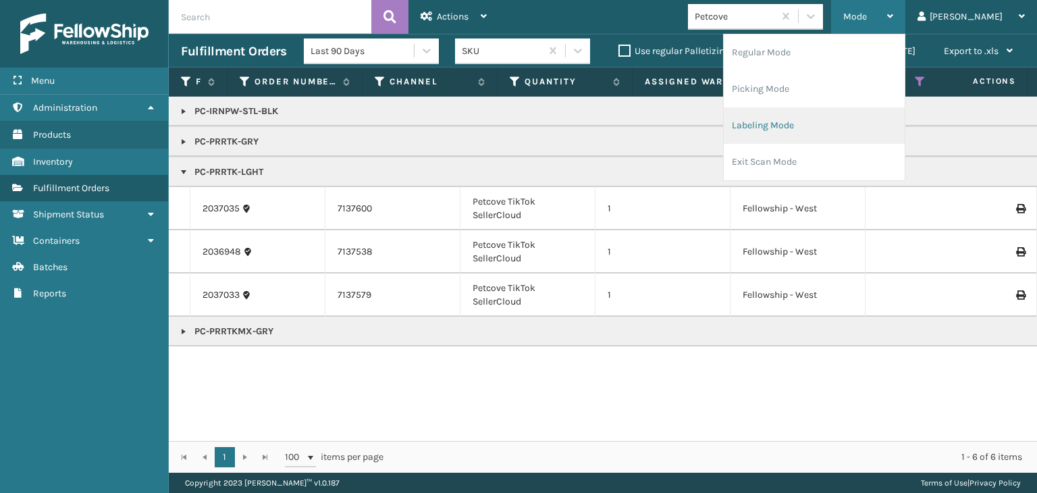
click at [856, 130] on li "Labeling Mode" at bounding box center [814, 125] width 181 height 36
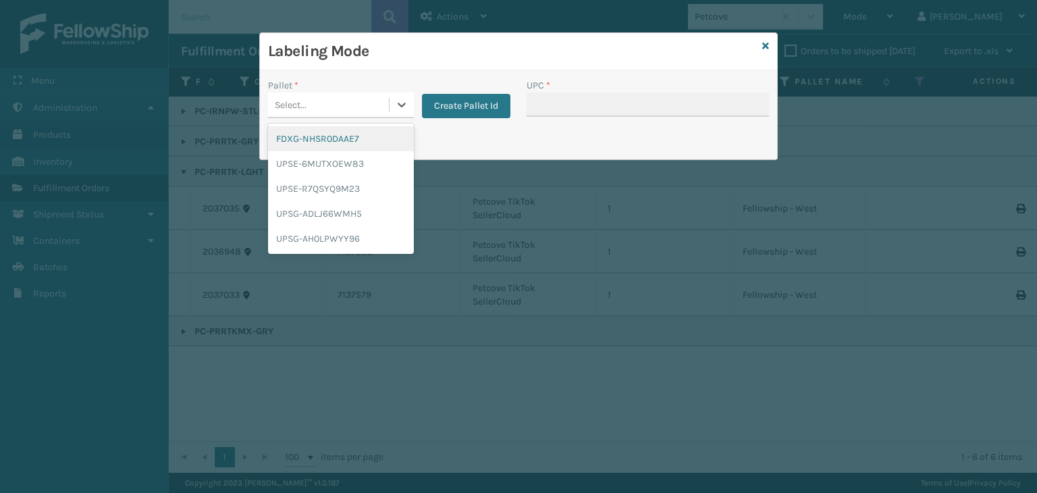
click at [353, 111] on div "Select..." at bounding box center [328, 105] width 121 height 22
click at [351, 216] on div "UPSG-ADLJ66WMH5" at bounding box center [341, 213] width 146 height 25
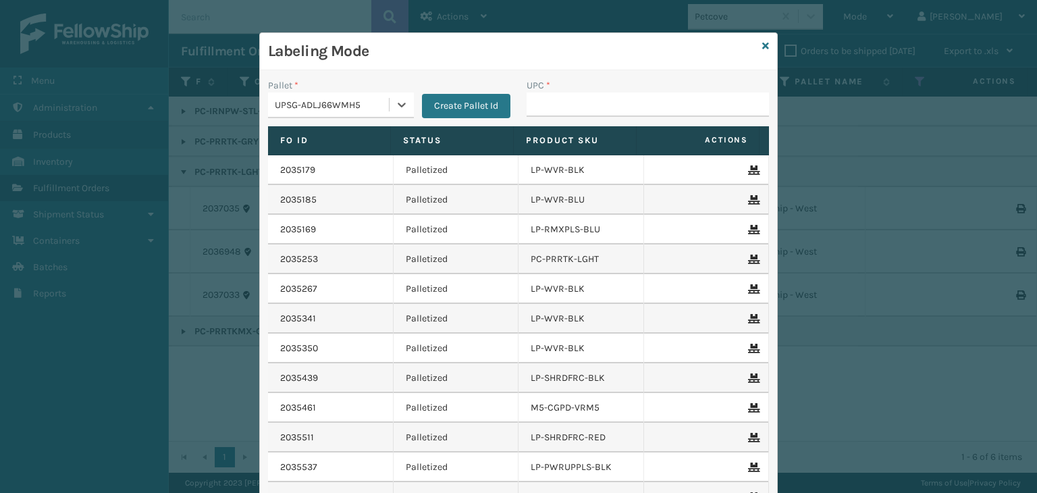
click at [595, 91] on div "UPC *" at bounding box center [648, 85] width 242 height 14
click at [572, 122] on div "UPC *" at bounding box center [648, 102] width 259 height 48
click at [571, 115] on div "UPC *" at bounding box center [648, 102] width 259 height 48
click at [572, 114] on input "UPC *" at bounding box center [648, 105] width 242 height 24
paste input "810164501035"
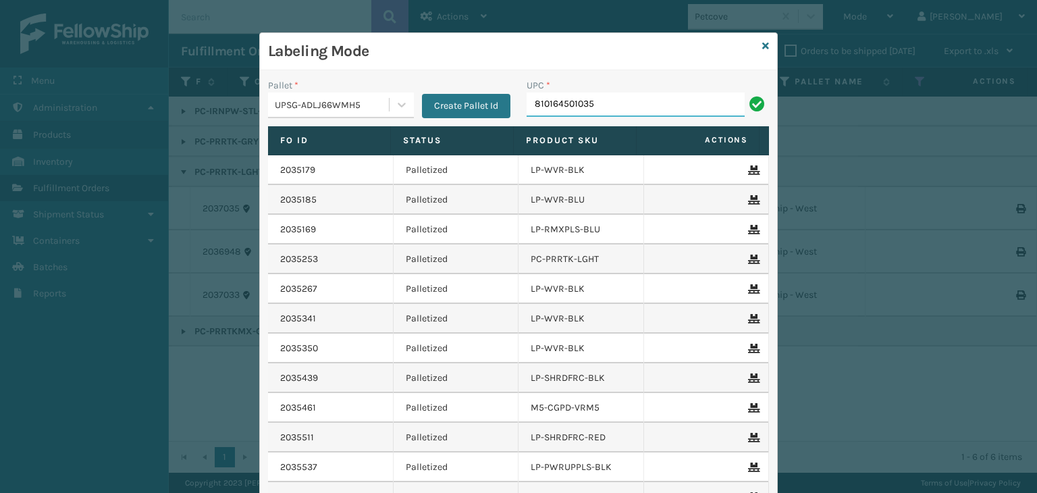
type input "810164501035"
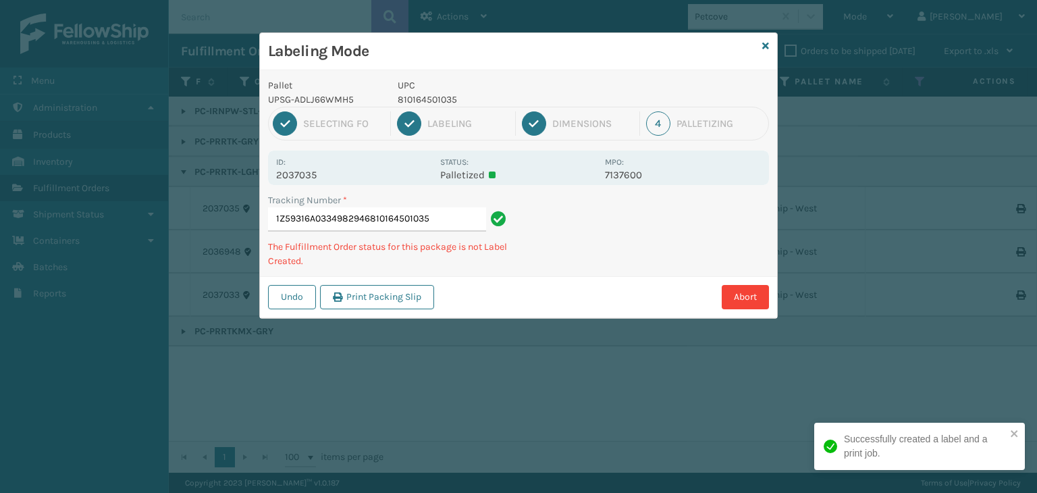
type input "1Z59316A0334982946810164501035810164501035"
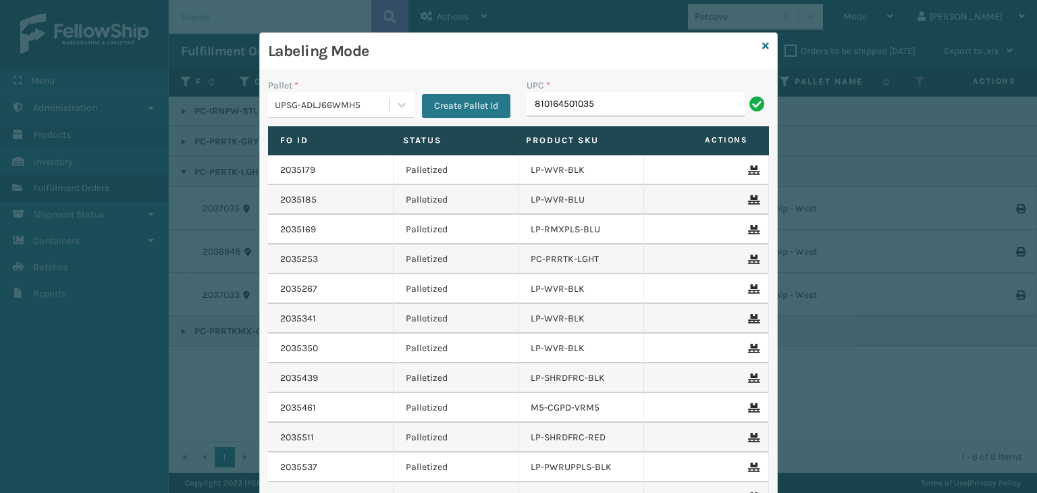
type input "810164501035"
type input "PC-PRRTKMX-GRY"
type input "810164501158\"
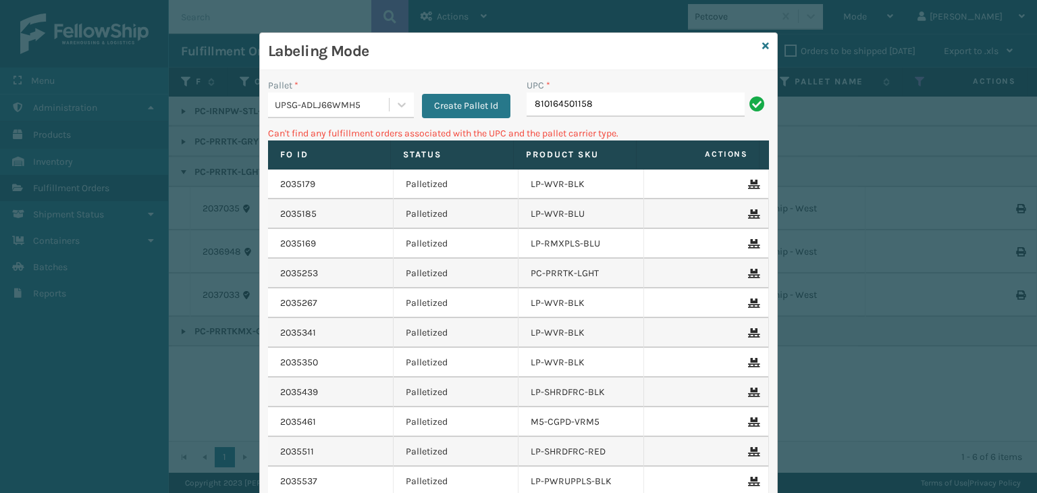
type input "810164501158"
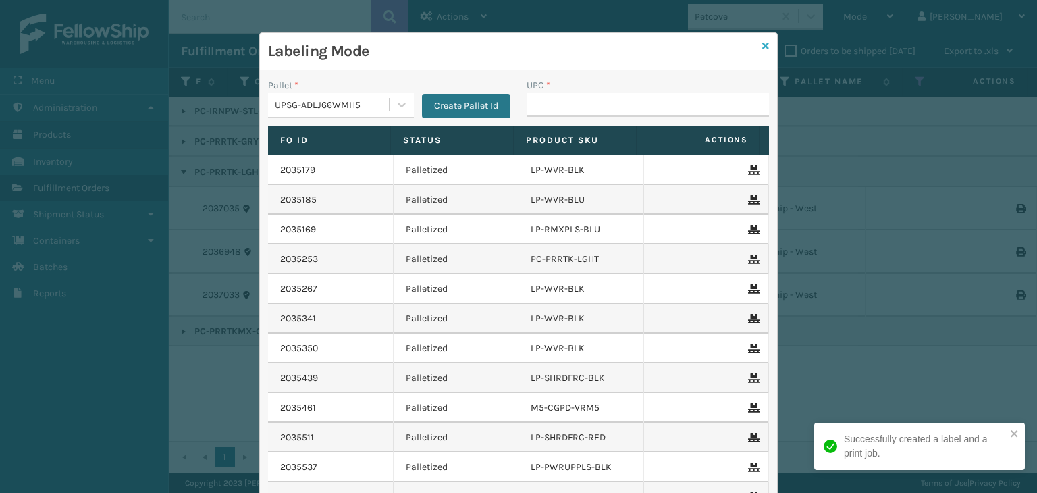
drag, startPoint x: 754, startPoint y: 43, endPoint x: 761, endPoint y: 46, distance: 8.2
click at [761, 46] on div "Labeling Mode Pallet * UPSG-ADLJ66WMH5 Create Pallet Id UPC * Fo Id Status Prod…" at bounding box center [518, 307] width 519 height 550
click at [756, 52] on div "Labeling Mode" at bounding box center [518, 51] width 517 height 37
click at [763, 48] on icon at bounding box center [766, 45] width 7 height 9
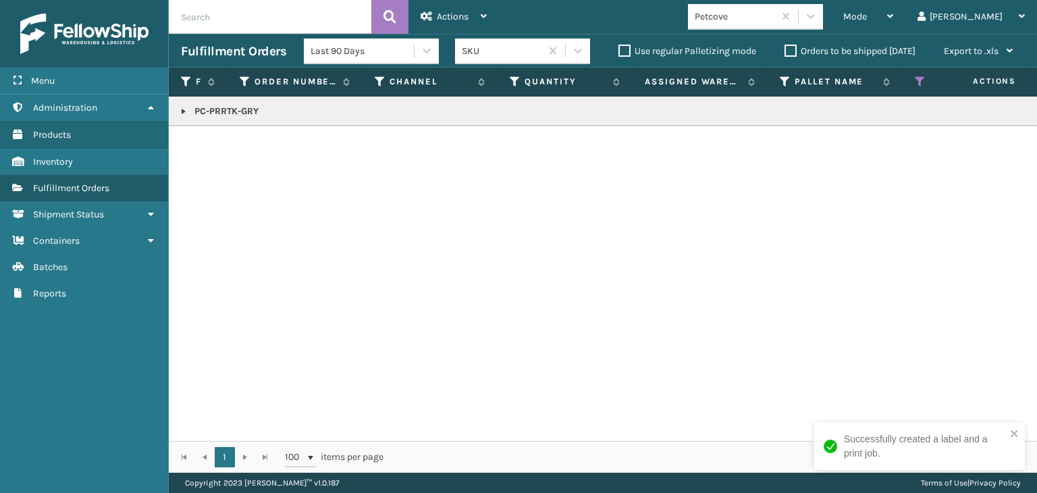
drag, startPoint x: 184, startPoint y: 114, endPoint x: 191, endPoint y: 122, distance: 11.0
click at [184, 114] on link at bounding box center [183, 111] width 11 height 11
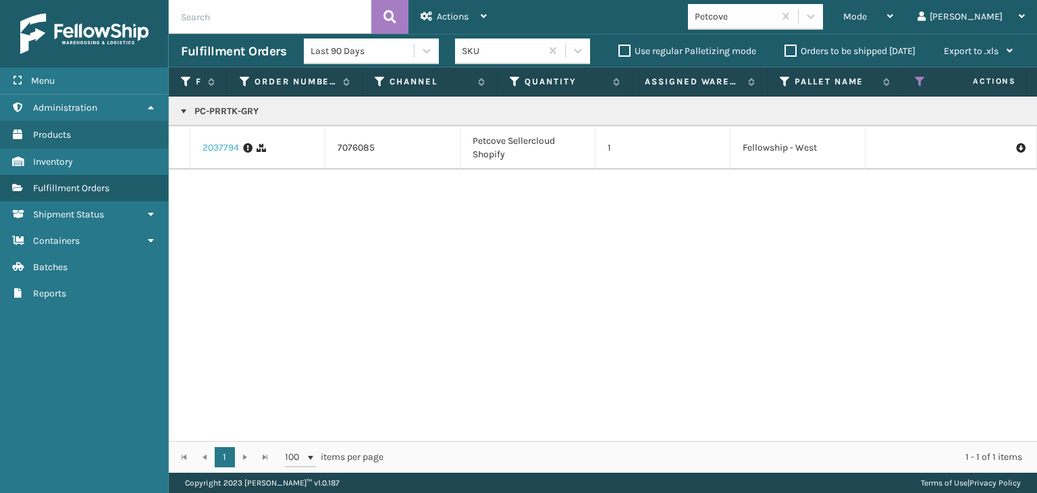
click at [221, 149] on link "2037794" at bounding box center [221, 148] width 36 height 14
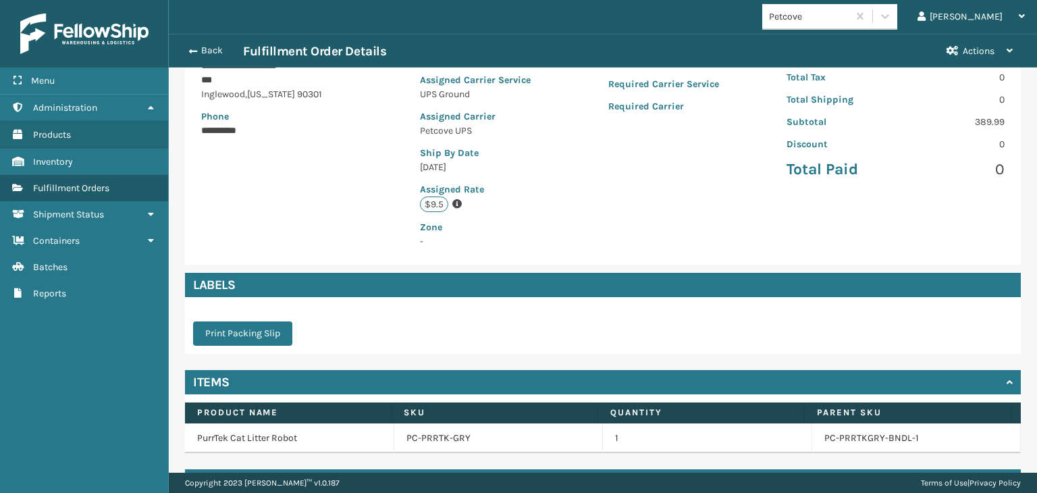
scroll to position [266, 0]
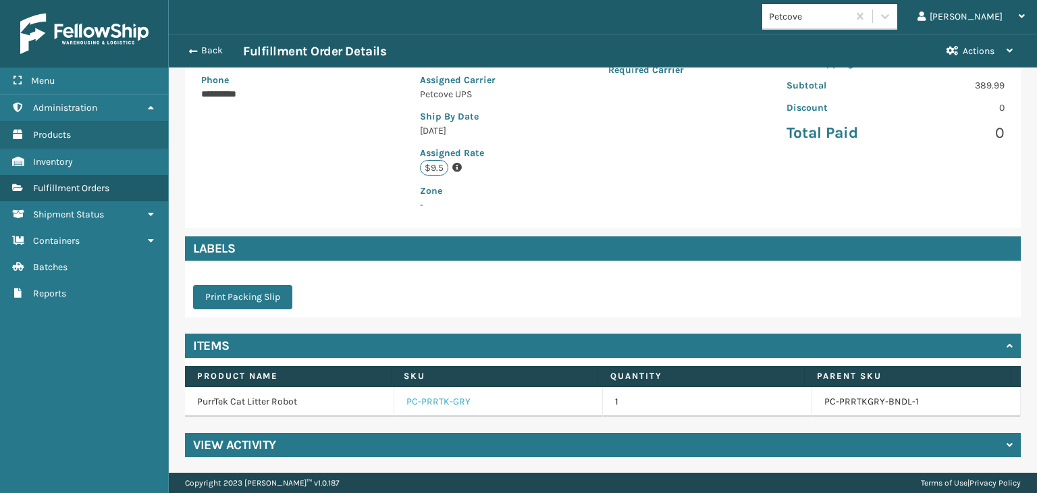
click at [437, 400] on link "PC-PRRTK-GRY" at bounding box center [439, 402] width 64 height 14
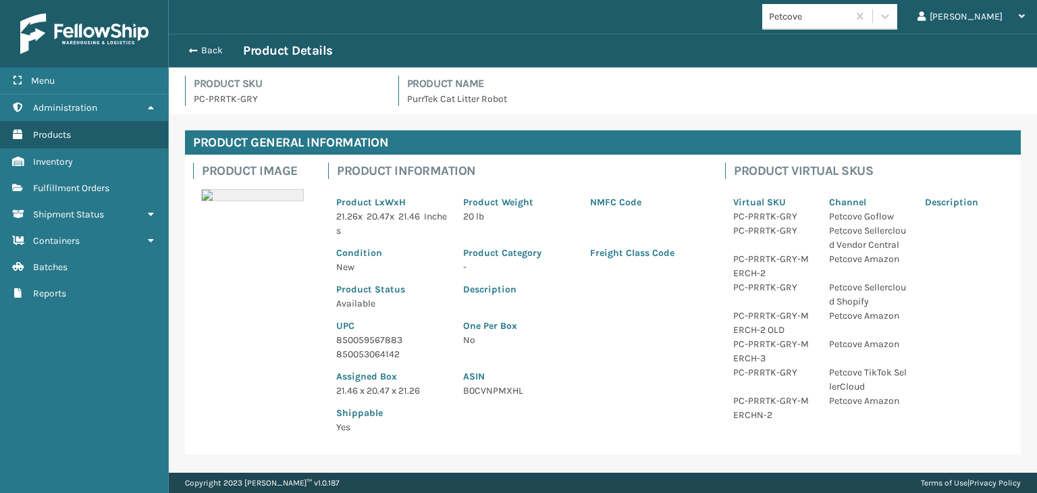
click at [370, 355] on p "850053064142" at bounding box center [391, 354] width 111 height 14
copy p "850053064142"
click at [210, 45] on button "Back" at bounding box center [212, 51] width 62 height 12
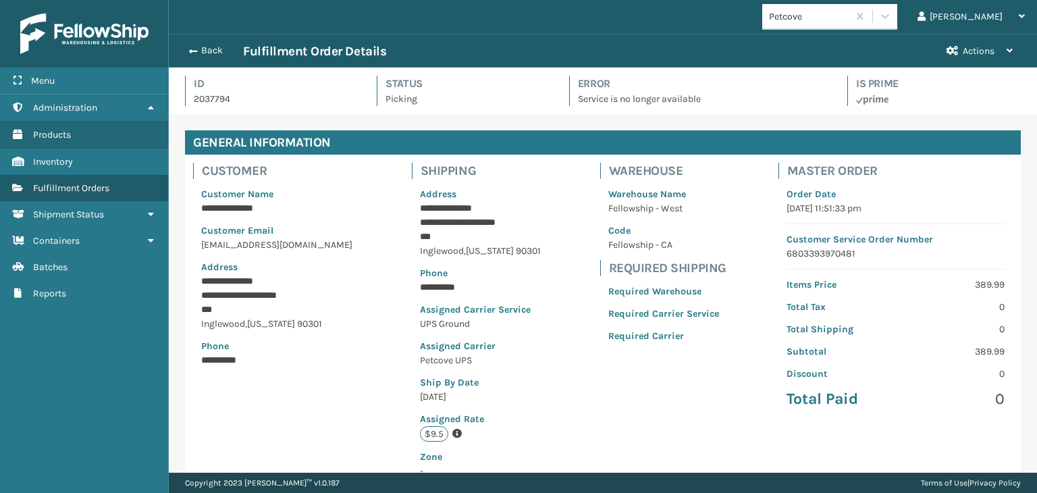
click at [212, 48] on button "Back" at bounding box center [212, 51] width 62 height 12
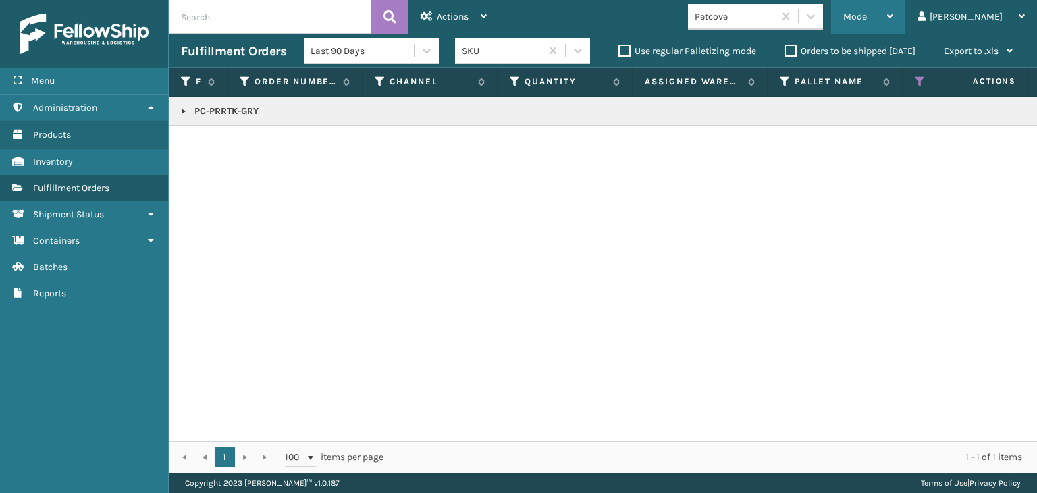
click at [867, 16] on span "Mode" at bounding box center [856, 16] width 24 height 11
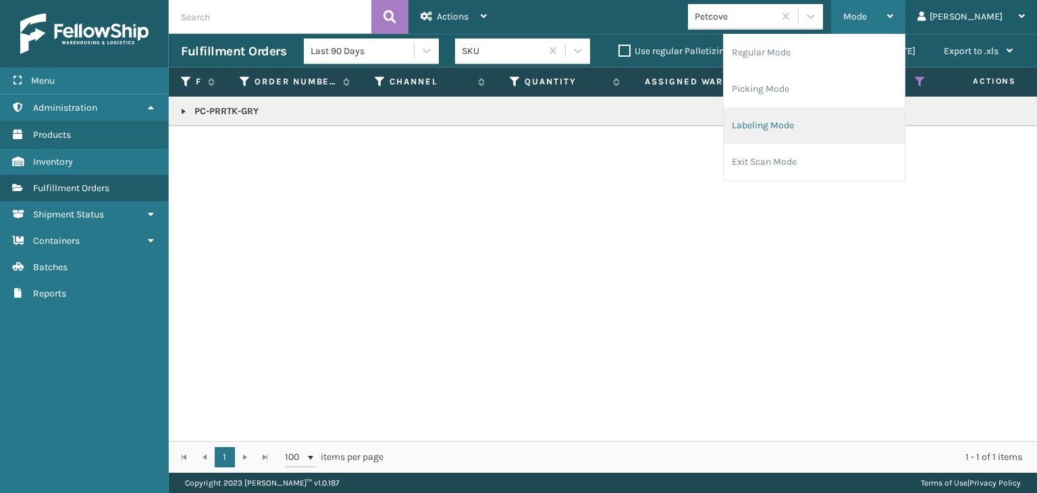
click at [859, 128] on li "Labeling Mode" at bounding box center [814, 125] width 181 height 36
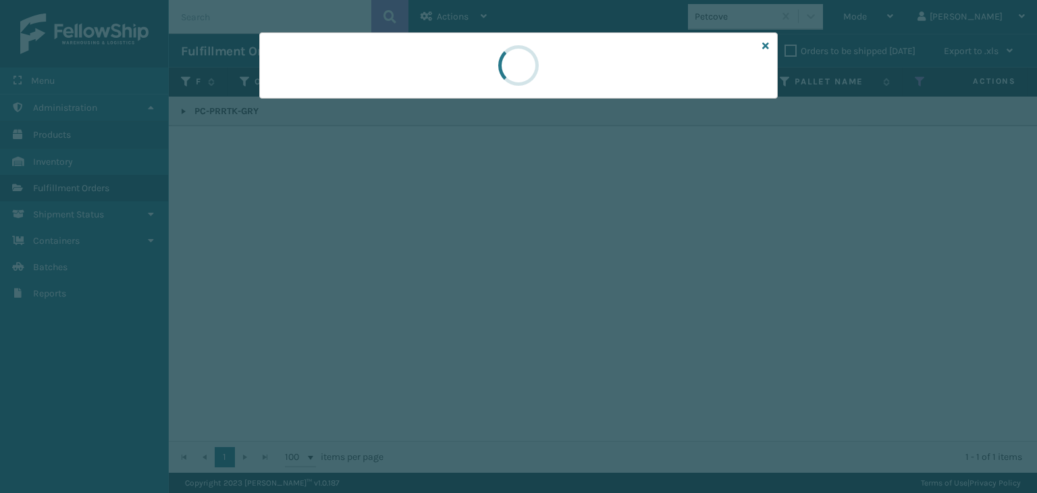
click at [313, 106] on div at bounding box center [518, 246] width 1037 height 493
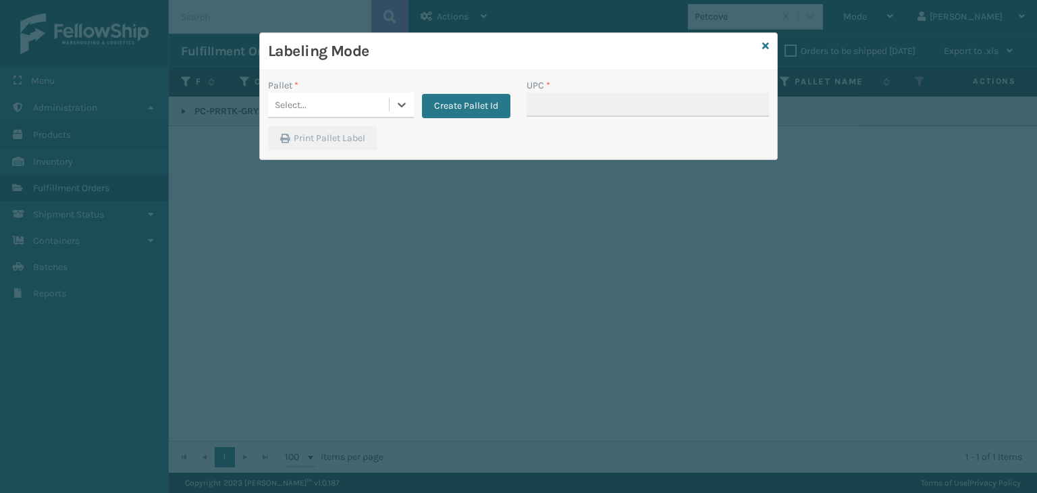
click at [309, 103] on div "Select..." at bounding box center [328, 105] width 121 height 22
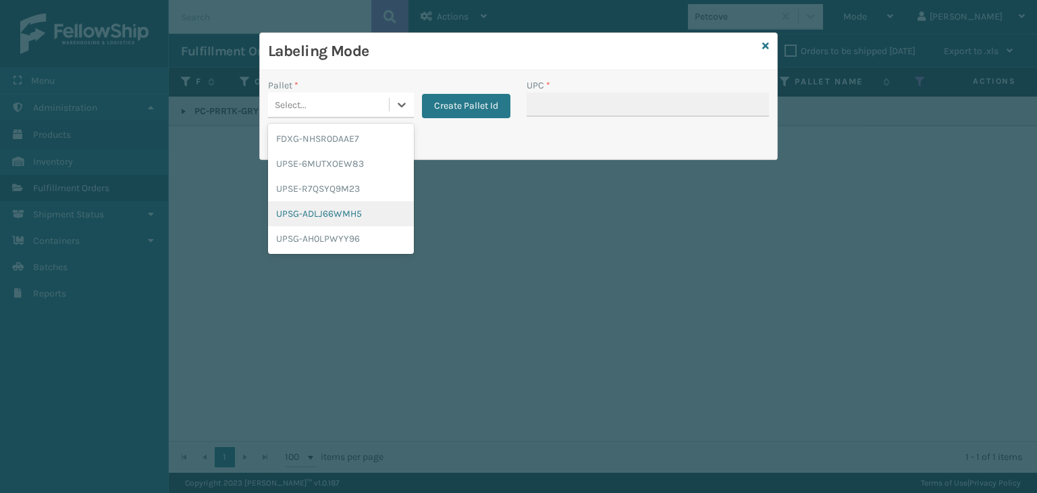
click at [310, 215] on div "UPSG-ADLJ66WMH5" at bounding box center [341, 213] width 146 height 25
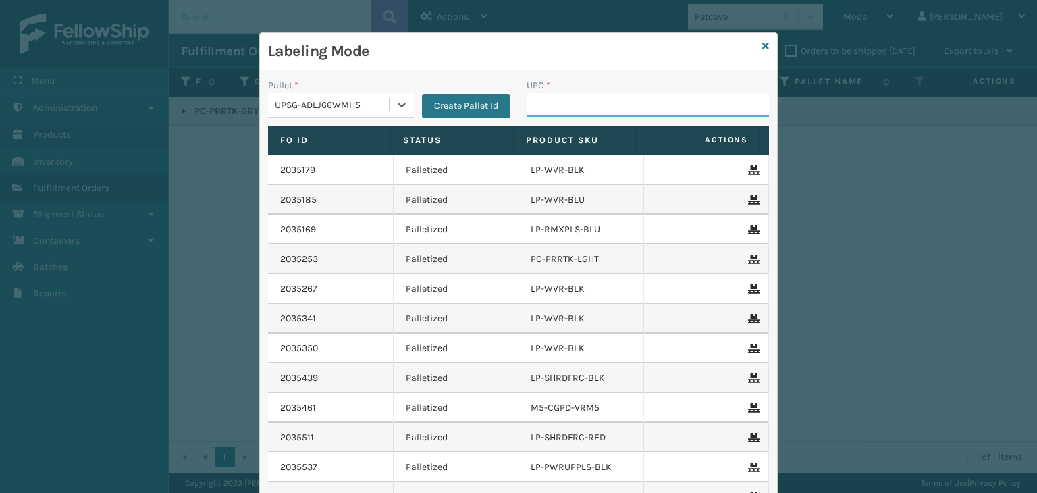
drag, startPoint x: 619, startPoint y: 92, endPoint x: 636, endPoint y: 105, distance: 22.2
click at [619, 93] on input "UPC *" at bounding box center [648, 105] width 242 height 24
paste input "850053064142"
type input "850053064142"
type input "KM-MD-1SS"
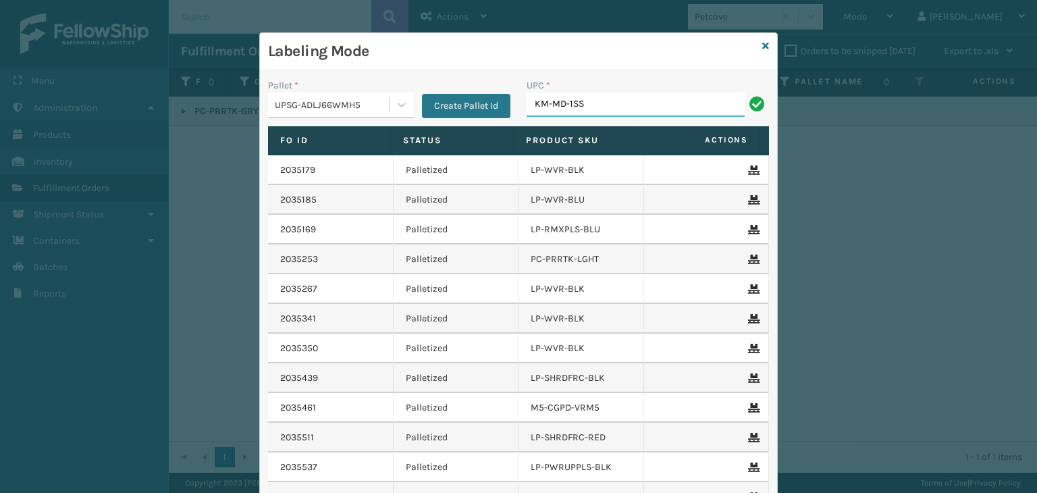
drag, startPoint x: 616, startPoint y: 96, endPoint x: 30, endPoint y: 177, distance: 591.8
click at [30, 177] on div "Labeling Mode Pallet * UPSG-ADLJ66WMH5 Create Pallet Id UPC * KM-MD-1SS Fo Id S…" at bounding box center [518, 246] width 1037 height 493
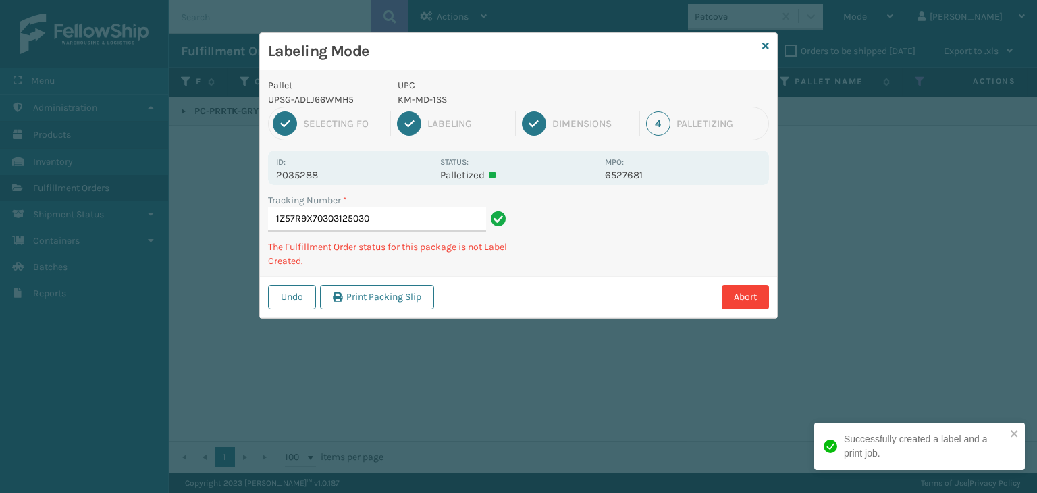
type input "1Z57R9X70303125030KM-MD-1SS"
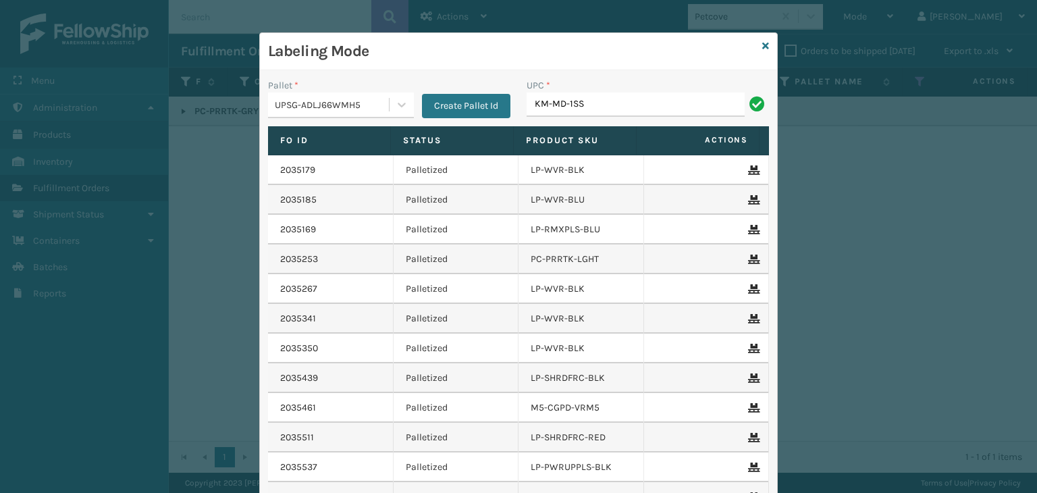
type input "KM-MD-1SS"
type input "KM-MD30-SS"
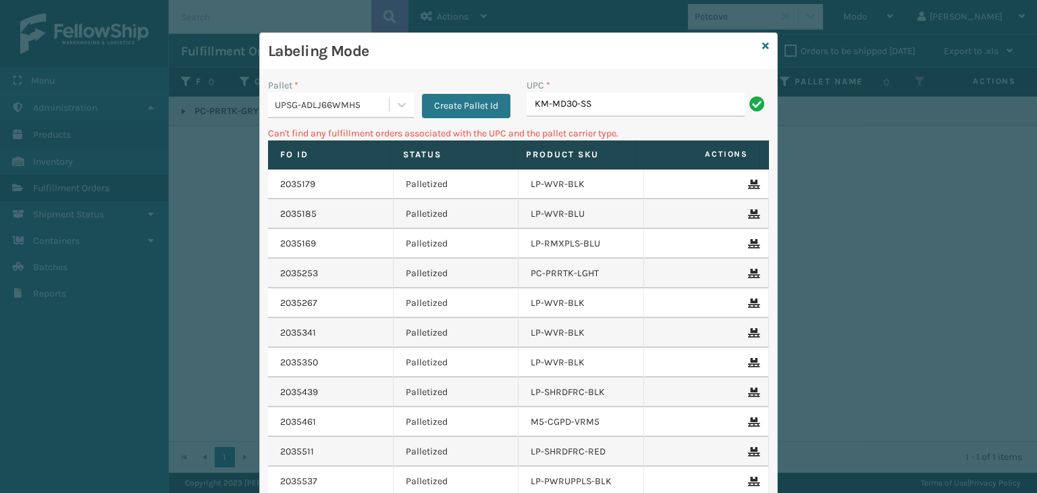
drag, startPoint x: 613, startPoint y: 106, endPoint x: 308, endPoint y: 87, distance: 305.9
click at [308, 87] on div "Pallet * UPSG-ADLJ66WMH5 Create Pallet Id UPC * KM-MD30-SS" at bounding box center [518, 102] width 517 height 48
type input "KM-CWO30-SS"
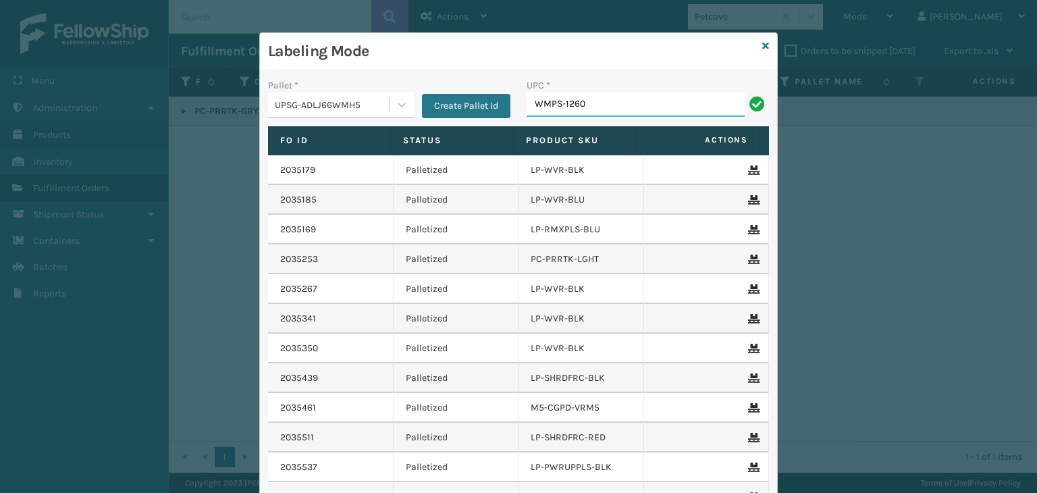
type input "WMPS-1260"
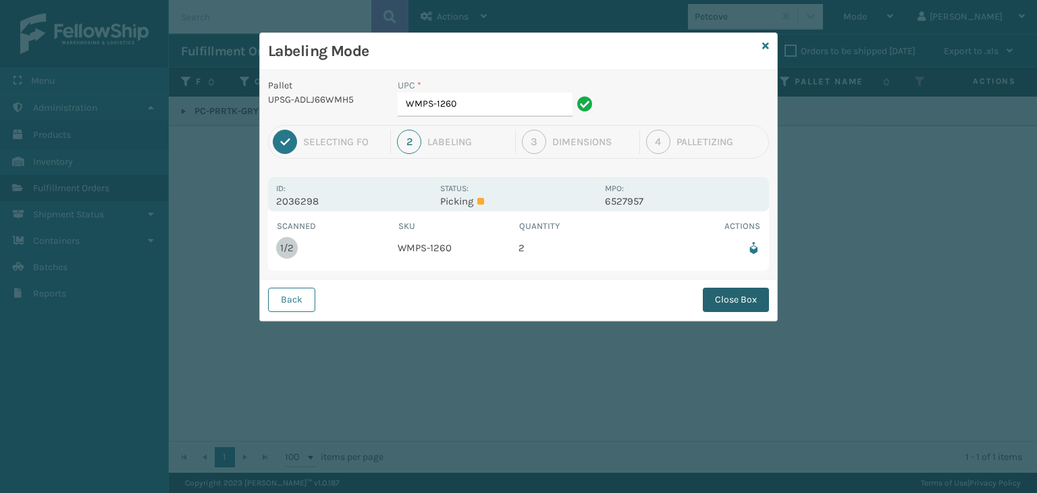
click at [732, 309] on button "Close Box" at bounding box center [736, 300] width 66 height 24
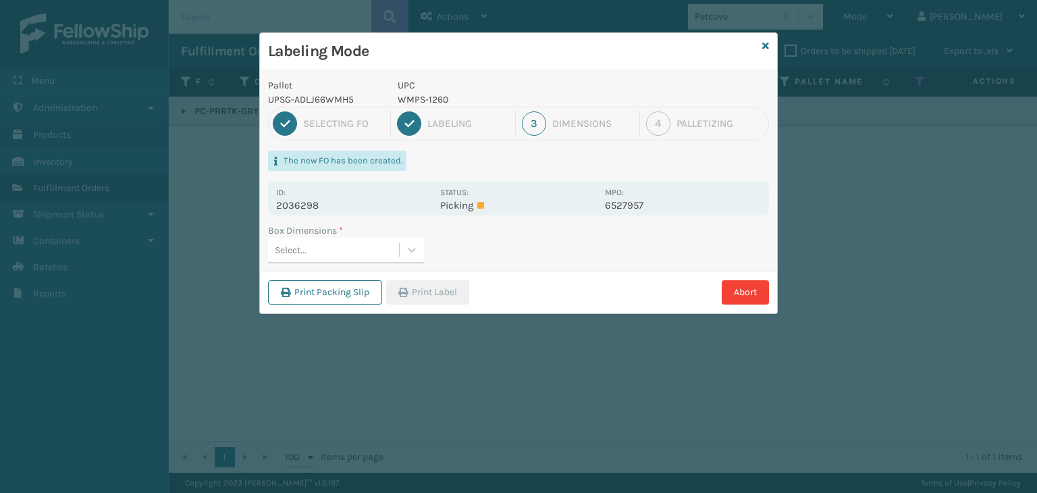
click at [311, 249] on div "Select..." at bounding box center [333, 250] width 131 height 22
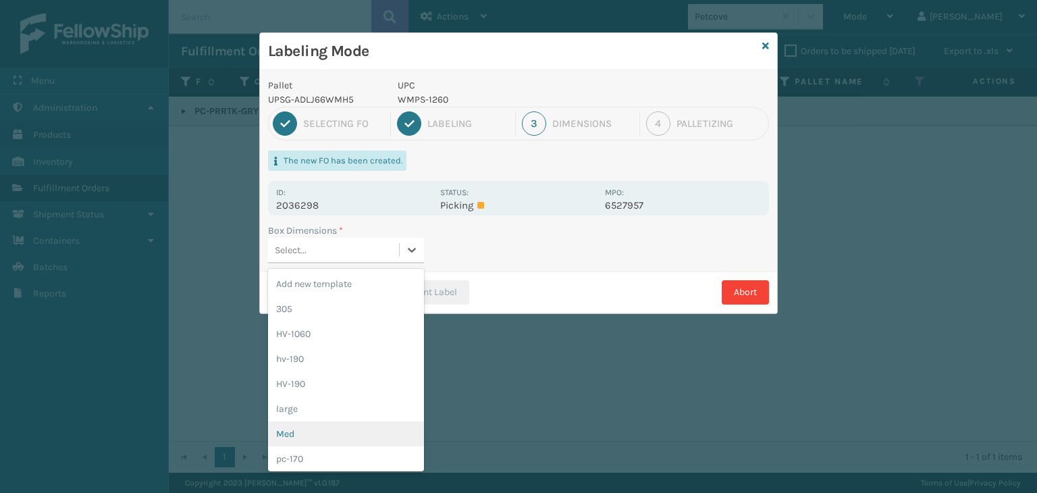
click at [324, 424] on div "Med" at bounding box center [346, 433] width 156 height 25
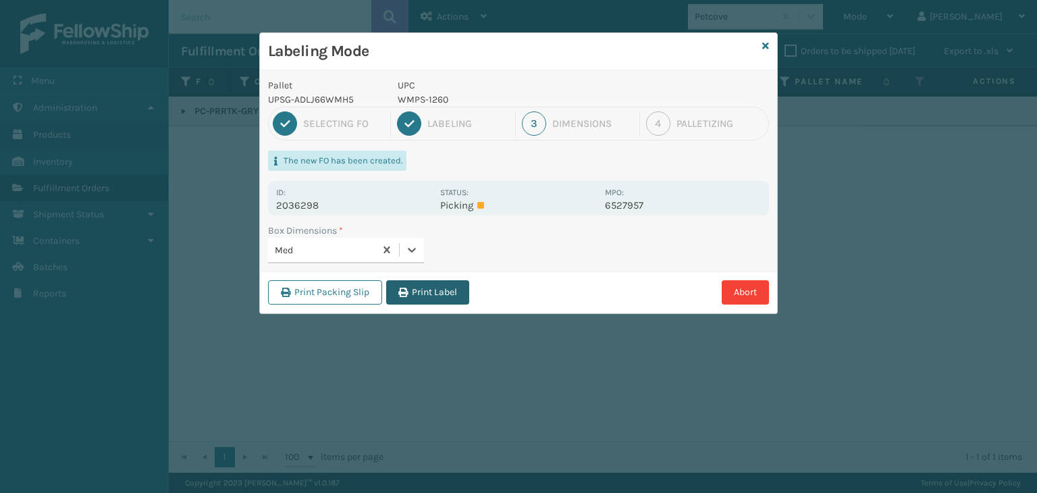
click at [411, 294] on button "Print Label" at bounding box center [427, 292] width 83 height 24
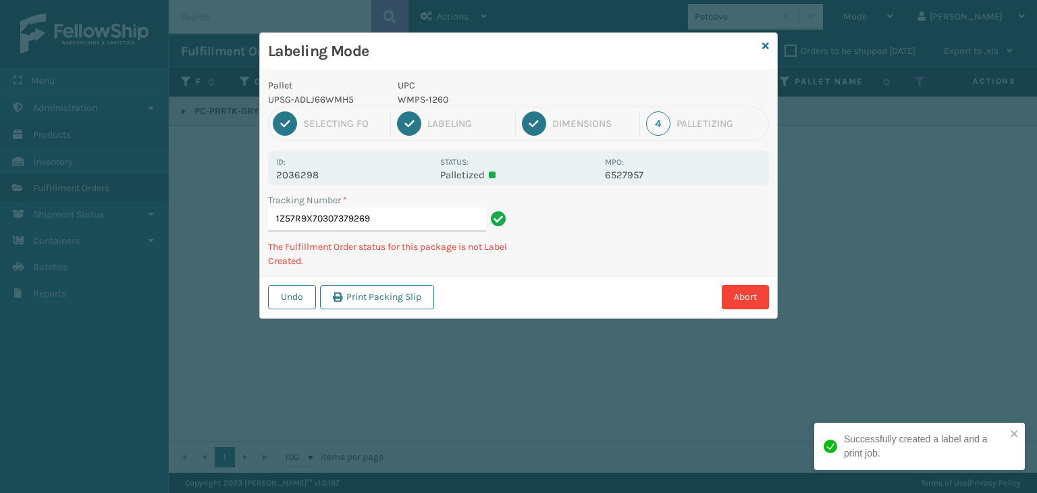
click at [481, 108] on div "1 Selecting FO 2 Labeling 3 Dimensions 4 Palletizing" at bounding box center [518, 124] width 501 height 34
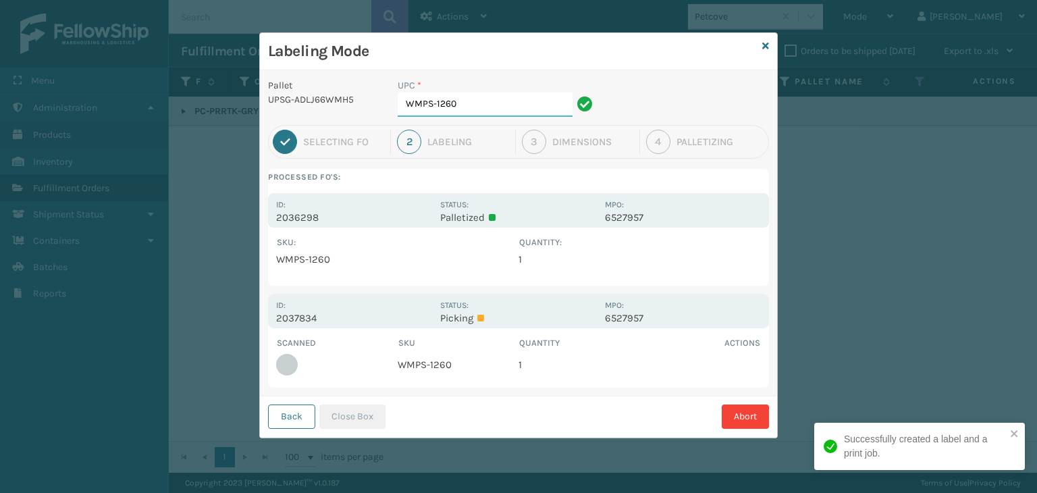
click at [471, 108] on input "WMPS-1260" at bounding box center [485, 105] width 175 height 24
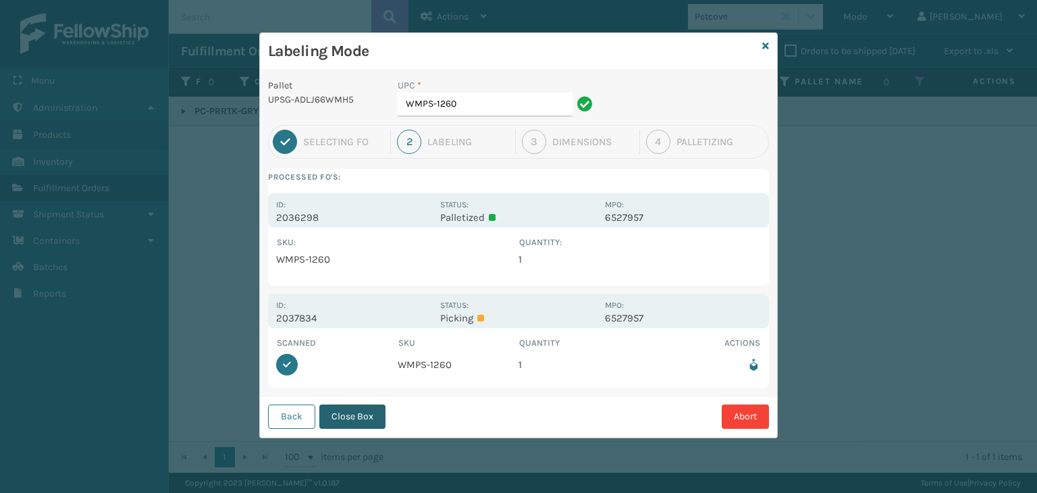
click at [345, 414] on button "Close Box" at bounding box center [352, 417] width 66 height 24
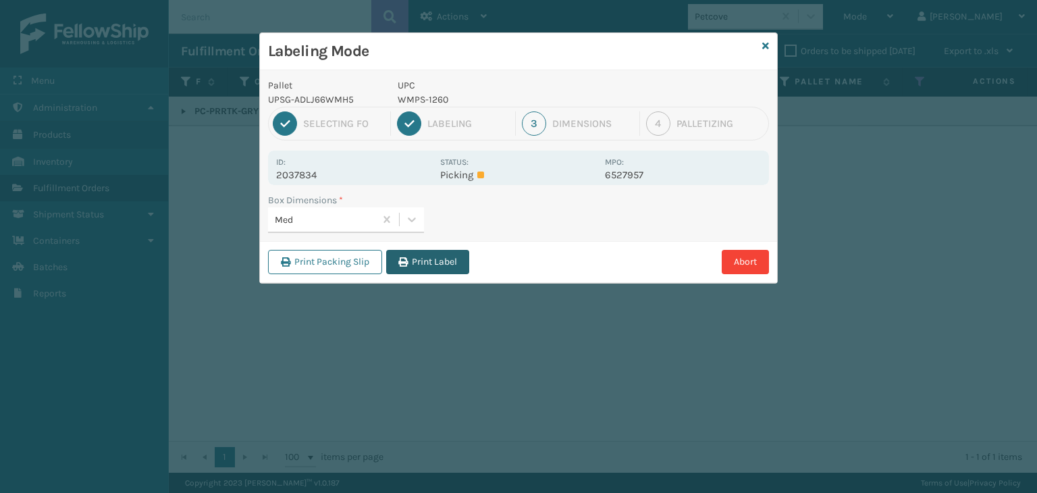
click at [434, 260] on button "Print Label" at bounding box center [427, 262] width 83 height 24
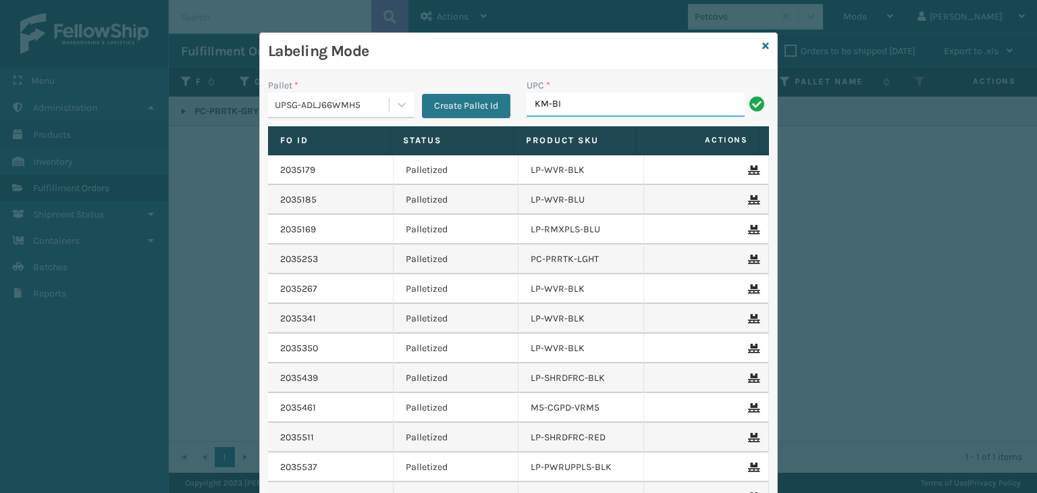
type input "KM-BIM57-PR"
type input "KM-BR32SS"
click at [763, 45] on icon at bounding box center [766, 45] width 7 height 9
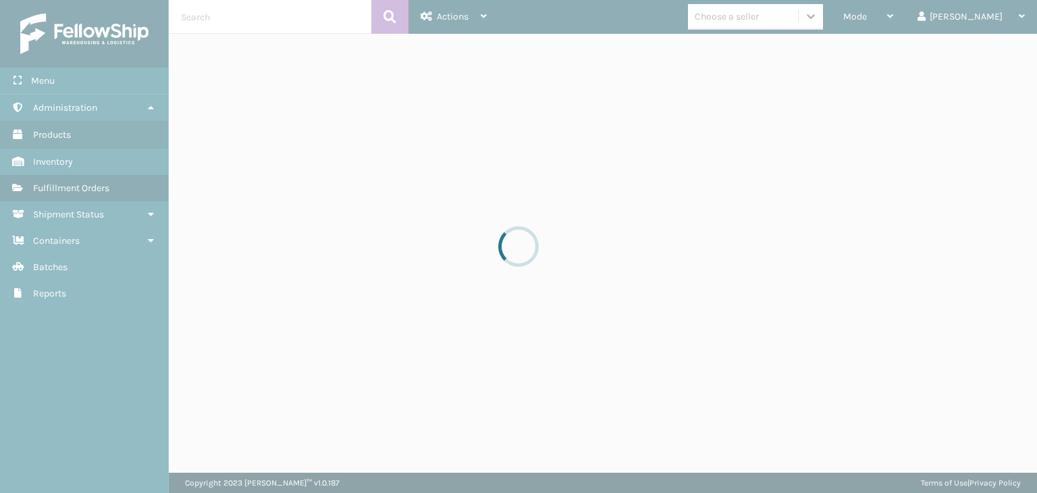
click at [925, 12] on div at bounding box center [518, 246] width 1037 height 493
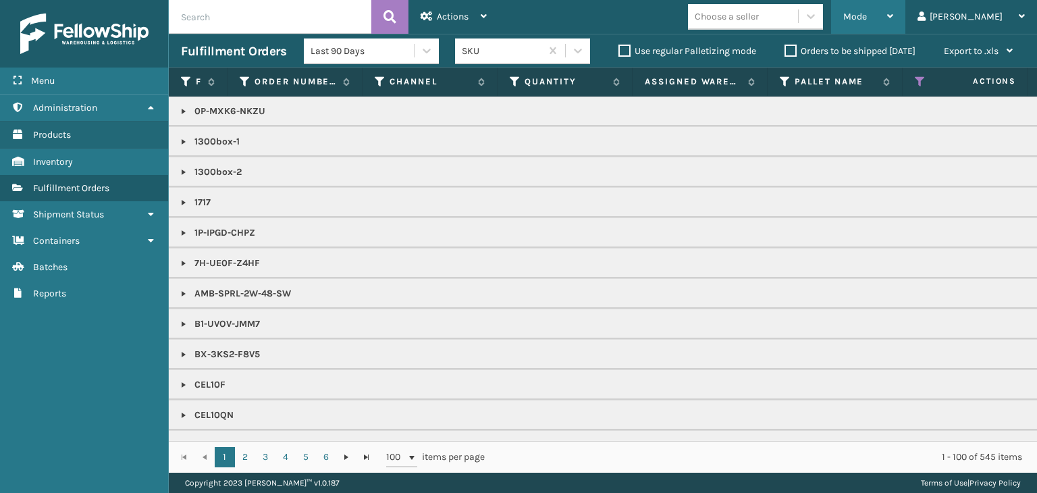
click at [894, 24] on div "Mode" at bounding box center [869, 17] width 50 height 34
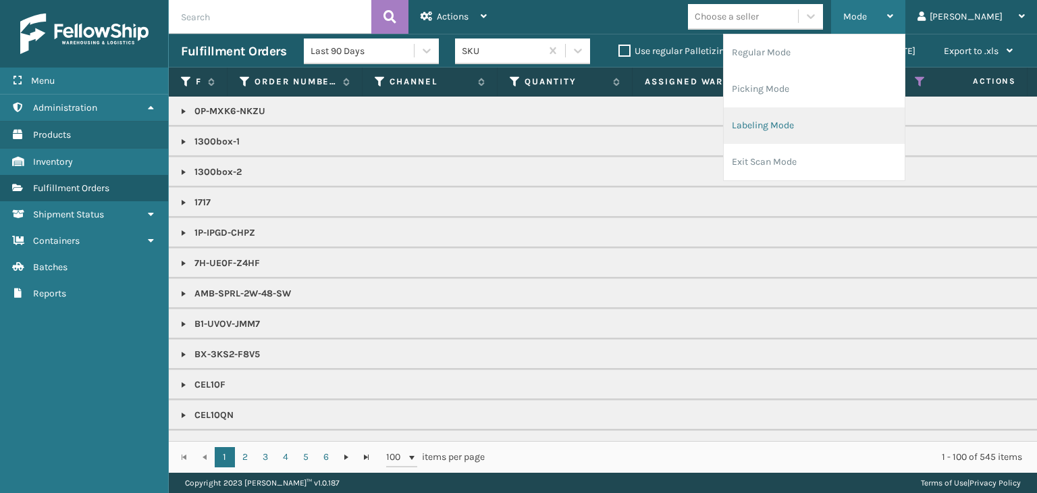
click at [849, 109] on li "Labeling Mode" at bounding box center [814, 125] width 181 height 36
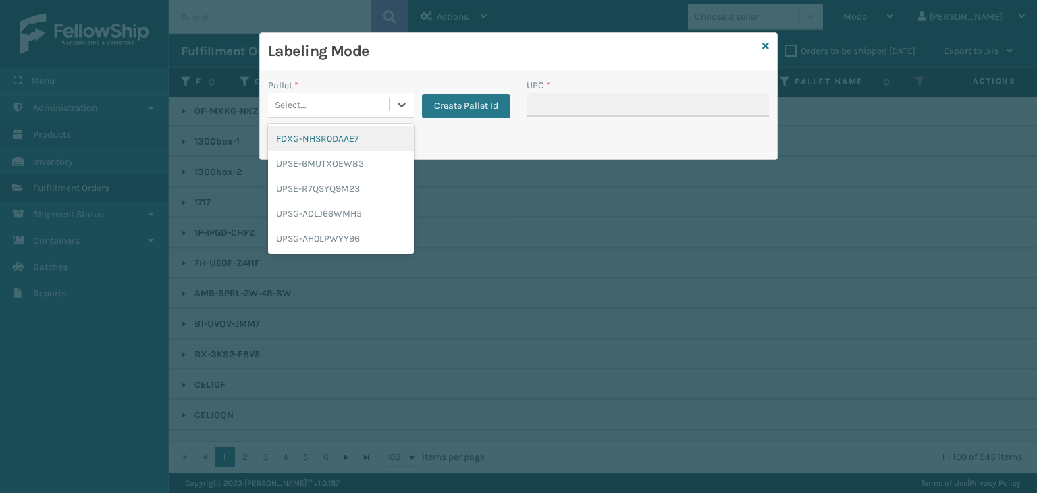
click at [318, 104] on div "Select..." at bounding box center [328, 105] width 121 height 22
click at [359, 216] on div "UPSG-ADLJ66WMH5" at bounding box center [341, 213] width 146 height 25
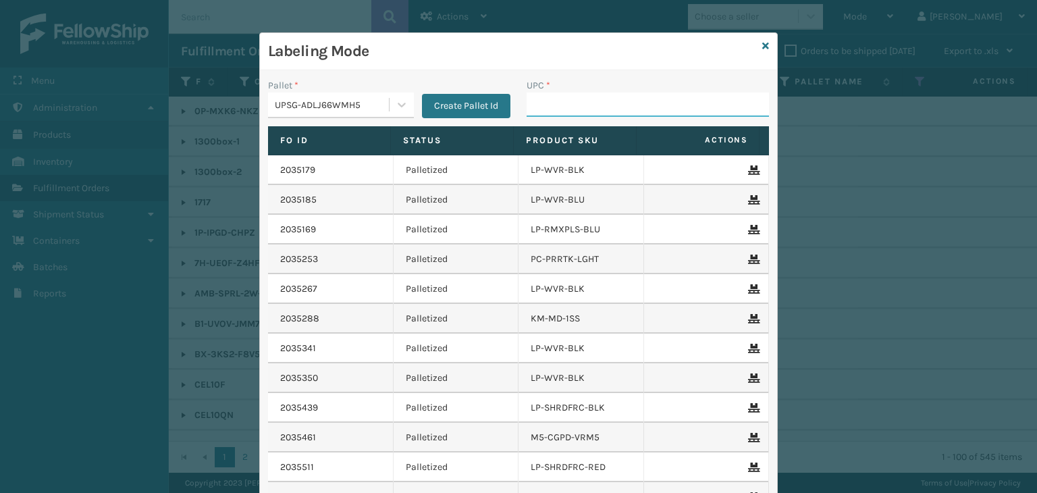
click at [568, 98] on input "UPC *" at bounding box center [648, 105] width 242 height 24
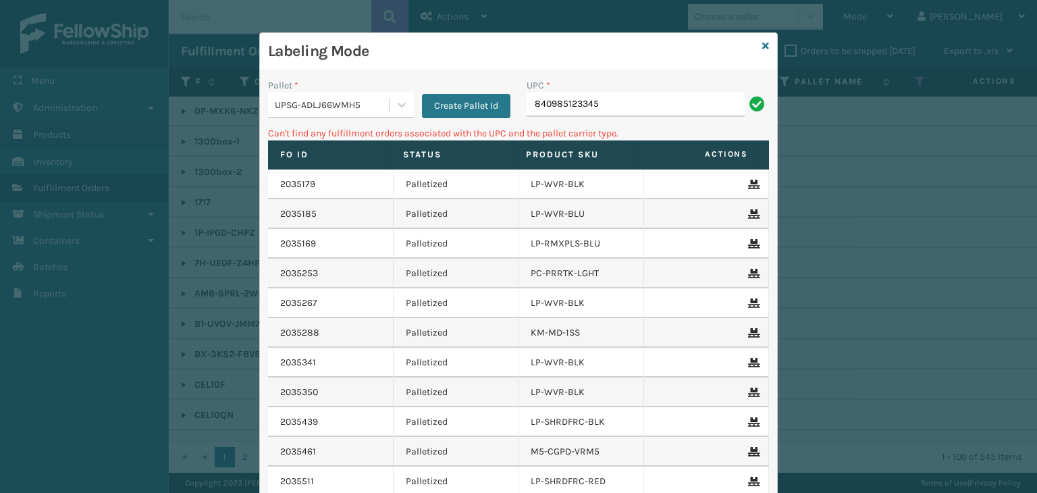
click at [529, 99] on input "840985123345" at bounding box center [636, 105] width 218 height 24
type input "00840985123345"
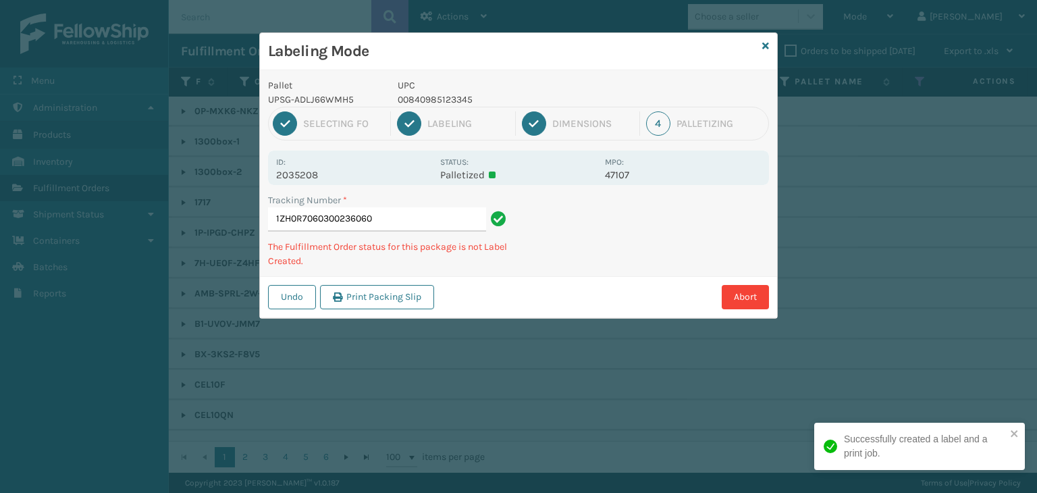
click at [448, 95] on p "00840985123345" at bounding box center [497, 100] width 199 height 14
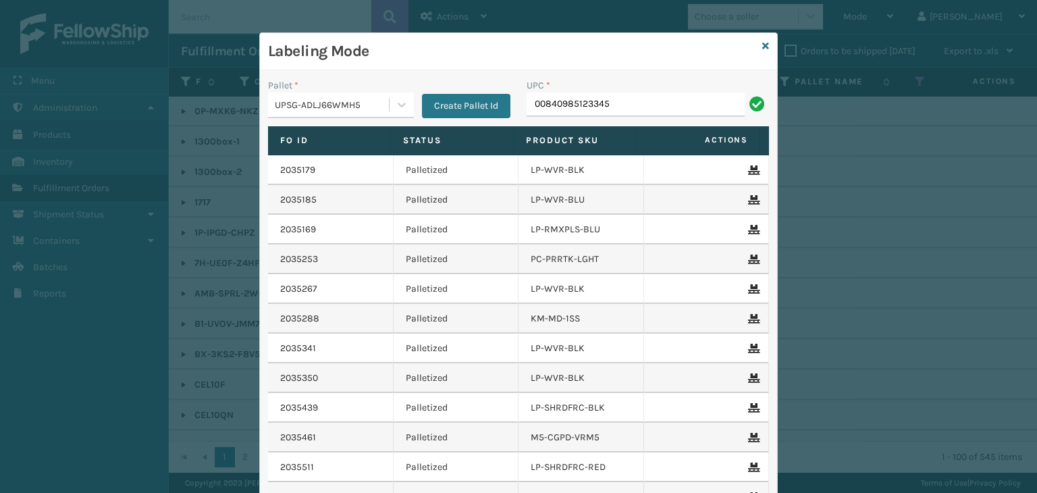
type input "00840985123345"
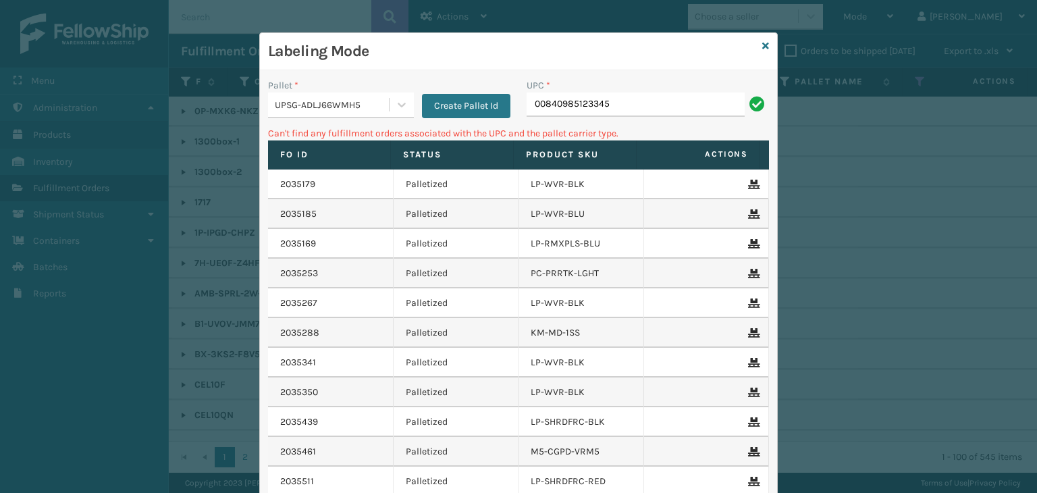
click at [540, 99] on input "00840985123345" at bounding box center [636, 105] width 218 height 24
type input "0840985123345"
drag, startPoint x: 616, startPoint y: 111, endPoint x: 195, endPoint y: 109, distance: 421.4
click at [195, 109] on div "Labeling Mode Pallet * UPSG-ADLJ66WMH5 Create Pallet Id UPC * 0840985123345 Can…" at bounding box center [518, 246] width 1037 height 493
click at [529, 107] on input "840985123345" at bounding box center [636, 105] width 218 height 24
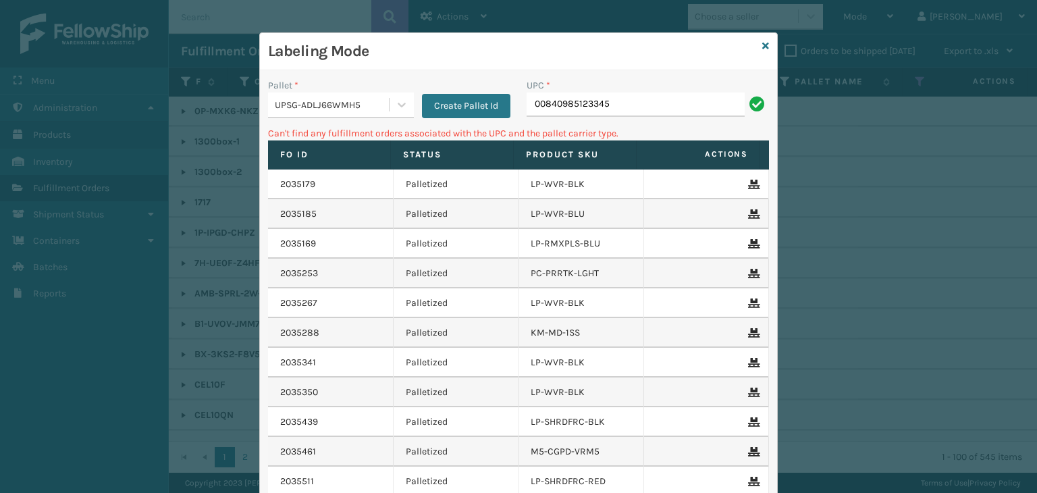
type input "00840985123345"
click at [763, 45] on icon at bounding box center [766, 45] width 7 height 9
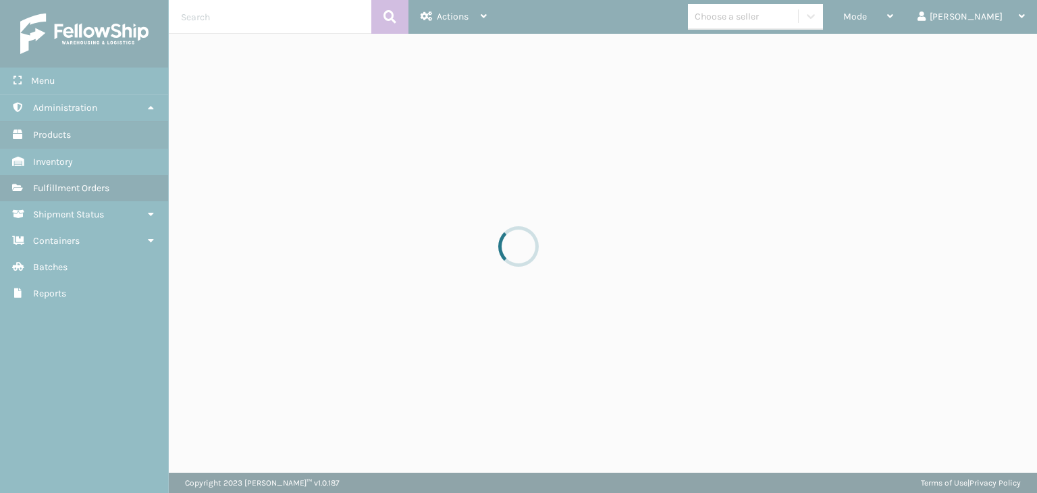
click at [769, 23] on div at bounding box center [518, 246] width 1037 height 493
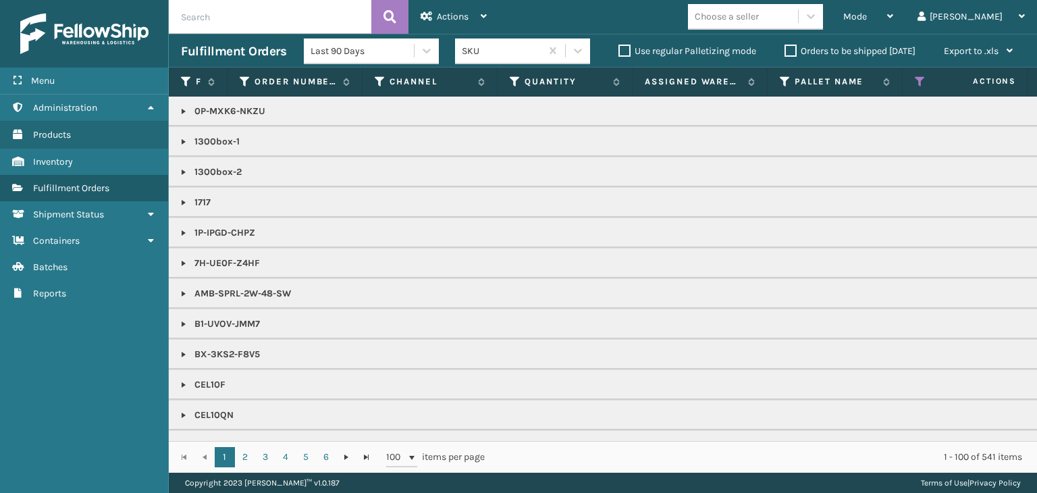
click at [759, 23] on div "Choose a seller" at bounding box center [727, 16] width 64 height 14
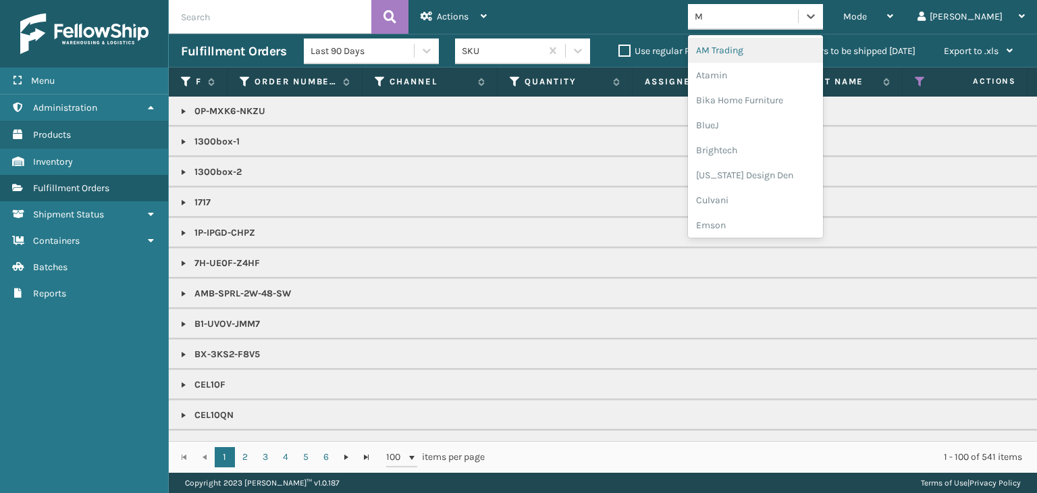
type input "MI"
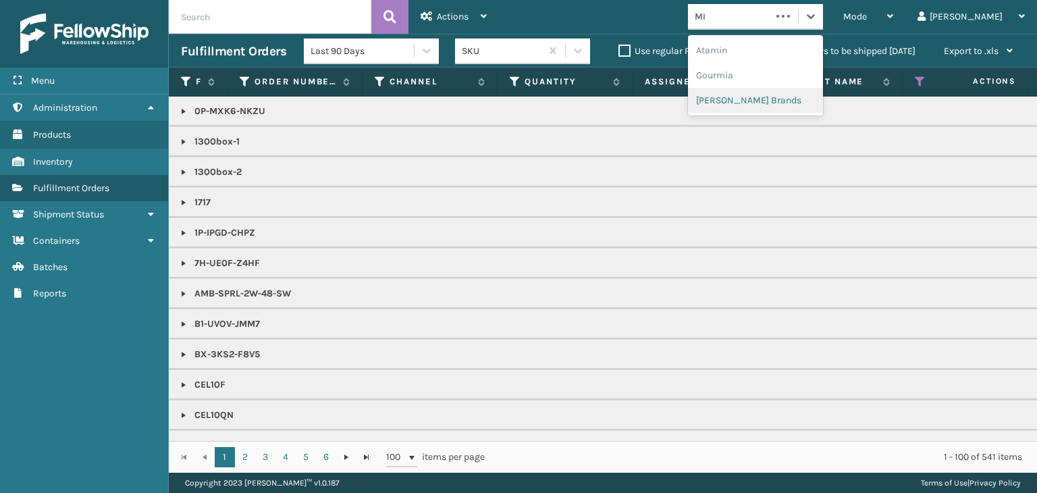
click at [789, 97] on div "[PERSON_NAME] Brands" at bounding box center [755, 100] width 135 height 25
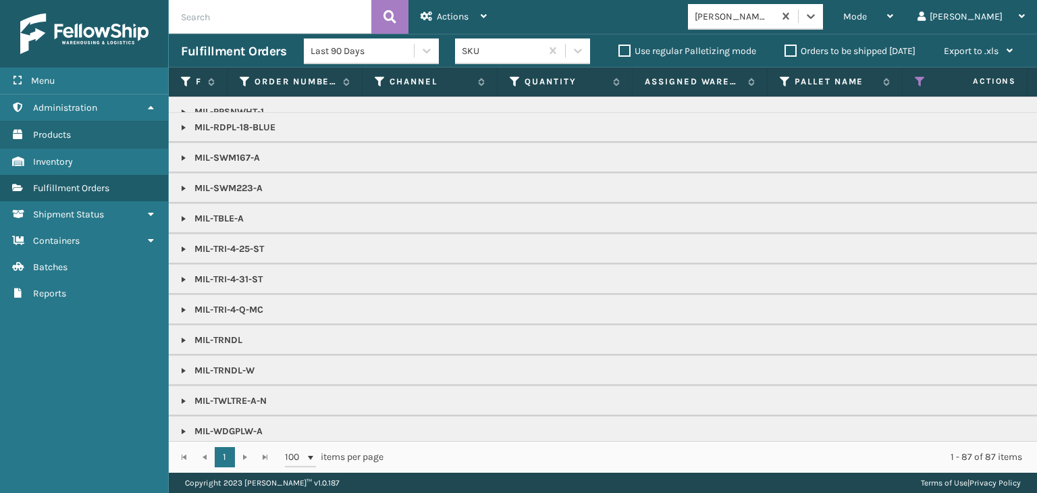
scroll to position [573, 0]
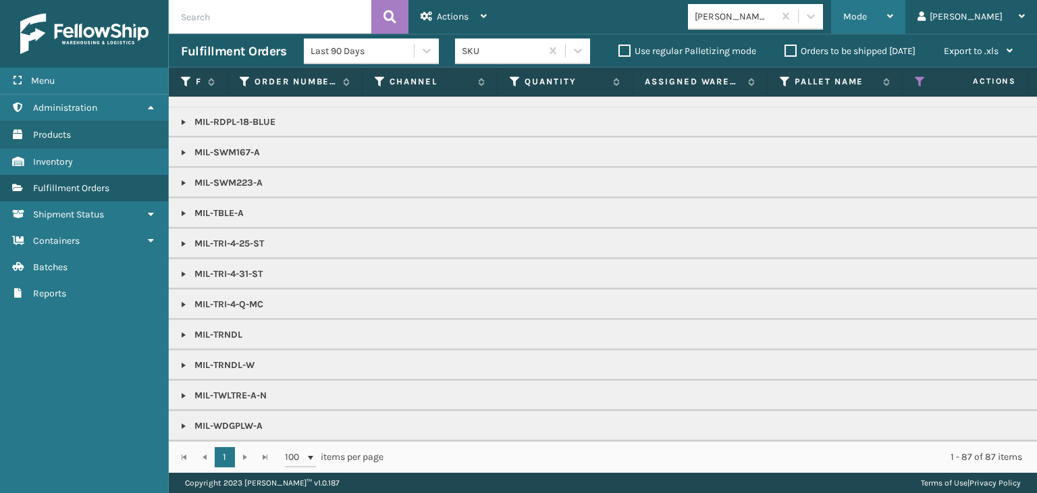
click at [894, 22] on div "Mode" at bounding box center [869, 17] width 50 height 34
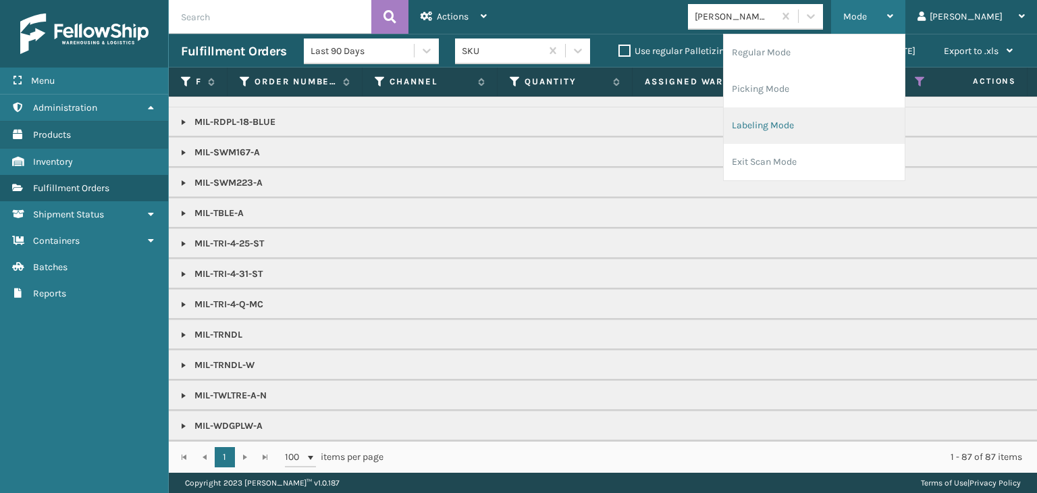
click at [867, 140] on li "Labeling Mode" at bounding box center [814, 125] width 181 height 36
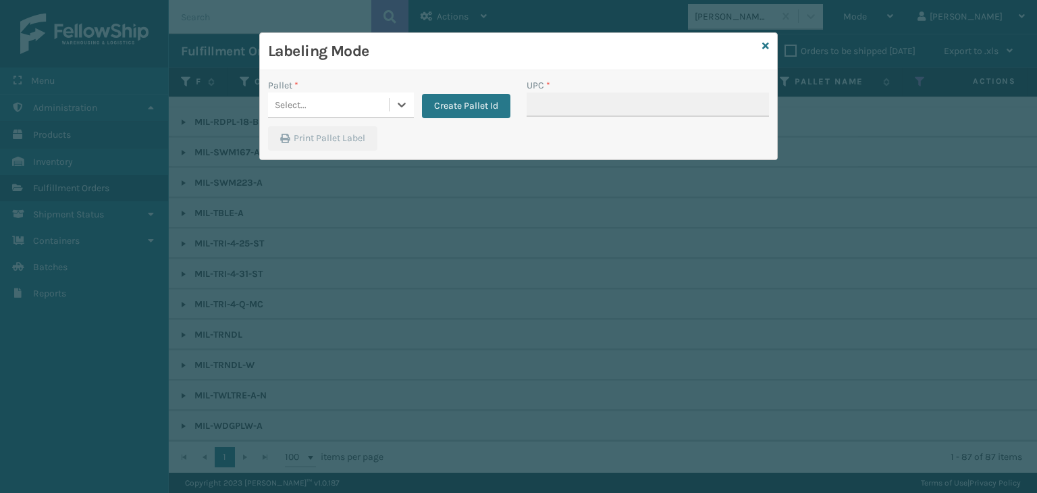
click at [318, 101] on div "Select..." at bounding box center [328, 105] width 121 height 22
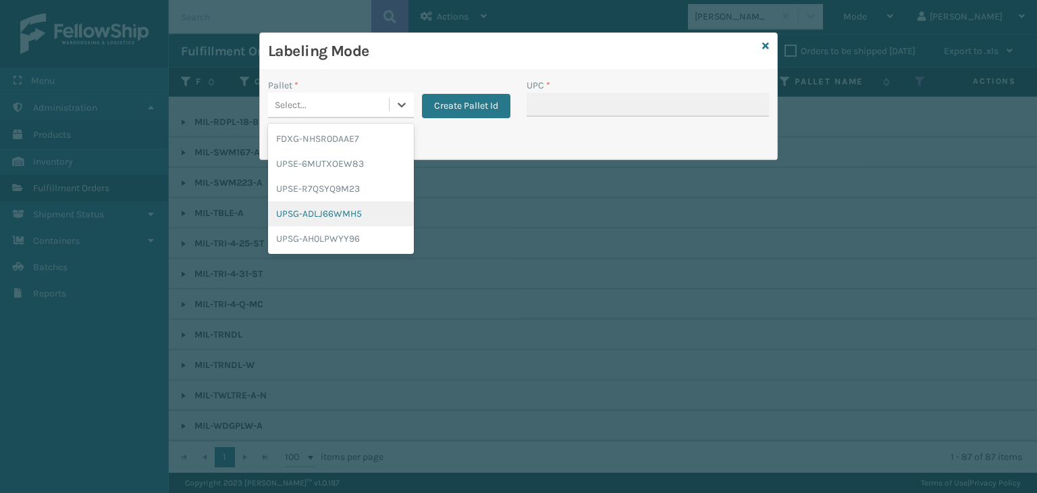
click at [338, 217] on div "UPSG-ADLJ66WMH5" at bounding box center [341, 213] width 146 height 25
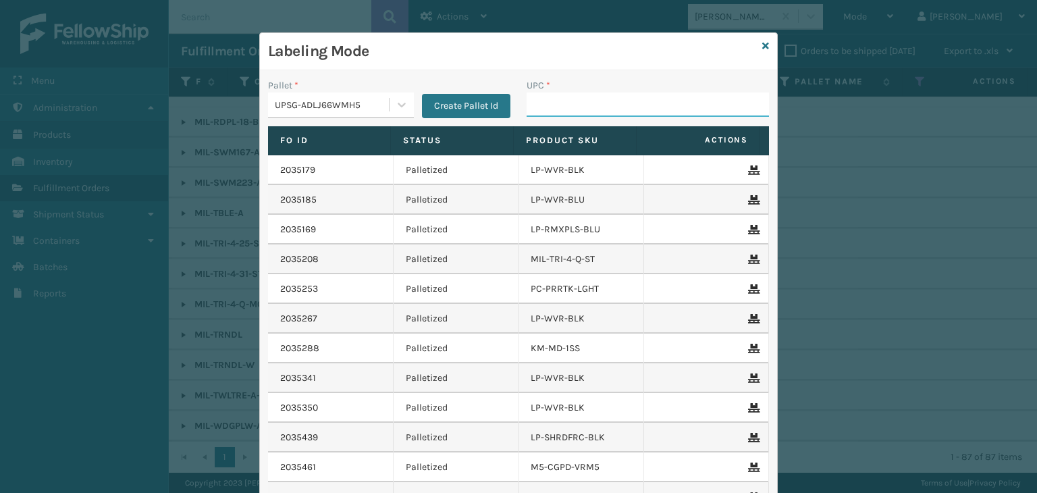
click at [584, 107] on input "UPC *" at bounding box center [648, 105] width 242 height 24
type input "840385123314"
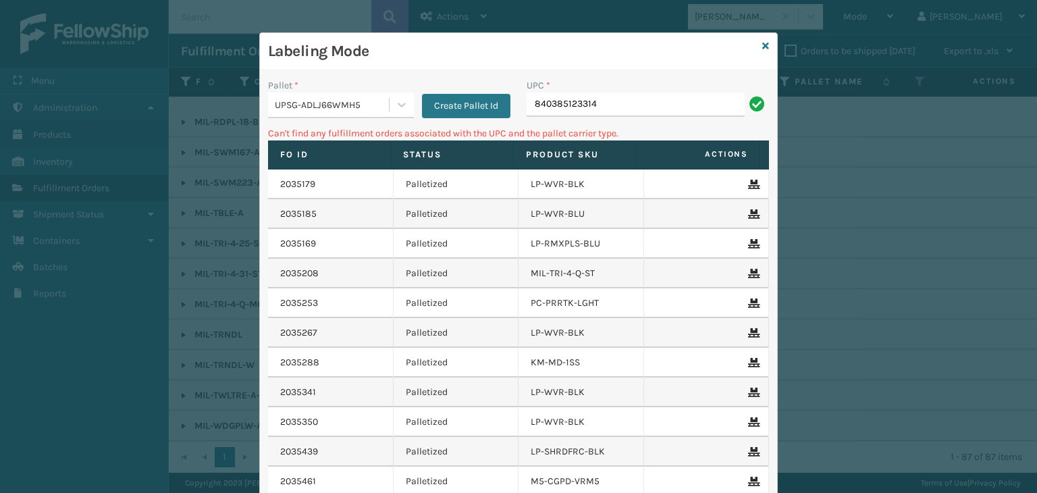
click at [534, 106] on input "840385123314" at bounding box center [636, 105] width 218 height 24
click at [529, 107] on input "840385123314" at bounding box center [636, 105] width 218 height 24
type input "00840385123314"
click at [538, 95] on input "00840385123314" at bounding box center [636, 105] width 218 height 24
type input "0840385123314"
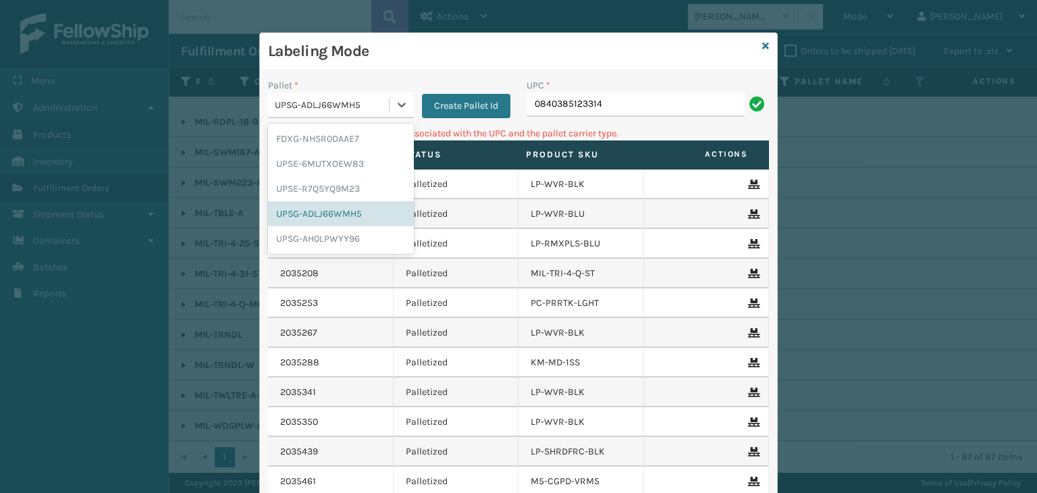
click at [343, 108] on div "UPSG-ADLJ66WMH5" at bounding box center [332, 105] width 115 height 14
click at [327, 179] on div "UPSE-R7QSYQ9M23" at bounding box center [341, 188] width 146 height 25
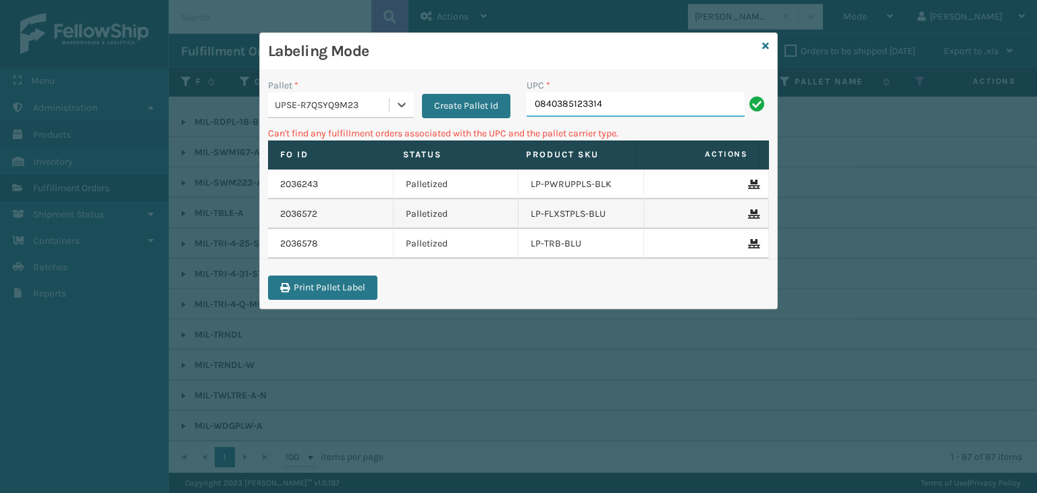
click at [640, 108] on input "0840385123314" at bounding box center [636, 105] width 218 height 24
click at [559, 99] on input "0840385123314" at bounding box center [636, 105] width 218 height 24
click at [565, 99] on input "0840385123314" at bounding box center [636, 105] width 218 height 24
click at [537, 106] on input "0840385123314" at bounding box center [636, 105] width 218 height 24
click at [561, 101] on input "0840385123314" at bounding box center [636, 105] width 218 height 24
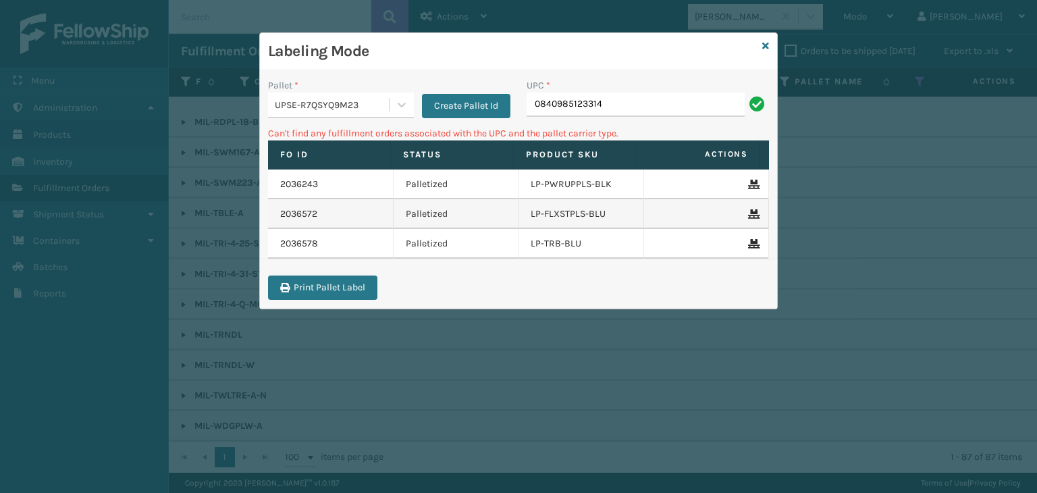
type input "0840985123314"
click at [533, 101] on input "0840985123314" at bounding box center [636, 105] width 218 height 24
type input "00840985123314"
drag, startPoint x: 662, startPoint y: 102, endPoint x: 289, endPoint y: 53, distance: 376.1
click at [292, 52] on div "Labeling Mode Pallet * UPSE-R7QSYQ9M23 Create Pallet Id UPC * 00840985123314 Ca…" at bounding box center [518, 171] width 517 height 276
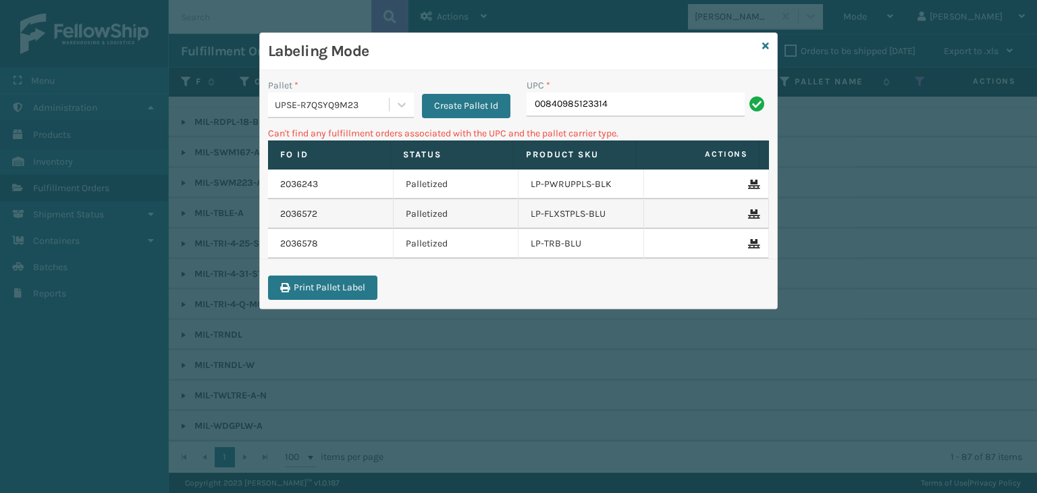
type input "8"
type input "00840985123314"
click at [307, 114] on div "UPSE-R7QSYQ9M23" at bounding box center [328, 105] width 121 height 22
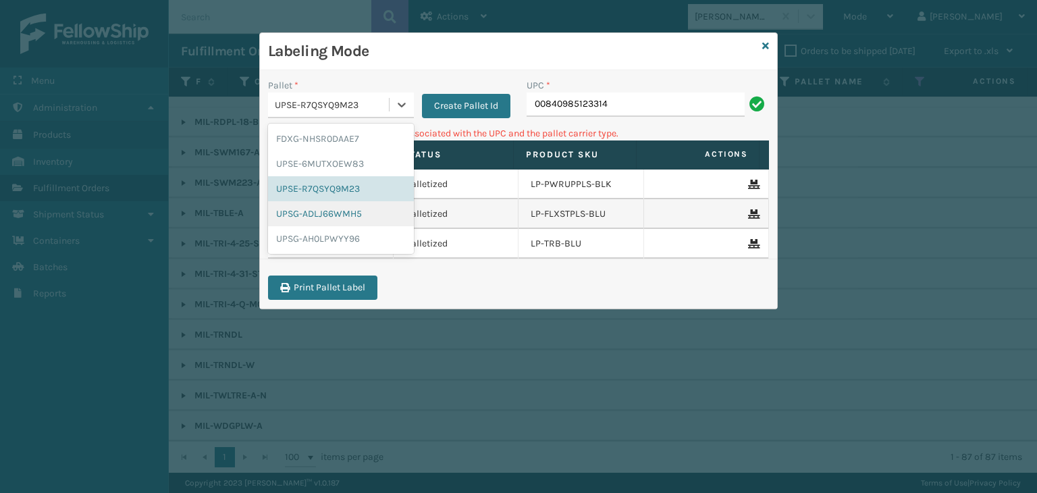
click at [305, 209] on div "UPSG-ADLJ66WMH5" at bounding box center [341, 213] width 146 height 25
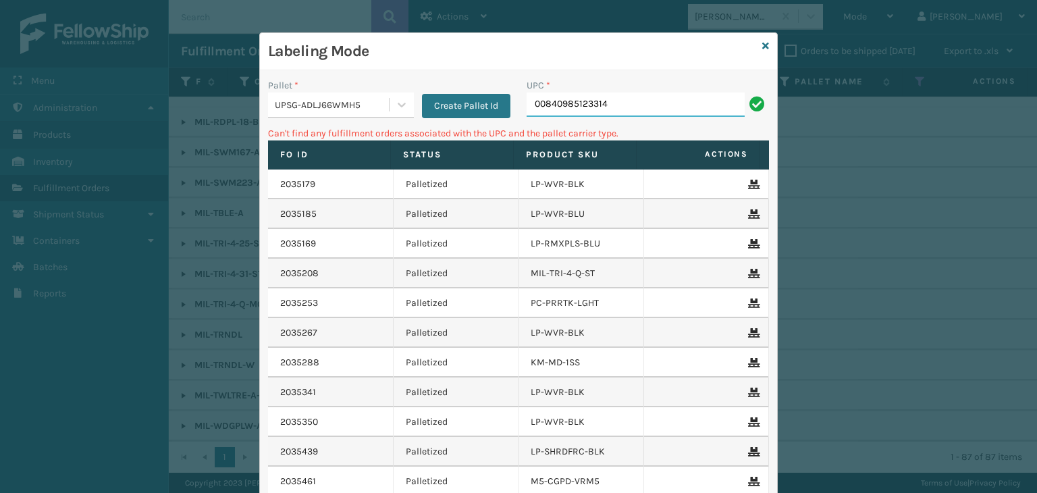
click at [621, 100] on input "00840985123314" at bounding box center [636, 105] width 218 height 24
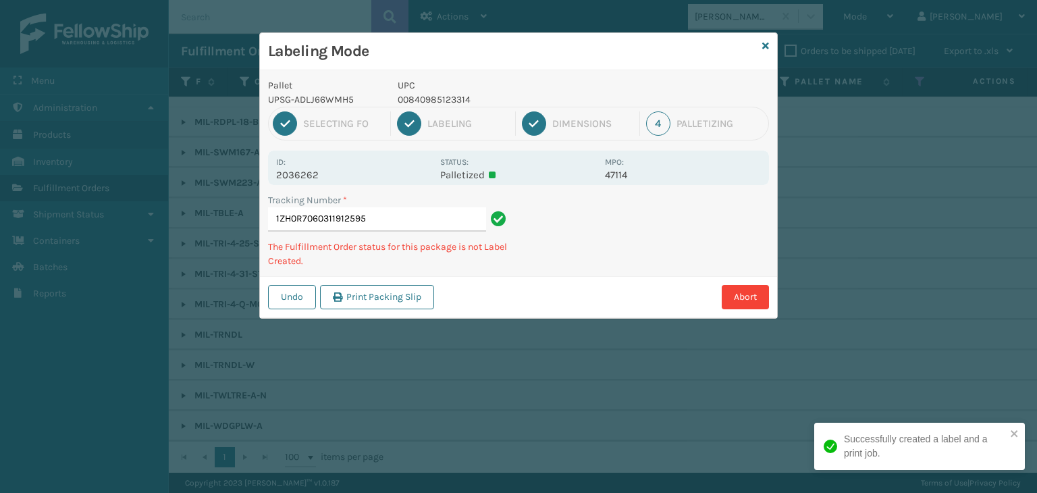
click at [446, 103] on p "00840985123314" at bounding box center [497, 100] width 199 height 14
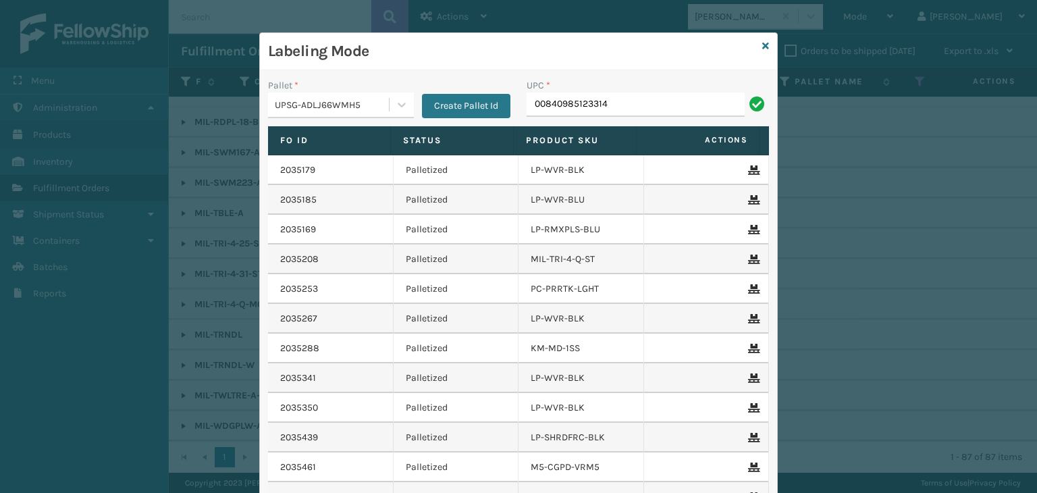
type input "00840985123314"
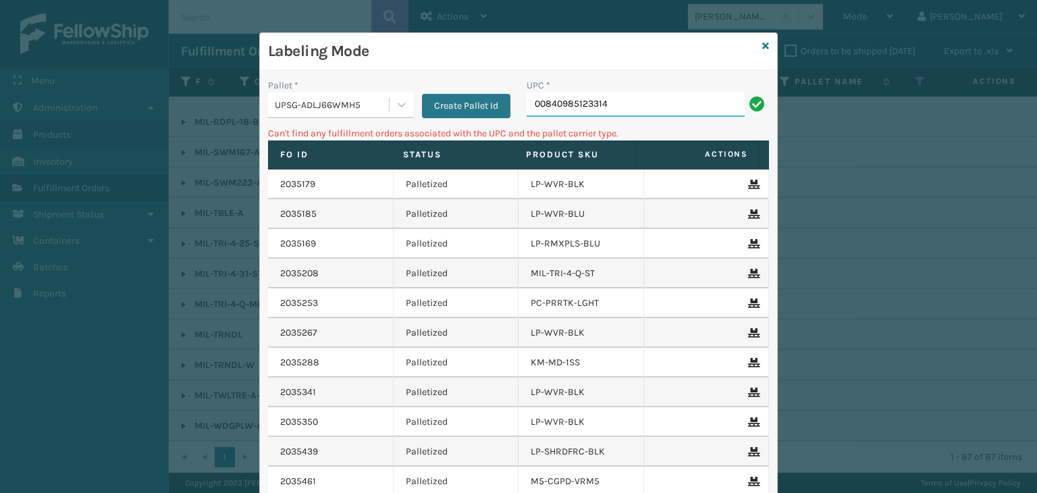
drag, startPoint x: 629, startPoint y: 107, endPoint x: 168, endPoint y: 36, distance: 466.6
click at [168, 36] on div "Labeling Mode Pallet * UPSG-ADLJ66WMH5 Create Pallet Id UPC * 00840985123314 Ca…" at bounding box center [518, 246] width 1037 height 493
type input "008409855123307"
drag, startPoint x: 658, startPoint y: 109, endPoint x: 113, endPoint y: 93, distance: 544.6
click at [116, 93] on div "Labeling Mode Pallet * UPSG-ADLJ66WMH5 Create Pallet Id UPC * 008409855123307 C…" at bounding box center [518, 246] width 1037 height 493
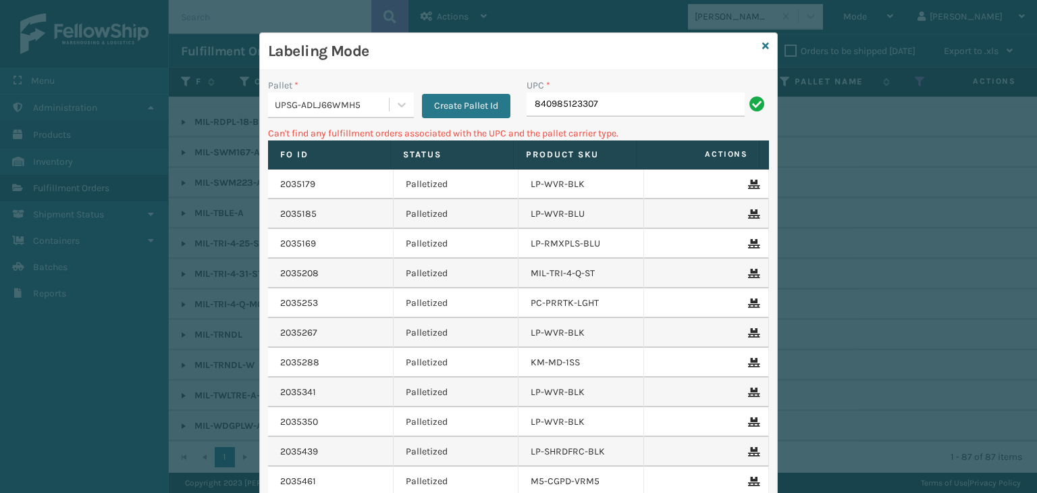
type input "840985123307"
click at [532, 111] on input "840985123307" at bounding box center [636, 105] width 218 height 24
type input "00840985123307"
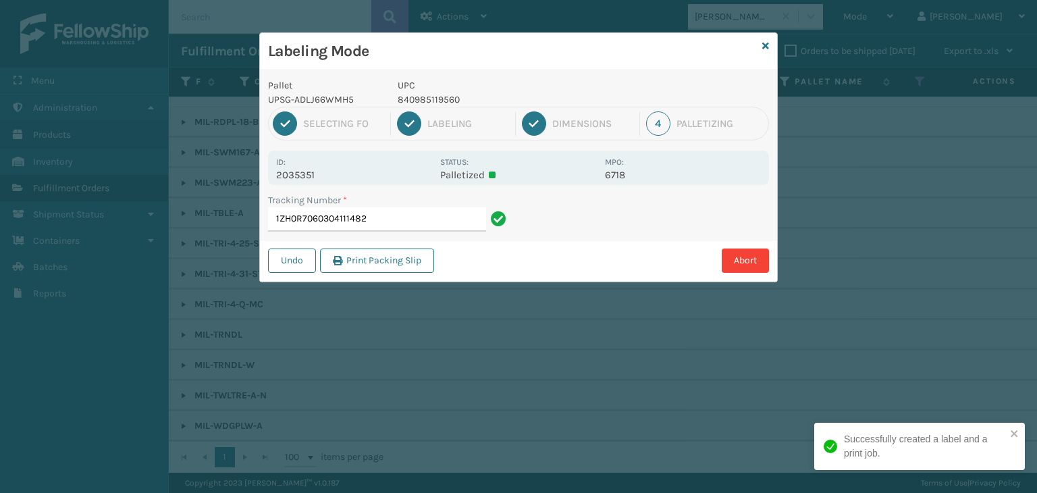
click at [430, 101] on p "840985119560" at bounding box center [497, 100] width 199 height 14
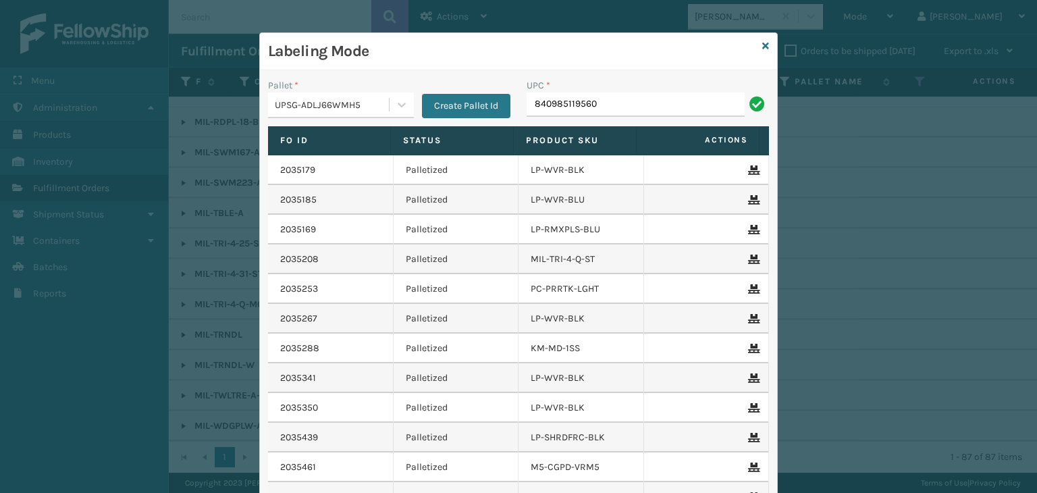
type input "840985119560"
type input "840985124038"
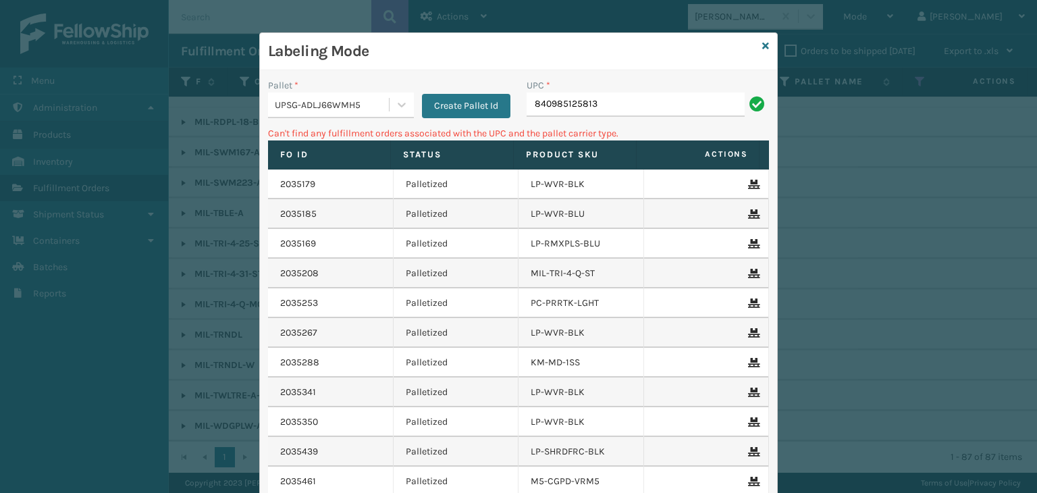
drag, startPoint x: 661, startPoint y: 117, endPoint x: 516, endPoint y: 111, distance: 144.6
click at [519, 111] on div "UPC * 840985125813" at bounding box center [648, 102] width 259 height 48
click at [527, 107] on input "840985125813" at bounding box center [636, 105] width 218 height 24
type input "0840985125813"
click at [527, 106] on input "0840985125813" at bounding box center [636, 105] width 218 height 24
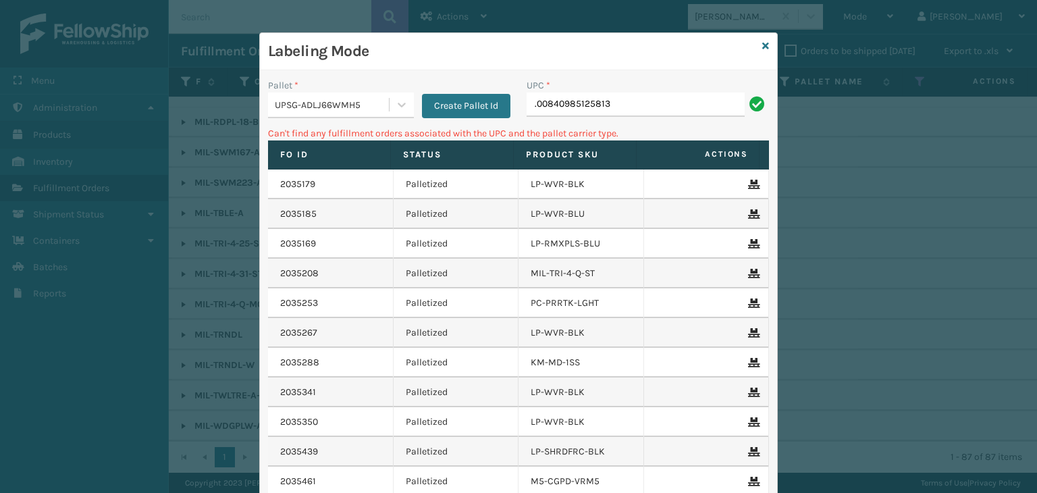
type input ".00840985125813"
drag, startPoint x: 650, startPoint y: 111, endPoint x: 322, endPoint y: 113, distance: 327.6
click at [322, 113] on div "Pallet * UPSG-ADLJ66WMH5 Create Pallet Id UPC * .00840985125813" at bounding box center [518, 102] width 517 height 48
type input "840985125813"
click at [527, 106] on input "840985125813" at bounding box center [636, 105] width 218 height 24
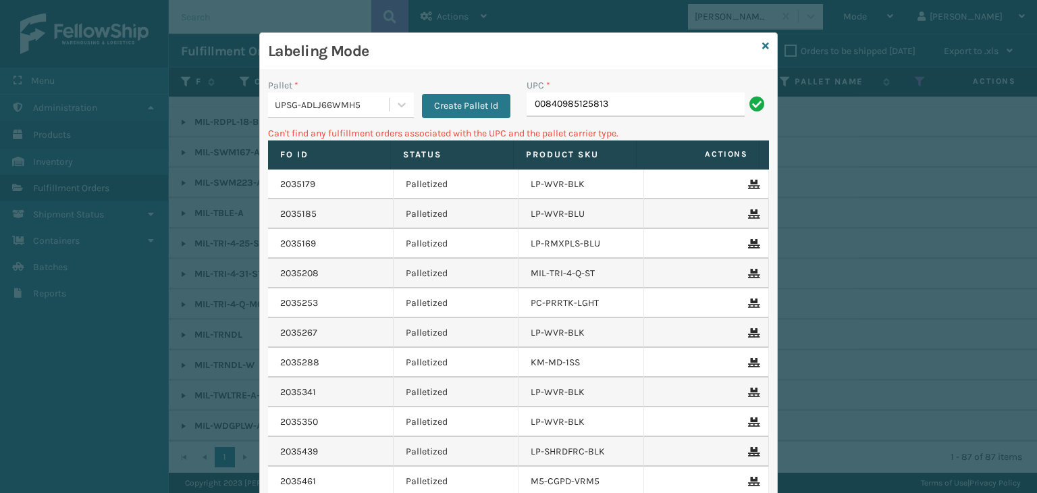
type input "00840985125813"
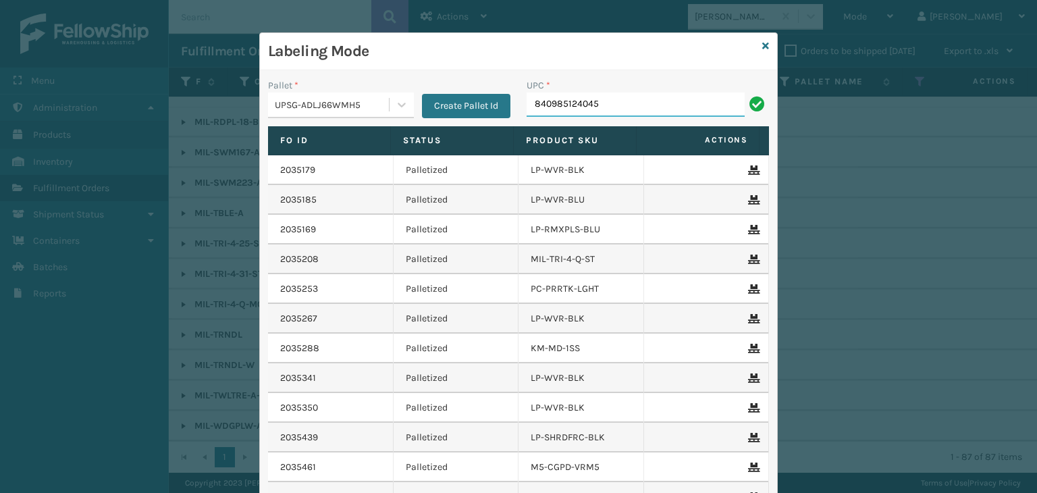
type input "840985124045"
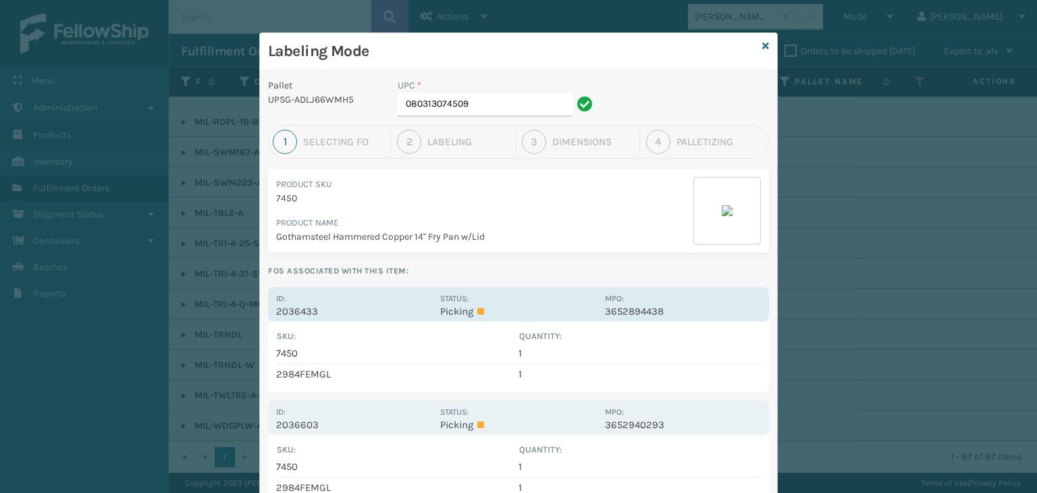
click at [508, 305] on p "Picking" at bounding box center [518, 311] width 156 height 12
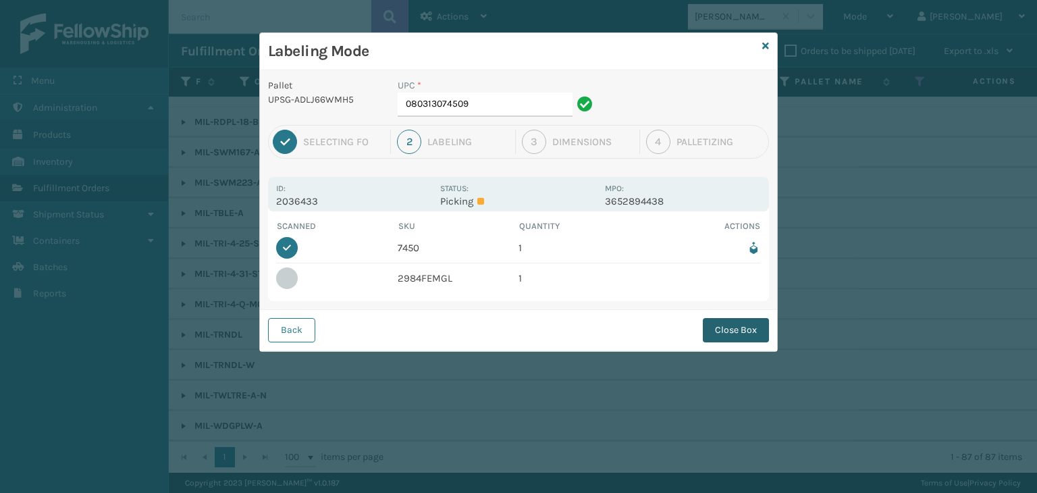
click at [735, 336] on button "Close Box" at bounding box center [736, 330] width 66 height 24
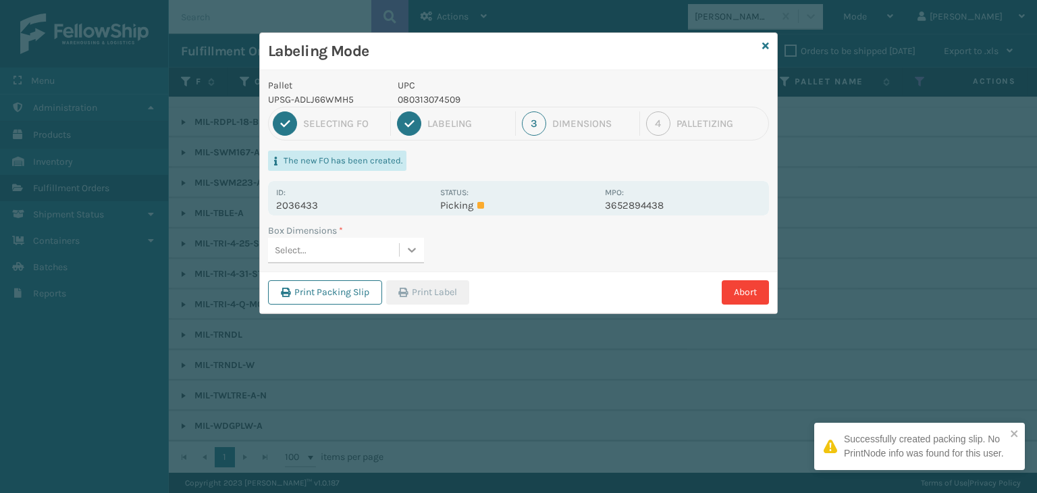
click at [400, 254] on div at bounding box center [412, 250] width 24 height 24
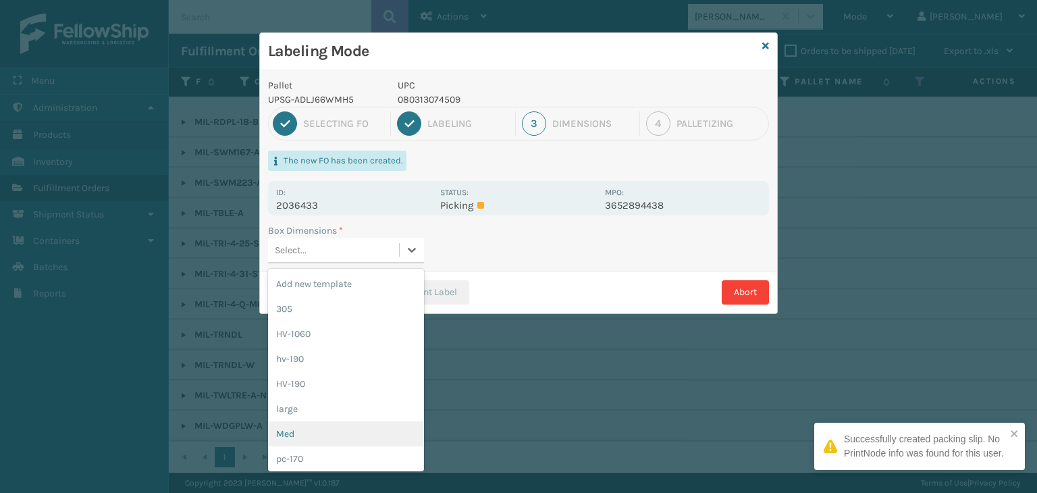
click at [290, 437] on div "Med" at bounding box center [346, 433] width 156 height 25
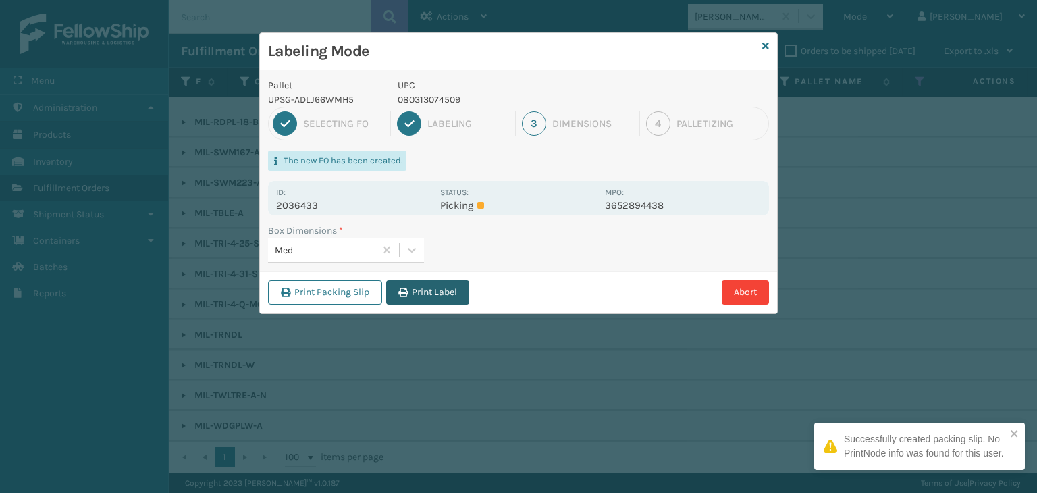
click at [421, 287] on button "Print Label" at bounding box center [427, 292] width 83 height 24
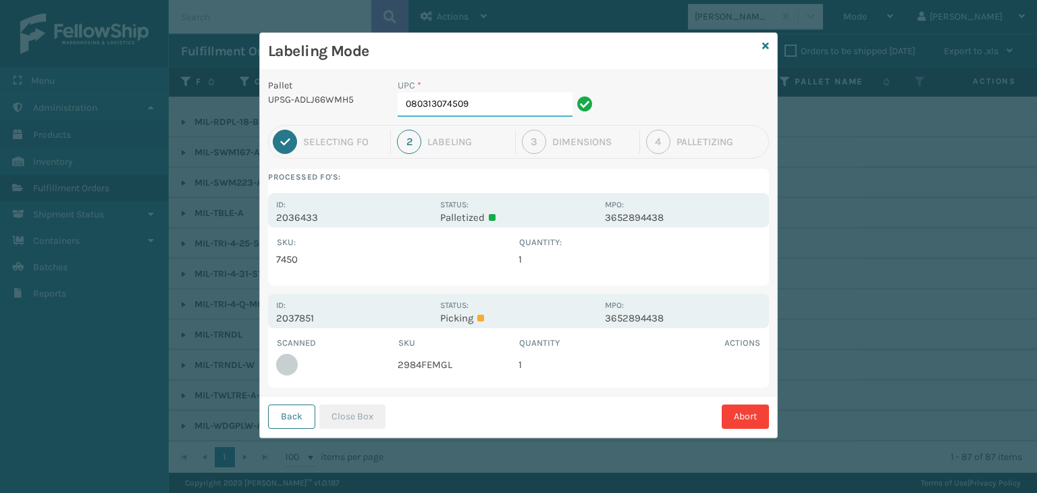
drag, startPoint x: 501, startPoint y: 107, endPoint x: 0, endPoint y: 222, distance: 514.3
click at [0, 222] on div "Labeling Mode Pallet UPSG-ADLJ66WMH5 UPC * 080313074509 1 Selecting FO 2 Labeli…" at bounding box center [518, 246] width 1037 height 493
type input "10080313029841"
click at [361, 415] on button "Close Box" at bounding box center [352, 417] width 66 height 24
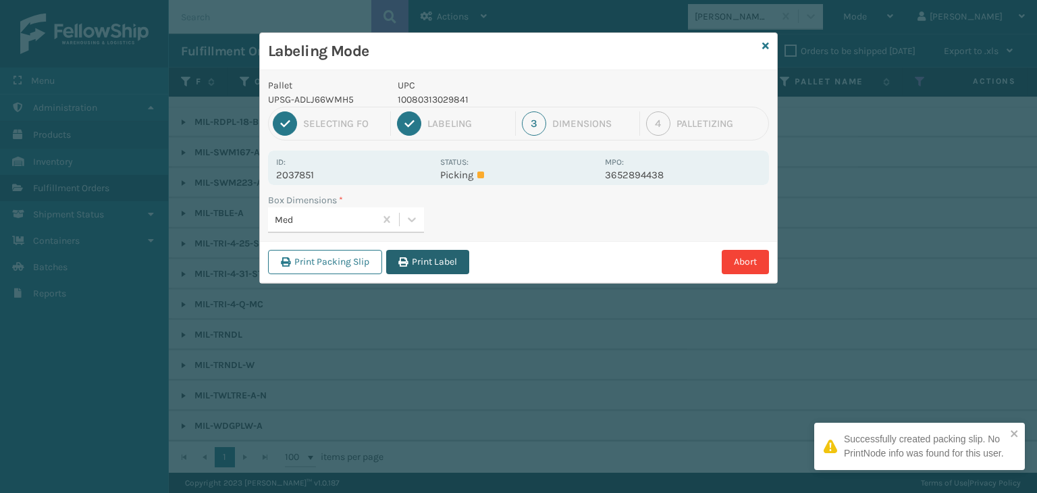
click at [453, 253] on button "Print Label" at bounding box center [427, 262] width 83 height 24
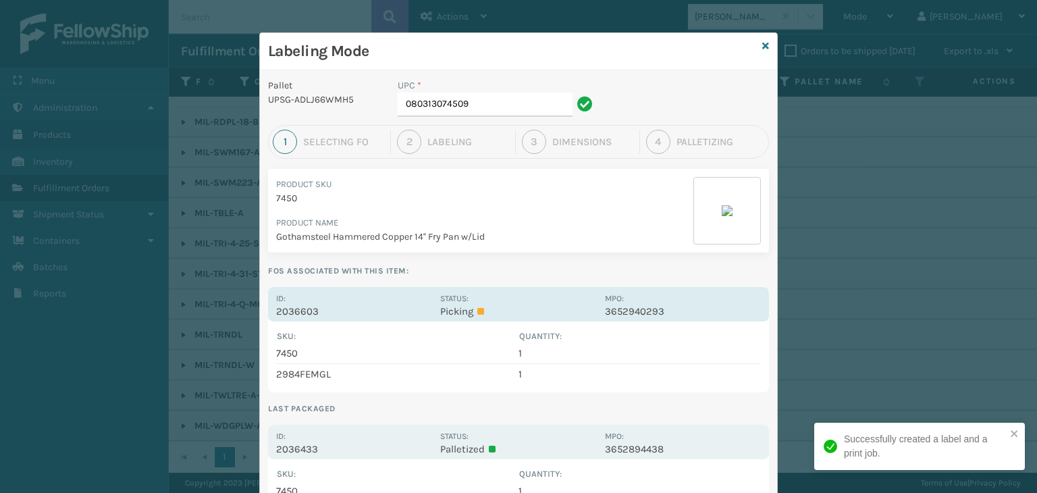
click at [494, 296] on div "Status: Picking" at bounding box center [518, 304] width 156 height 26
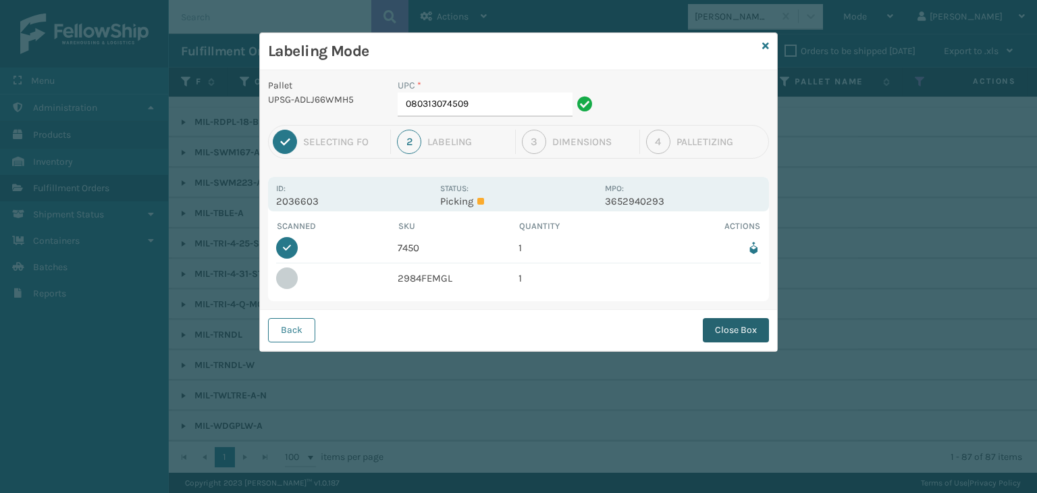
click at [746, 324] on button "Close Box" at bounding box center [736, 330] width 66 height 24
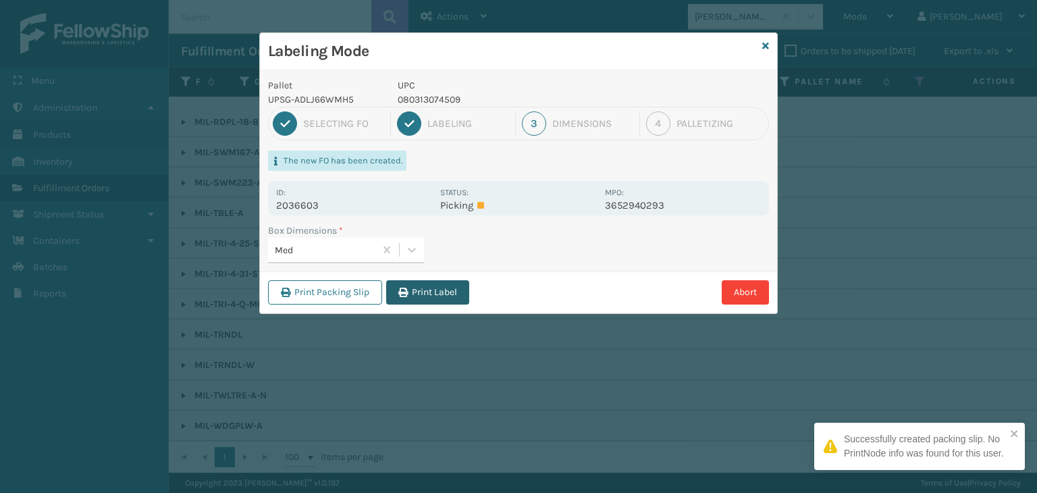
click at [409, 292] on button "Print Label" at bounding box center [427, 292] width 83 height 24
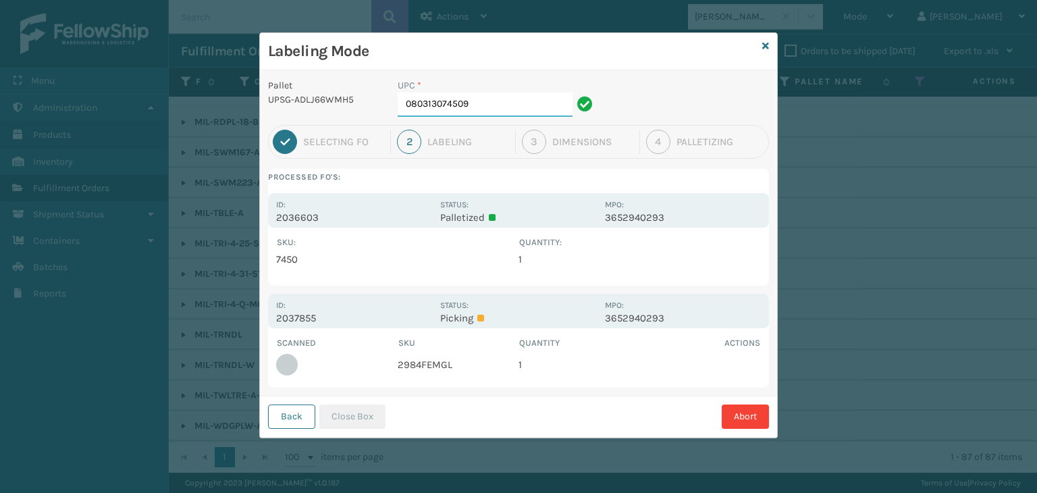
click at [519, 106] on input "080313074509" at bounding box center [485, 105] width 175 height 24
drag, startPoint x: 504, startPoint y: 103, endPoint x: 0, endPoint y: 109, distance: 503.9
click at [0, 109] on div "Labeling Mode Pallet UPSG-ADLJ66WMH5 UPC * 080313074509 1 Selecting FO 2 Labeli…" at bounding box center [518, 246] width 1037 height 493
type input "10080313029841"
click at [373, 408] on button "Close Box" at bounding box center [352, 417] width 66 height 24
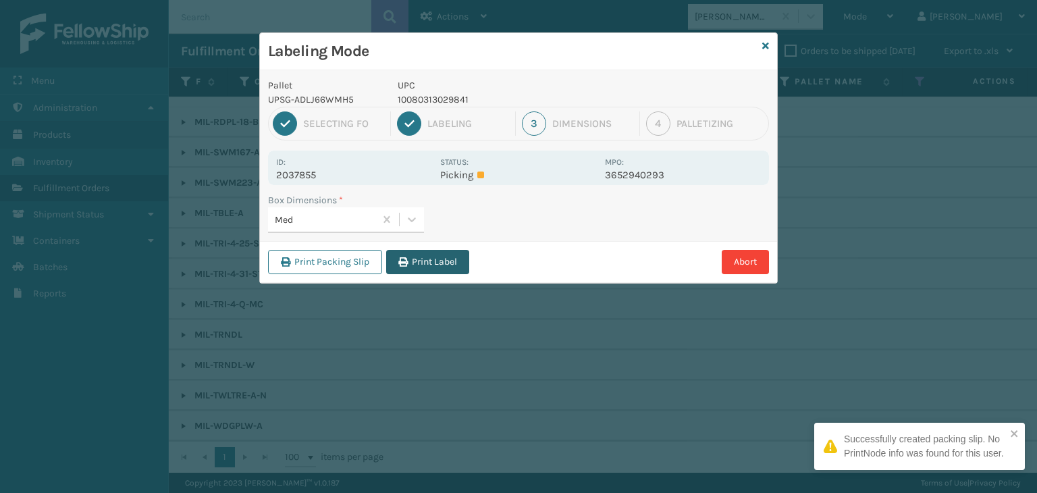
click at [422, 260] on button "Print Label" at bounding box center [427, 262] width 83 height 24
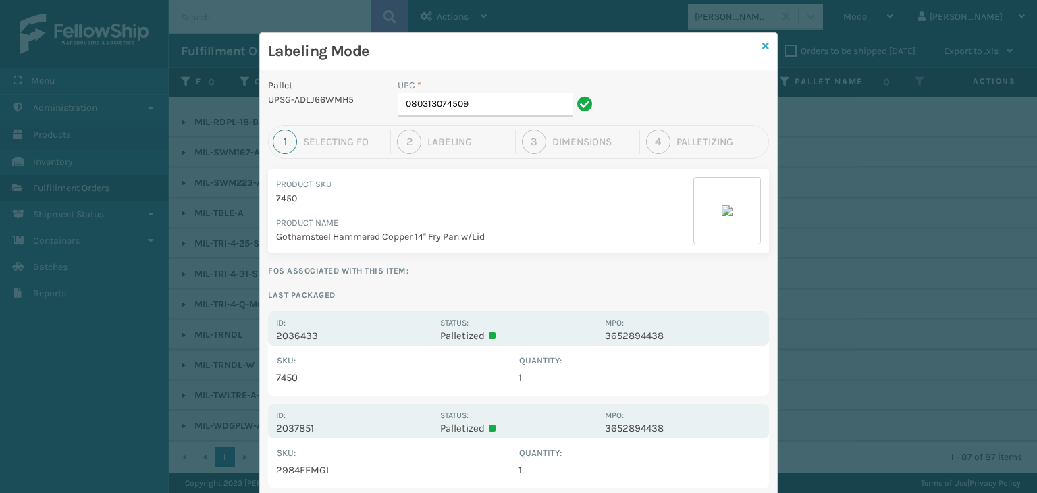
click at [763, 41] on icon at bounding box center [766, 45] width 7 height 9
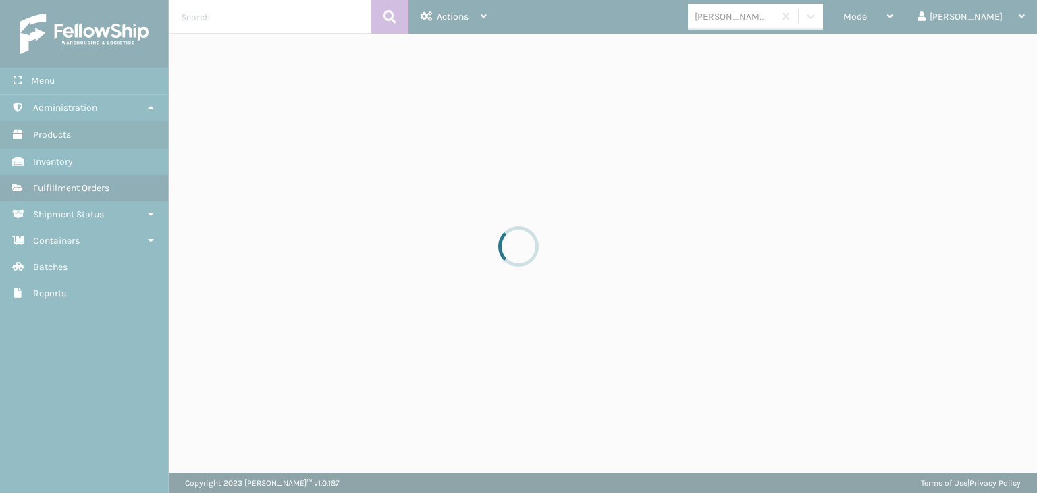
click at [889, 24] on div at bounding box center [518, 246] width 1037 height 493
click at [910, 17] on div at bounding box center [518, 246] width 1037 height 493
click at [906, 17] on div at bounding box center [518, 246] width 1037 height 493
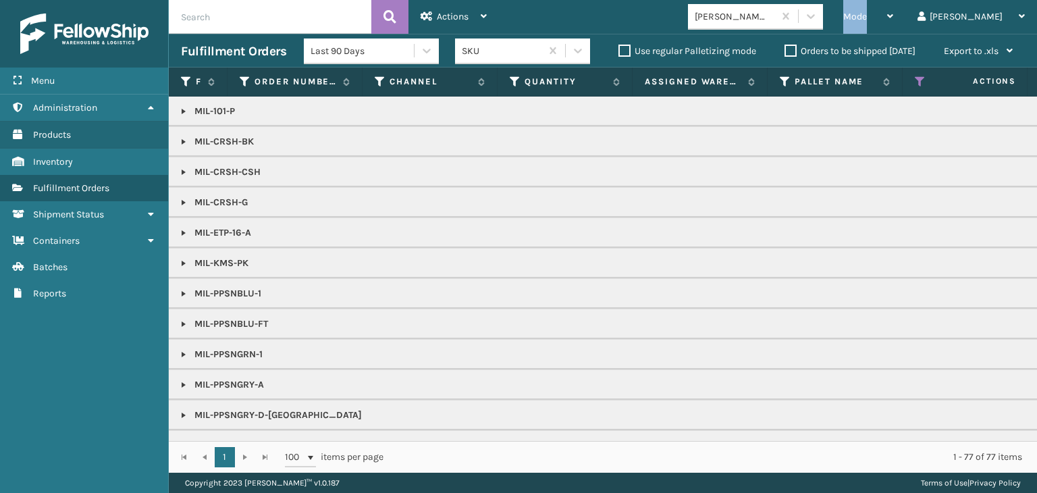
click at [867, 17] on span "Mode" at bounding box center [856, 16] width 24 height 11
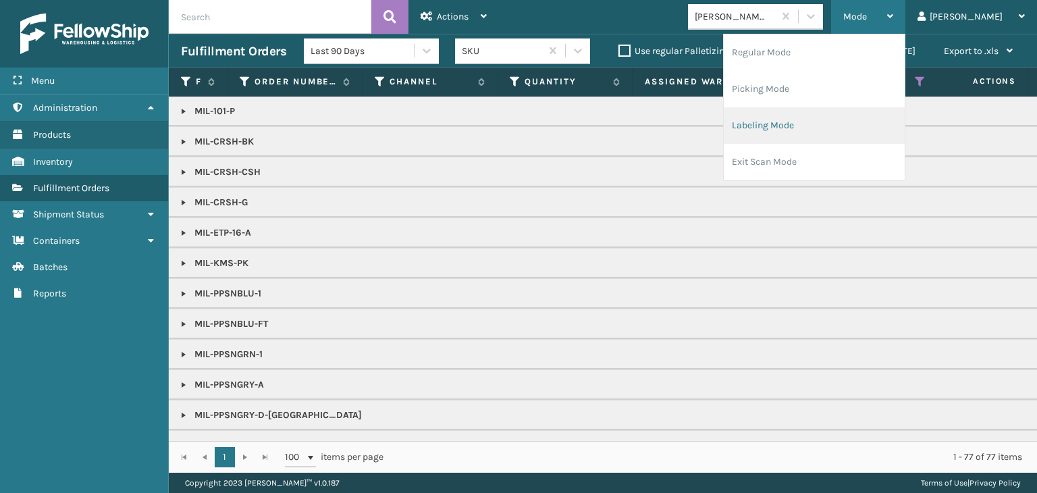
click at [859, 131] on li "Labeling Mode" at bounding box center [814, 125] width 181 height 36
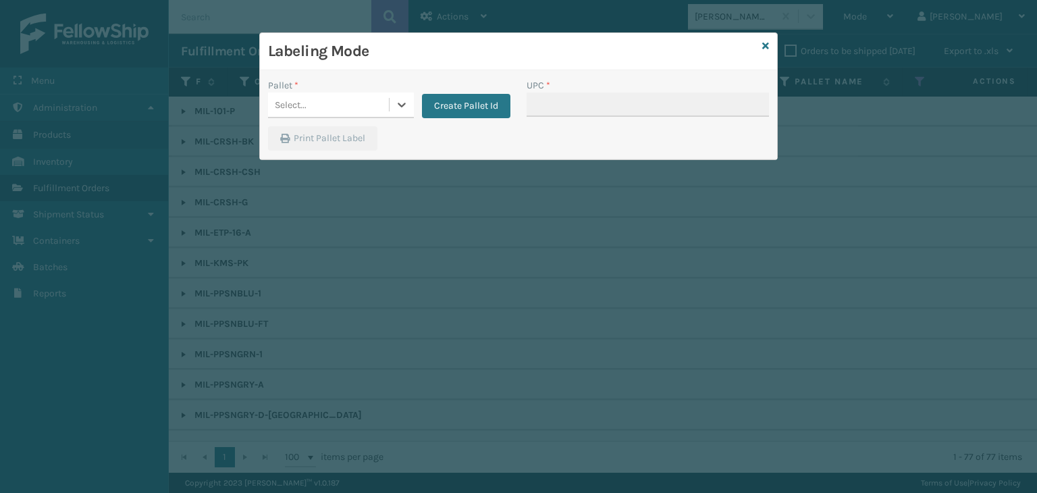
click at [338, 103] on div "Select..." at bounding box center [328, 105] width 121 height 22
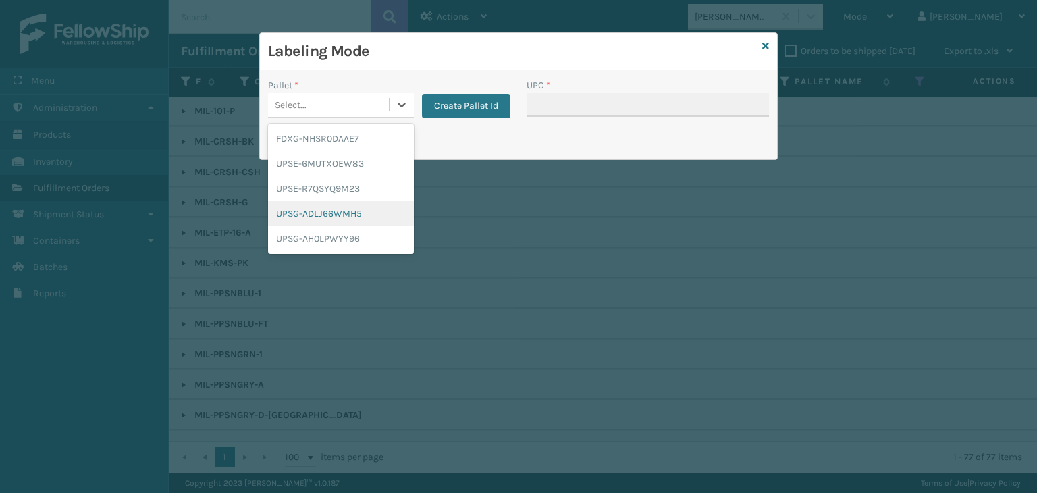
click at [316, 219] on div "UPSG-ADLJ66WMH5" at bounding box center [341, 213] width 146 height 25
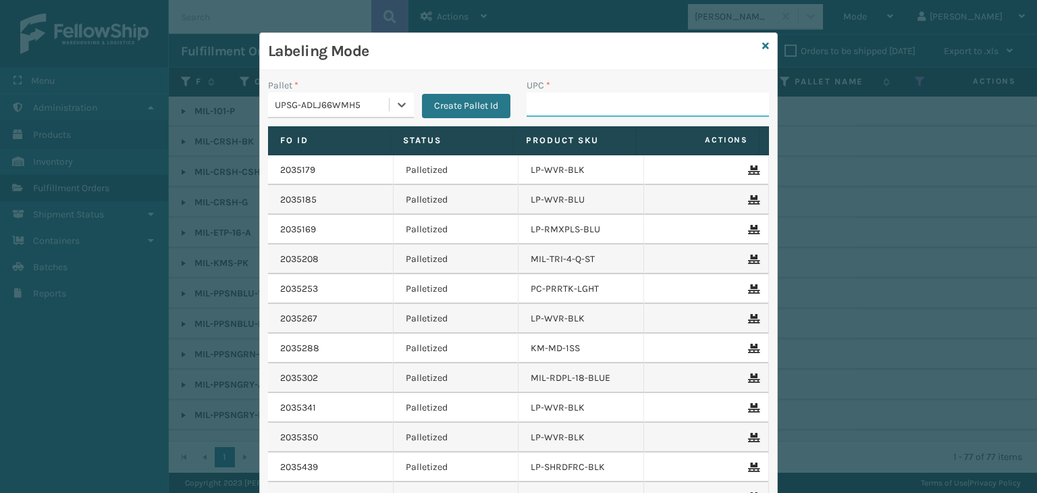
click at [571, 98] on input "UPC *" at bounding box center [648, 105] width 242 height 24
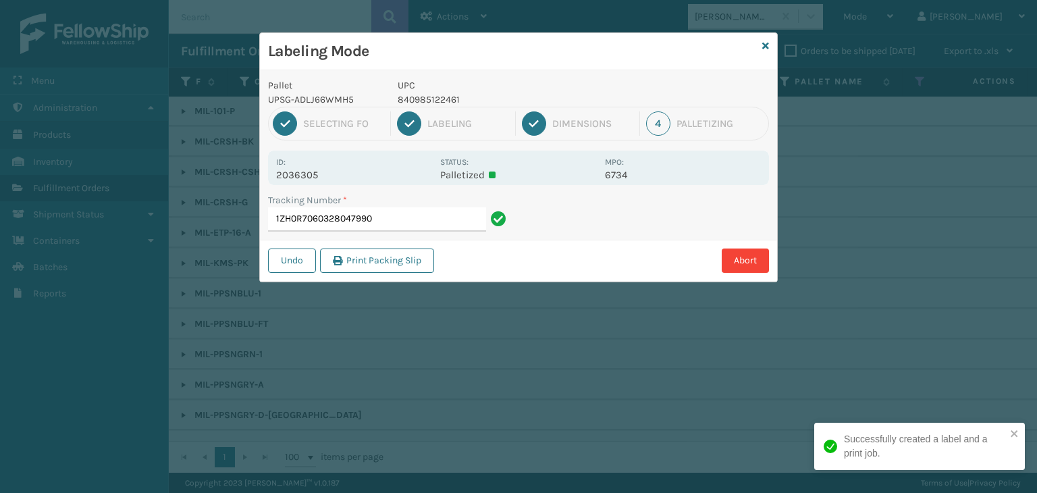
click at [416, 99] on p "840985122461" at bounding box center [497, 100] width 199 height 14
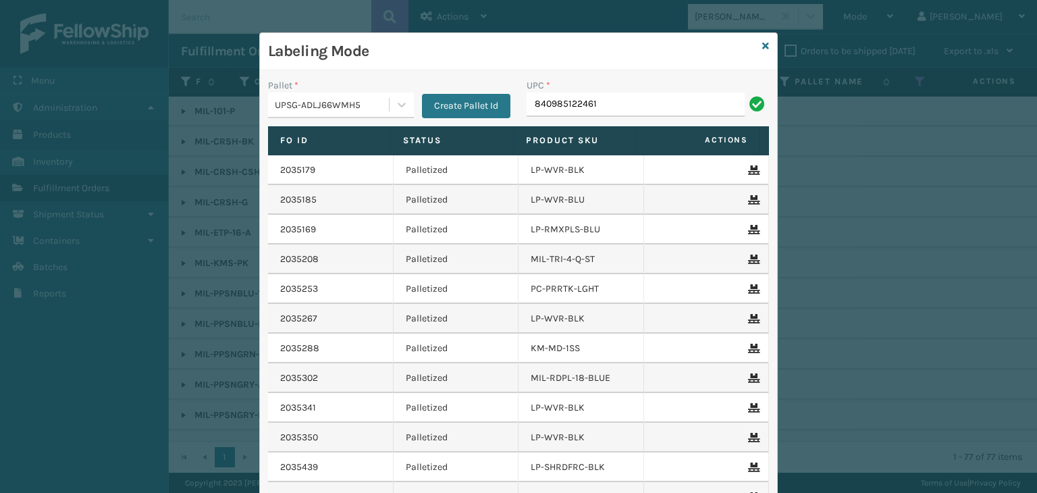
type input "840985122461"
click at [763, 45] on icon at bounding box center [766, 45] width 7 height 9
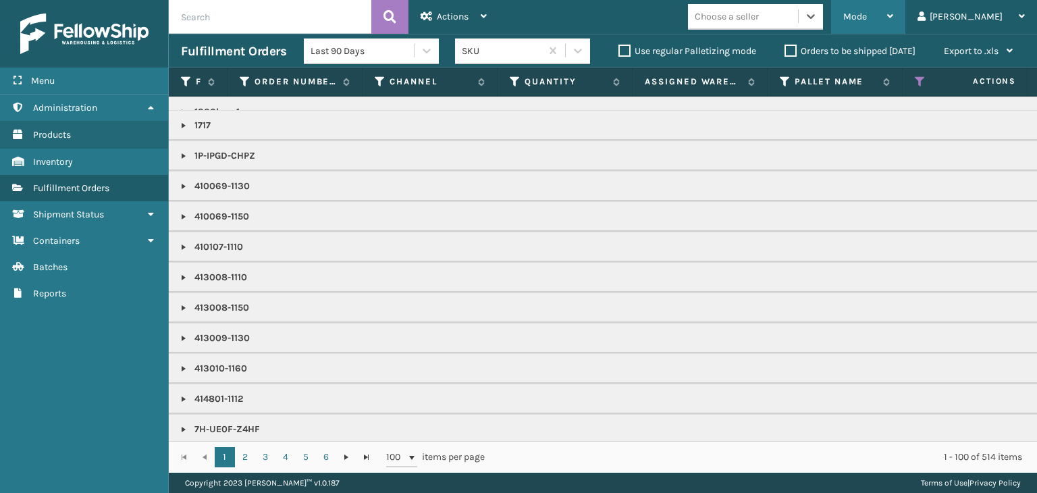
scroll to position [68, 0]
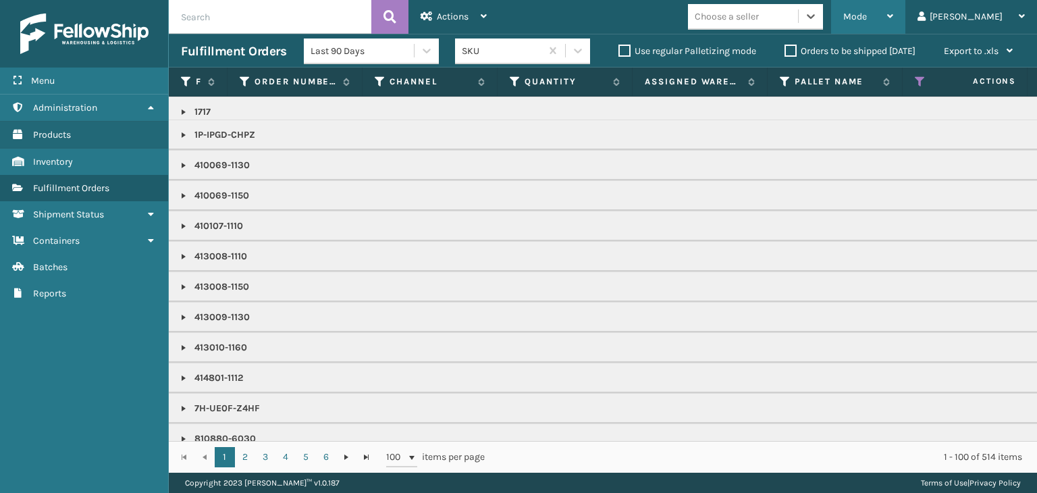
click at [894, 24] on div "Mode" at bounding box center [869, 17] width 50 height 34
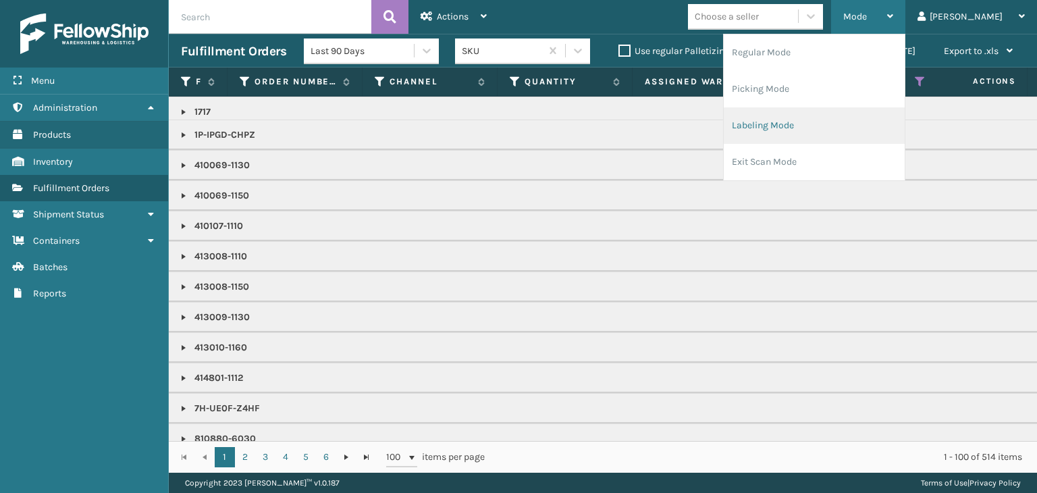
drag, startPoint x: 889, startPoint y: 122, endPoint x: 883, endPoint y: 133, distance: 12.4
click at [883, 133] on li "Labeling Mode" at bounding box center [814, 125] width 181 height 36
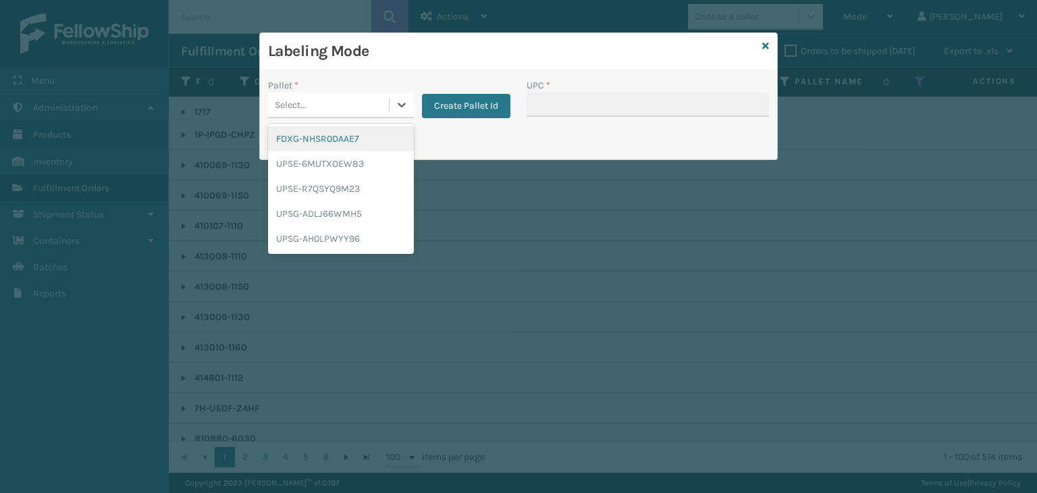
click at [324, 106] on div "Select..." at bounding box center [328, 105] width 121 height 22
click at [347, 211] on div "UPSG-ADLJ66WMH5" at bounding box center [341, 213] width 146 height 25
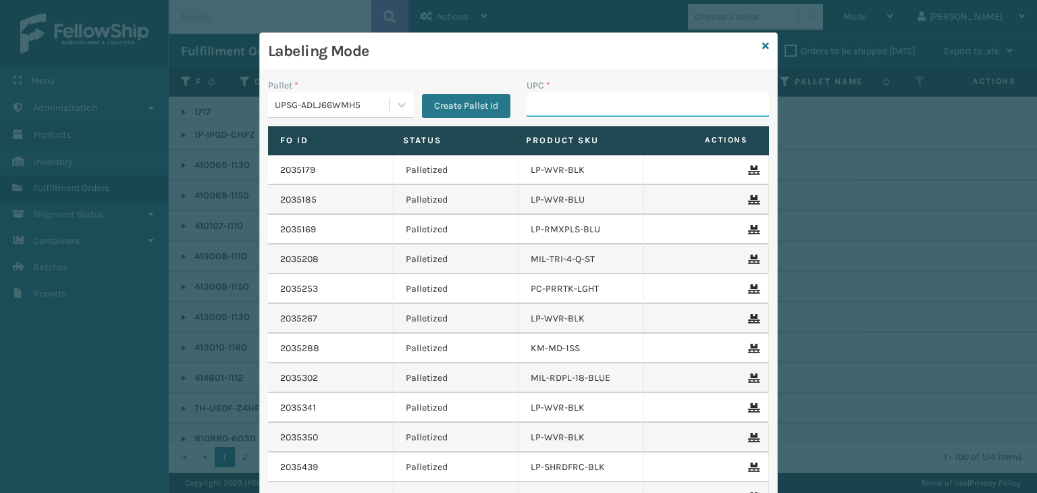
click at [562, 93] on input "UPC *" at bounding box center [648, 105] width 242 height 24
drag, startPoint x: 390, startPoint y: 100, endPoint x: 389, endPoint y: 113, distance: 13.5
click at [395, 100] on icon at bounding box center [402, 105] width 14 height 14
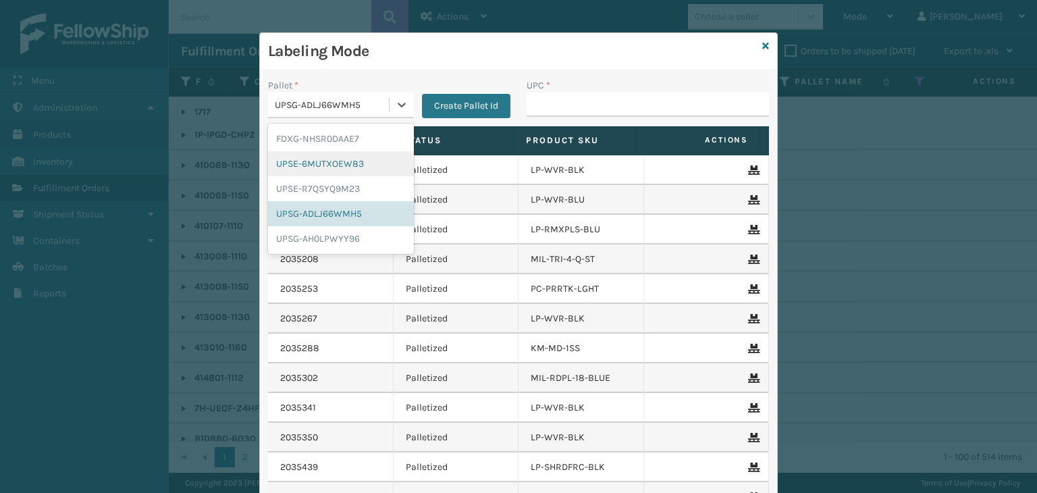
click at [345, 151] on div "UPSE-6MUTXOEW83" at bounding box center [341, 163] width 146 height 25
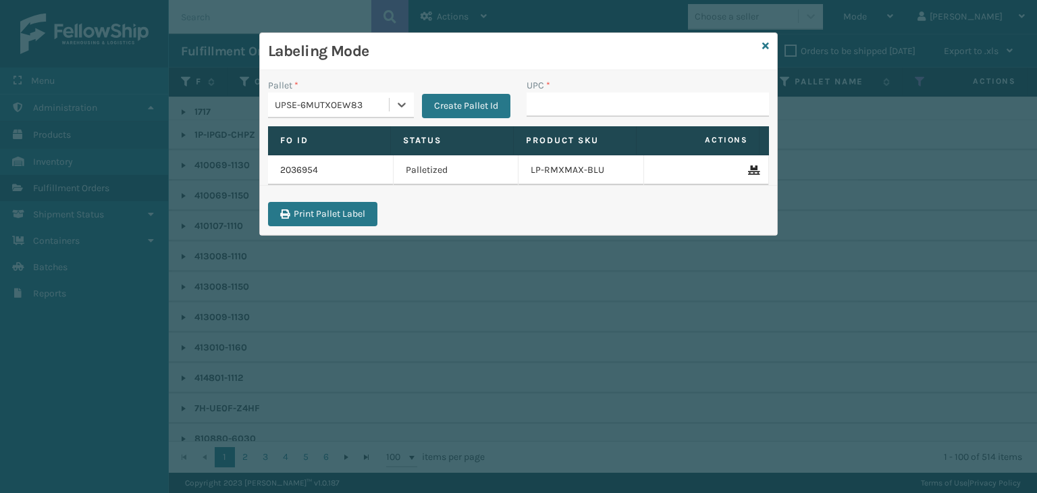
click at [319, 111] on div "UPSE-6MUTXOEW83" at bounding box center [328, 105] width 121 height 22
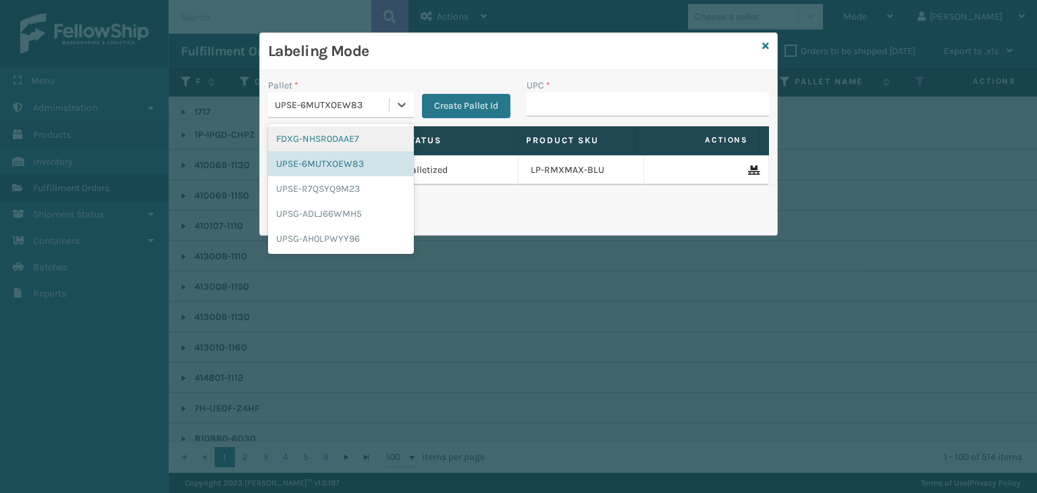
click at [332, 138] on div "FDXG-NHSR0DAAE7" at bounding box center [341, 138] width 146 height 25
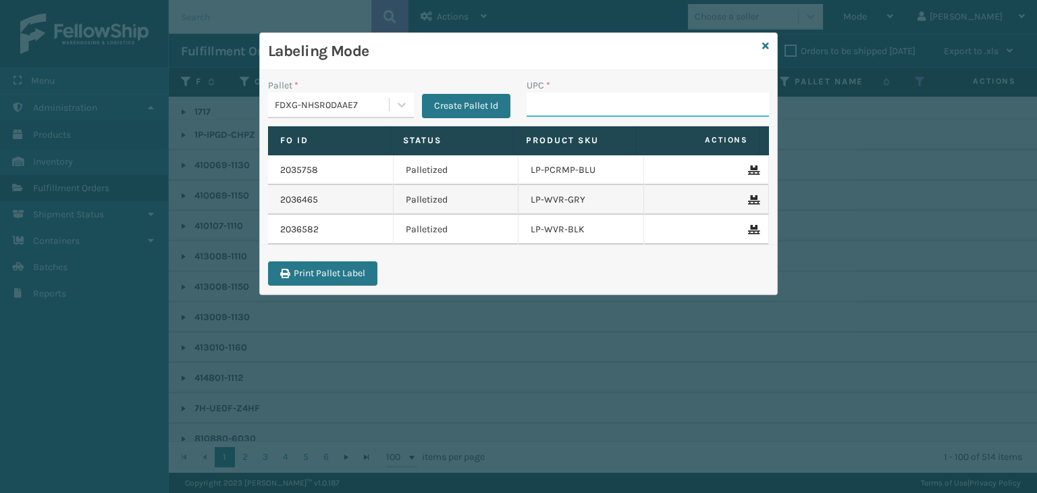
click at [600, 95] on input "UPC *" at bounding box center [648, 105] width 242 height 24
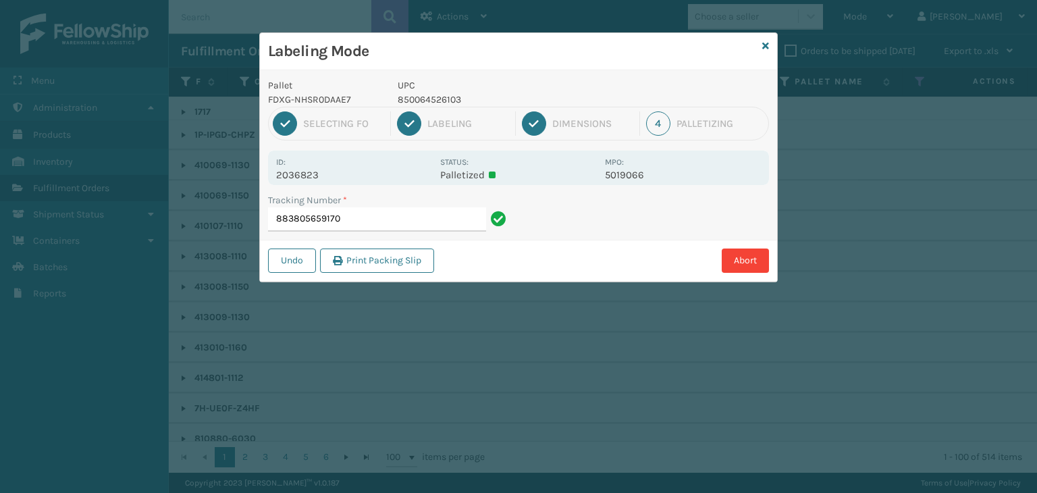
click at [443, 101] on p "850064526103" at bounding box center [497, 100] width 199 height 14
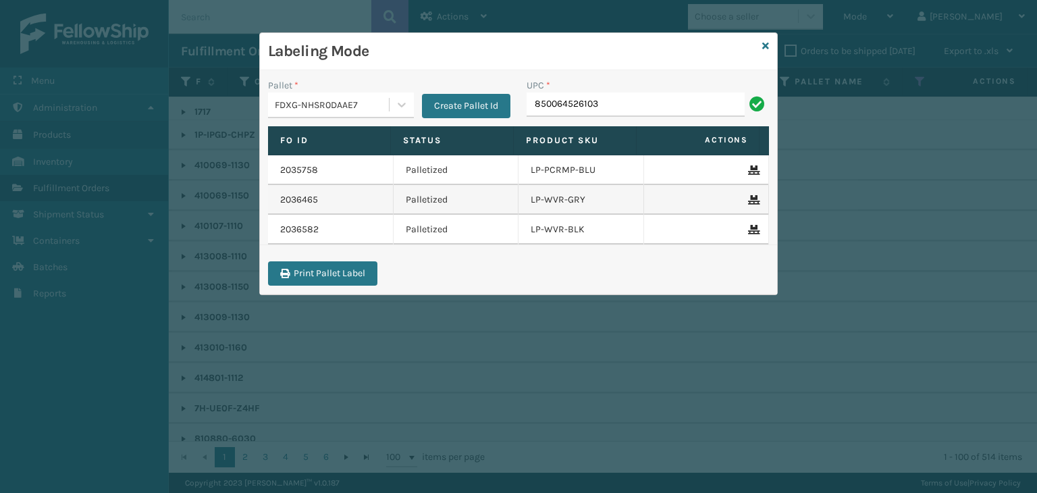
type input "850064526103"
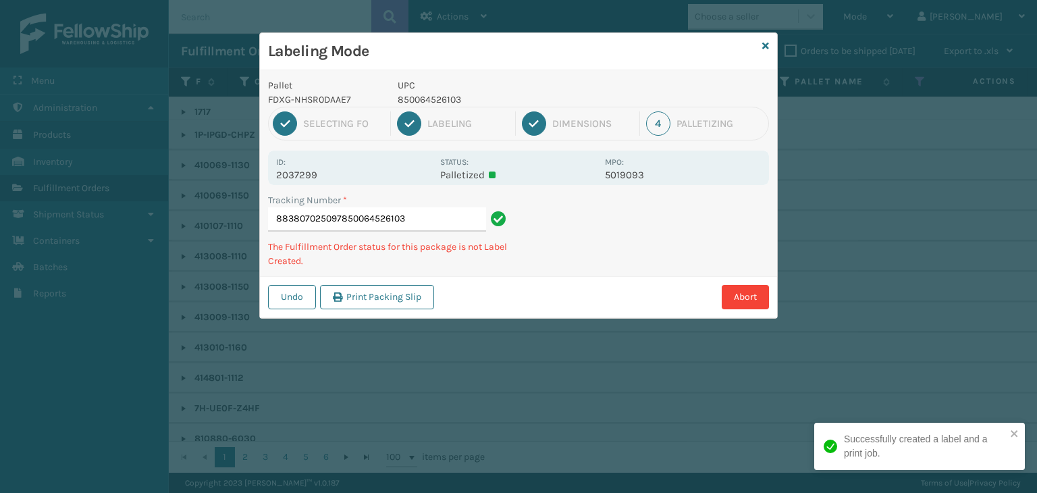
type input "883807025097850064526103850064526103"
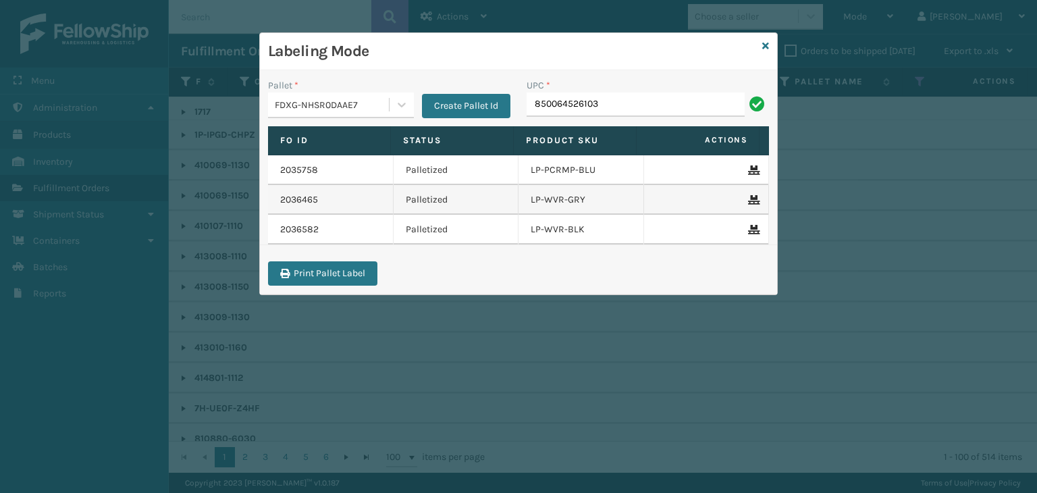
type input "850064526103"
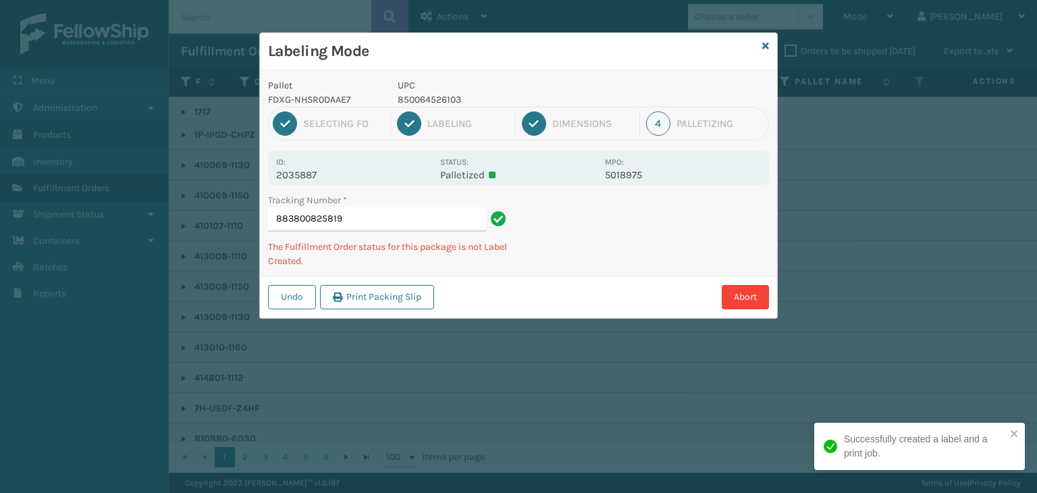
click at [437, 102] on p "850064526103" at bounding box center [497, 100] width 199 height 14
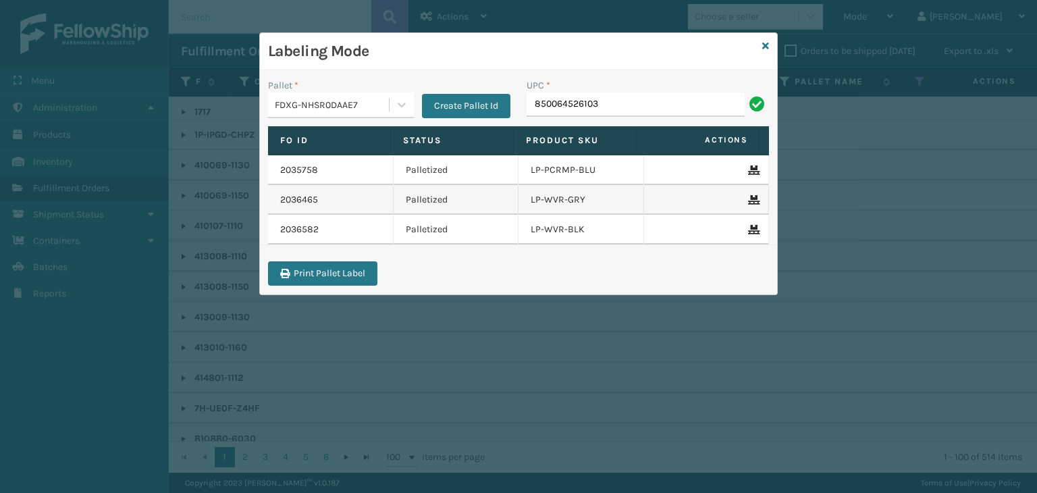
type input "850064526103"
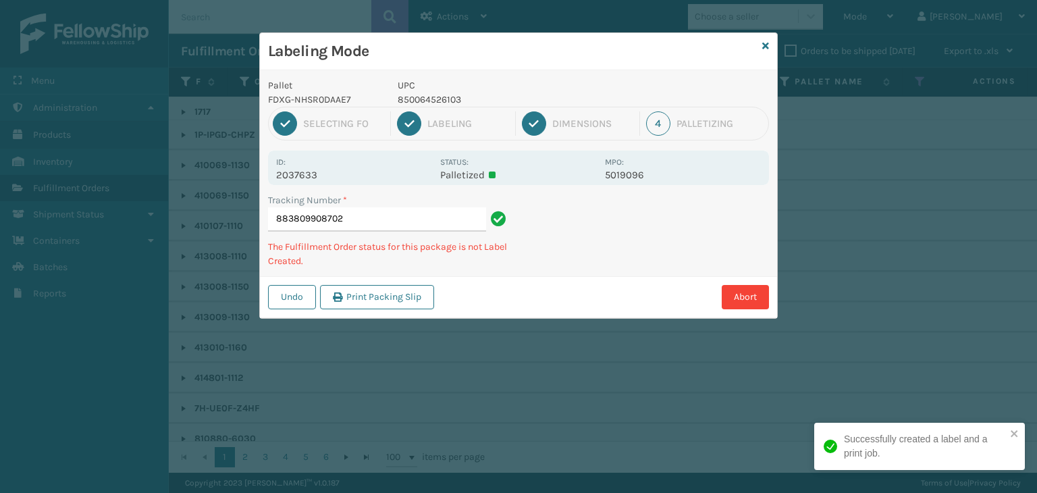
type input "883809908702850064526103"
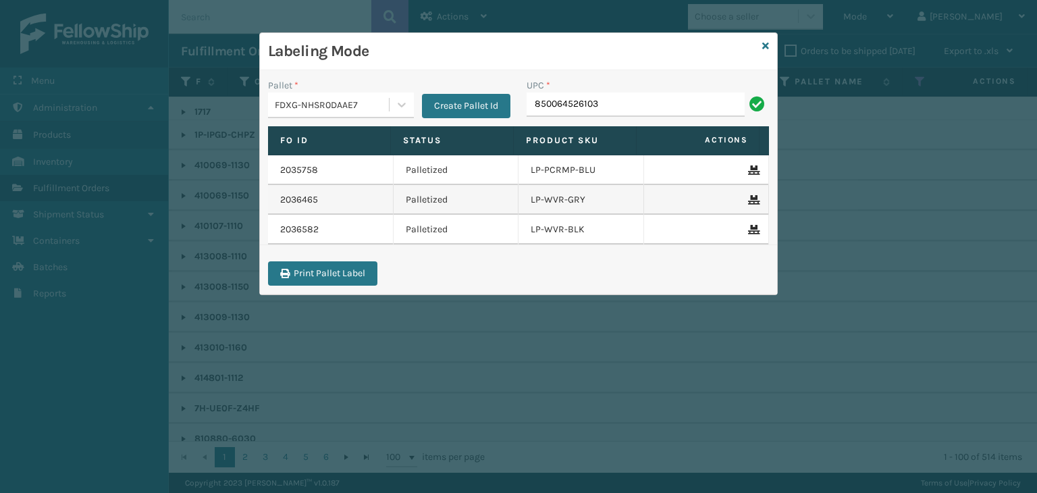
type input "850064526103"
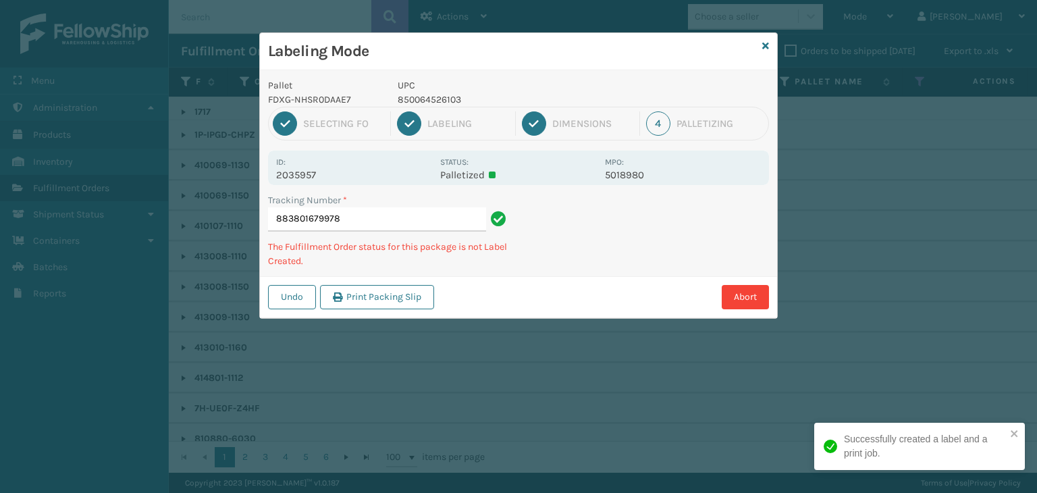
type input "883801679978850064526103"
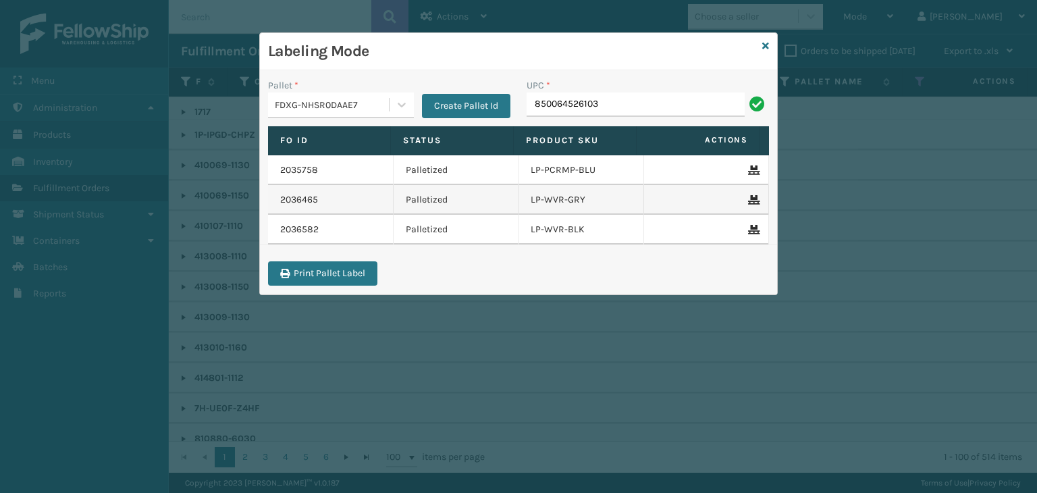
type input "850064526103"
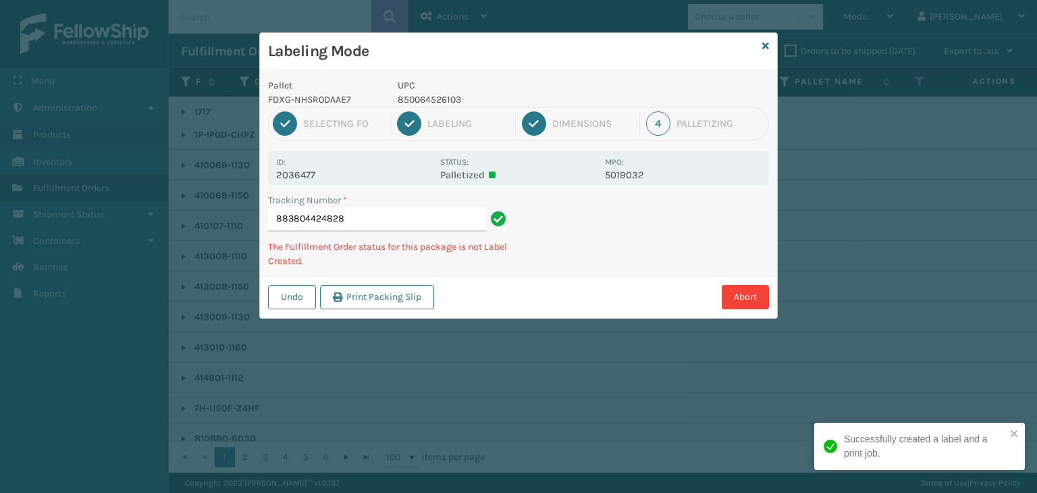
type input "883804424828850064526103"
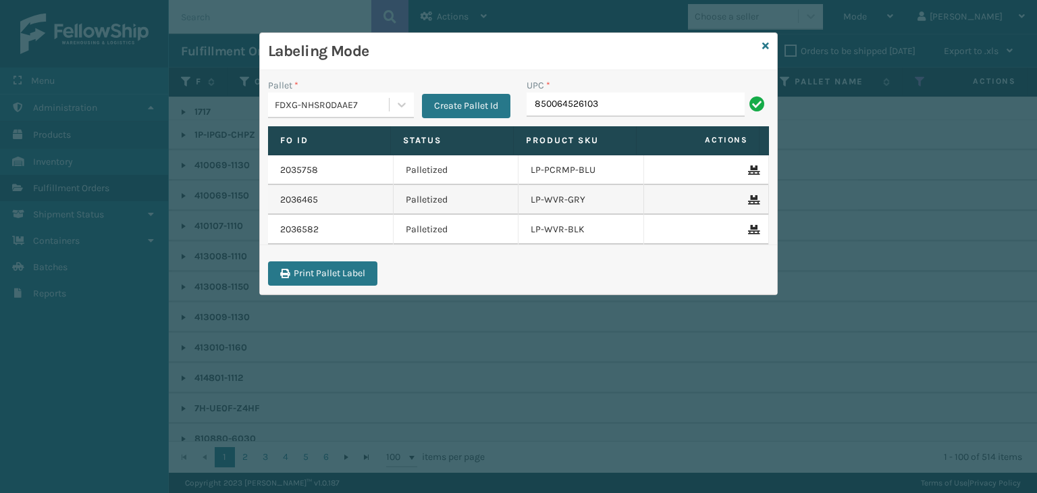
type input "850064526103"
click at [167, 267] on div "Labeling Mode Pallet * FDXG-NHSR0DAAE7 Create Pallet Id UPC * 850064526103 Fo I…" at bounding box center [518, 246] width 1037 height 493
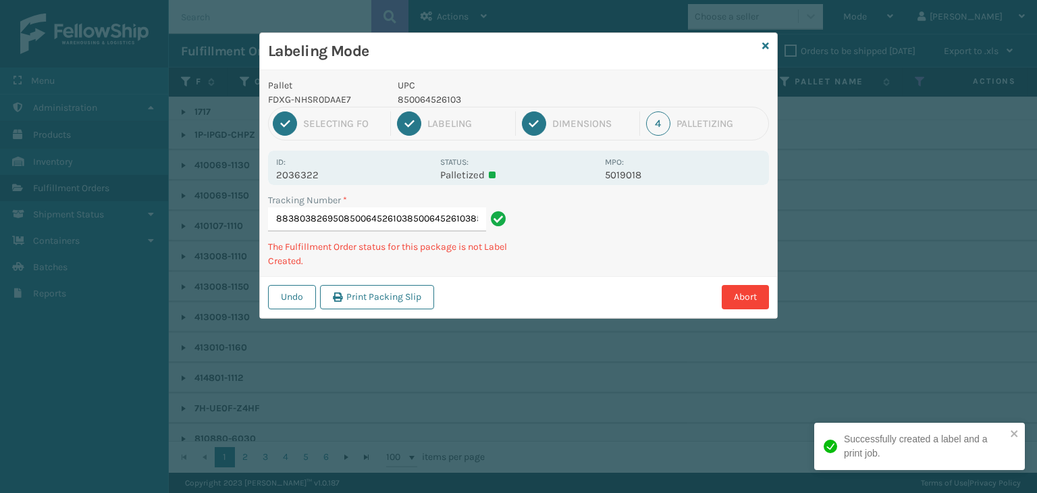
scroll to position [0, 56]
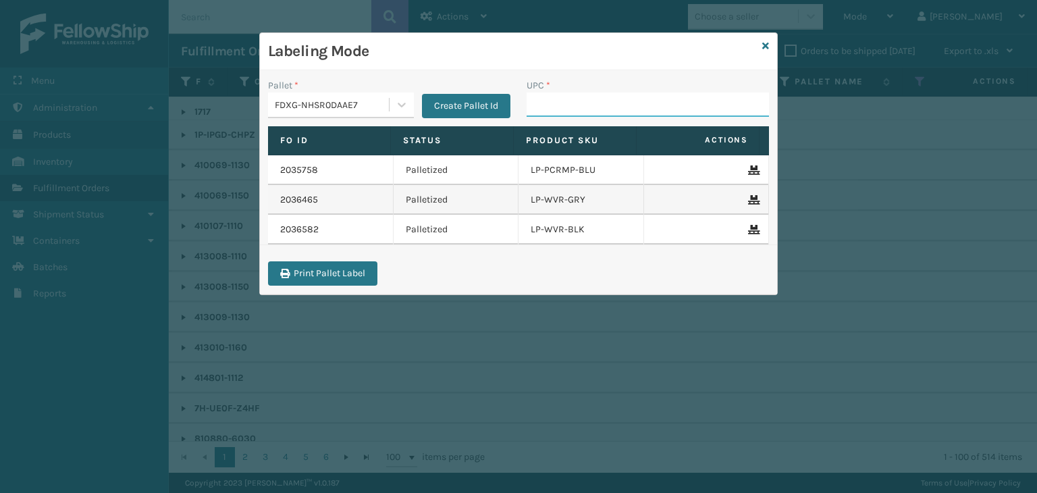
paste input "850064526103"
